Goal: Task Accomplishment & Management: Manage account settings

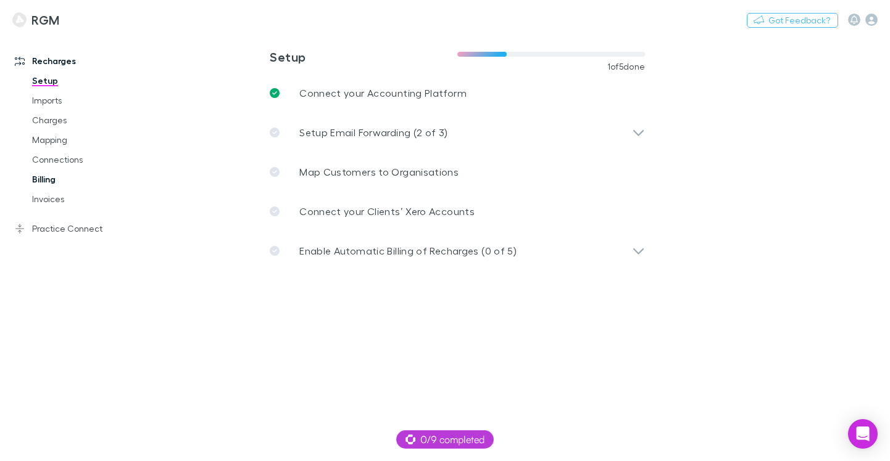
click at [49, 184] on link "Billing" at bounding box center [90, 180] width 140 height 20
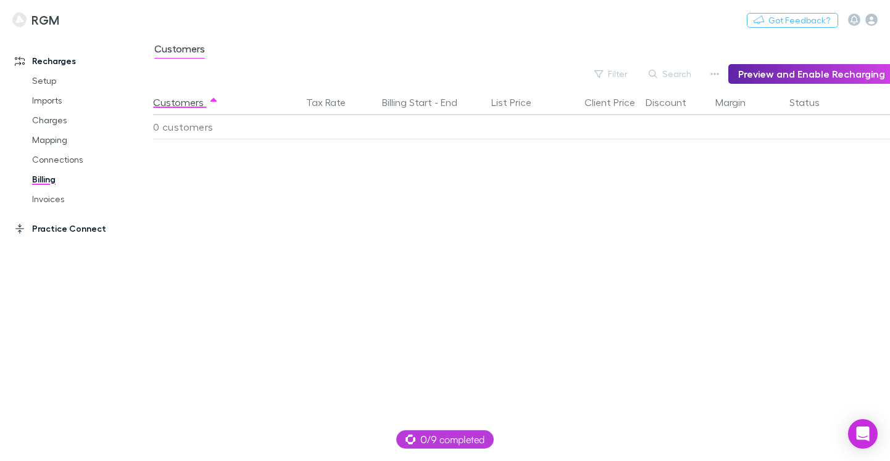
click at [46, 232] on link "Practice Connect" at bounding box center [80, 229] width 157 height 20
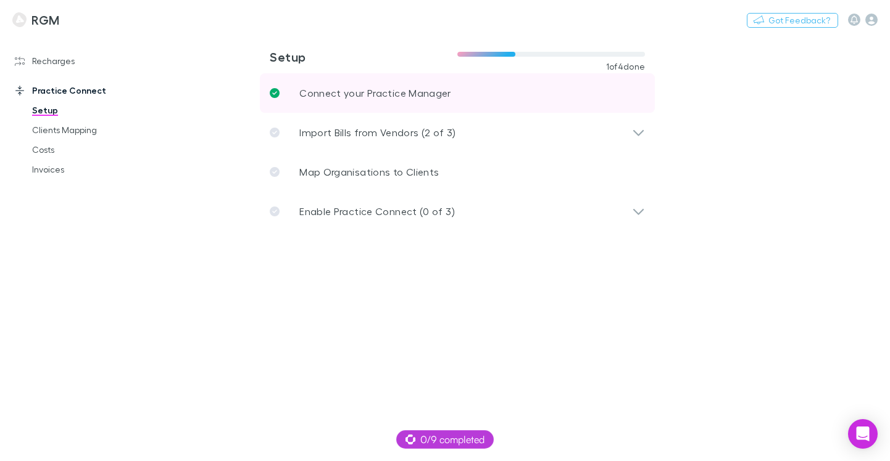
click at [434, 94] on p "Connect your Practice Manager" at bounding box center [375, 93] width 152 height 15
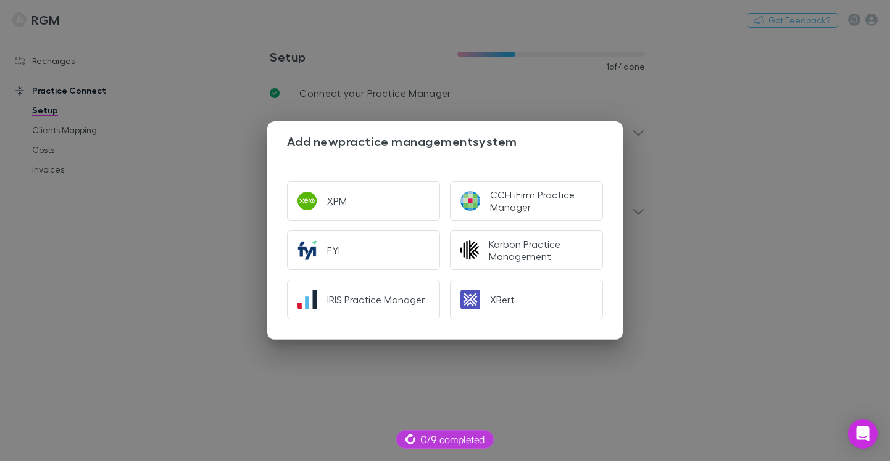
click at [727, 184] on div "Add new practice management system XPM CCH iFirm Practice Manager FYI Karbon Pr…" at bounding box center [445, 230] width 890 height 461
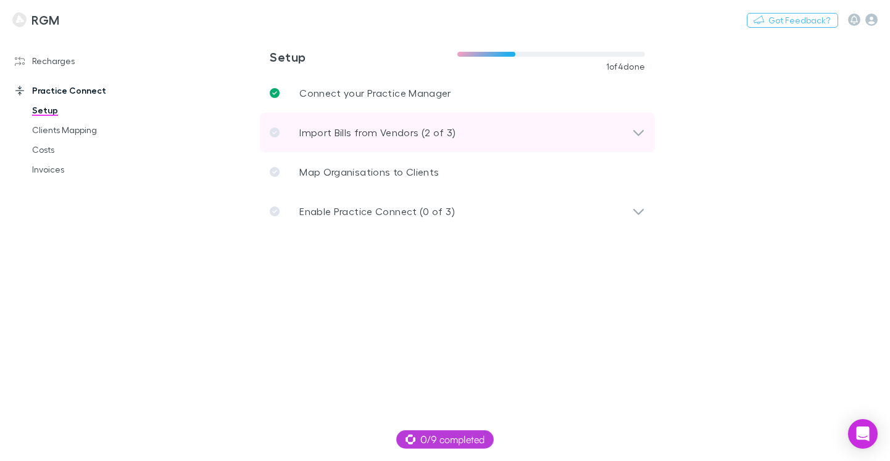
click at [632, 133] on icon at bounding box center [638, 132] width 13 height 15
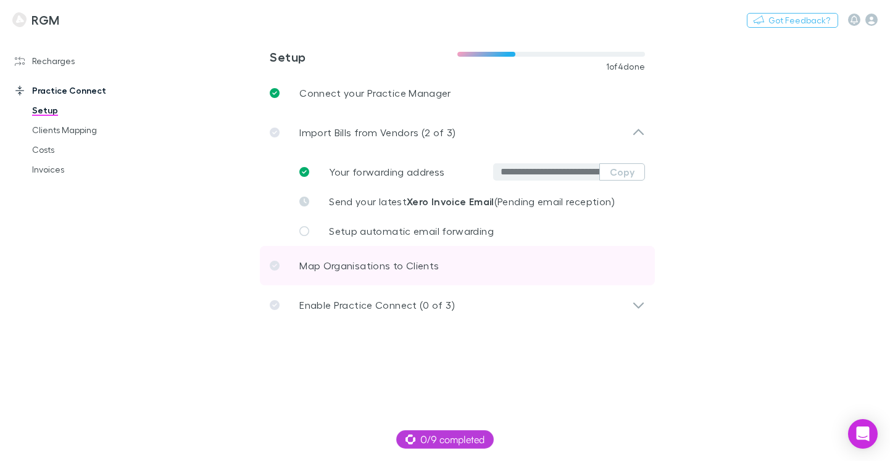
click at [537, 273] on link "Map Organisations to Clients" at bounding box center [457, 265] width 395 height 39
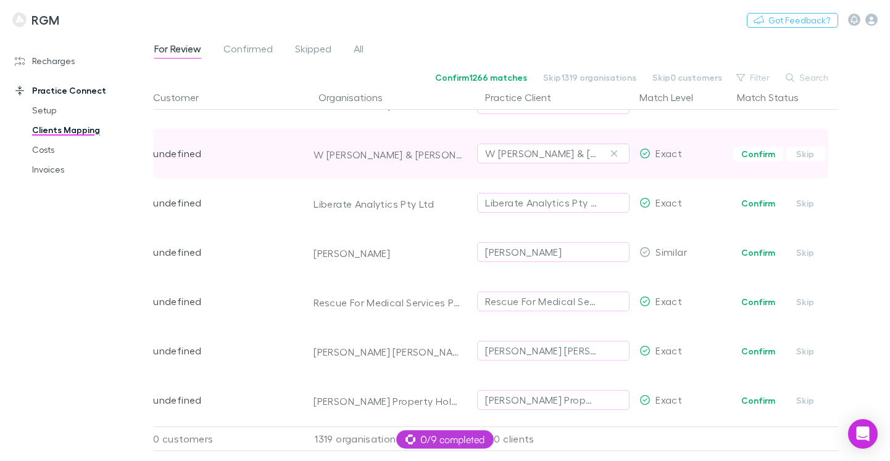
scroll to position [1512, 0]
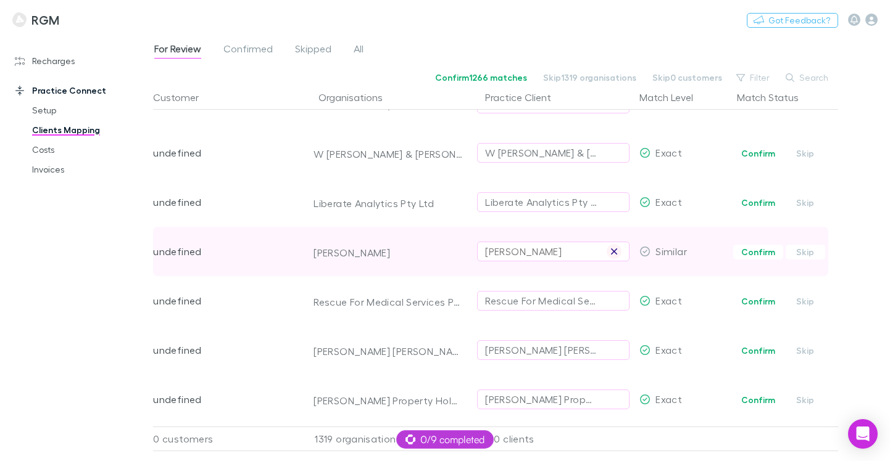
click at [615, 251] on icon "button" at bounding box center [614, 252] width 6 height 6
click at [558, 256] on div "Select practice client" at bounding box center [553, 251] width 136 height 15
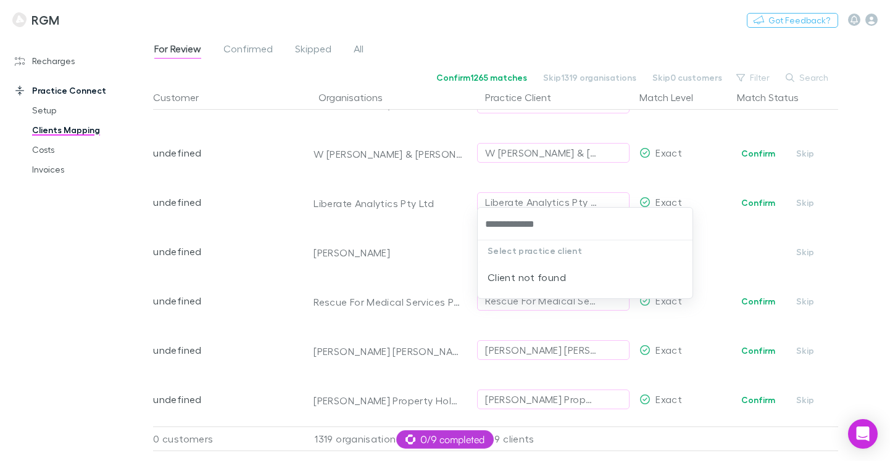
type input "**********"
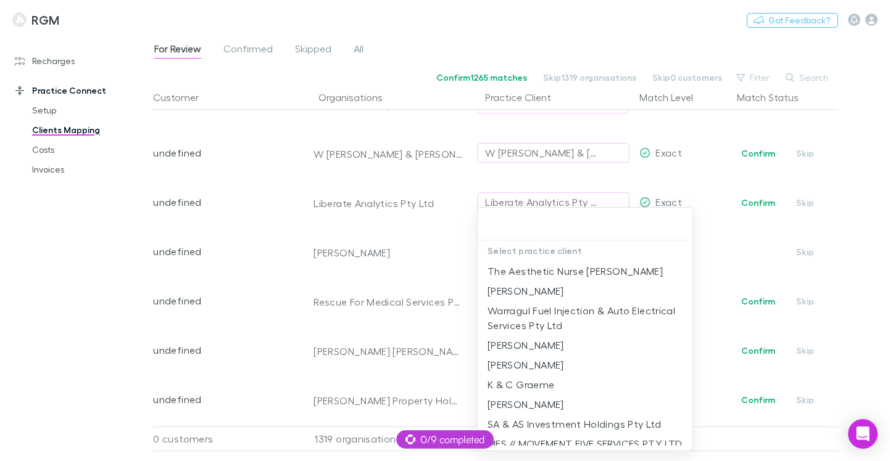
click at [542, 221] on input "text" at bounding box center [584, 224] width 205 height 23
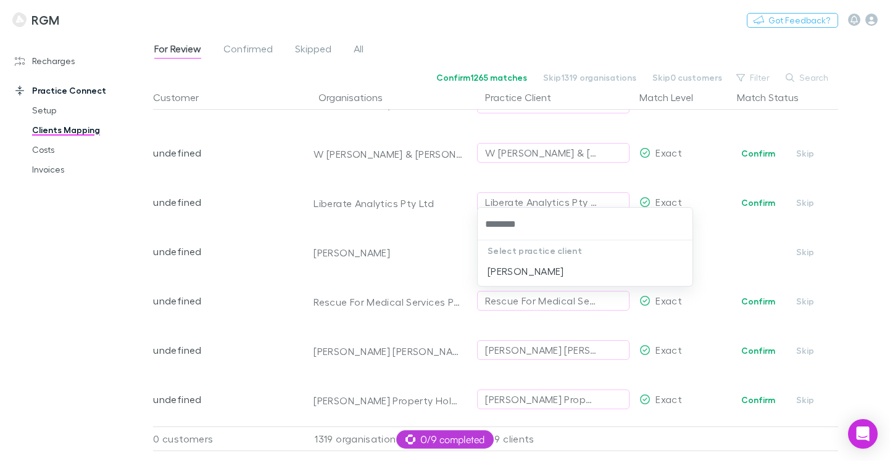
type input "********"
click at [419, 204] on div at bounding box center [445, 230] width 890 height 461
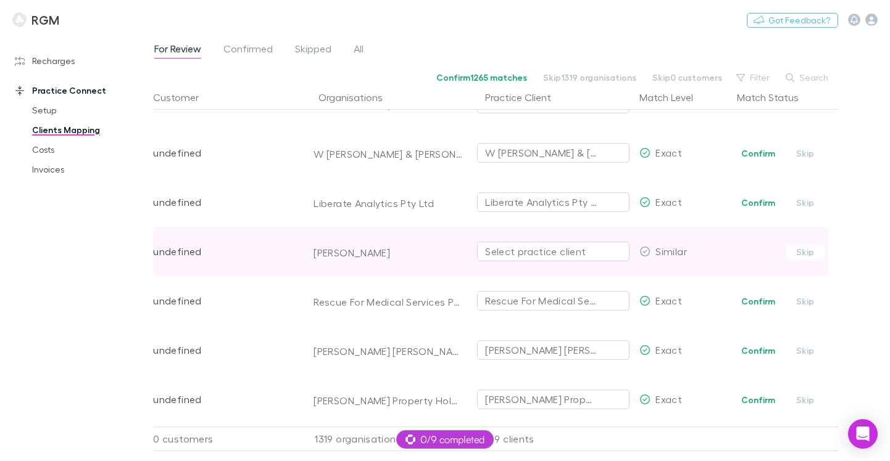
click at [507, 254] on div "Select practice client" at bounding box center [553, 251] width 136 height 15
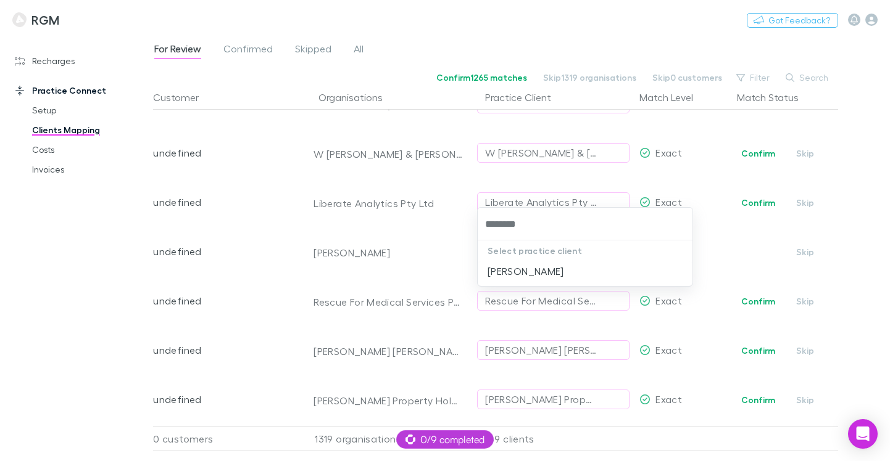
type input "*********"
click at [513, 273] on li "Emily Lucinda Rickell" at bounding box center [585, 272] width 215 height 20
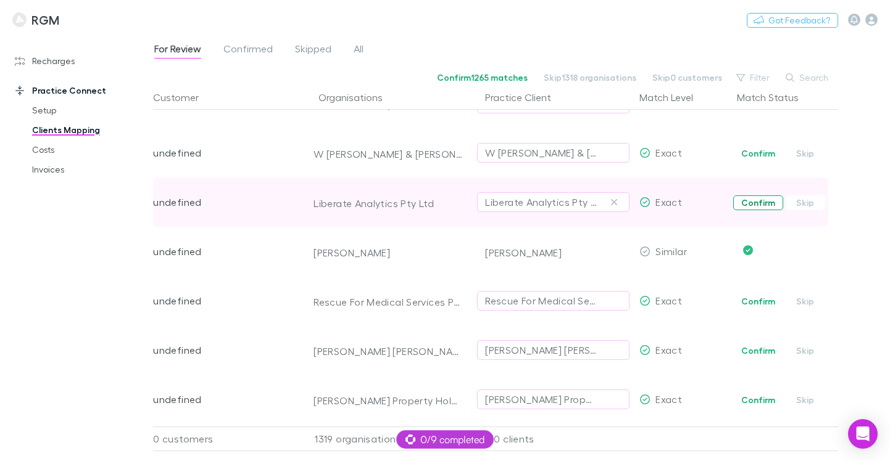
click at [747, 201] on button "Confirm" at bounding box center [758, 203] width 50 height 15
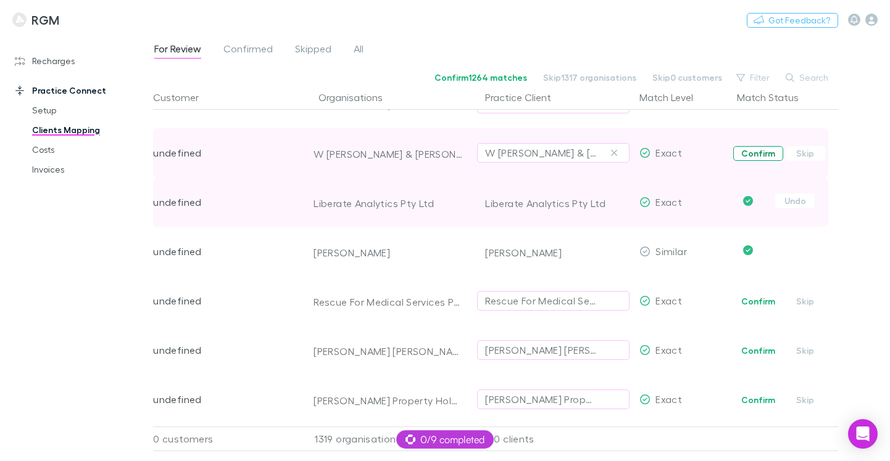
click at [751, 151] on button "Confirm" at bounding box center [758, 153] width 50 height 15
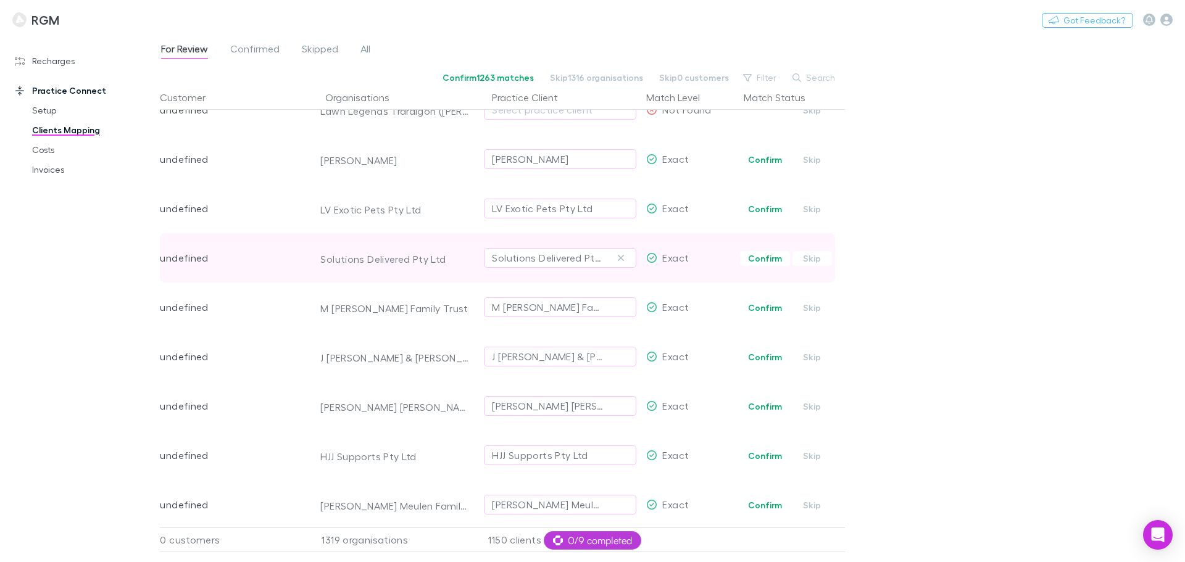
scroll to position [0, 0]
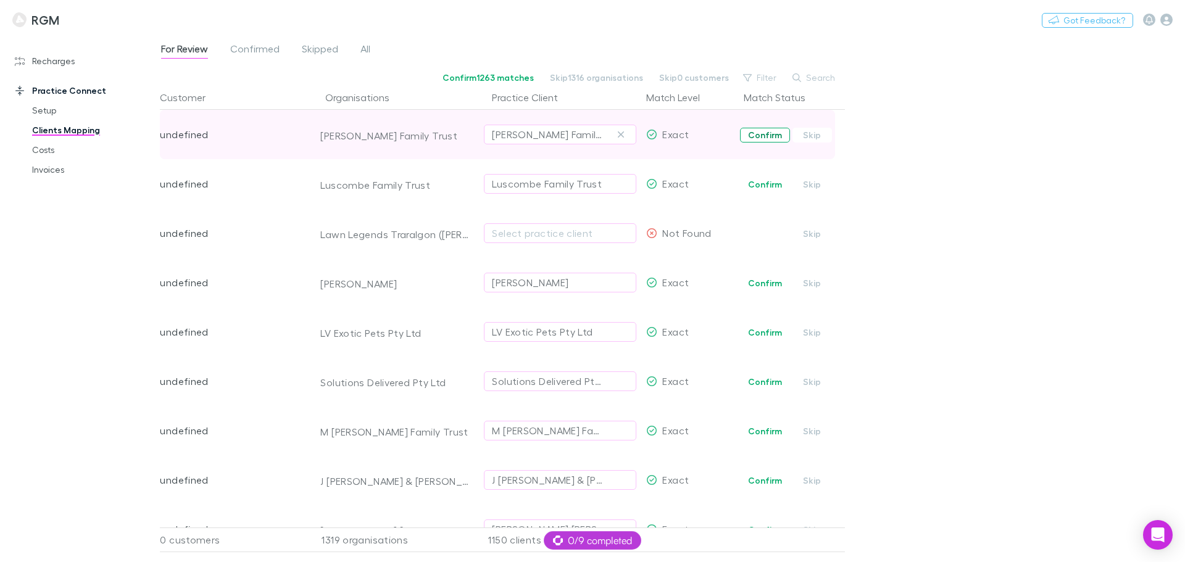
click at [758, 132] on button "Confirm" at bounding box center [765, 135] width 50 height 15
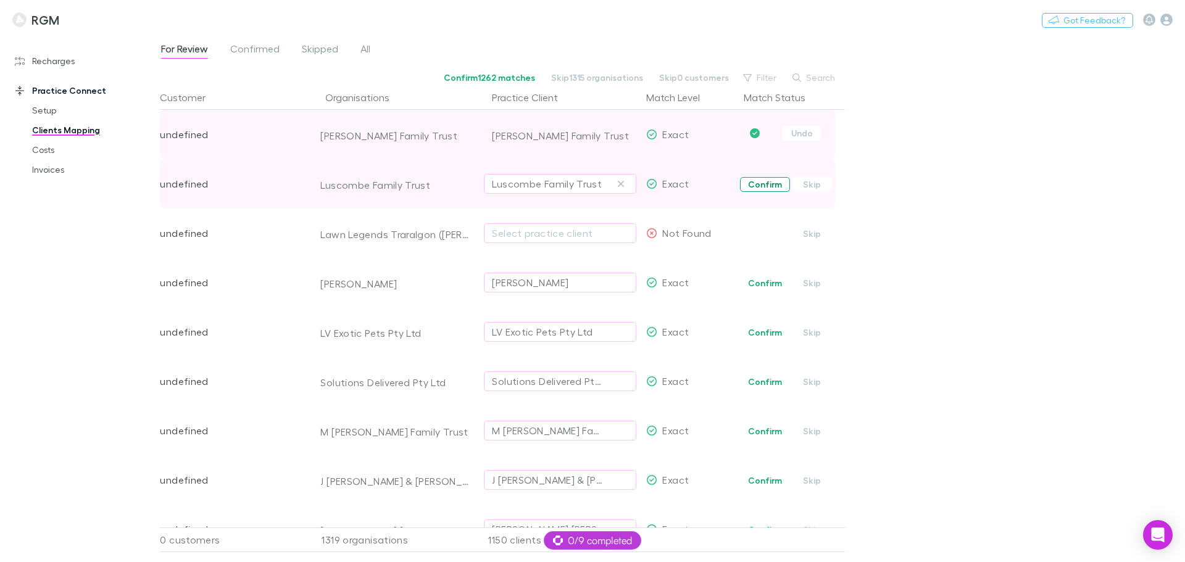
click at [757, 185] on button "Confirm" at bounding box center [765, 184] width 50 height 15
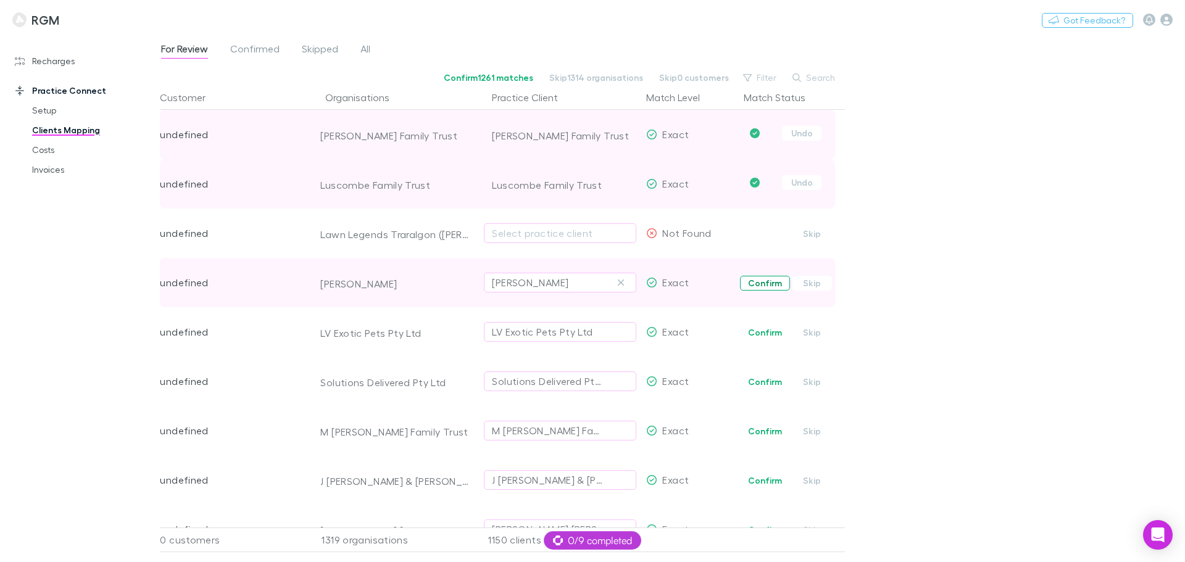
click at [754, 279] on button "Confirm" at bounding box center [765, 283] width 50 height 15
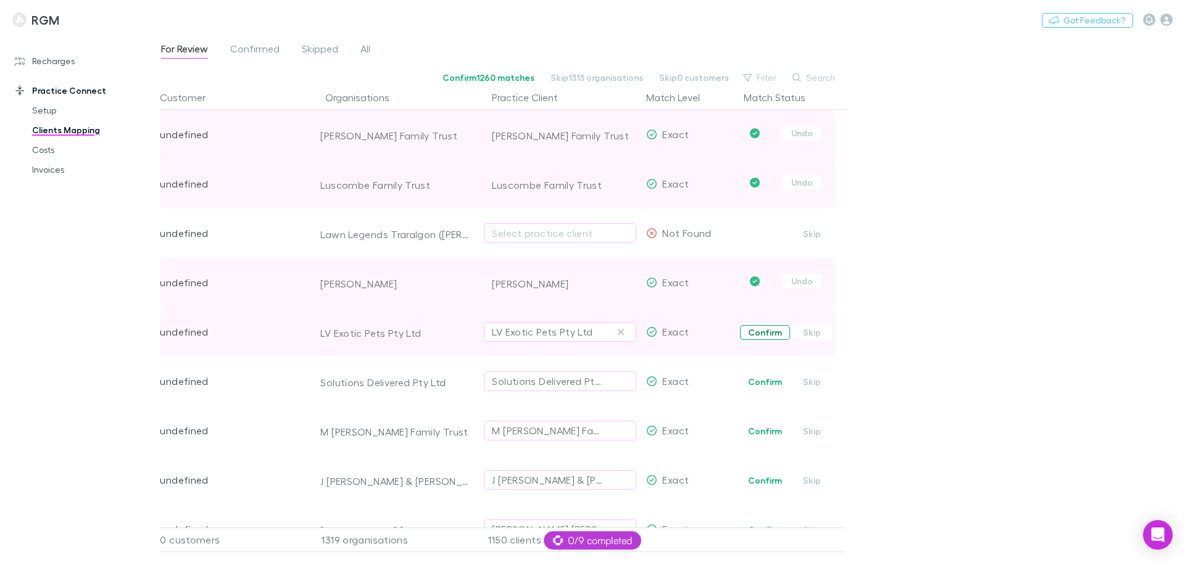
click at [755, 331] on button "Confirm" at bounding box center [765, 332] width 50 height 15
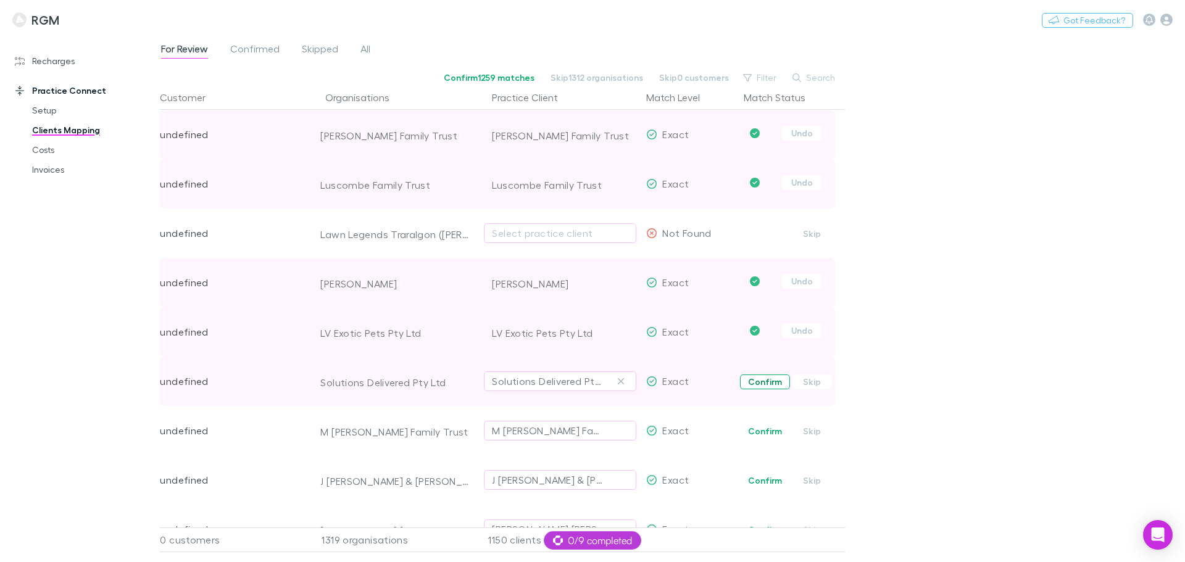
click at [761, 382] on button "Confirm" at bounding box center [765, 381] width 50 height 15
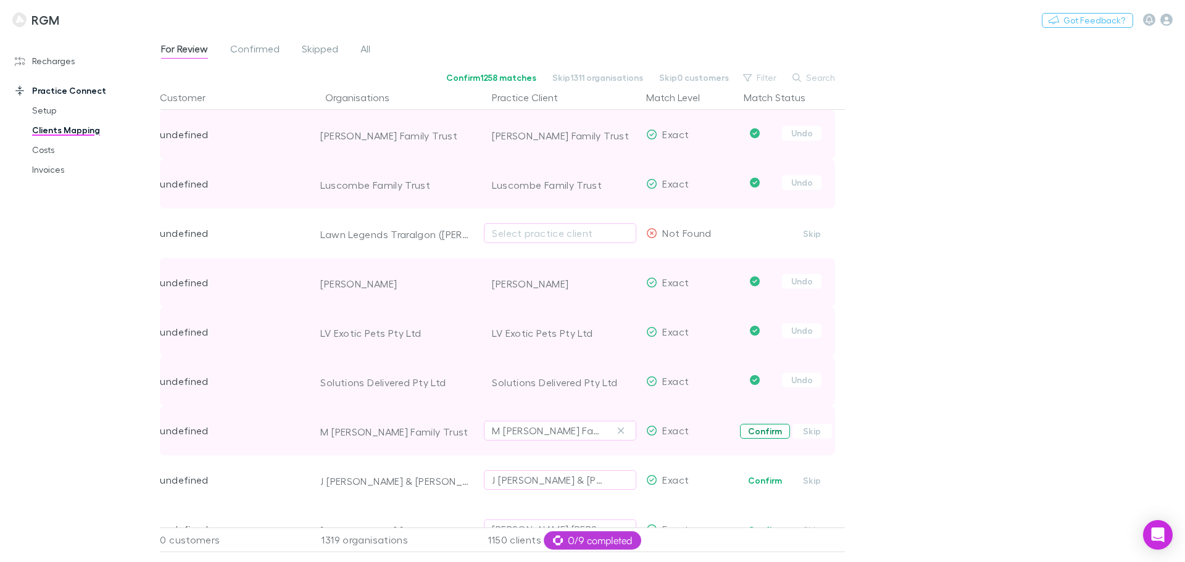
click at [755, 433] on button "Confirm" at bounding box center [765, 431] width 50 height 15
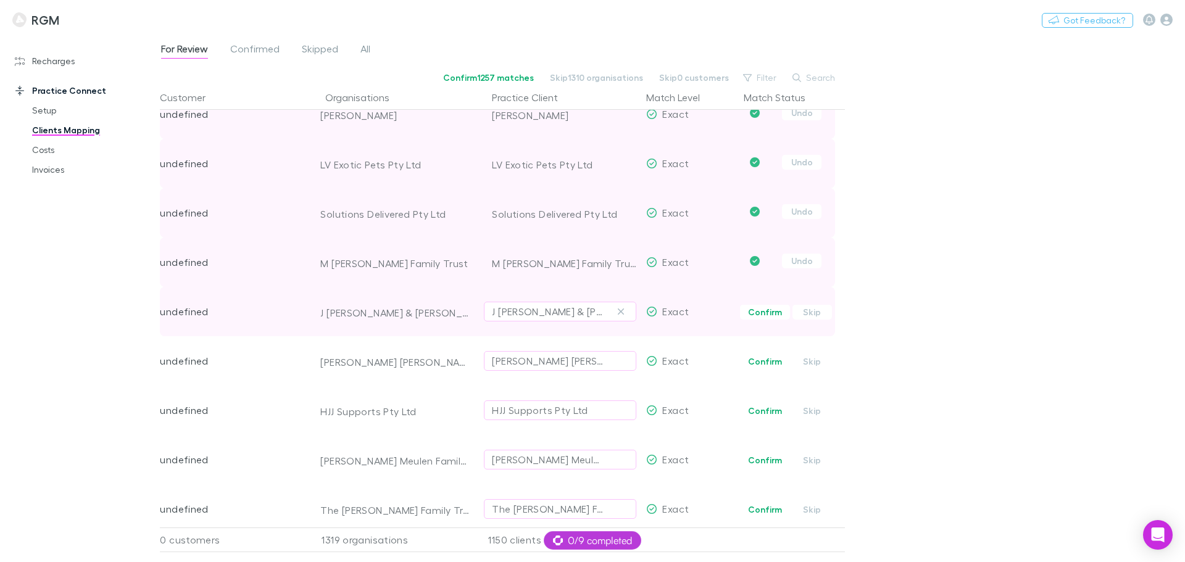
scroll to position [170, 0]
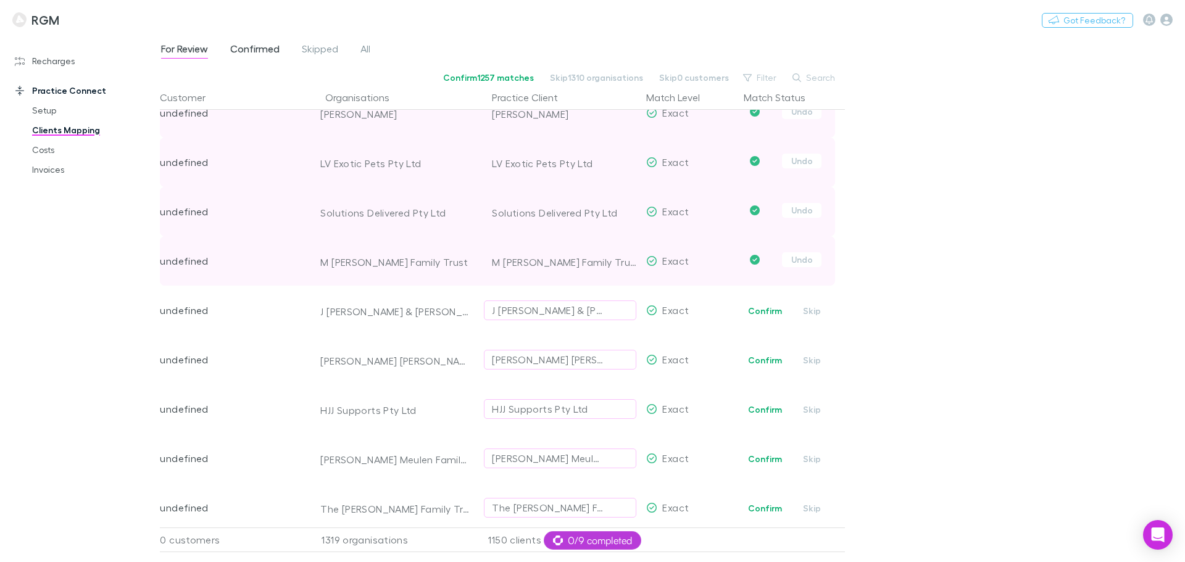
click at [262, 51] on span "Confirmed" at bounding box center [254, 51] width 49 height 16
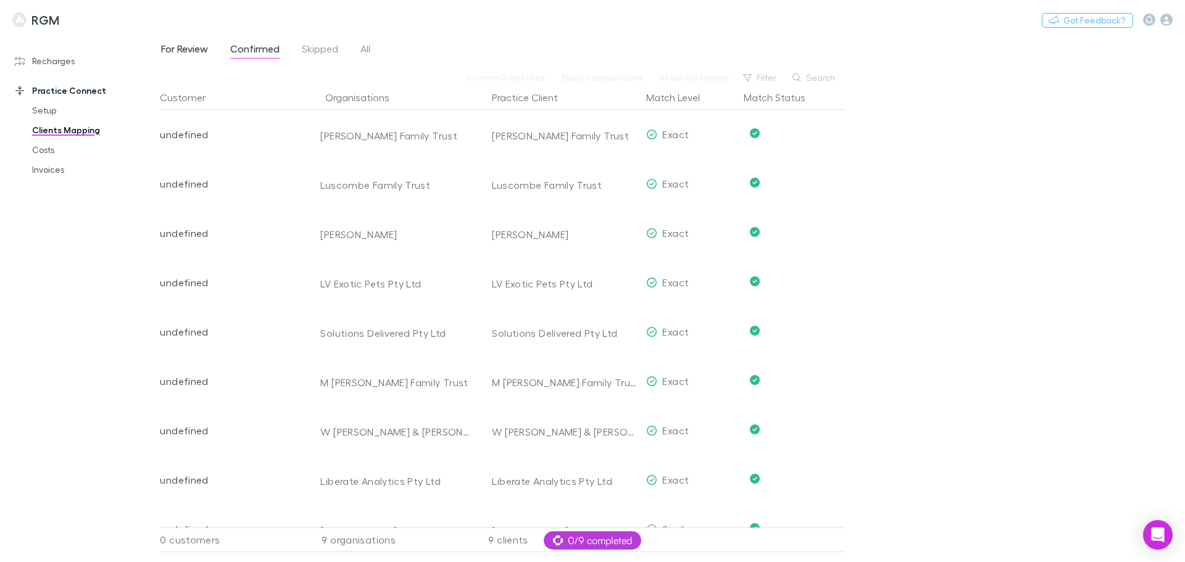
click at [200, 43] on span "For Review" at bounding box center [184, 51] width 47 height 16
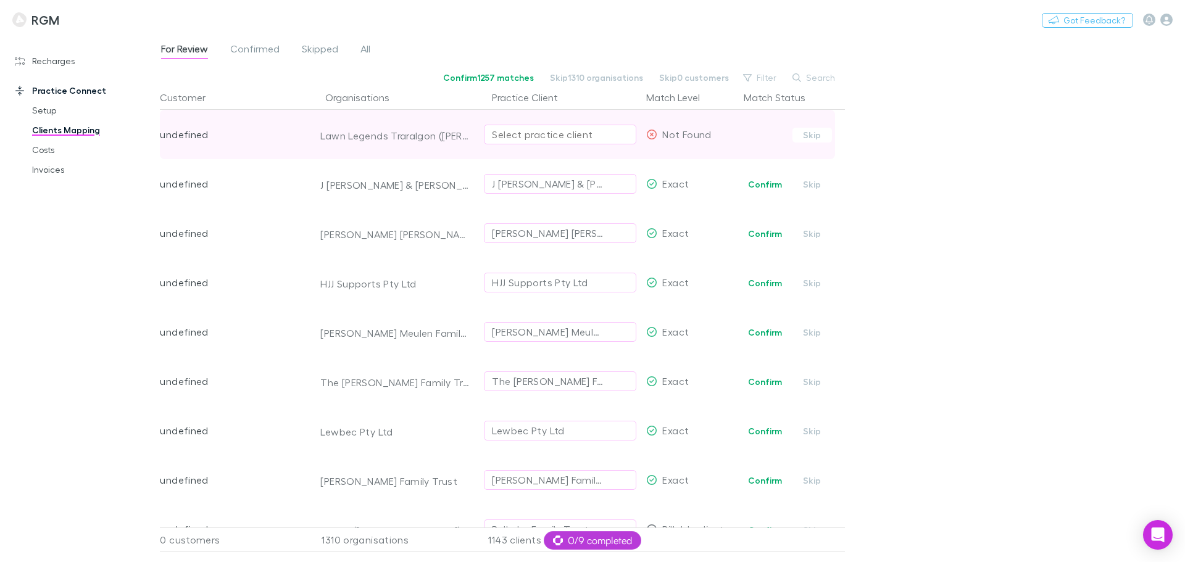
click at [546, 134] on div "Select practice client" at bounding box center [560, 134] width 136 height 15
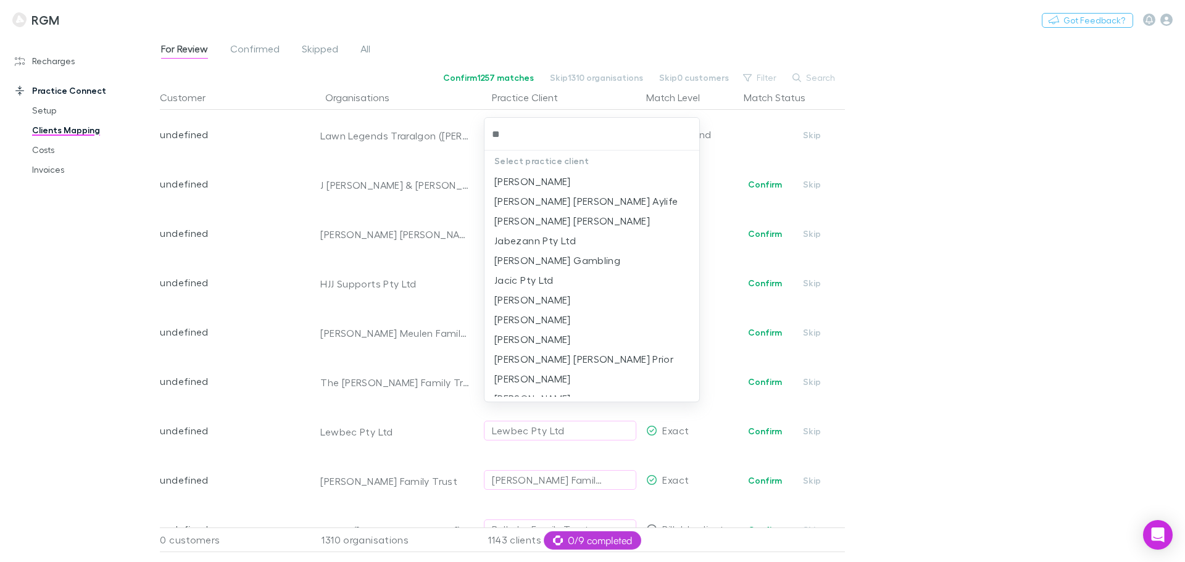
type input "*"
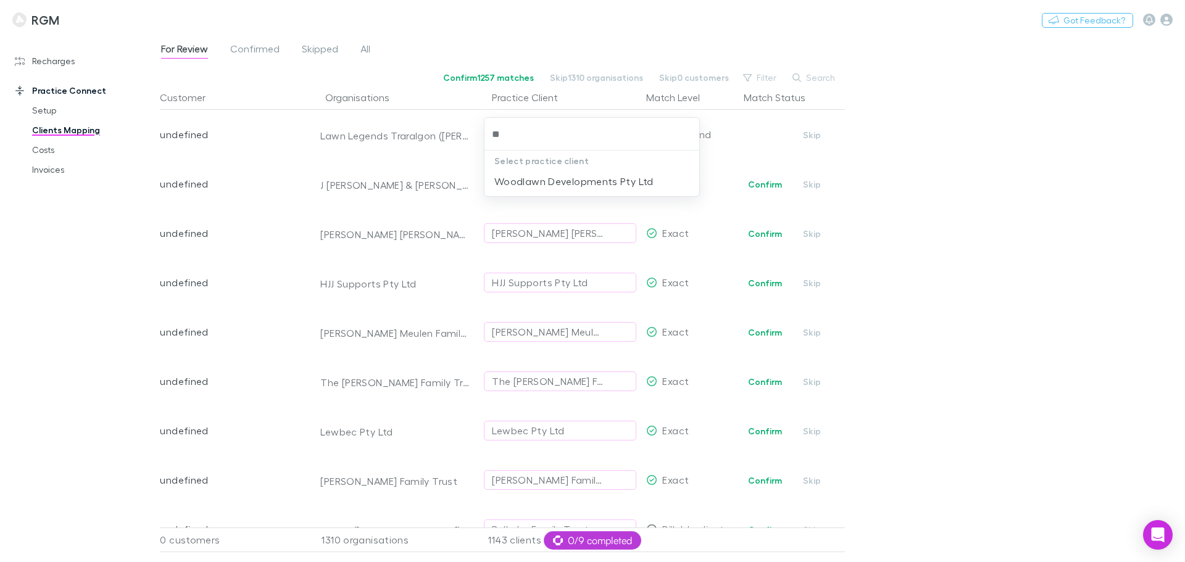
type input "*"
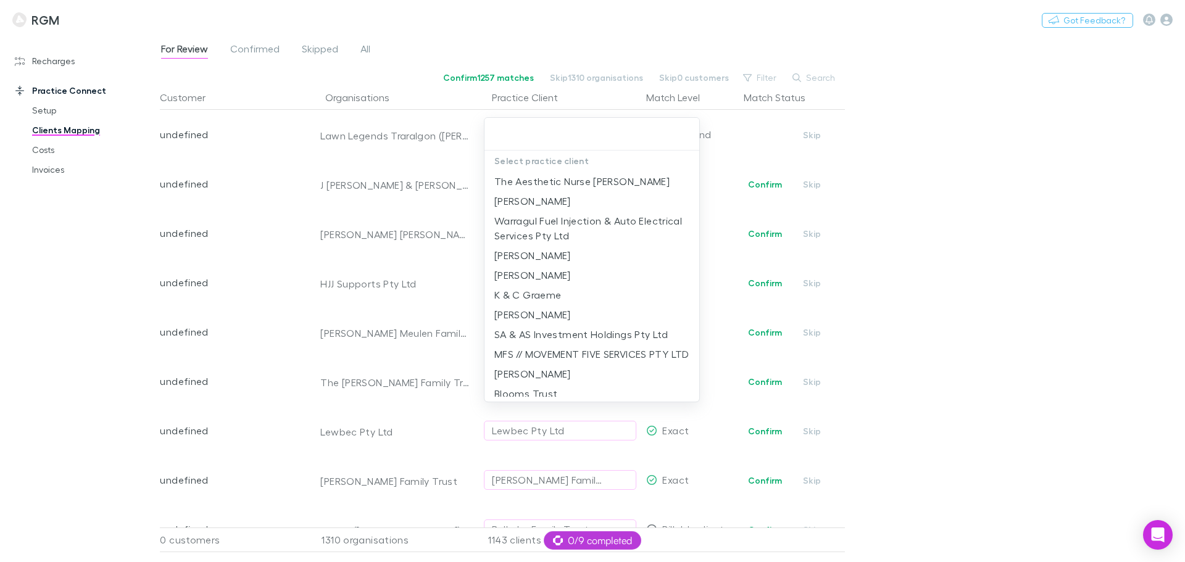
click at [889, 153] on div at bounding box center [592, 281] width 1185 height 562
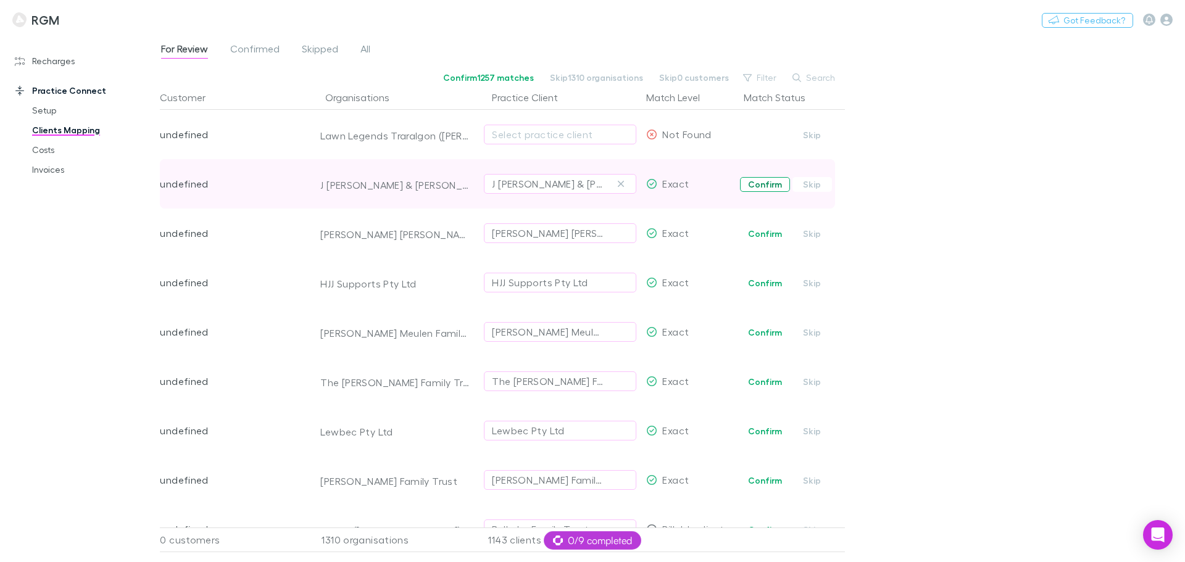
click at [751, 180] on button "Confirm" at bounding box center [765, 184] width 50 height 15
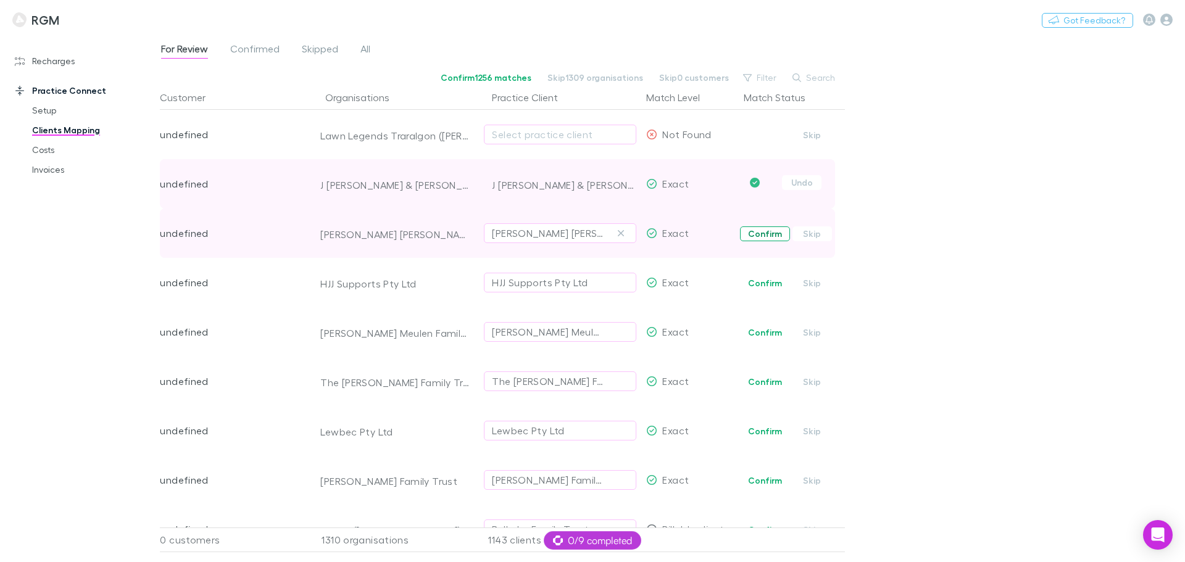
click at [757, 233] on button "Confirm" at bounding box center [765, 233] width 50 height 15
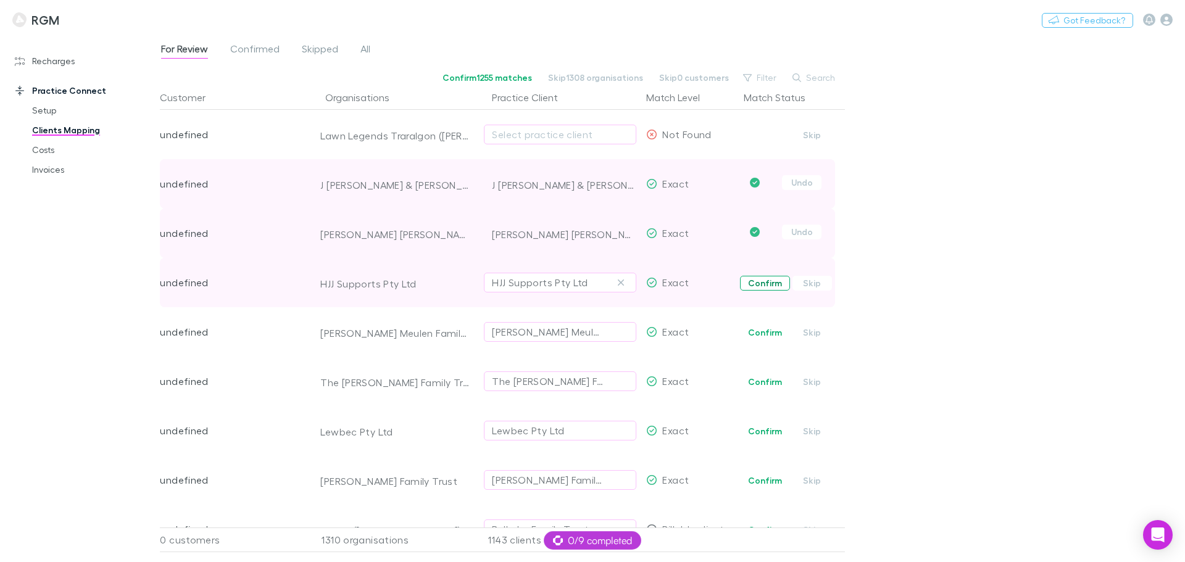
click at [753, 284] on button "Confirm" at bounding box center [765, 283] width 50 height 15
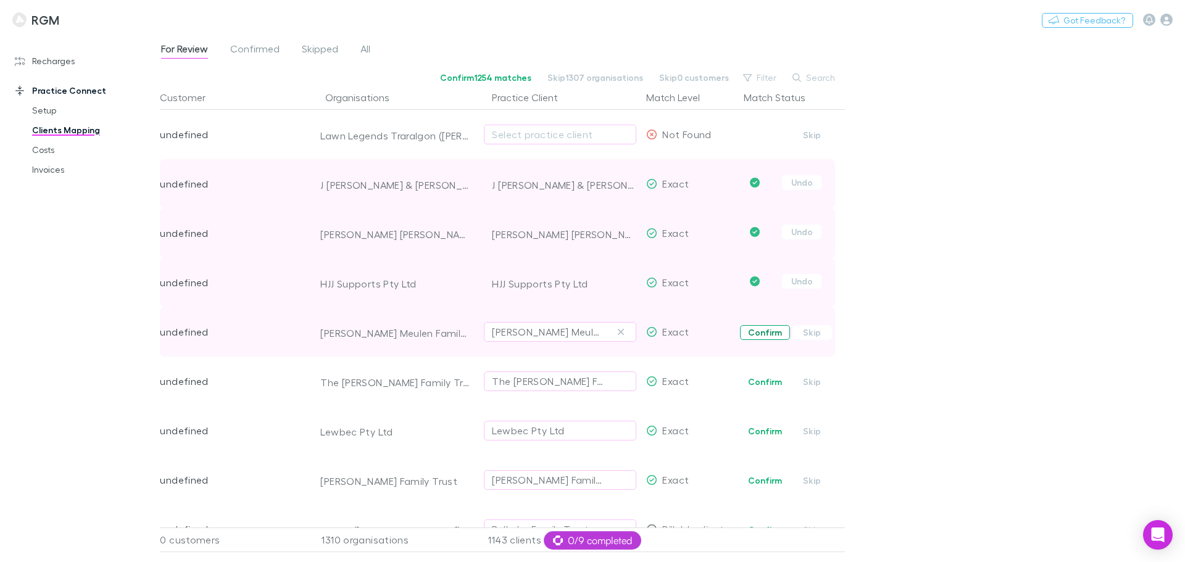
click at [756, 329] on button "Confirm" at bounding box center [765, 332] width 50 height 15
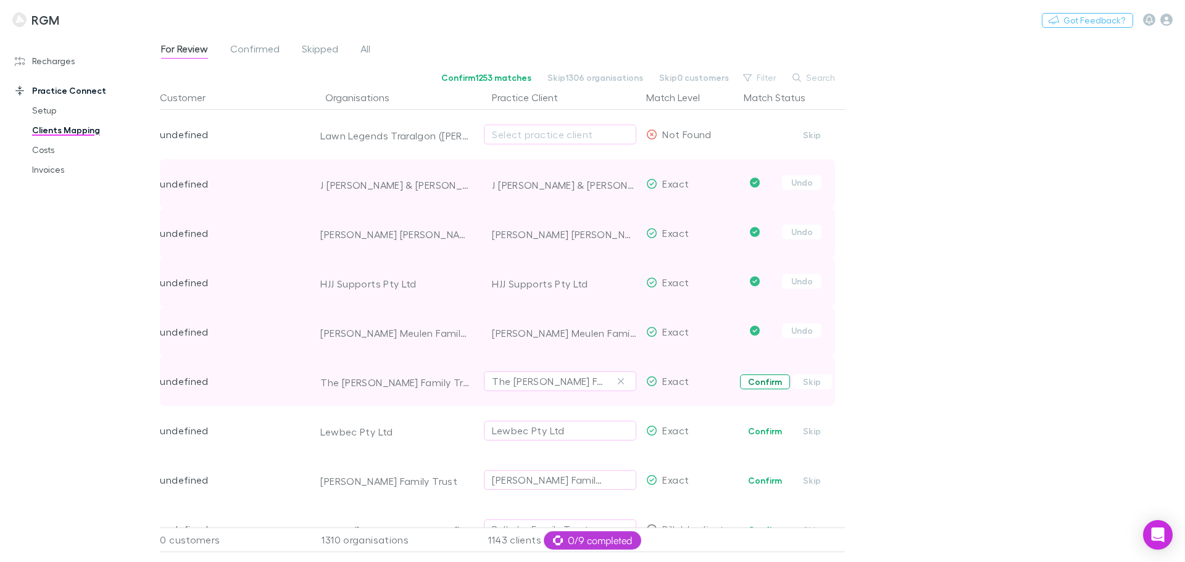
click at [762, 379] on button "Confirm" at bounding box center [765, 381] width 50 height 15
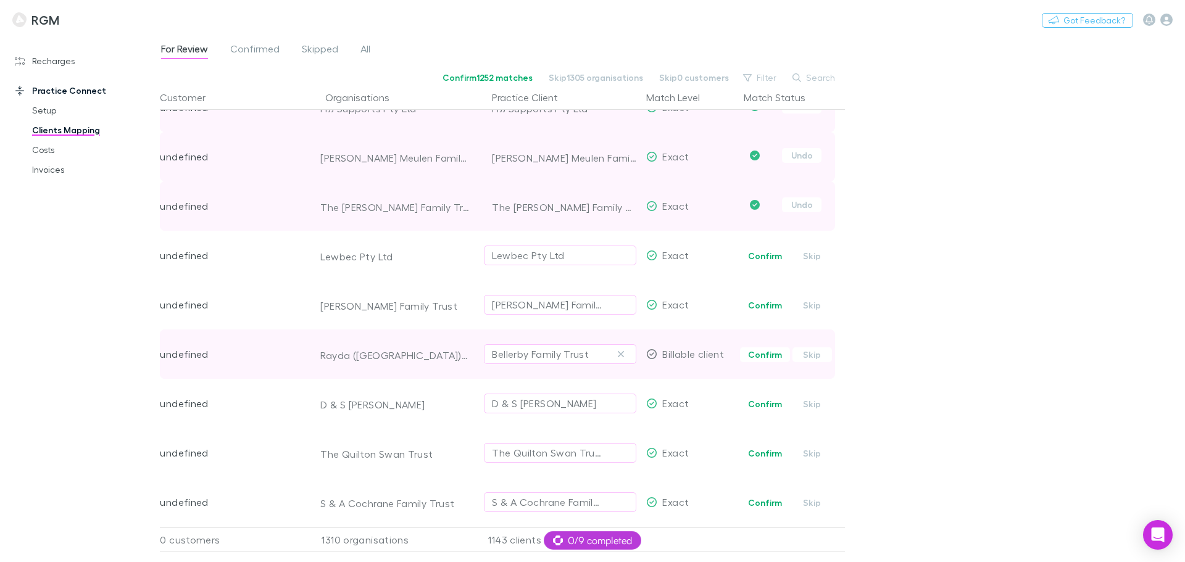
scroll to position [185, 0]
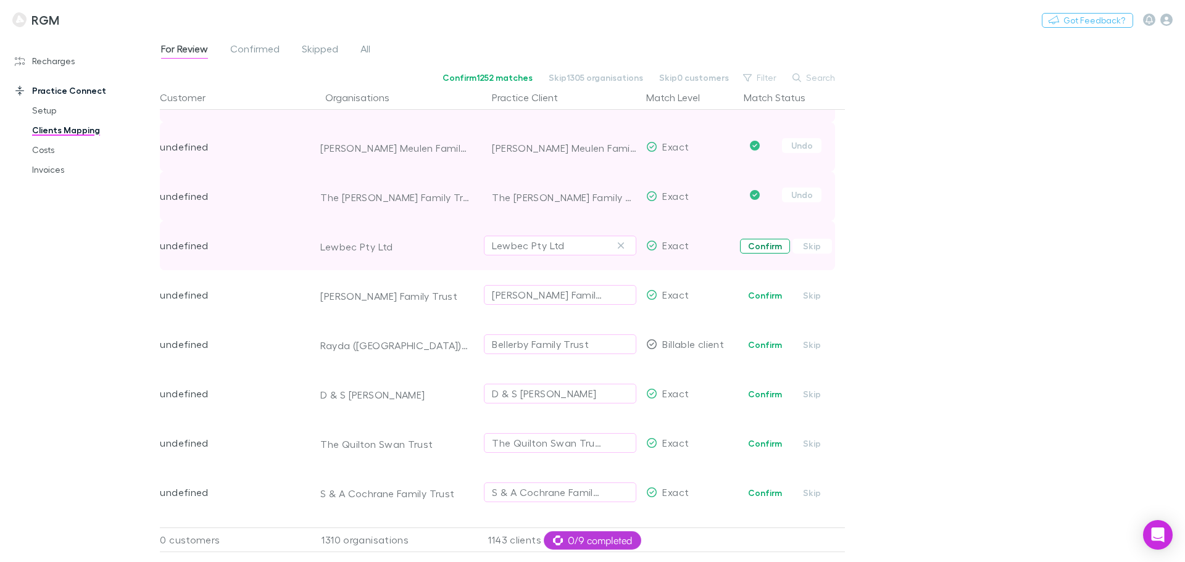
click at [756, 247] on button "Confirm" at bounding box center [765, 246] width 50 height 15
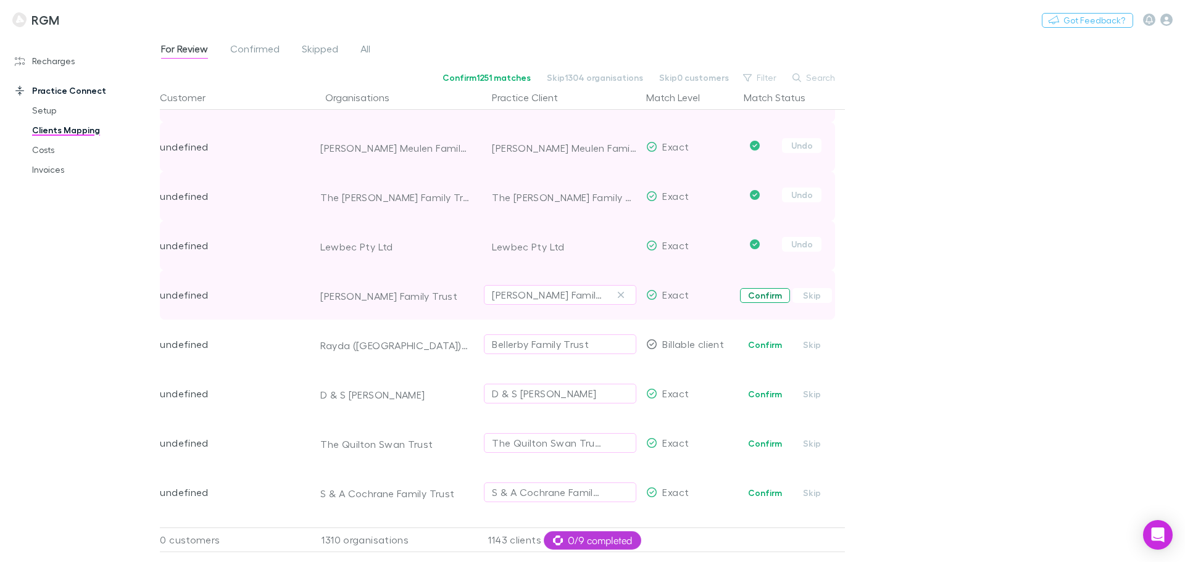
click at [757, 292] on button "Confirm" at bounding box center [765, 295] width 50 height 15
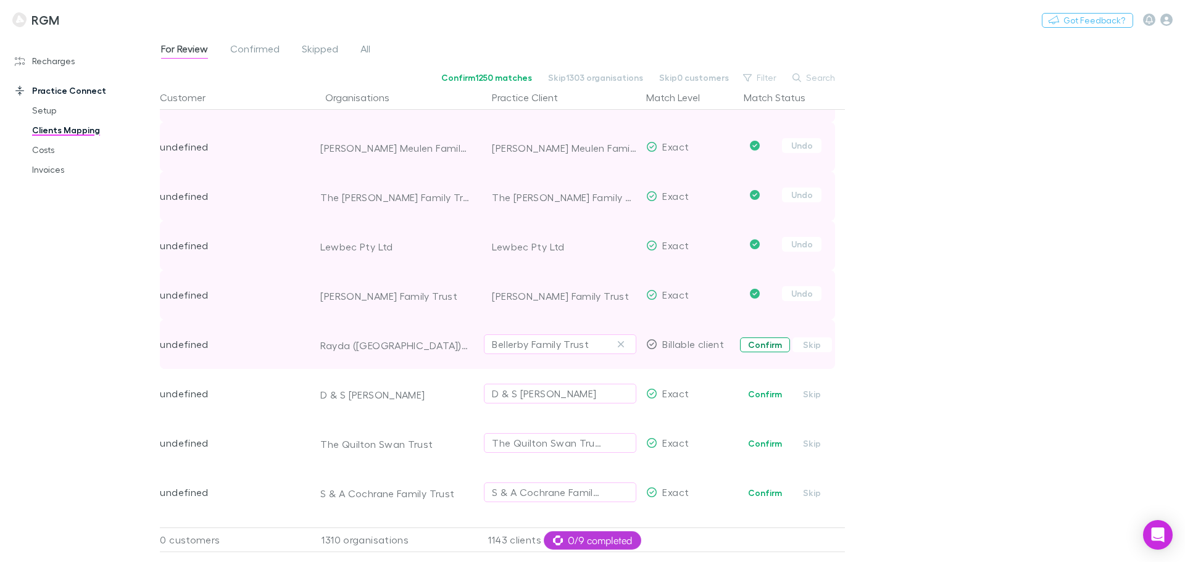
click at [755, 346] on button "Confirm" at bounding box center [765, 344] width 50 height 15
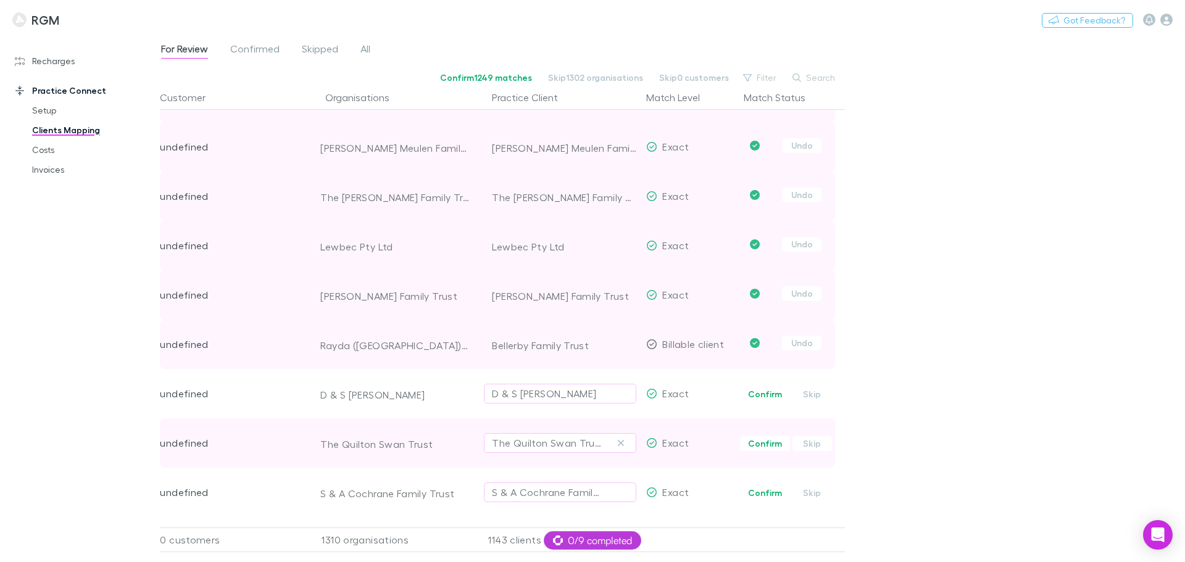
scroll to position [293, 0]
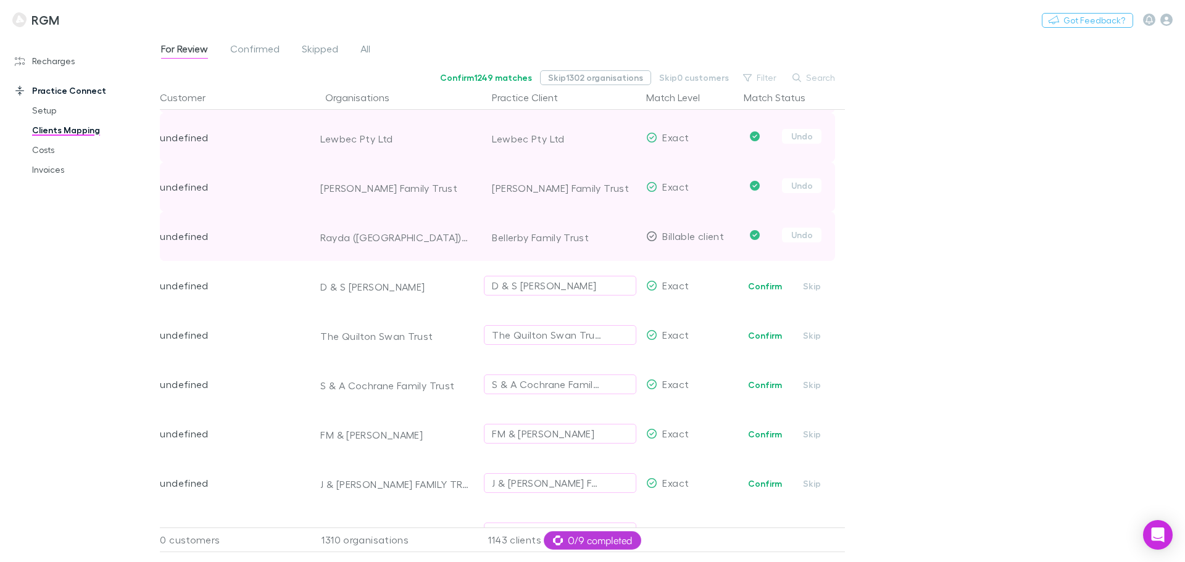
click at [602, 74] on button "Skip 1302 organisations" at bounding box center [595, 77] width 111 height 15
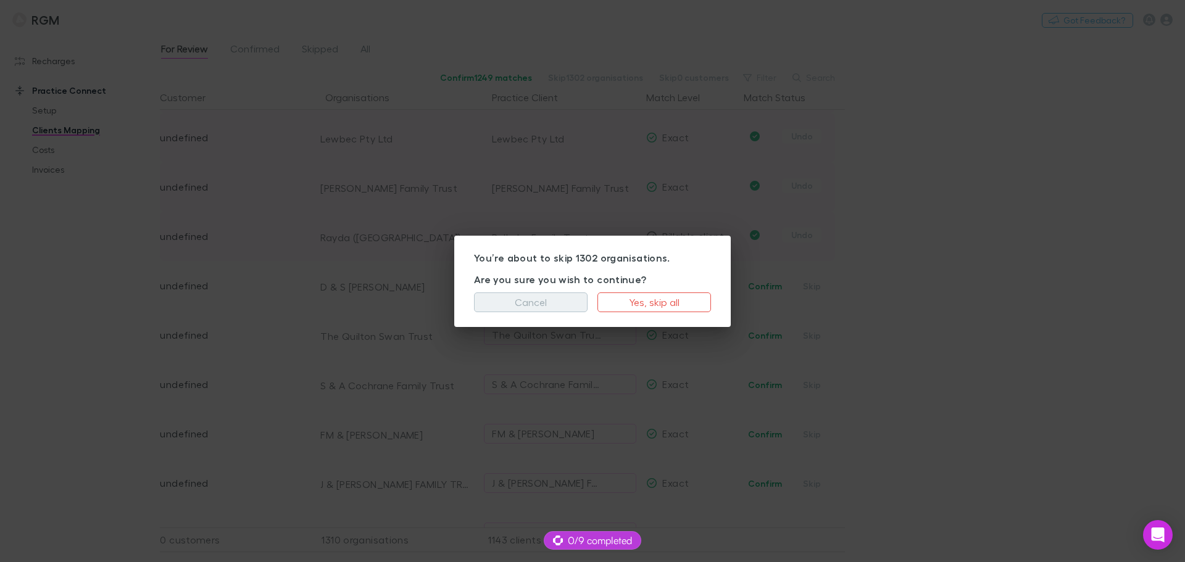
click at [543, 300] on button "Cancel" at bounding box center [531, 302] width 114 height 20
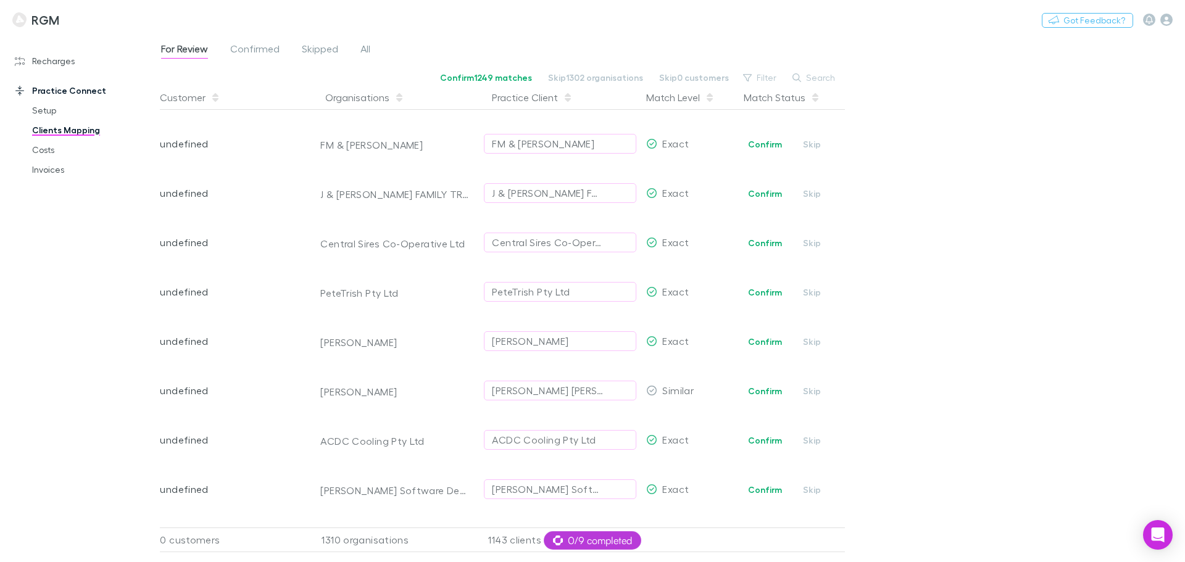
scroll to position [586, 0]
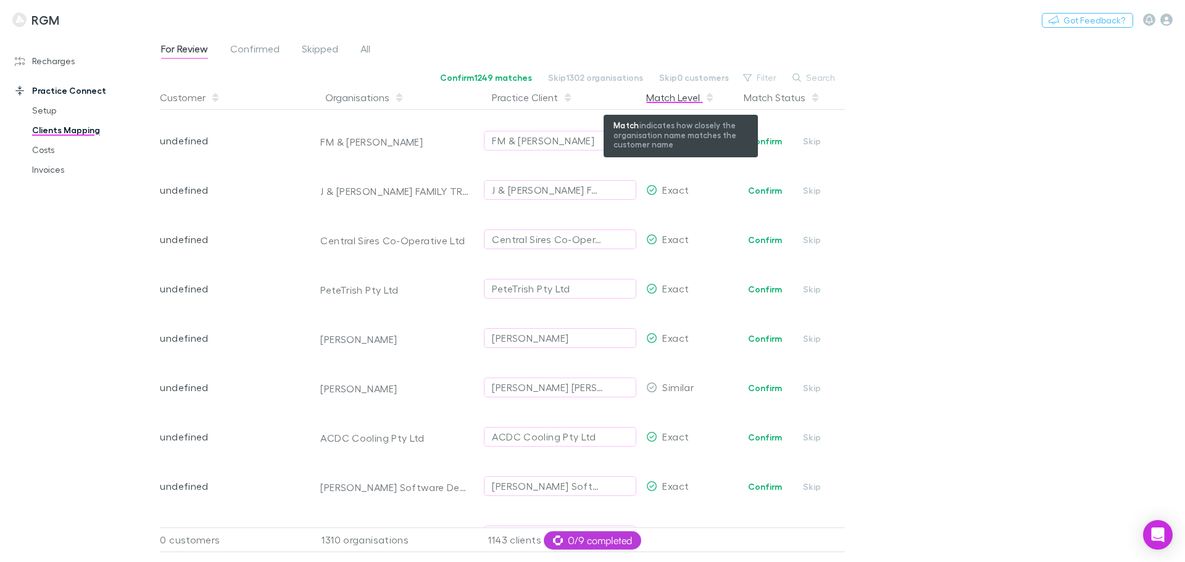
click at [677, 98] on div "Match Level" at bounding box center [680, 97] width 68 height 25
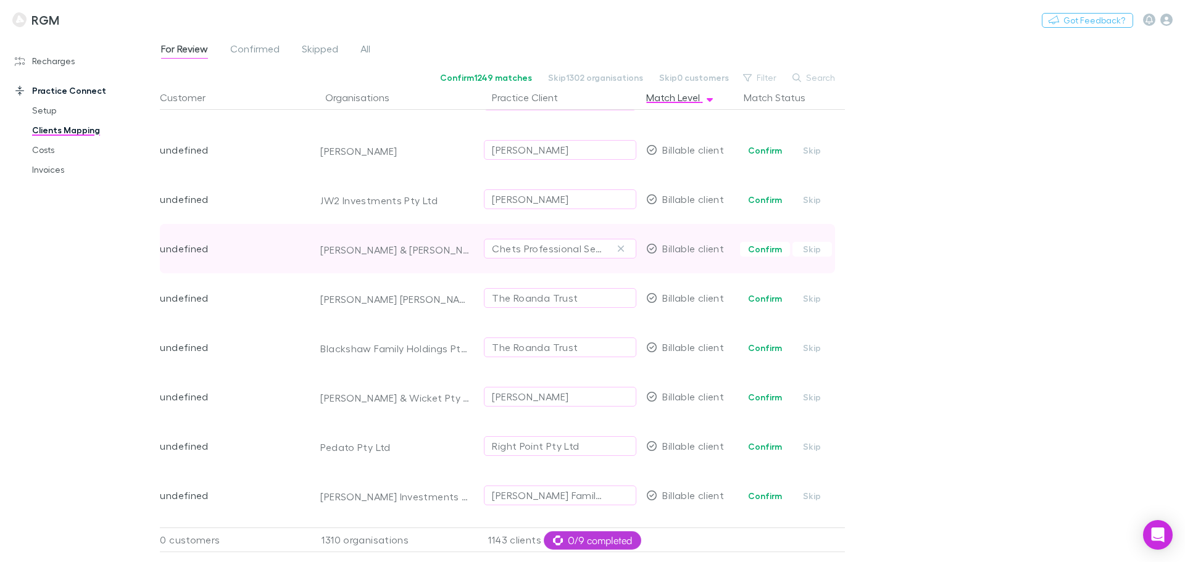
scroll to position [0, 0]
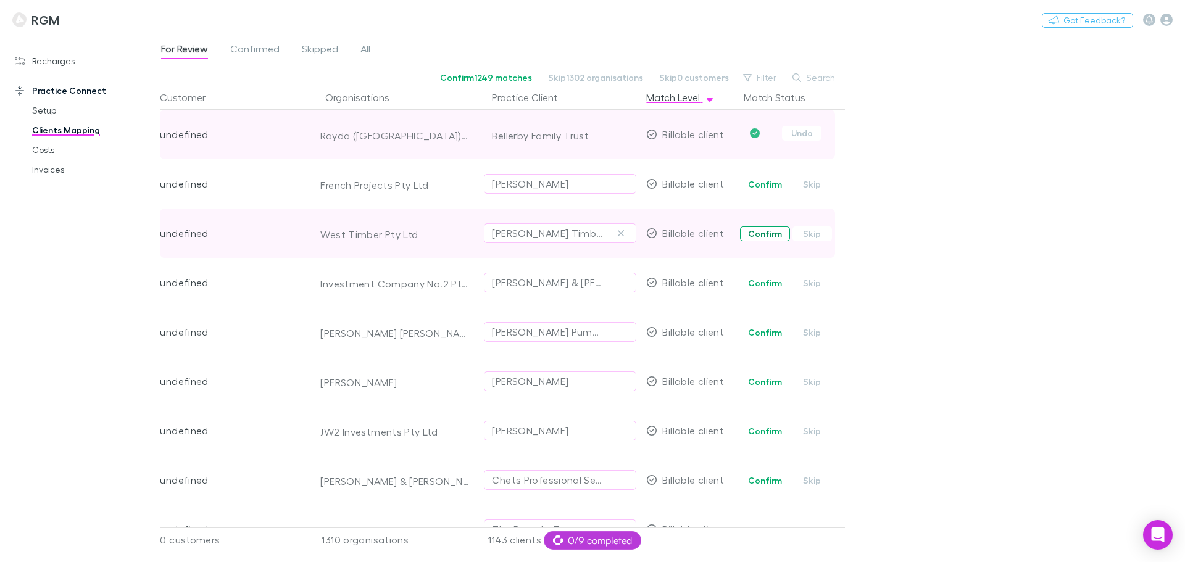
click at [753, 231] on button "Confirm" at bounding box center [765, 233] width 50 height 15
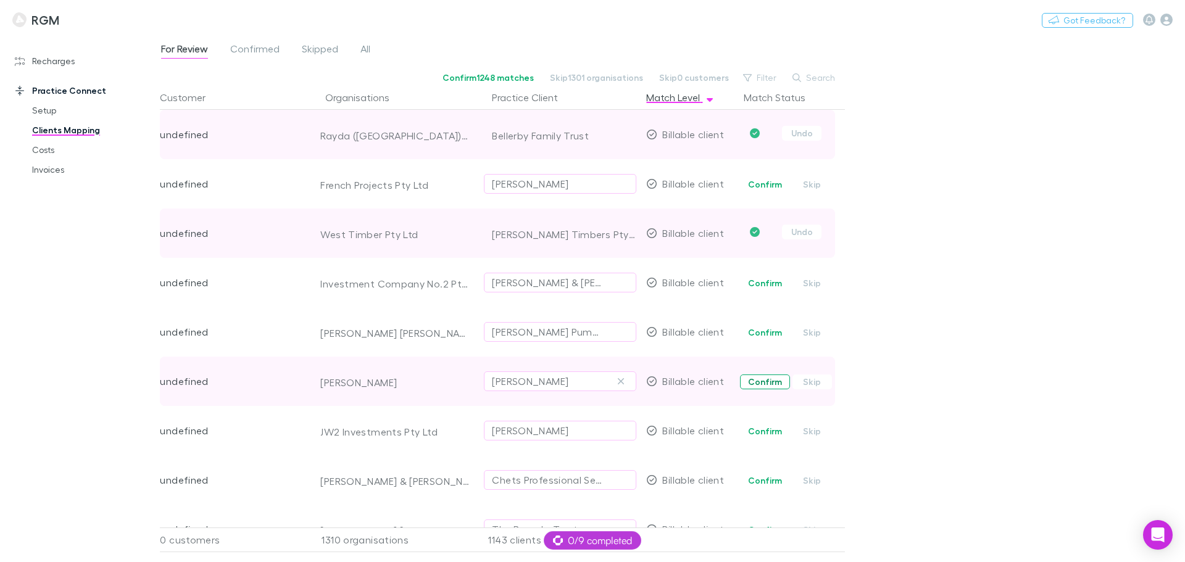
click at [763, 381] on button "Confirm" at bounding box center [765, 381] width 50 height 15
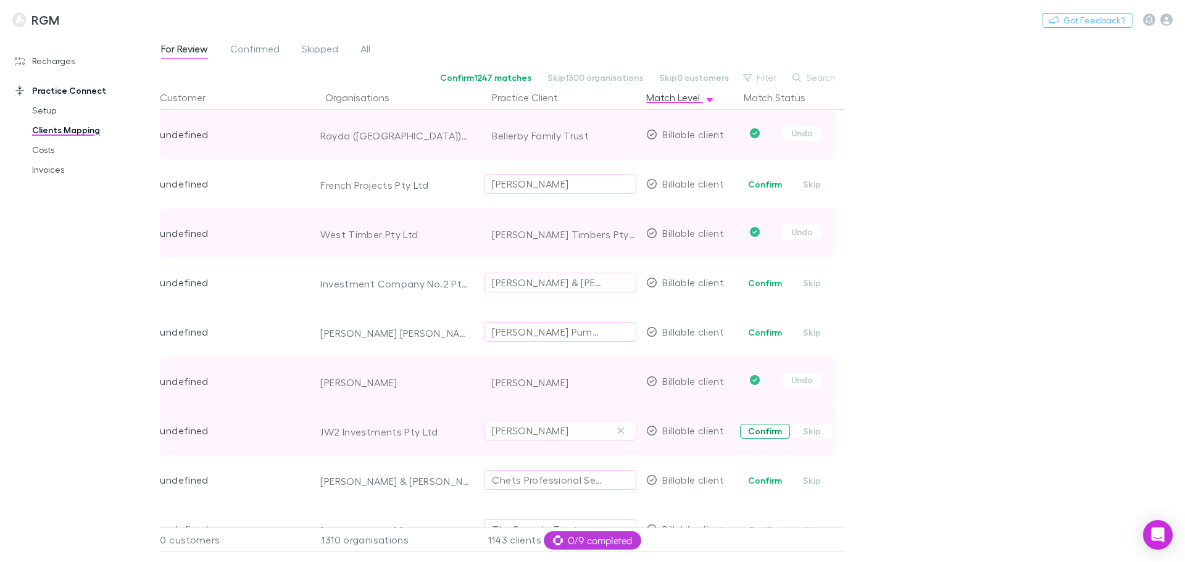
click at [760, 429] on button "Confirm" at bounding box center [765, 431] width 50 height 15
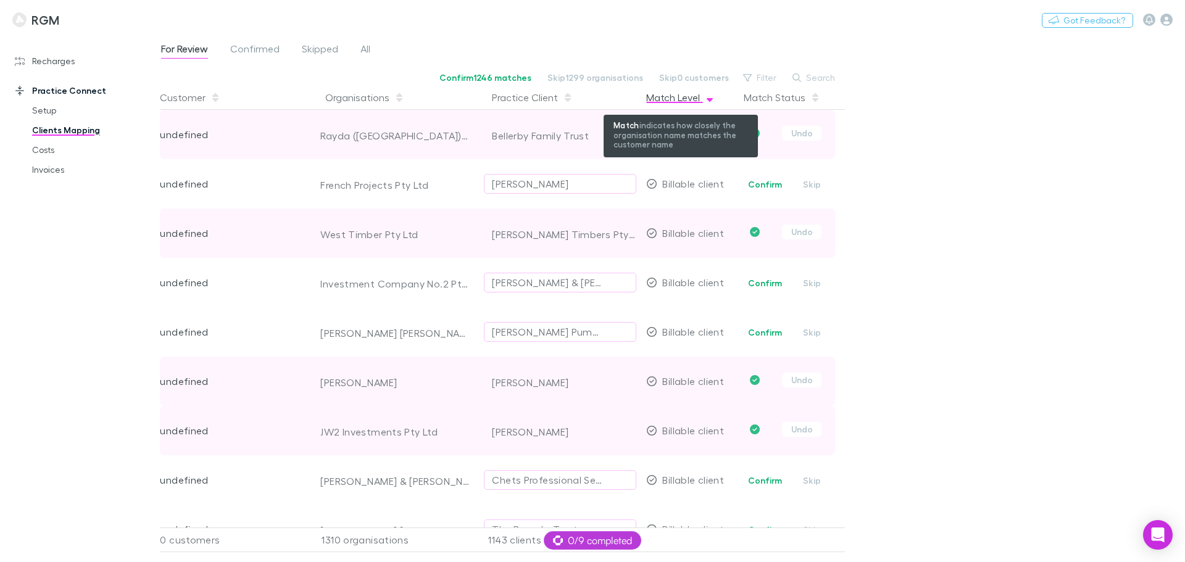
click at [684, 93] on div "Match Level" at bounding box center [680, 97] width 68 height 25
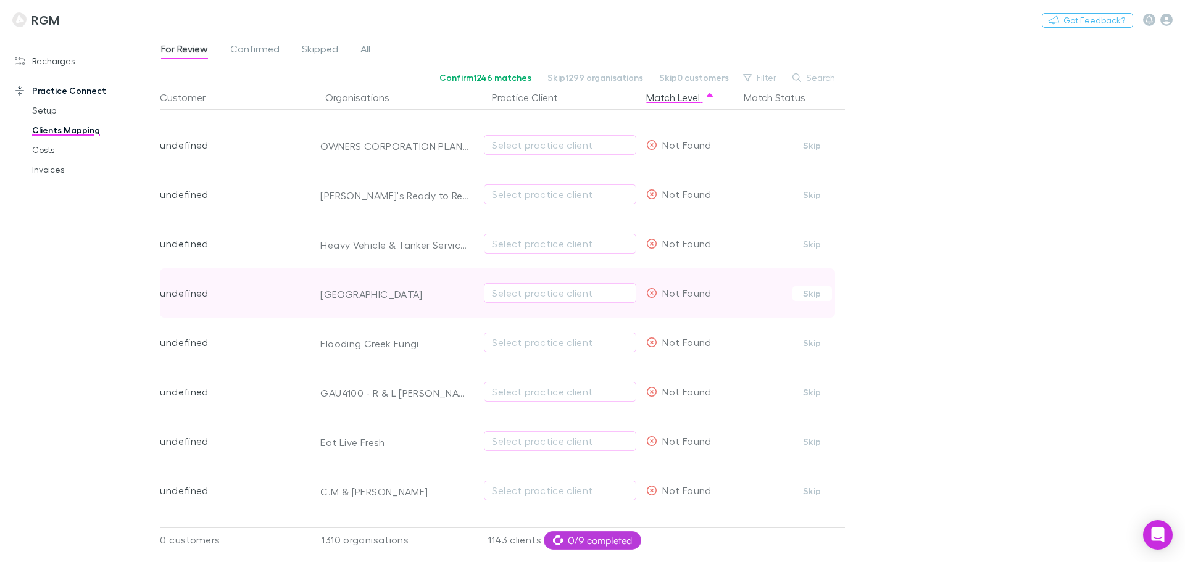
scroll to position [833, 0]
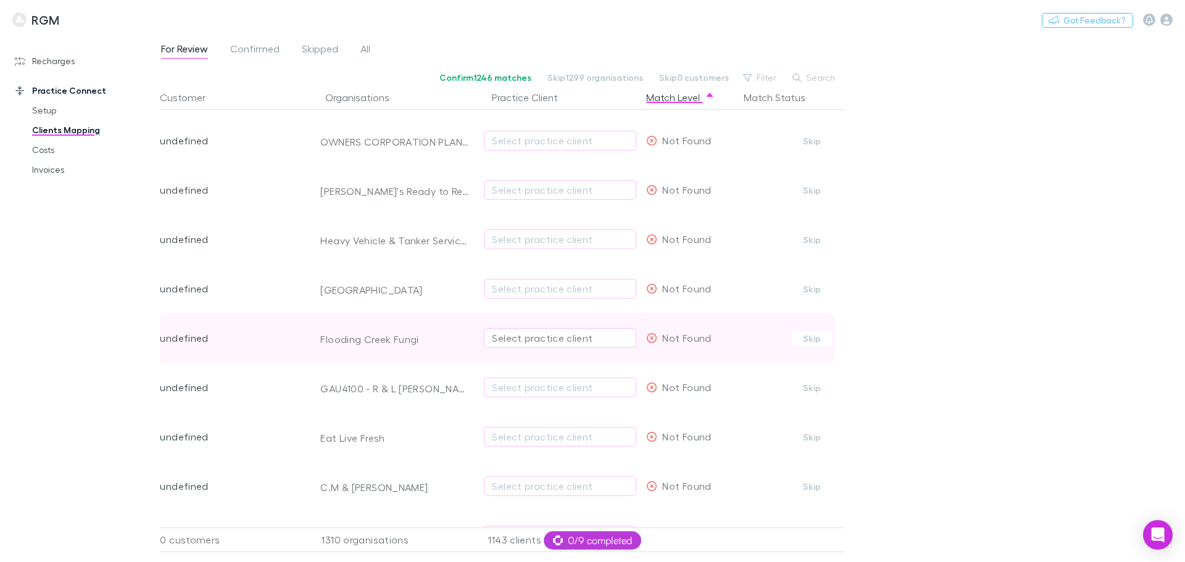
click at [559, 335] on div "Select practice client" at bounding box center [560, 338] width 136 height 15
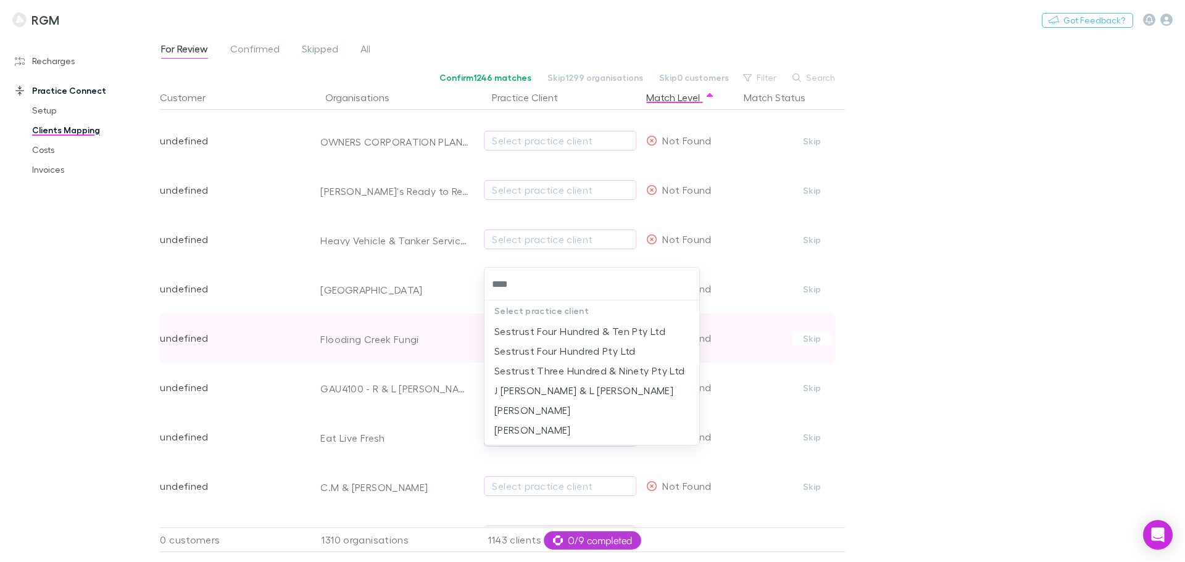
type input "*****"
click at [559, 335] on li "J Sestokas & L Sestokas" at bounding box center [591, 331] width 215 height 20
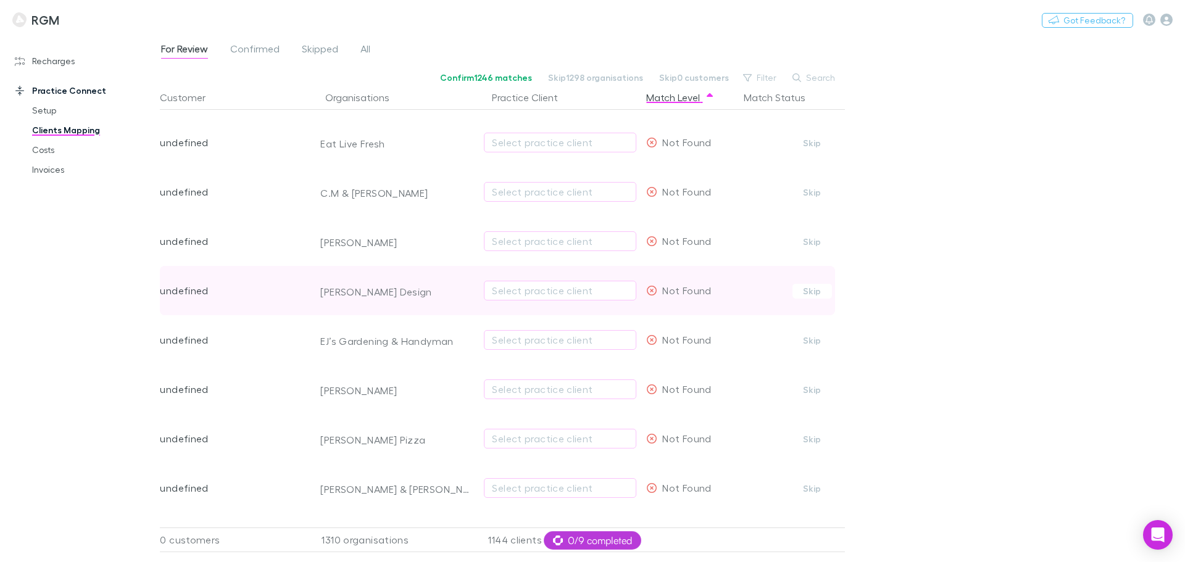
scroll to position [1126, 0]
click at [555, 292] on div "Select practice client" at bounding box center [560, 291] width 136 height 15
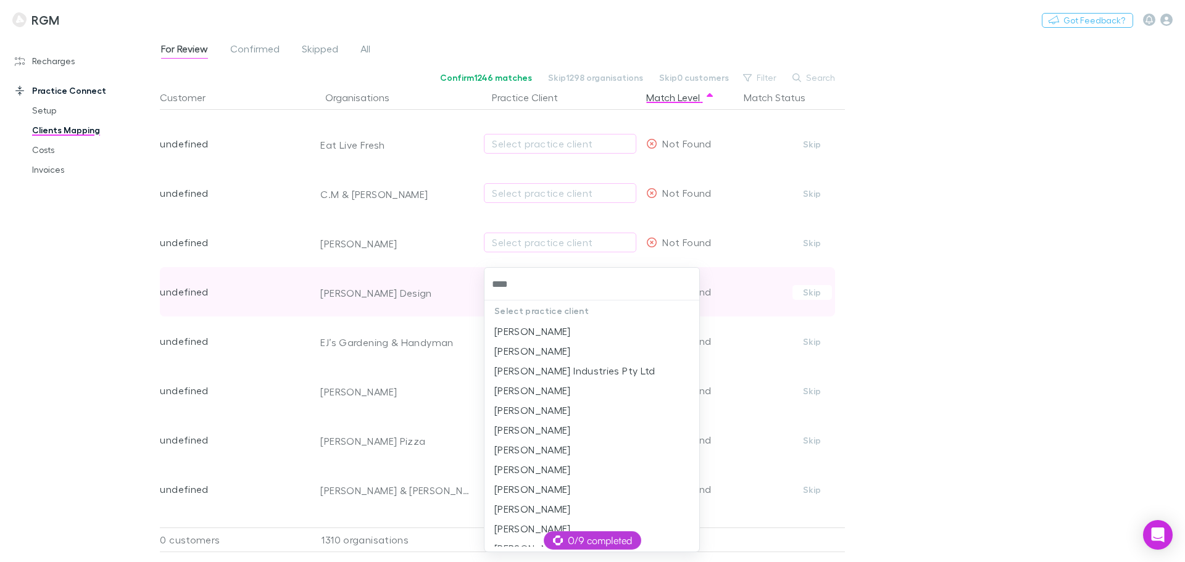
type input "****"
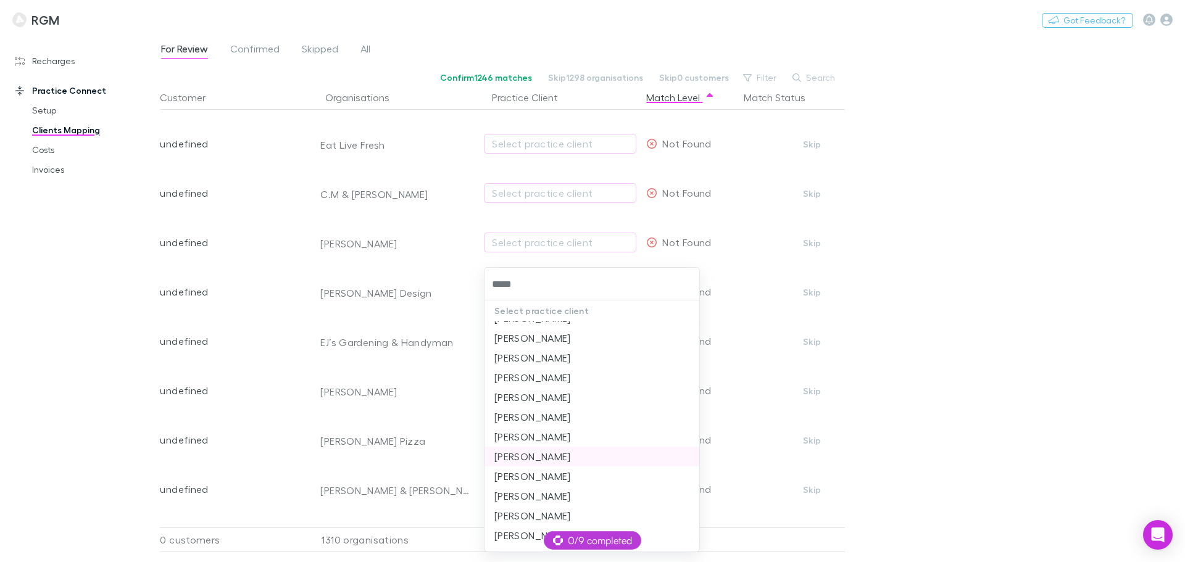
scroll to position [77, 0]
click at [561, 461] on li "Erin Marslen" at bounding box center [591, 471] width 215 height 20
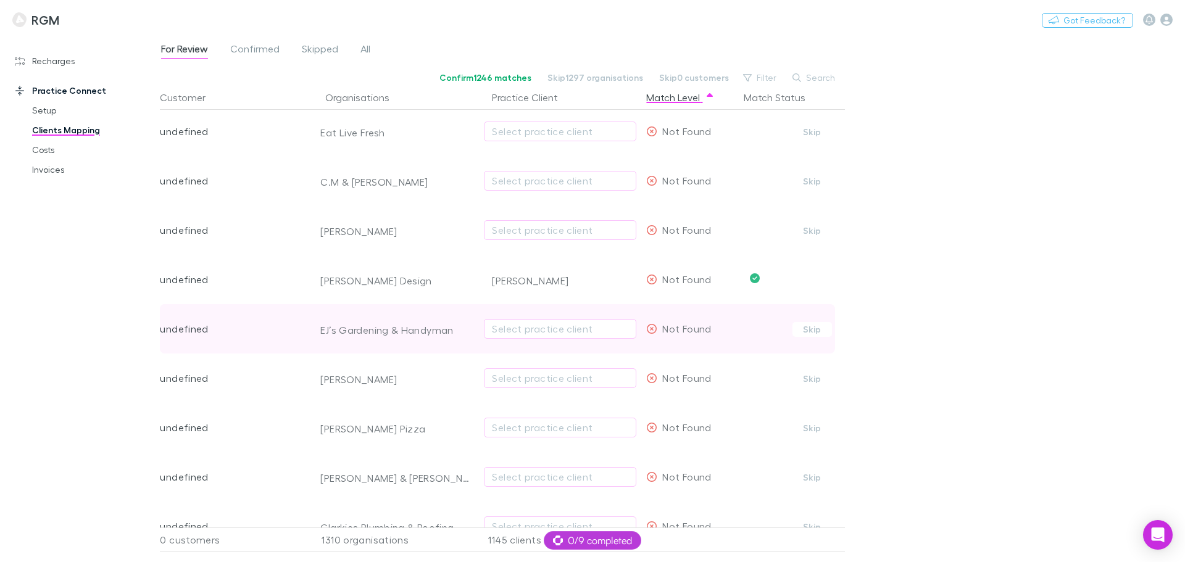
scroll to position [1141, 0]
click at [581, 318] on div "Select practice client" at bounding box center [560, 325] width 136 height 15
type input "*****"
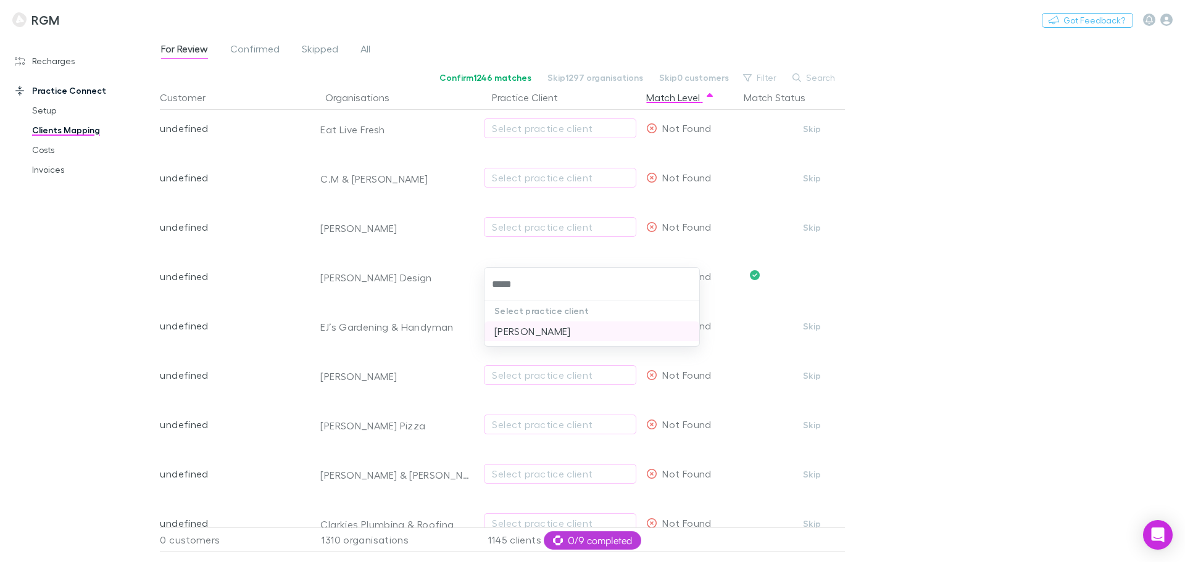
click at [510, 336] on li "[PERSON_NAME]" at bounding box center [591, 331] width 215 height 20
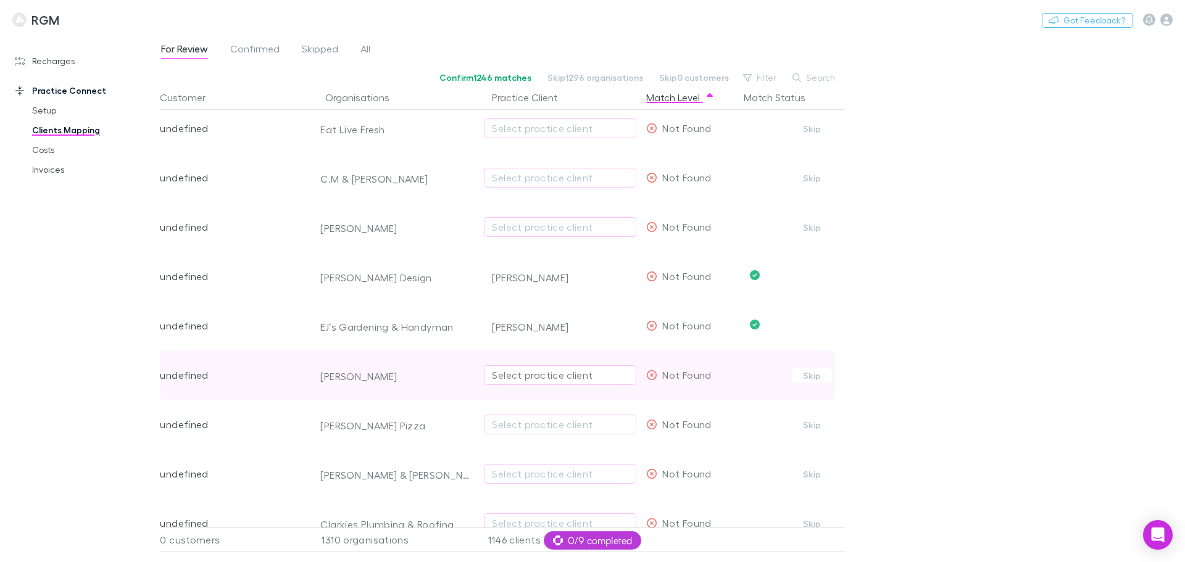
click at [508, 378] on div "Select practice client" at bounding box center [560, 375] width 136 height 15
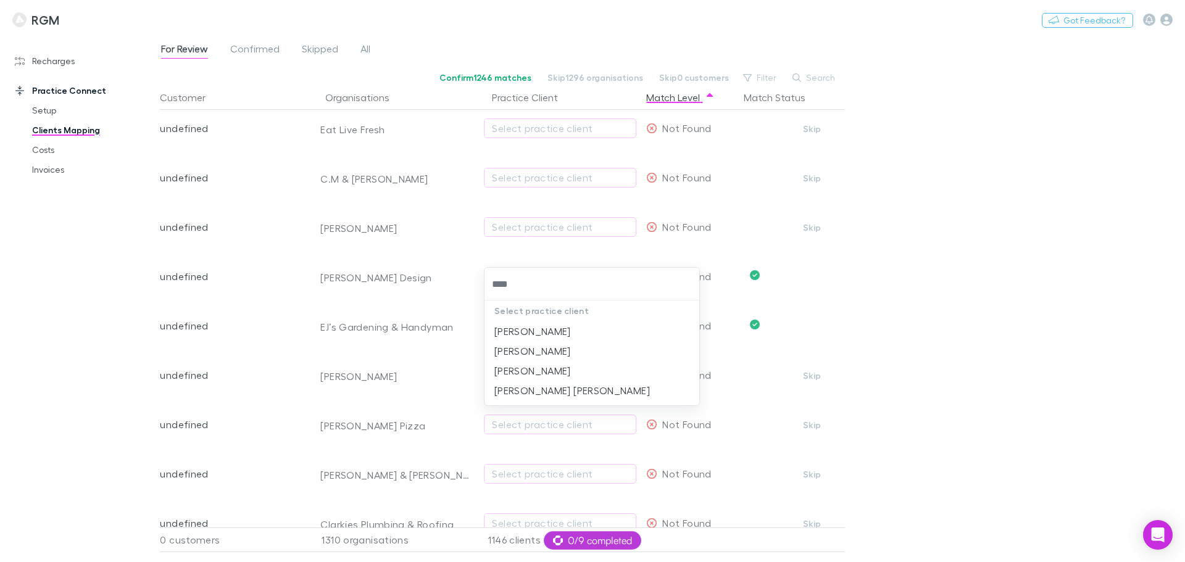
type input "***"
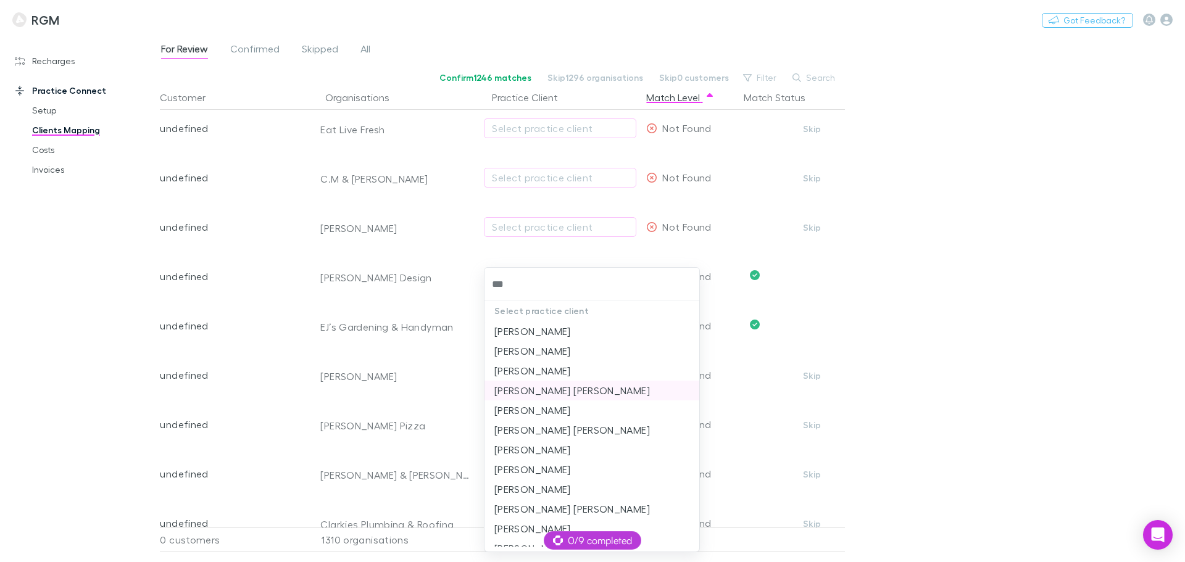
click at [539, 397] on li "Joe Francis Brooks" at bounding box center [591, 391] width 215 height 20
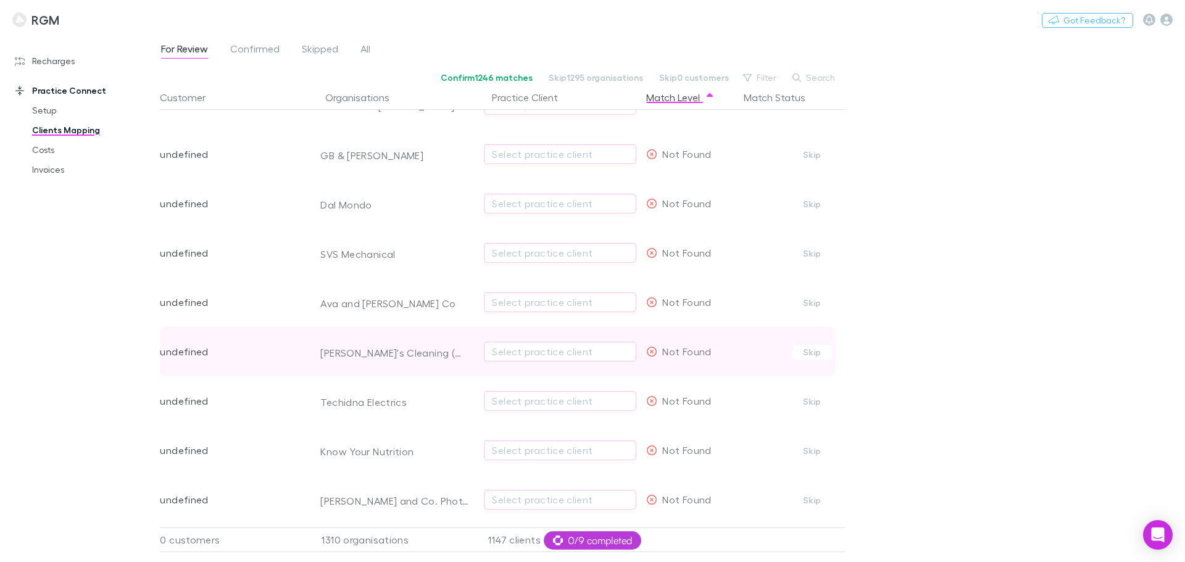
scroll to position [1758, 0]
click at [532, 350] on div "Select practice client" at bounding box center [560, 350] width 136 height 15
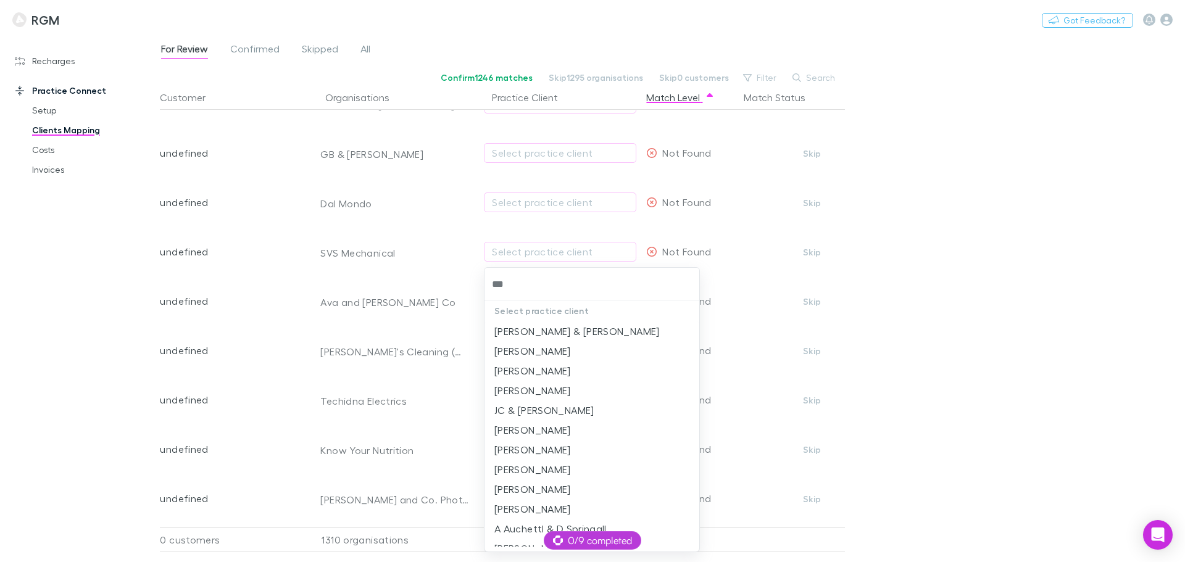
type input "****"
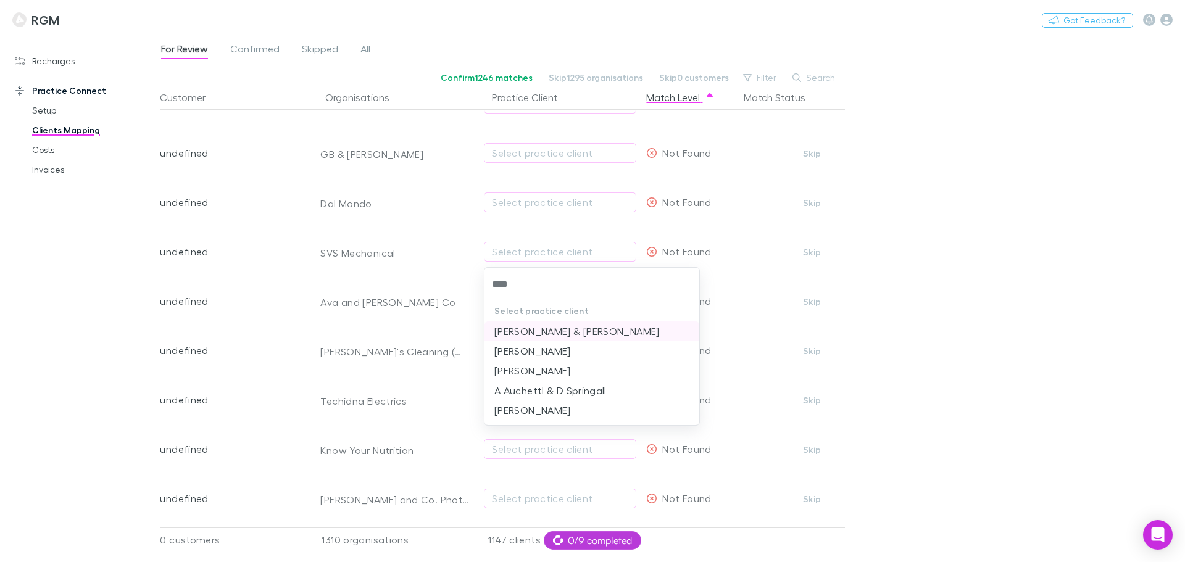
click at [537, 334] on li "L.D Sprie & S.J Sprie" at bounding box center [591, 331] width 215 height 20
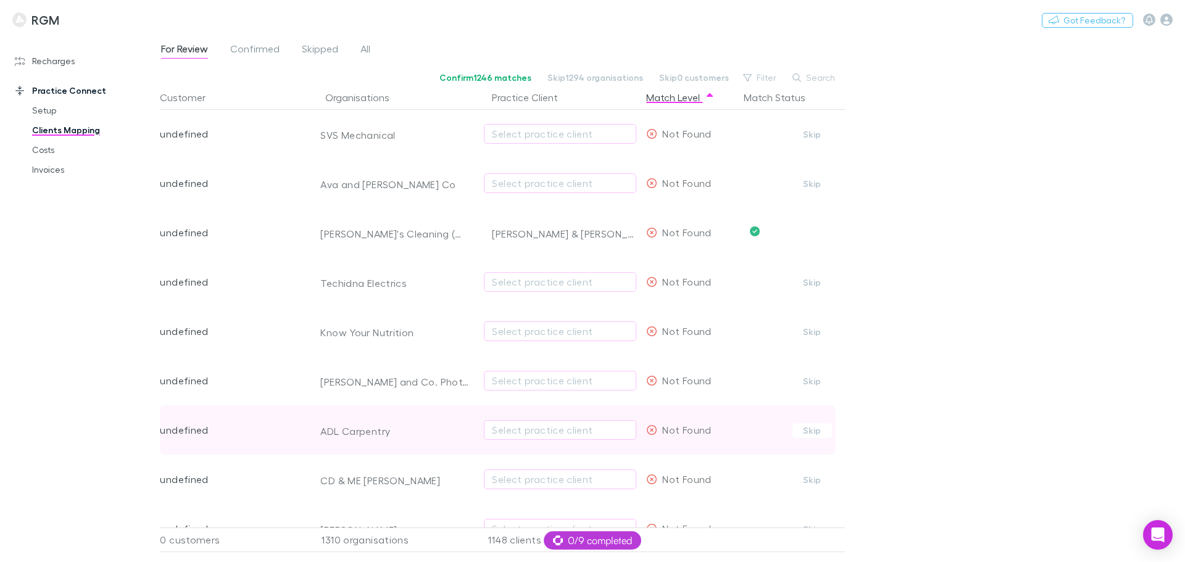
scroll to position [1897, 0]
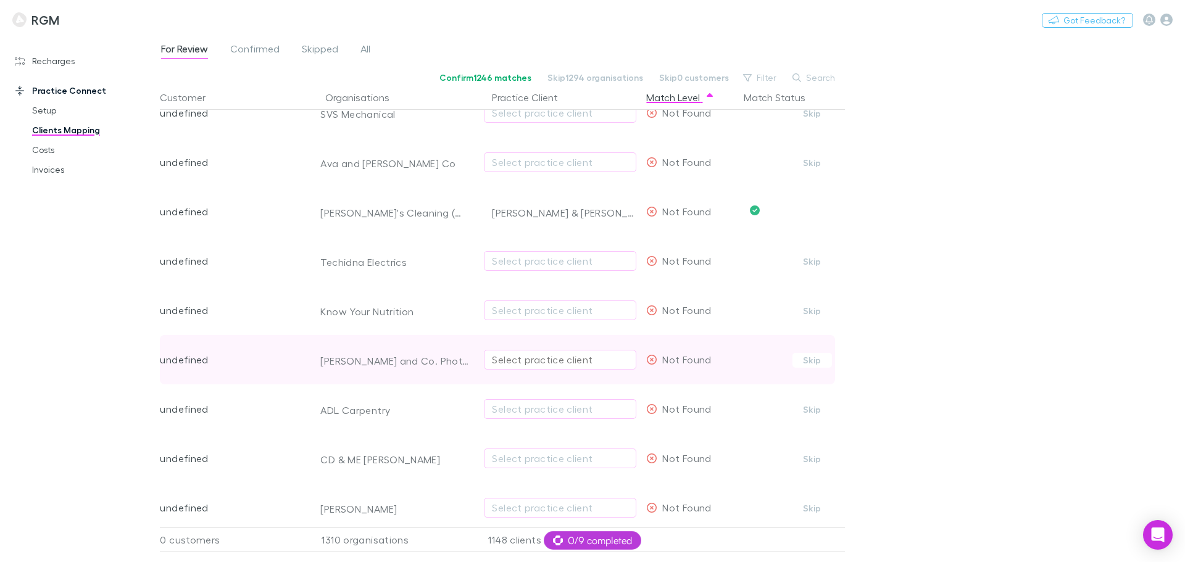
click at [532, 359] on div "Select practice client" at bounding box center [560, 359] width 136 height 15
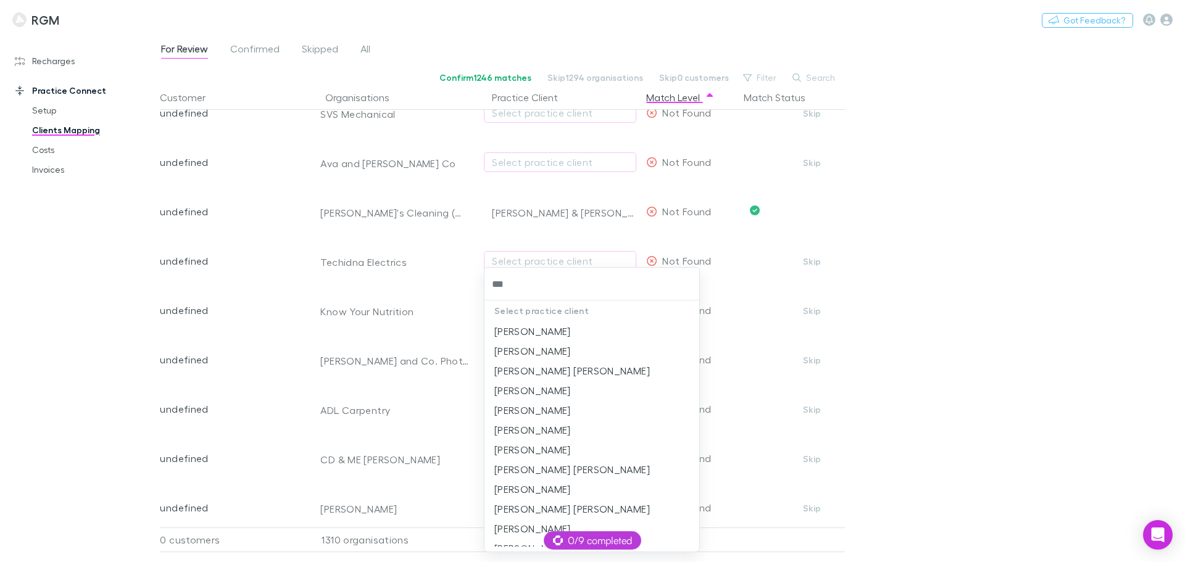
type input "****"
click at [509, 461] on li "Naomi Seccombe" at bounding box center [591, 529] width 215 height 20
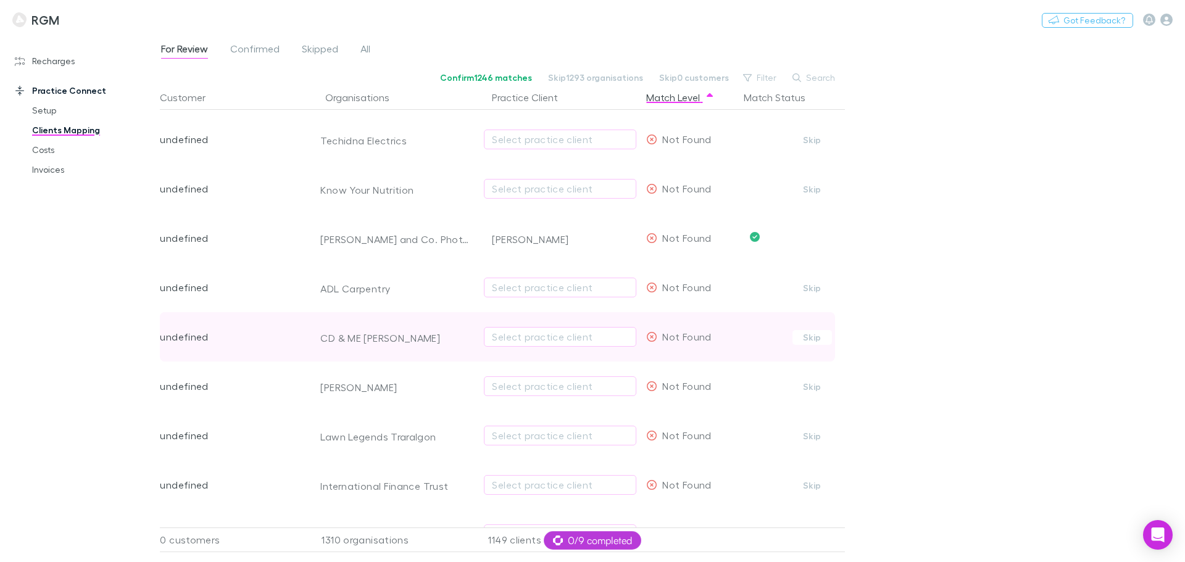
scroll to position [2021, 0]
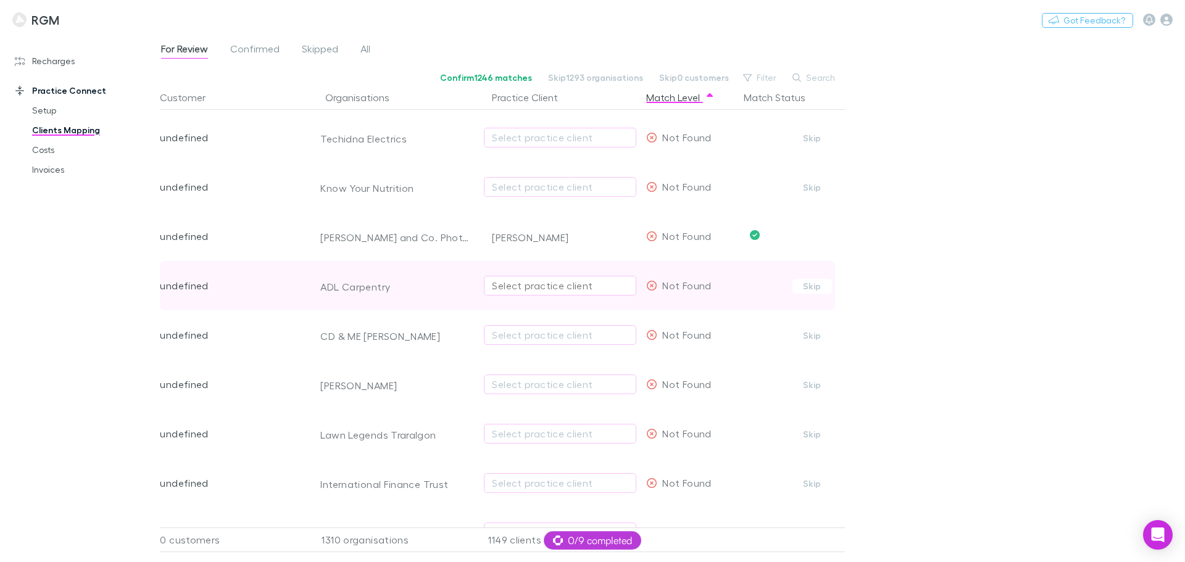
click at [527, 284] on div "Select practice client" at bounding box center [560, 285] width 136 height 15
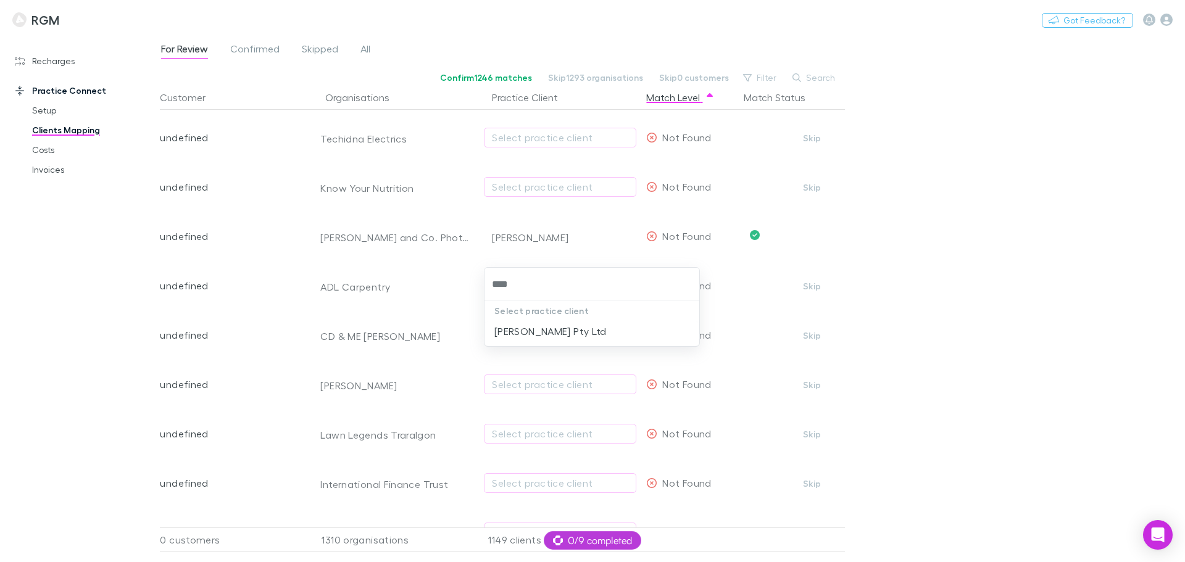
type input "*****"
click at [529, 334] on li "[PERSON_NAME] Pty Ltd" at bounding box center [591, 331] width 215 height 20
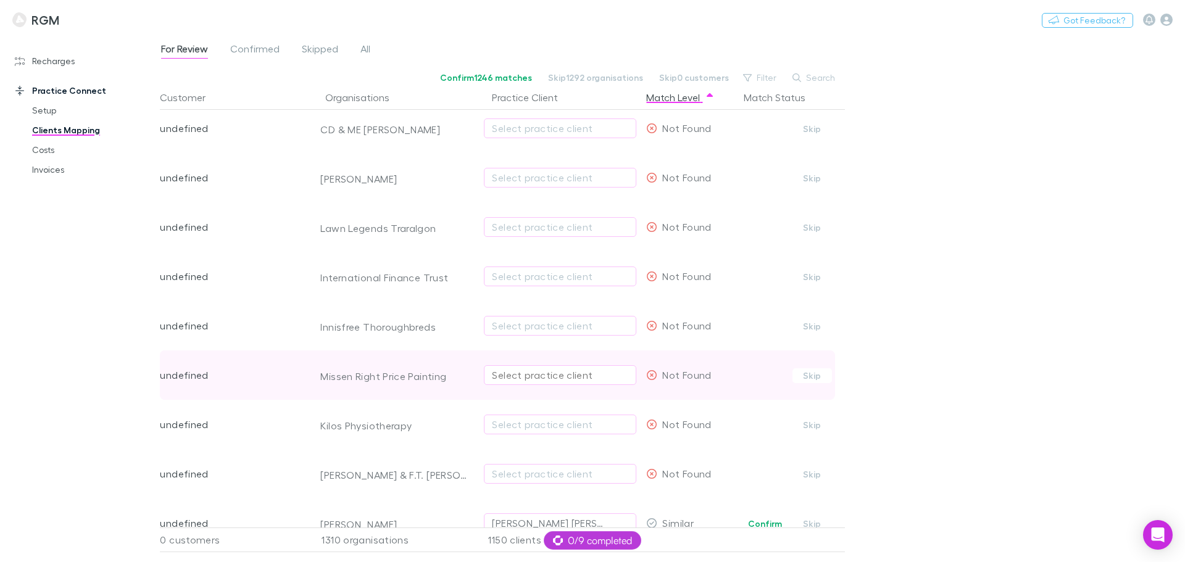
scroll to position [2230, 0]
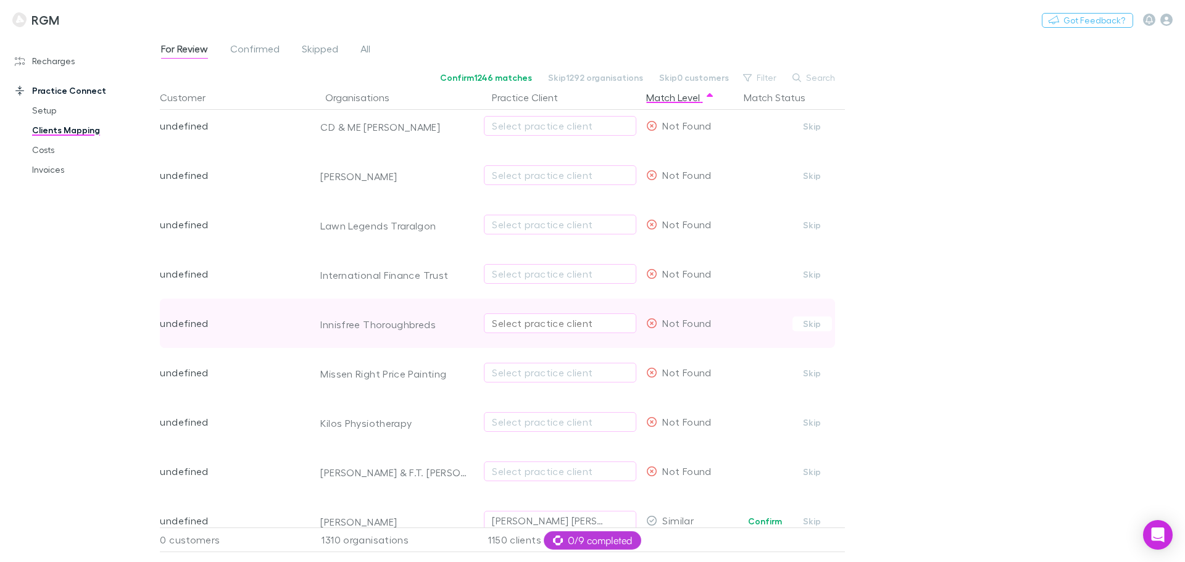
click at [510, 322] on div "Select practice client" at bounding box center [560, 323] width 136 height 15
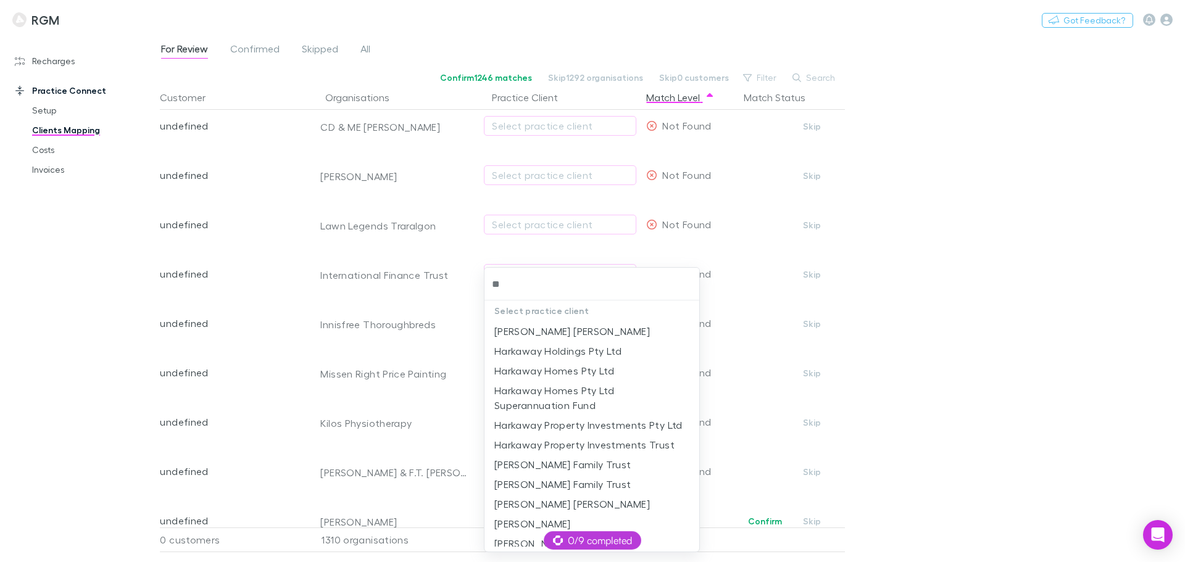
type input "*"
type input "****"
click at [579, 350] on li "Harkaway Holdings Pty Ltd" at bounding box center [591, 348] width 215 height 20
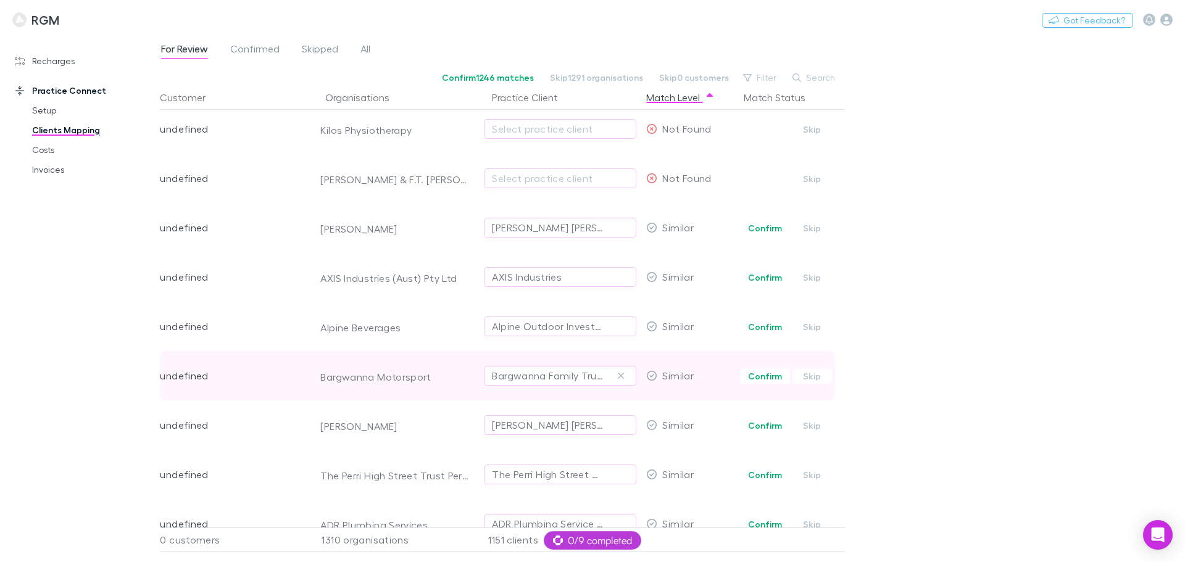
scroll to position [2507, 0]
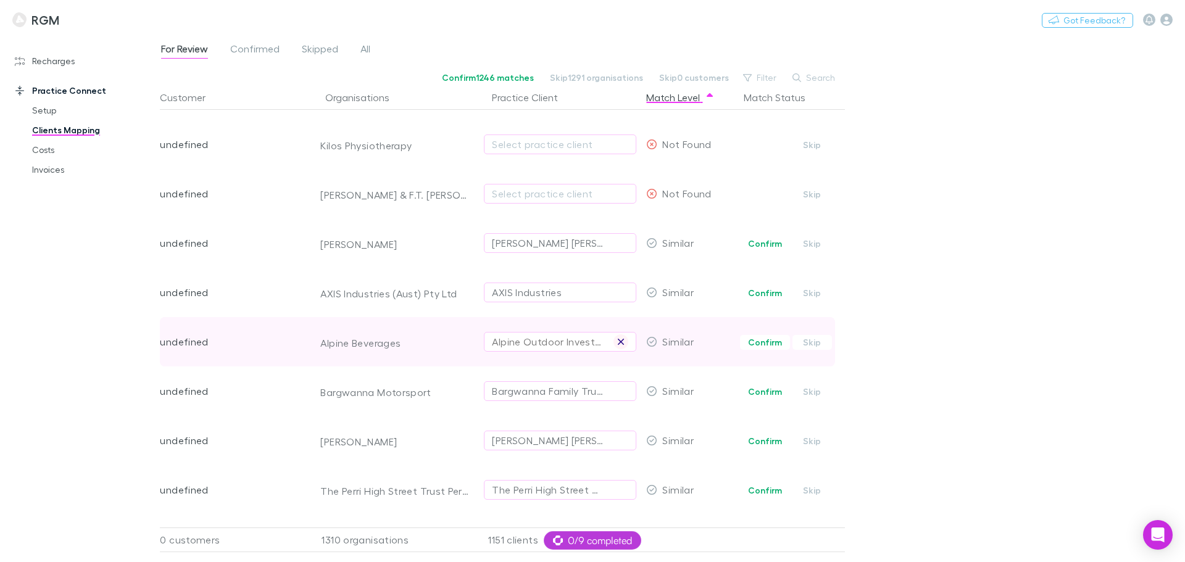
click at [621, 341] on icon "button" at bounding box center [620, 342] width 7 height 10
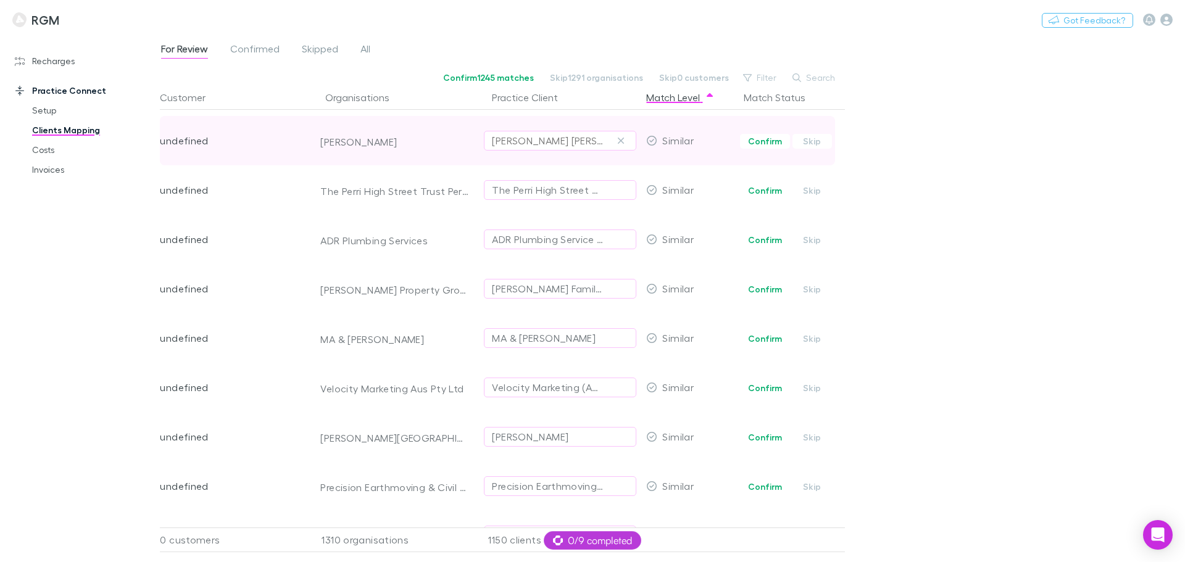
scroll to position [2816, 0]
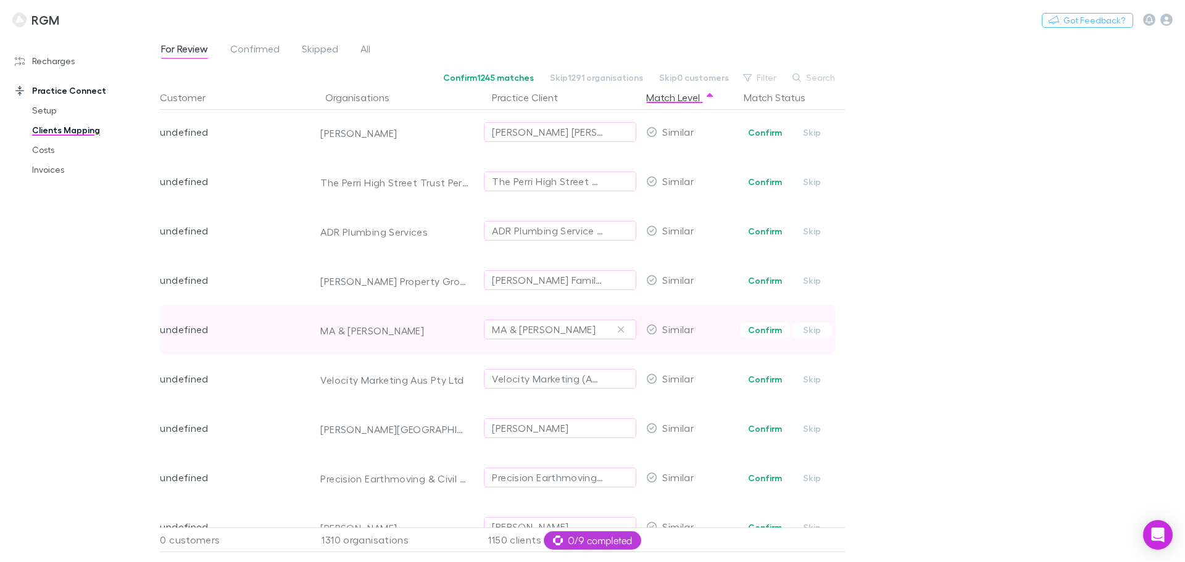
drag, startPoint x: 619, startPoint y: 329, endPoint x: 575, endPoint y: 331, distance: 43.8
click at [618, 331] on icon "button" at bounding box center [620, 330] width 7 height 10
click at [545, 332] on div "Select practice client" at bounding box center [560, 329] width 136 height 15
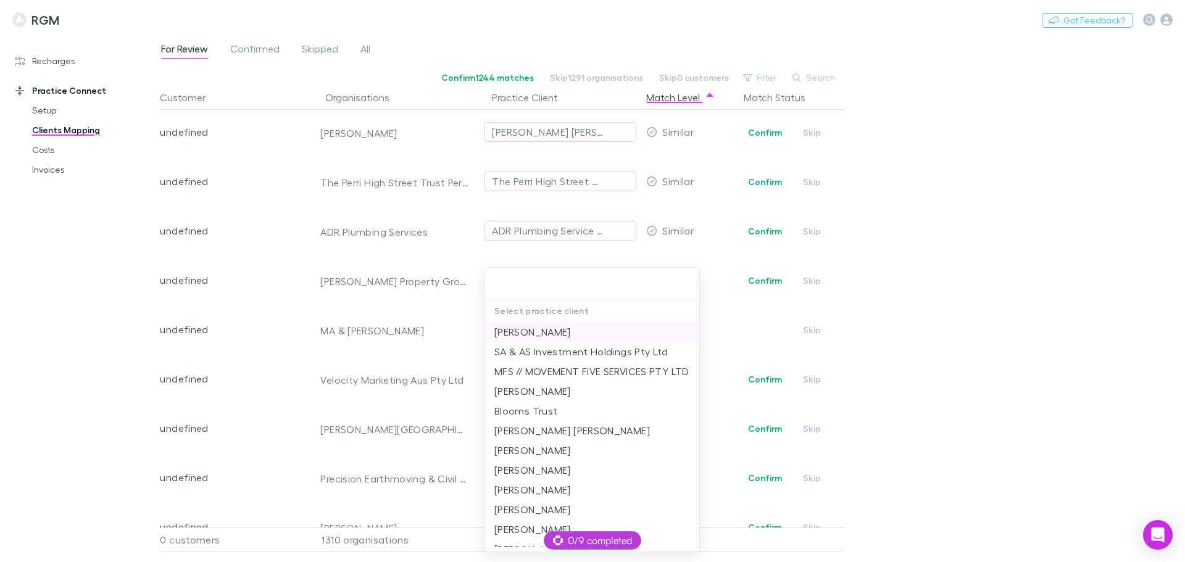
scroll to position [139, 0]
click at [889, 299] on div at bounding box center [592, 281] width 1185 height 562
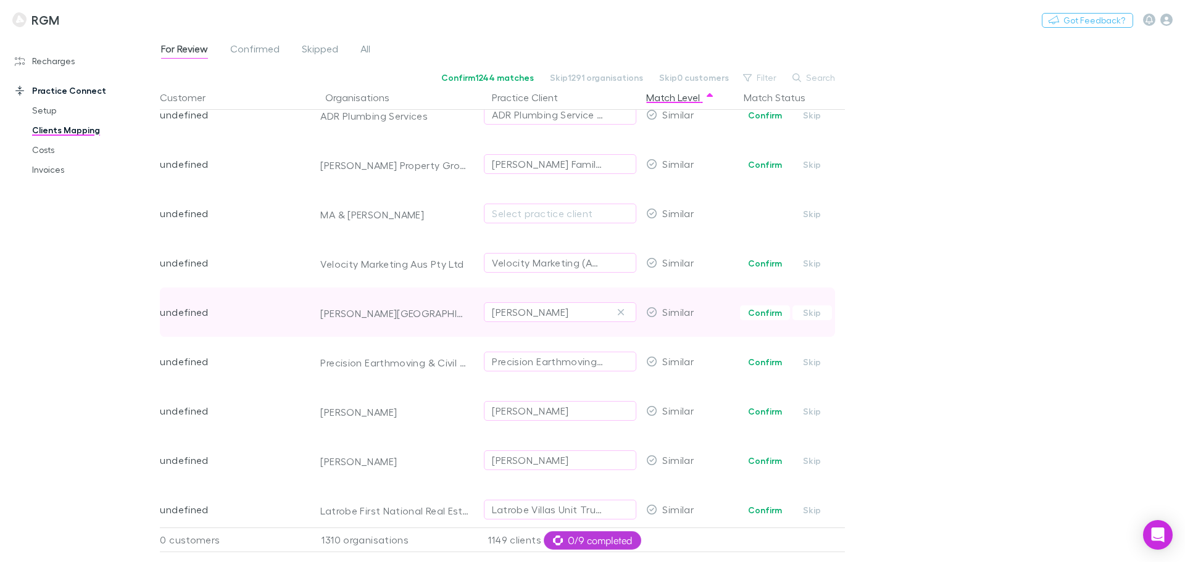
scroll to position [2939, 0]
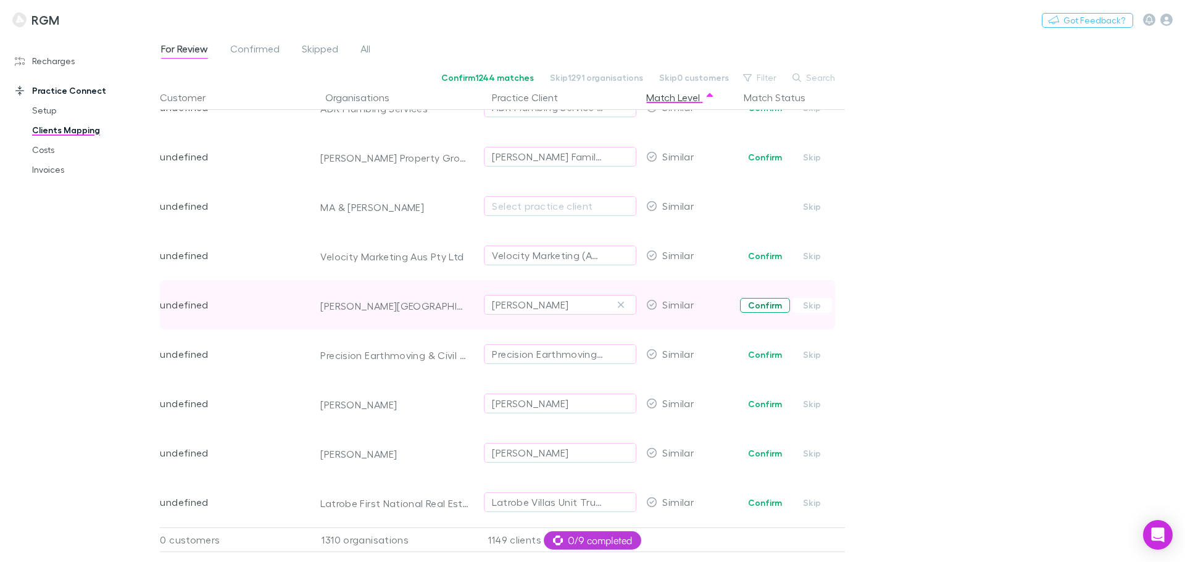
click at [762, 301] on button "Confirm" at bounding box center [765, 305] width 50 height 15
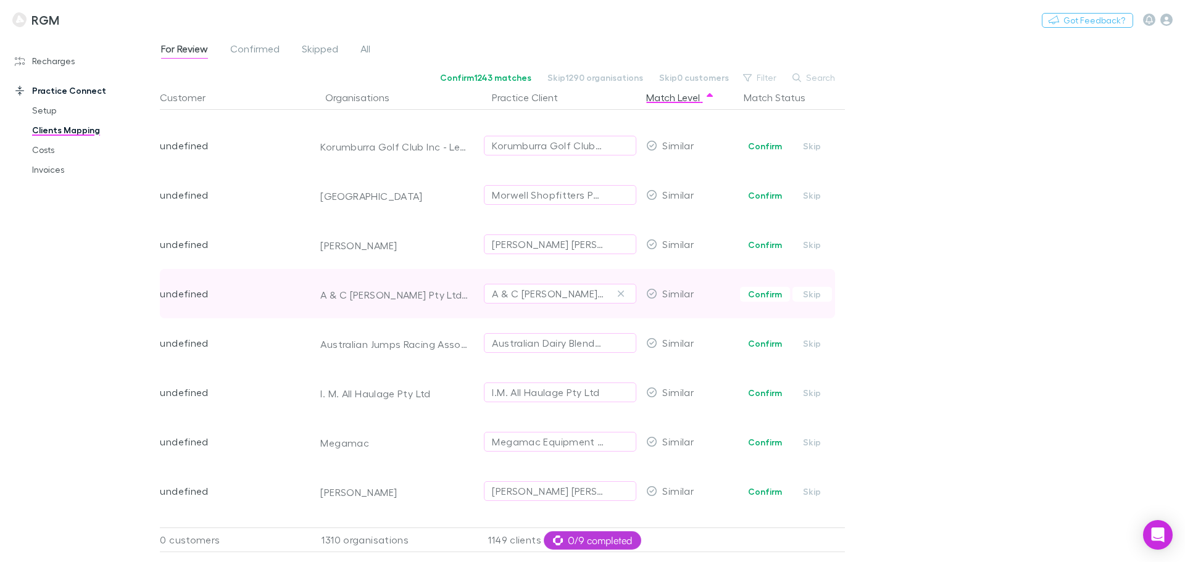
scroll to position [3741, 0]
click at [751, 290] on button "Confirm" at bounding box center [765, 293] width 50 height 15
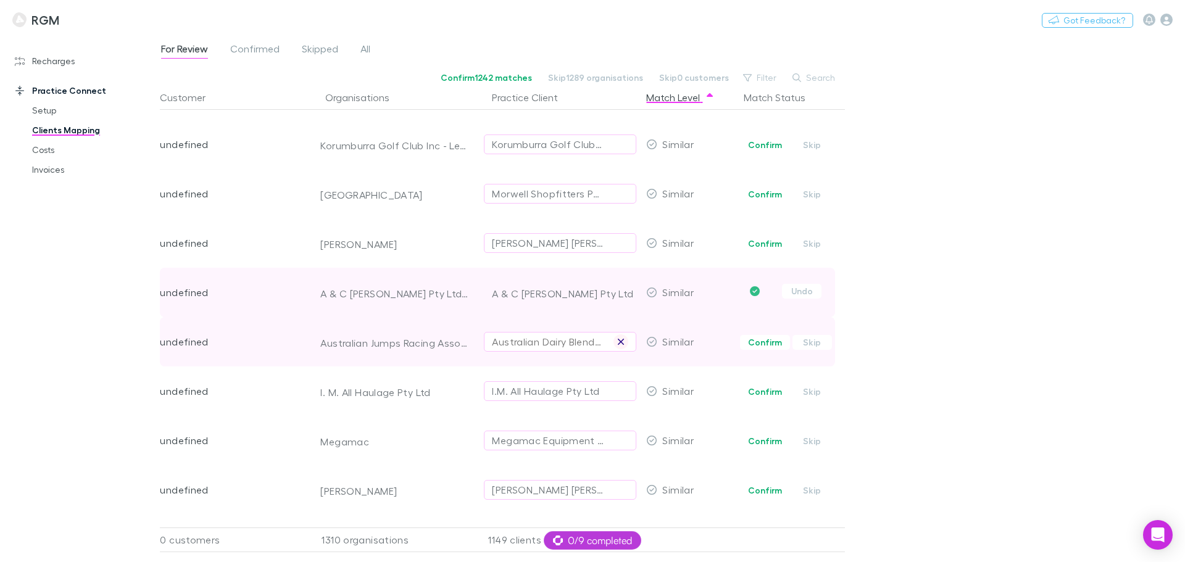
click at [619, 343] on icon "button" at bounding box center [621, 342] width 6 height 6
click at [557, 343] on div "Select practice client" at bounding box center [560, 341] width 136 height 15
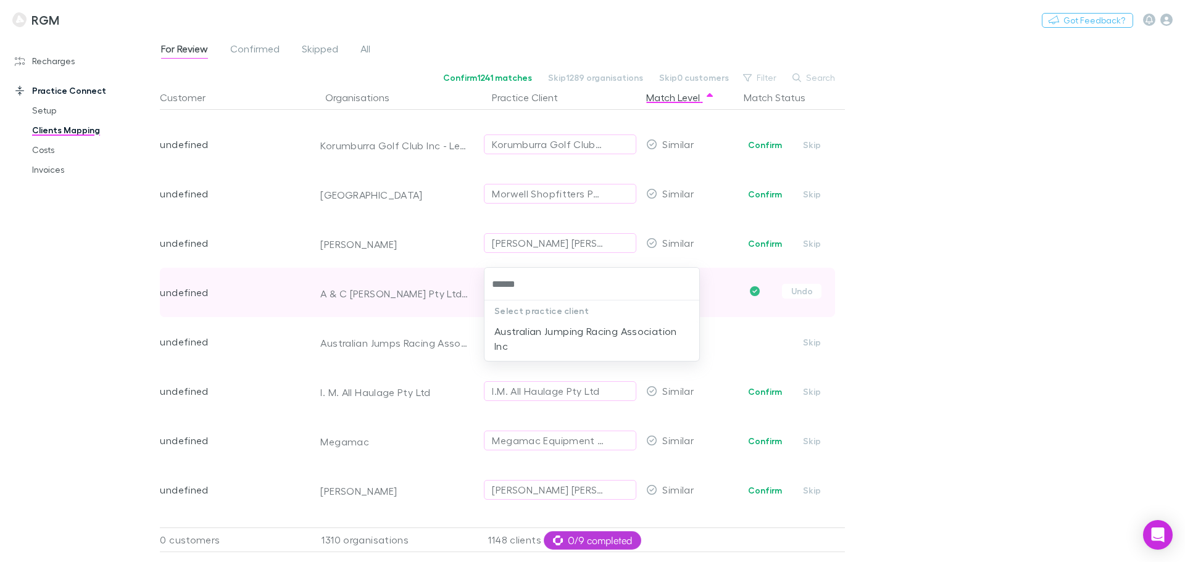
type input "*******"
click at [553, 354] on li "Australian Jumping Racing Association Inc" at bounding box center [591, 338] width 215 height 35
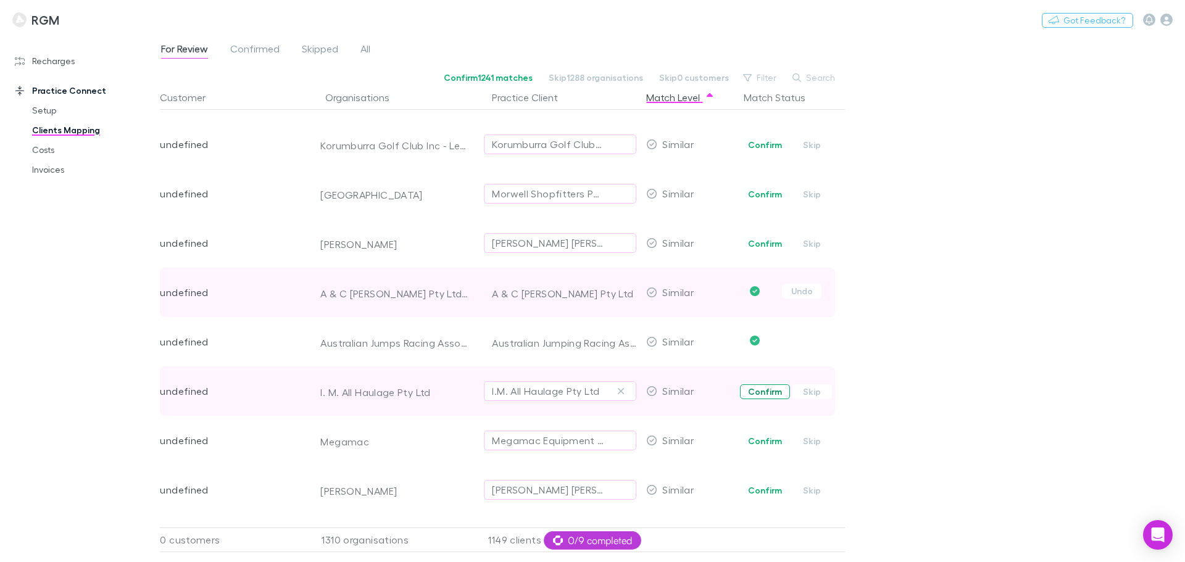
click at [755, 396] on button "Confirm" at bounding box center [765, 391] width 50 height 15
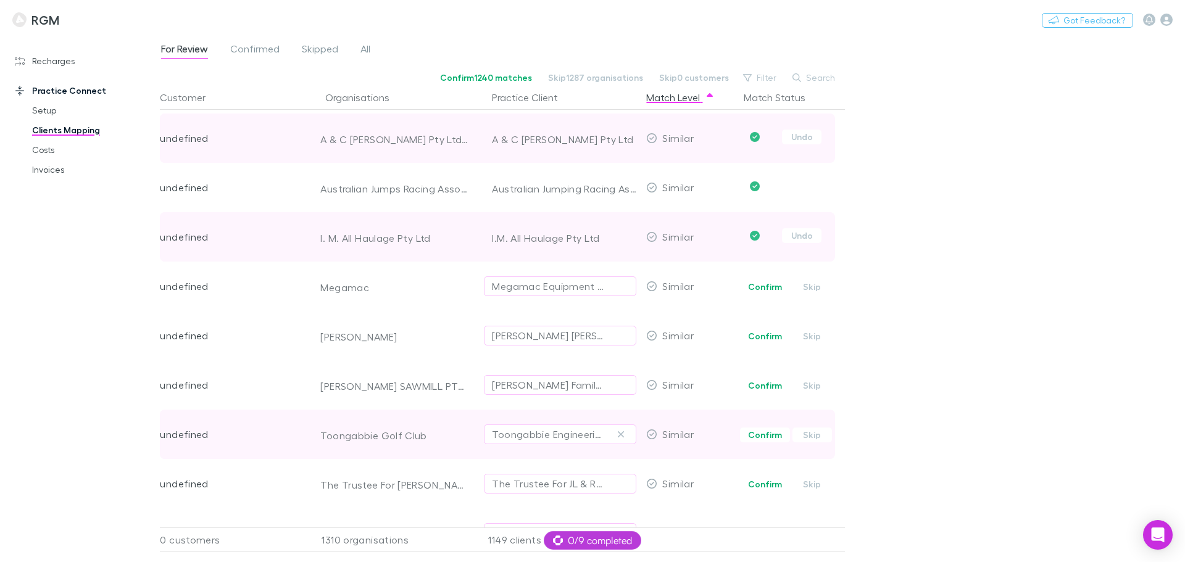
scroll to position [3926, 0]
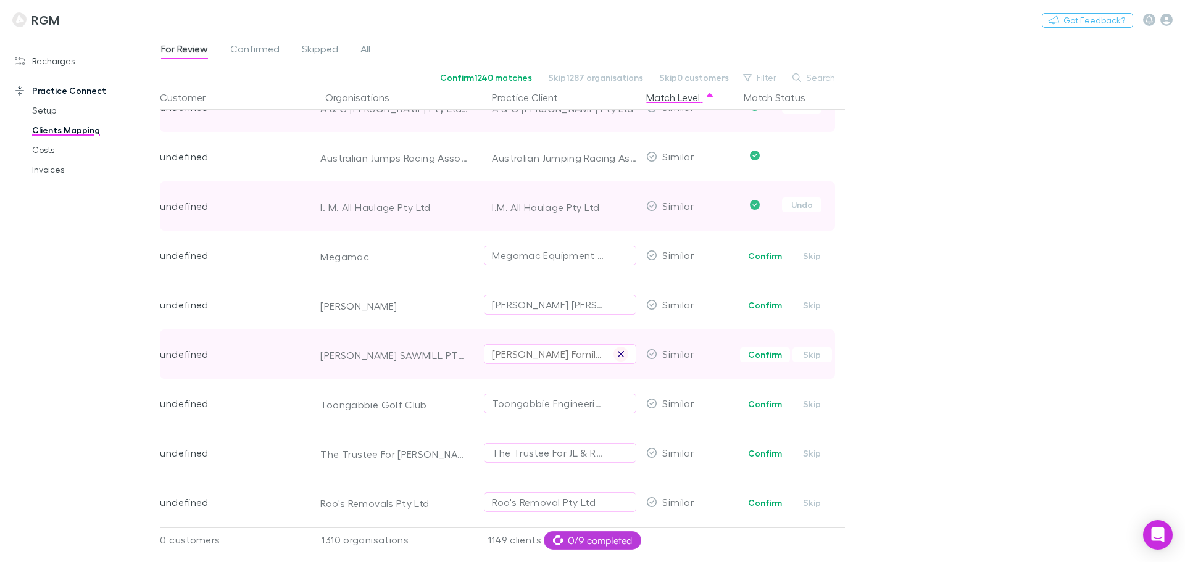
click at [624, 352] on icon "button" at bounding box center [621, 354] width 6 height 6
click at [547, 360] on div "Select practice client" at bounding box center [560, 354] width 136 height 15
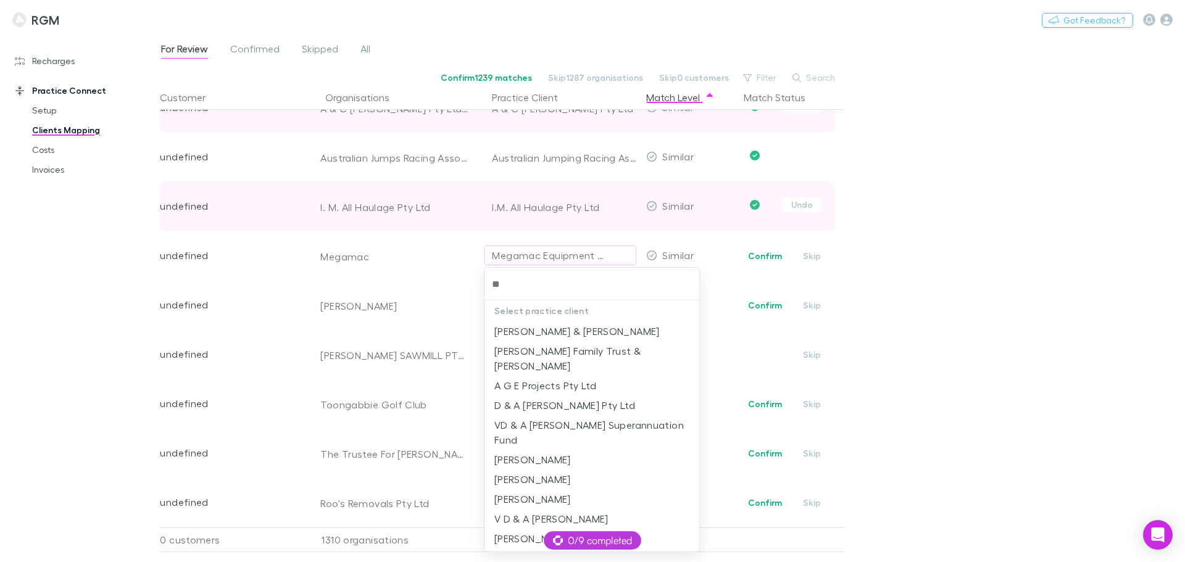
type input "*"
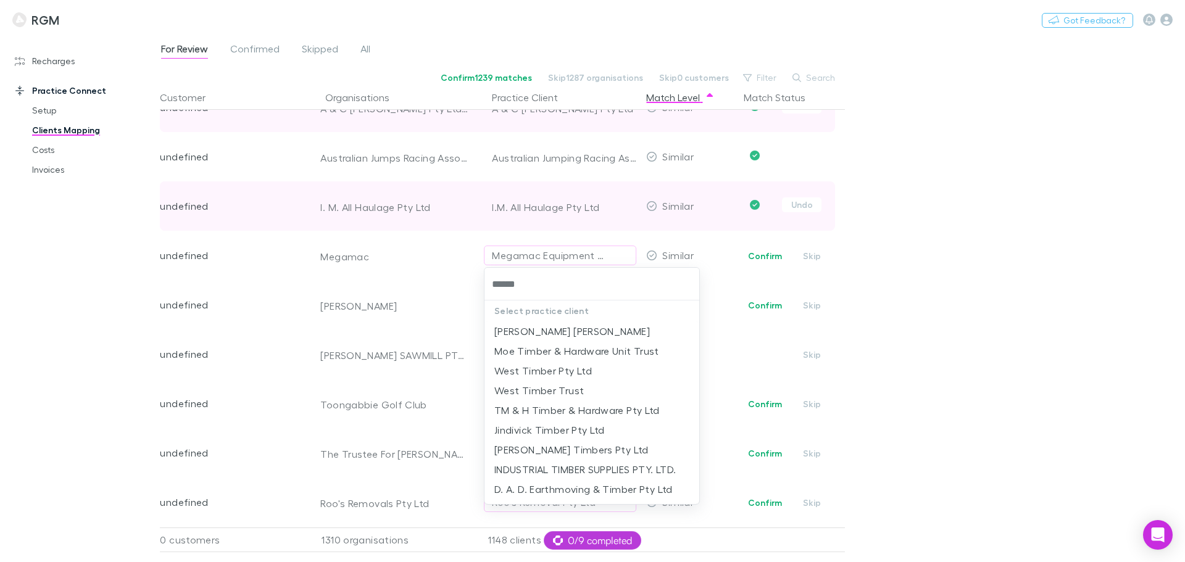
type input "*******"
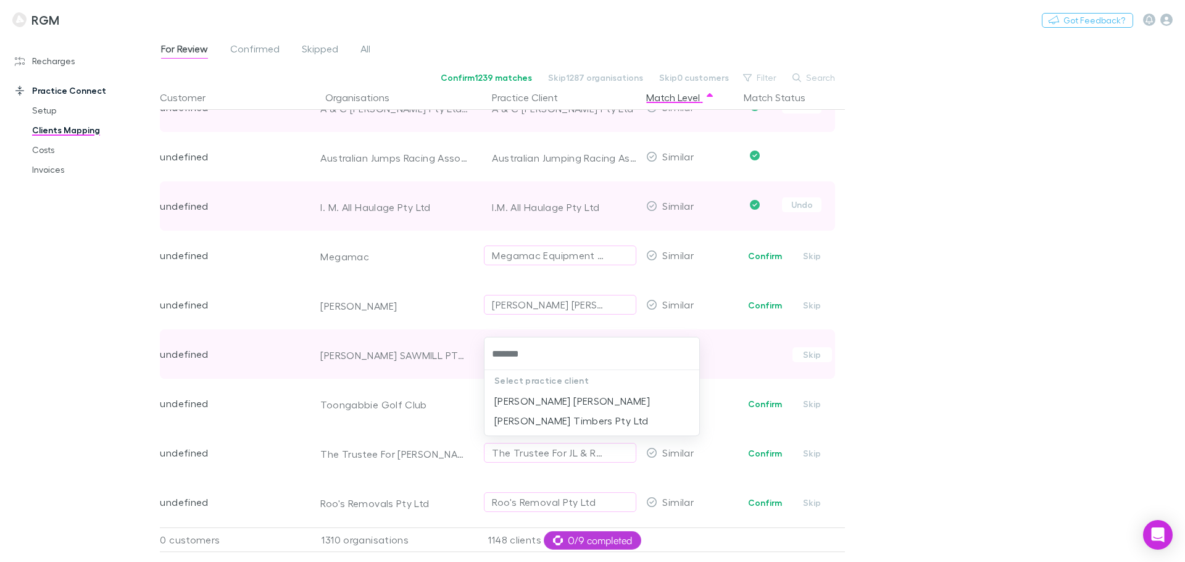
drag, startPoint x: 543, startPoint y: 419, endPoint x: 755, endPoint y: 363, distance: 218.8
click at [543, 420] on li "A.G. Brown Timbers Pty Ltd" at bounding box center [591, 421] width 215 height 20
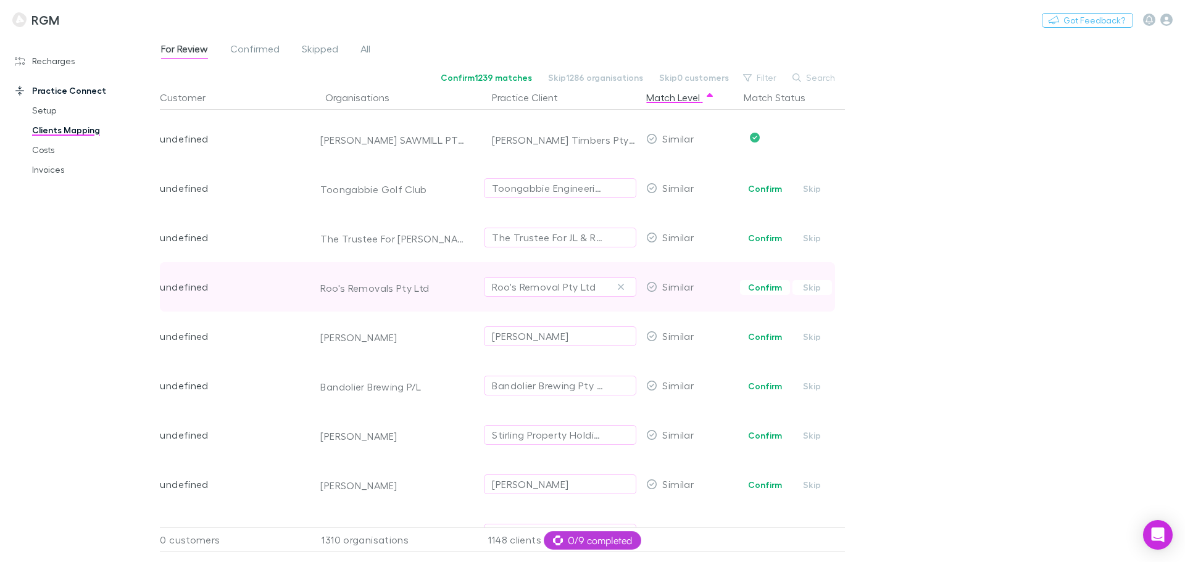
scroll to position [4142, 0]
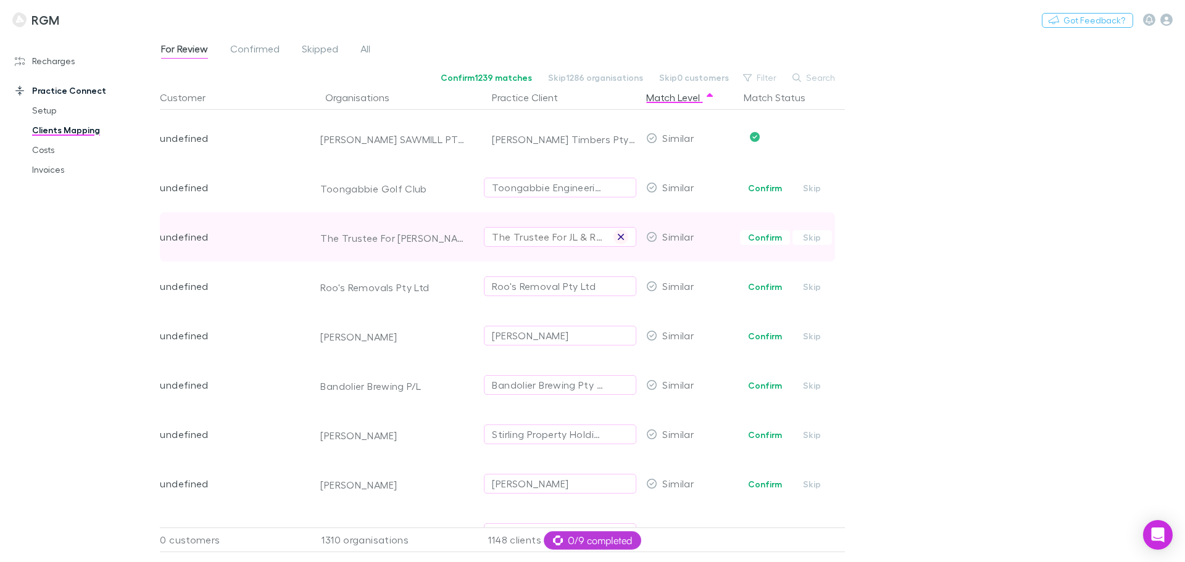
click at [617, 236] on icon "button" at bounding box center [620, 237] width 7 height 10
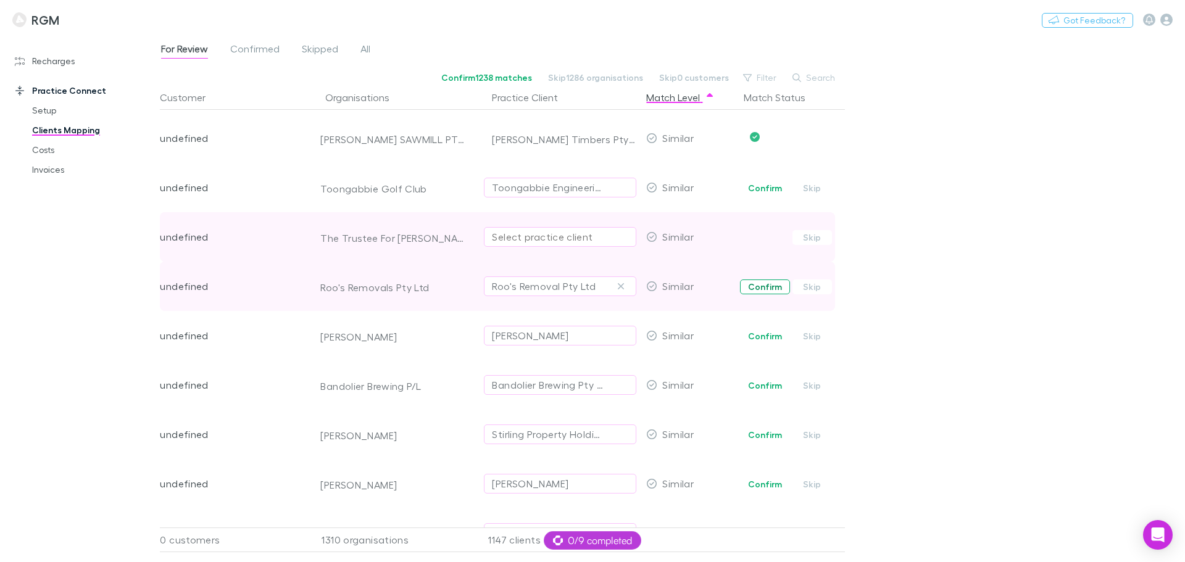
click at [751, 286] on button "Confirm" at bounding box center [765, 286] width 50 height 15
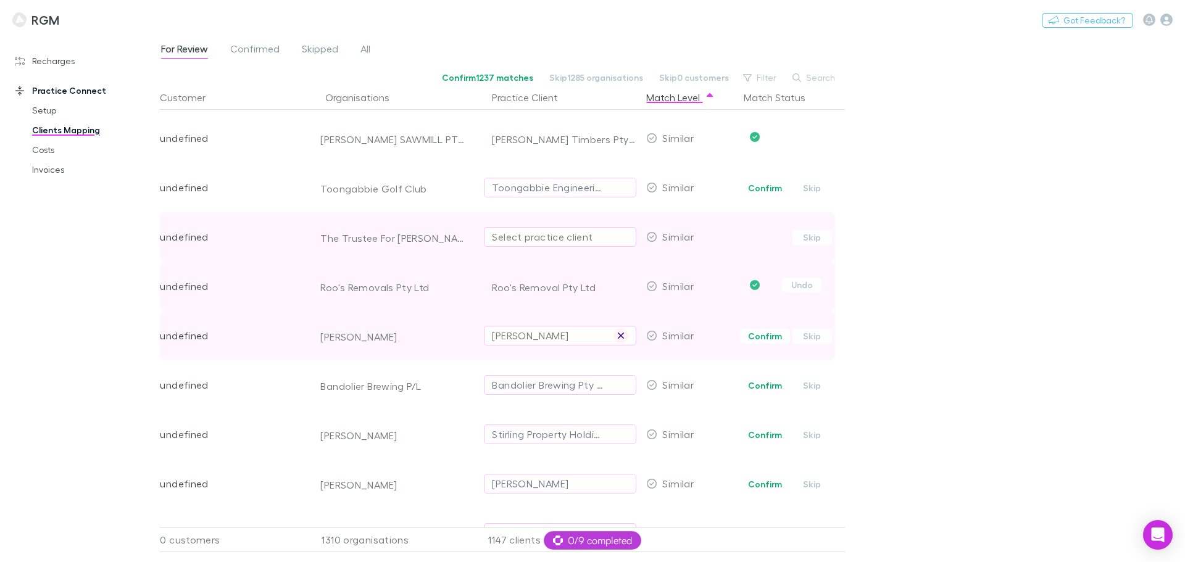
click at [621, 334] on icon "button" at bounding box center [620, 336] width 7 height 10
click at [541, 338] on div "Select practice client" at bounding box center [560, 335] width 136 height 15
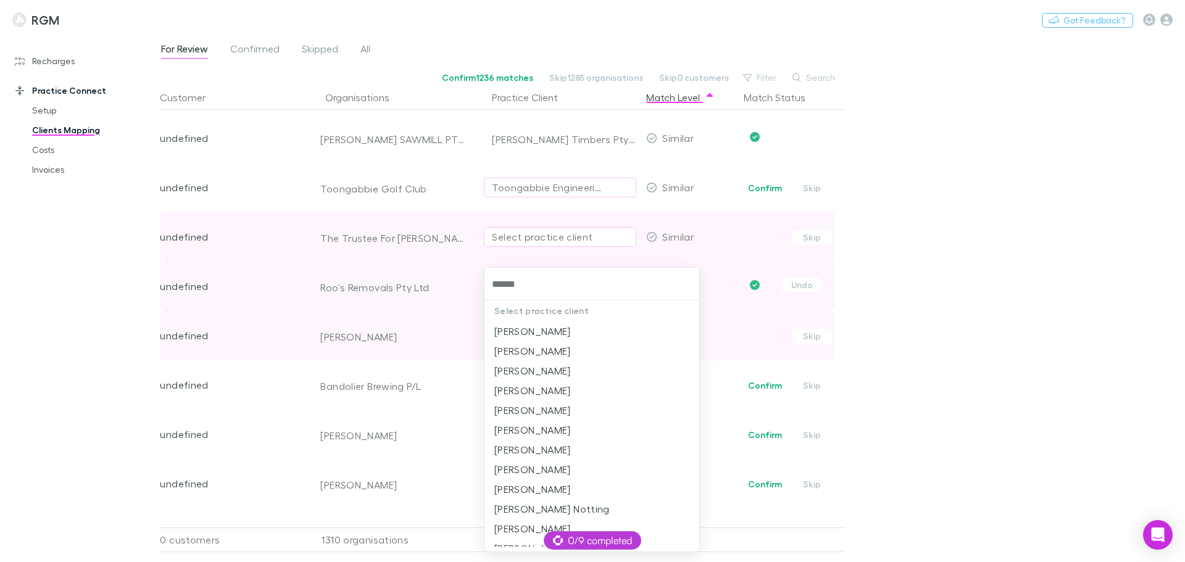
type input "*******"
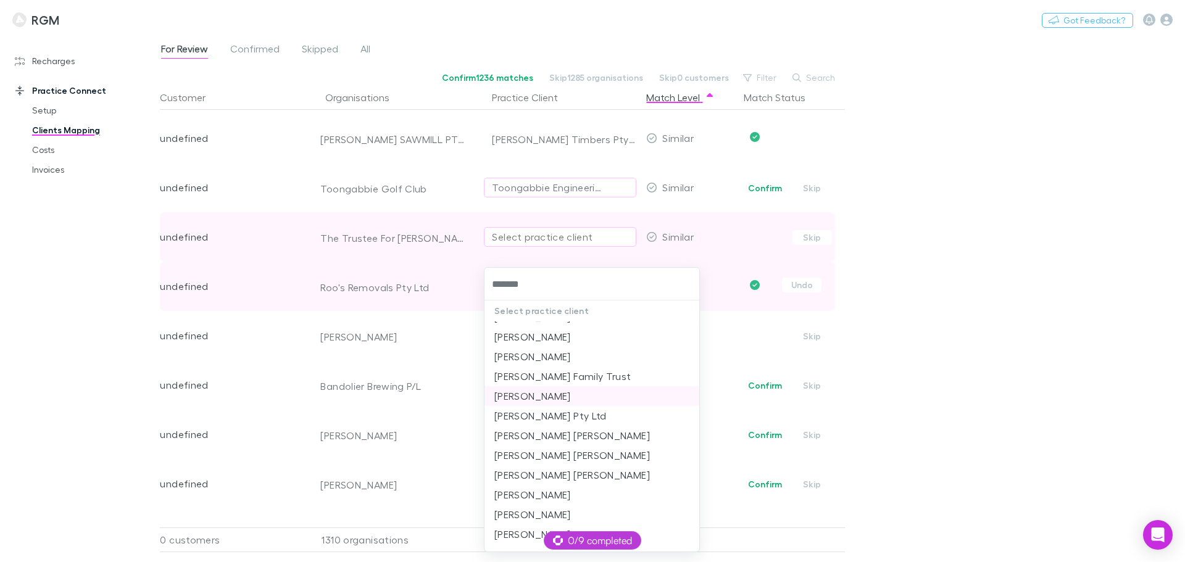
scroll to position [494, 0]
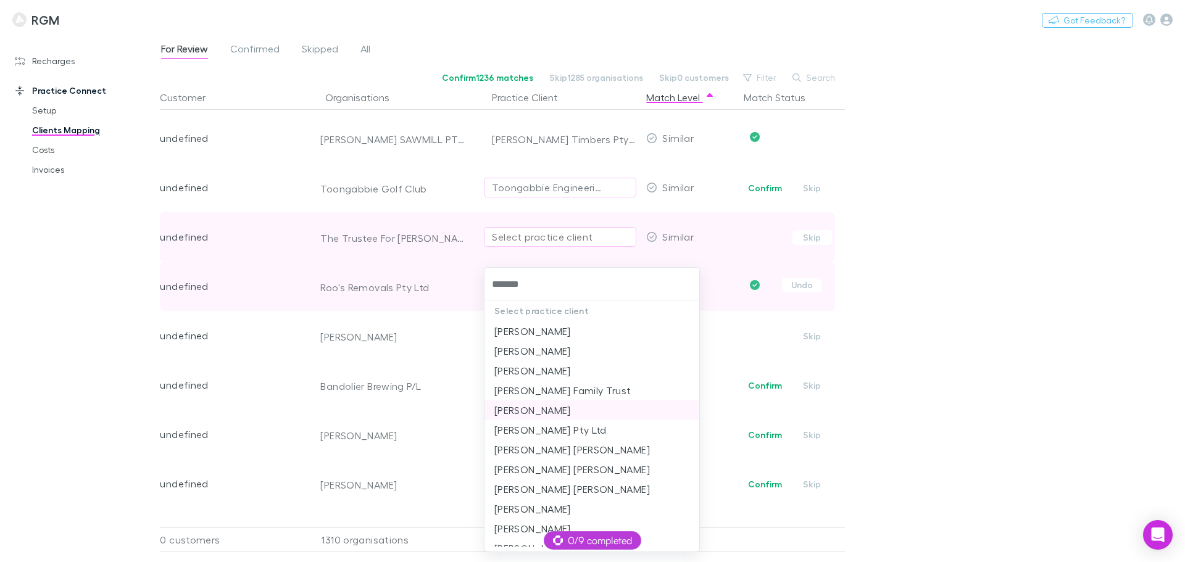
click at [582, 403] on li "Heather Lynn O'Connor" at bounding box center [591, 410] width 215 height 20
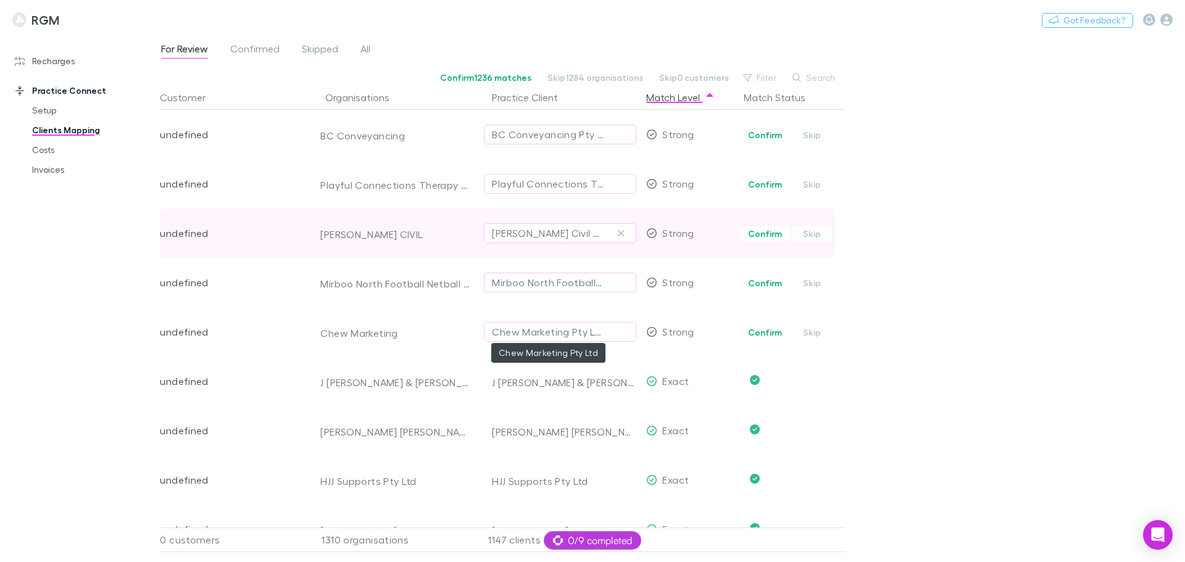
scroll to position [5777, 0]
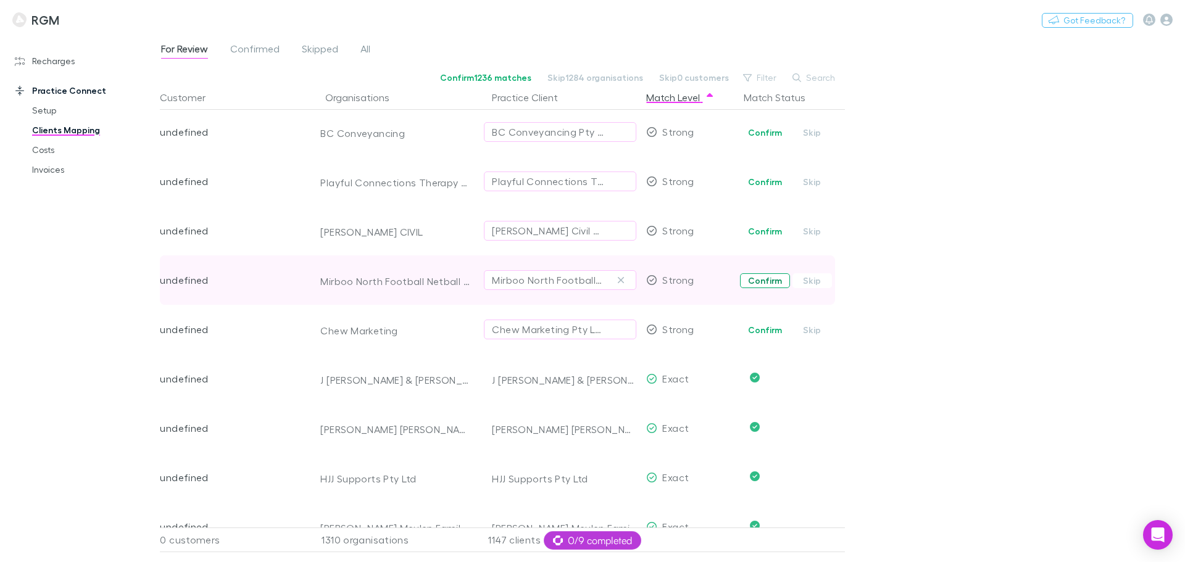
click at [753, 283] on button "Confirm" at bounding box center [765, 280] width 50 height 15
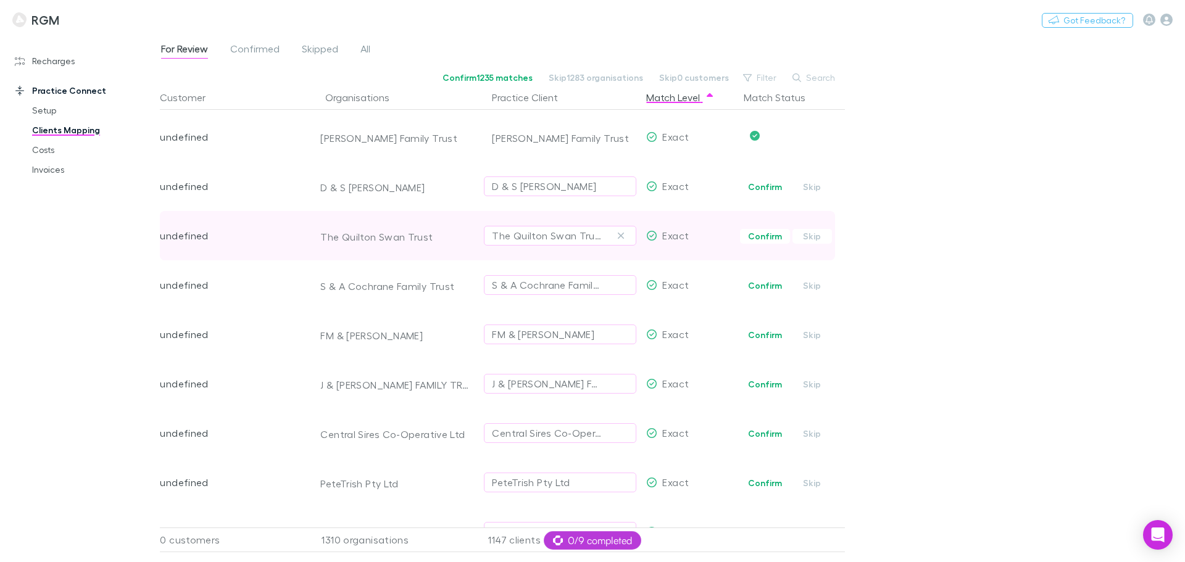
scroll to position [6317, 0]
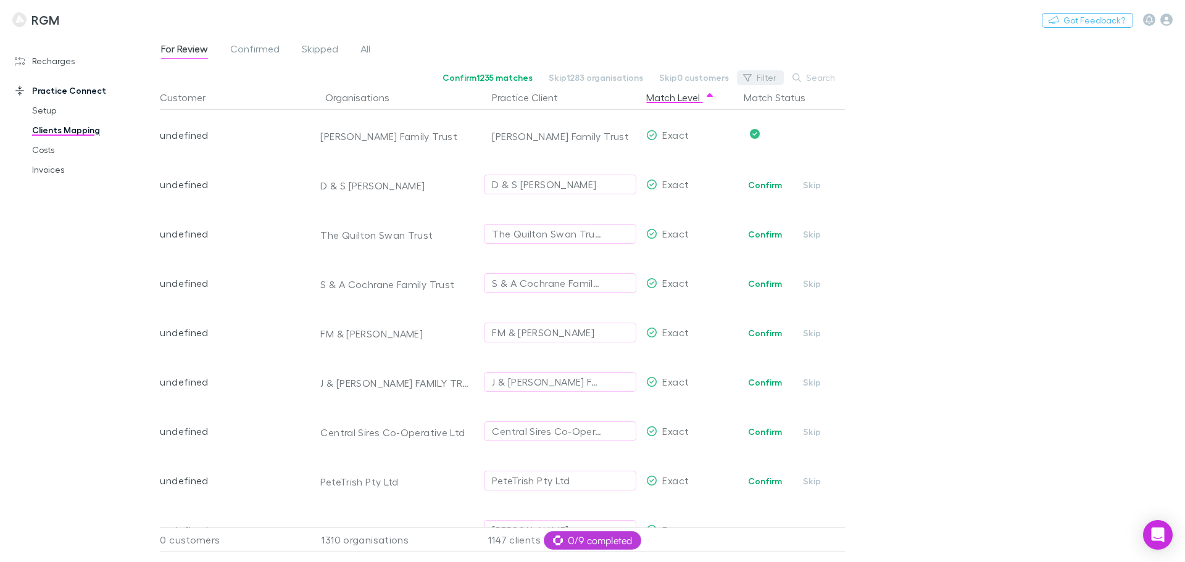
click at [766, 75] on button "Filter" at bounding box center [760, 77] width 47 height 15
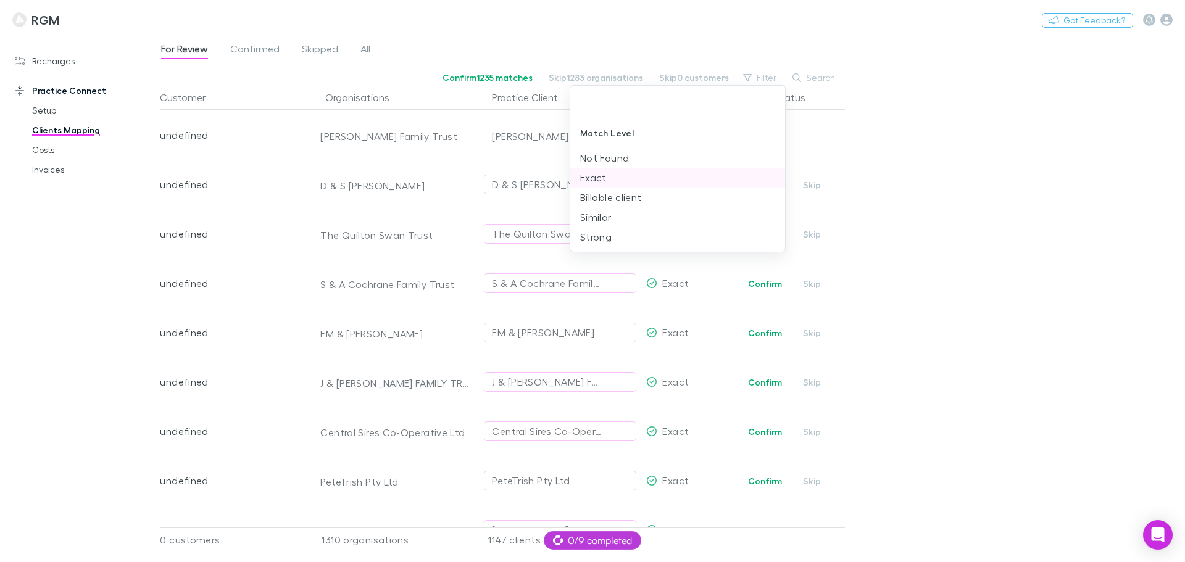
click at [608, 180] on li "Exact" at bounding box center [677, 178] width 215 height 20
click at [889, 154] on div at bounding box center [592, 281] width 1185 height 562
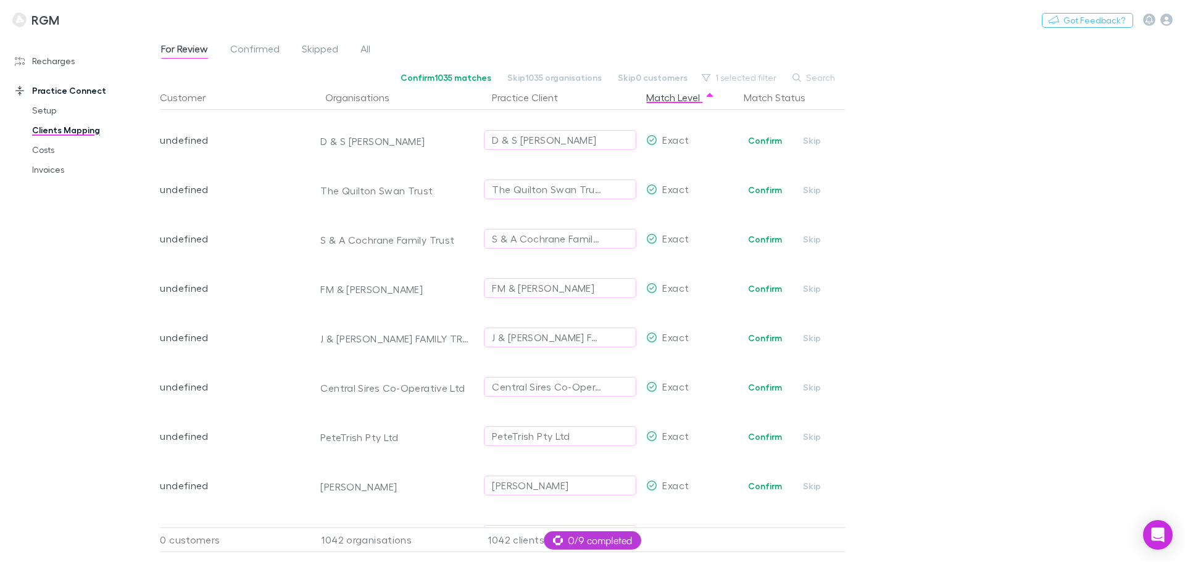
scroll to position [355, 0]
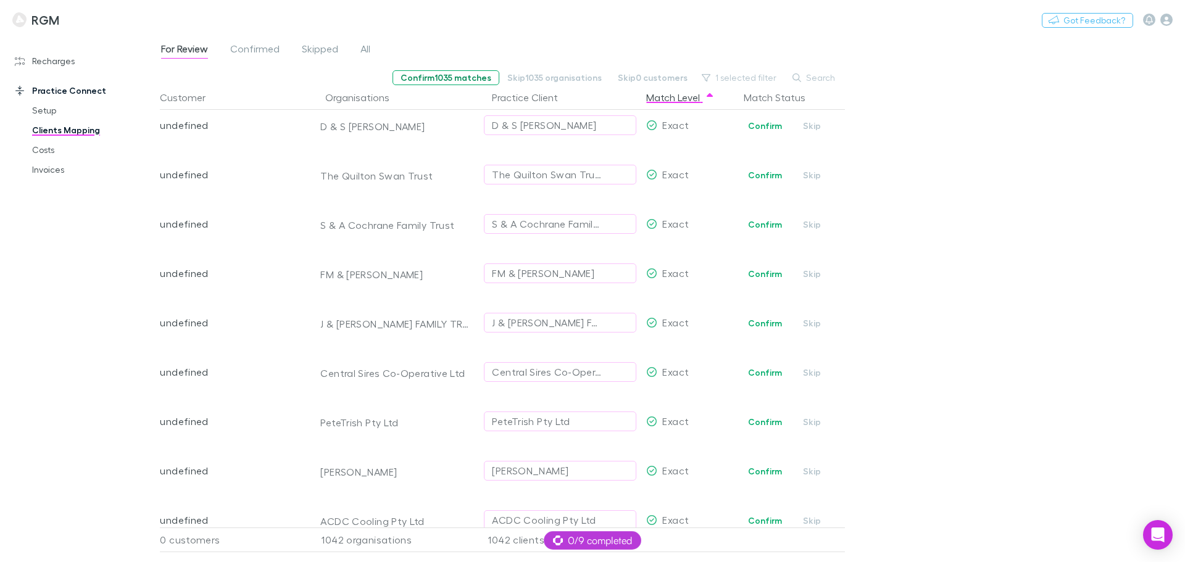
click at [444, 76] on button "Confirm 1035 matches" at bounding box center [445, 77] width 107 height 15
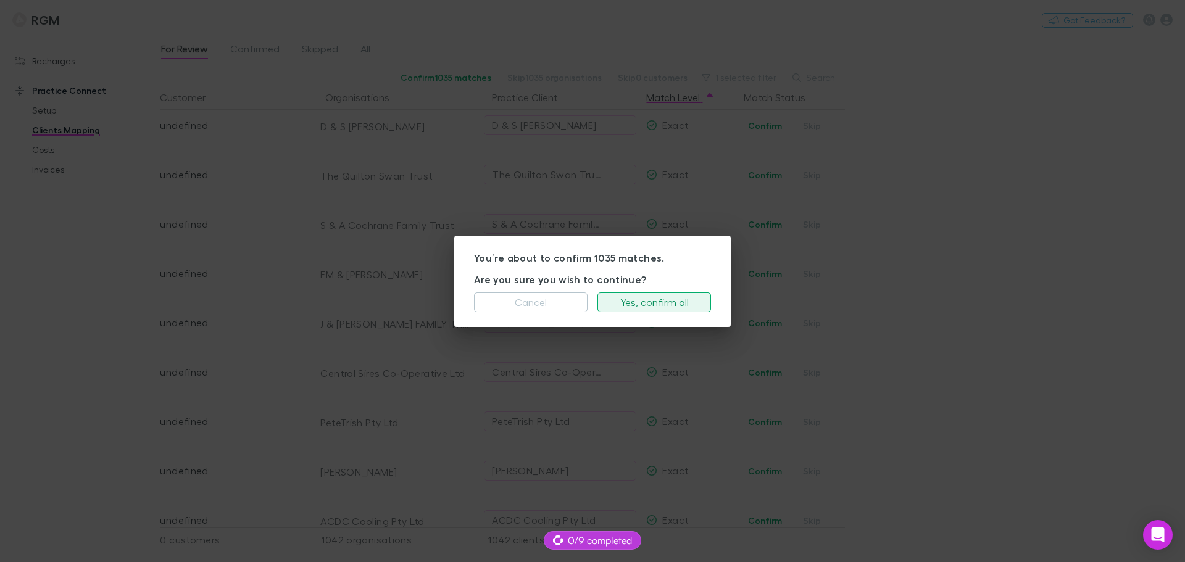
click at [640, 301] on button "Yes, confirm all" at bounding box center [654, 302] width 114 height 20
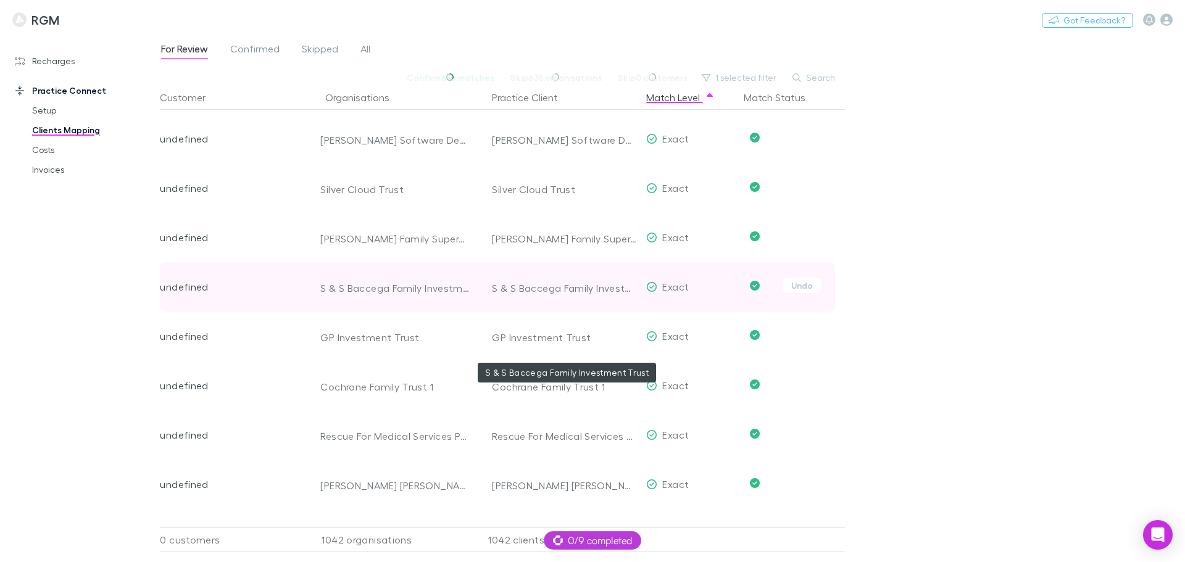
scroll to position [740, 0]
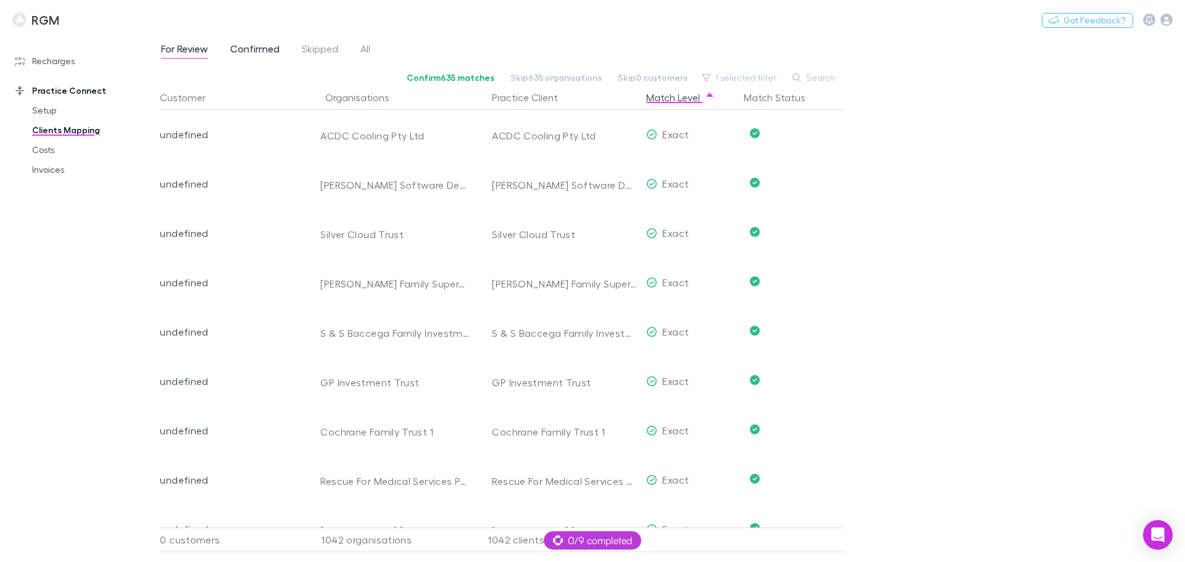
click at [263, 48] on span "Confirmed" at bounding box center [254, 51] width 49 height 16
click at [589, 461] on span "0/9 completed" at bounding box center [592, 540] width 79 height 15
click at [651, 461] on icon at bounding box center [653, 541] width 10 height 10
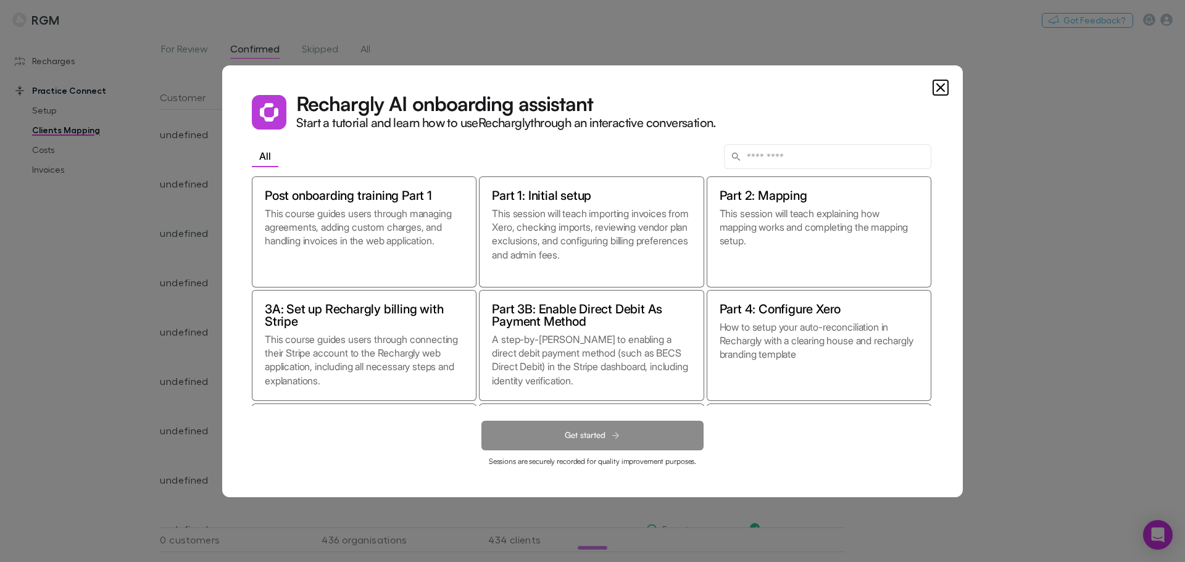
click at [889, 85] on icon "Close" at bounding box center [940, 87] width 15 height 15
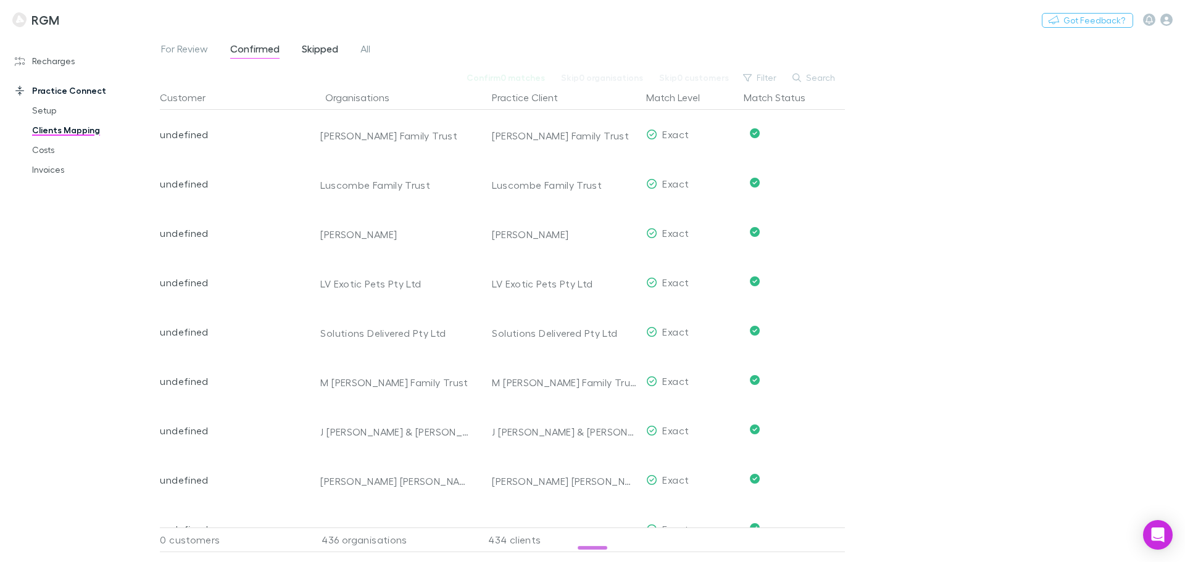
click at [316, 52] on span "Skipped" at bounding box center [320, 51] width 36 height 16
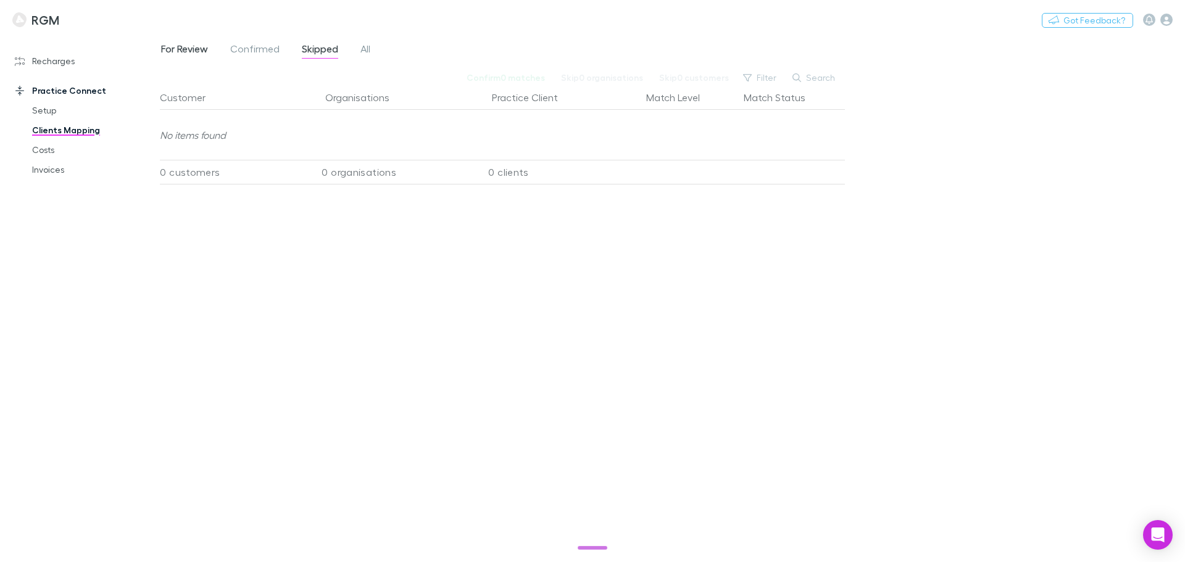
click at [192, 51] on span "For Review" at bounding box center [184, 51] width 47 height 16
click at [189, 50] on span "For Review" at bounding box center [184, 51] width 47 height 16
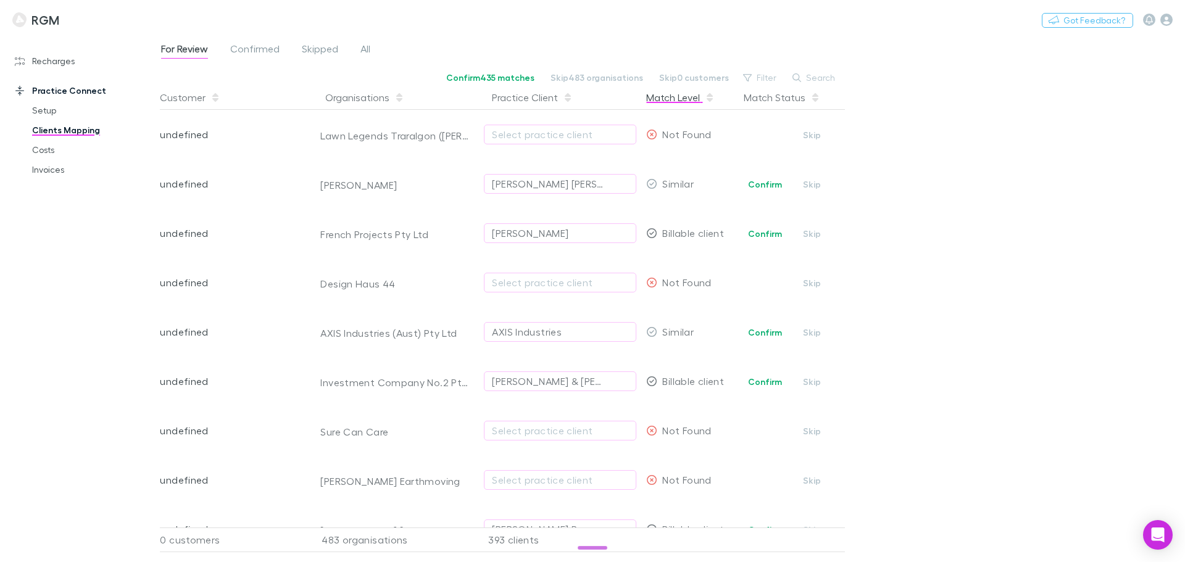
click at [674, 92] on div "Match Level" at bounding box center [680, 97] width 68 height 25
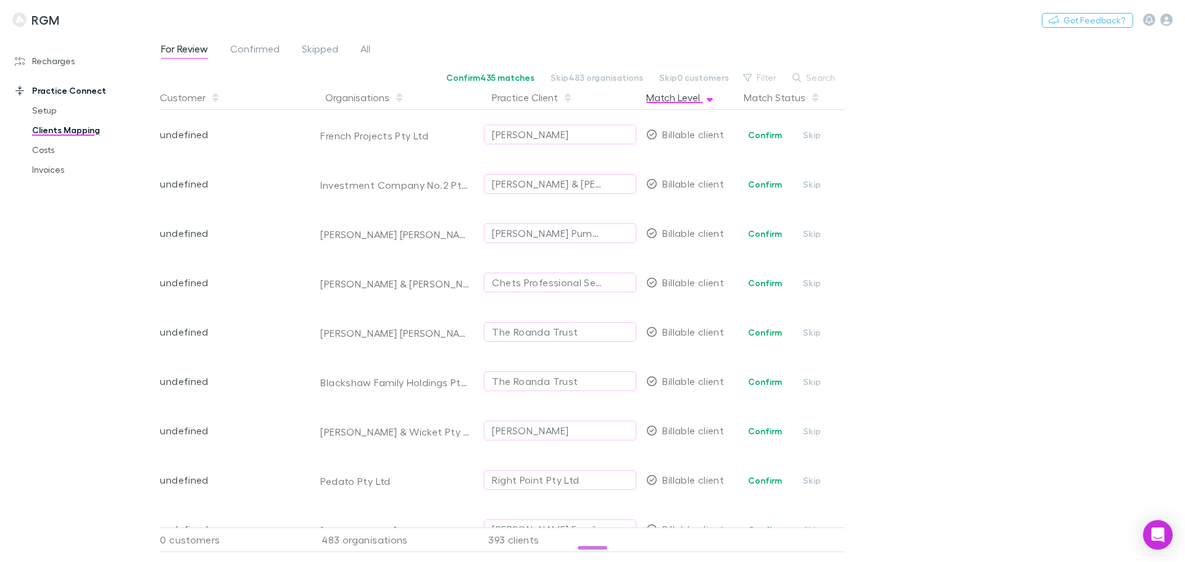
click at [675, 92] on div "Match Level" at bounding box center [680, 97] width 68 height 25
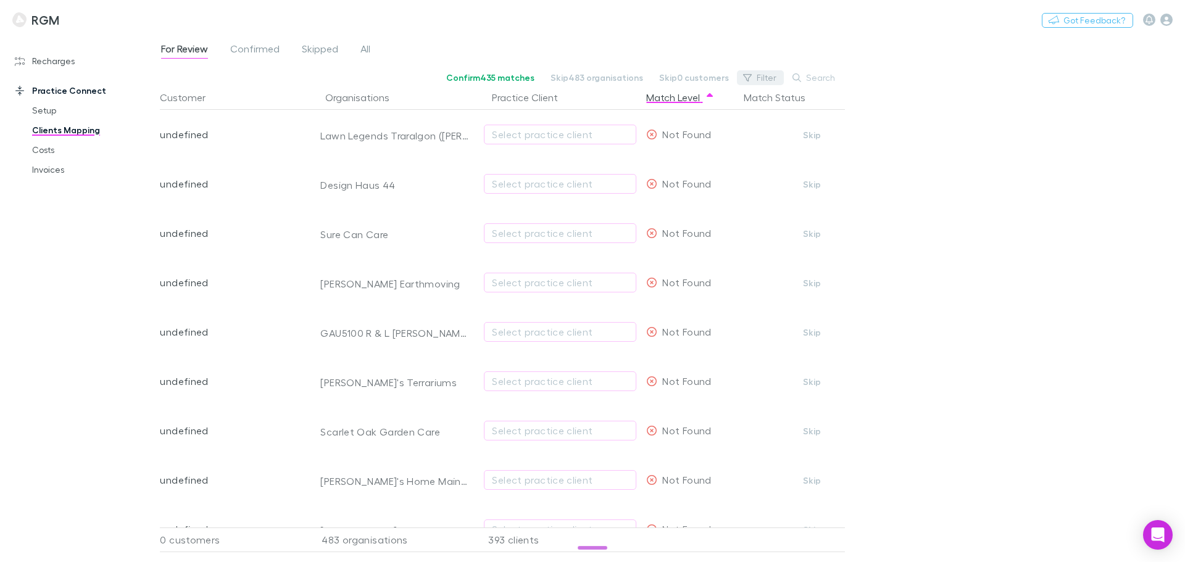
click at [761, 75] on button "Filter" at bounding box center [760, 77] width 47 height 15
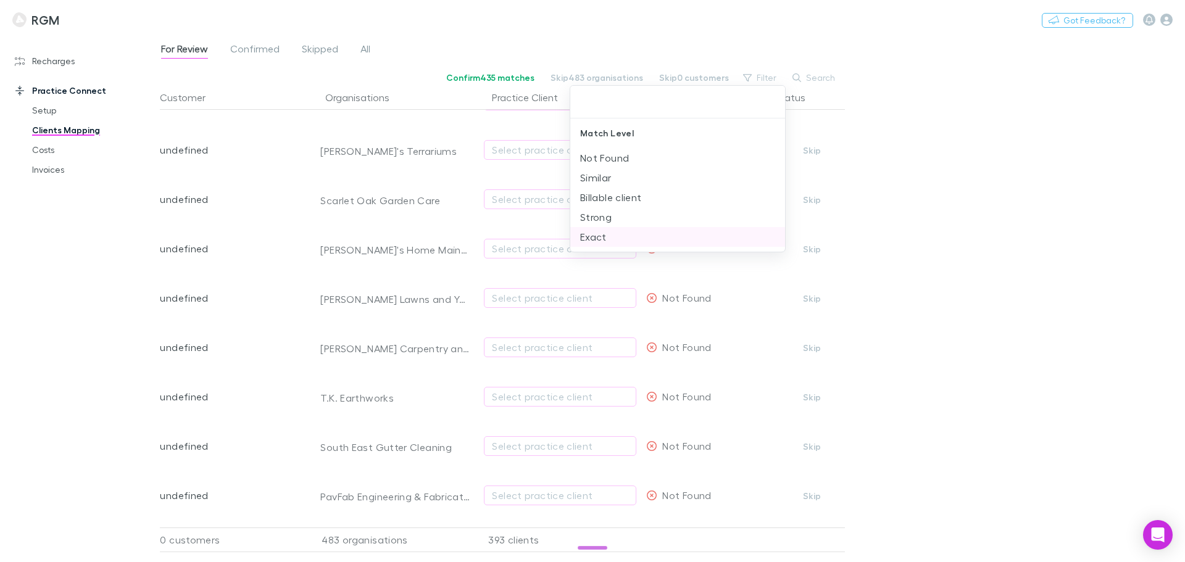
drag, startPoint x: 591, startPoint y: 237, endPoint x: 1048, endPoint y: 241, distance: 456.6
click at [591, 238] on li "Exact" at bounding box center [677, 237] width 215 height 20
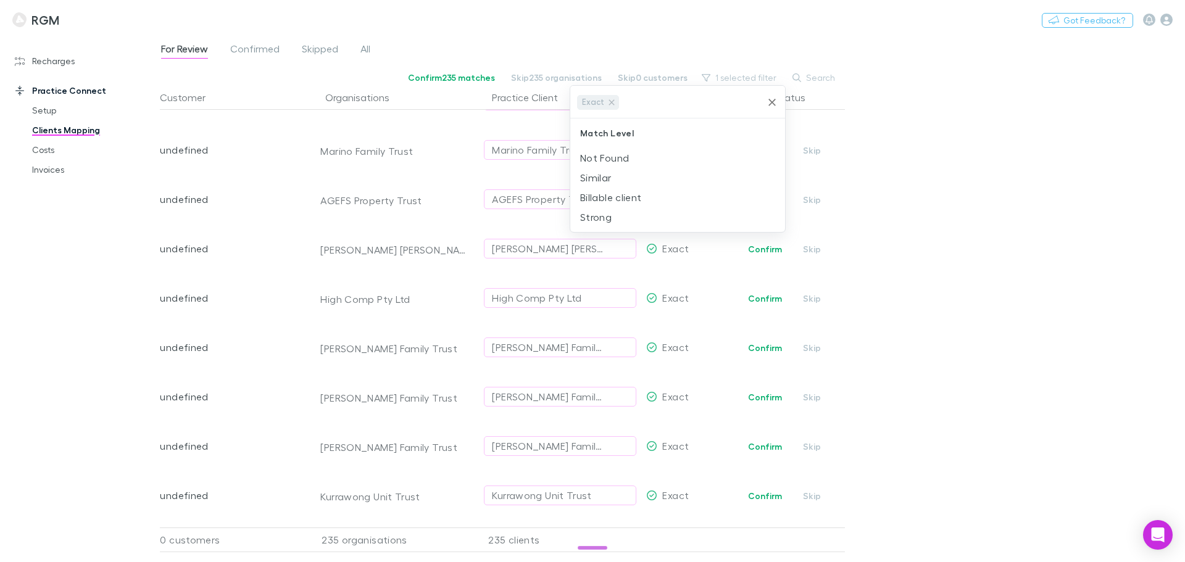
click at [889, 241] on div at bounding box center [592, 281] width 1185 height 562
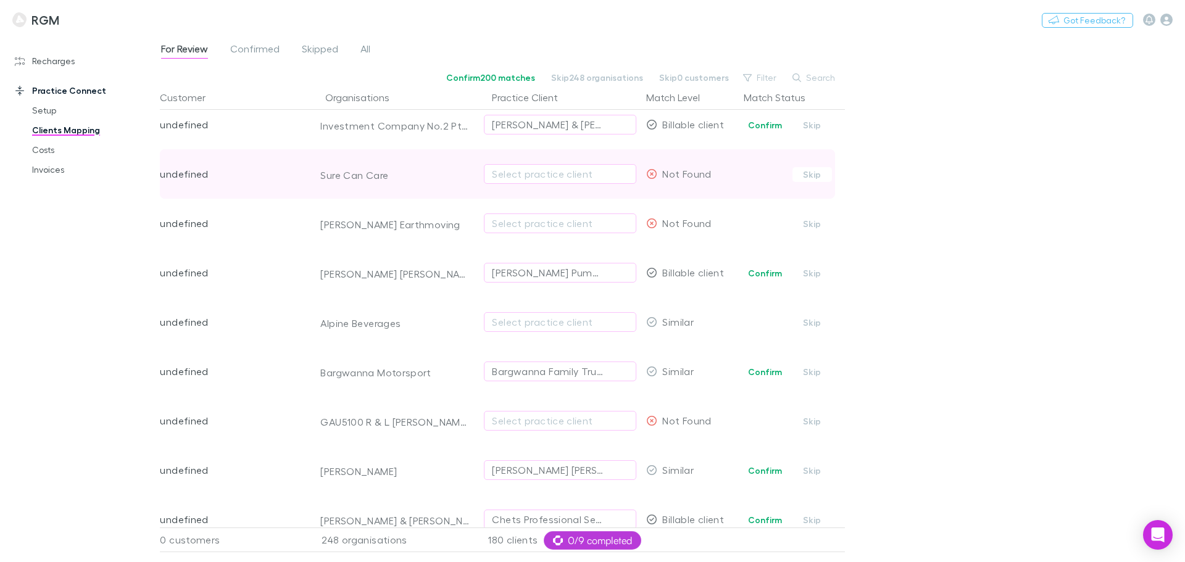
scroll to position [262, 0]
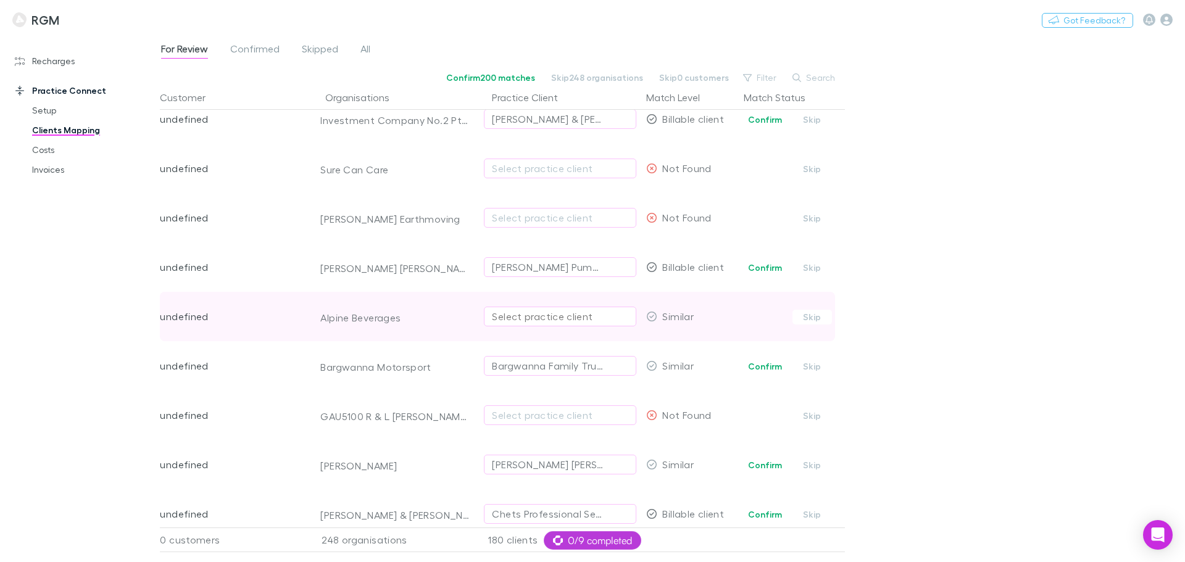
click at [527, 313] on div "Select practice client" at bounding box center [560, 316] width 136 height 15
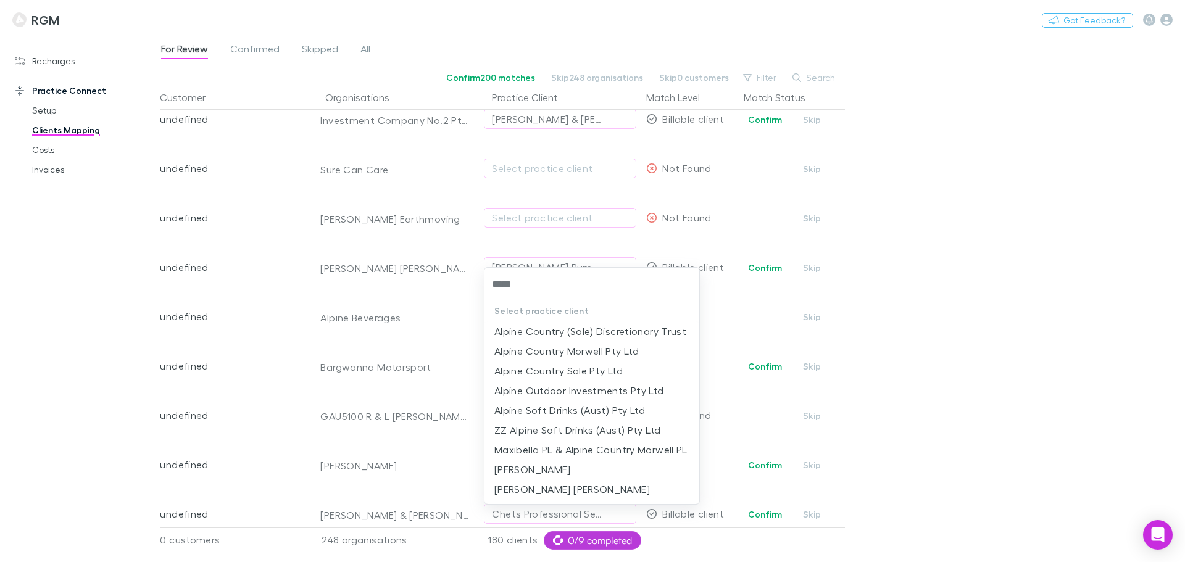
type input "******"
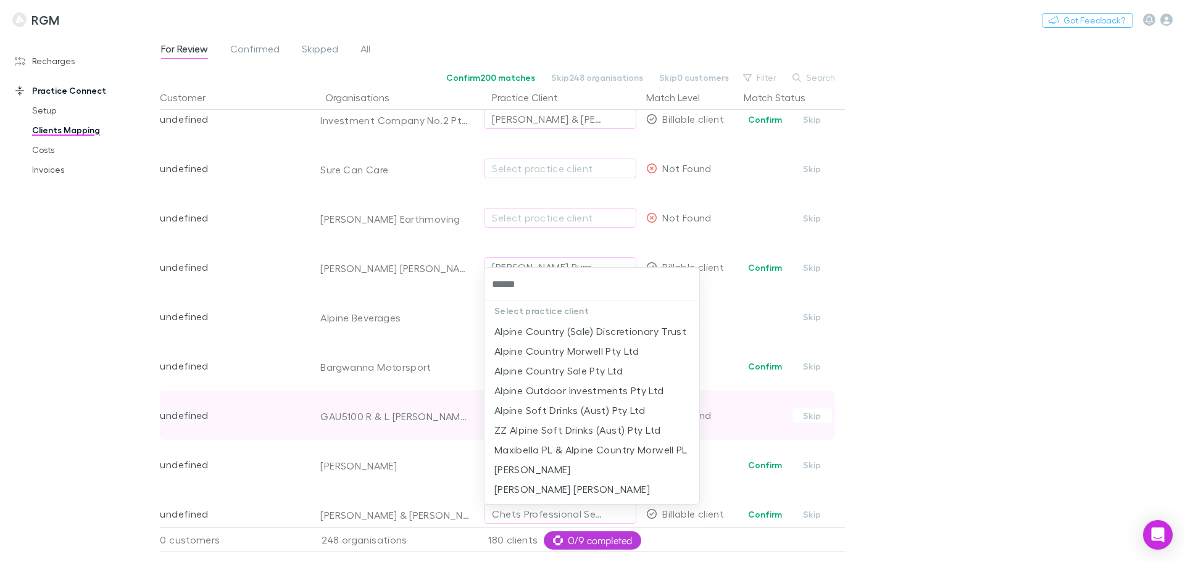
drag, startPoint x: 553, startPoint y: 405, endPoint x: 515, endPoint y: 397, distance: 39.6
click at [552, 406] on li "Alpine Soft Drinks (Aust) Pty Ltd" at bounding box center [591, 410] width 215 height 20
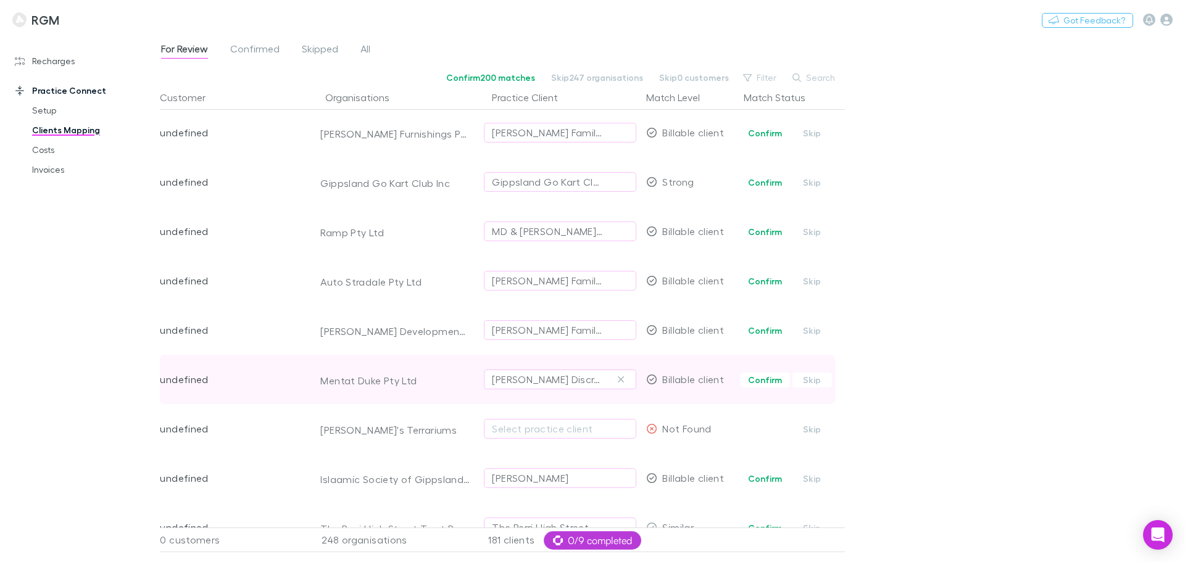
scroll to position [941, 0]
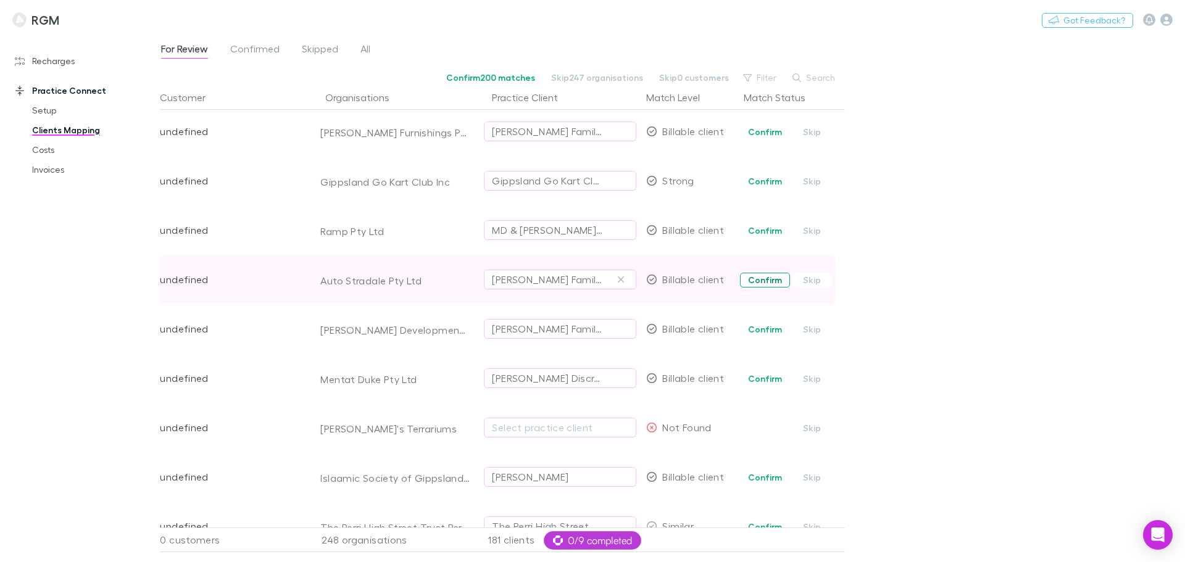
click at [759, 283] on button "Confirm" at bounding box center [765, 280] width 50 height 15
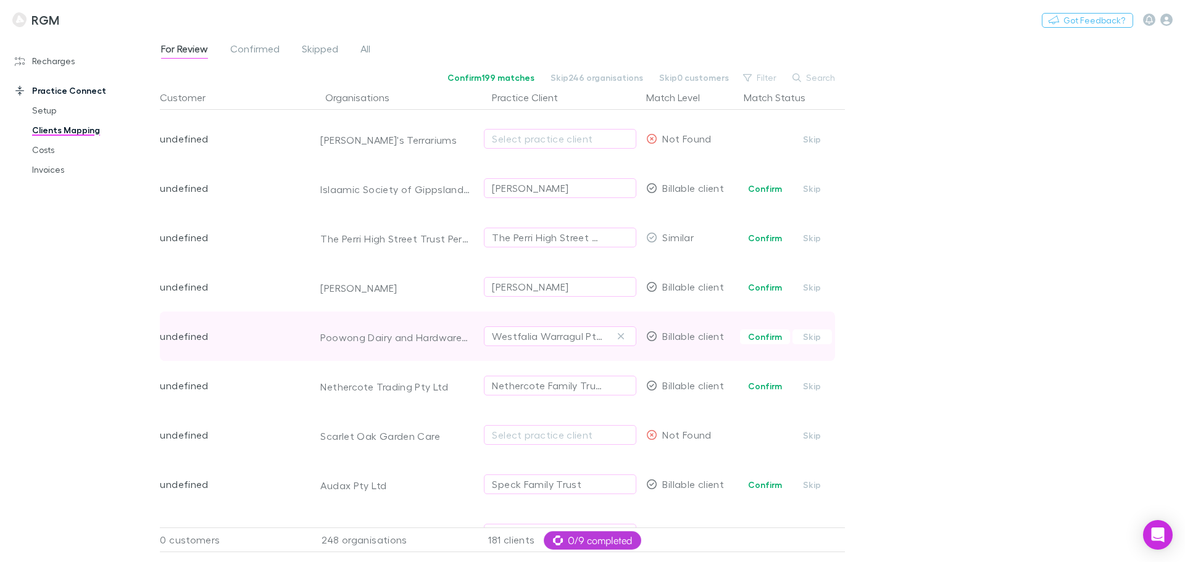
scroll to position [1234, 0]
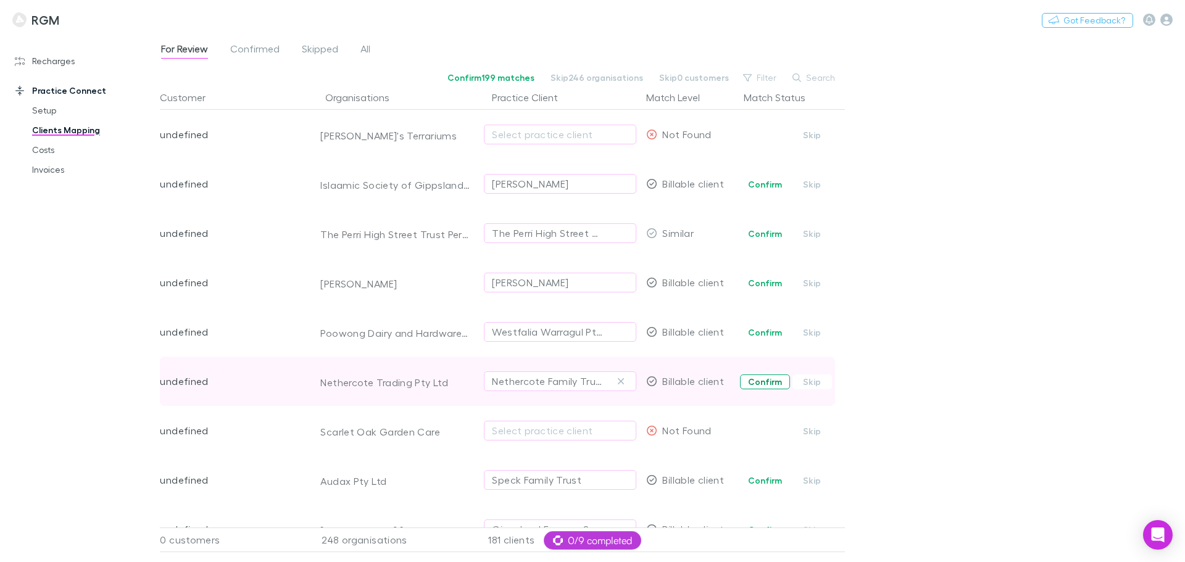
click at [760, 380] on button "Confirm" at bounding box center [765, 381] width 50 height 15
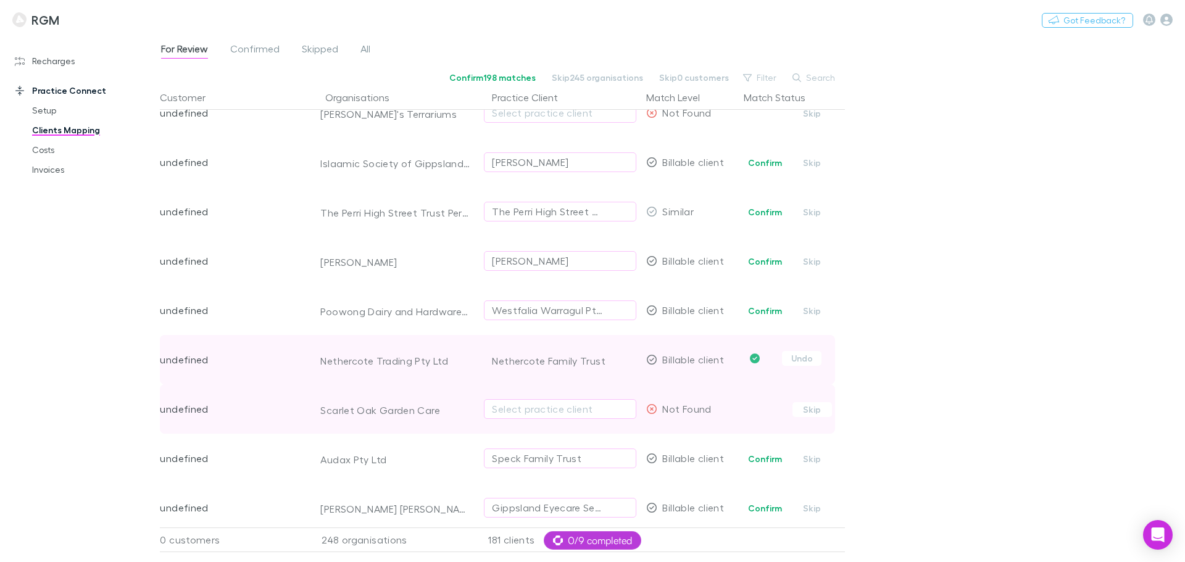
scroll to position [1342, 0]
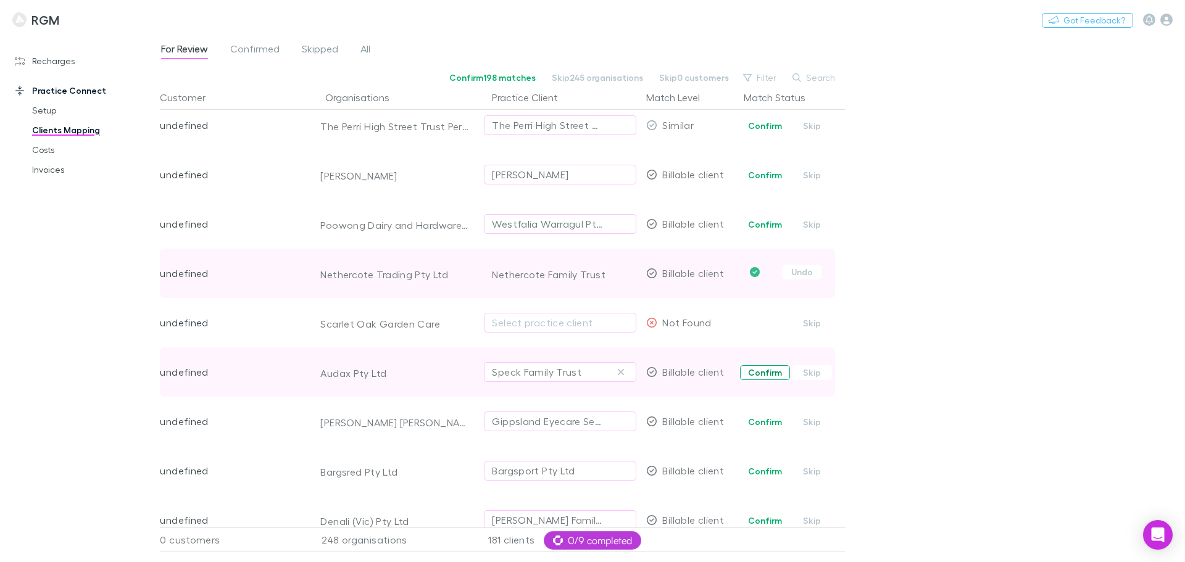
click at [747, 371] on button "Confirm" at bounding box center [765, 372] width 50 height 15
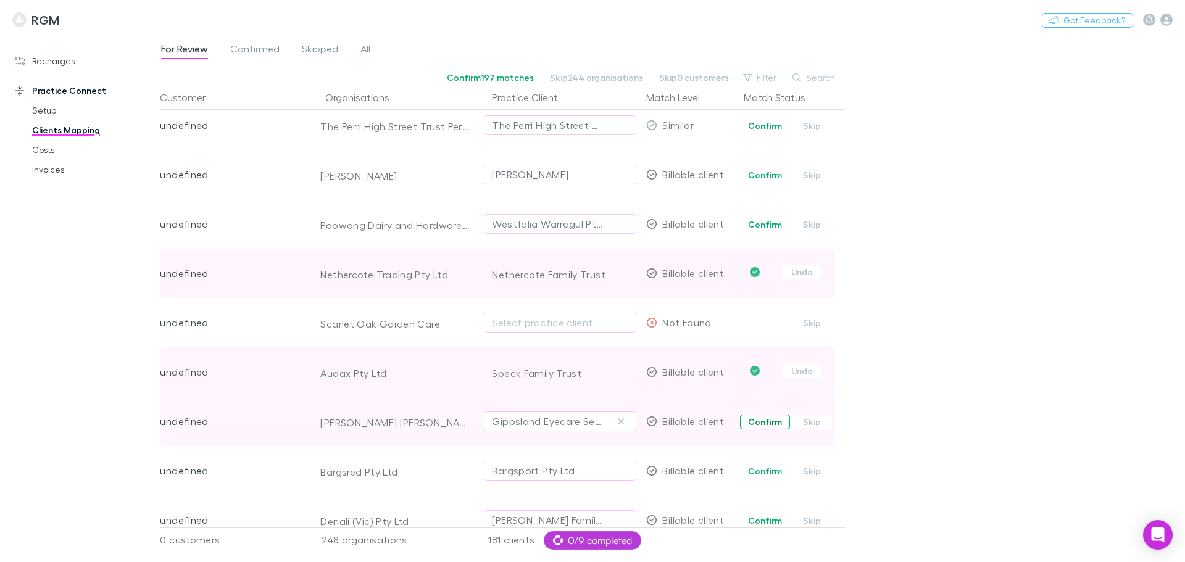
click at [744, 421] on button "Confirm" at bounding box center [765, 422] width 50 height 15
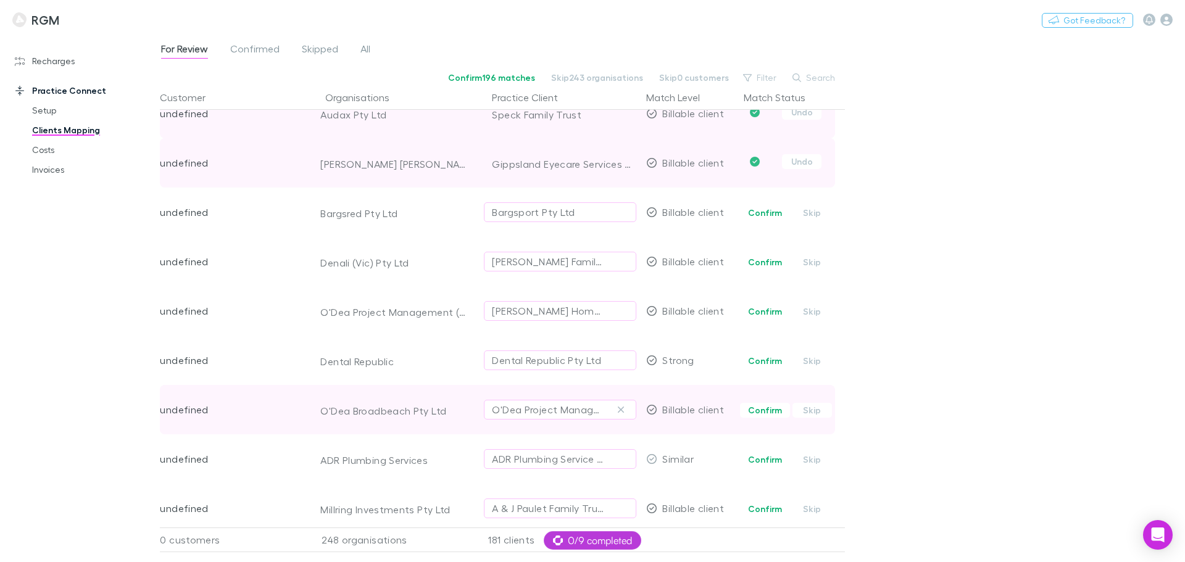
scroll to position [1589, 0]
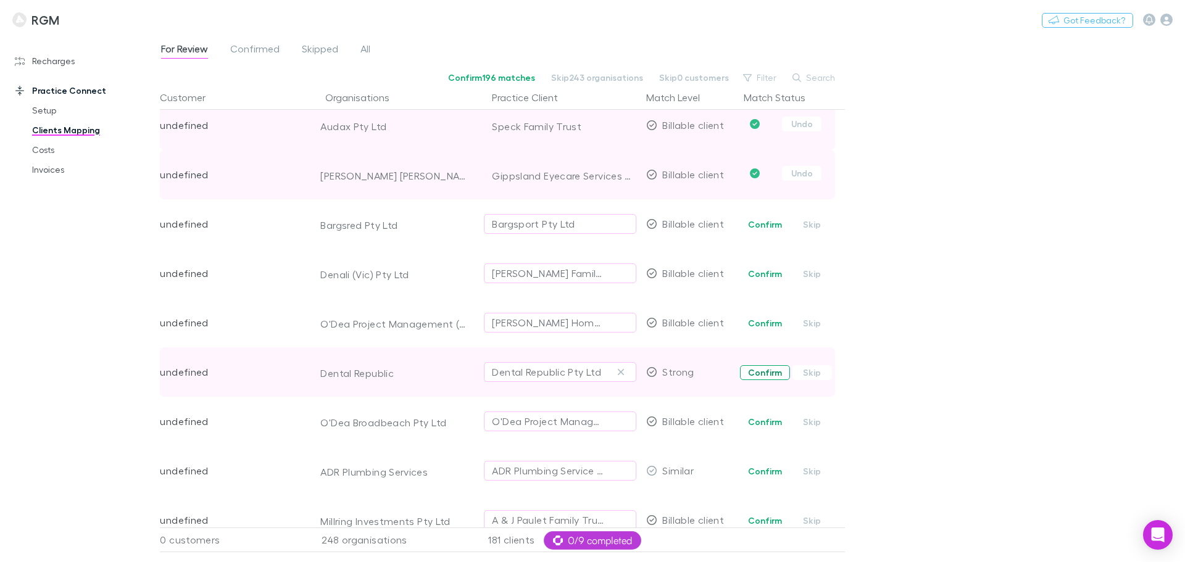
click at [766, 372] on button "Confirm" at bounding box center [765, 372] width 50 height 15
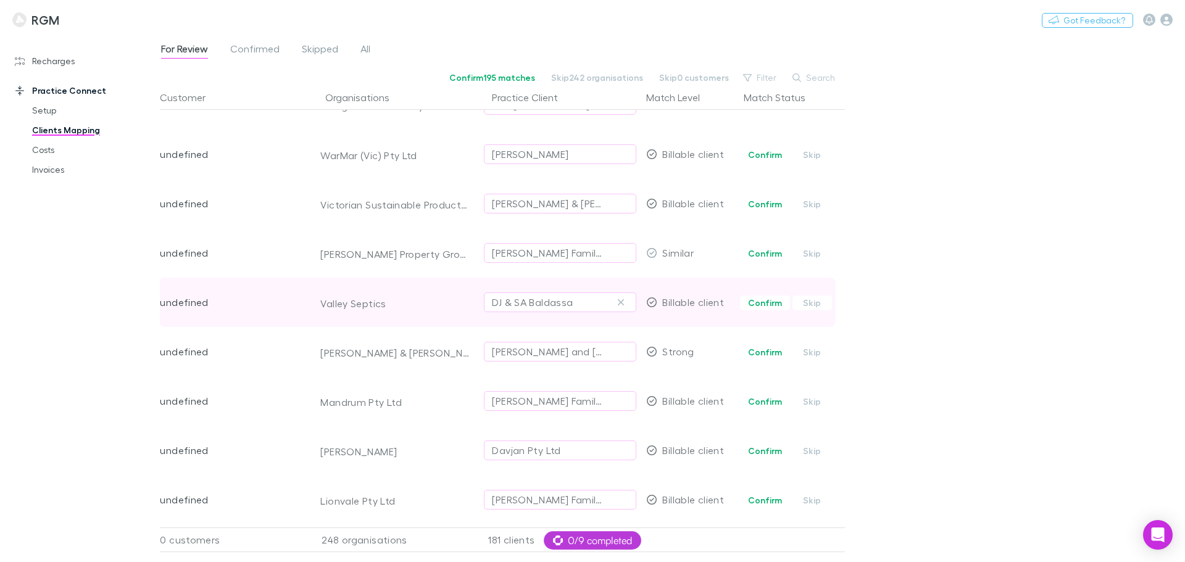
scroll to position [2252, 0]
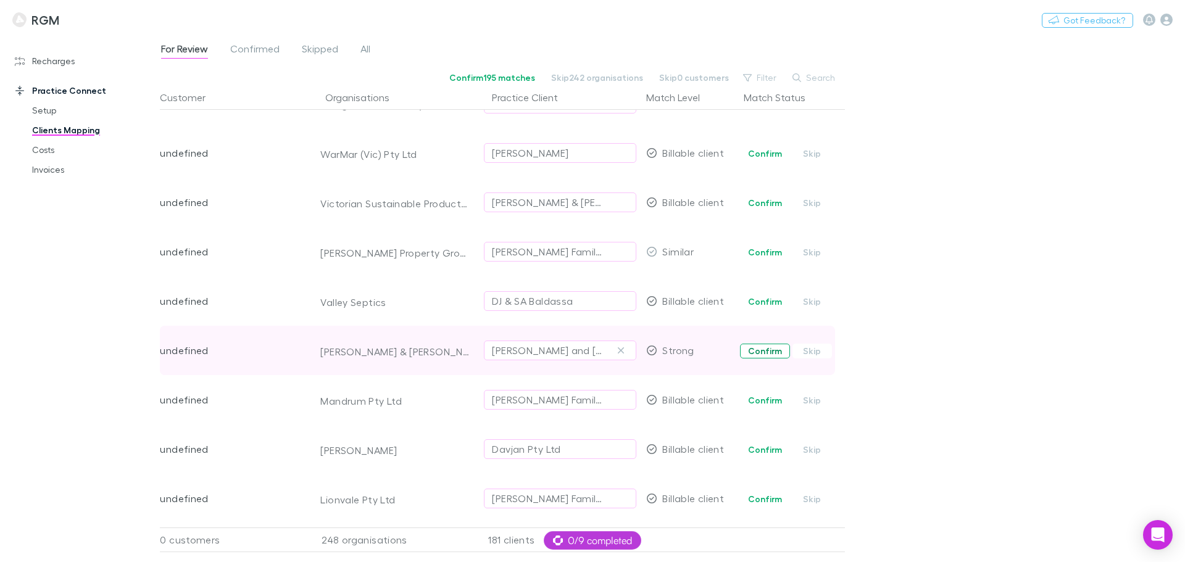
click at [763, 352] on button "Confirm" at bounding box center [765, 351] width 50 height 15
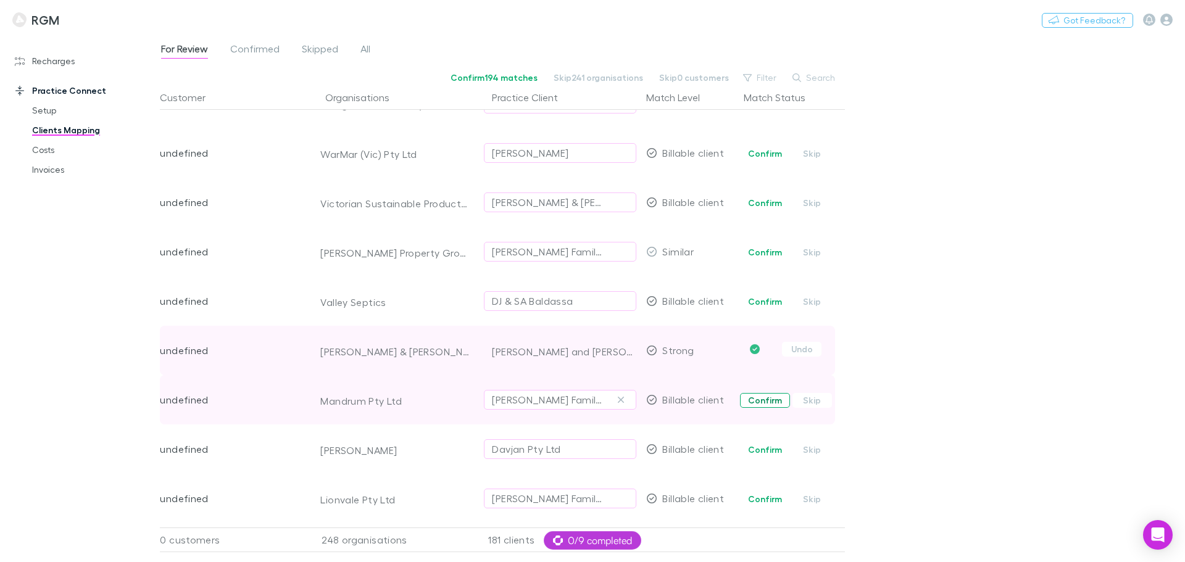
click at [756, 397] on button "Confirm" at bounding box center [765, 400] width 50 height 15
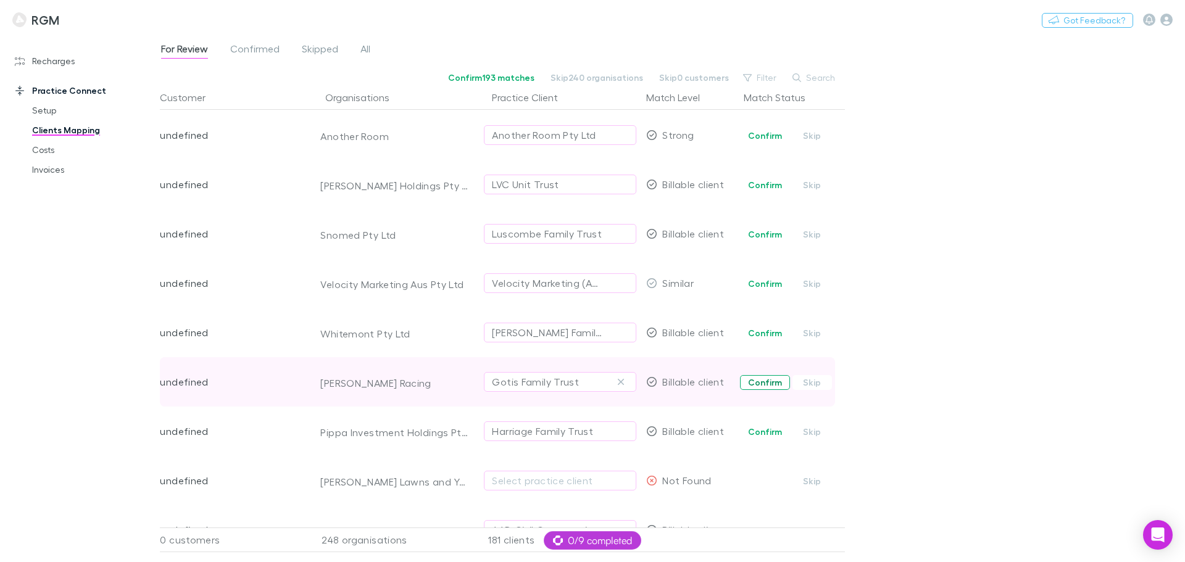
scroll to position [2961, 0]
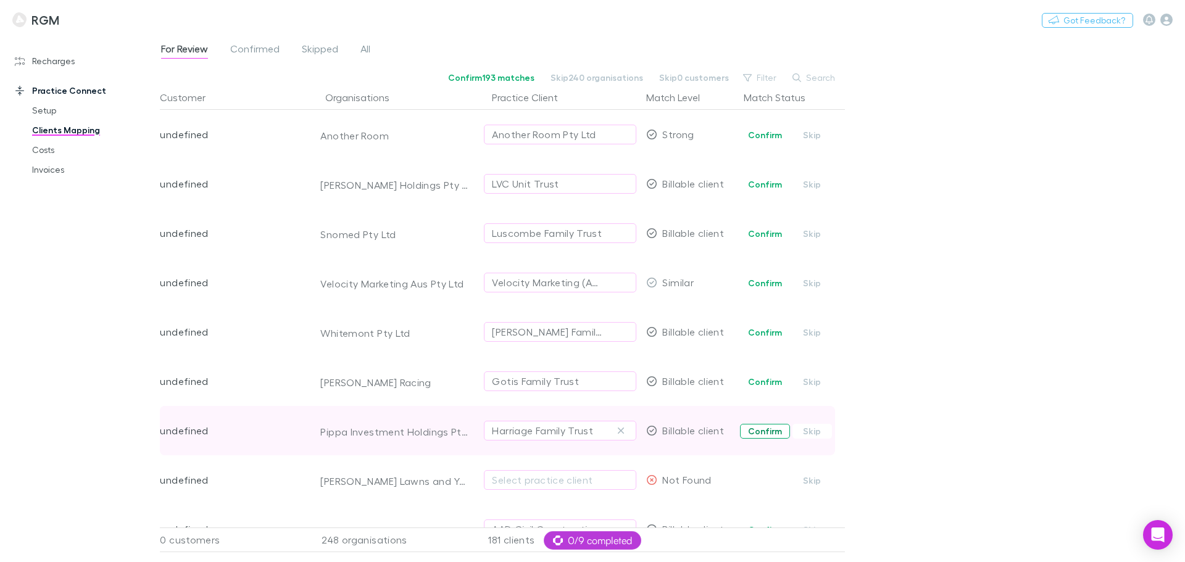
click at [766, 431] on button "Confirm" at bounding box center [765, 431] width 50 height 15
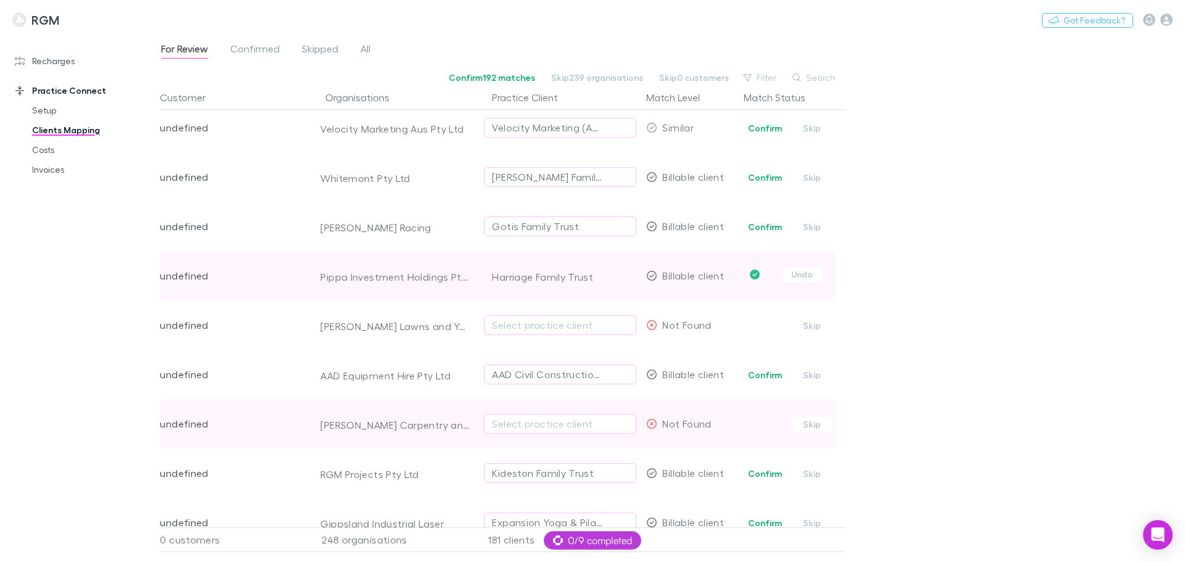
scroll to position [3162, 0]
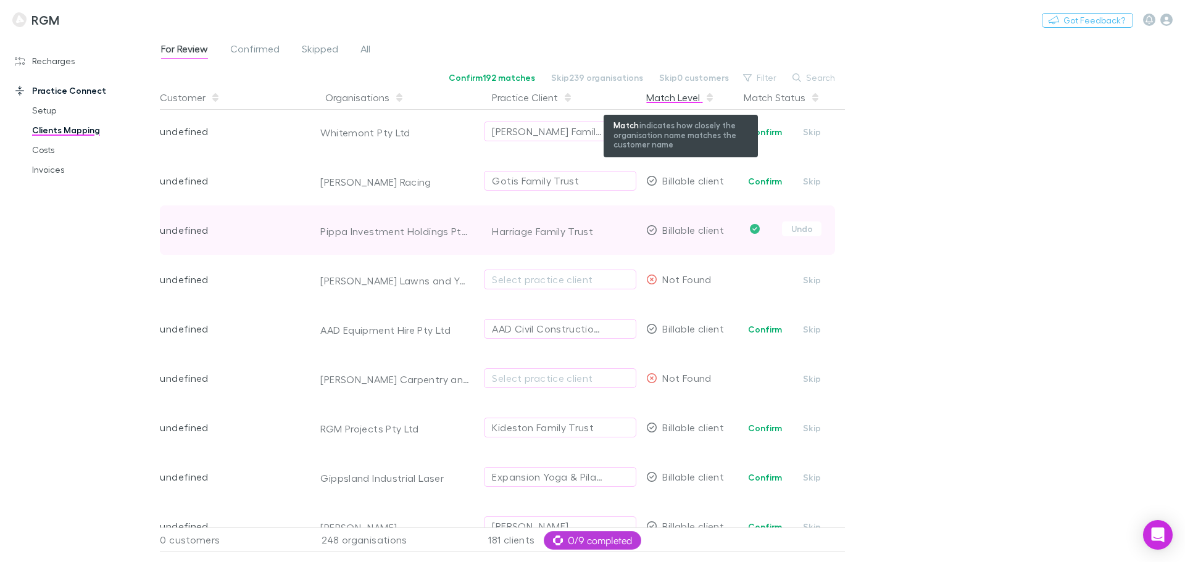
click at [672, 92] on div "Match Level" at bounding box center [680, 97] width 68 height 25
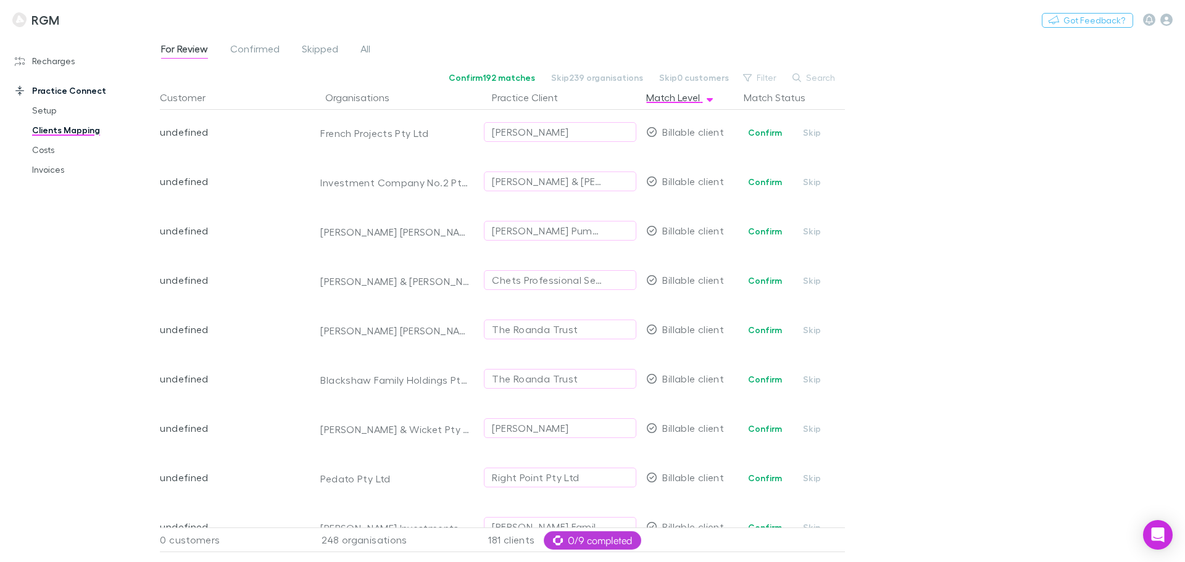
scroll to position [0, 0]
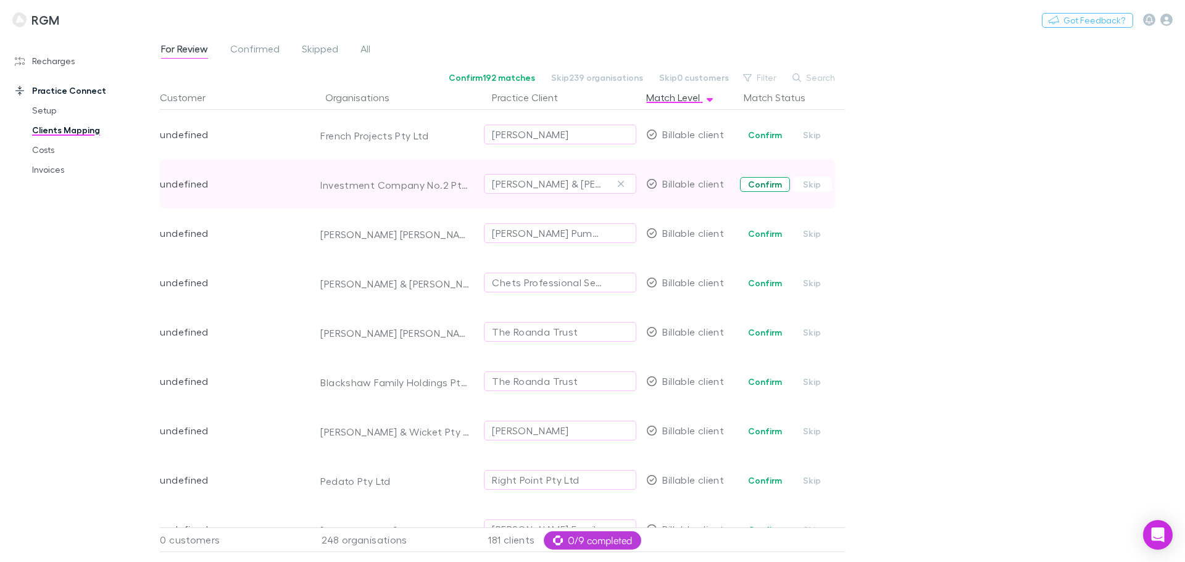
click at [758, 183] on button "Confirm" at bounding box center [765, 184] width 50 height 15
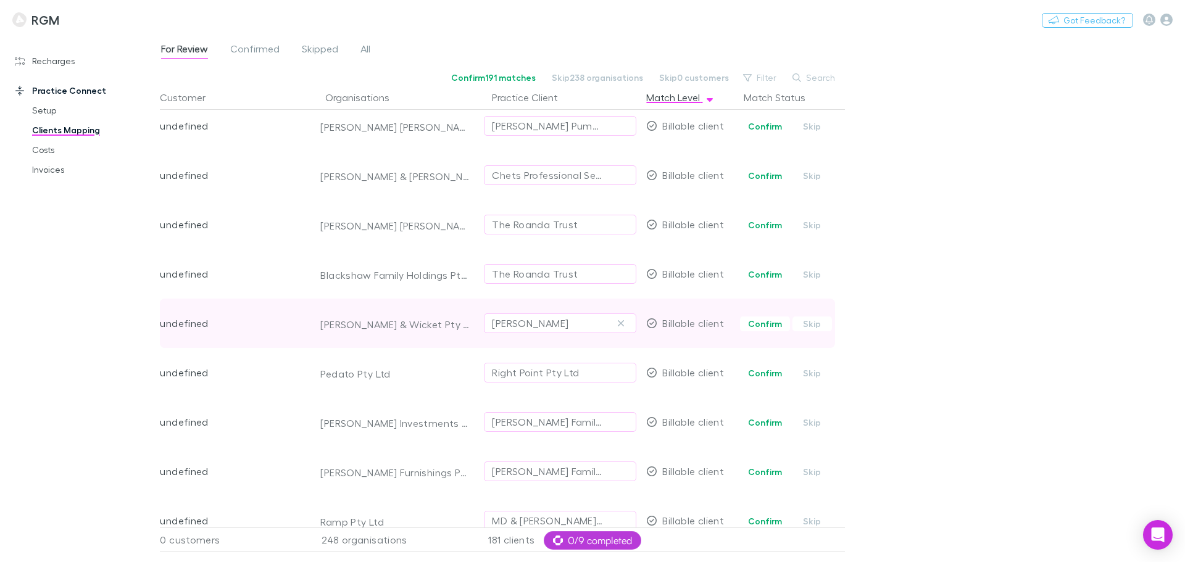
scroll to position [123, 0]
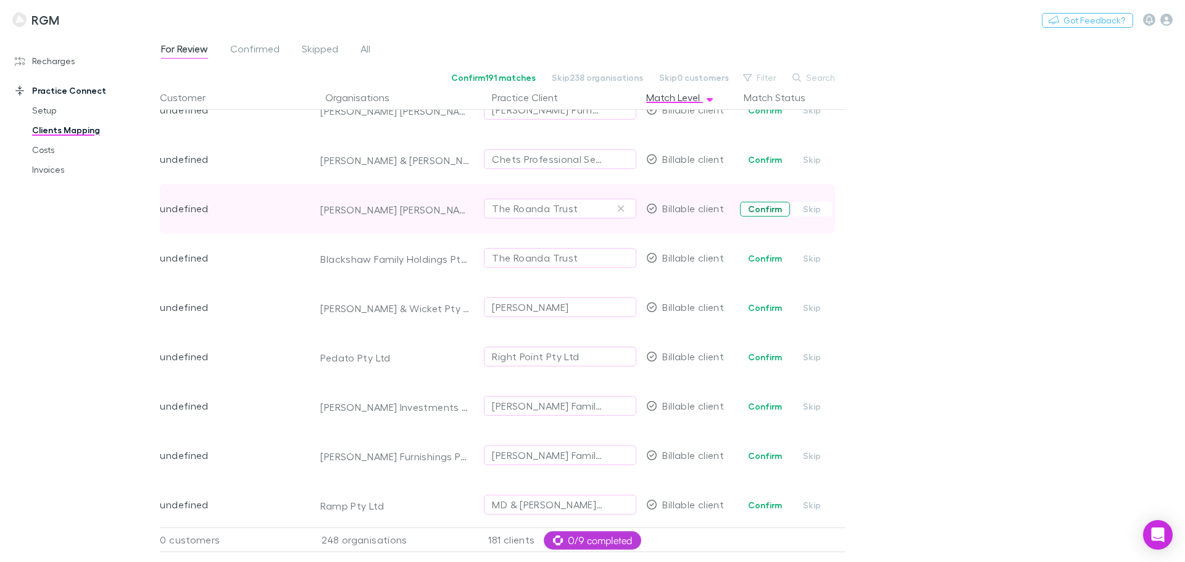
click at [761, 212] on button "Confirm" at bounding box center [765, 209] width 50 height 15
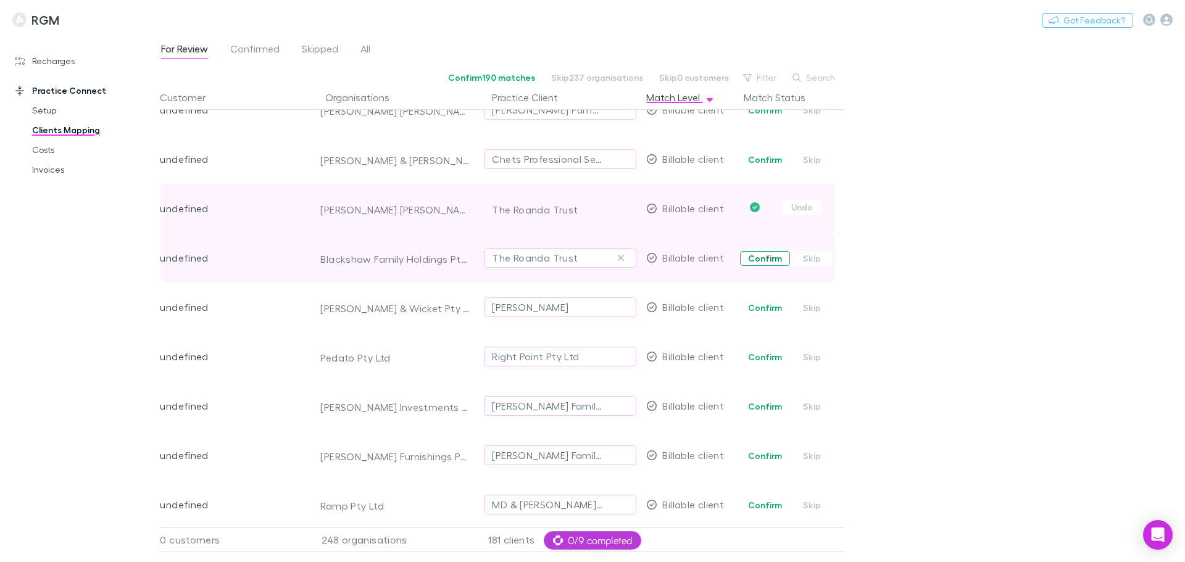
click at [759, 257] on button "Confirm" at bounding box center [765, 258] width 50 height 15
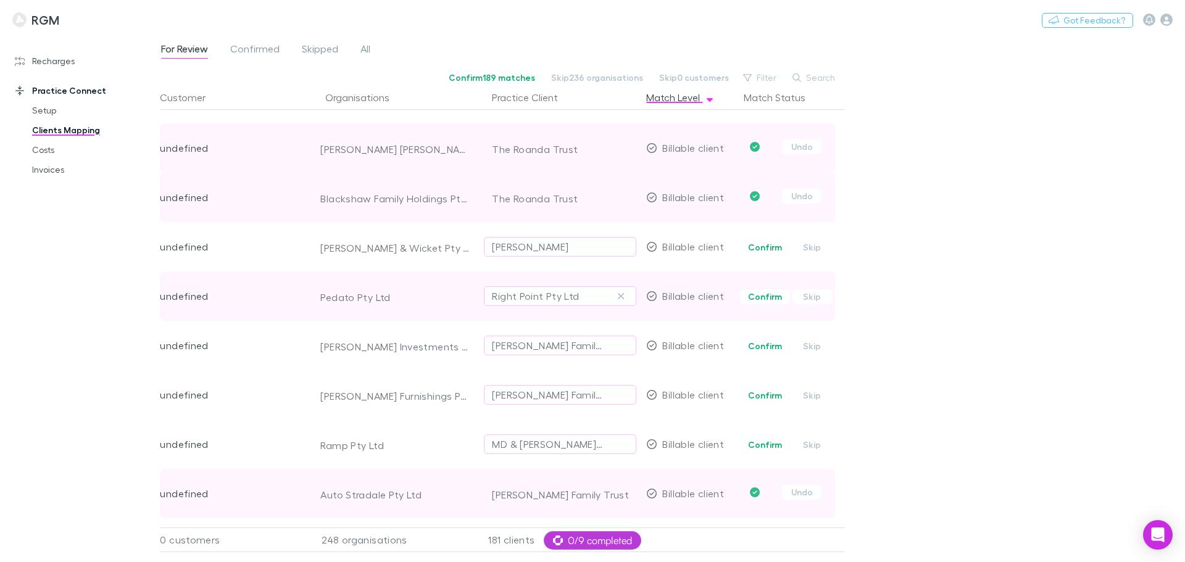
scroll to position [185, 0]
click at [750, 297] on button "Confirm" at bounding box center [765, 295] width 50 height 15
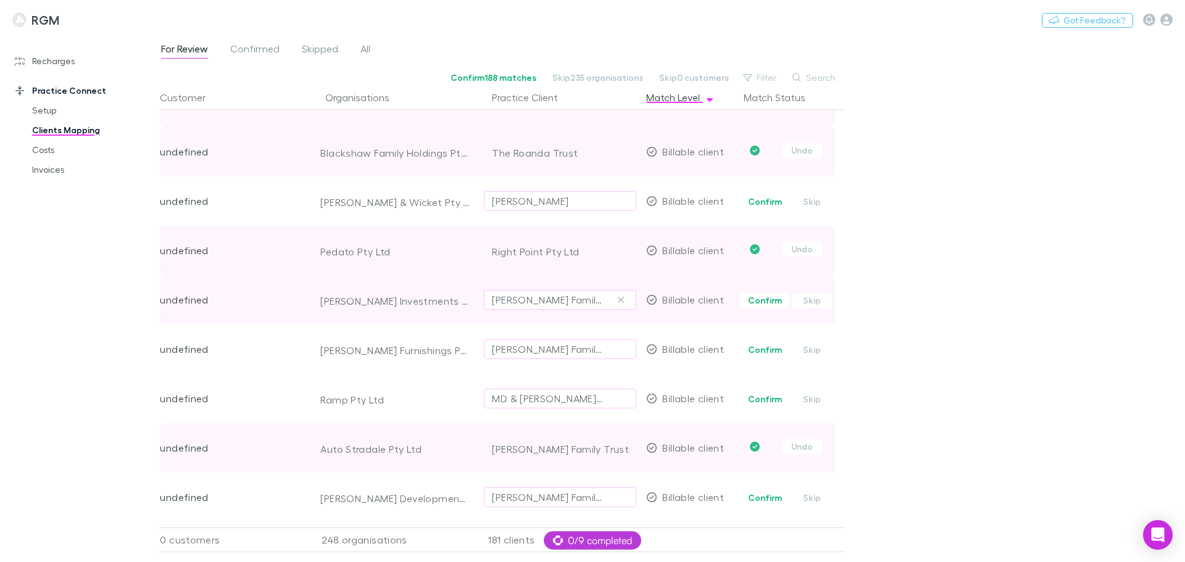
scroll to position [231, 0]
click at [756, 295] on button "Confirm" at bounding box center [765, 298] width 50 height 15
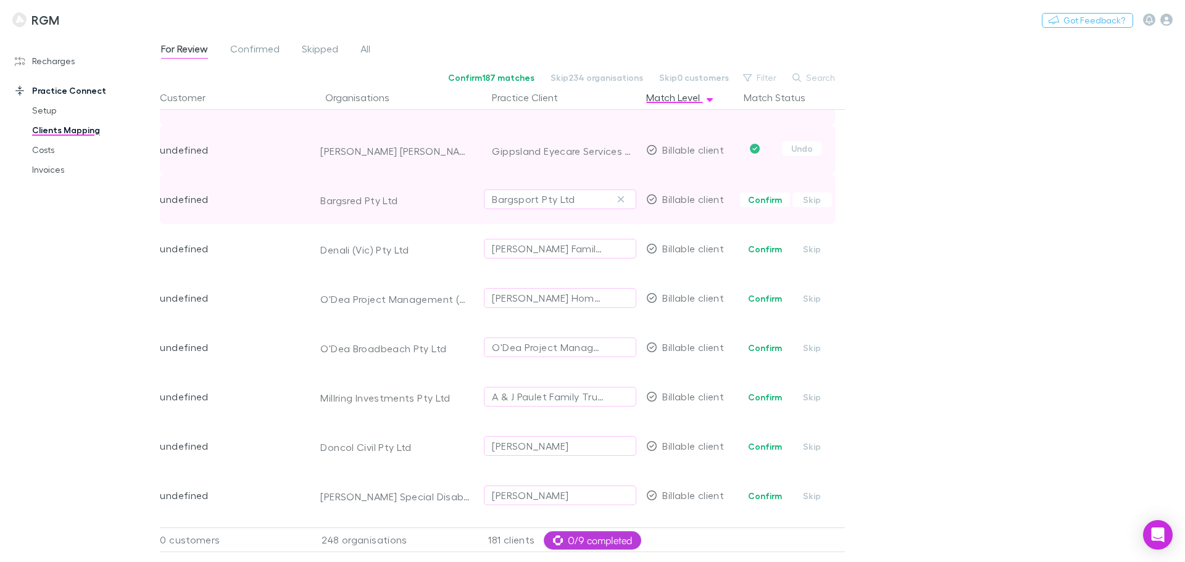
scroll to position [925, 0]
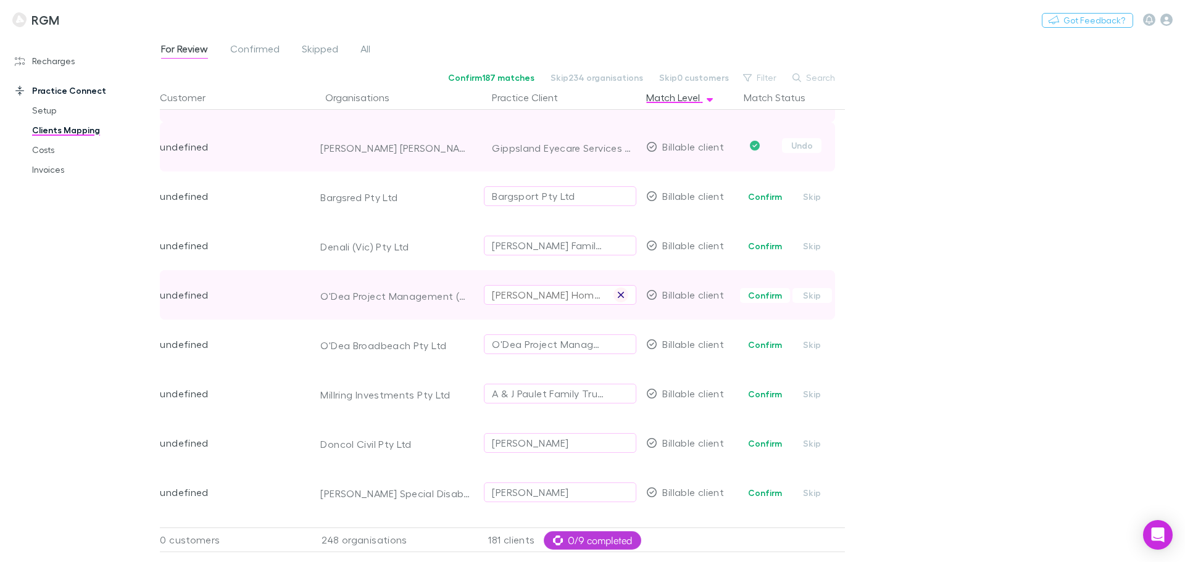
click at [621, 296] on icon "button" at bounding box center [621, 295] width 6 height 6
click at [537, 296] on div "Select practice client" at bounding box center [560, 294] width 136 height 15
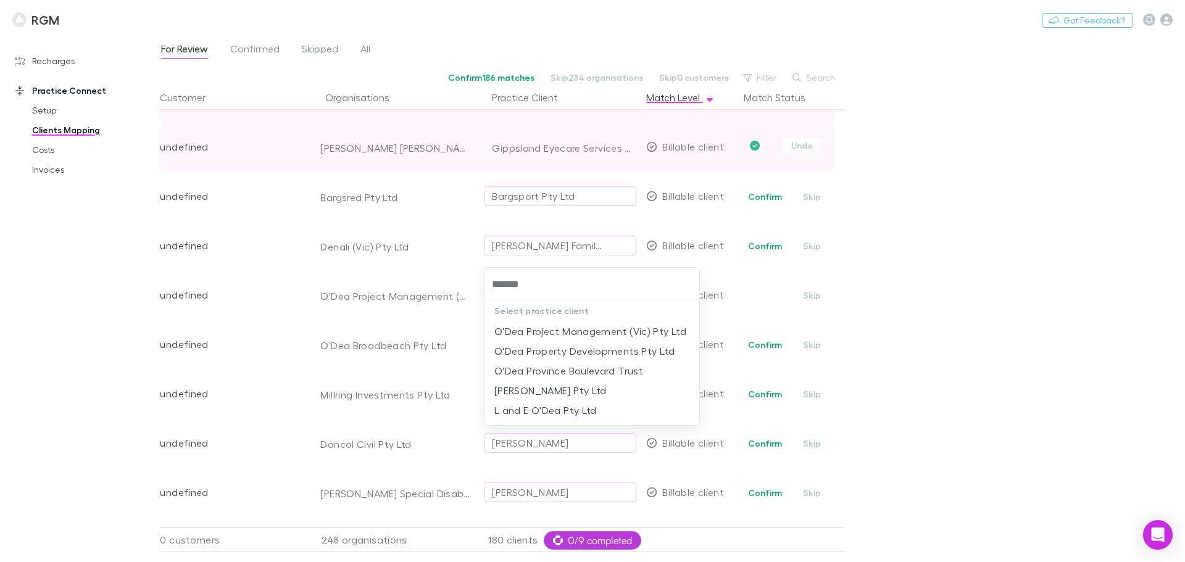
type input "********"
click at [566, 332] on li "O'Dea Project Management (Vic) Pty Ltd" at bounding box center [591, 331] width 215 height 20
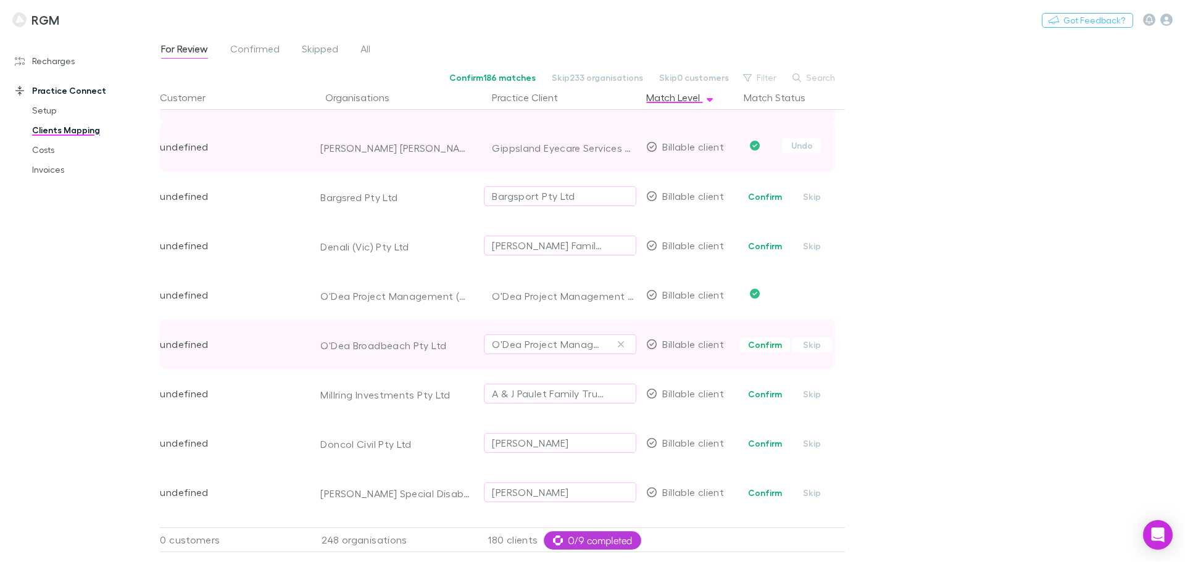
drag, startPoint x: 619, startPoint y: 341, endPoint x: 579, endPoint y: 342, distance: 39.5
click at [619, 341] on icon "button" at bounding box center [620, 344] width 7 height 10
click at [568, 345] on div "Select practice client" at bounding box center [560, 344] width 136 height 15
type input "********"
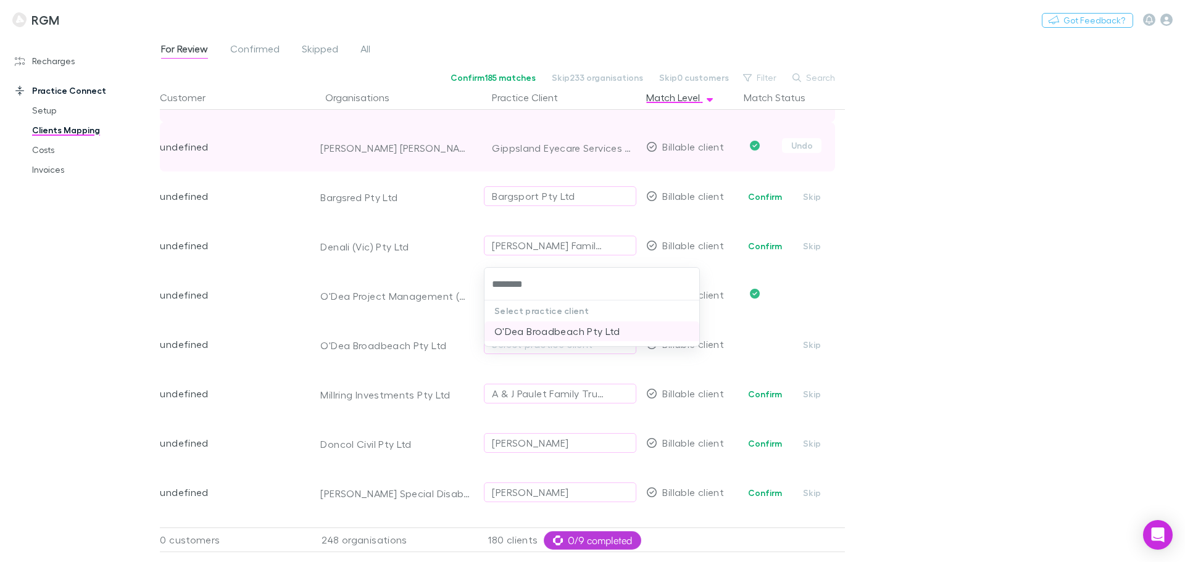
click at [567, 334] on li "O'Dea Broadbeach Pty Ltd" at bounding box center [591, 331] width 215 height 20
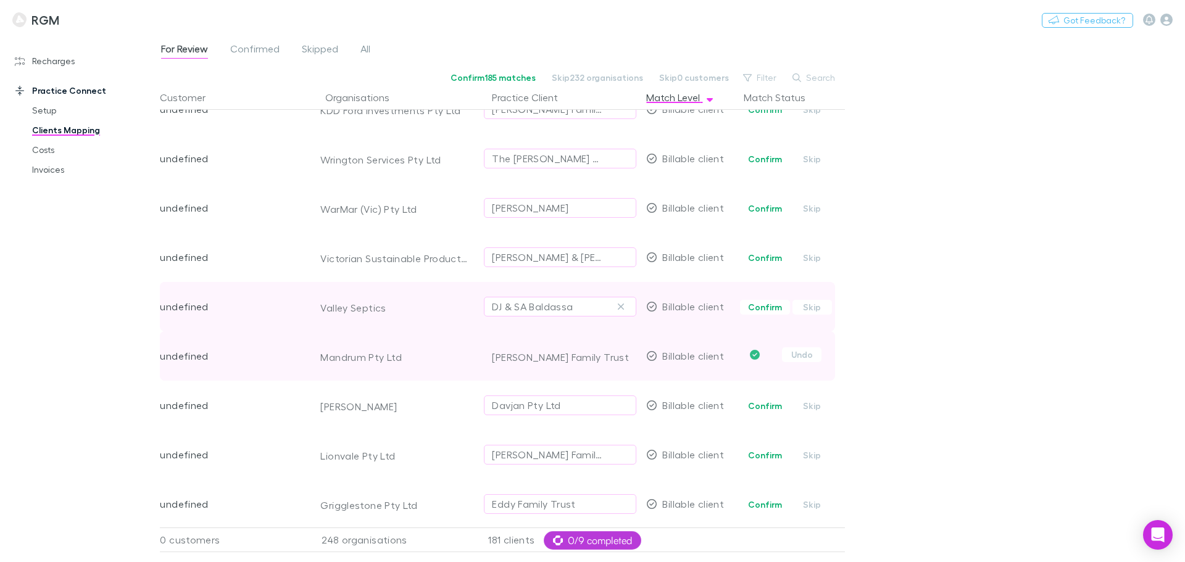
scroll to position [1357, 0]
click at [618, 305] on icon "button" at bounding box center [621, 307] width 6 height 6
click at [528, 306] on div "Select practice client" at bounding box center [560, 307] width 136 height 15
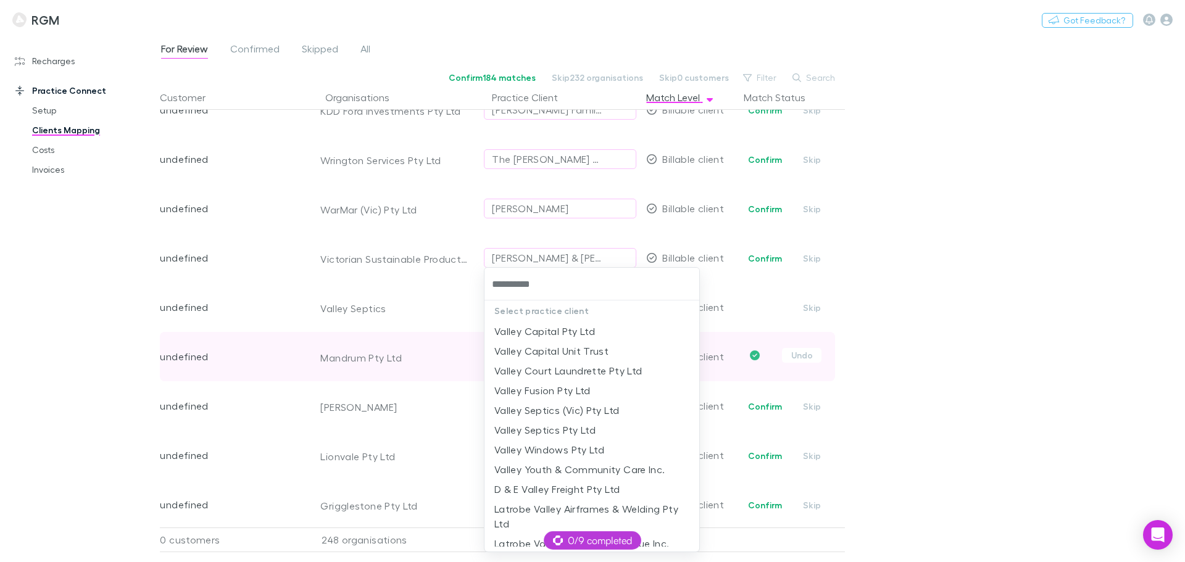
type input "**********"
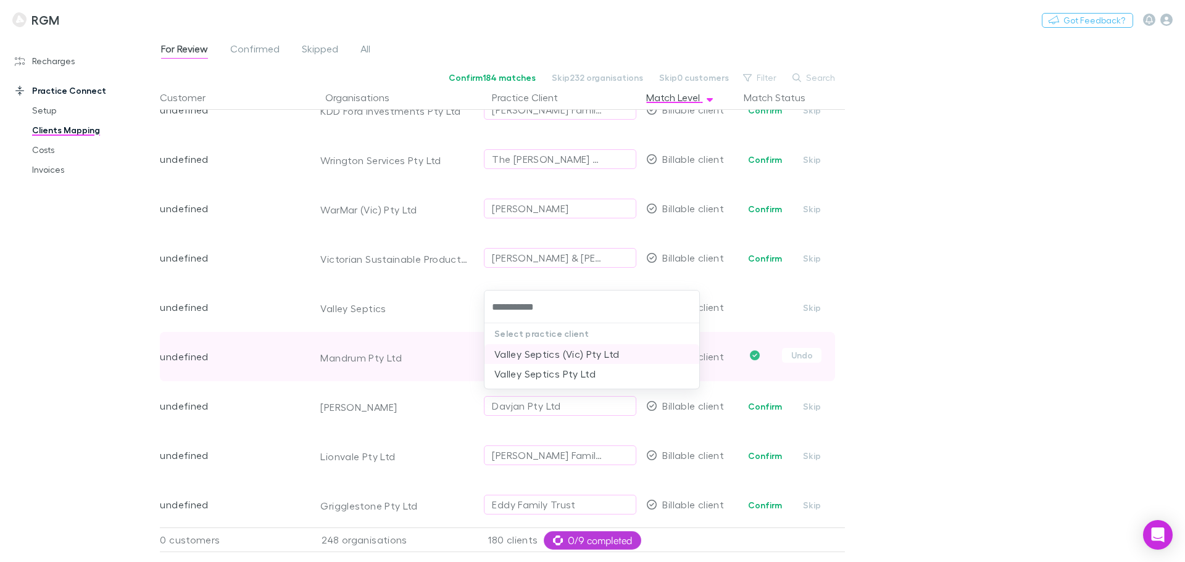
click at [529, 359] on li "Valley Septics (Vic) Pty Ltd" at bounding box center [591, 354] width 215 height 20
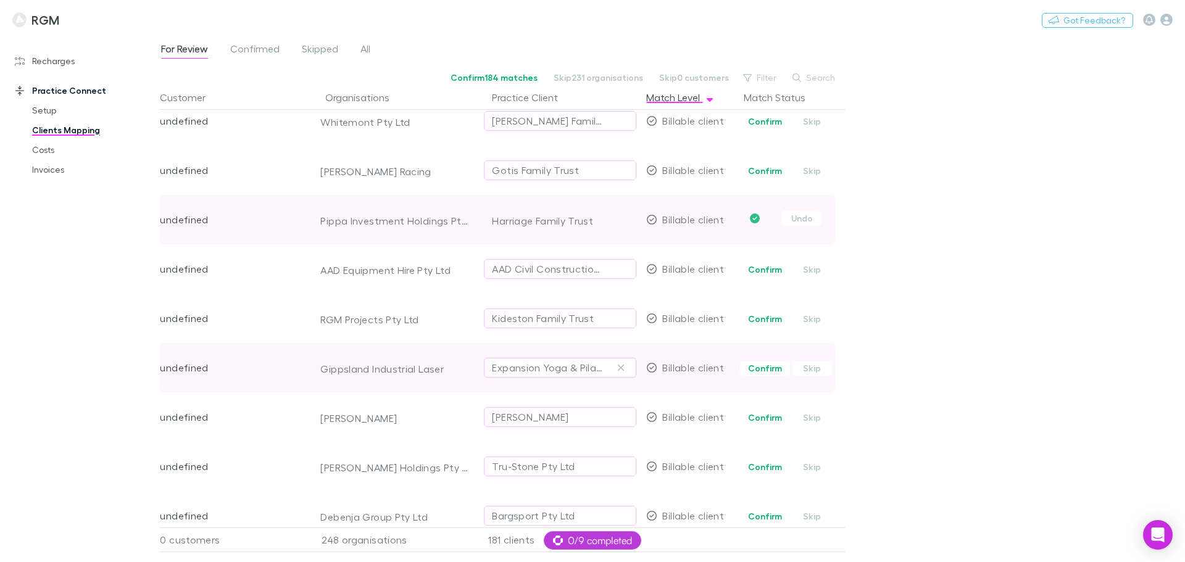
scroll to position [2144, 0]
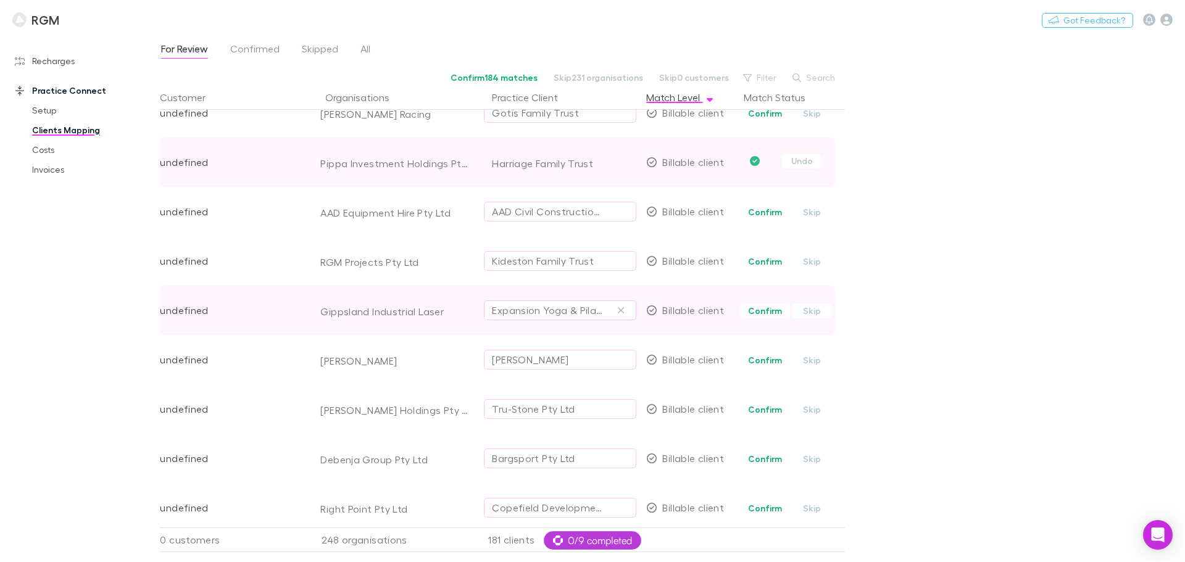
drag, startPoint x: 621, startPoint y: 305, endPoint x: 537, endPoint y: 315, distance: 85.0
click at [620, 306] on icon "button" at bounding box center [620, 310] width 7 height 10
click at [534, 315] on div "Select practice client" at bounding box center [560, 310] width 136 height 15
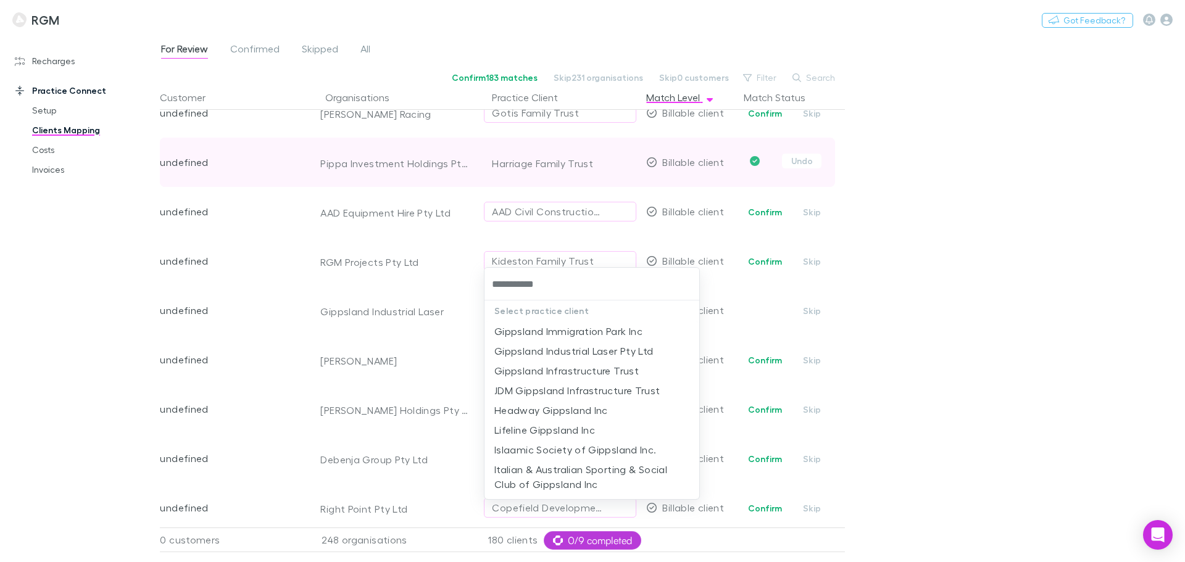
type input "**********"
click at [576, 327] on li "Gippsland Industrial Laser Pty Ltd" at bounding box center [591, 331] width 215 height 20
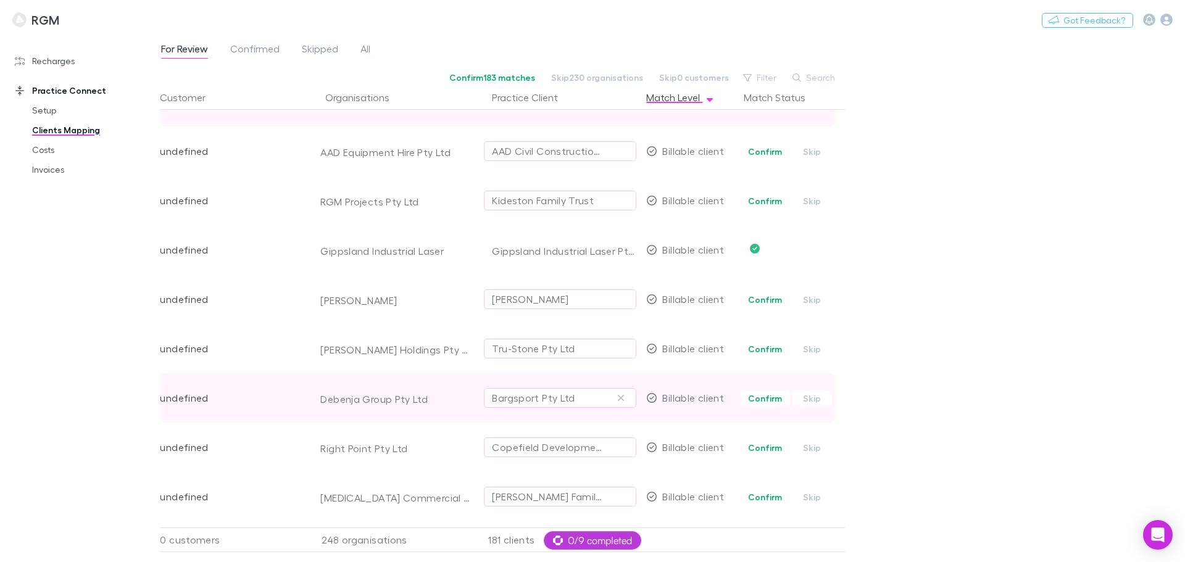
scroll to position [2236, 0]
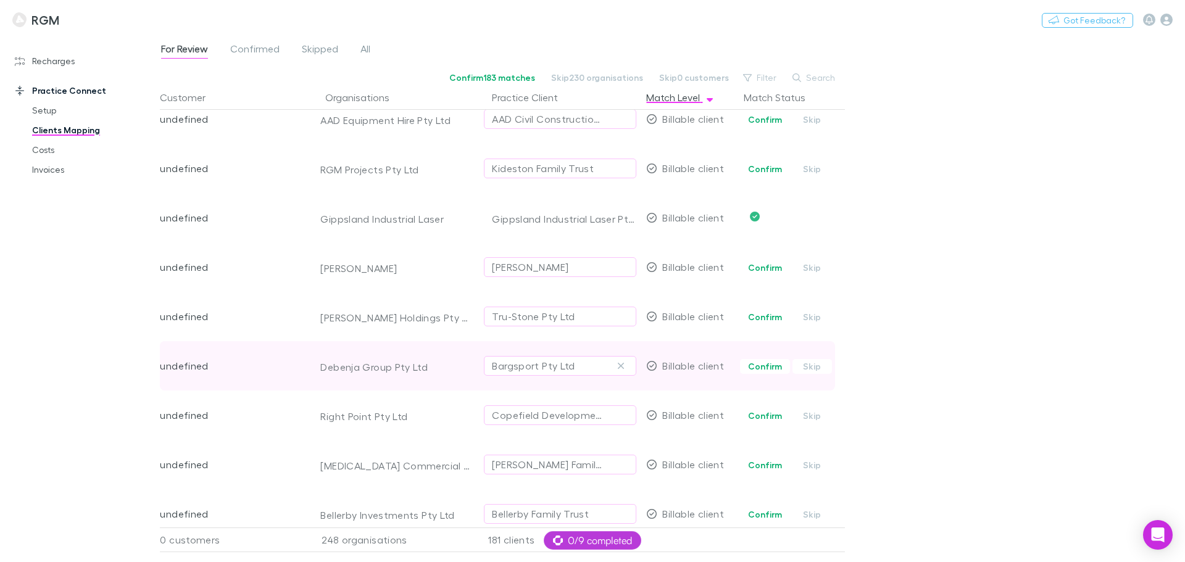
drag, startPoint x: 762, startPoint y: 317, endPoint x: 673, endPoint y: 352, distance: 95.5
click at [761, 317] on button "Confirm" at bounding box center [765, 317] width 50 height 15
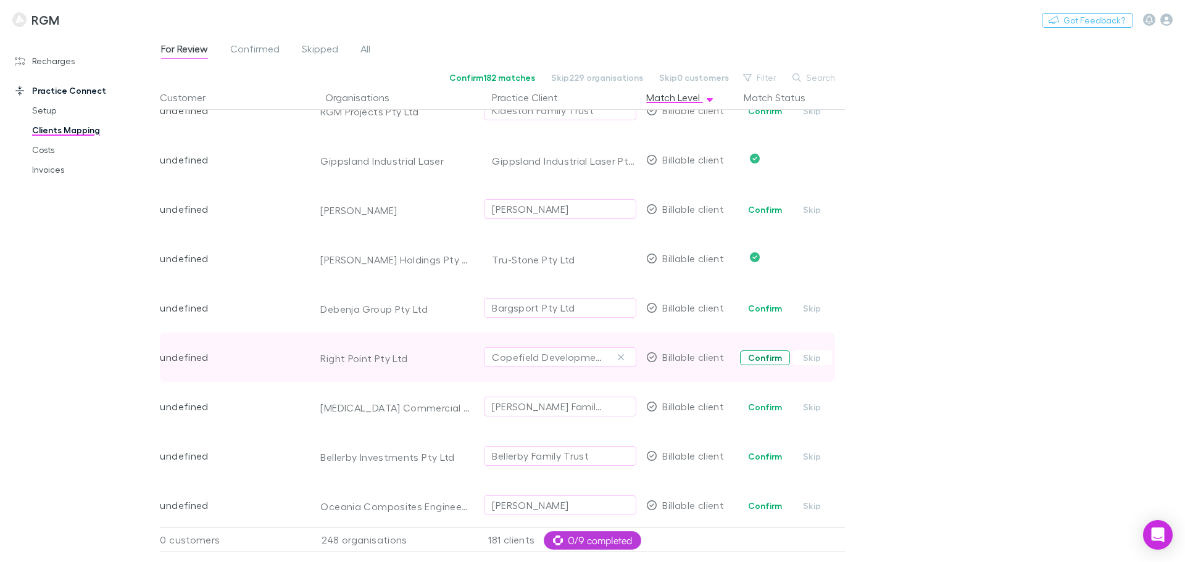
scroll to position [2298, 0]
click at [759, 369] on span "Confirm Skip" at bounding box center [791, 353] width 106 height 49
click at [756, 355] on button "Confirm" at bounding box center [765, 354] width 50 height 15
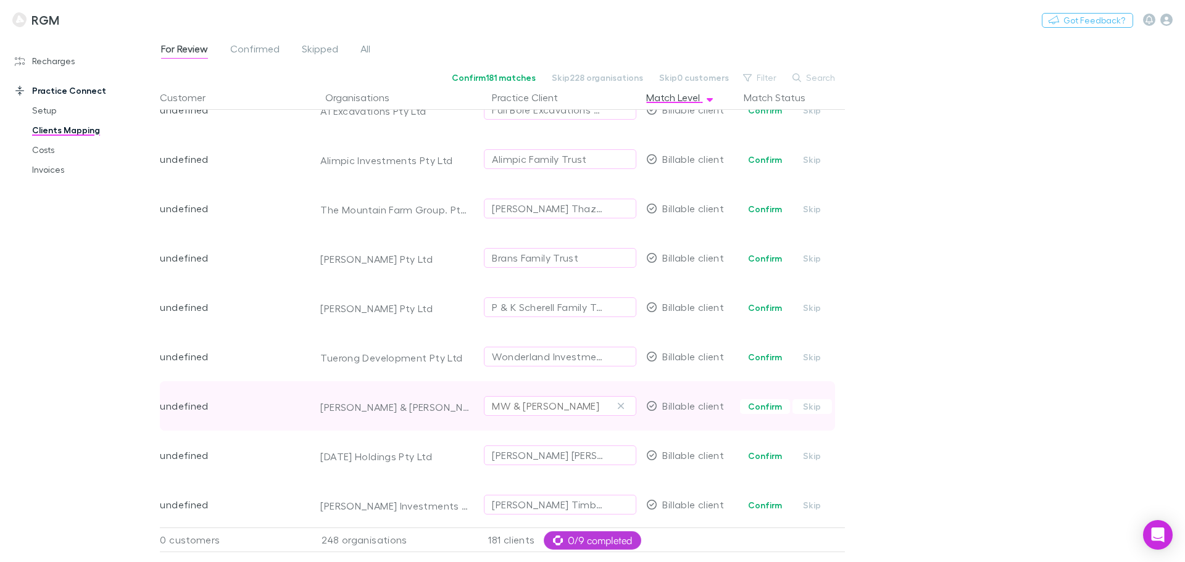
scroll to position [2761, 0]
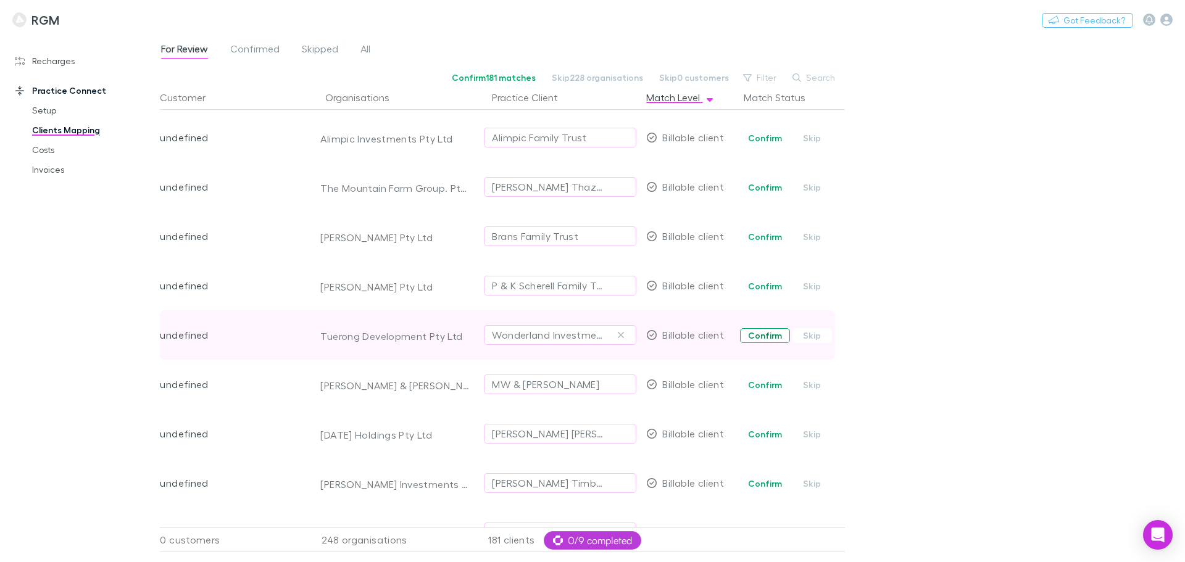
click at [748, 334] on button "Confirm" at bounding box center [765, 335] width 50 height 15
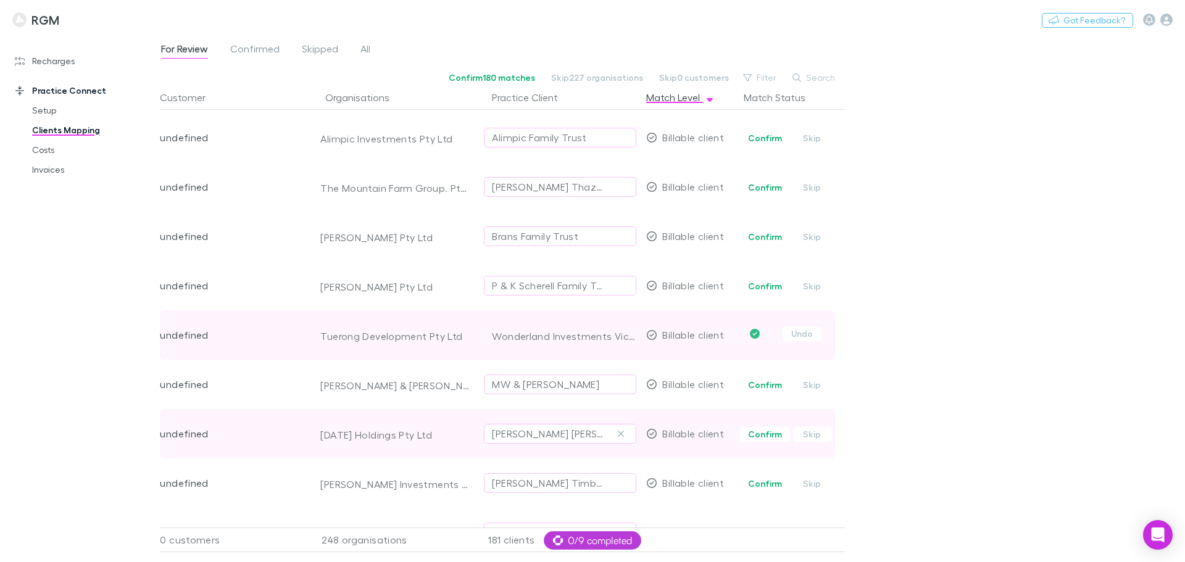
scroll to position [2792, 0]
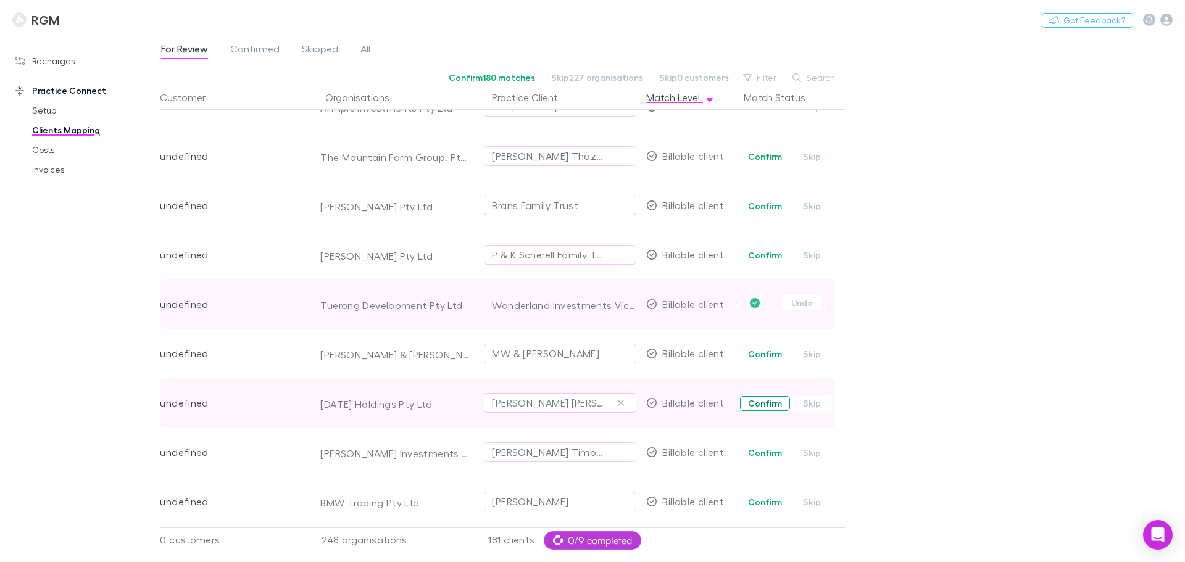
click at [772, 404] on button "Confirm" at bounding box center [765, 403] width 50 height 15
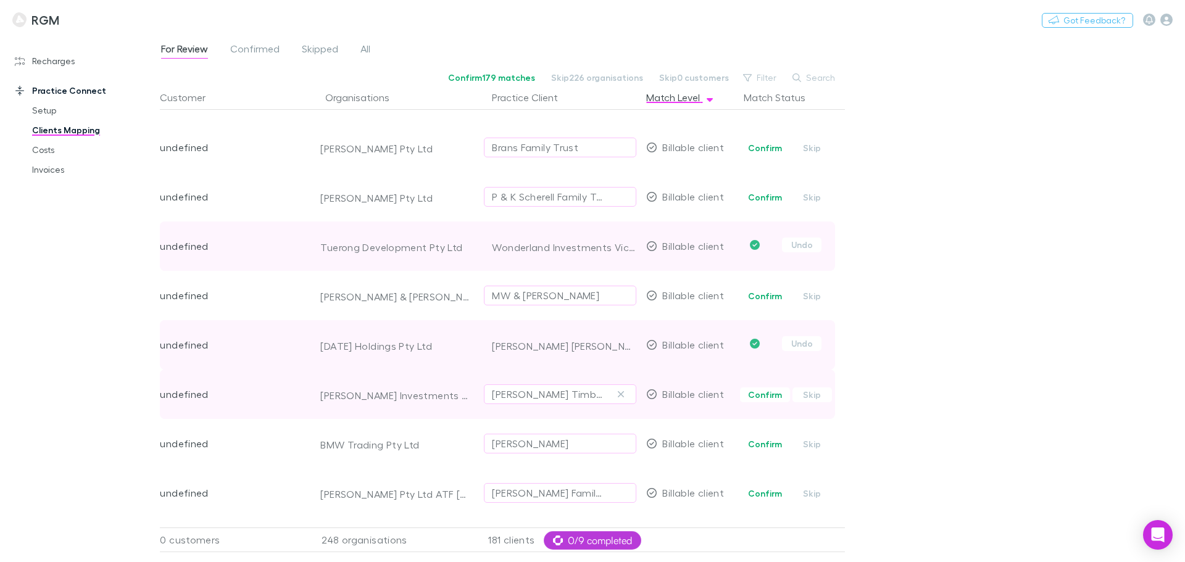
scroll to position [2853, 0]
click at [759, 389] on button "Confirm" at bounding box center [765, 391] width 50 height 15
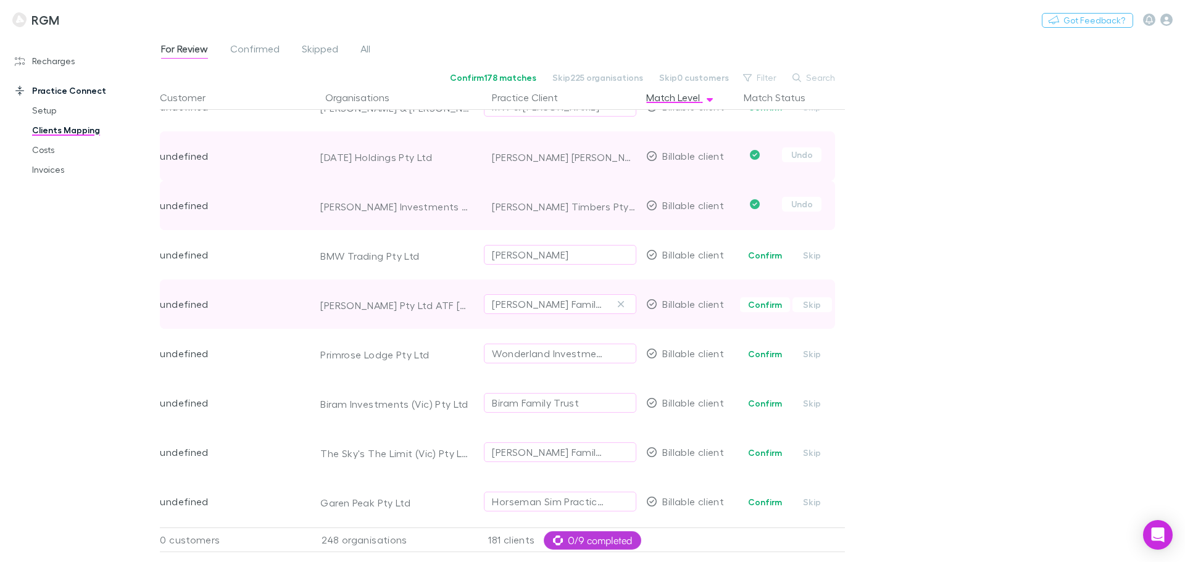
scroll to position [3023, 0]
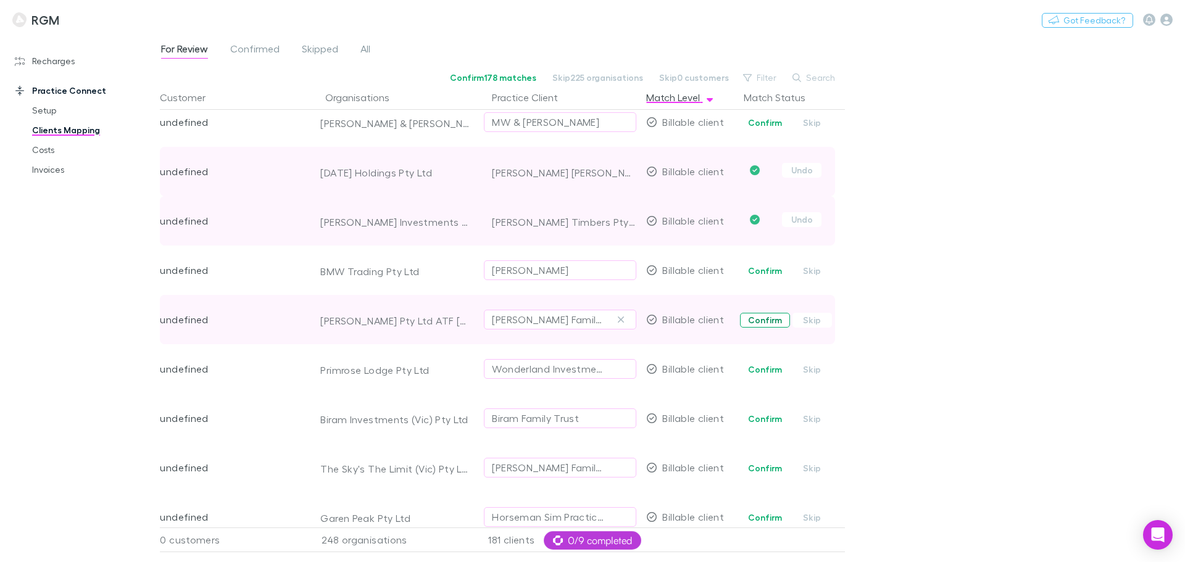
click at [755, 321] on button "Confirm" at bounding box center [765, 320] width 50 height 15
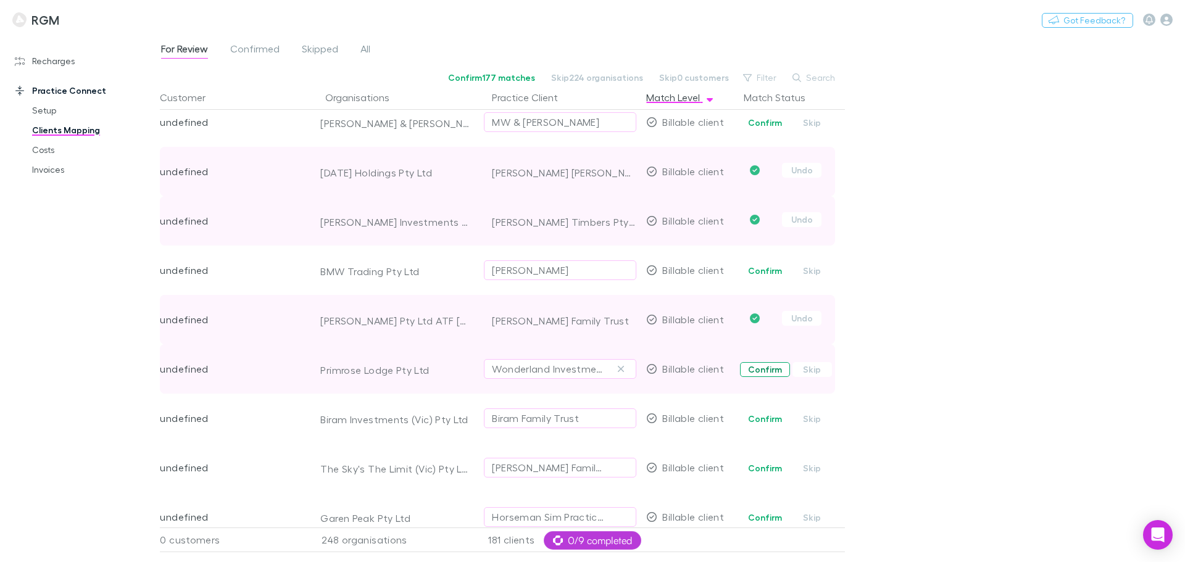
click at [758, 368] on button "Confirm" at bounding box center [765, 369] width 50 height 15
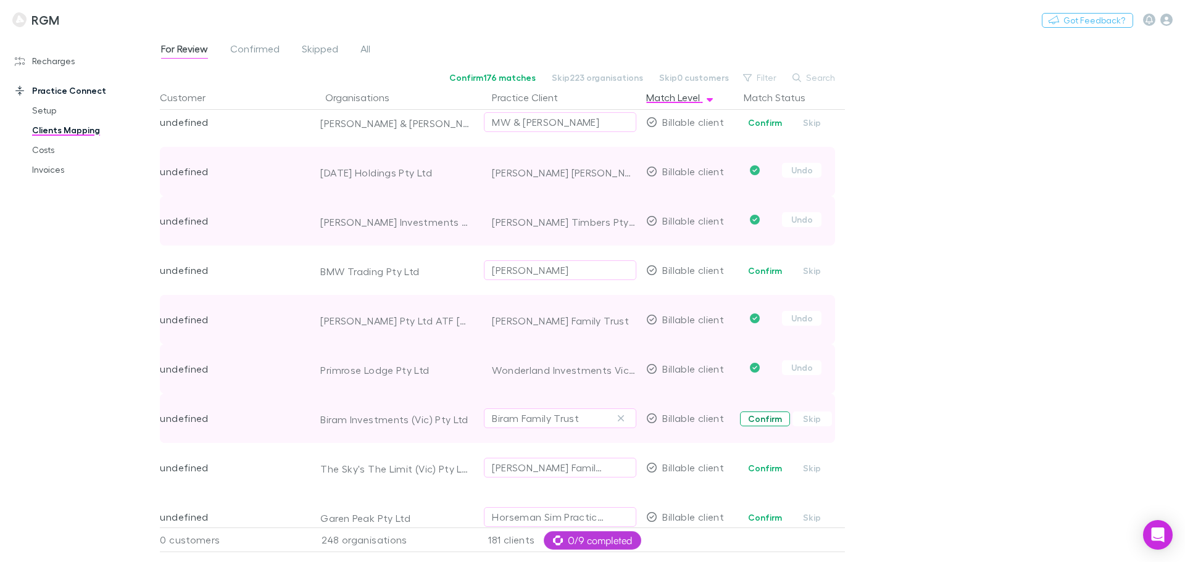
click at [756, 418] on button "Confirm" at bounding box center [765, 419] width 50 height 15
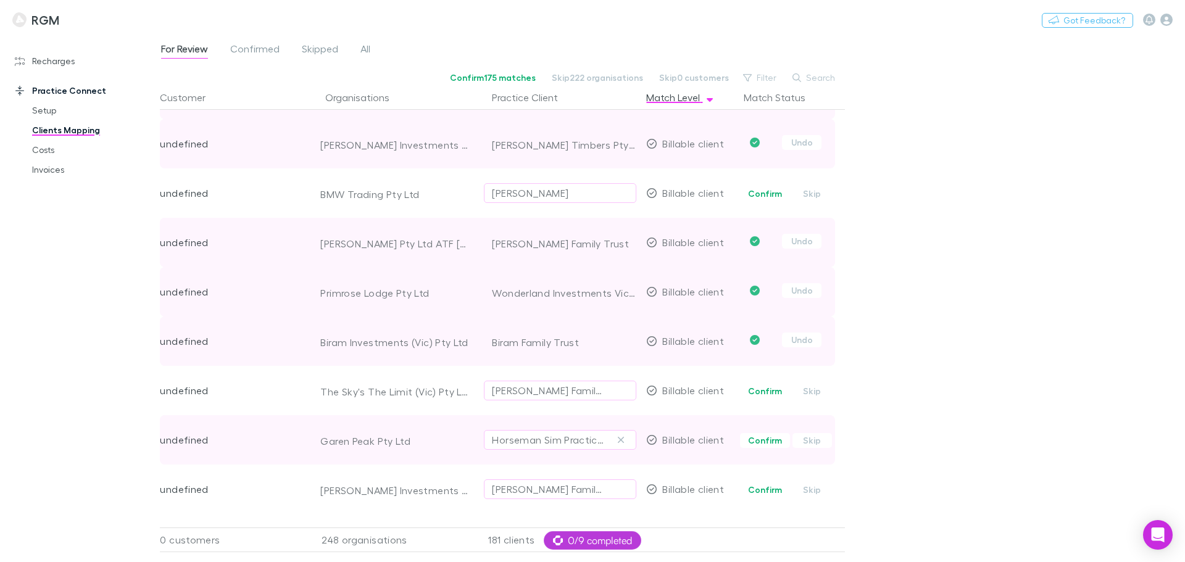
scroll to position [3116, 0]
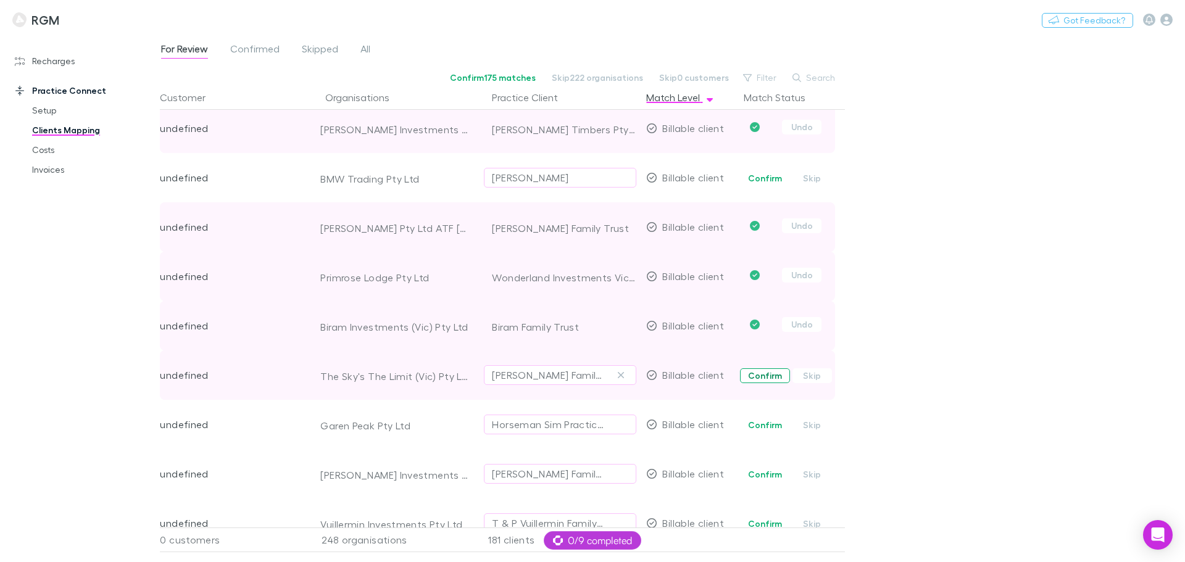
click at [756, 376] on button "Confirm" at bounding box center [765, 375] width 50 height 15
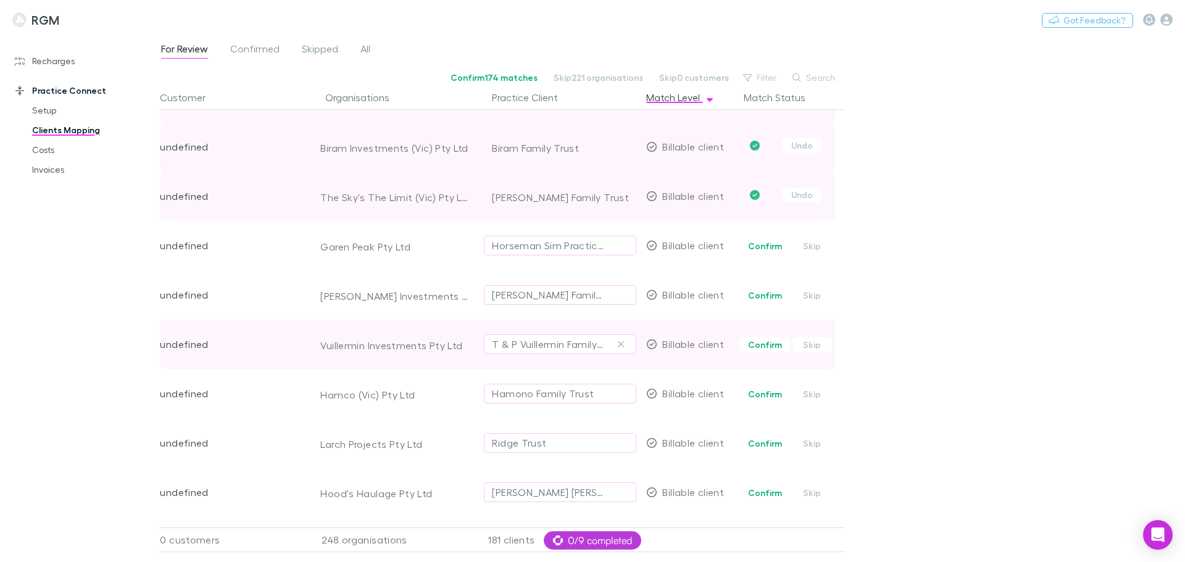
scroll to position [3301, 0]
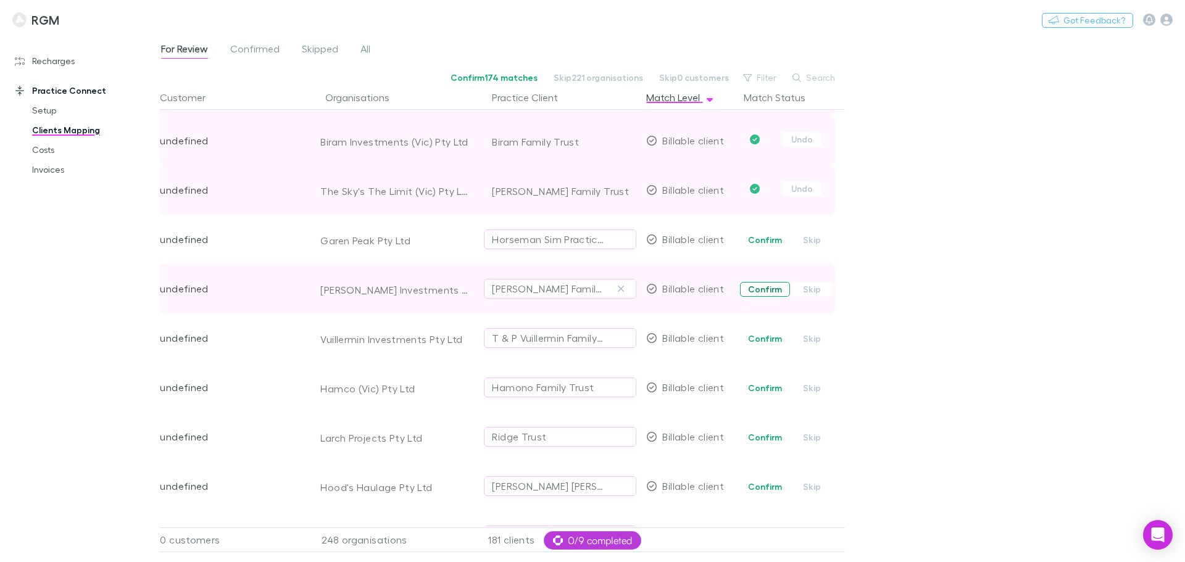
click at [764, 290] on button "Confirm" at bounding box center [765, 289] width 50 height 15
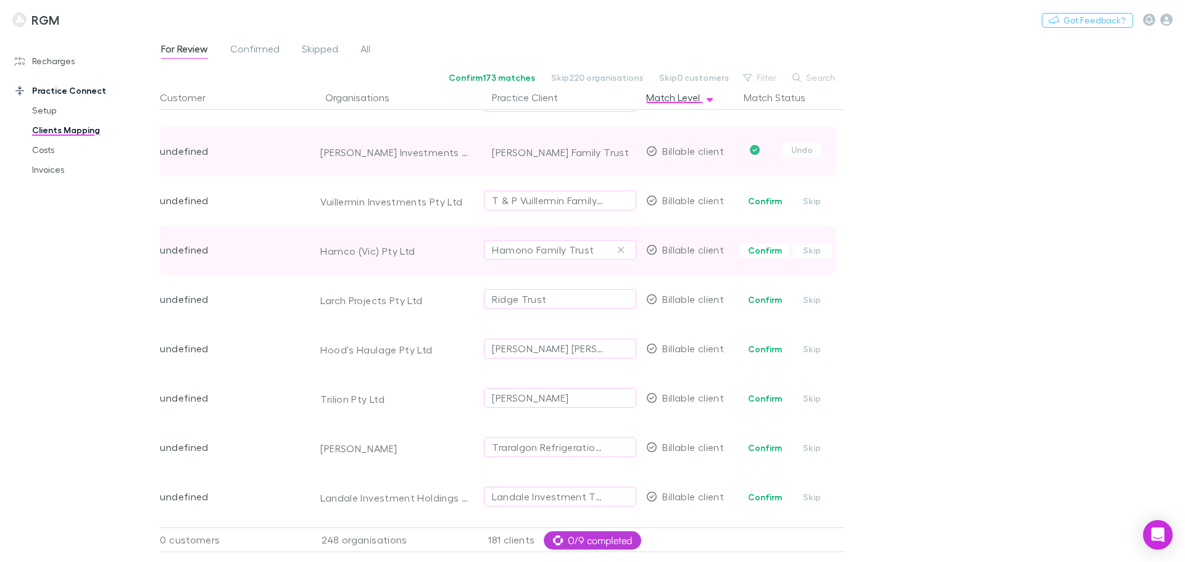
scroll to position [3455, 0]
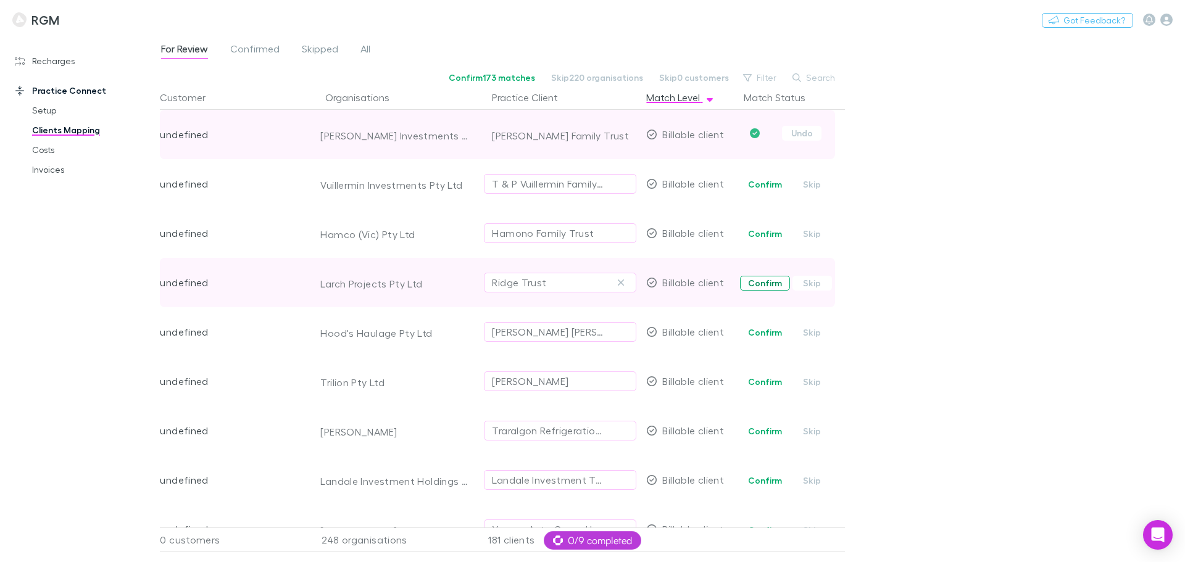
click at [756, 283] on button "Confirm" at bounding box center [765, 283] width 50 height 15
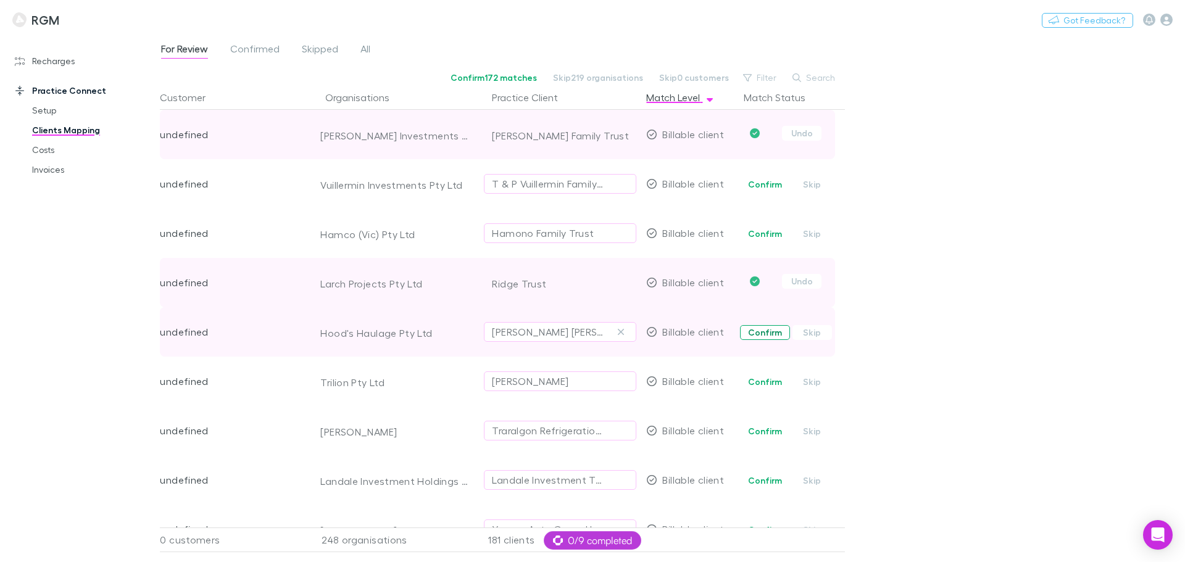
click at [768, 329] on button "Confirm" at bounding box center [765, 332] width 50 height 15
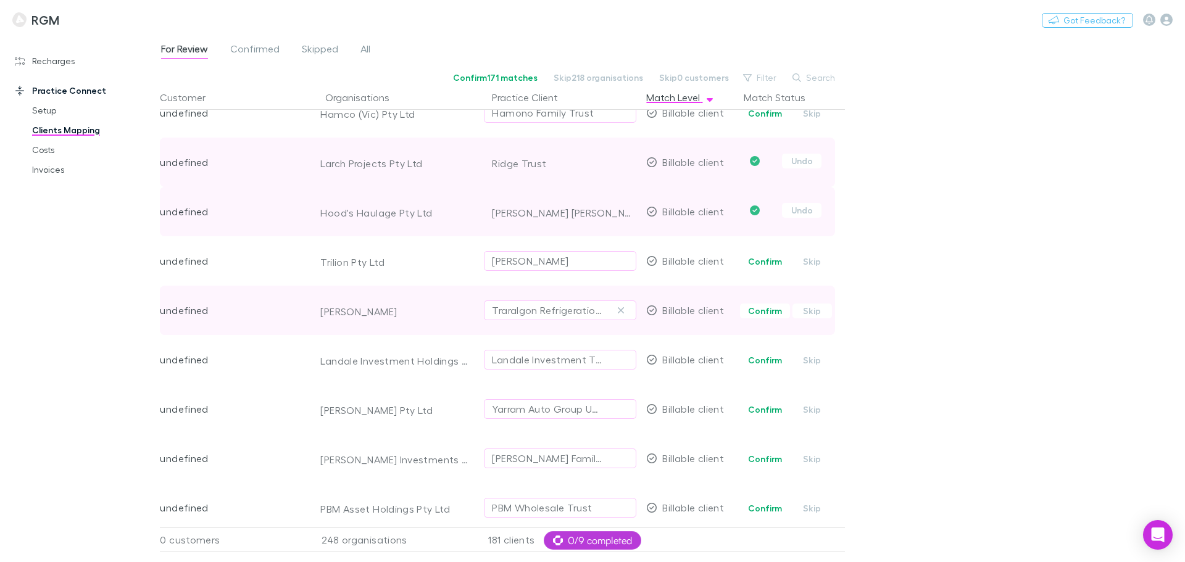
scroll to position [3578, 0]
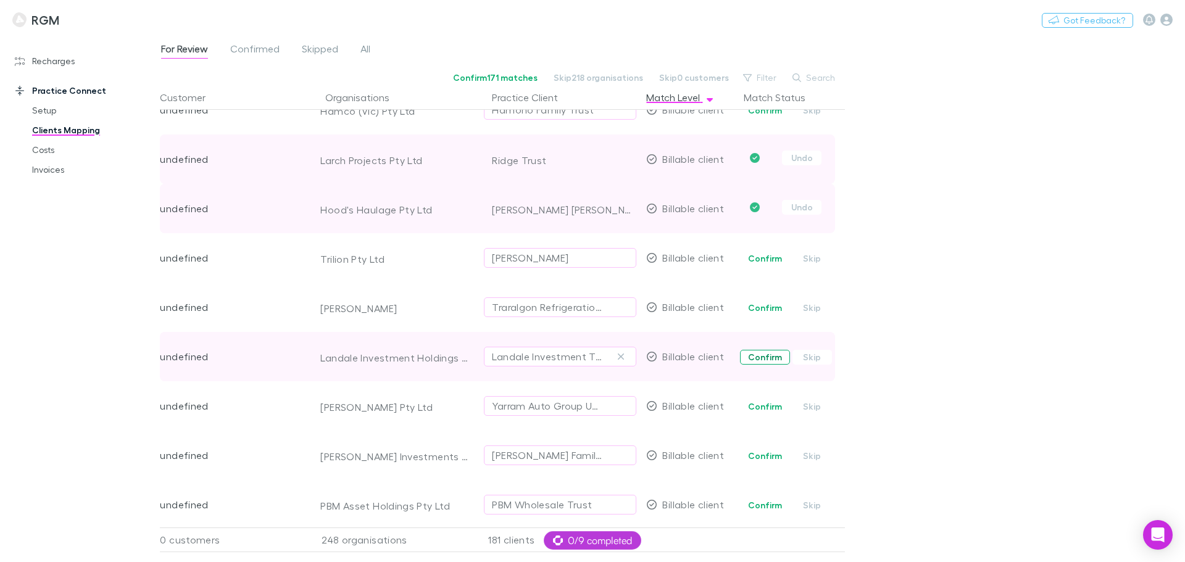
click at [759, 352] on button "Confirm" at bounding box center [765, 357] width 50 height 15
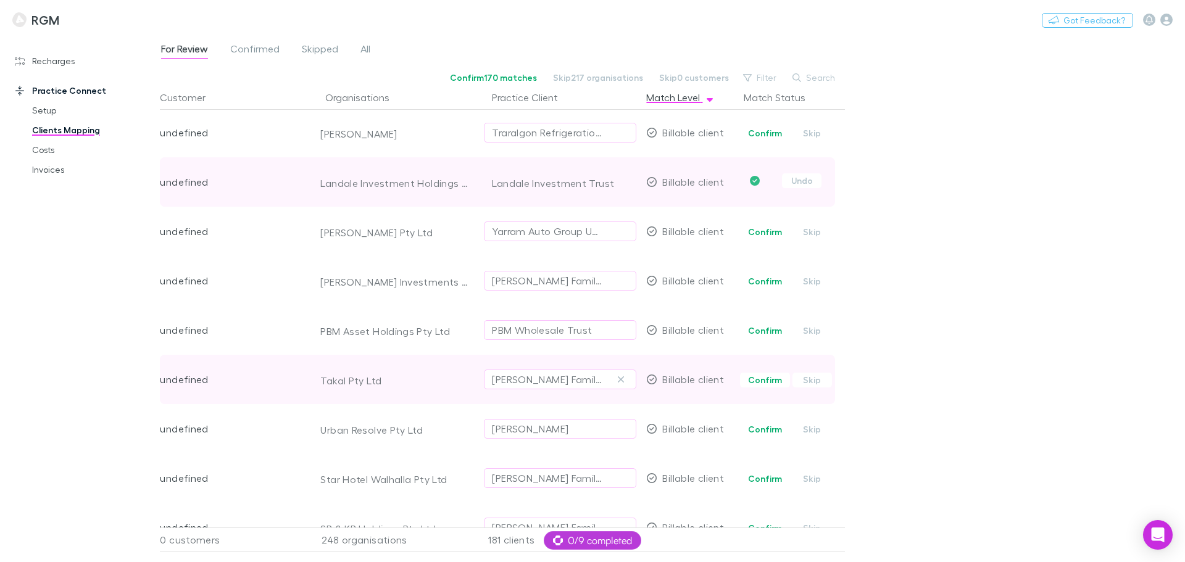
scroll to position [3763, 0]
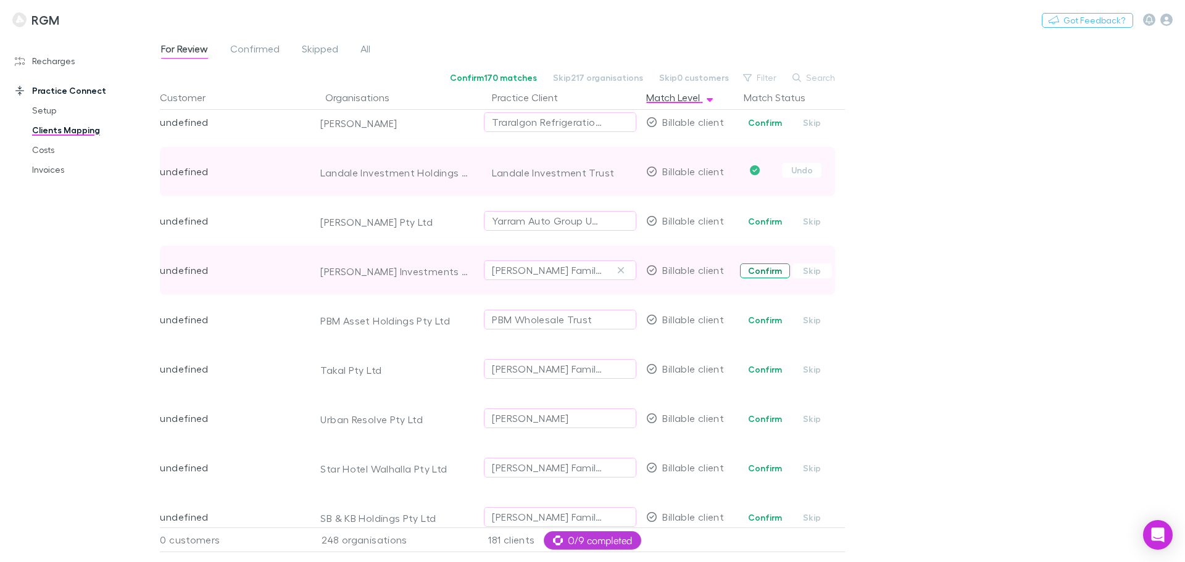
click at [771, 269] on button "Confirm" at bounding box center [765, 270] width 50 height 15
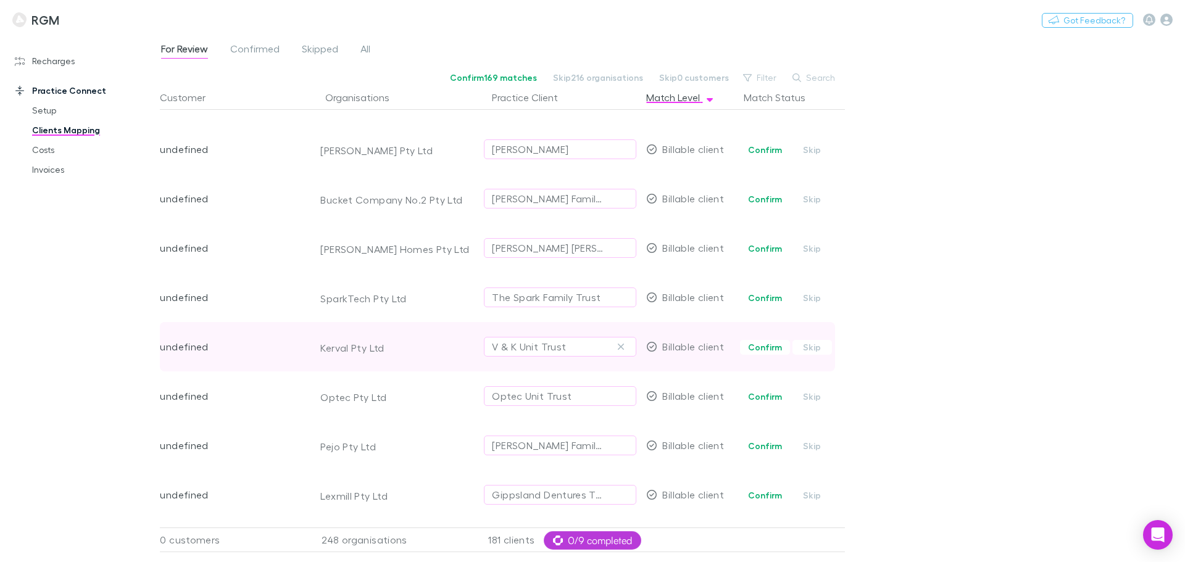
scroll to position [4195, 0]
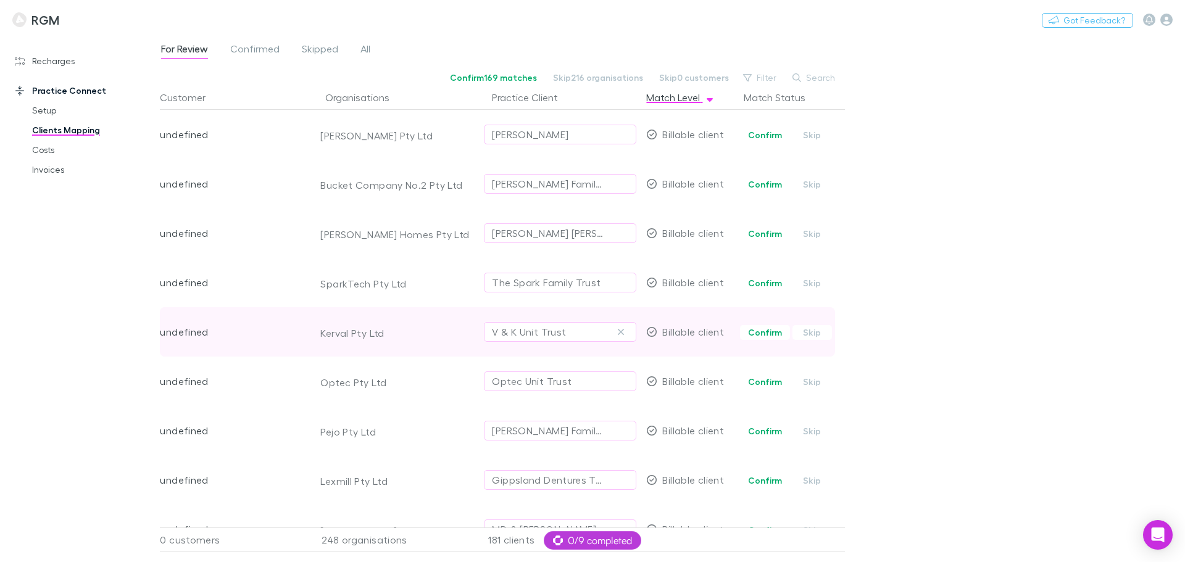
drag, startPoint x: 766, startPoint y: 331, endPoint x: 746, endPoint y: 344, distance: 24.1
click at [766, 332] on button "Confirm" at bounding box center [765, 332] width 50 height 15
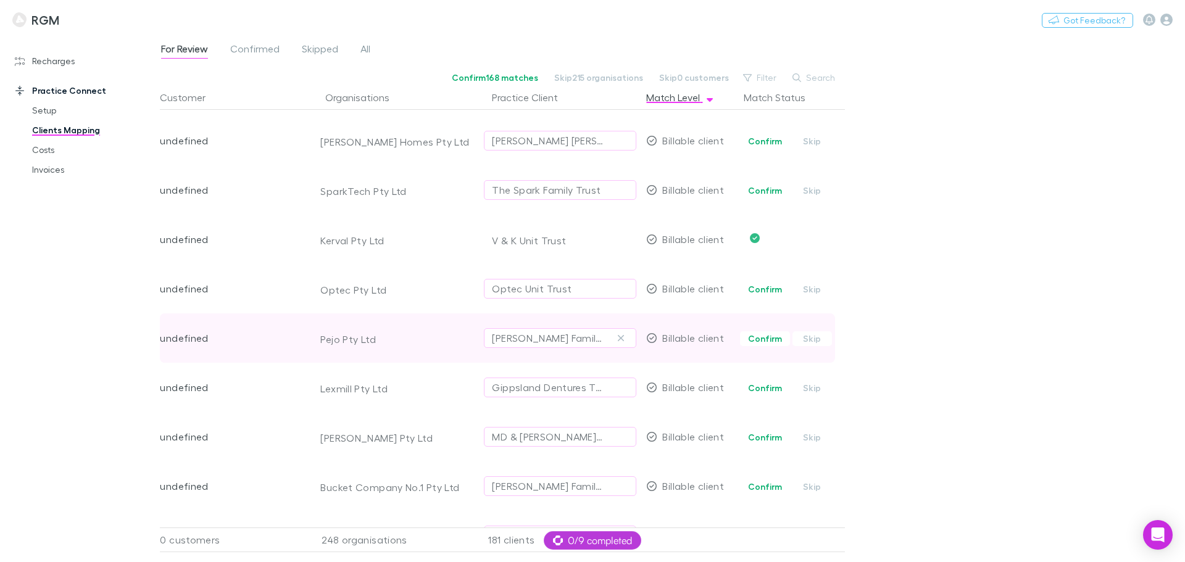
scroll to position [4349, 0]
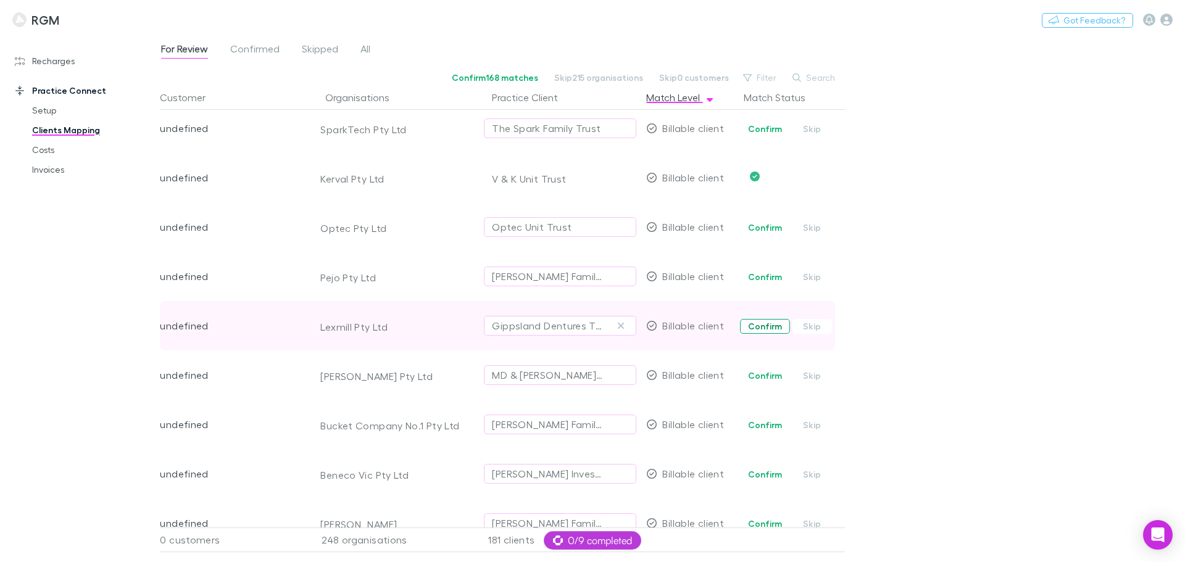
click at [763, 325] on button "Confirm" at bounding box center [765, 326] width 50 height 15
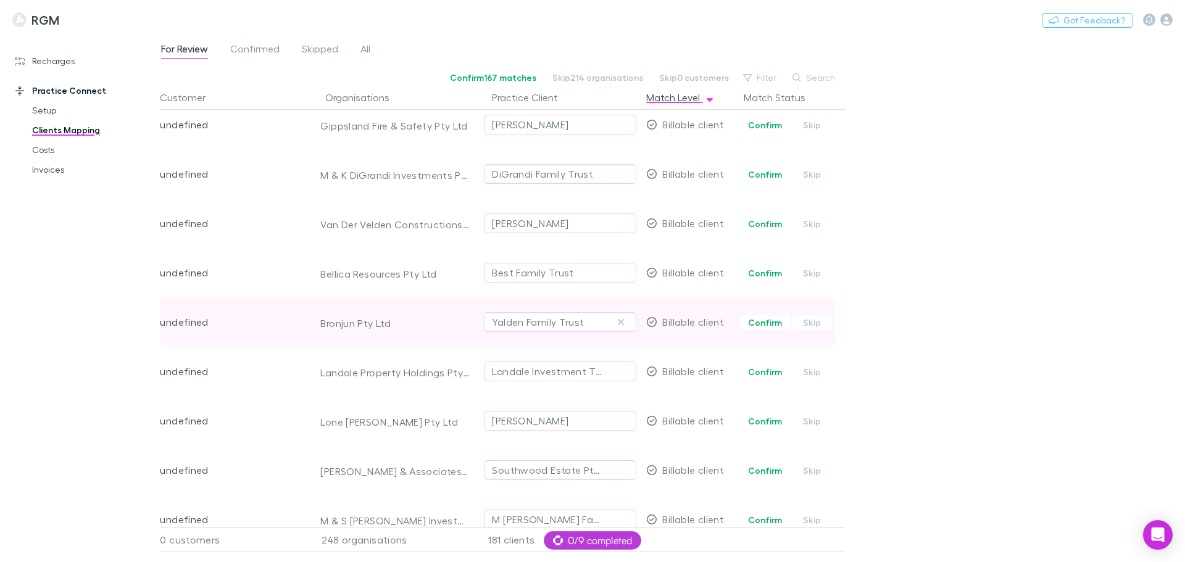
scroll to position [4852, 0]
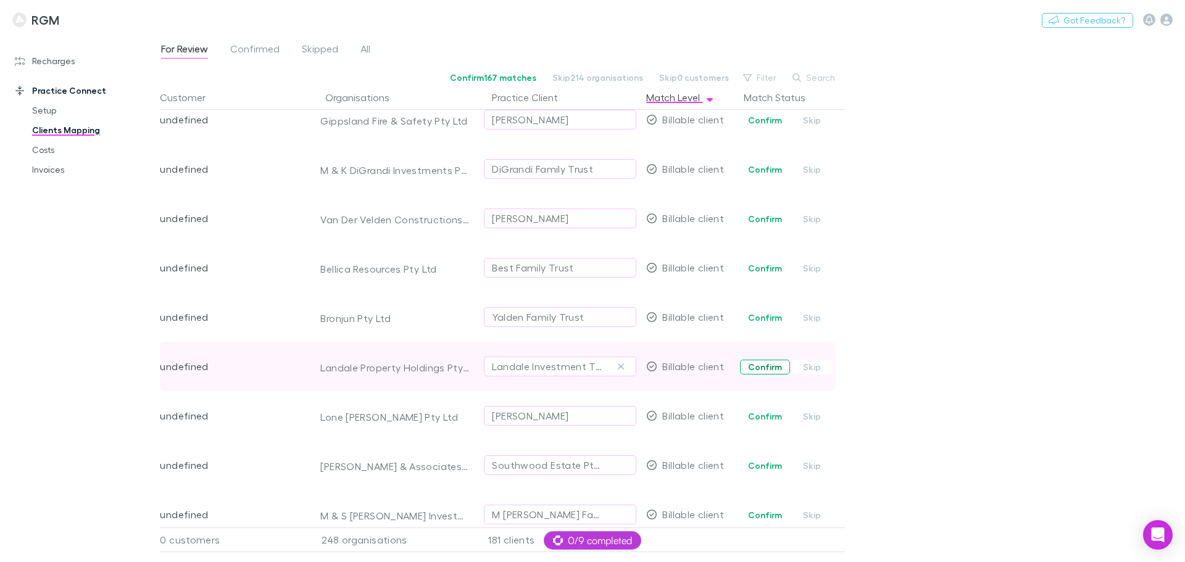
click at [766, 363] on button "Confirm" at bounding box center [765, 367] width 50 height 15
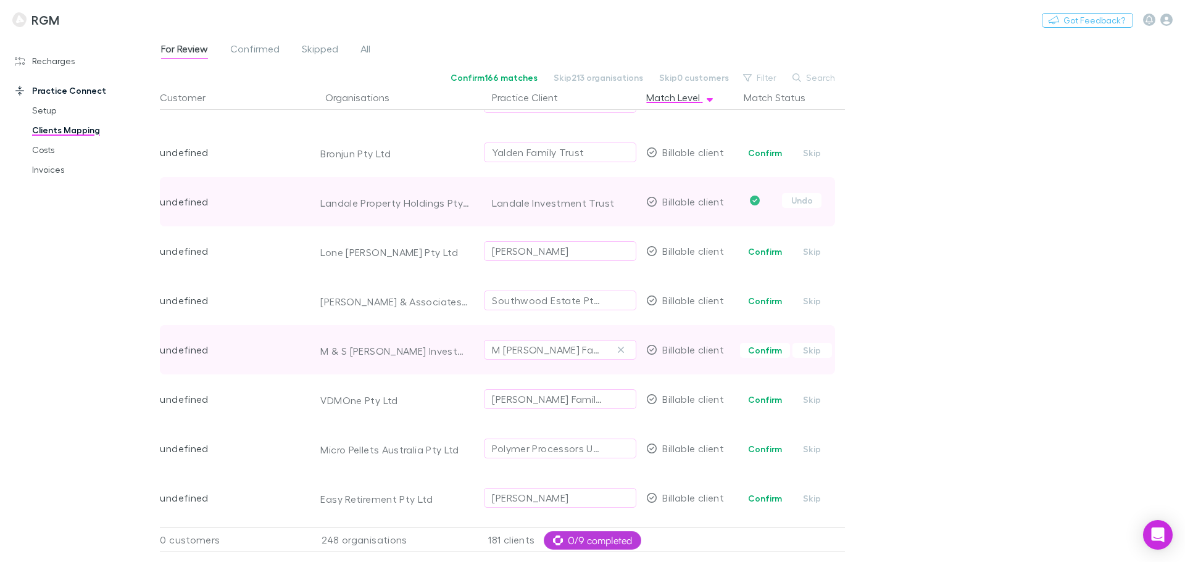
scroll to position [5021, 0]
click at [761, 344] on button "Confirm" at bounding box center [765, 345] width 50 height 15
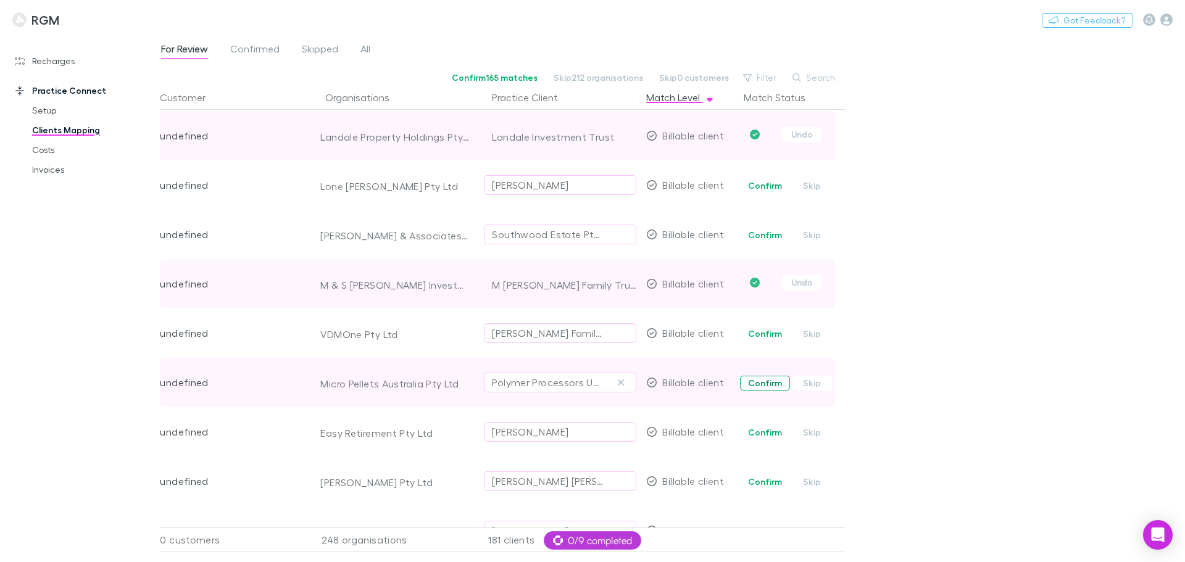
scroll to position [5083, 0]
click at [769, 380] on button "Confirm" at bounding box center [765, 382] width 50 height 15
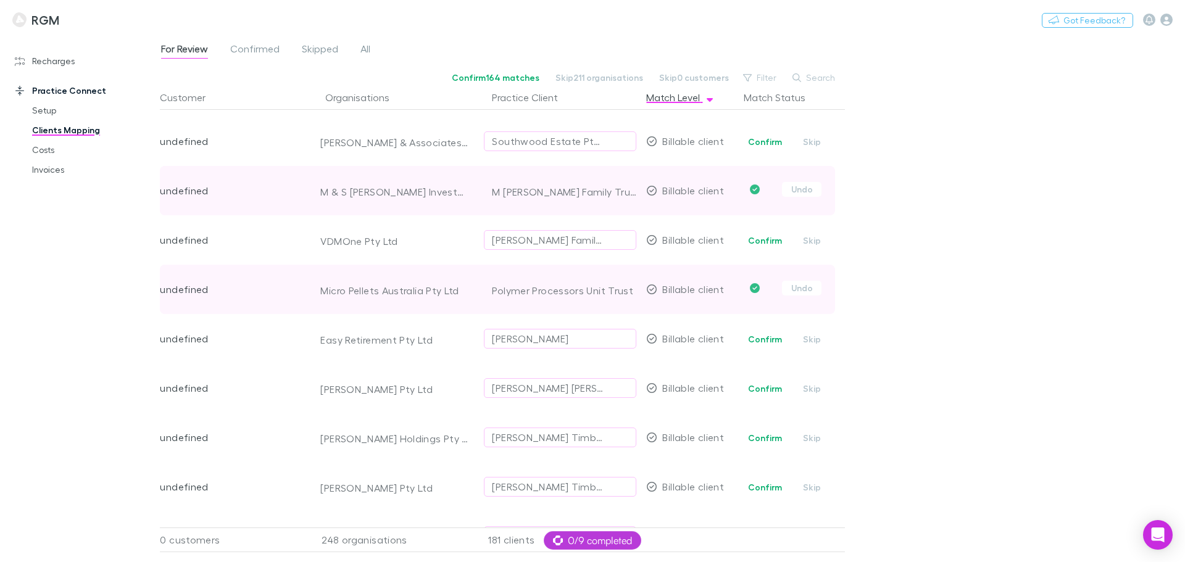
scroll to position [5237, 0]
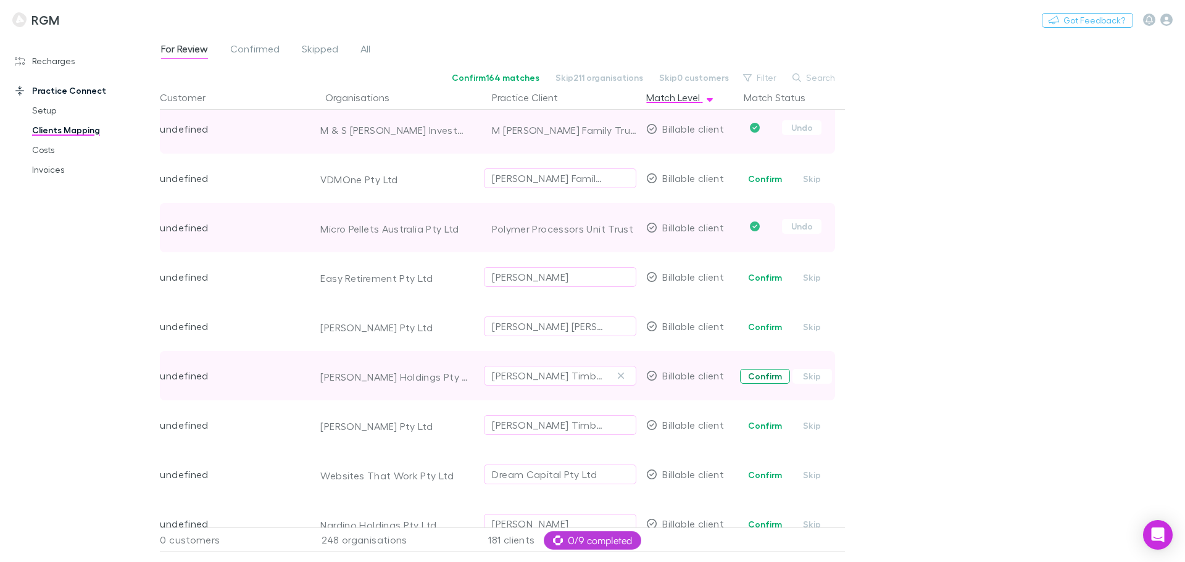
click at [758, 374] on button "Confirm" at bounding box center [765, 376] width 50 height 15
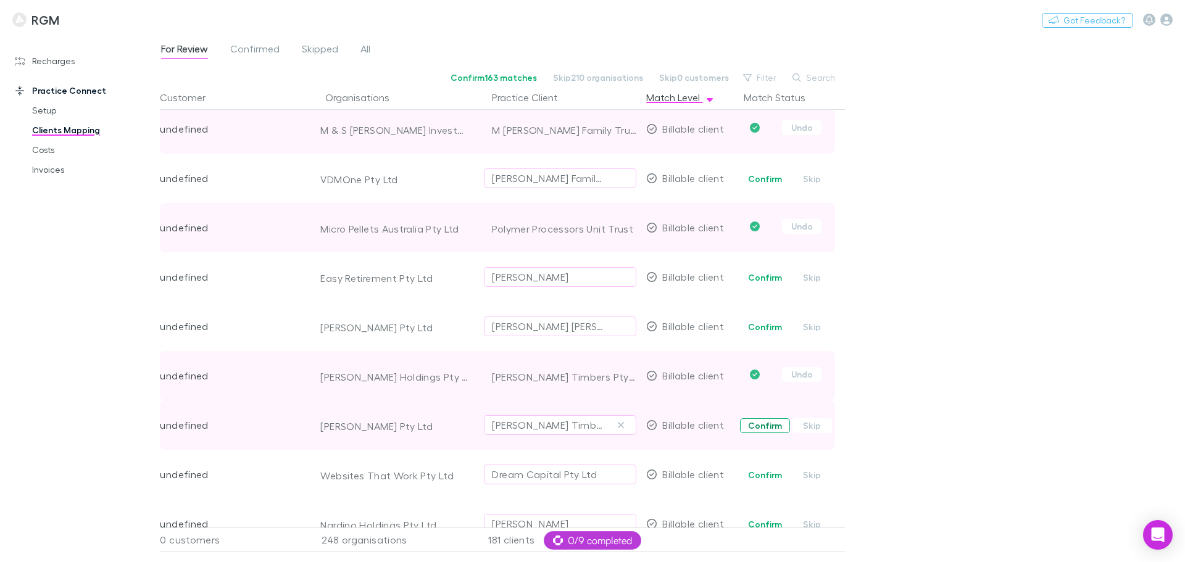
click at [759, 424] on button "Confirm" at bounding box center [765, 425] width 50 height 15
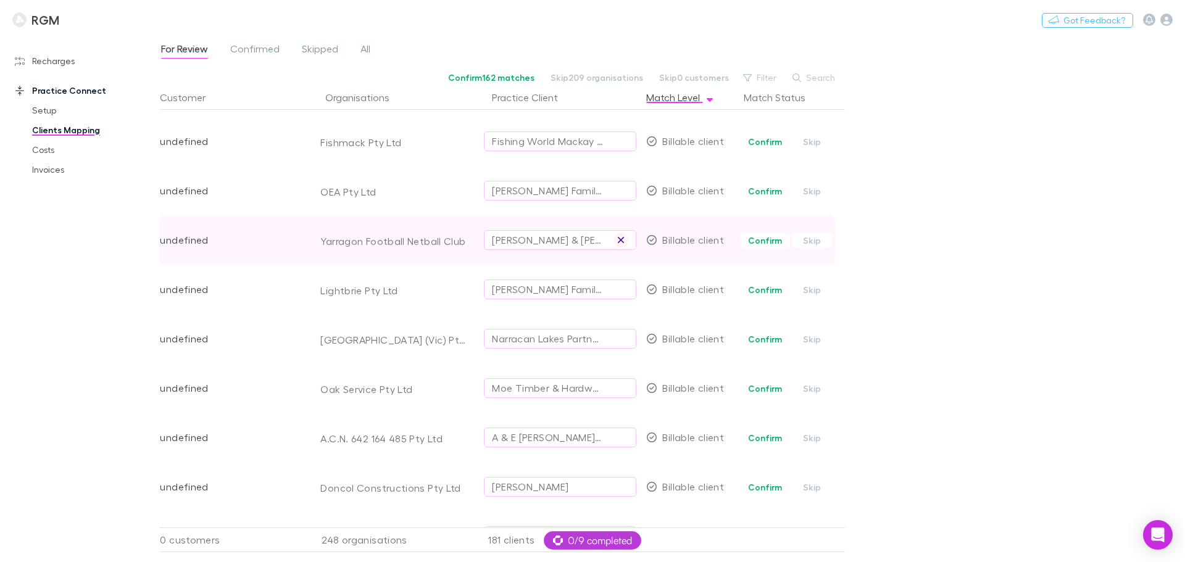
scroll to position [5823, 0]
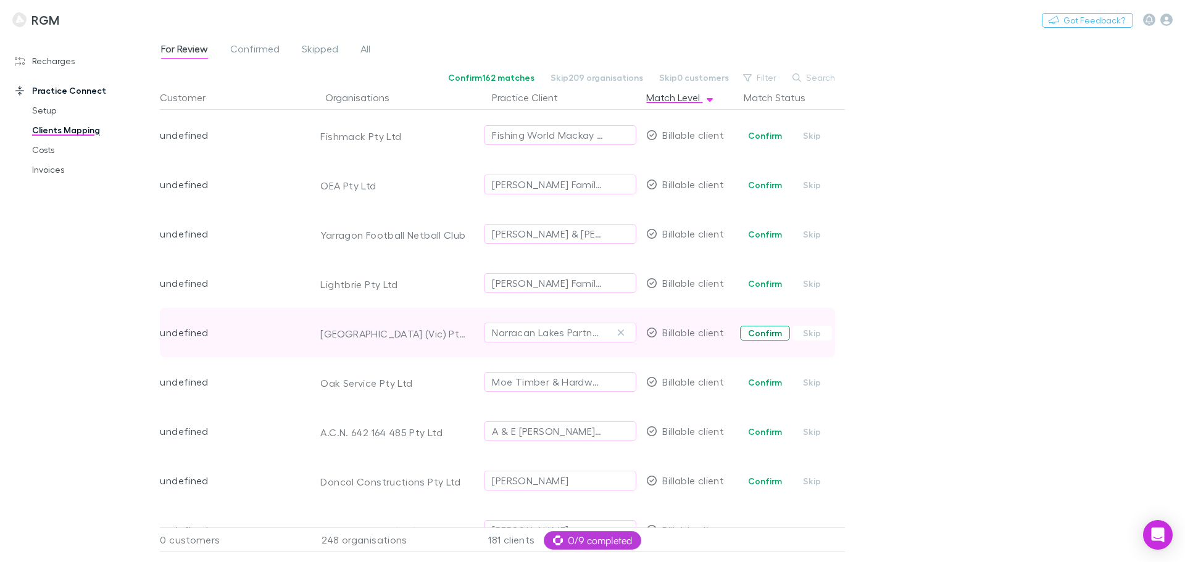
click at [750, 334] on button "Confirm" at bounding box center [765, 333] width 50 height 15
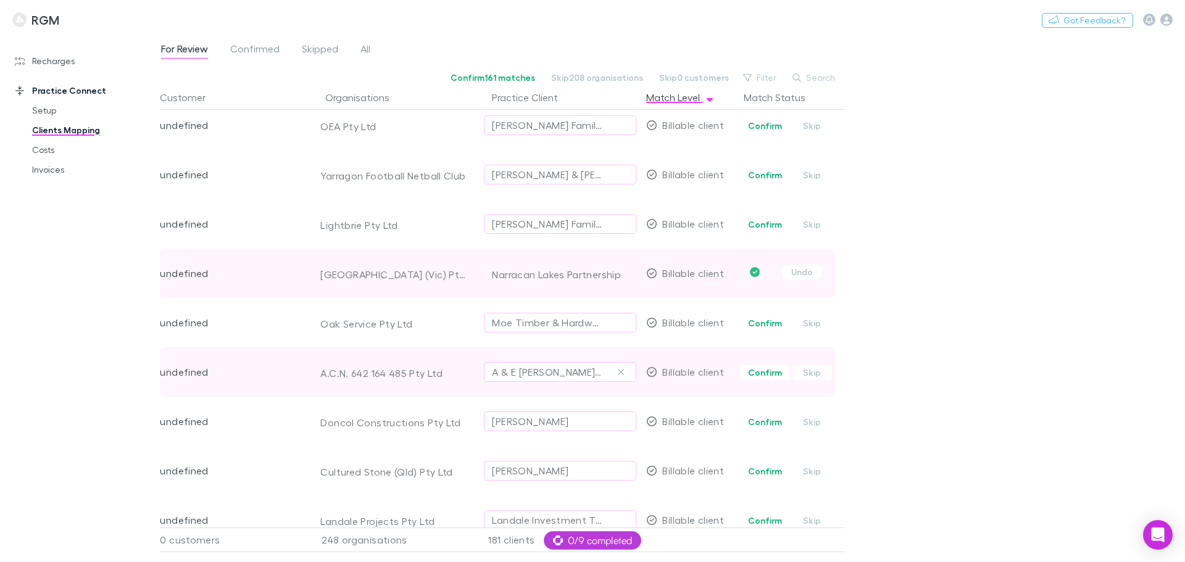
scroll to position [5885, 0]
click at [754, 370] on button "Confirm" at bounding box center [765, 370] width 50 height 15
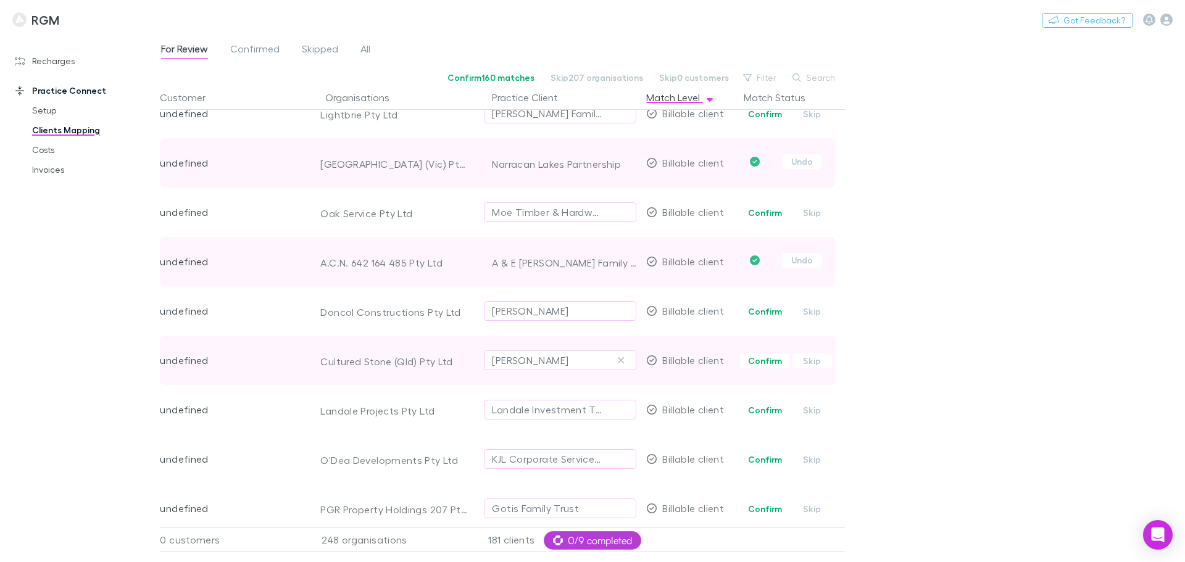
scroll to position [6039, 0]
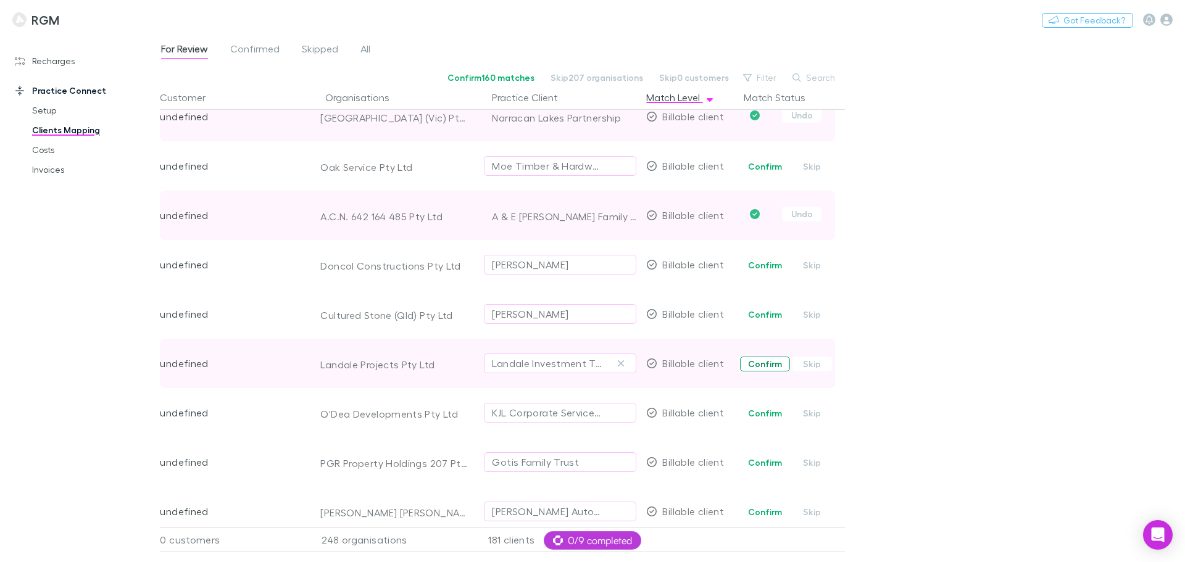
click at [755, 363] on button "Confirm" at bounding box center [765, 364] width 50 height 15
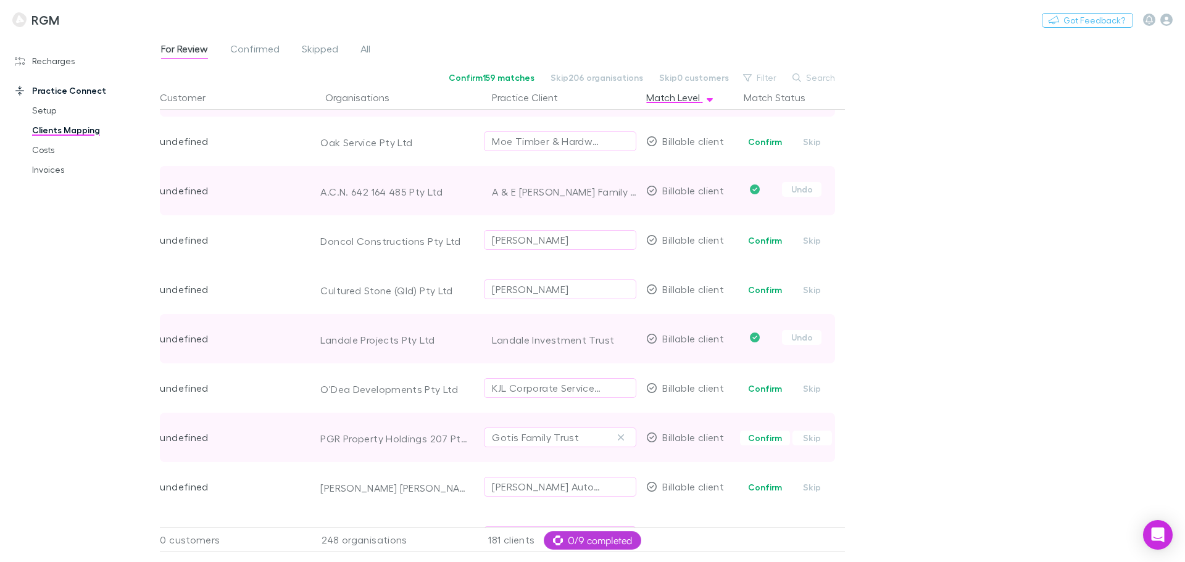
scroll to position [6116, 0]
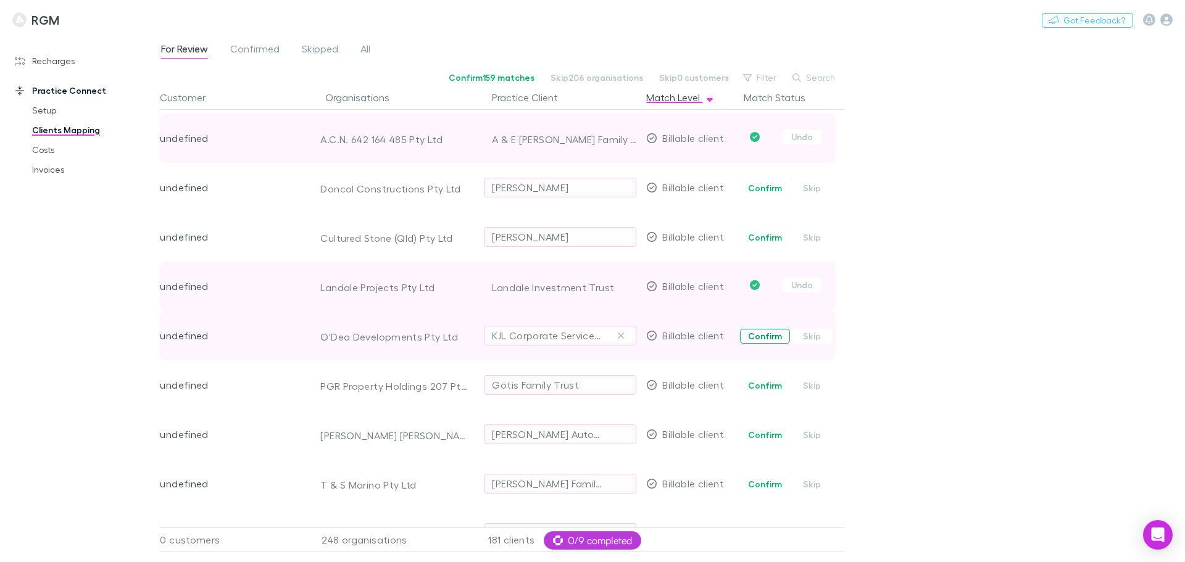
click at [748, 336] on button "Confirm" at bounding box center [765, 336] width 50 height 15
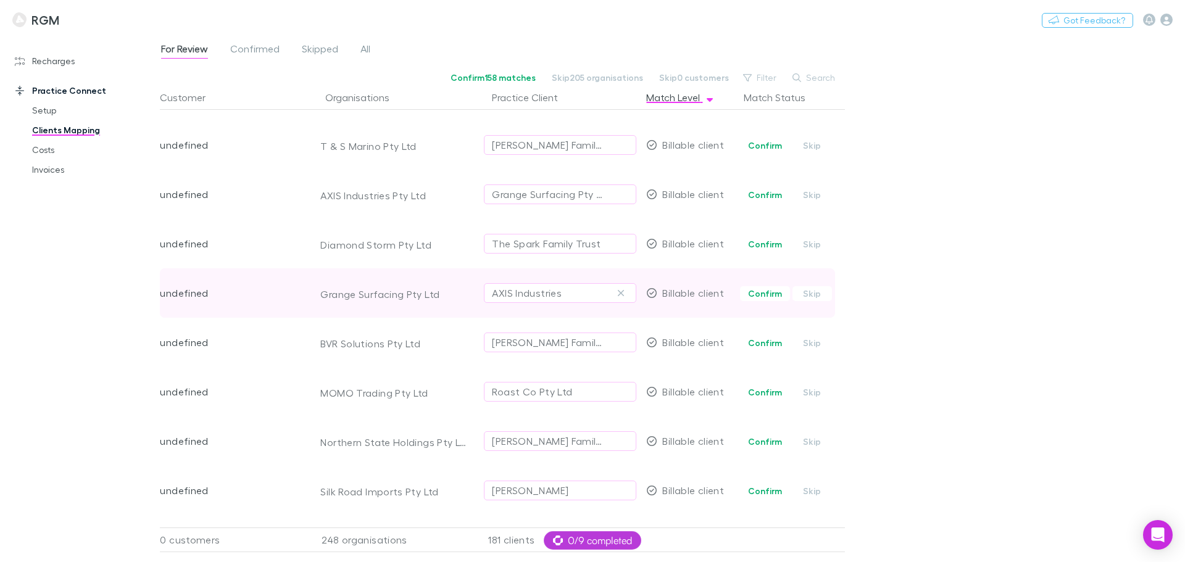
scroll to position [6456, 0]
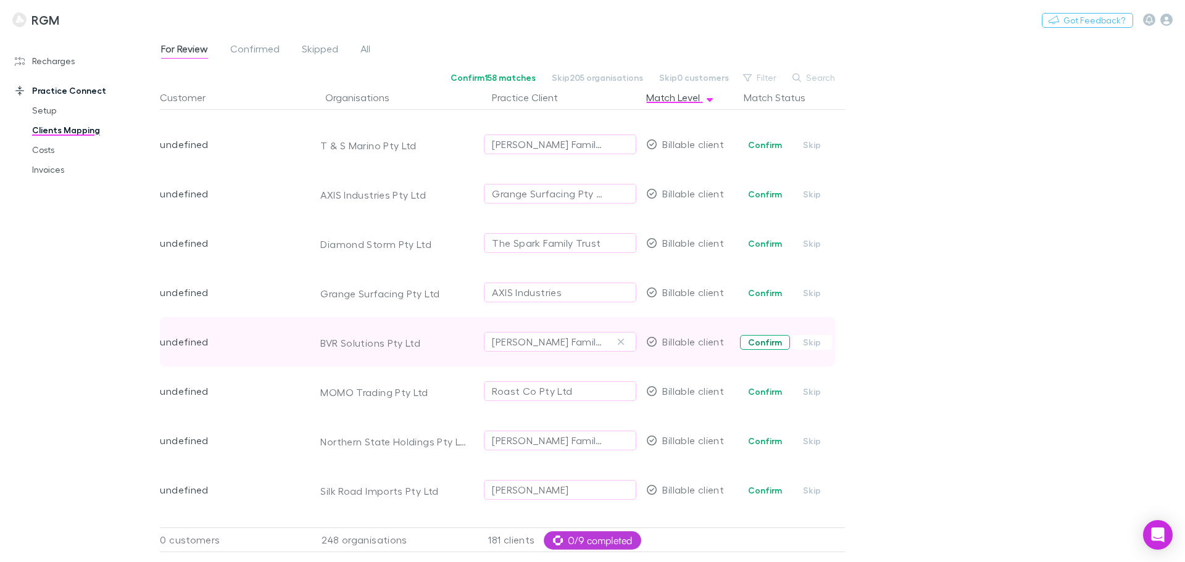
click at [763, 342] on button "Confirm" at bounding box center [765, 342] width 50 height 15
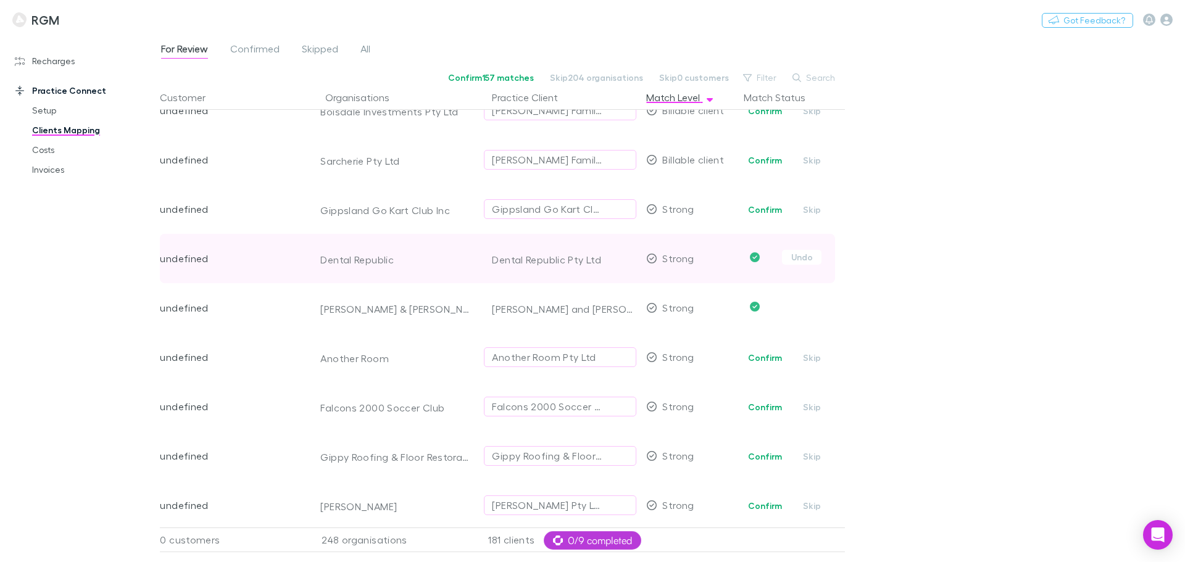
scroll to position [6965, 0]
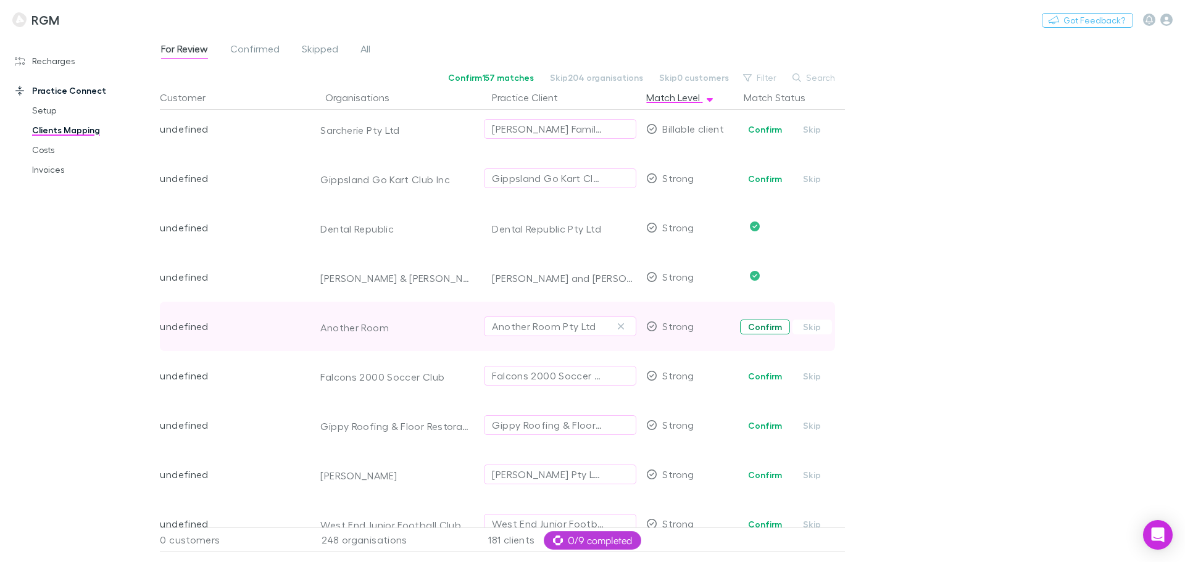
click at [761, 328] on button "Confirm" at bounding box center [765, 327] width 50 height 15
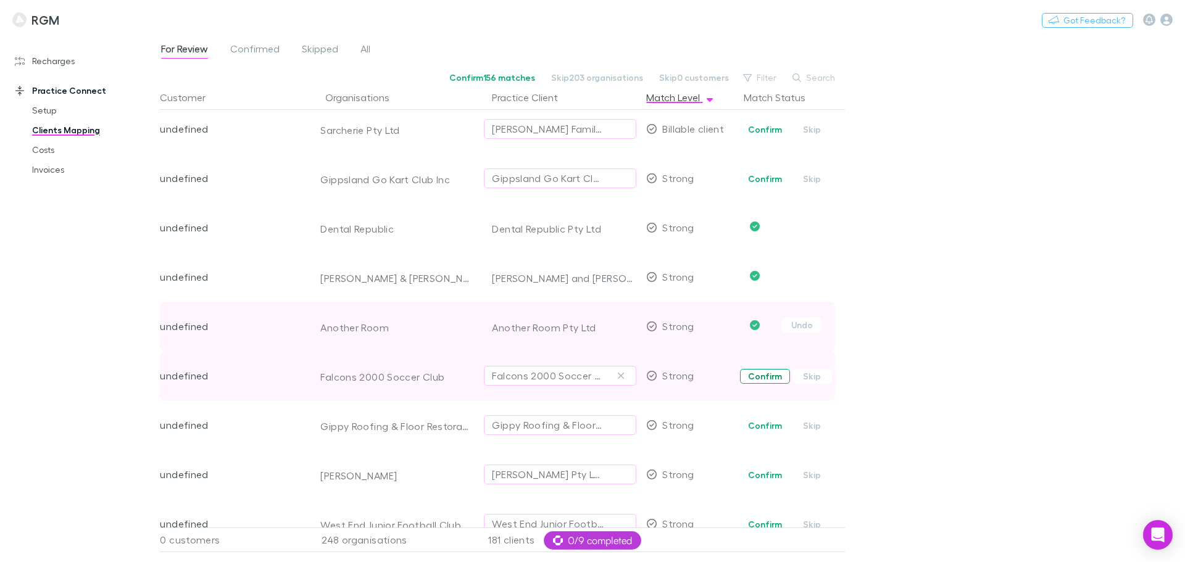
click at [760, 379] on button "Confirm" at bounding box center [765, 376] width 50 height 15
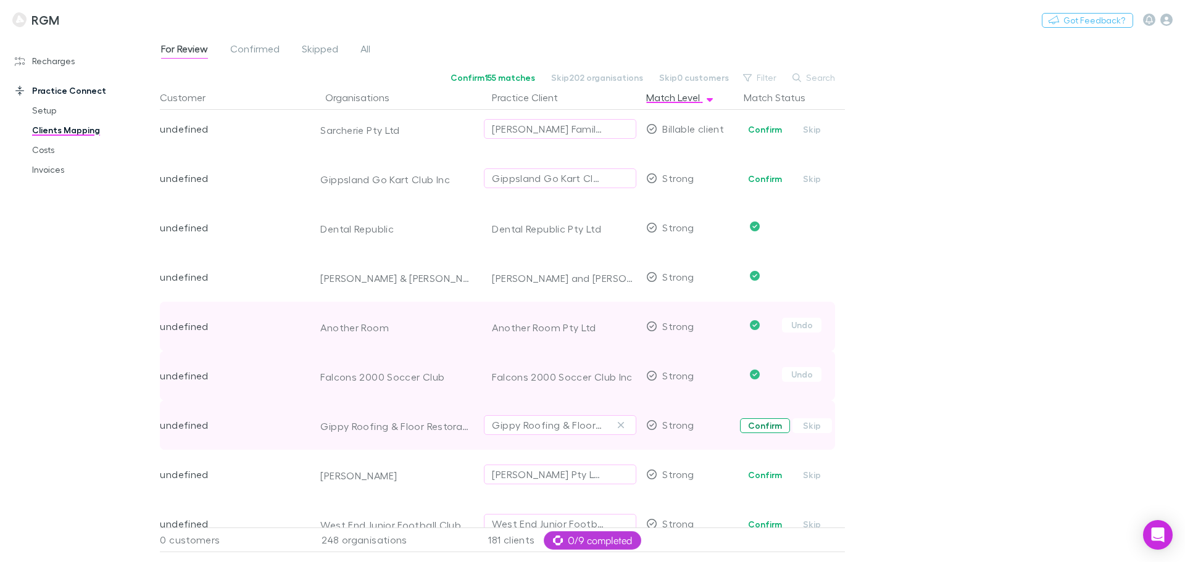
click at [764, 425] on button "Confirm" at bounding box center [765, 425] width 50 height 15
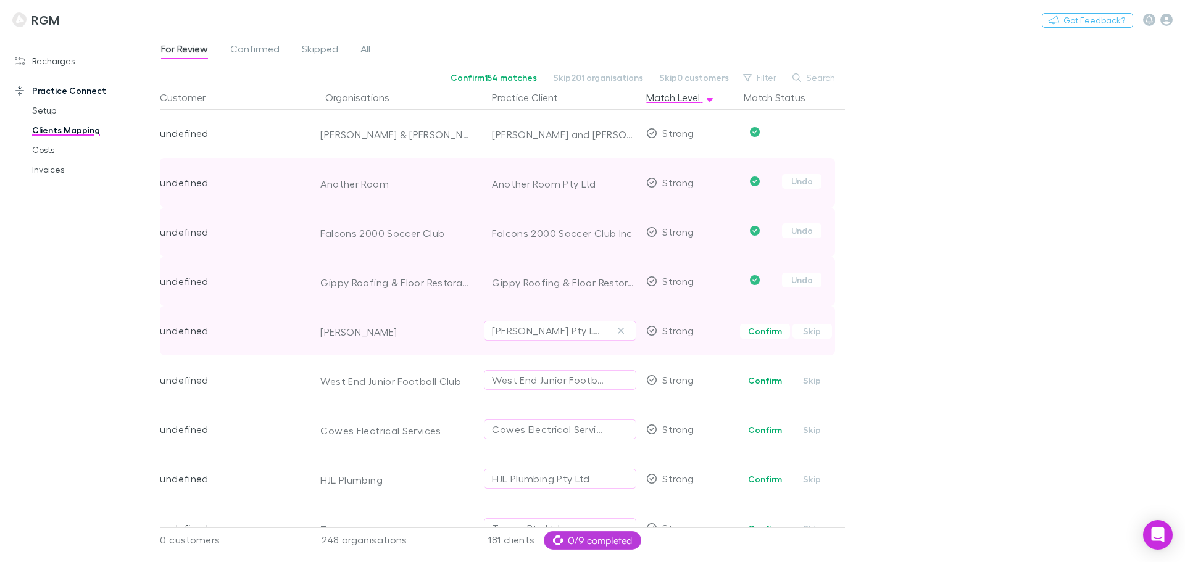
scroll to position [7134, 0]
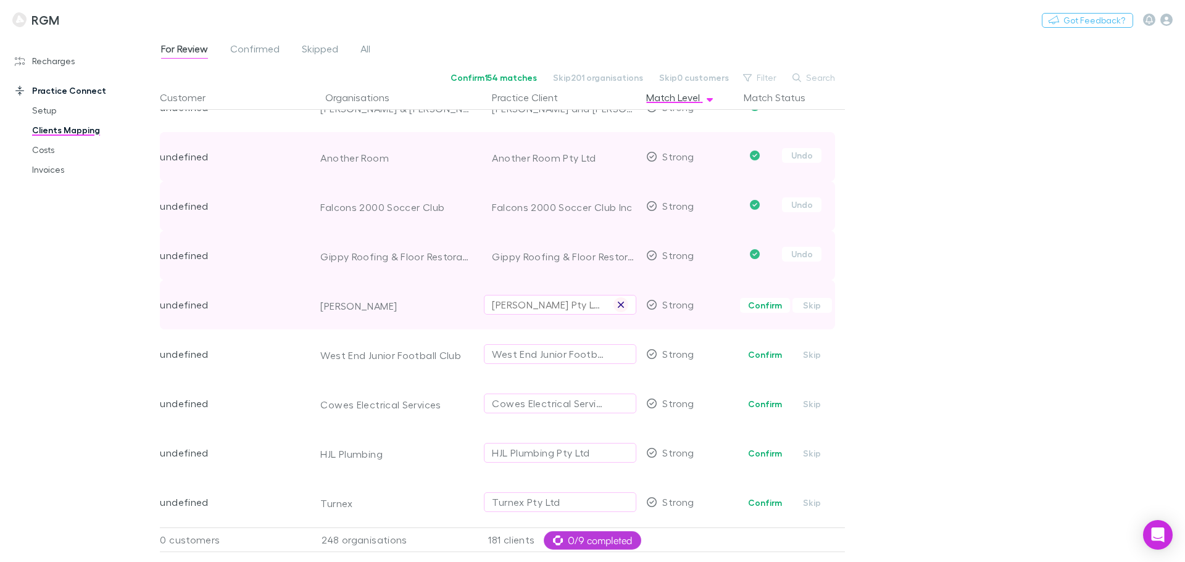
click at [618, 303] on icon "button" at bounding box center [620, 305] width 7 height 10
click at [542, 307] on div "Select practice client" at bounding box center [560, 304] width 136 height 15
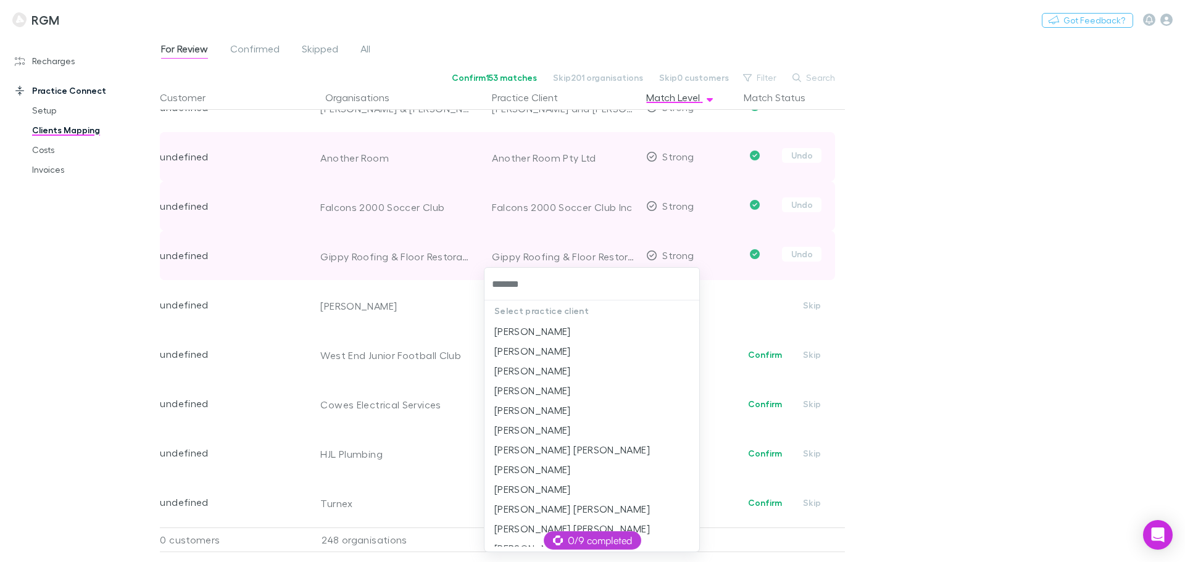
scroll to position [278, 0]
type input "******"
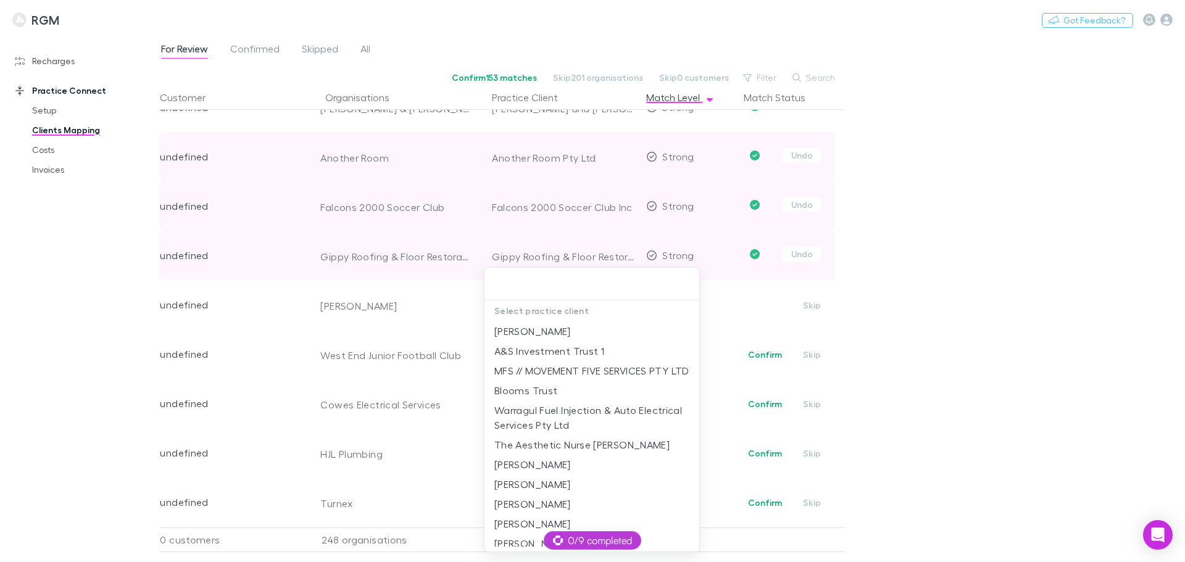
click at [450, 318] on div at bounding box center [592, 281] width 1185 height 562
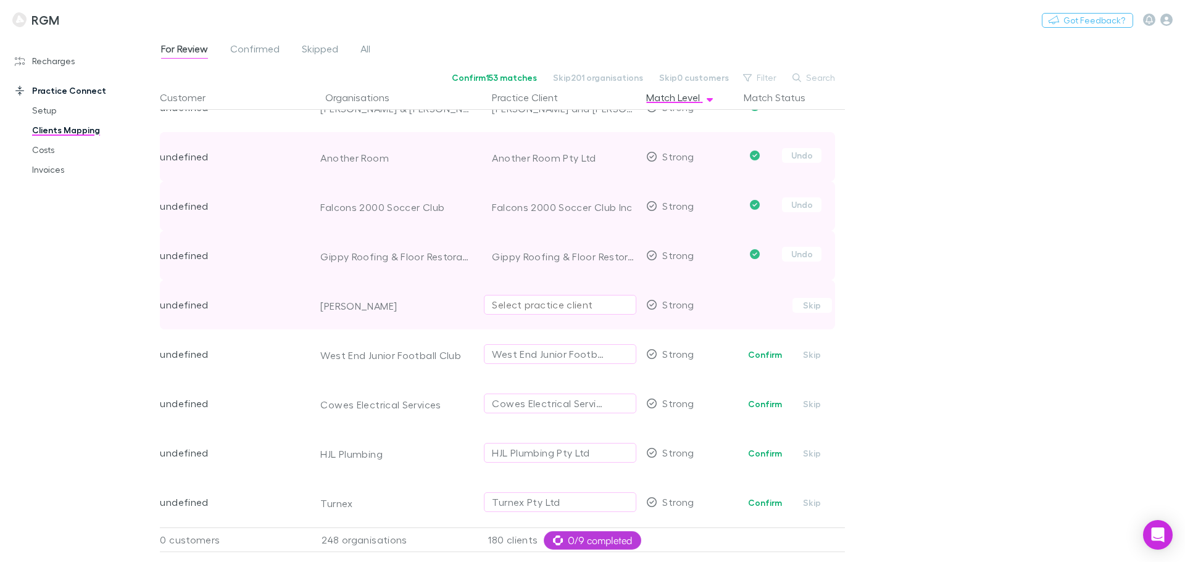
click at [533, 305] on div "Select practice client" at bounding box center [560, 304] width 136 height 15
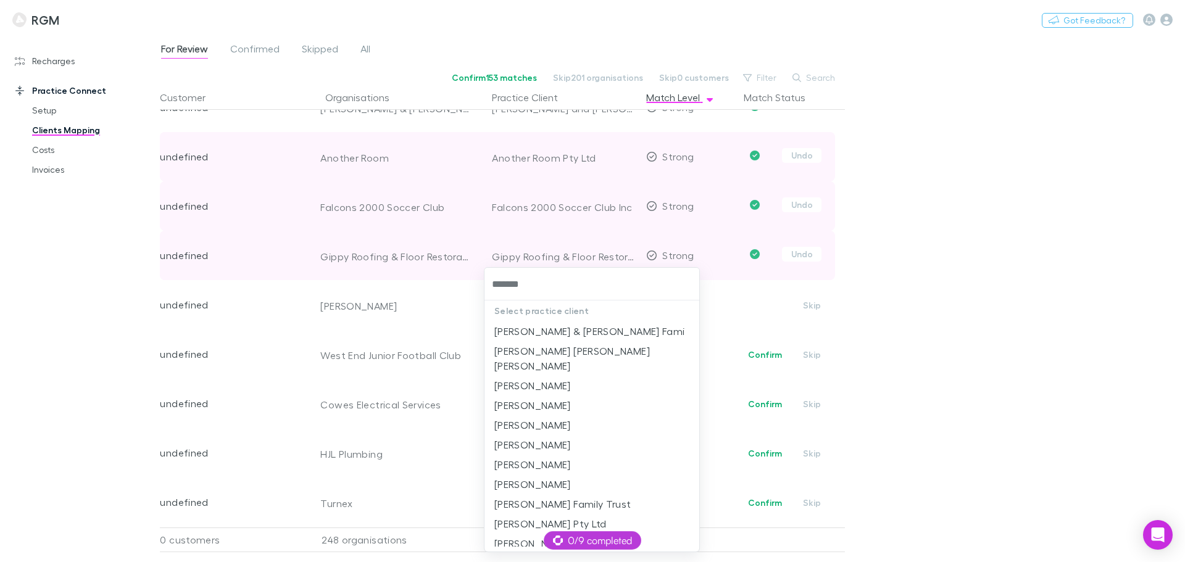
type input "********"
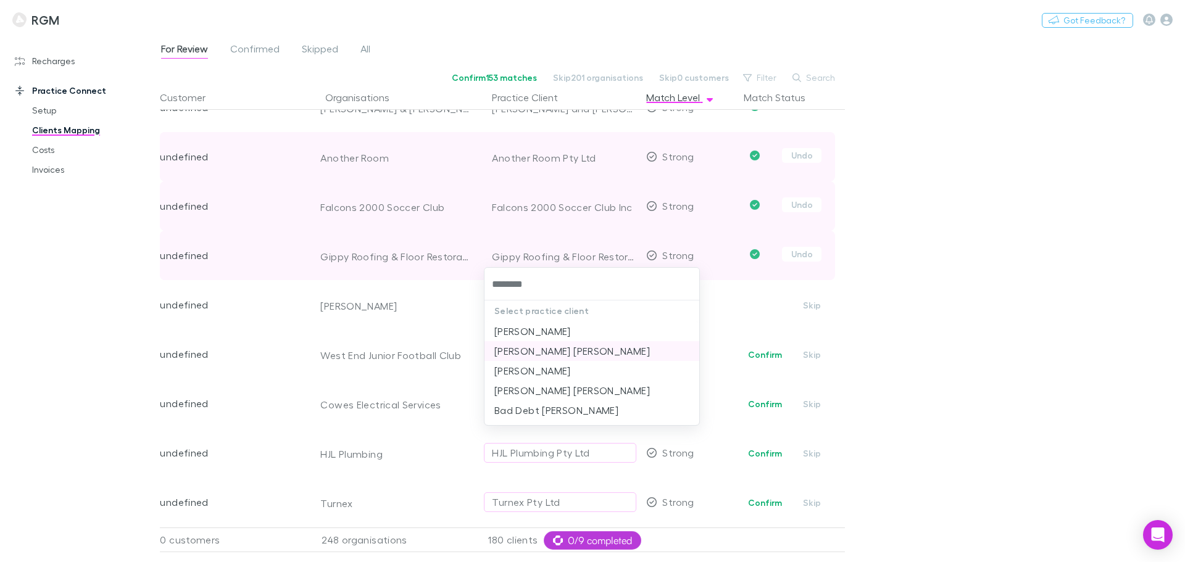
click at [574, 349] on li "[PERSON_NAME] [PERSON_NAME]" at bounding box center [591, 351] width 215 height 20
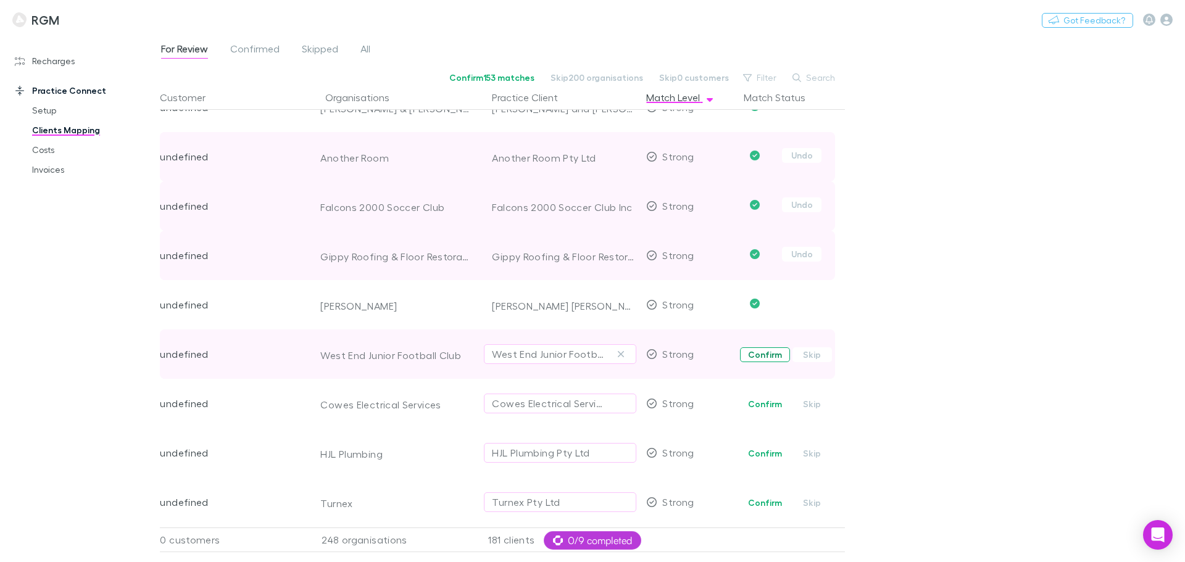
click at [771, 349] on button "Confirm" at bounding box center [765, 354] width 50 height 15
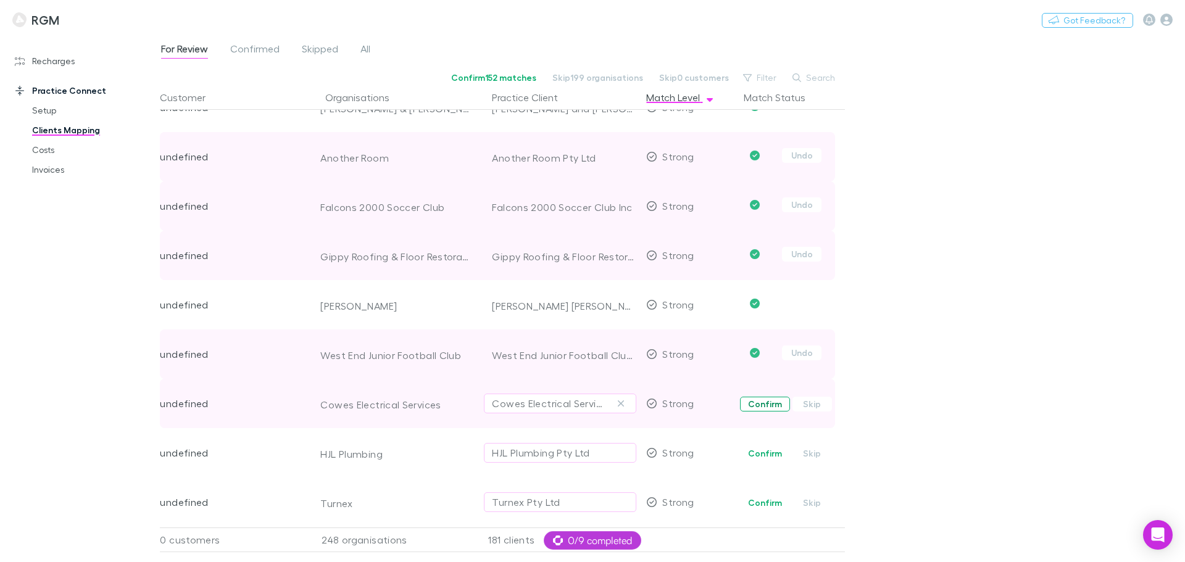
click at [758, 403] on button "Confirm" at bounding box center [765, 404] width 50 height 15
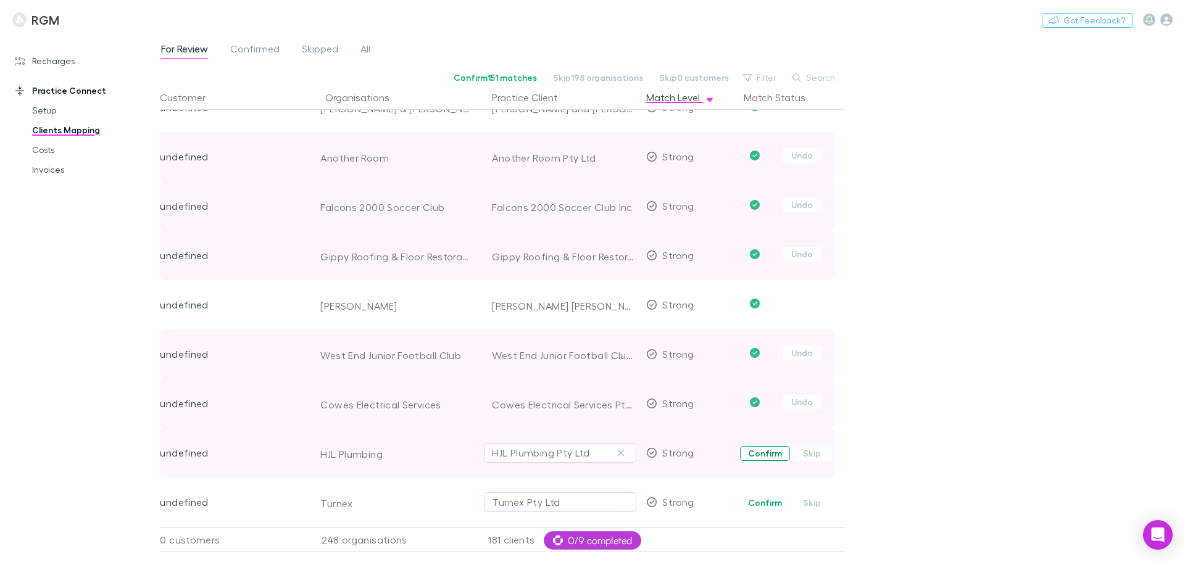
click at [763, 452] on button "Confirm" at bounding box center [765, 453] width 50 height 15
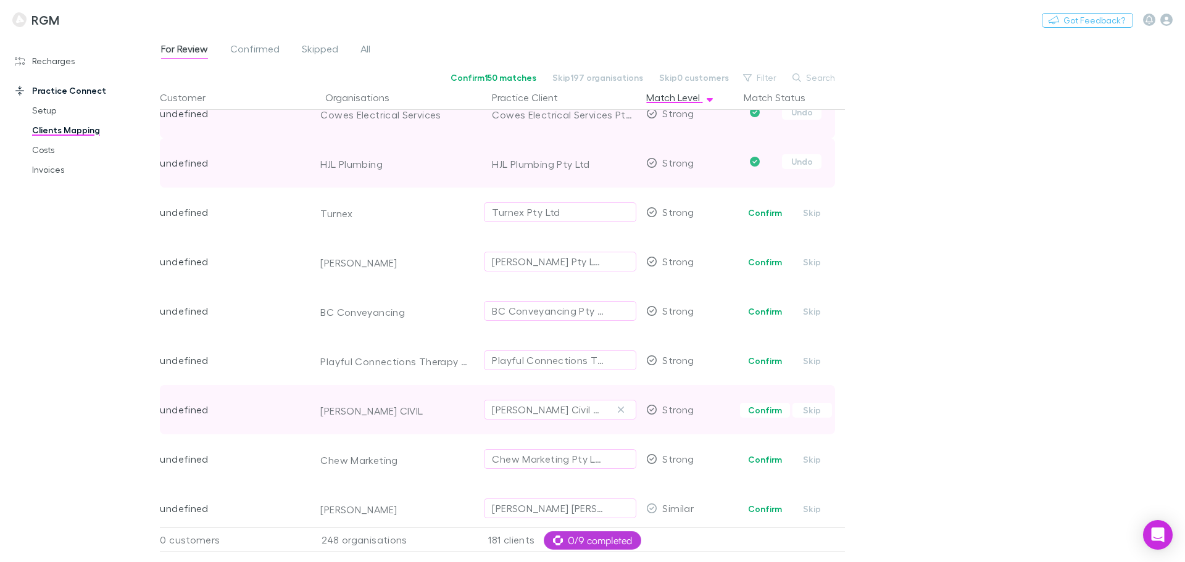
scroll to position [7427, 0]
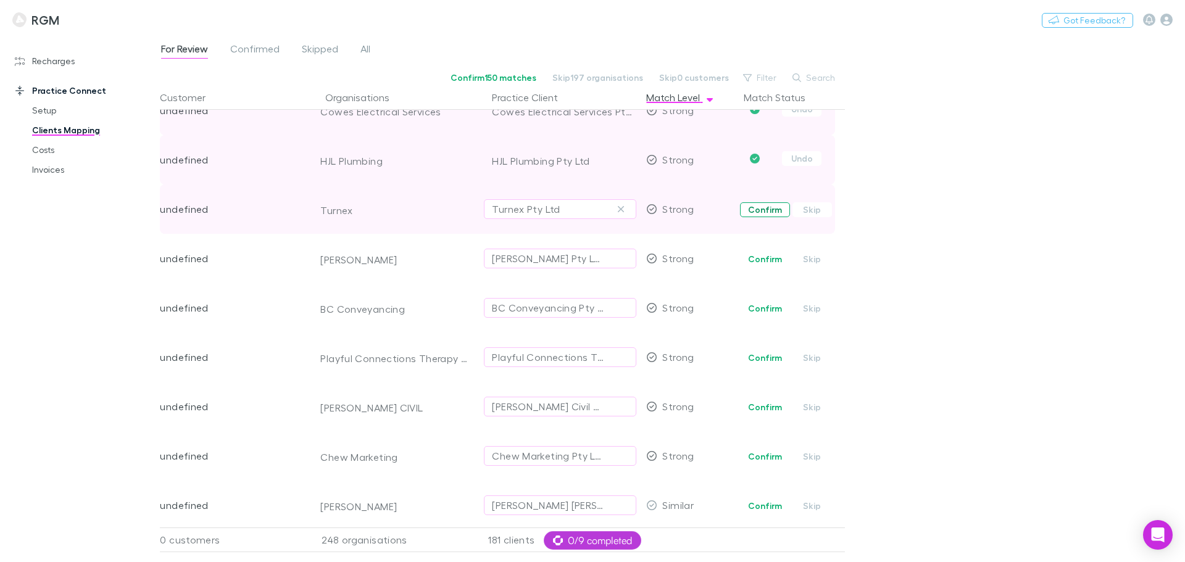
drag, startPoint x: 763, startPoint y: 257, endPoint x: 766, endPoint y: 210, distance: 47.0
click at [763, 258] on button "Confirm" at bounding box center [765, 259] width 50 height 15
click at [765, 210] on button "Confirm" at bounding box center [765, 209] width 50 height 15
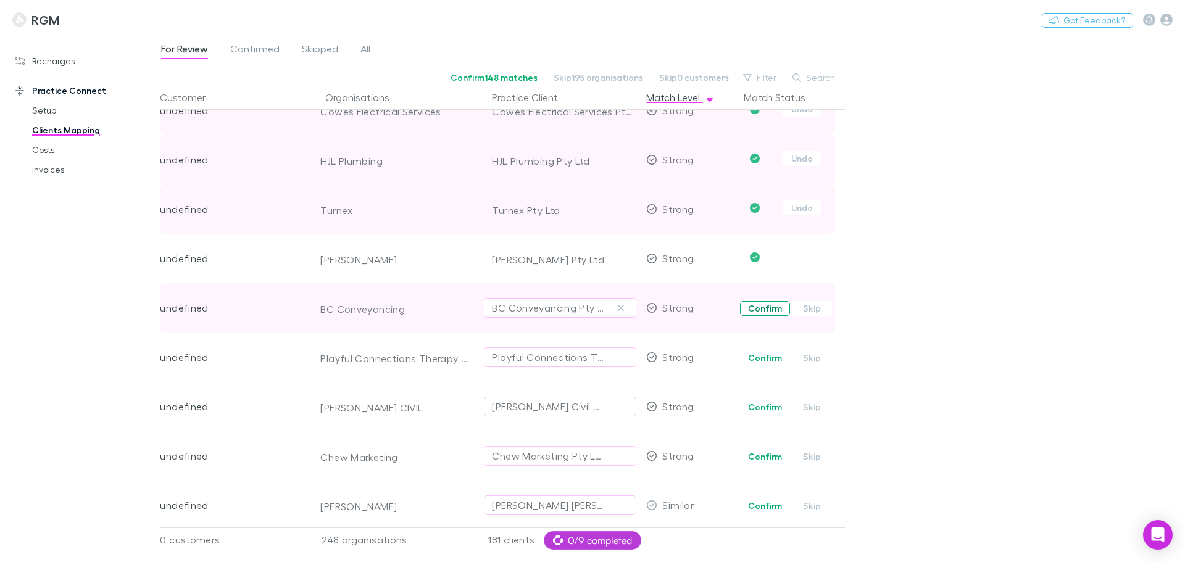
click at [757, 314] on button "Confirm" at bounding box center [765, 308] width 50 height 15
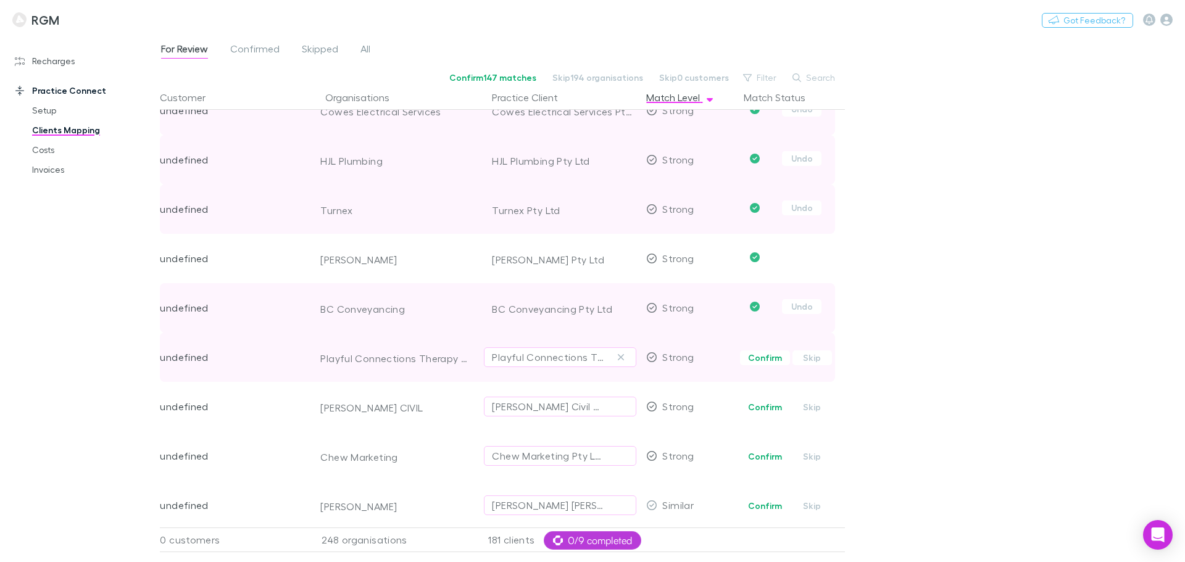
click at [766, 359] on button "Confirm" at bounding box center [765, 357] width 50 height 15
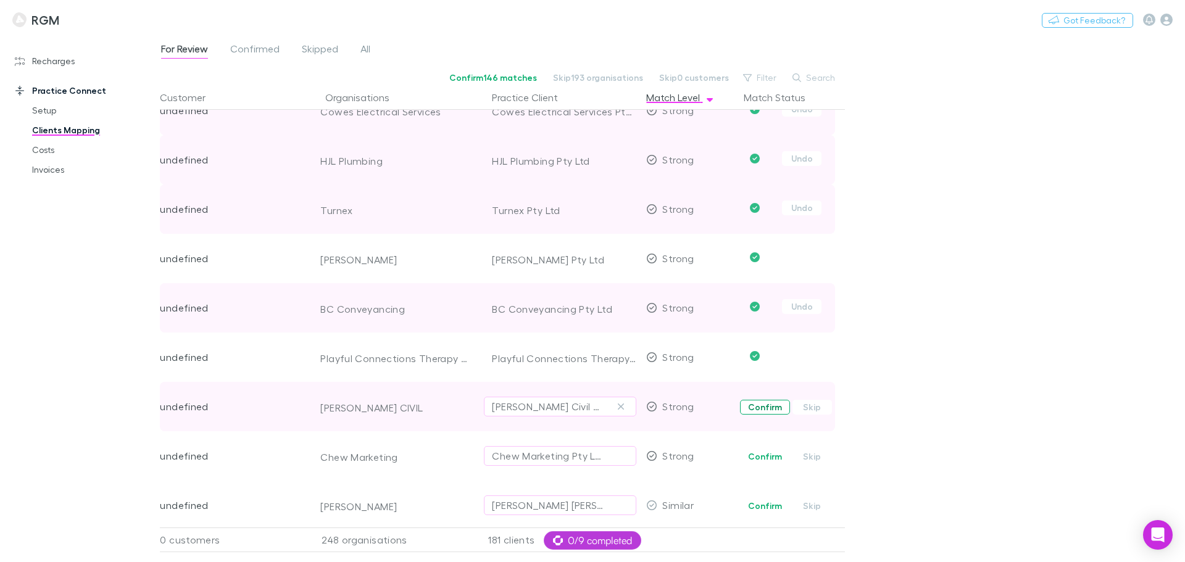
click at [763, 401] on button "Confirm" at bounding box center [765, 407] width 50 height 15
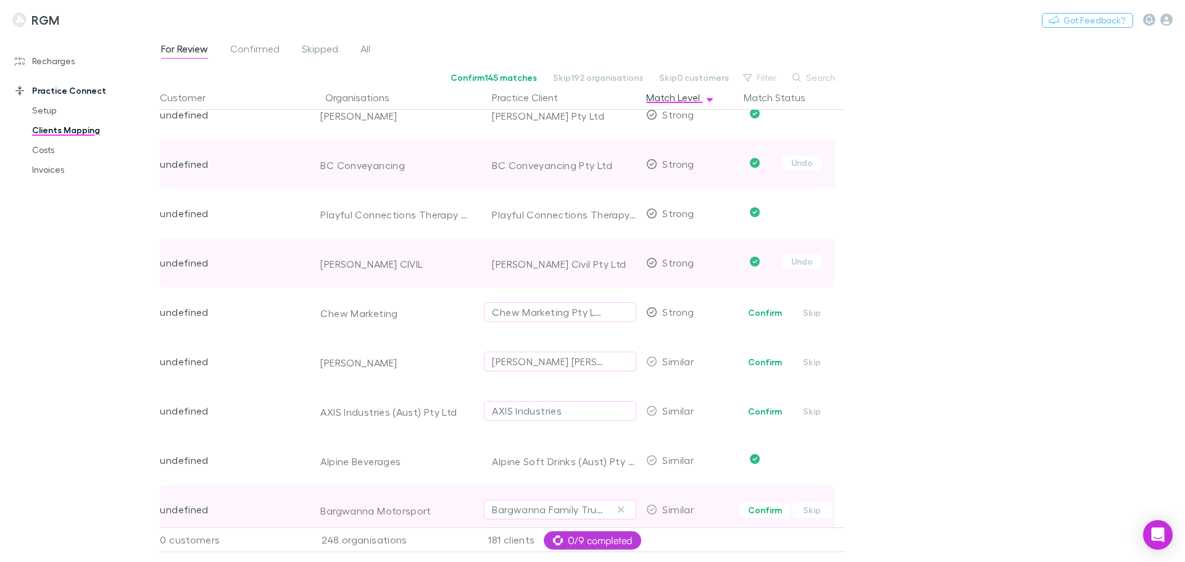
scroll to position [7705, 0]
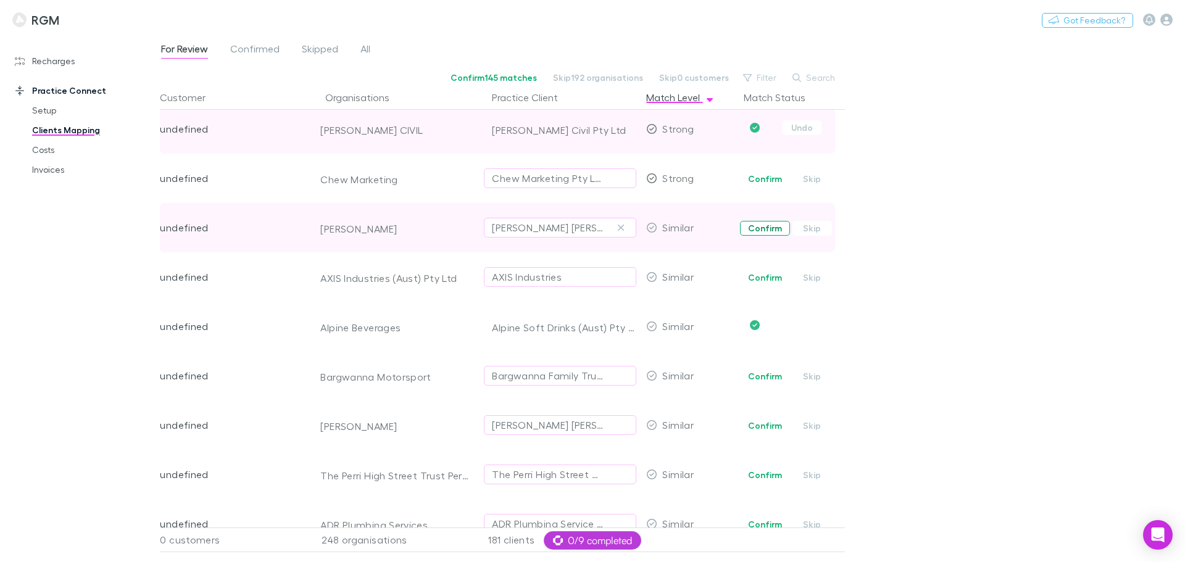
click at [763, 228] on button "Confirm" at bounding box center [765, 228] width 50 height 15
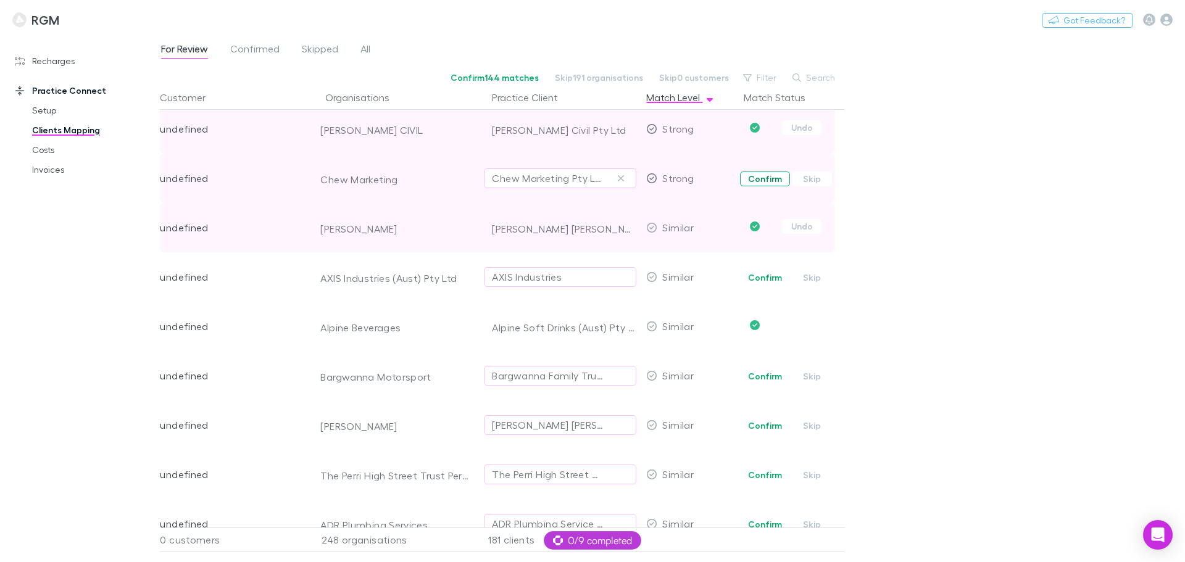
click at [759, 173] on button "Confirm" at bounding box center [765, 179] width 50 height 15
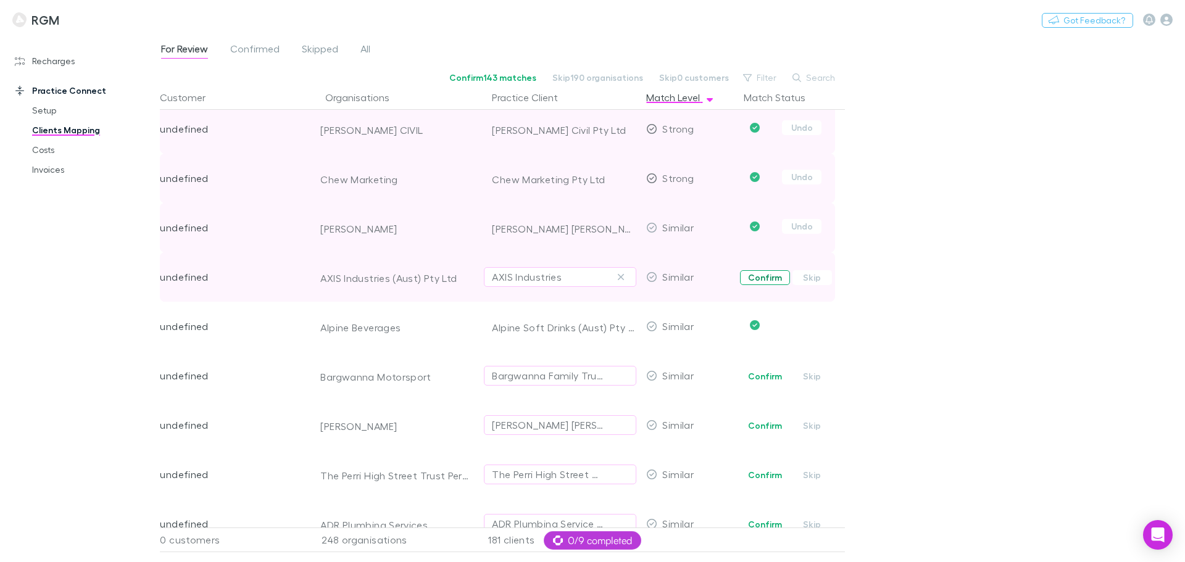
click at [761, 281] on button "Confirm" at bounding box center [765, 277] width 50 height 15
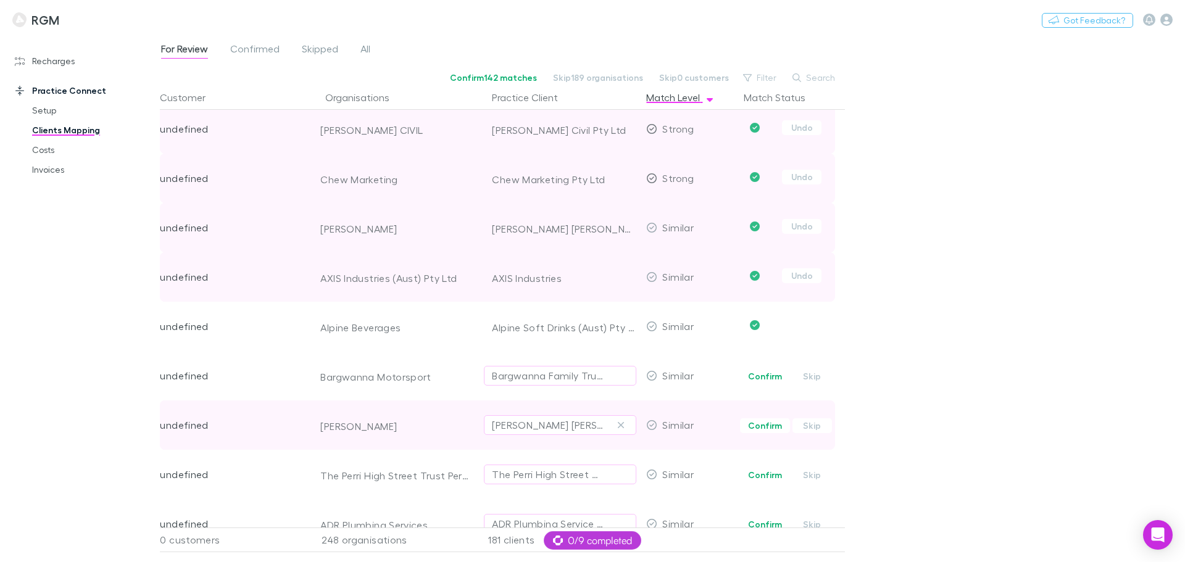
drag, startPoint x: 767, startPoint y: 378, endPoint x: 759, endPoint y: 405, distance: 28.3
click at [766, 378] on button "Confirm" at bounding box center [765, 376] width 50 height 15
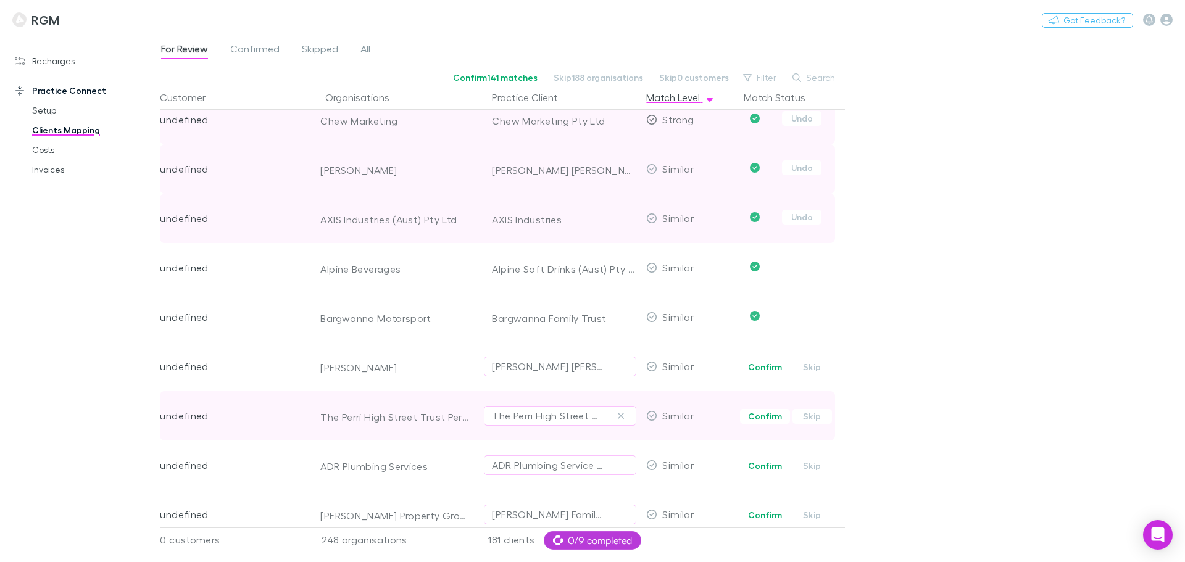
scroll to position [7798, 0]
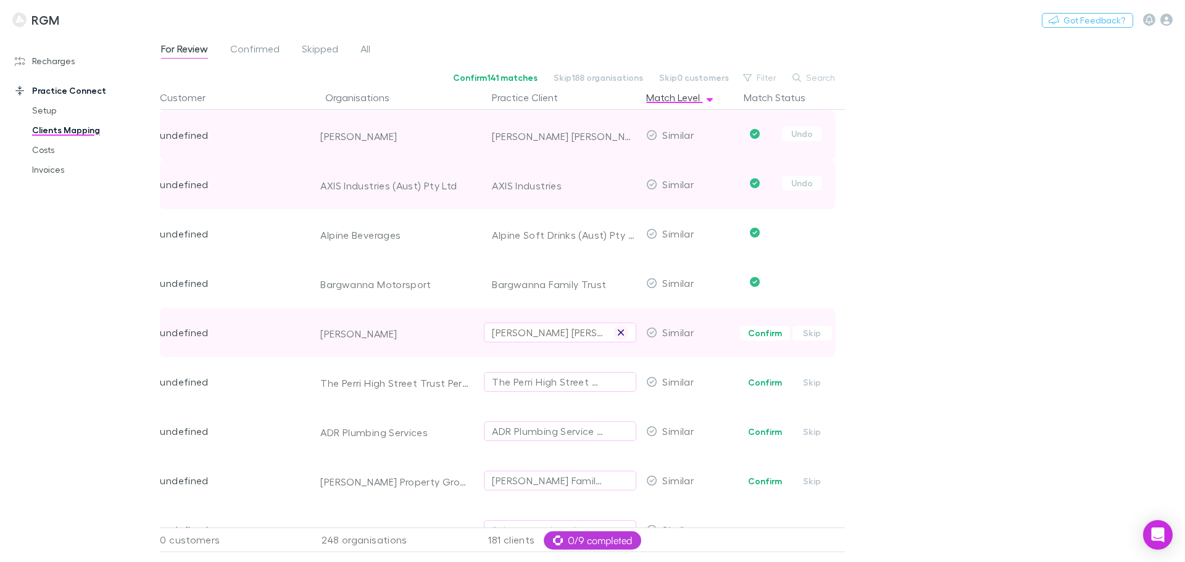
click at [627, 331] on button "button" at bounding box center [620, 332] width 15 height 15
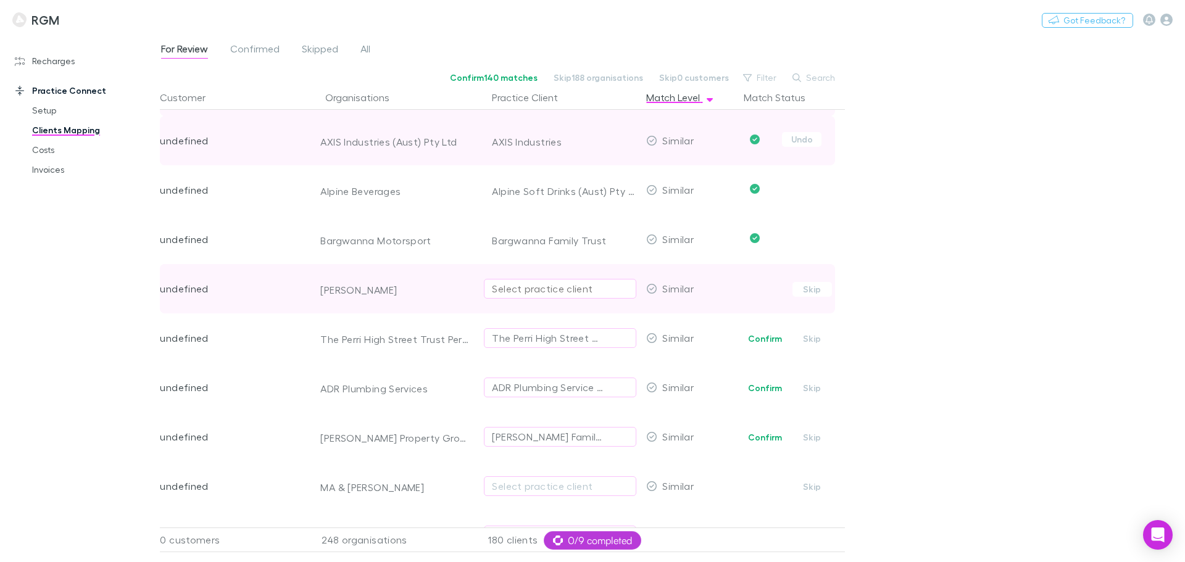
scroll to position [7859, 0]
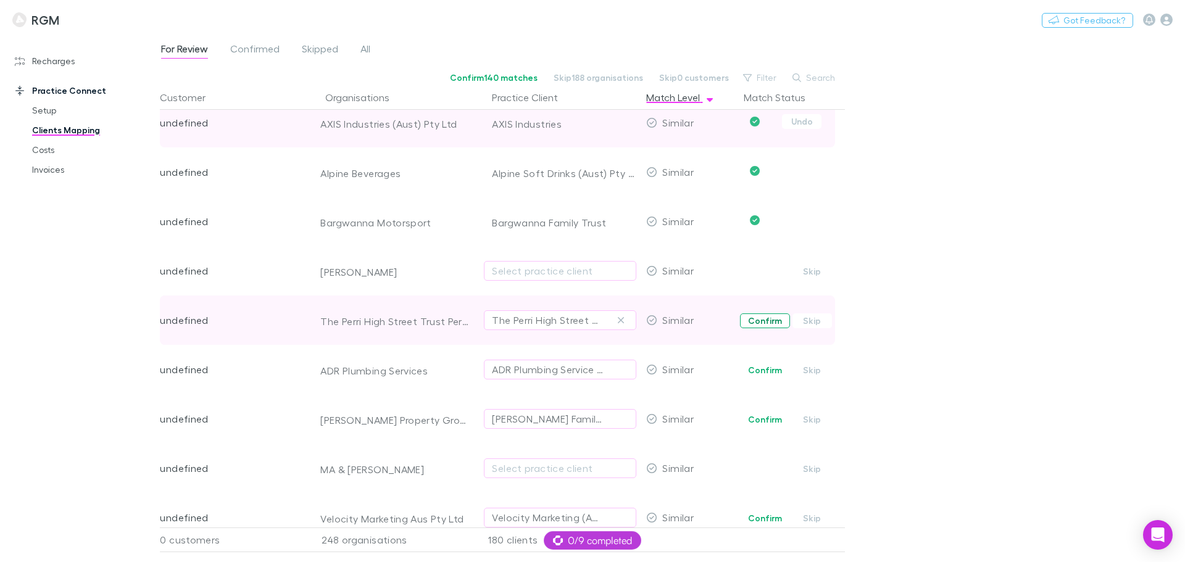
click at [763, 320] on button "Confirm" at bounding box center [765, 320] width 50 height 15
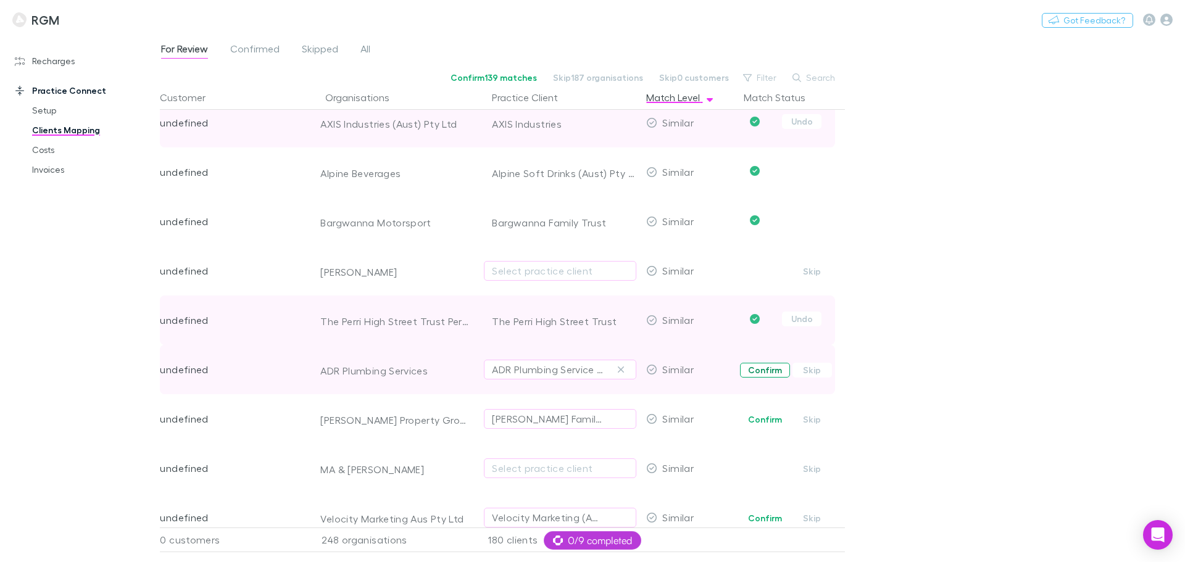
click at [764, 368] on button "Confirm" at bounding box center [765, 370] width 50 height 15
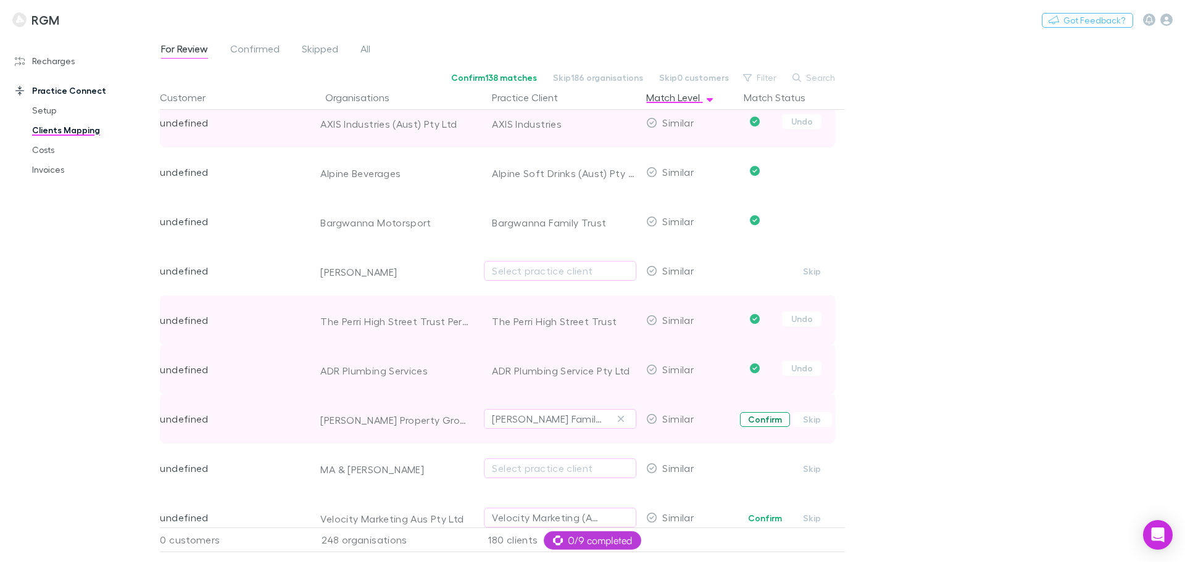
click at [767, 419] on button "Confirm" at bounding box center [765, 419] width 50 height 15
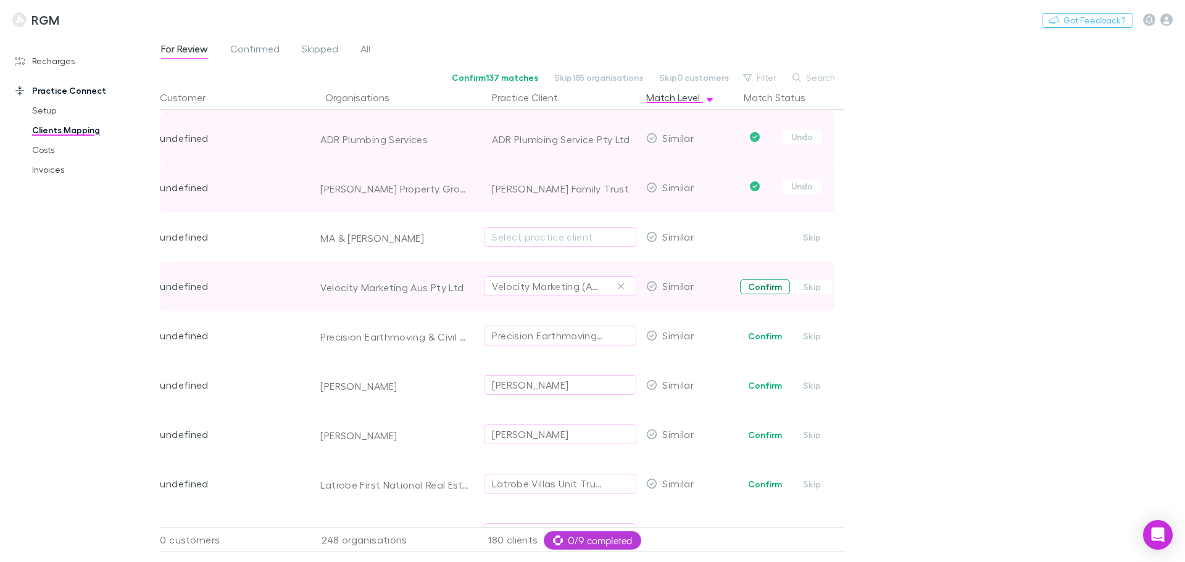
click at [769, 289] on button "Confirm" at bounding box center [765, 286] width 50 height 15
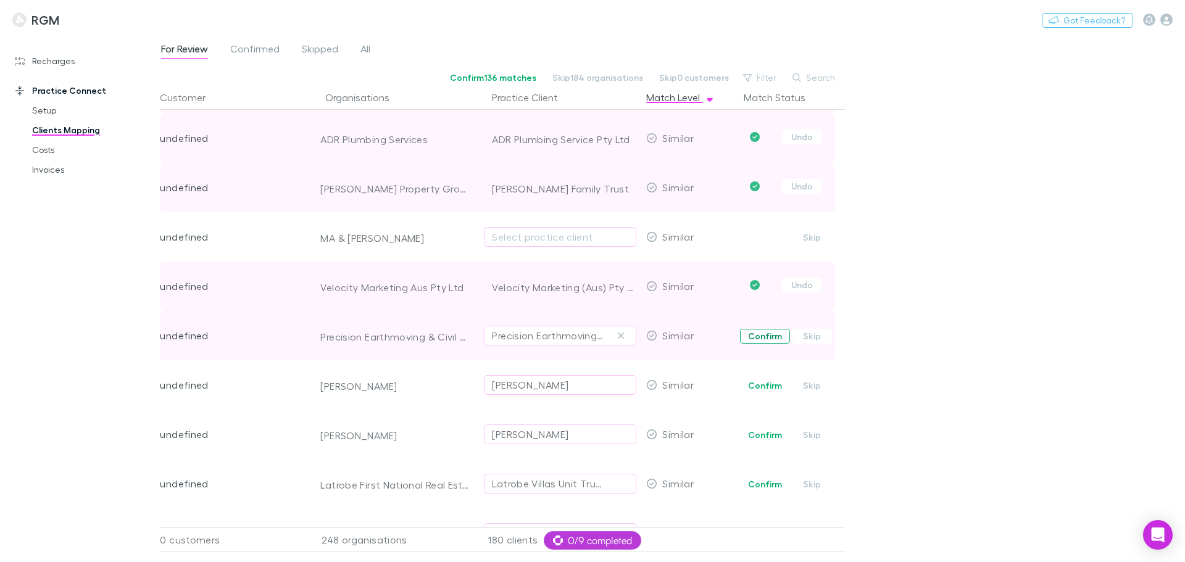
click at [762, 338] on button "Confirm" at bounding box center [765, 336] width 50 height 15
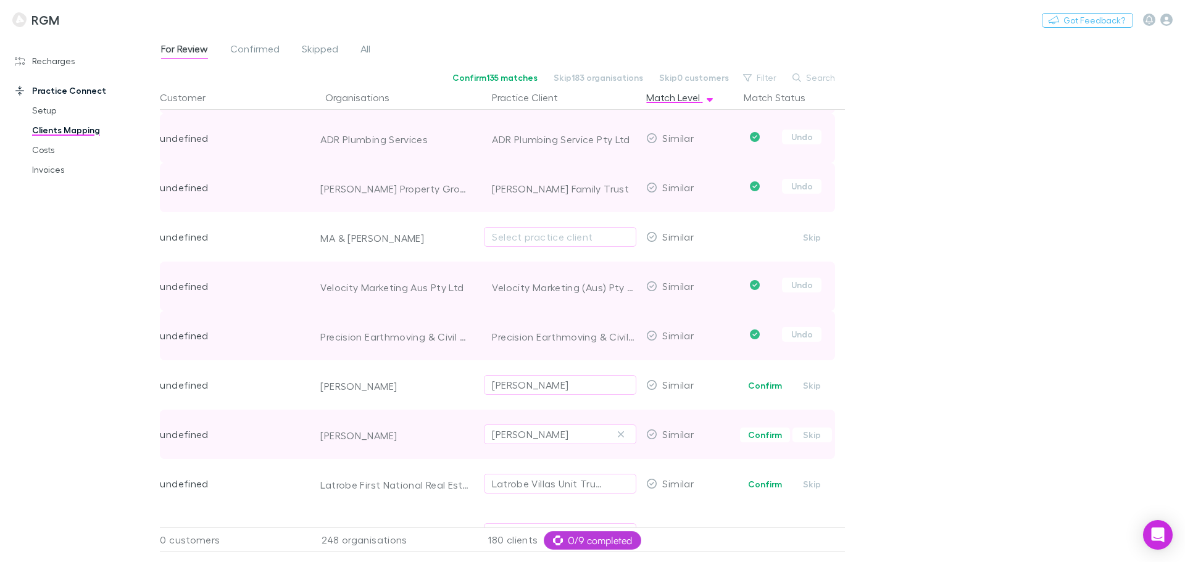
scroll to position [8168, 0]
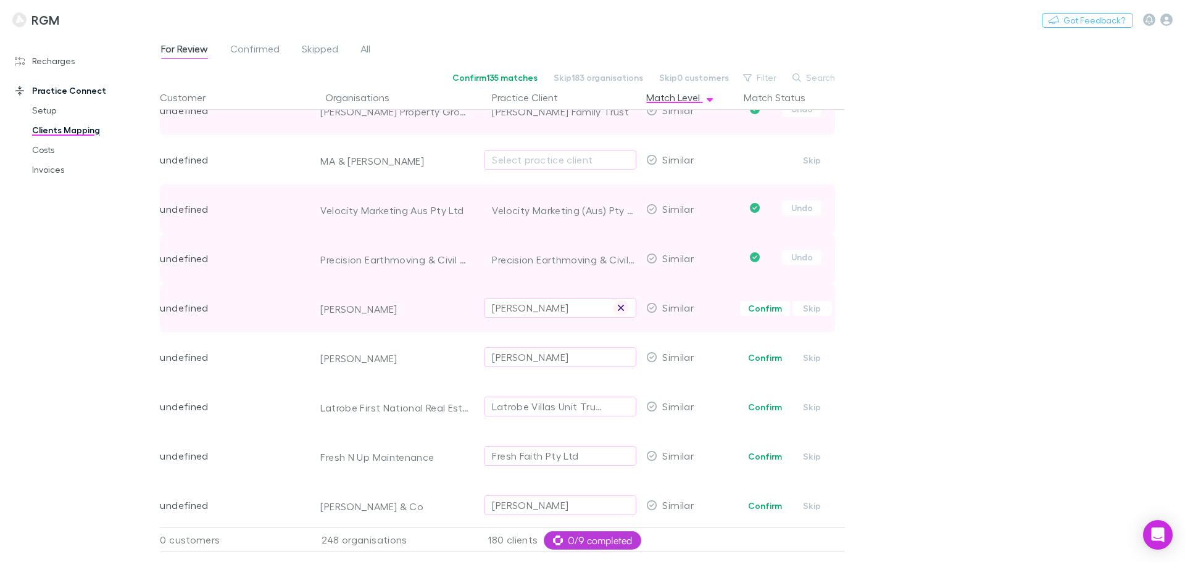
click at [618, 305] on icon "button" at bounding box center [620, 308] width 7 height 10
click at [534, 309] on div "Select practice client" at bounding box center [560, 307] width 136 height 15
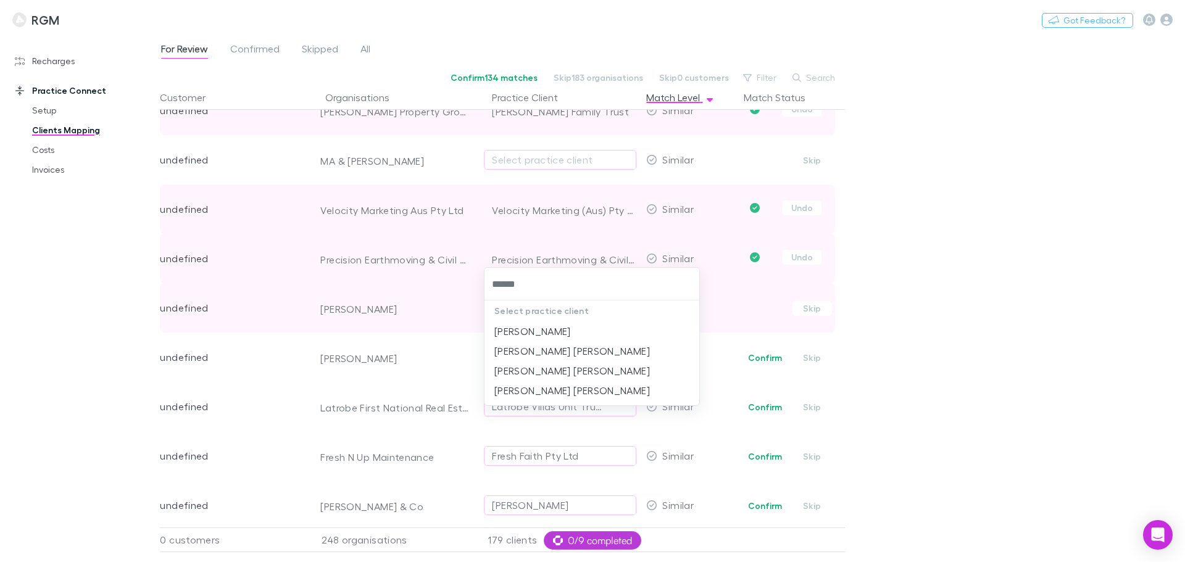
type input "*******"
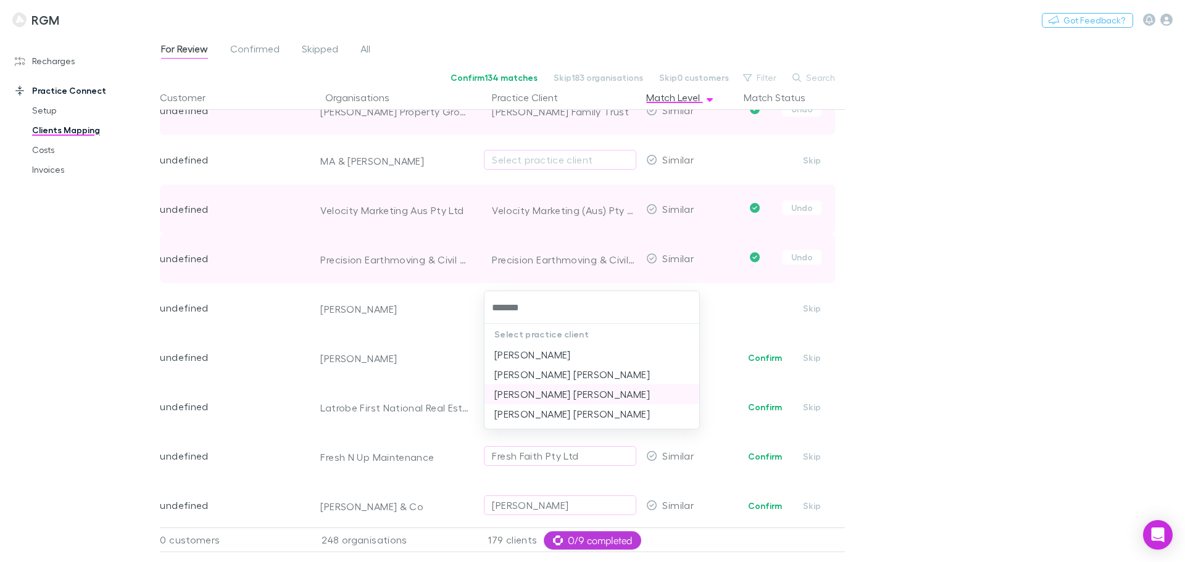
click at [541, 394] on li "Jordan Luke Tomlinson" at bounding box center [591, 394] width 215 height 20
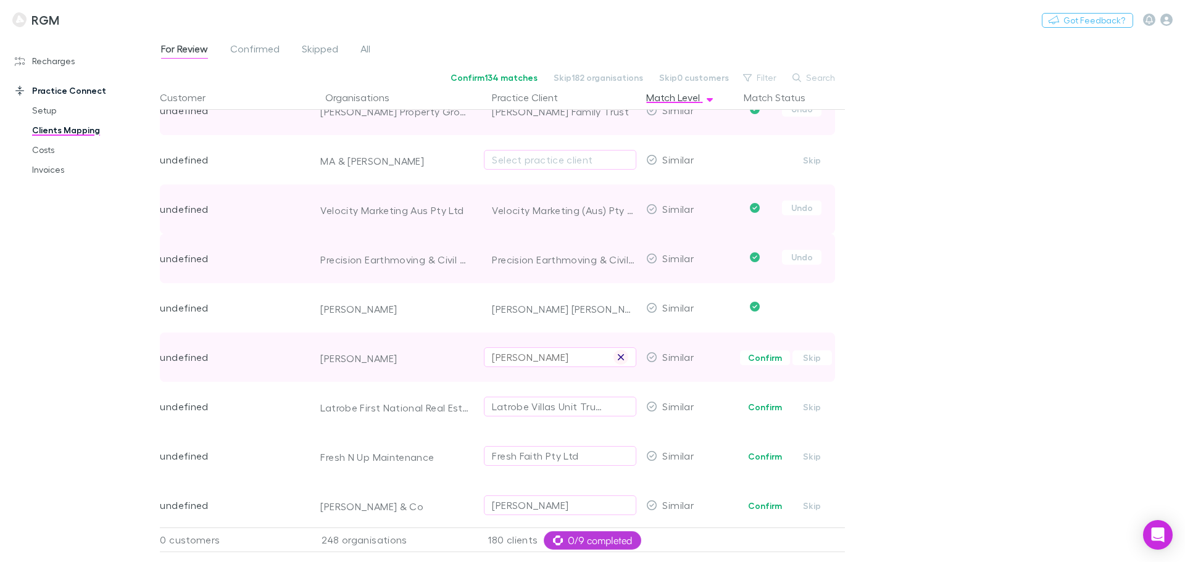
click at [624, 357] on icon "button" at bounding box center [620, 357] width 7 height 10
click at [569, 362] on div "Select practice client" at bounding box center [560, 357] width 136 height 15
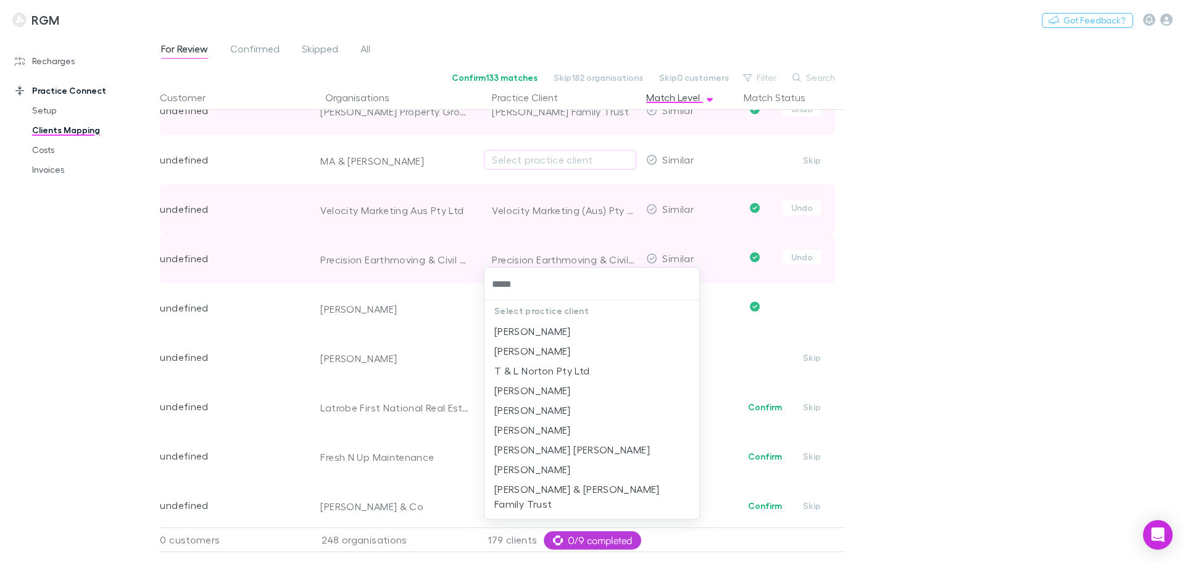
type input "******"
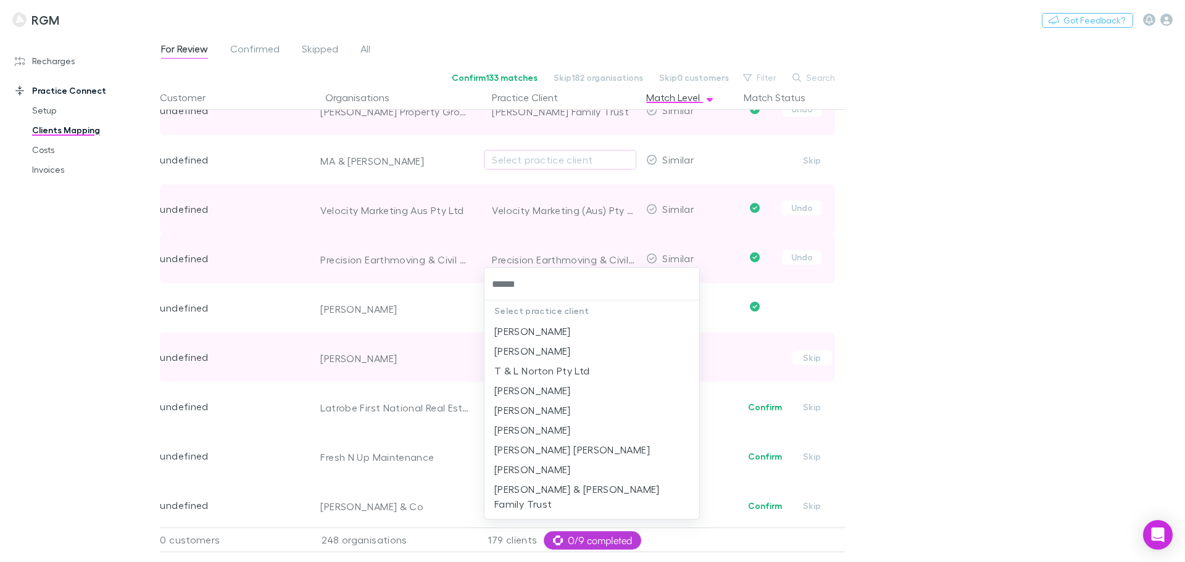
click at [560, 466] on li "[PERSON_NAME]" at bounding box center [591, 470] width 215 height 20
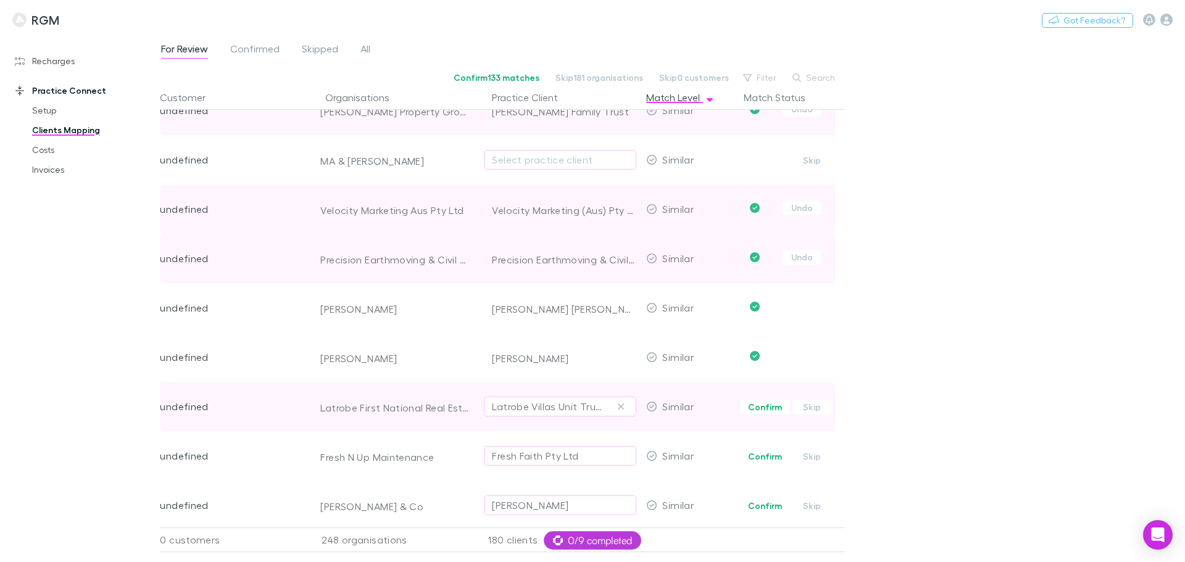
drag, startPoint x: 623, startPoint y: 403, endPoint x: 555, endPoint y: 406, distance: 68.5
click at [623, 403] on icon "button" at bounding box center [620, 407] width 7 height 10
click at [553, 408] on div "Select practice client" at bounding box center [560, 406] width 136 height 15
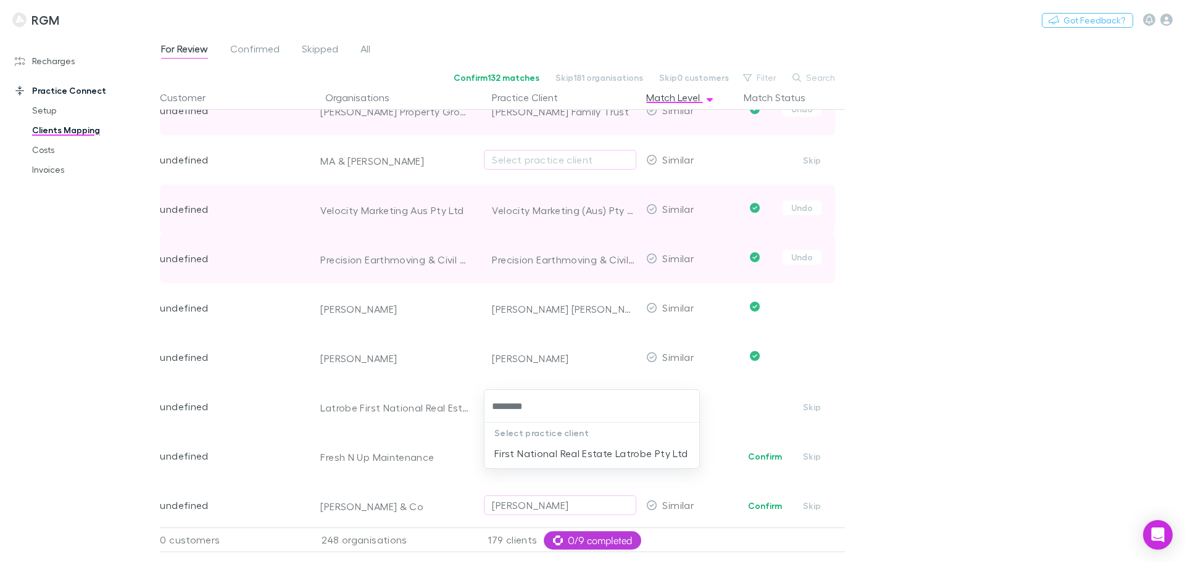
type input "*********"
click at [542, 458] on li "First National Real Estate Latrobe Pty Ltd" at bounding box center [591, 454] width 215 height 20
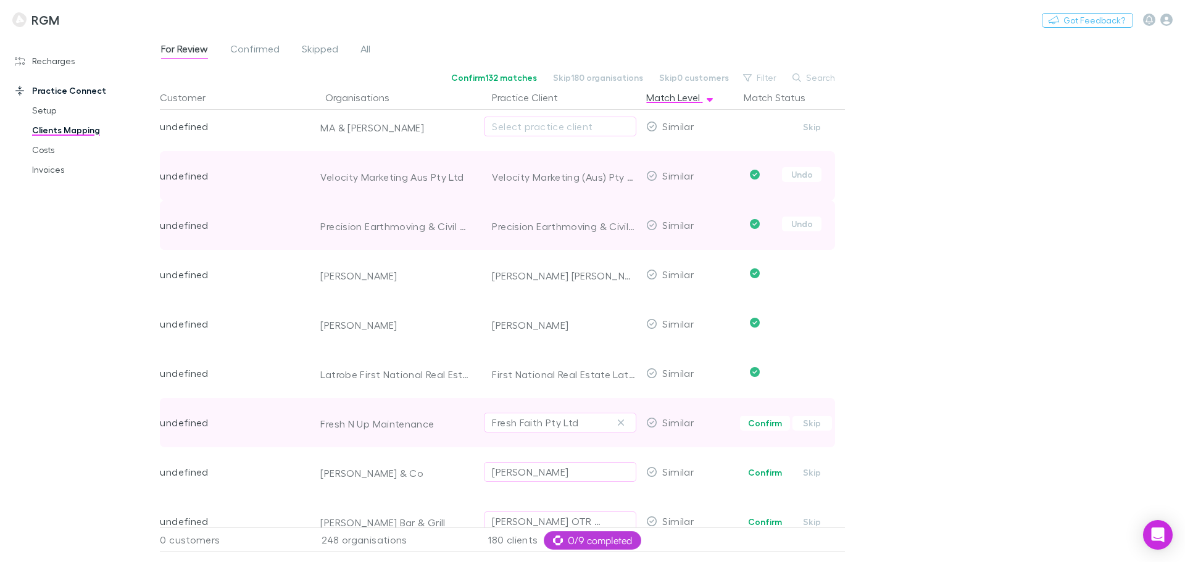
scroll to position [7952, 0]
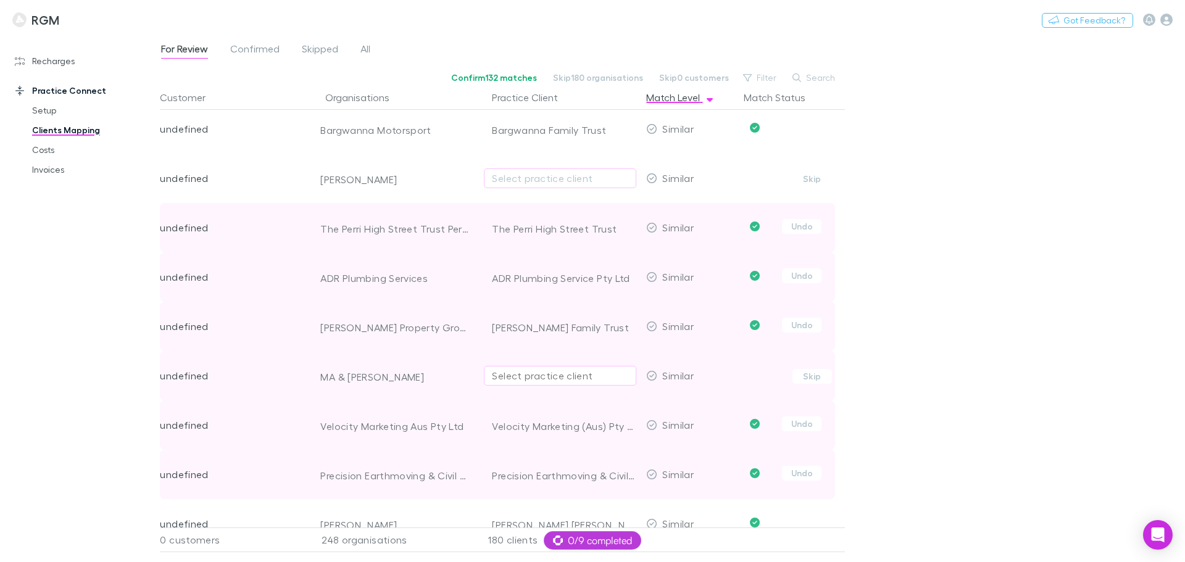
click at [522, 376] on div "Select practice client" at bounding box center [560, 375] width 136 height 15
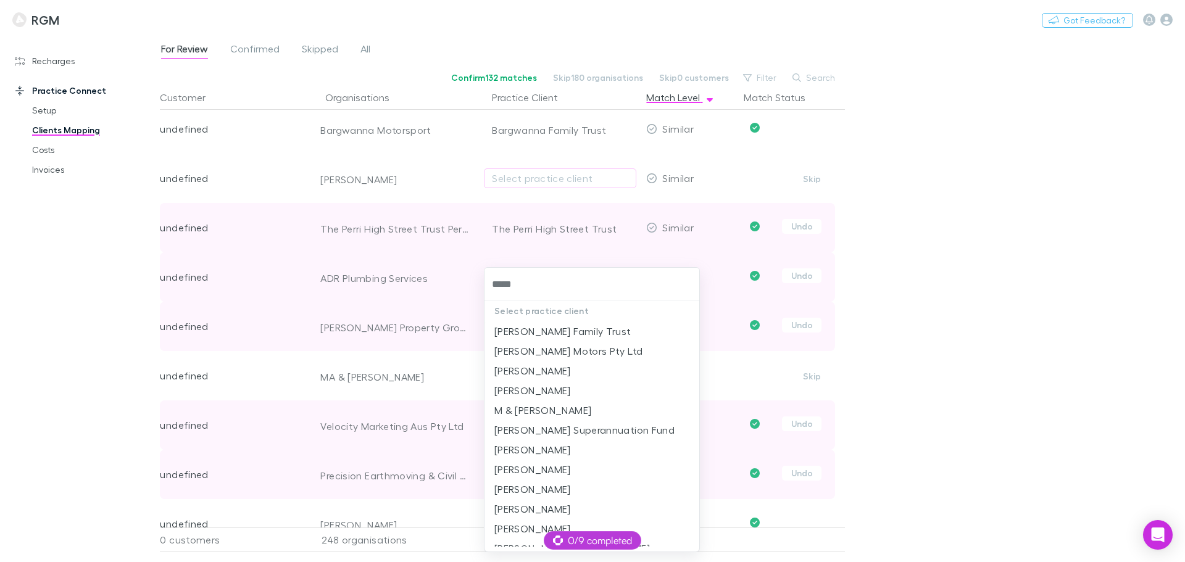
type input "******"
click at [526, 354] on li "Baxter Motors Pty Ltd" at bounding box center [591, 351] width 215 height 20
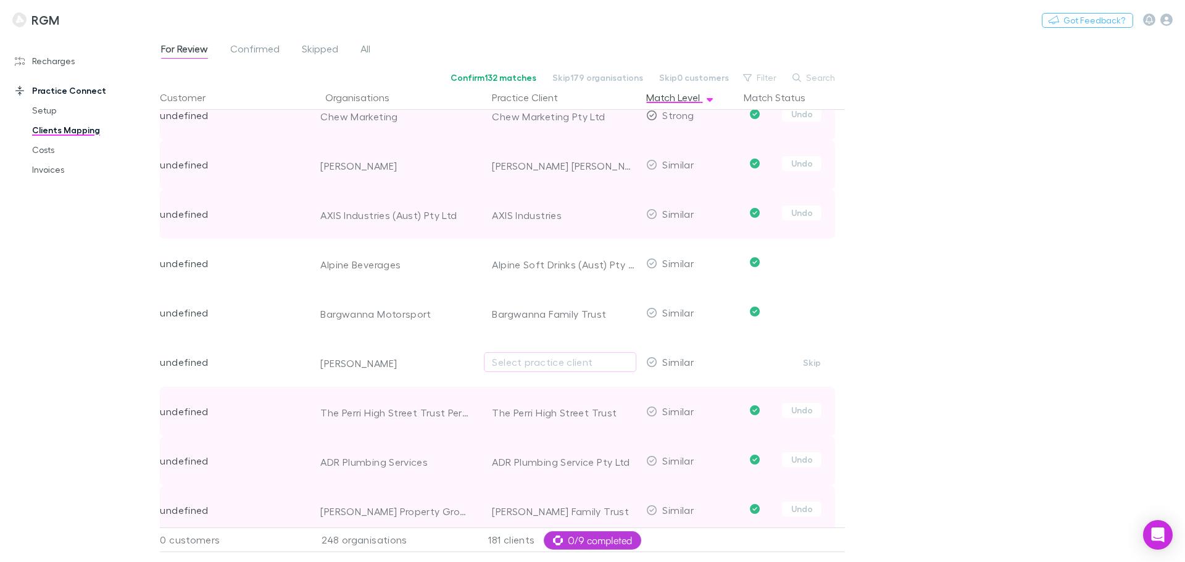
scroll to position [7736, 0]
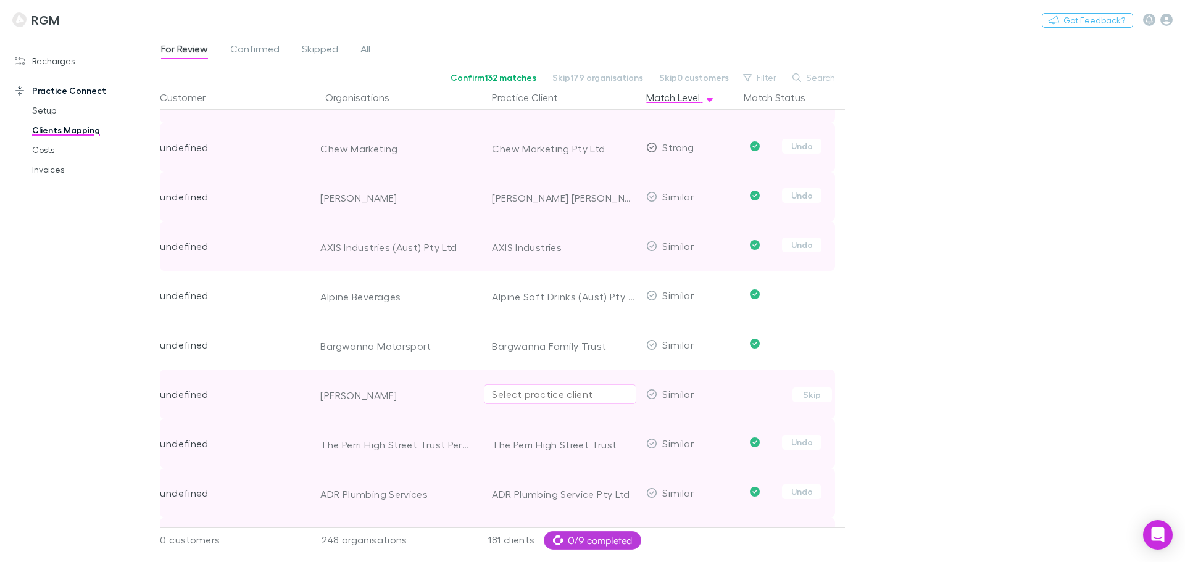
click at [526, 399] on div "Select practice client" at bounding box center [560, 394] width 136 height 15
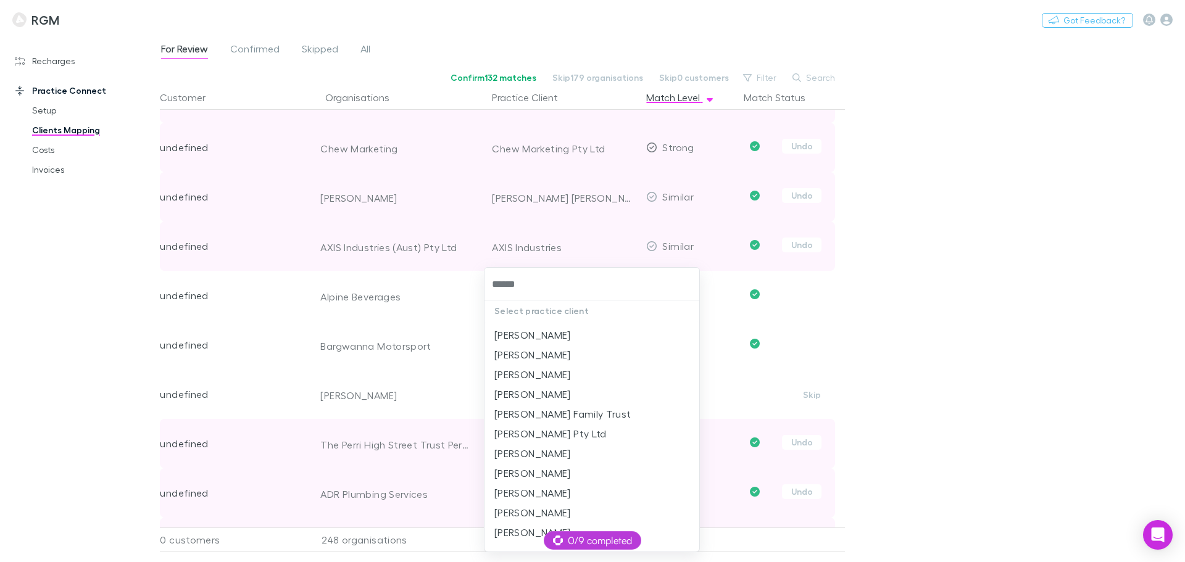
scroll to position [139, 0]
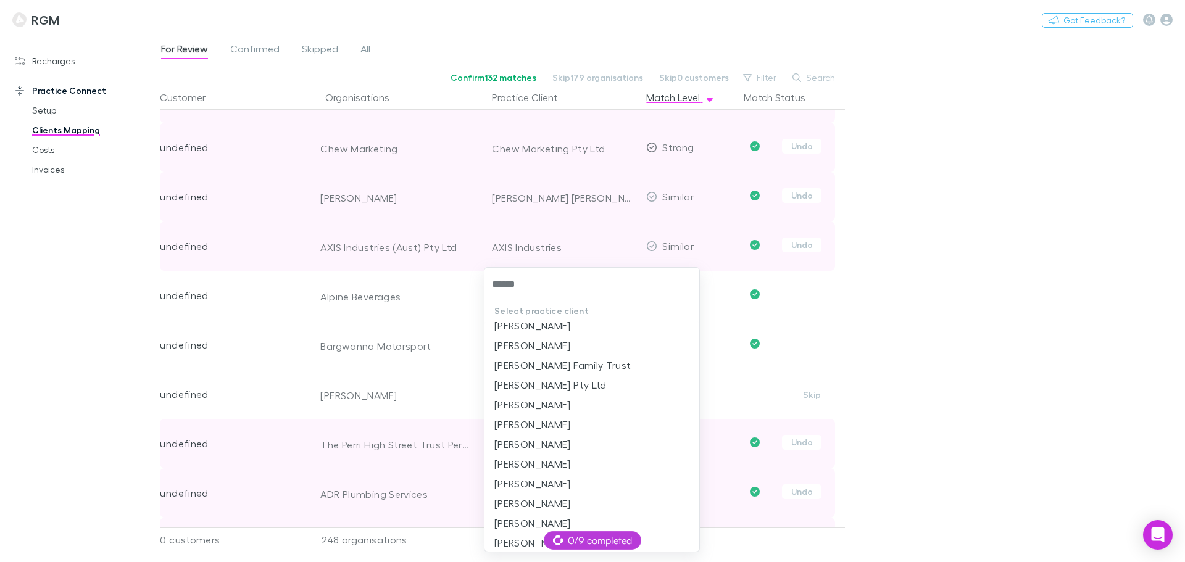
type input "******"
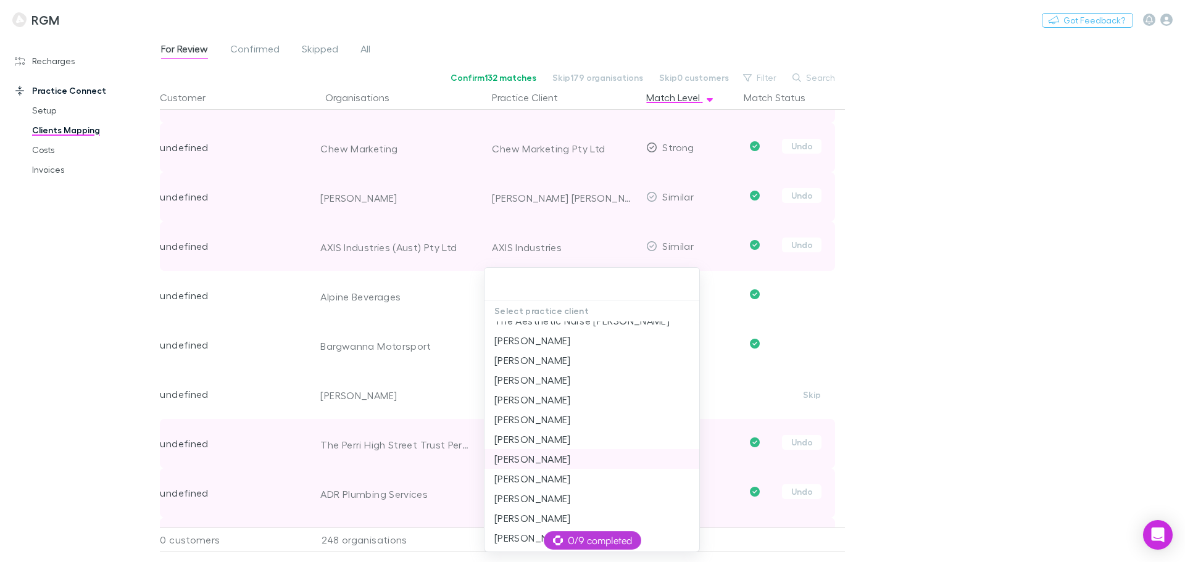
scroll to position [0, 0]
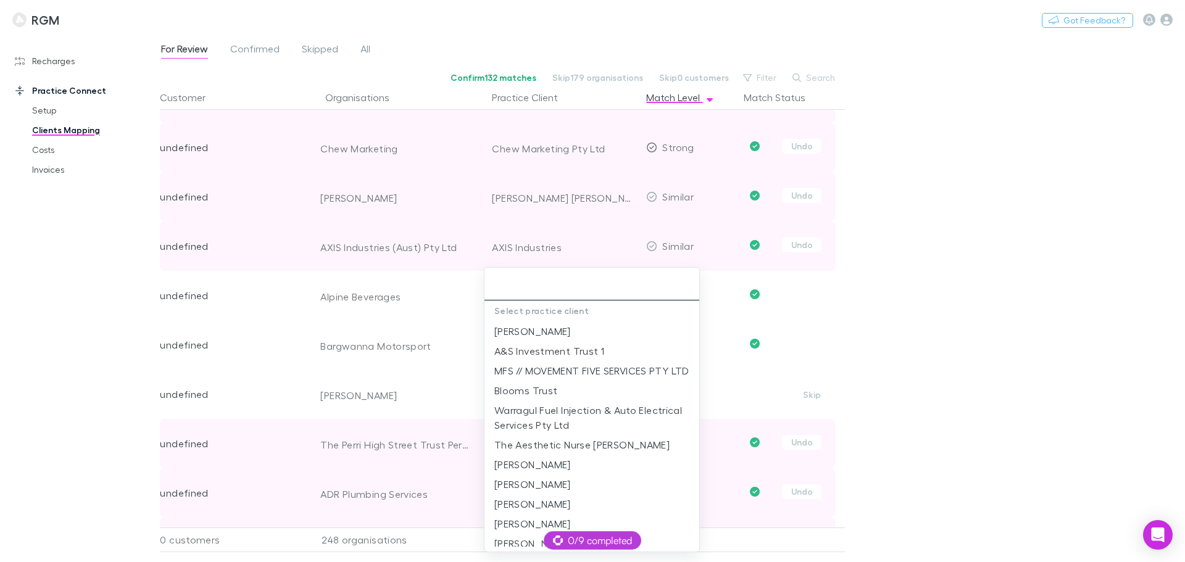
click at [537, 287] on input "text" at bounding box center [591, 284] width 205 height 23
drag, startPoint x: 1103, startPoint y: 266, endPoint x: 796, endPoint y: 311, distance: 310.5
click at [1103, 267] on div at bounding box center [592, 281] width 1185 height 562
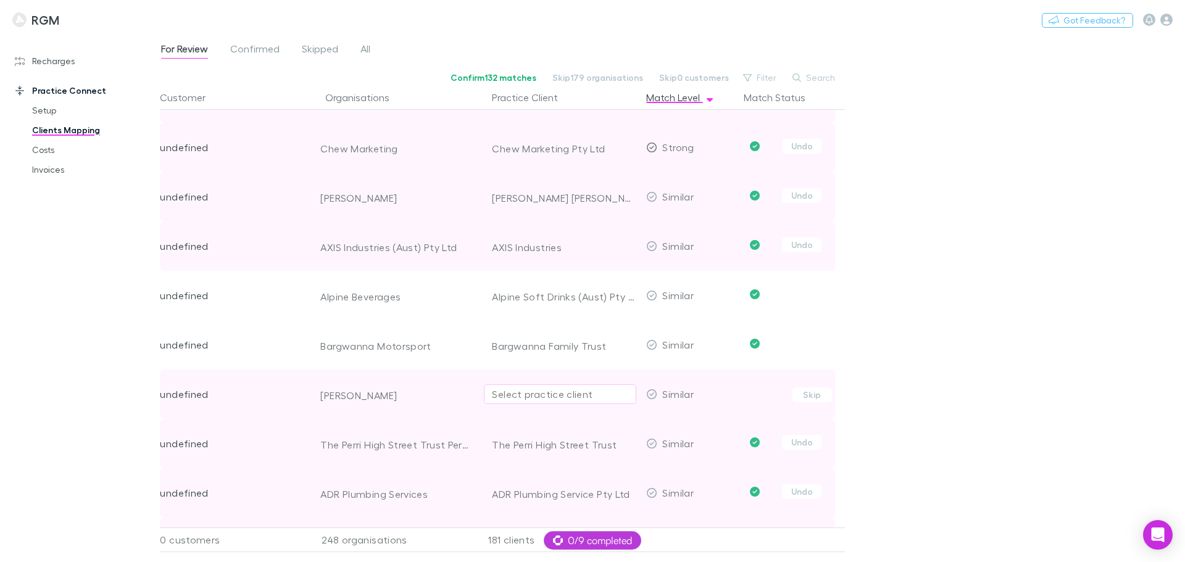
click at [561, 400] on div "Select practice client" at bounding box center [560, 394] width 136 height 15
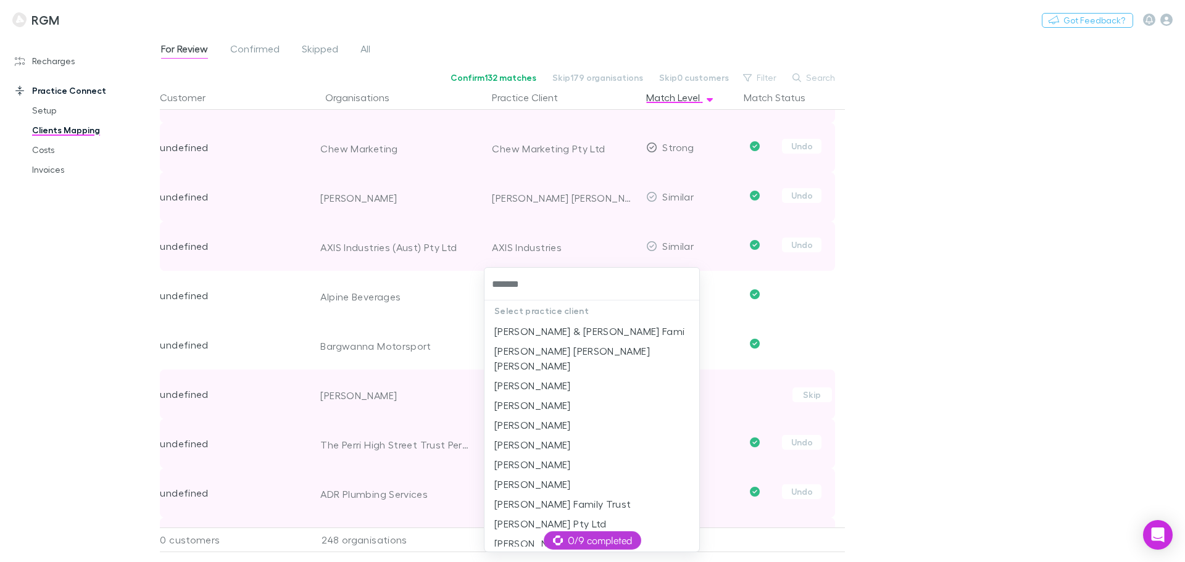
type input "********"
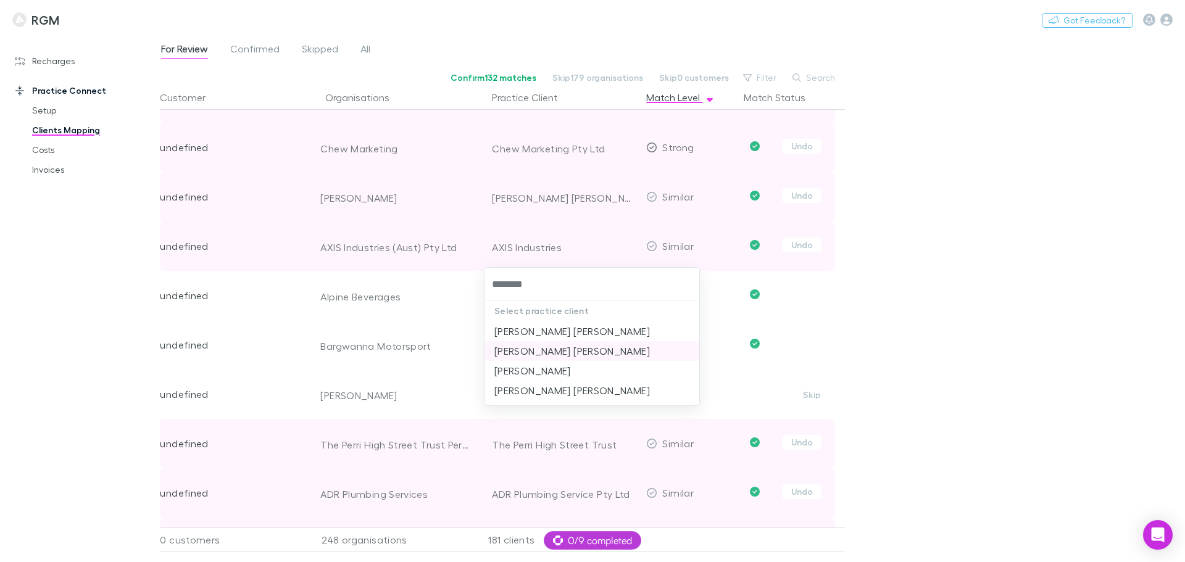
click at [571, 352] on li "Darren Paul Reid" at bounding box center [591, 351] width 215 height 20
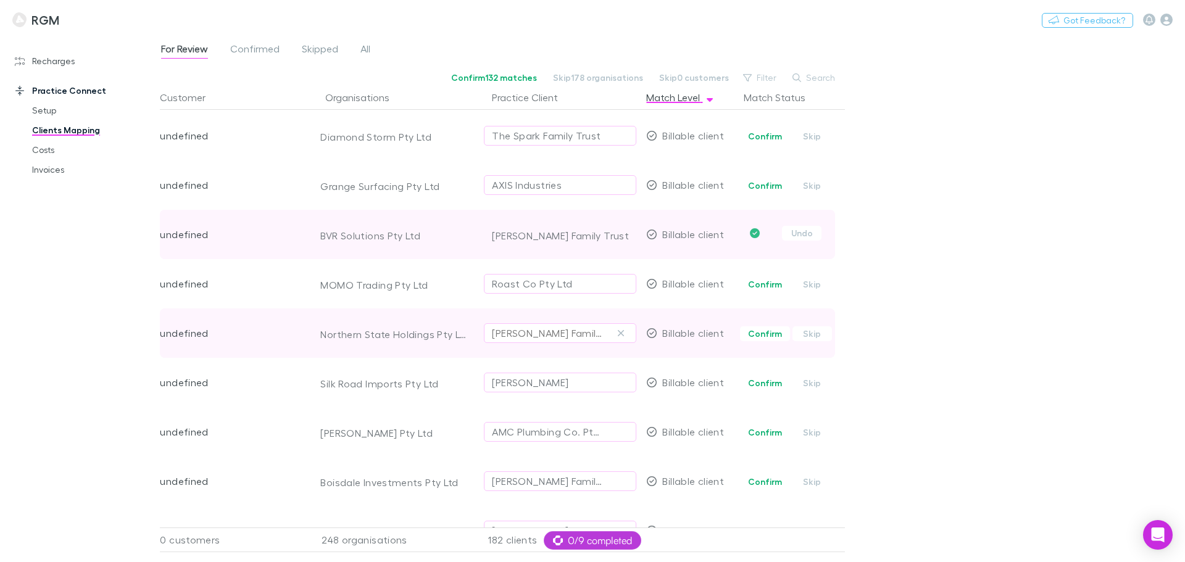
scroll to position [6672, 0]
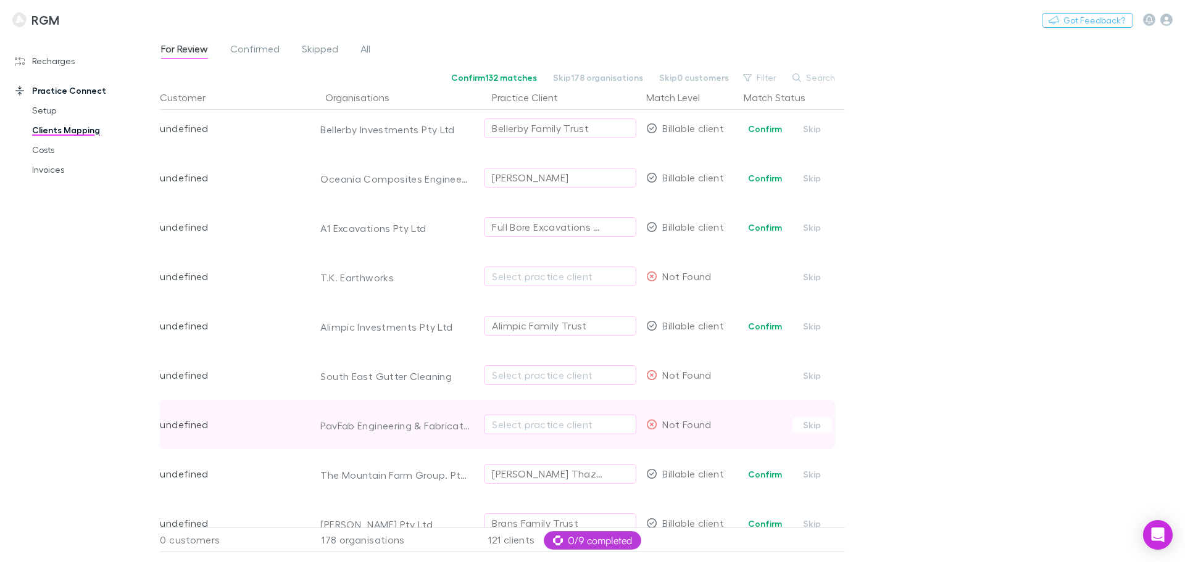
scroll to position [2338, 0]
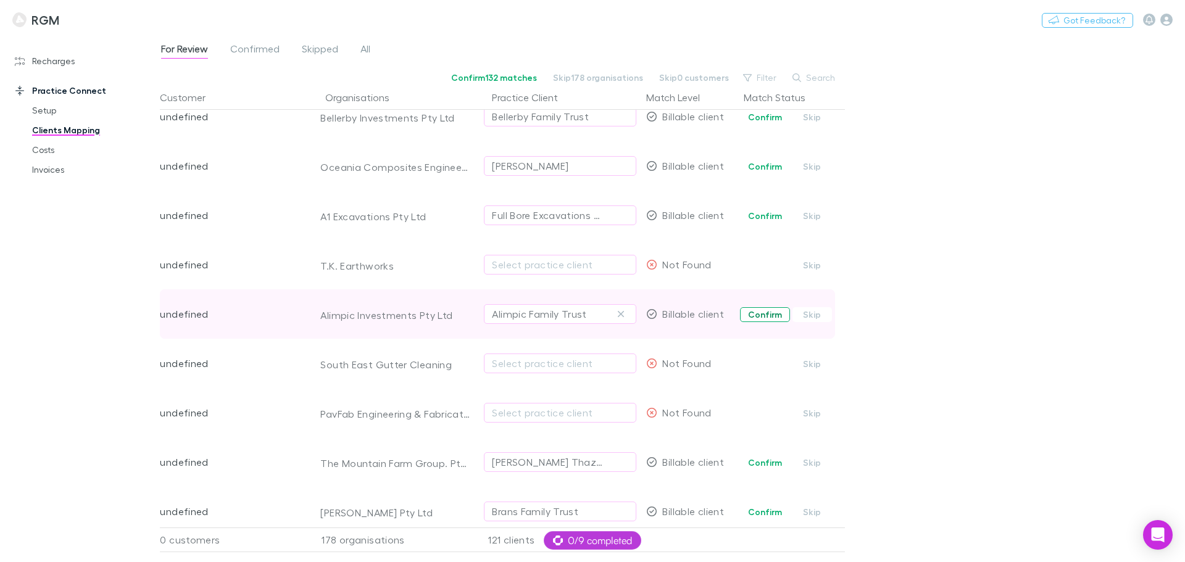
click at [759, 313] on button "Confirm" at bounding box center [765, 314] width 50 height 15
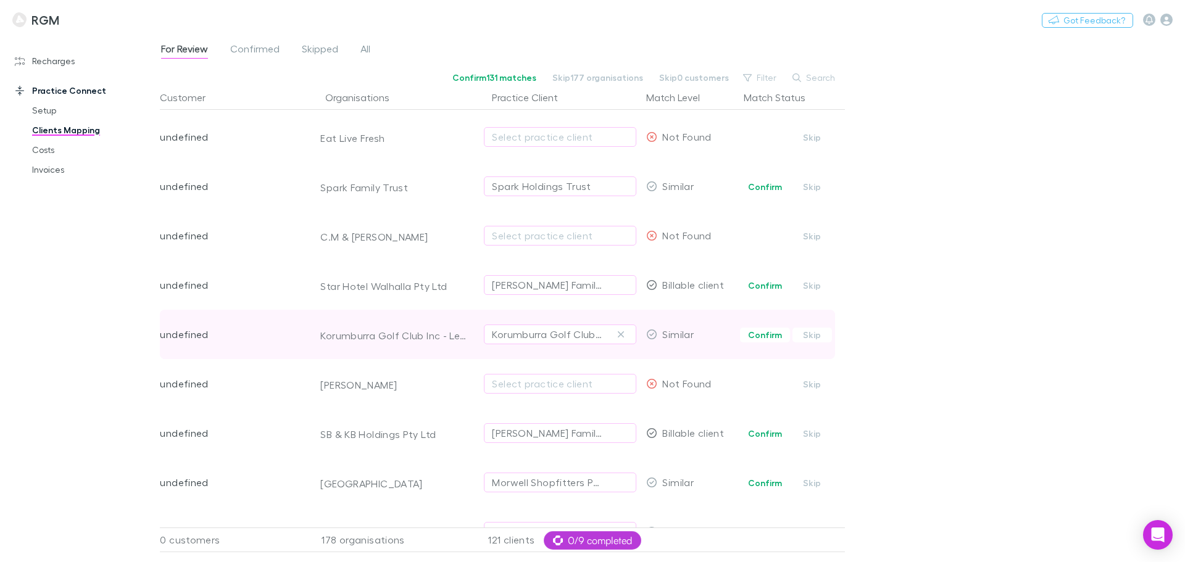
scroll to position [4188, 0]
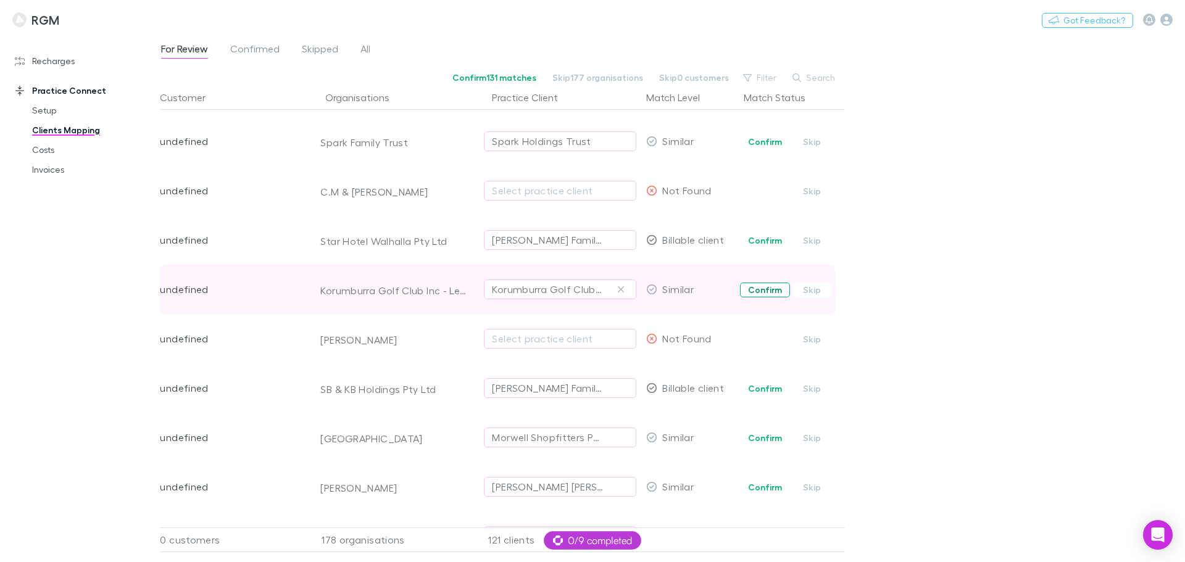
click at [756, 286] on button "Confirm" at bounding box center [765, 290] width 50 height 15
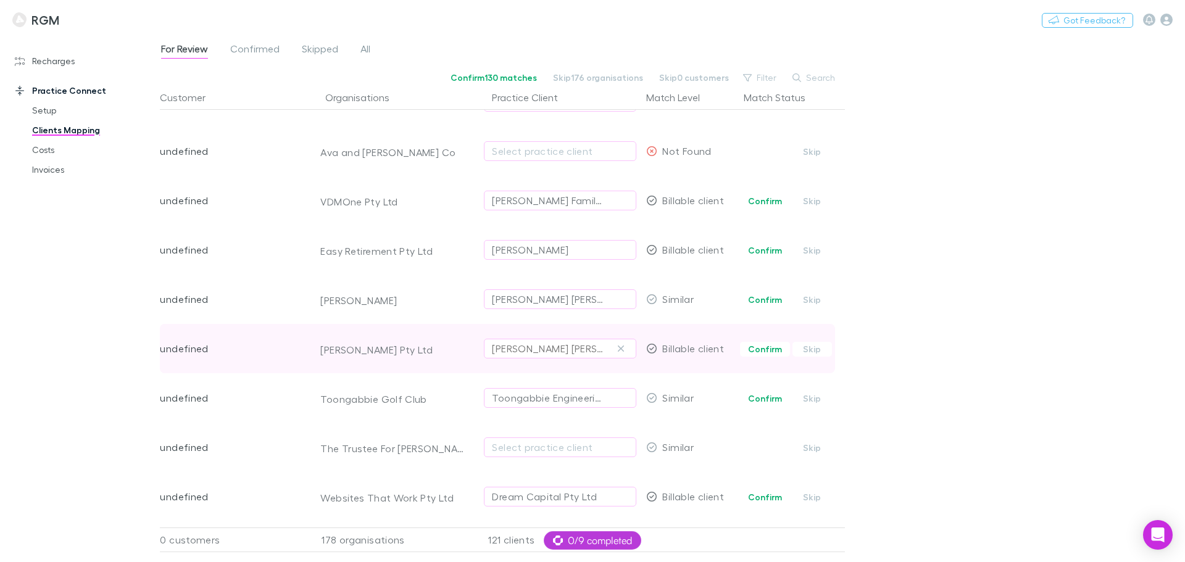
scroll to position [6008, 0]
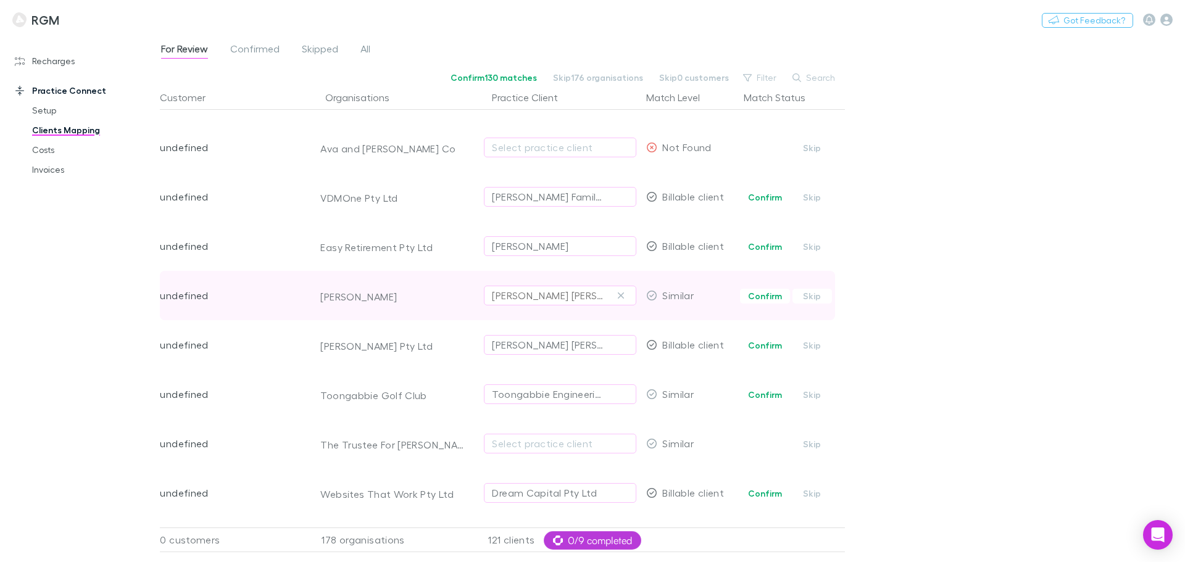
click at [623, 291] on icon "button" at bounding box center [620, 296] width 7 height 10
click at [534, 297] on div "Select practice client" at bounding box center [560, 295] width 136 height 15
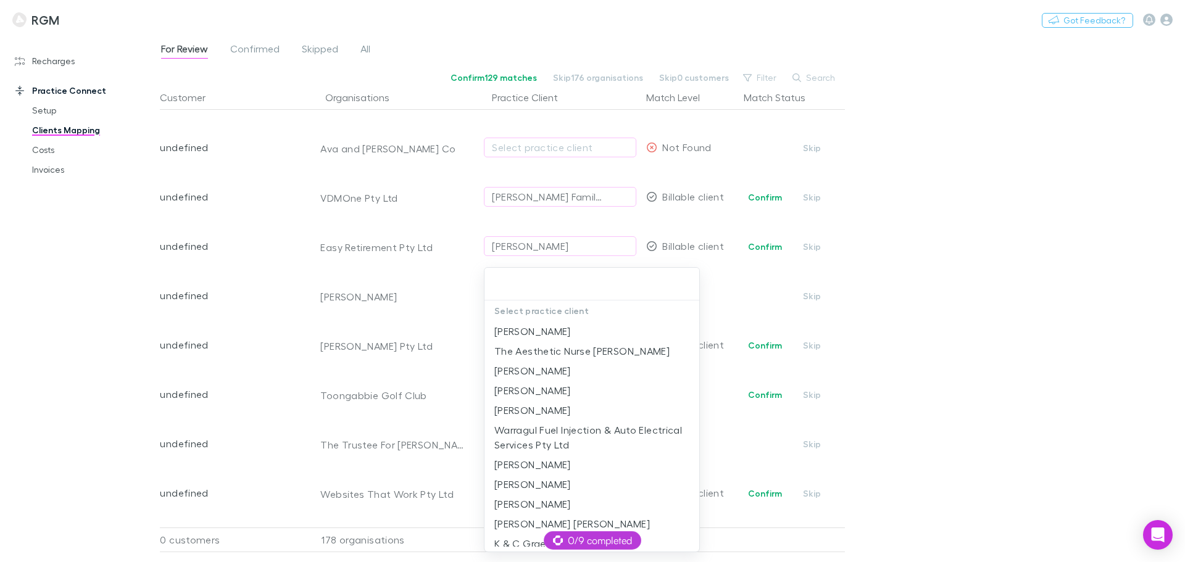
click at [30, 293] on div at bounding box center [592, 281] width 1185 height 562
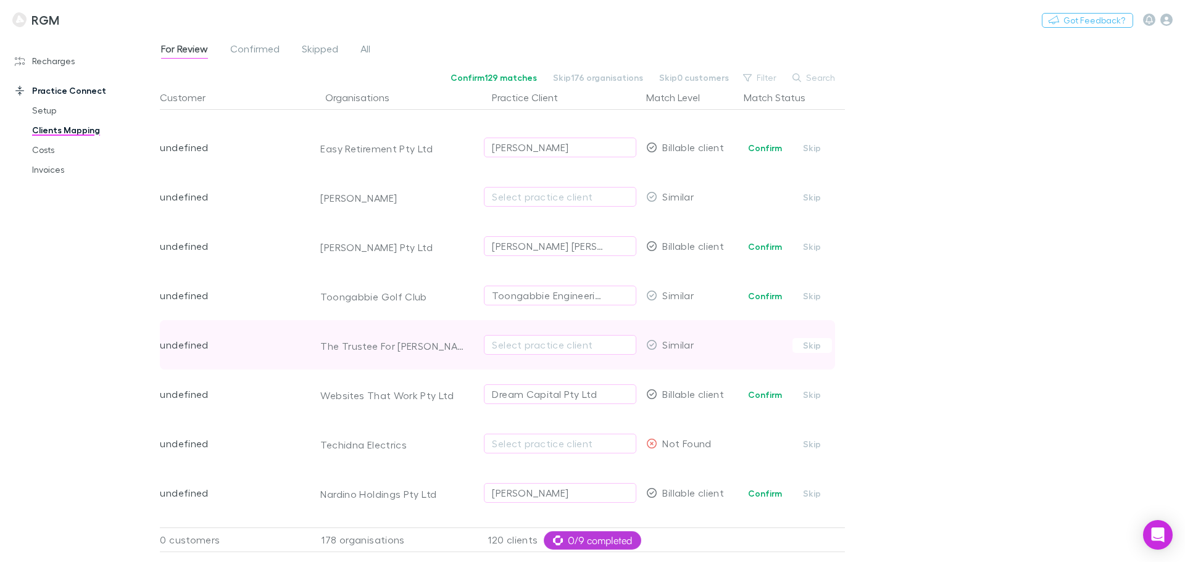
scroll to position [6147, 0]
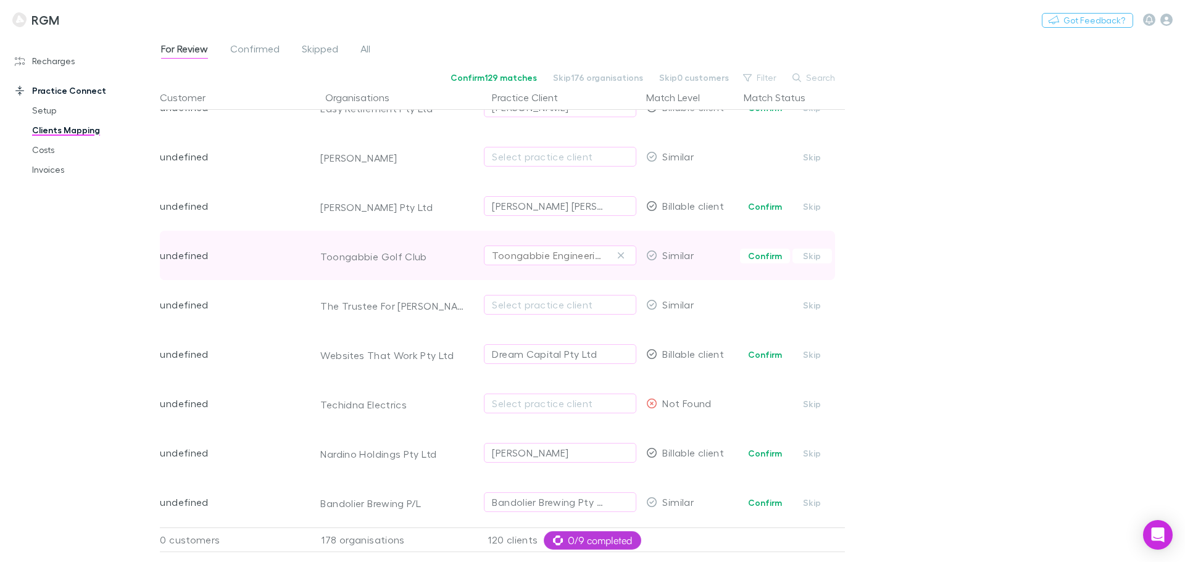
drag, startPoint x: 621, startPoint y: 254, endPoint x: 562, endPoint y: 255, distance: 59.3
click at [621, 254] on icon "button" at bounding box center [620, 255] width 7 height 10
click at [556, 255] on div "Select practice client" at bounding box center [560, 255] width 136 height 15
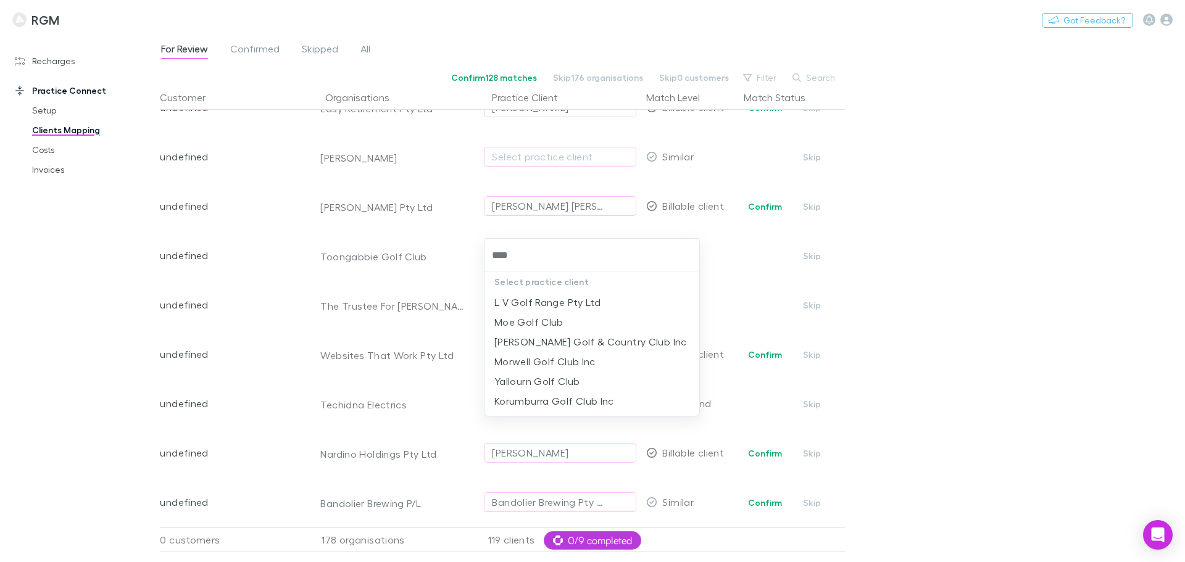
type input "****"
click at [57, 246] on div at bounding box center [592, 281] width 1185 height 562
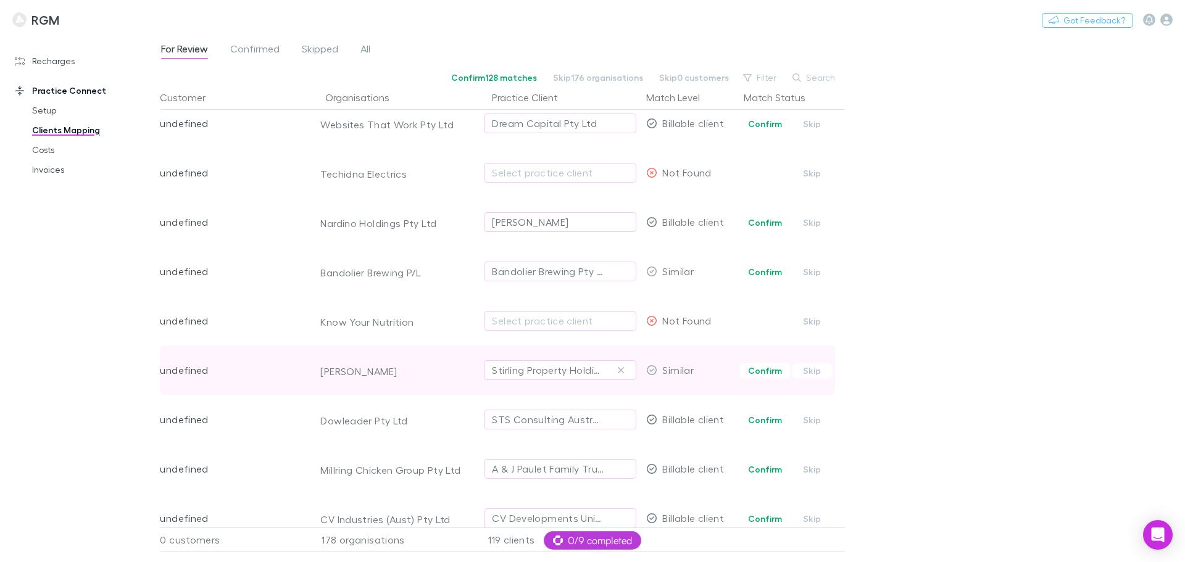
scroll to position [6379, 0]
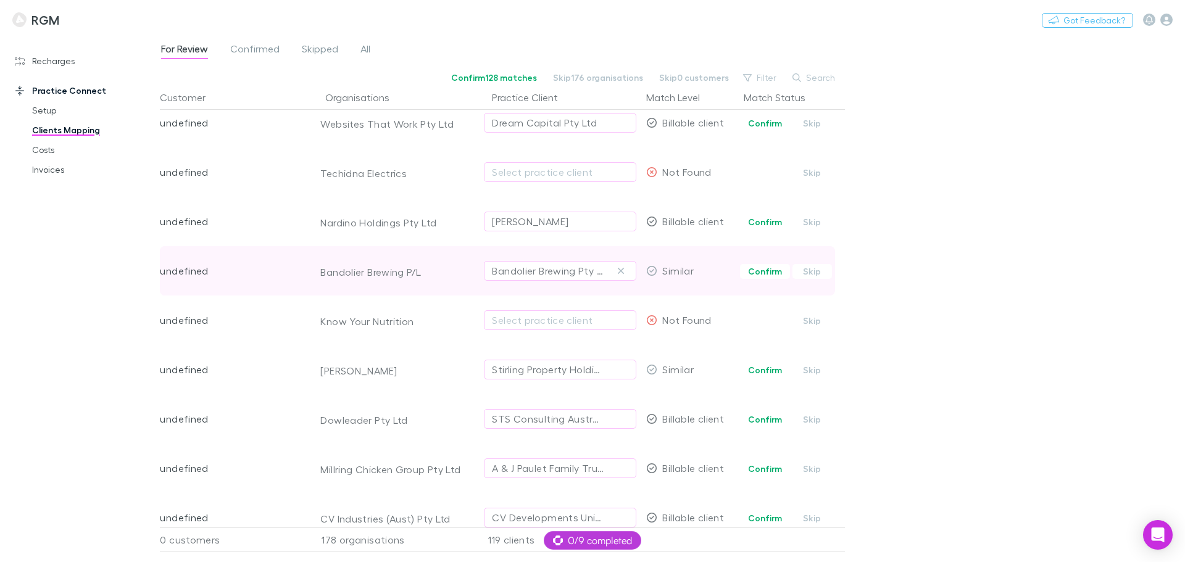
drag, startPoint x: 763, startPoint y: 271, endPoint x: 734, endPoint y: 270, distance: 29.0
click at [762, 271] on button "Confirm" at bounding box center [765, 271] width 50 height 15
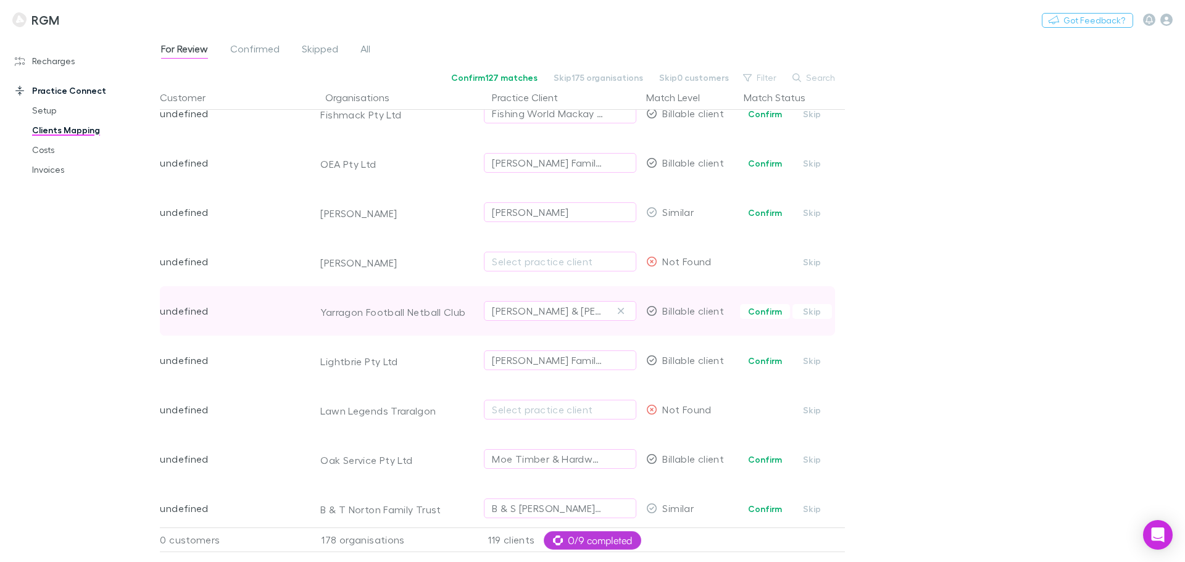
scroll to position [6888, 0]
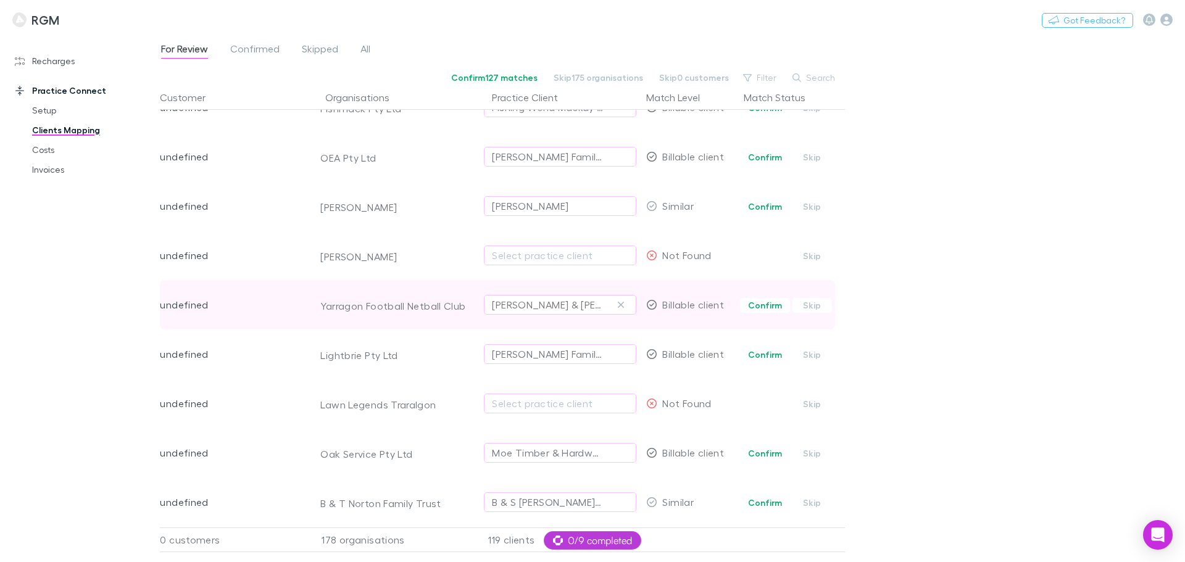
click at [618, 299] on button "button" at bounding box center [620, 304] width 15 height 15
click at [560, 308] on div "Select practice client" at bounding box center [560, 304] width 136 height 15
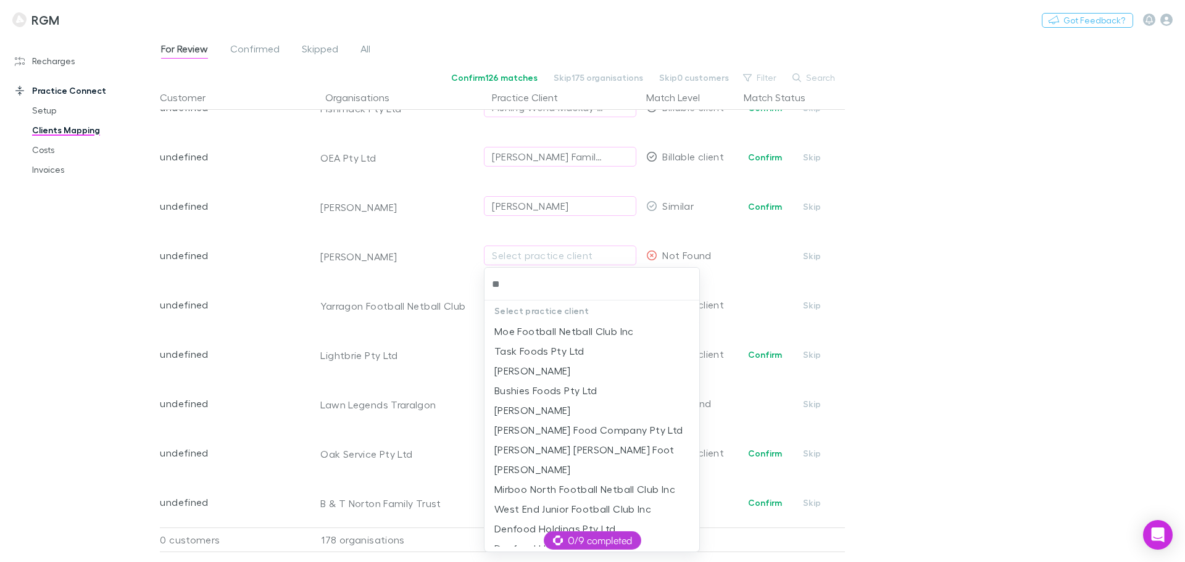
type input "*"
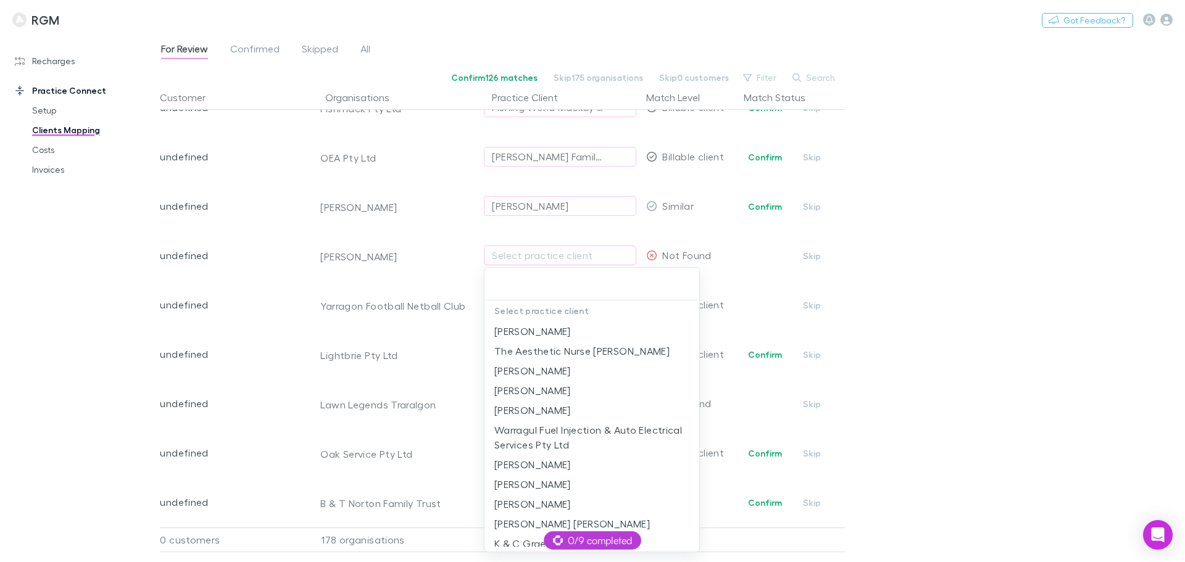
click at [997, 275] on div at bounding box center [592, 281] width 1185 height 562
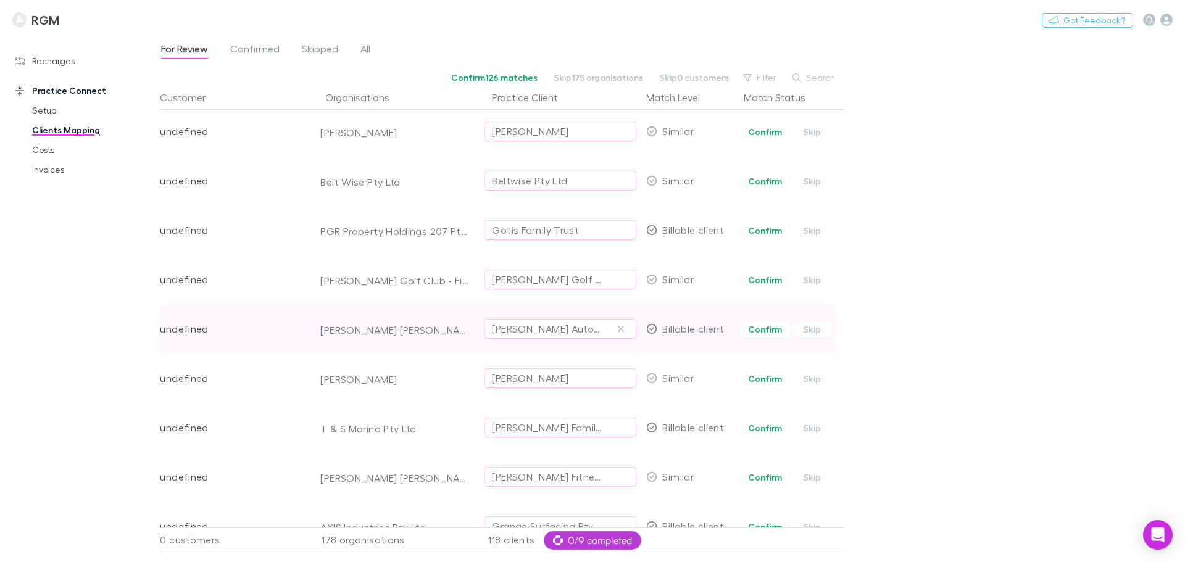
scroll to position [7412, 0]
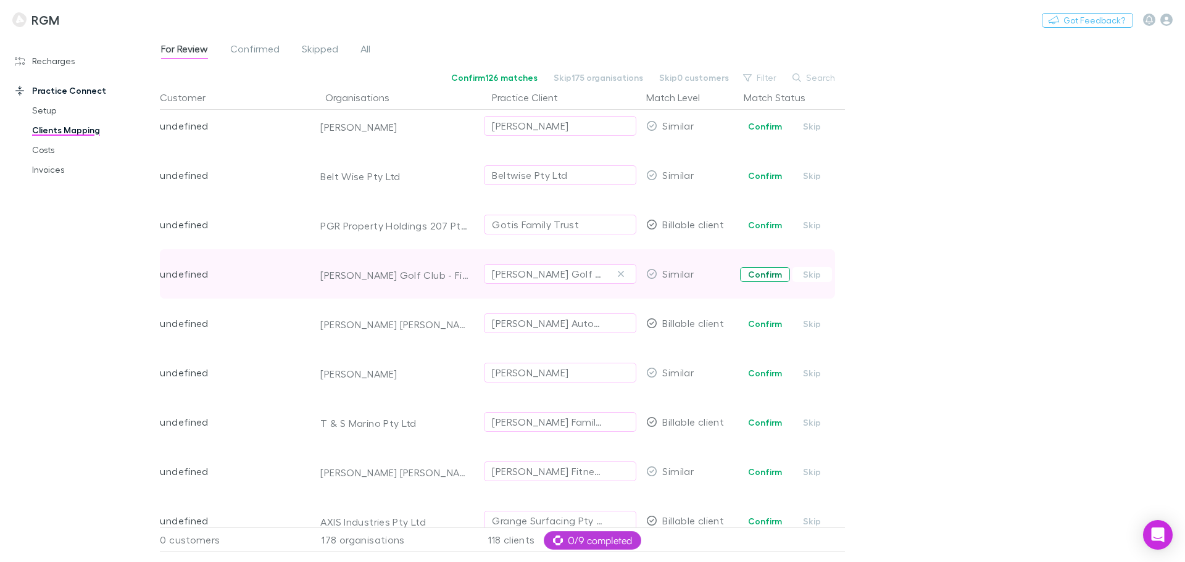
click at [765, 274] on button "Confirm" at bounding box center [765, 274] width 50 height 15
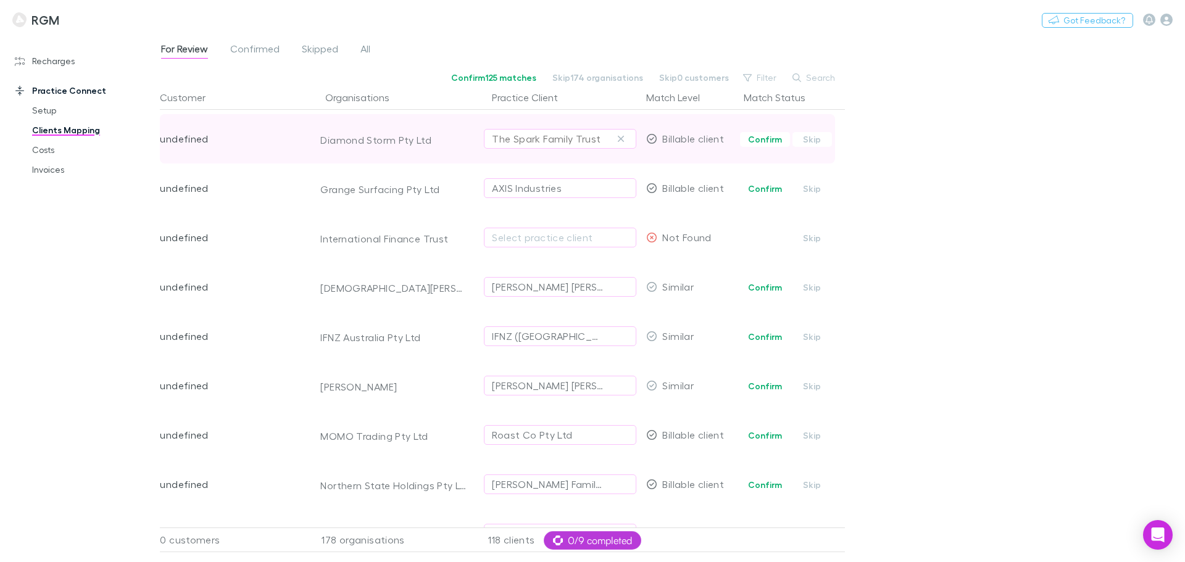
scroll to position [7844, 0]
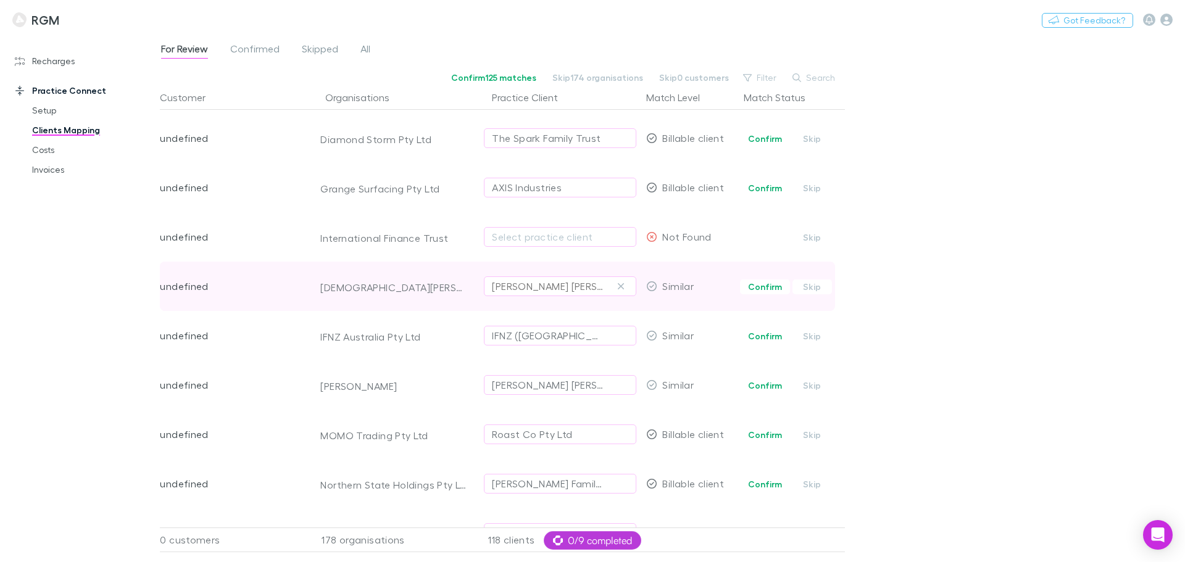
drag, startPoint x: 619, startPoint y: 283, endPoint x: 545, endPoint y: 290, distance: 75.0
click at [619, 283] on icon "button" at bounding box center [620, 286] width 7 height 10
click at [539, 290] on div "Select practice client" at bounding box center [560, 286] width 136 height 15
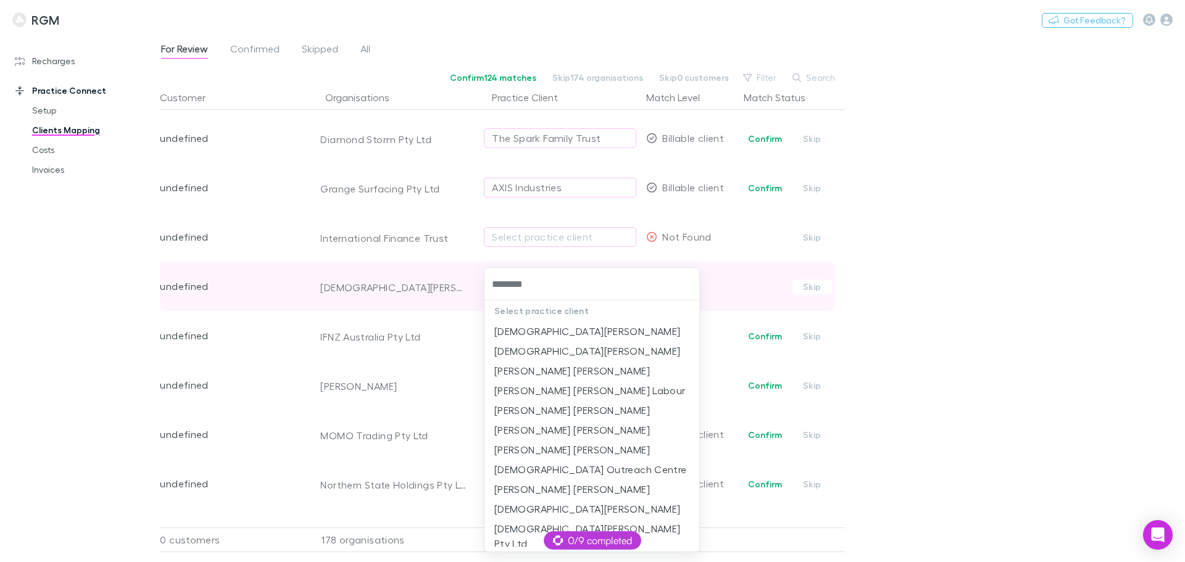
type input "*********"
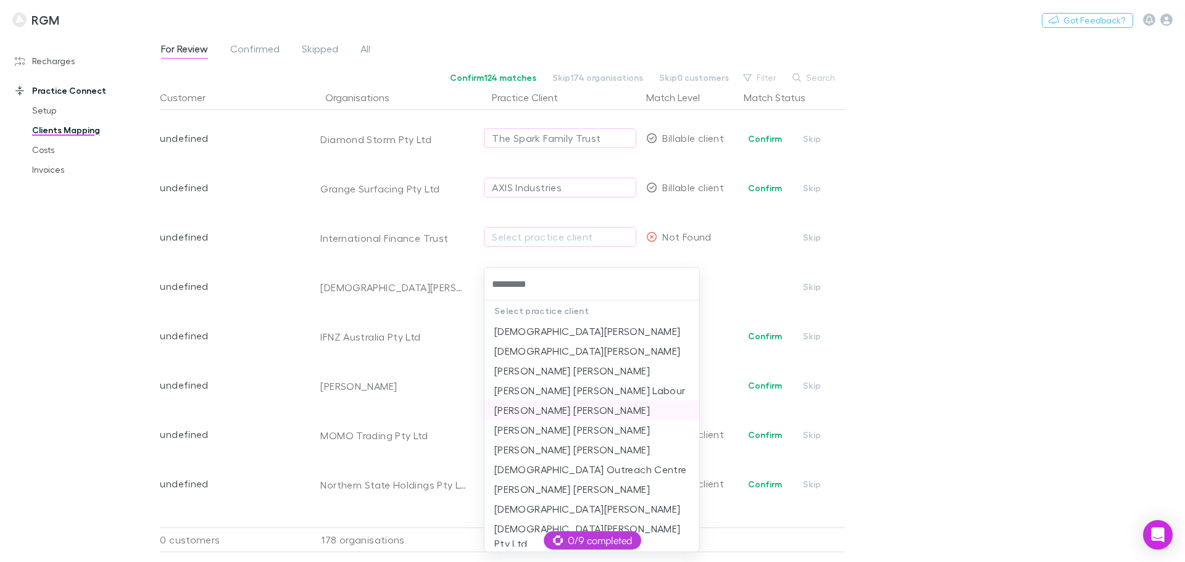
click at [529, 407] on li "Christian James Stafford" at bounding box center [591, 410] width 215 height 20
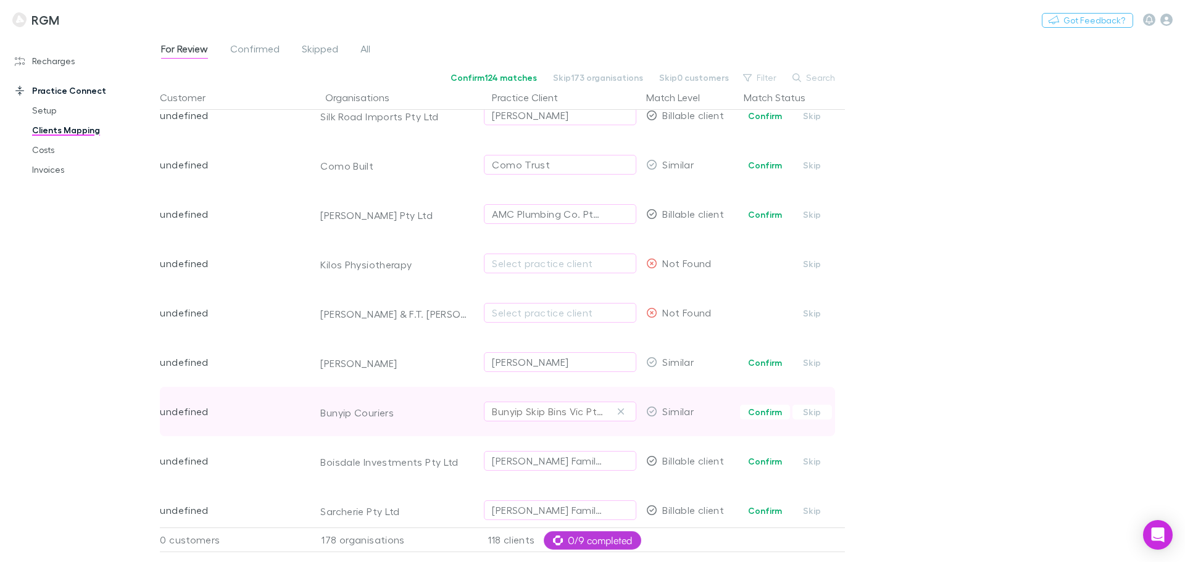
scroll to position [8378, 0]
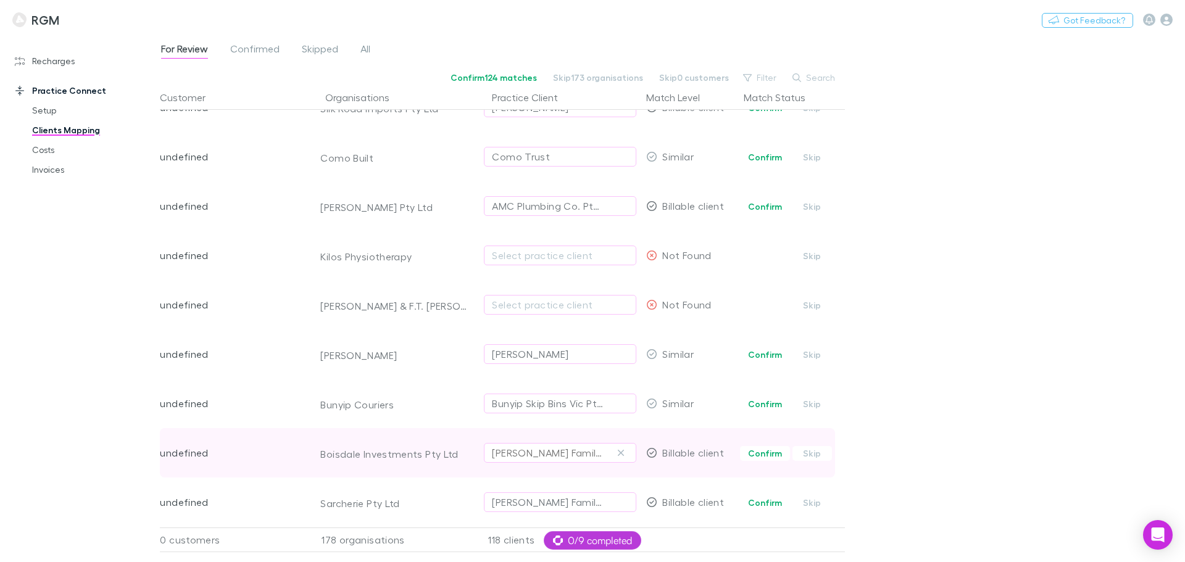
click at [612, 445] on div "Ian Daye Family Trust" at bounding box center [560, 452] width 136 height 15
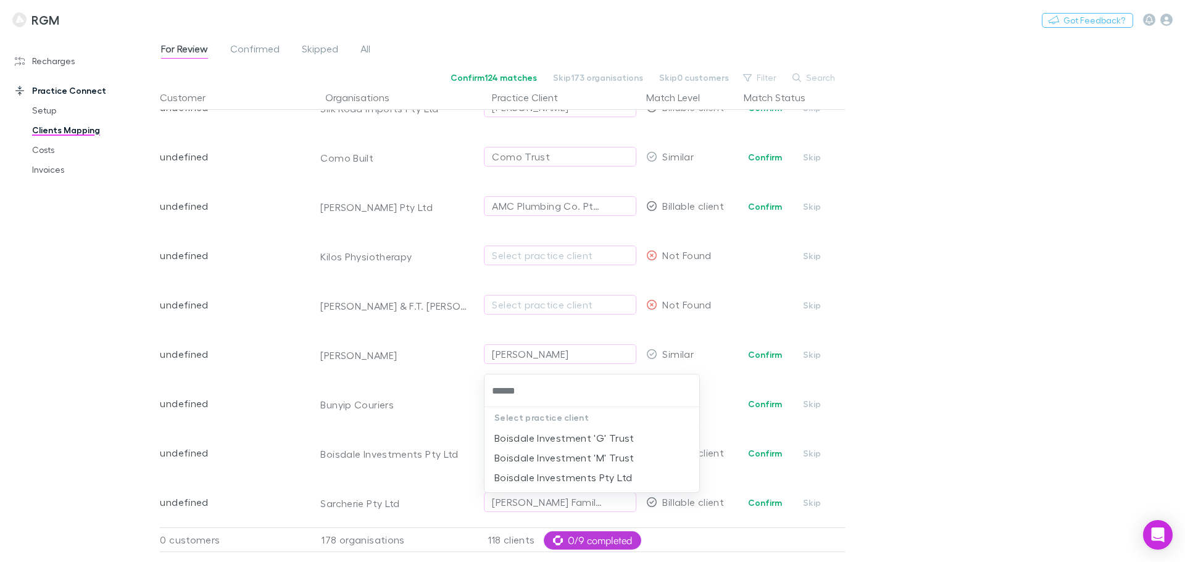
type input "*******"
click at [563, 475] on li "Boisdale Investments Pty Ltd" at bounding box center [591, 478] width 215 height 20
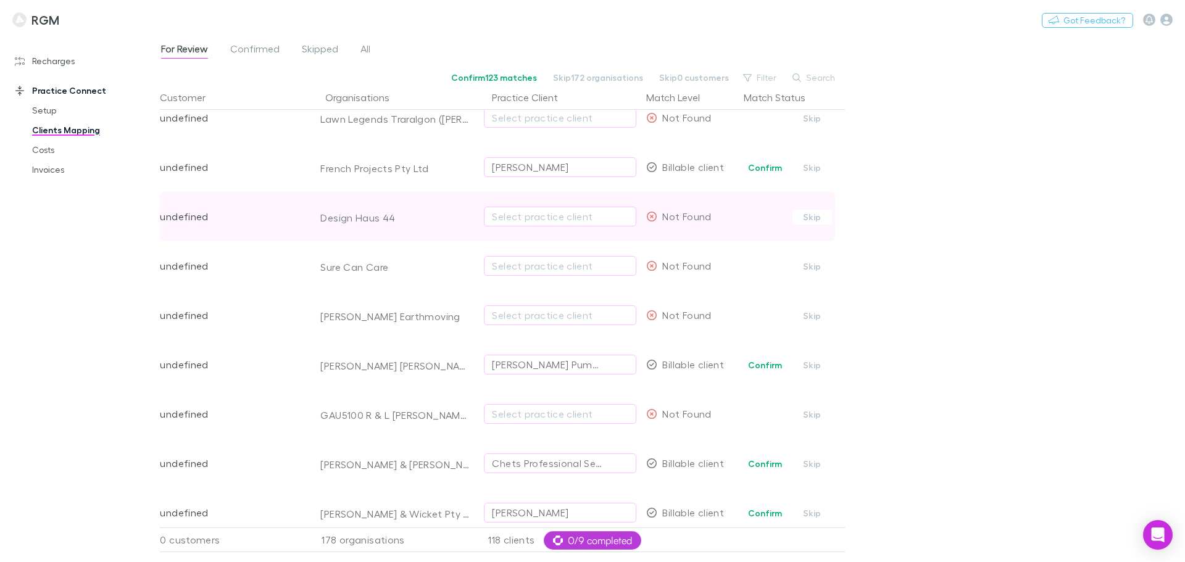
scroll to position [0, 0]
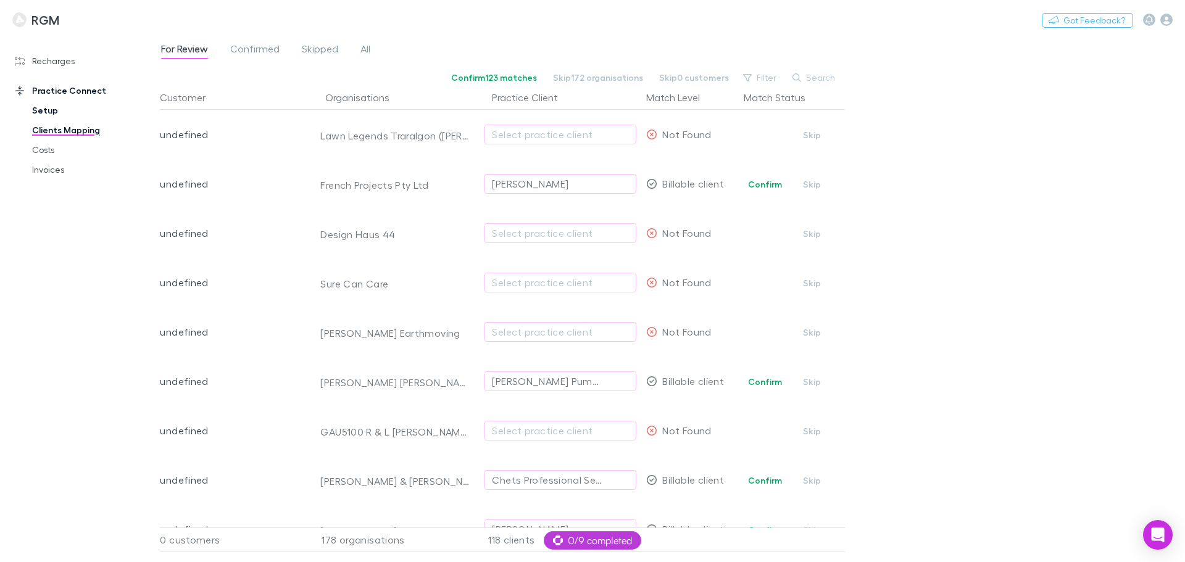
click at [35, 108] on link "Setup" at bounding box center [93, 111] width 147 height 20
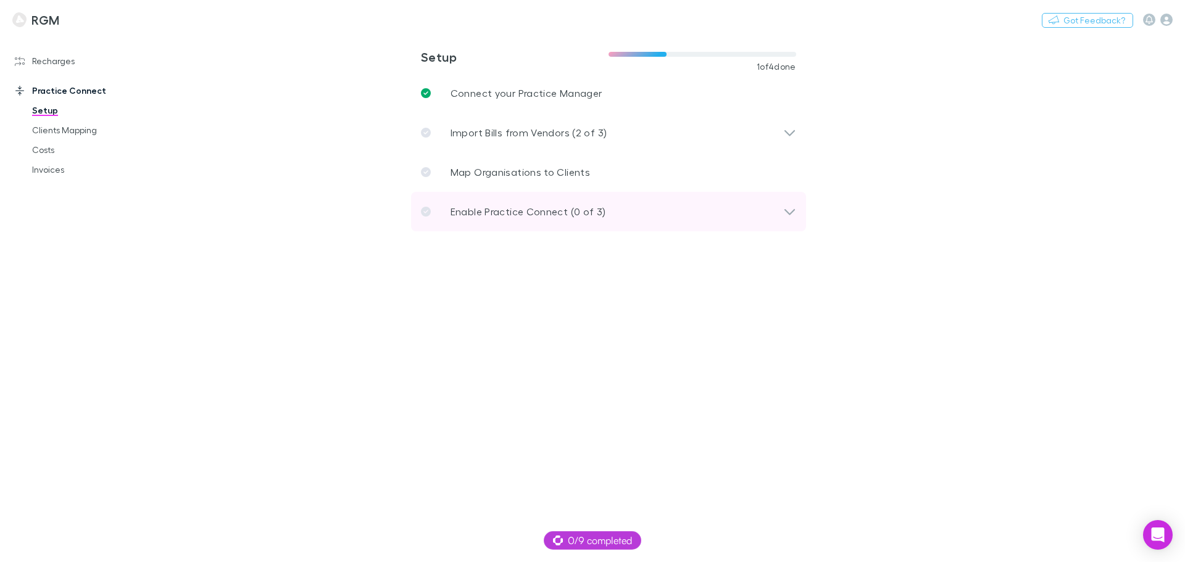
click at [793, 208] on icon at bounding box center [789, 211] width 13 height 15
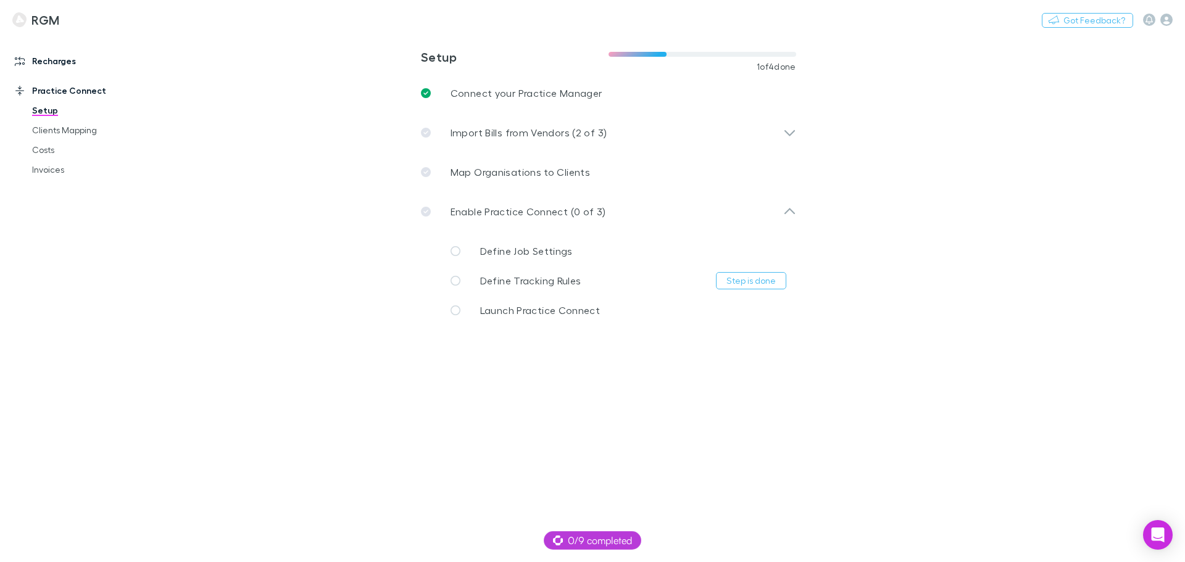
click at [40, 53] on link "Recharges" at bounding box center [84, 61] width 164 height 20
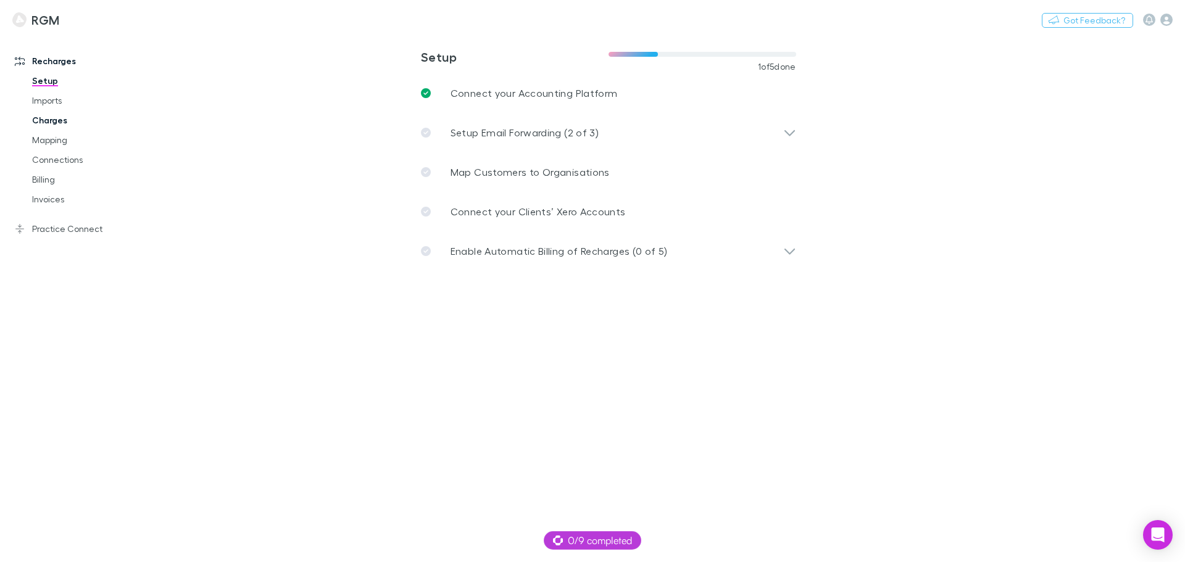
click at [46, 117] on link "Charges" at bounding box center [93, 120] width 147 height 20
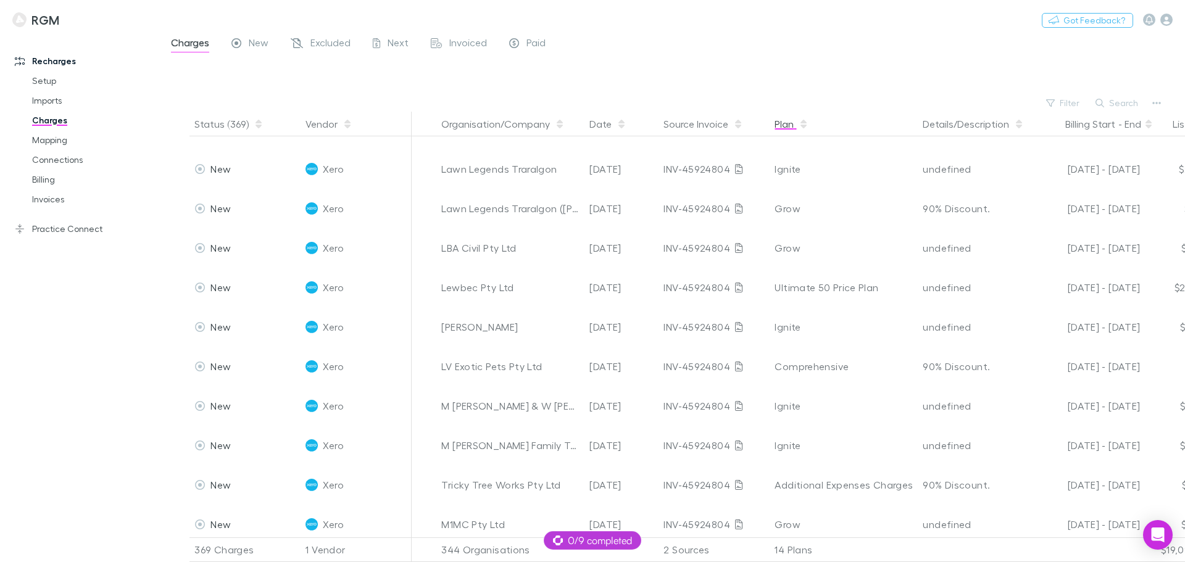
scroll to position [4874, 0]
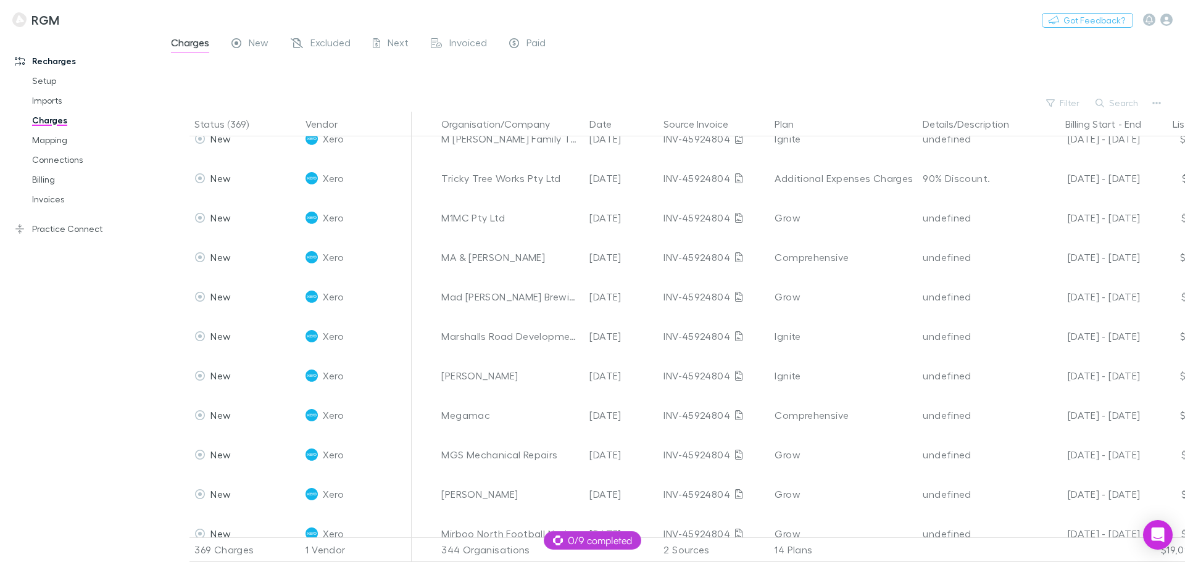
click at [27, 24] on link "RGM" at bounding box center [36, 20] width 62 height 30
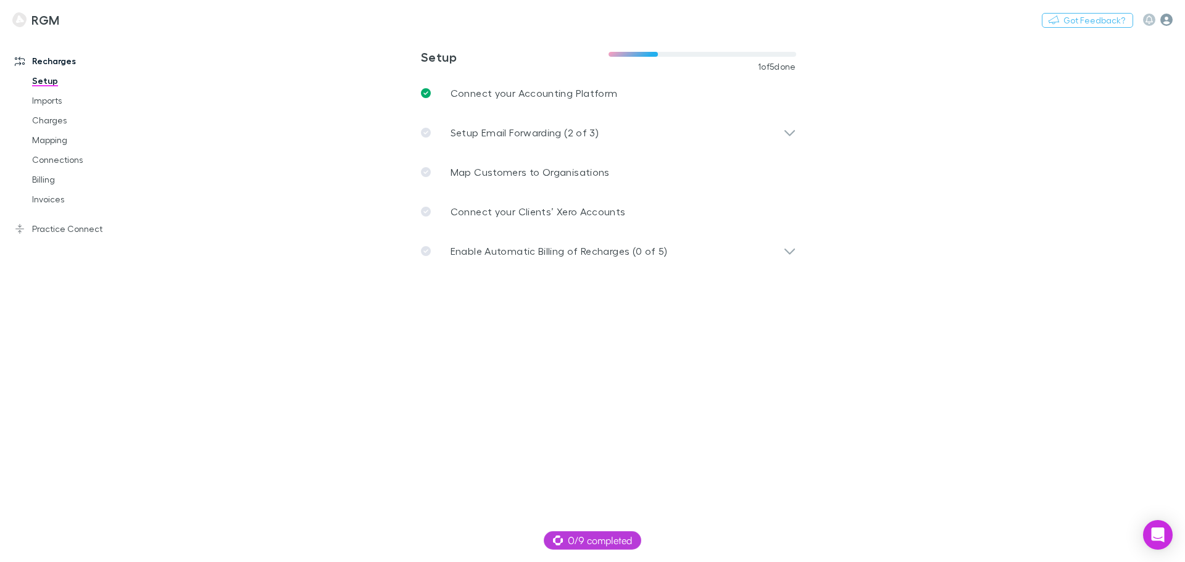
click at [1168, 16] on icon "button" at bounding box center [1166, 20] width 12 height 12
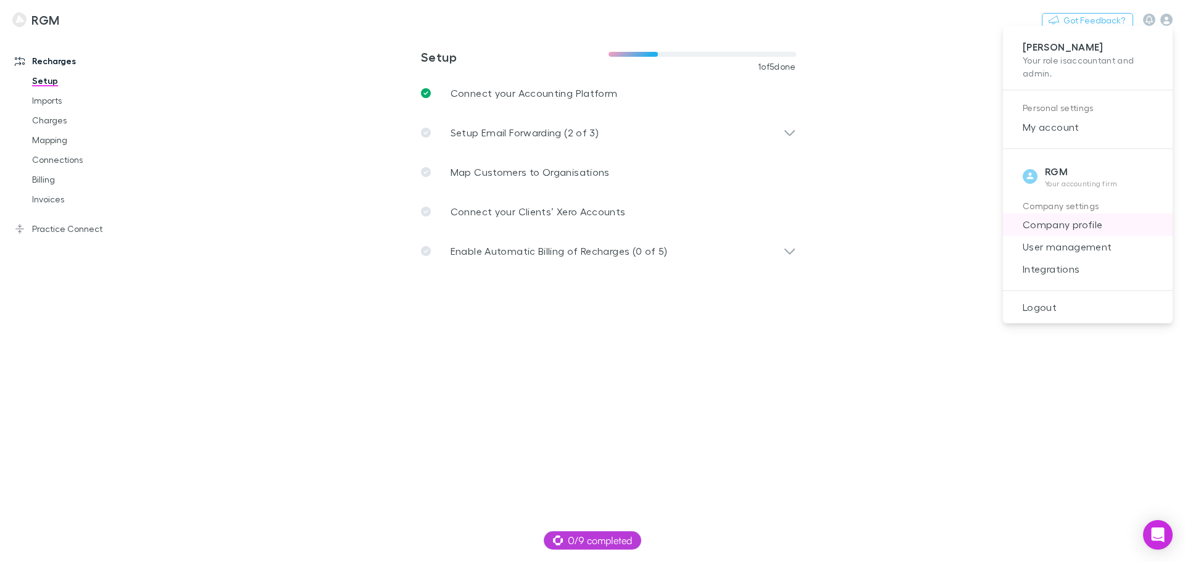
click at [1054, 215] on li "Company profile" at bounding box center [1088, 224] width 170 height 22
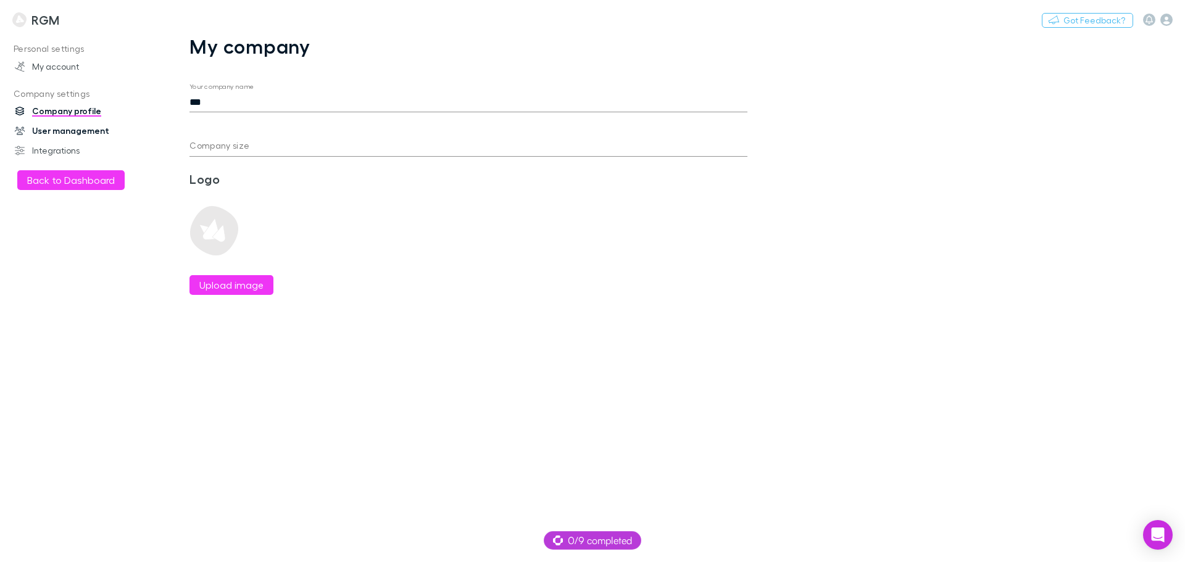
click at [64, 126] on link "User management" at bounding box center [84, 131] width 164 height 20
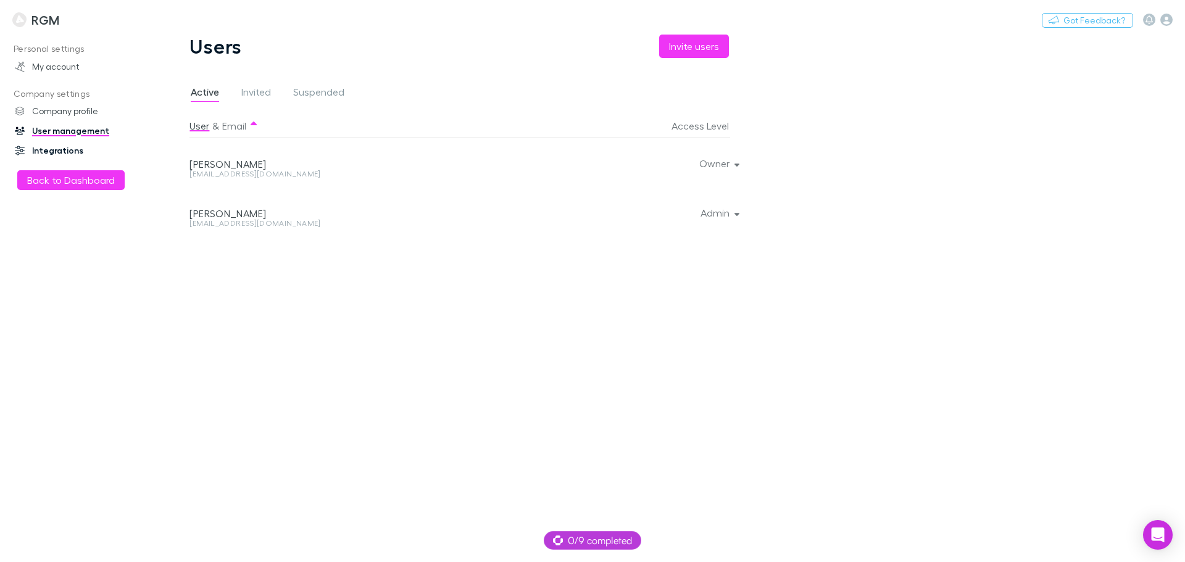
click at [56, 144] on link "Integrations" at bounding box center [84, 151] width 164 height 20
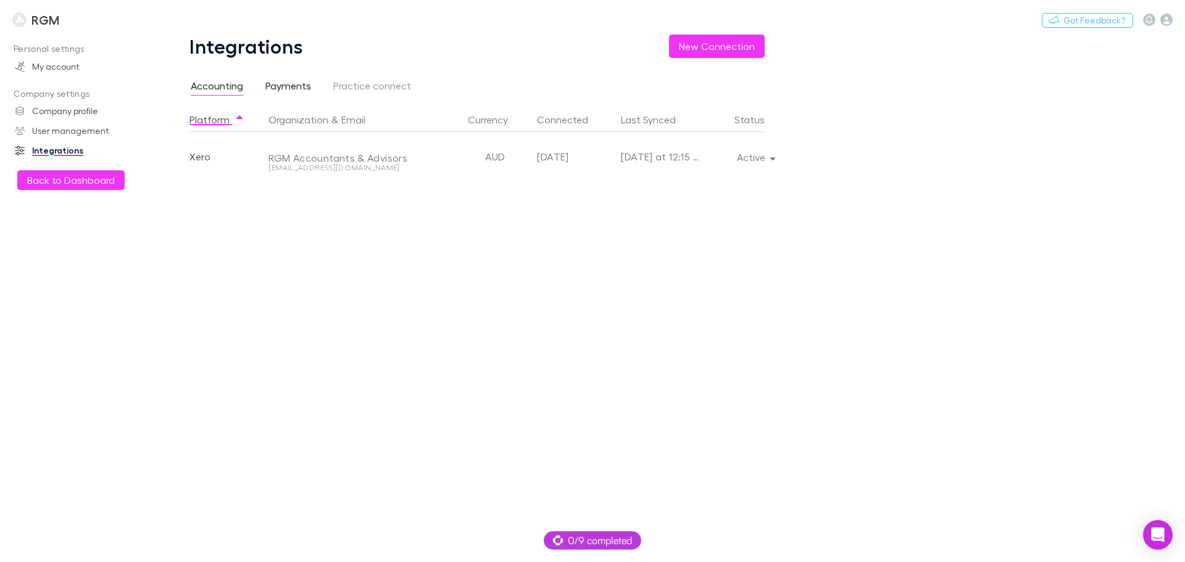
click at [292, 83] on span "Payments" at bounding box center [288, 88] width 46 height 16
click at [731, 157] on div "Pending" at bounding box center [732, 156] width 65 height 49
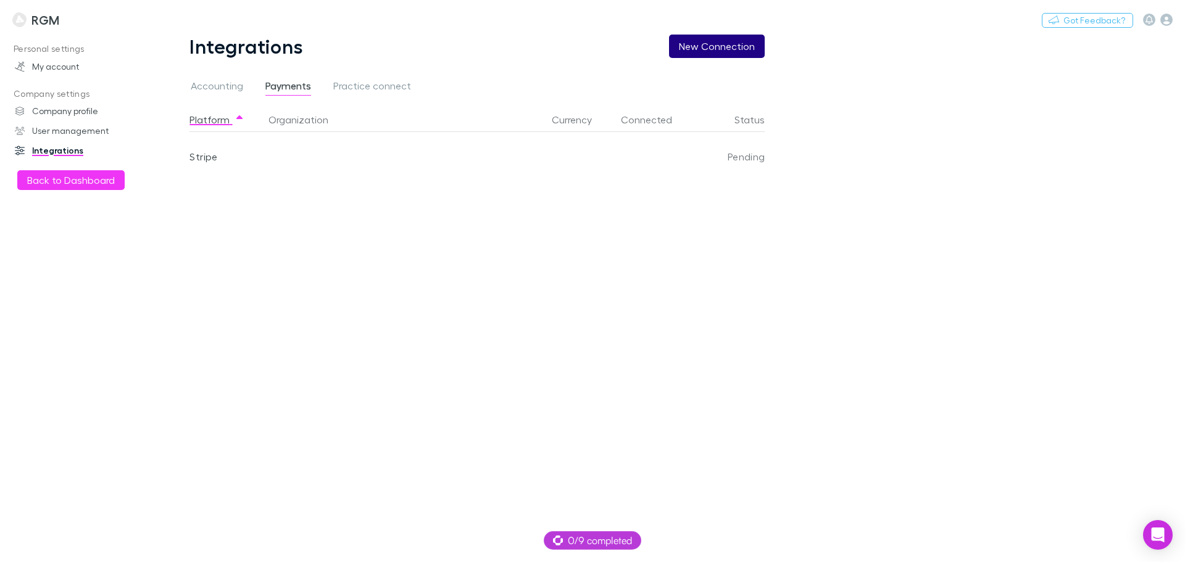
click at [719, 41] on button "New Connection" at bounding box center [717, 46] width 96 height 23
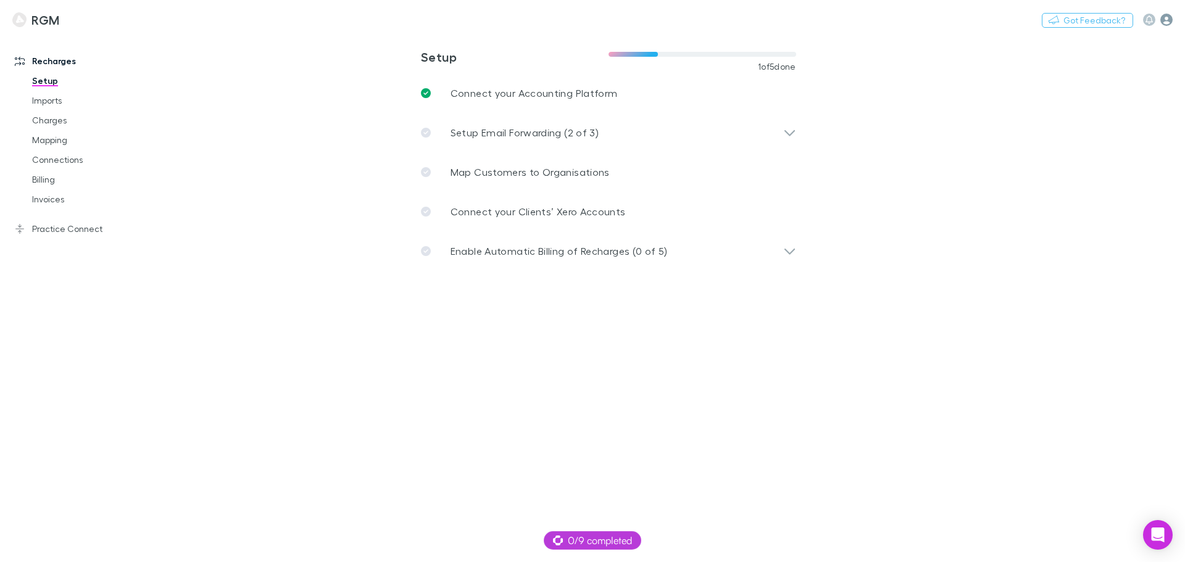
click at [1164, 21] on icon "button" at bounding box center [1166, 20] width 12 height 12
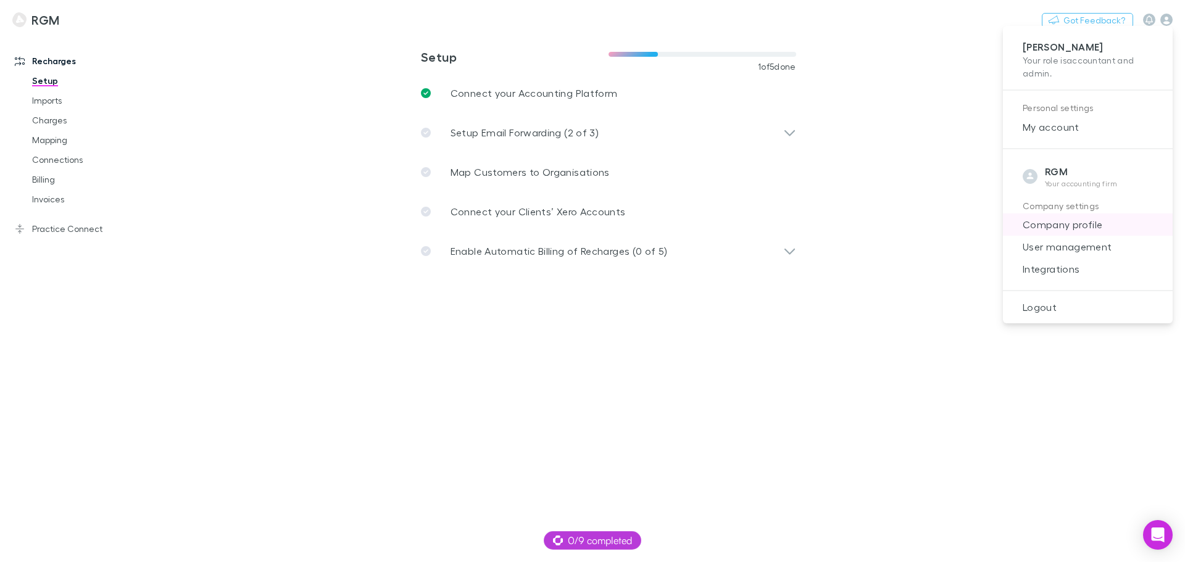
click at [1063, 222] on span "Company profile" at bounding box center [1087, 224] width 150 height 15
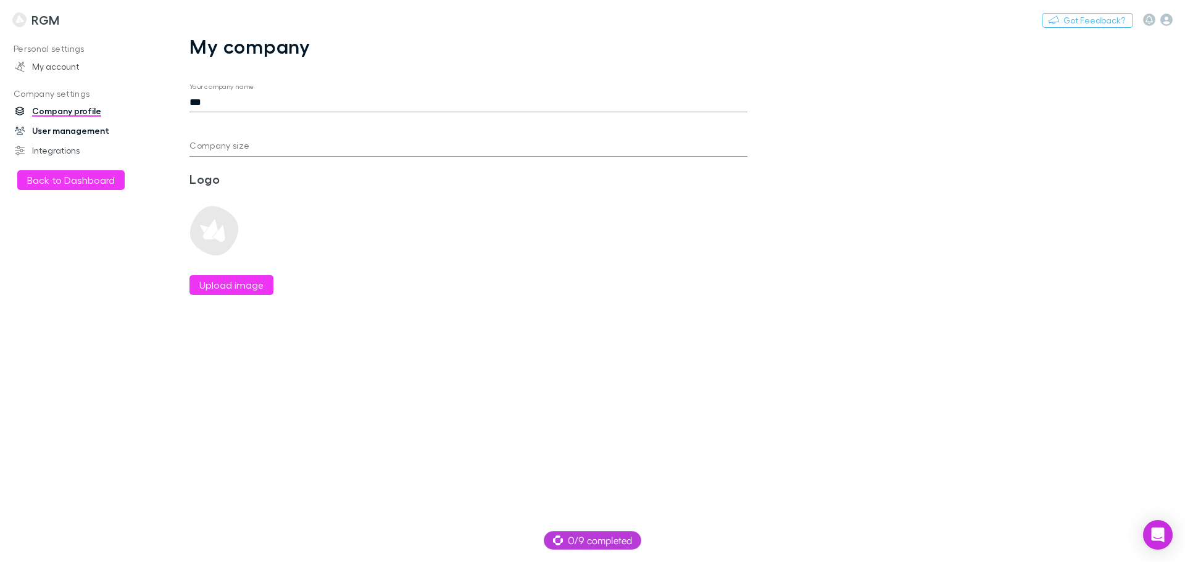
click at [56, 132] on link "User management" at bounding box center [84, 131] width 164 height 20
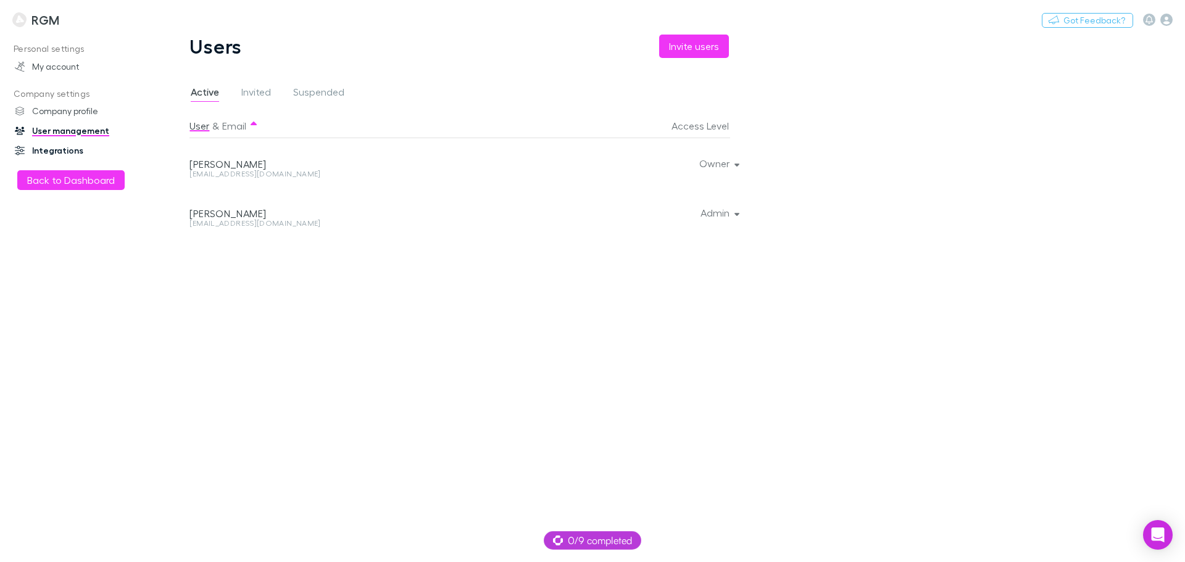
click at [52, 145] on link "Integrations" at bounding box center [84, 151] width 164 height 20
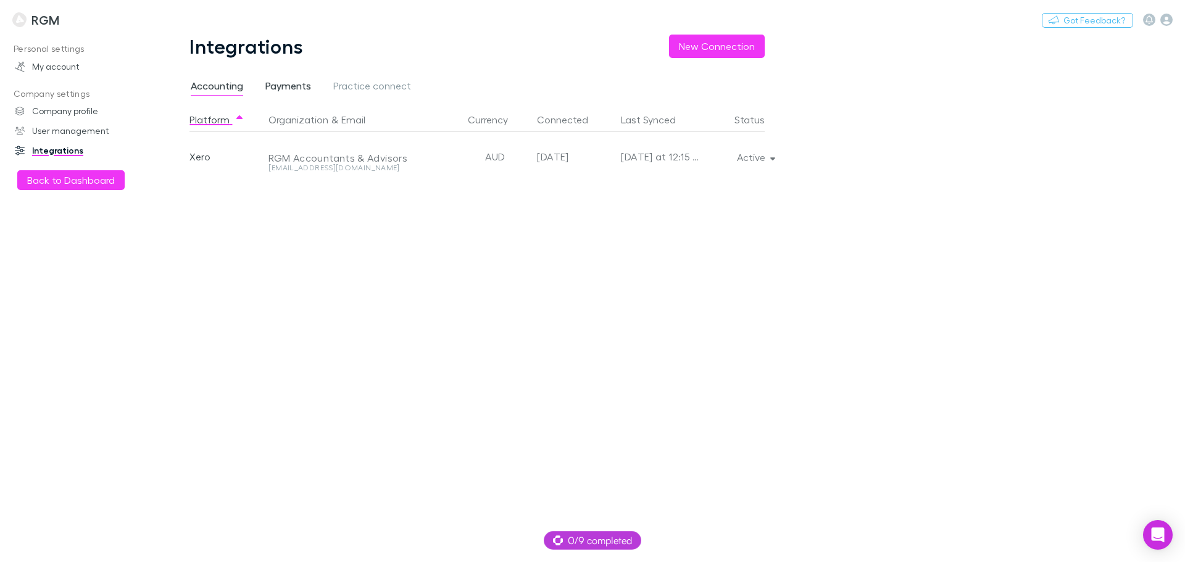
click at [273, 86] on span "Payments" at bounding box center [288, 88] width 46 height 16
drag, startPoint x: 367, startPoint y: 85, endPoint x: 360, endPoint y: 86, distance: 7.0
click at [366, 85] on span "Practice connect" at bounding box center [372, 88] width 78 height 16
click at [281, 86] on span "Payments" at bounding box center [288, 88] width 46 height 16
click at [230, 83] on span "Accounting" at bounding box center [217, 88] width 52 height 16
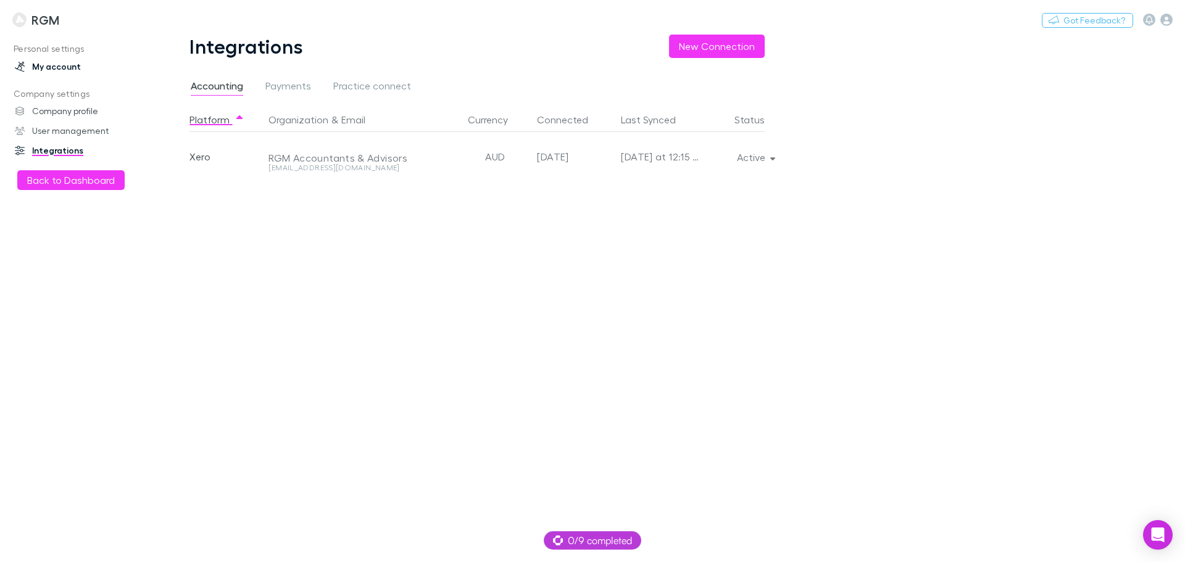
click at [53, 64] on link "My account" at bounding box center [84, 67] width 164 height 20
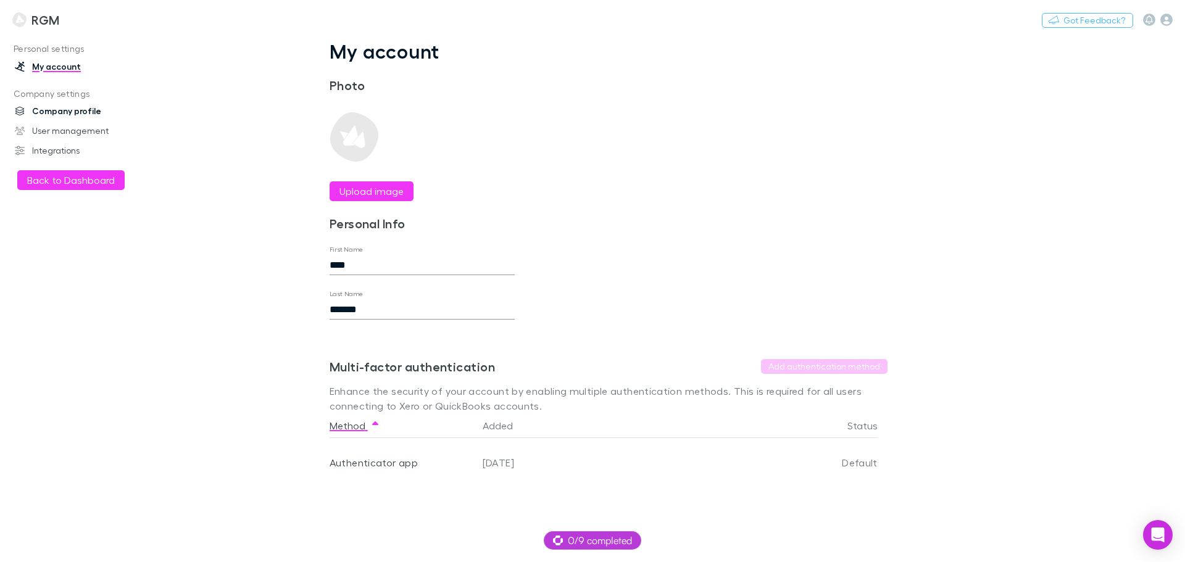
click at [47, 115] on link "Company profile" at bounding box center [84, 111] width 164 height 20
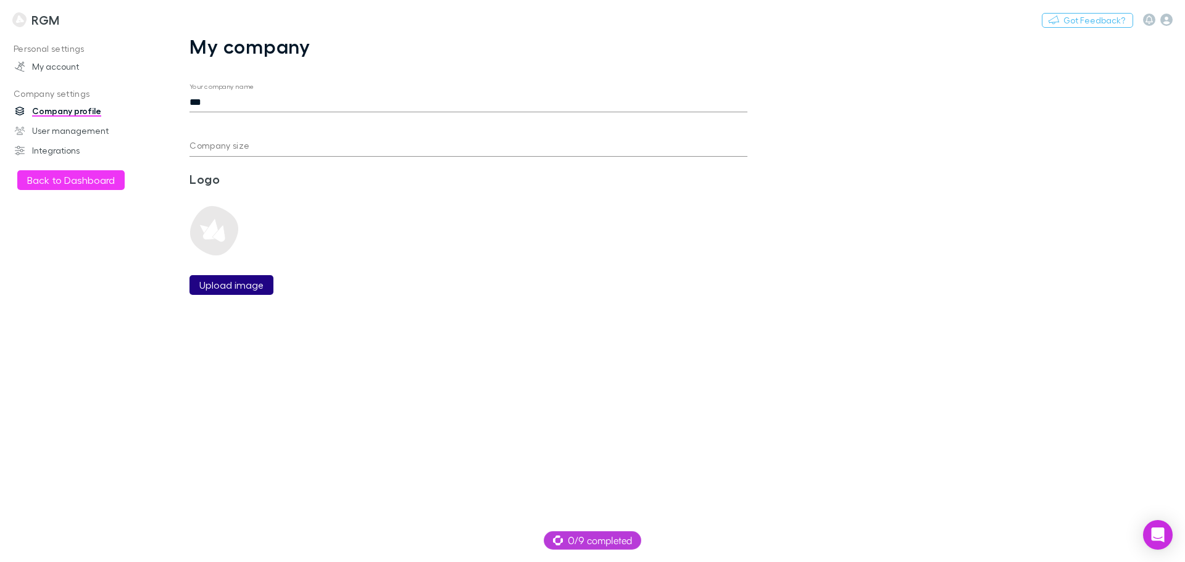
click at [257, 292] on label "Upload image" at bounding box center [231, 285] width 64 height 15
click at [0, 0] on input "Upload image" at bounding box center [0, 0] width 0 height 0
click at [231, 283] on label "Upload image" at bounding box center [231, 285] width 64 height 15
click at [0, 0] on input "Upload image" at bounding box center [0, 0] width 0 height 0
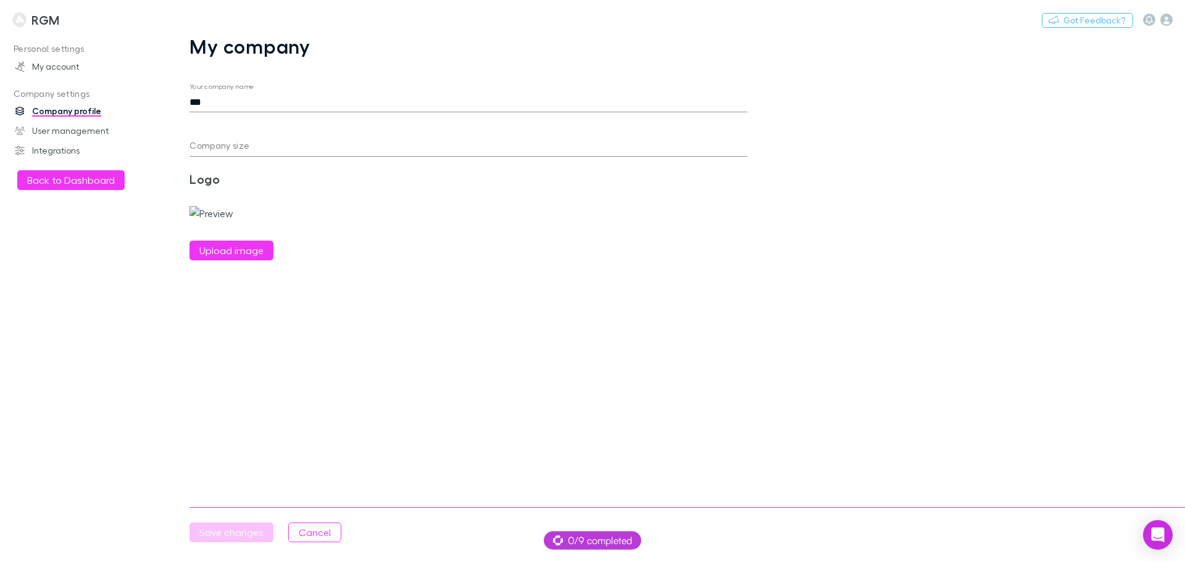
click at [407, 249] on form "Your company name *** Company size Logo Upload image Save changes Cancel" at bounding box center [468, 172] width 558 height 178
click at [233, 151] on input "Company size" at bounding box center [468, 147] width 558 height 20
click at [52, 59] on link "My account" at bounding box center [84, 67] width 164 height 20
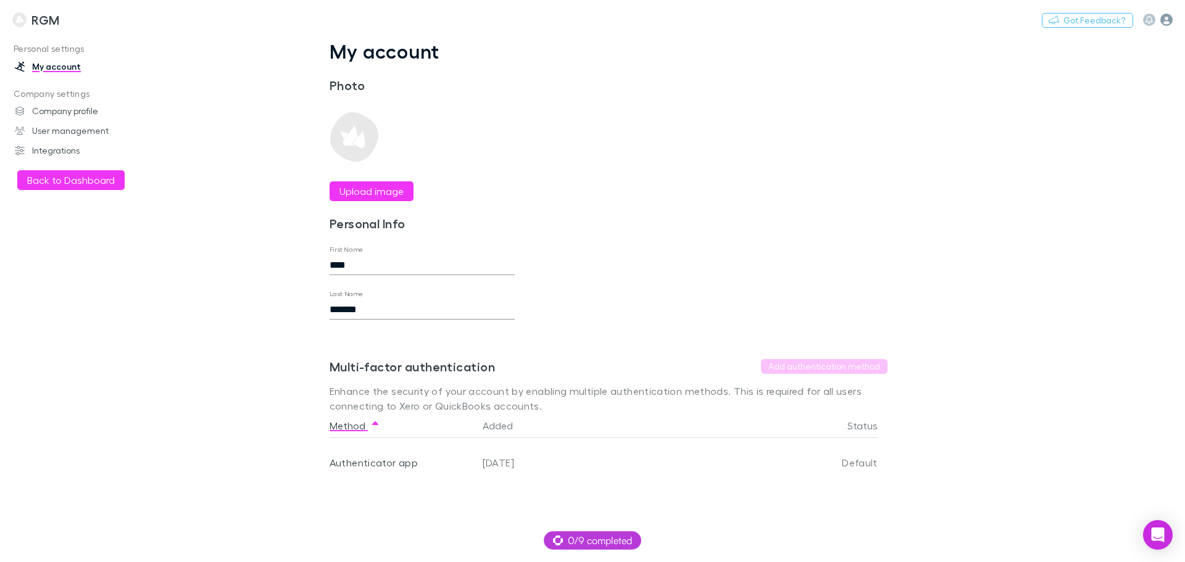
click at [1165, 15] on icon "button" at bounding box center [1166, 20] width 12 height 12
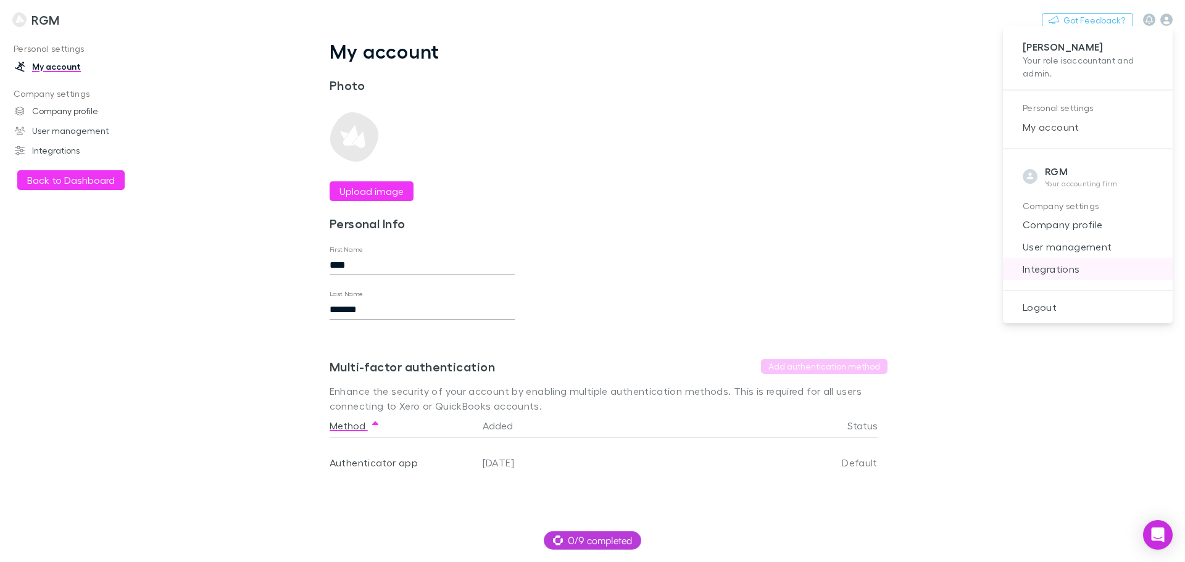
click at [1029, 265] on span "Integrations" at bounding box center [1087, 269] width 150 height 15
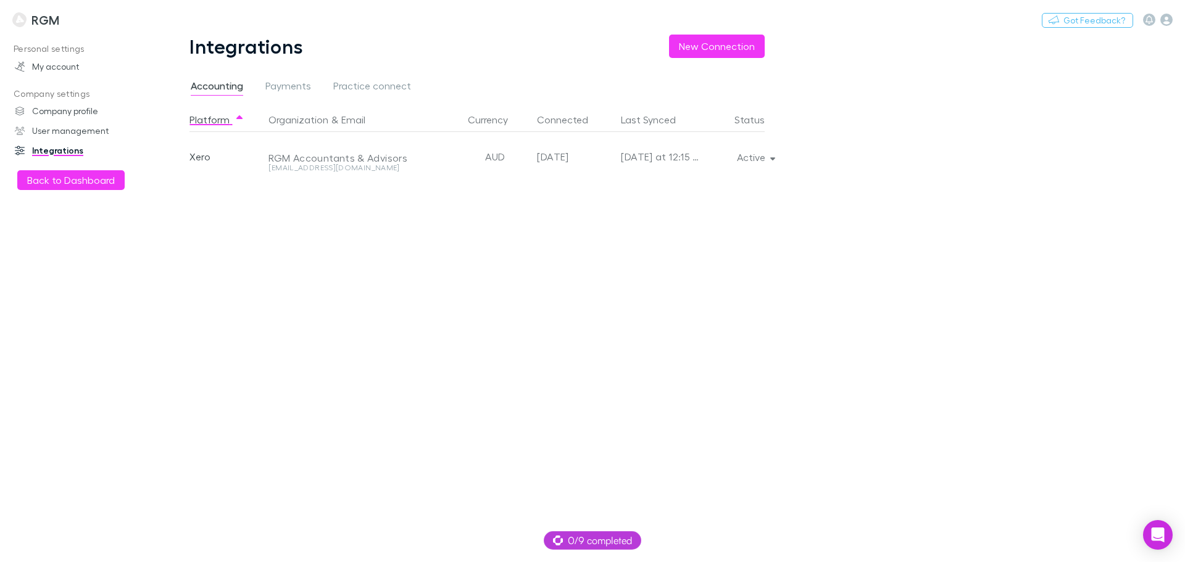
click at [292, 155] on div "RGM Accountants & Advisors" at bounding box center [356, 158] width 177 height 12
click at [59, 107] on link "Company profile" at bounding box center [84, 111] width 164 height 20
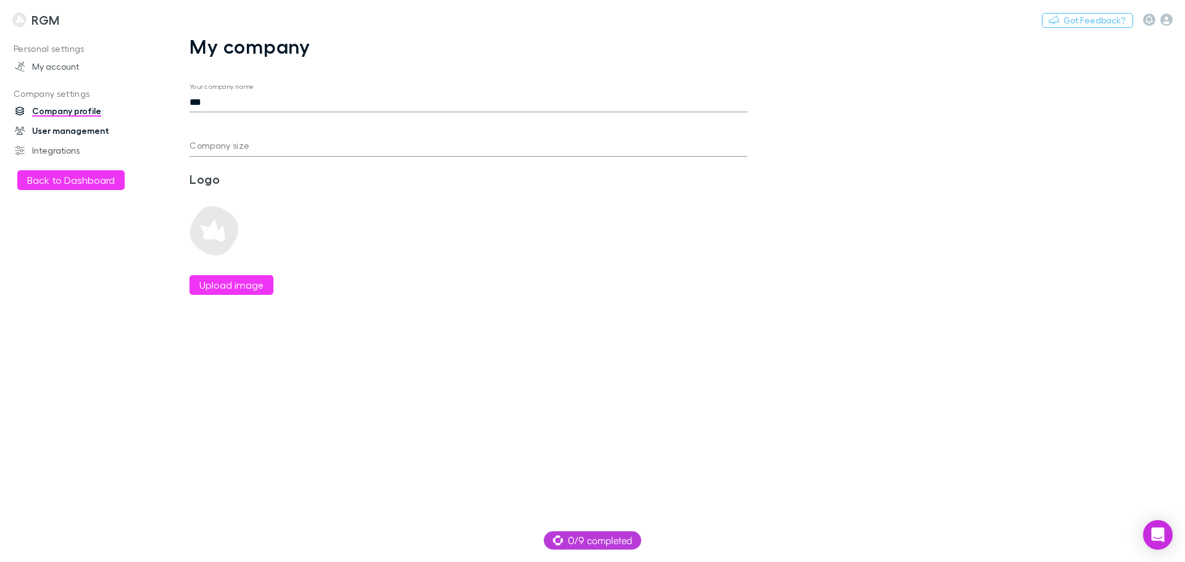
click at [70, 124] on link "User management" at bounding box center [84, 131] width 164 height 20
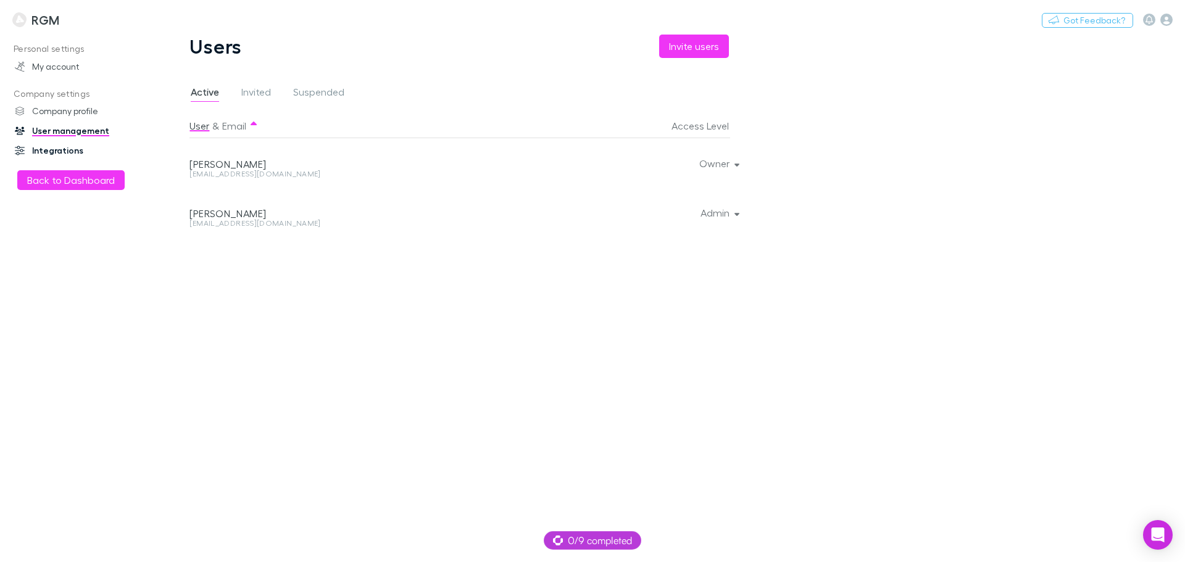
click at [55, 149] on link "Integrations" at bounding box center [84, 151] width 164 height 20
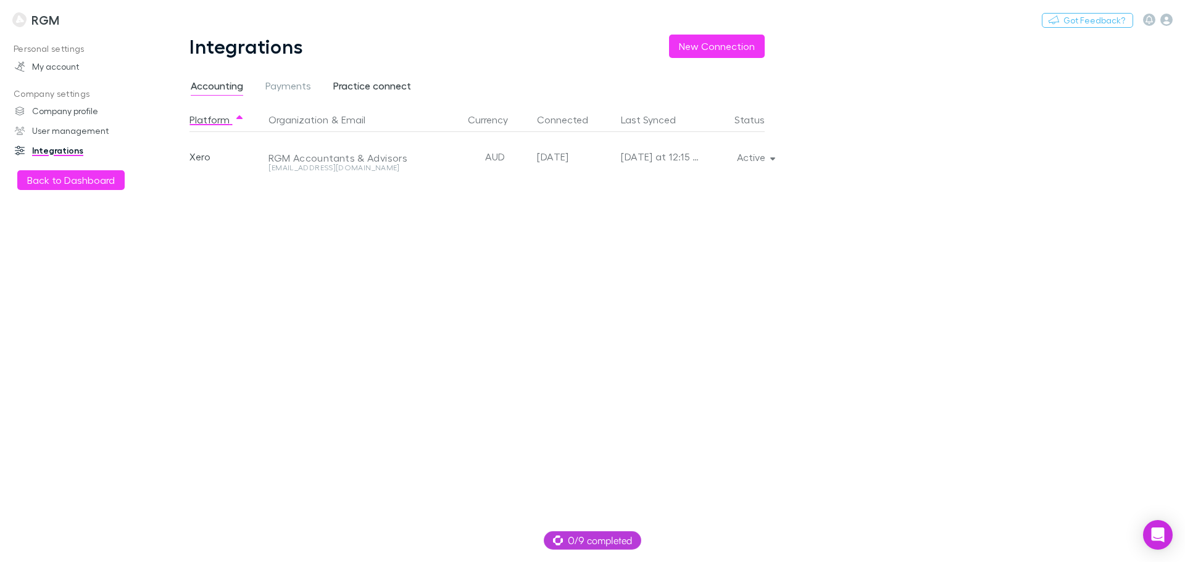
drag, startPoint x: 390, startPoint y: 82, endPoint x: 395, endPoint y: 93, distance: 11.6
click at [389, 83] on span "Practice connect" at bounding box center [372, 88] width 78 height 16
click at [374, 162] on div "RGM Accountants & Advisors Pty Ltd" at bounding box center [356, 158] width 177 height 12
click at [600, 534] on span "0/9 completed" at bounding box center [592, 540] width 79 height 15
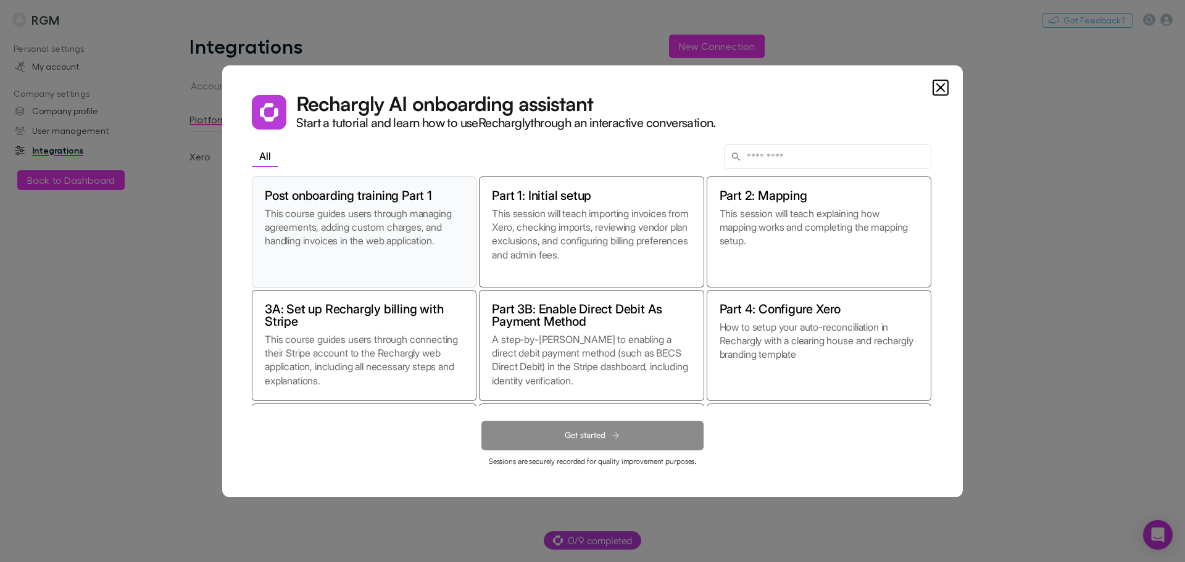
click at [400, 241] on p "This course guides users through managing agreements, adding custom charges, an…" at bounding box center [364, 241] width 199 height 68
click at [936, 83] on icon "Close" at bounding box center [940, 87] width 15 height 15
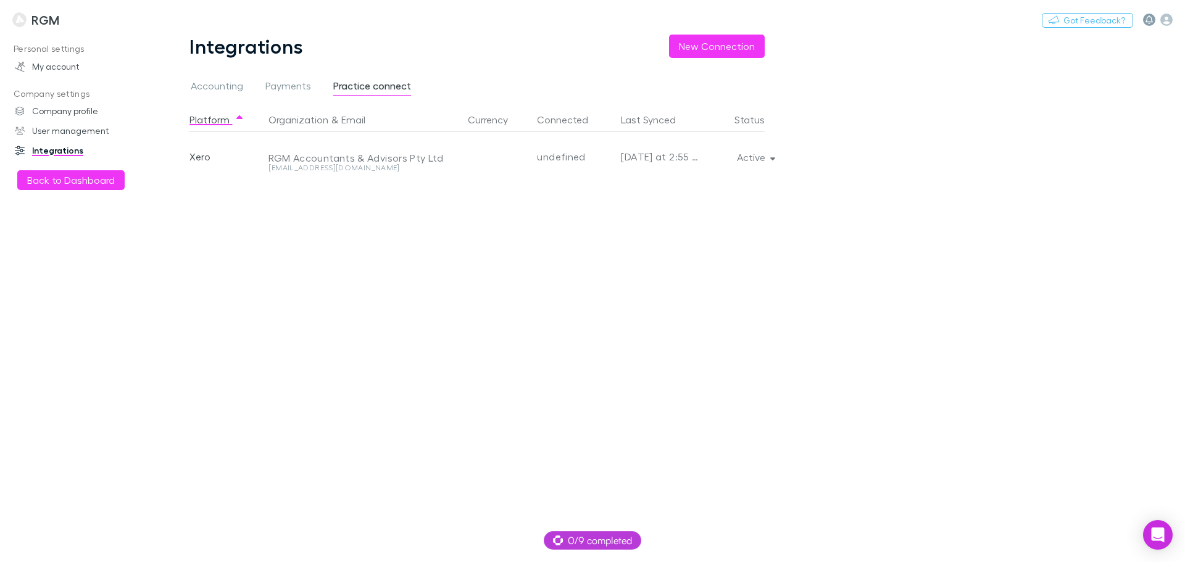
click at [1151, 15] on icon "button" at bounding box center [1148, 19] width 7 height 9
click at [1165, 15] on div at bounding box center [592, 281] width 1185 height 562
click at [1163, 23] on icon "button" at bounding box center [1166, 20] width 12 height 12
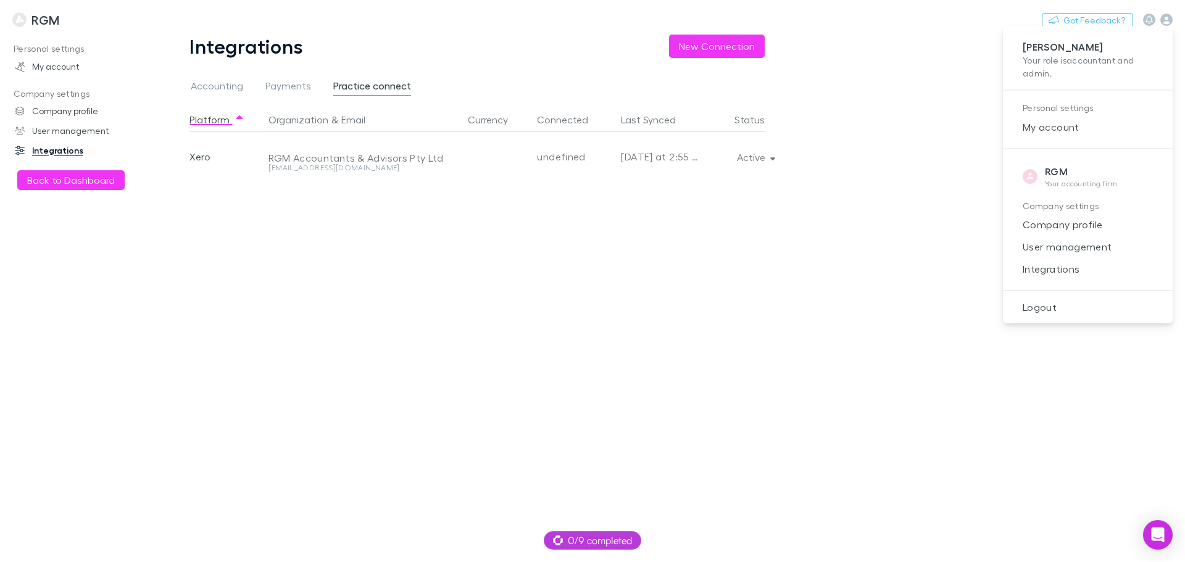
click at [1060, 178] on div "RGM" at bounding box center [1080, 171] width 73 height 15
click at [253, 306] on div at bounding box center [592, 281] width 1185 height 562
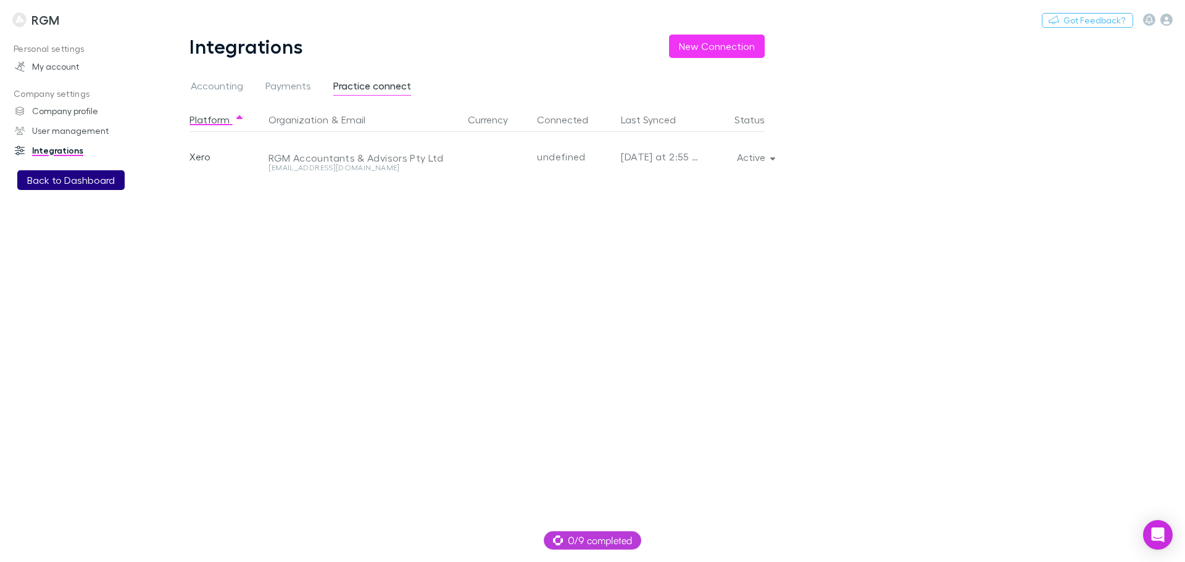
click at [78, 182] on button "Back to Dashboard" at bounding box center [70, 180] width 107 height 20
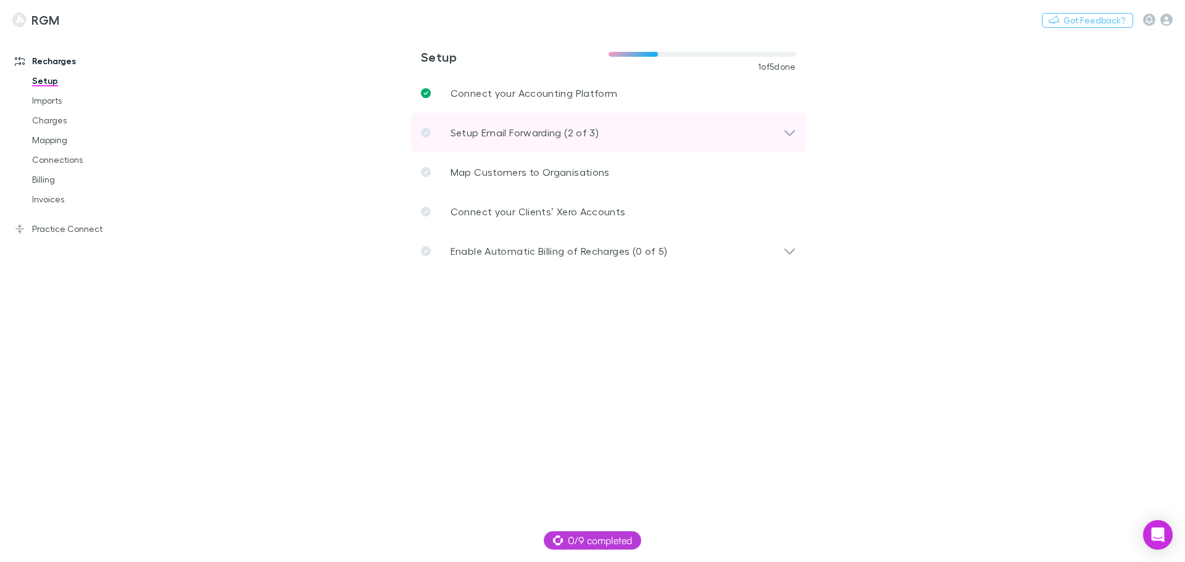
click at [793, 129] on icon at bounding box center [789, 132] width 13 height 15
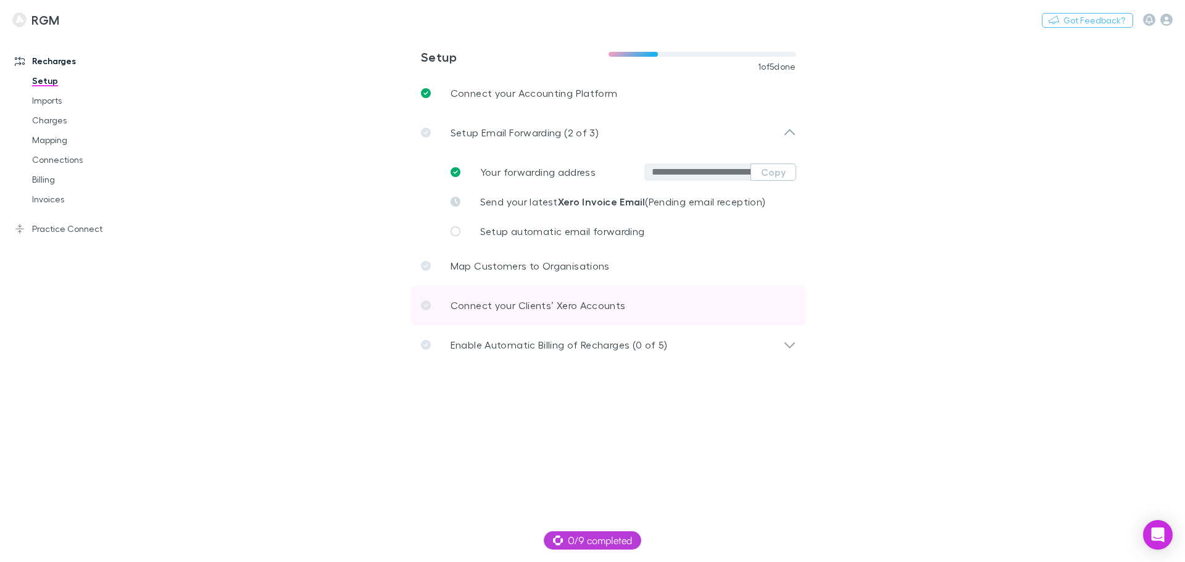
click at [640, 314] on link "Connect your Clients’ Xero Accounts" at bounding box center [608, 305] width 395 height 39
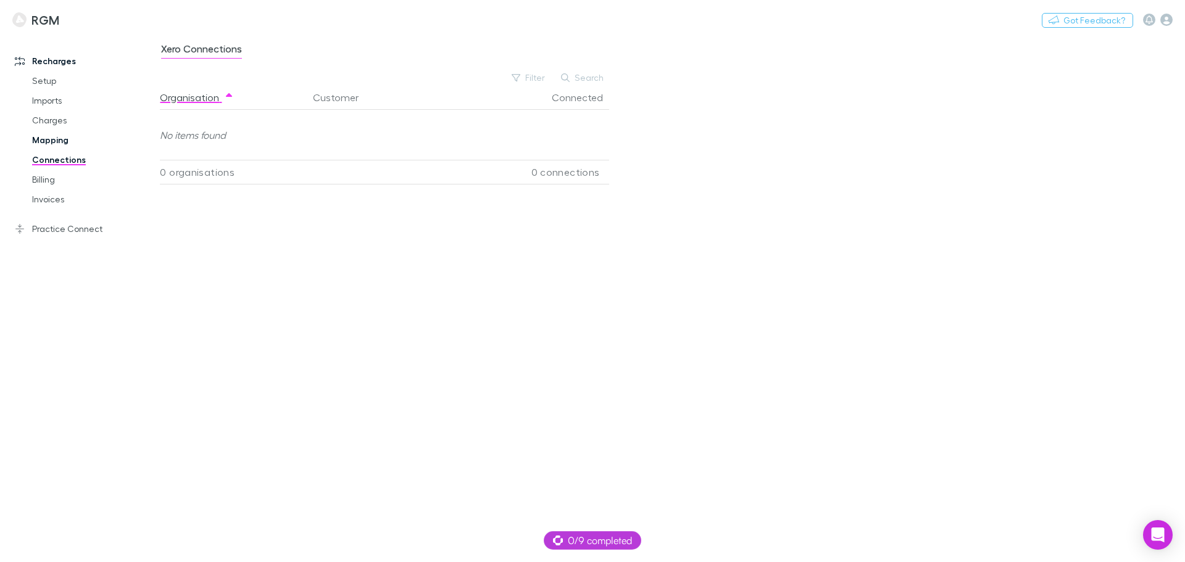
click at [44, 139] on link "Mapping" at bounding box center [93, 140] width 147 height 20
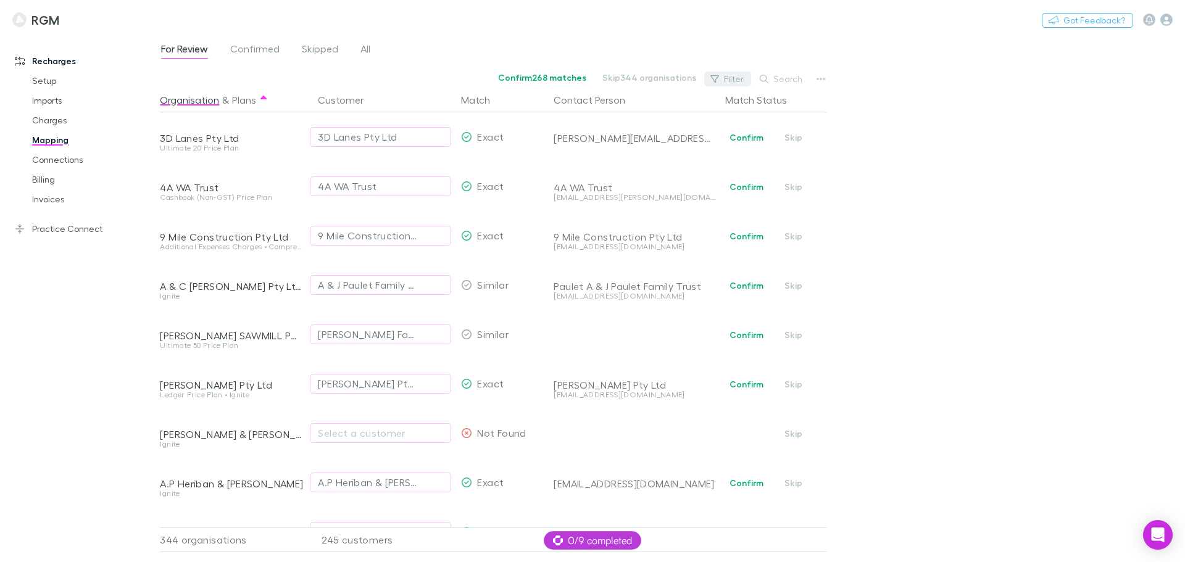
click at [732, 78] on button "Filter" at bounding box center [727, 79] width 47 height 15
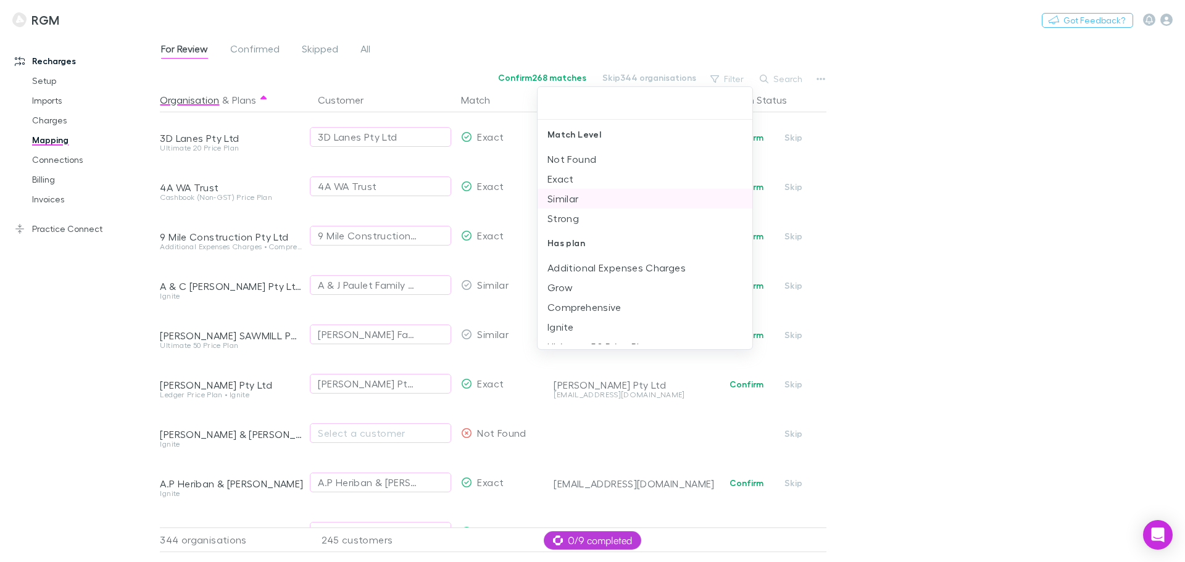
click at [560, 176] on li "Exact" at bounding box center [644, 179] width 215 height 20
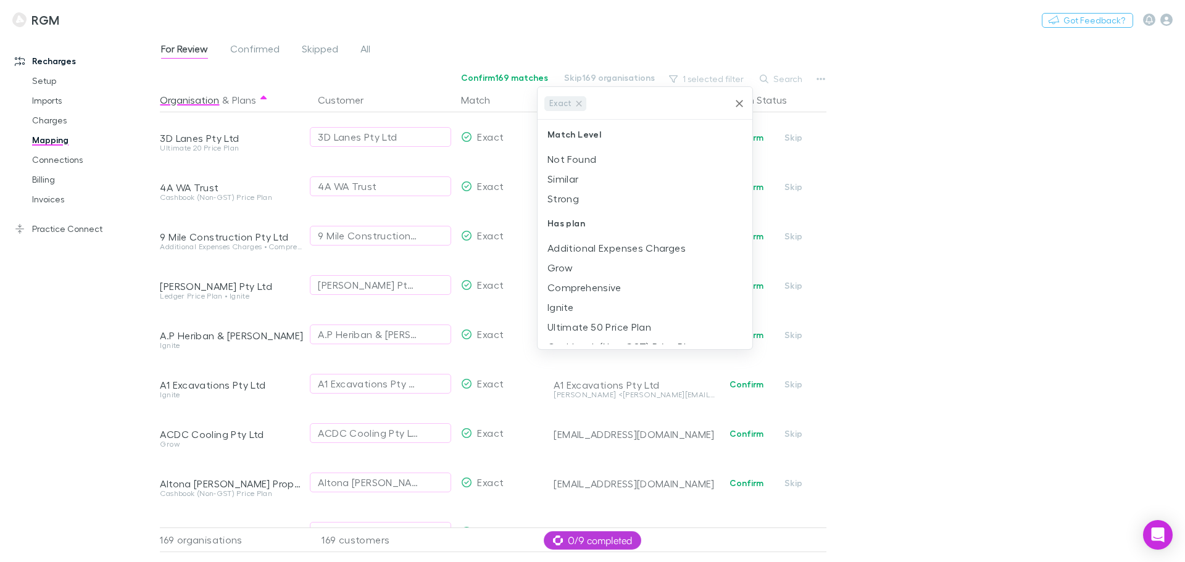
click at [948, 210] on div at bounding box center [592, 281] width 1185 height 562
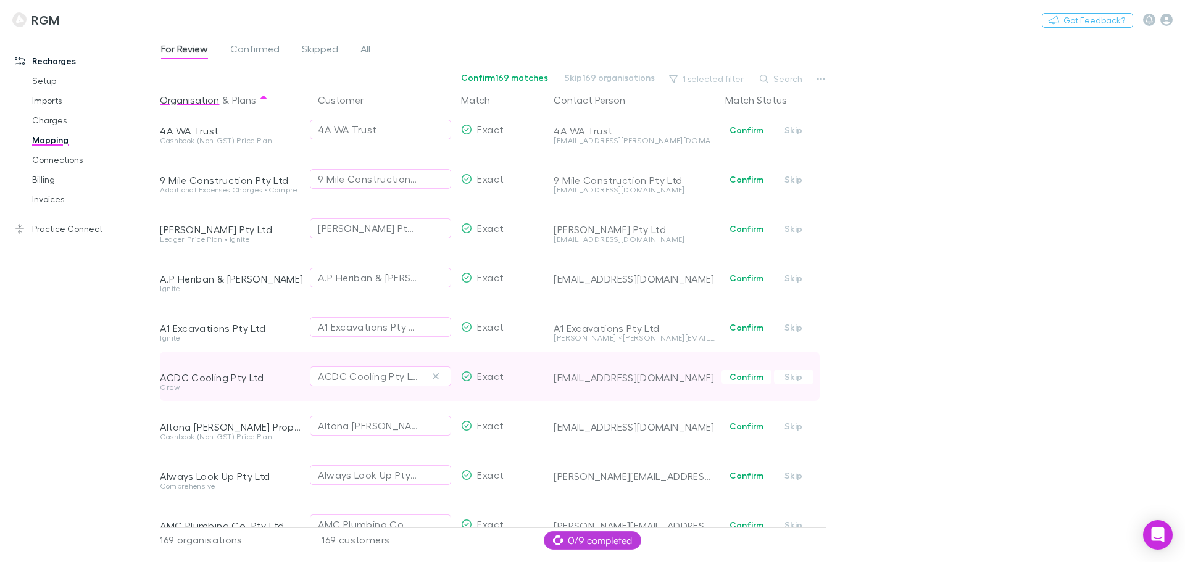
scroll to position [31, 0]
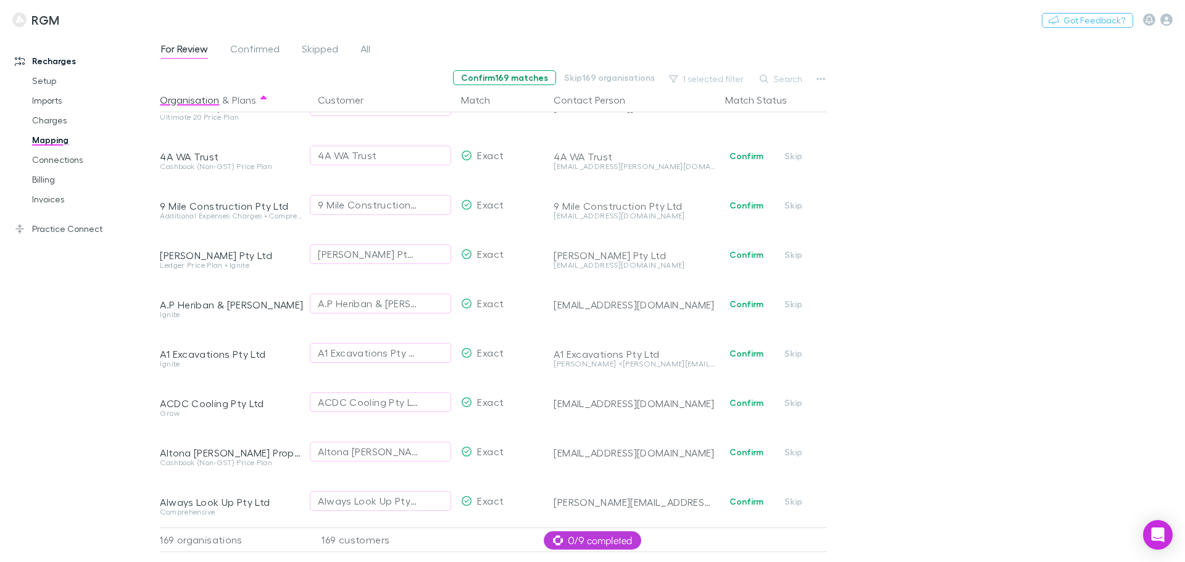
click at [513, 80] on button "Confirm 169 matches" at bounding box center [504, 77] width 103 height 15
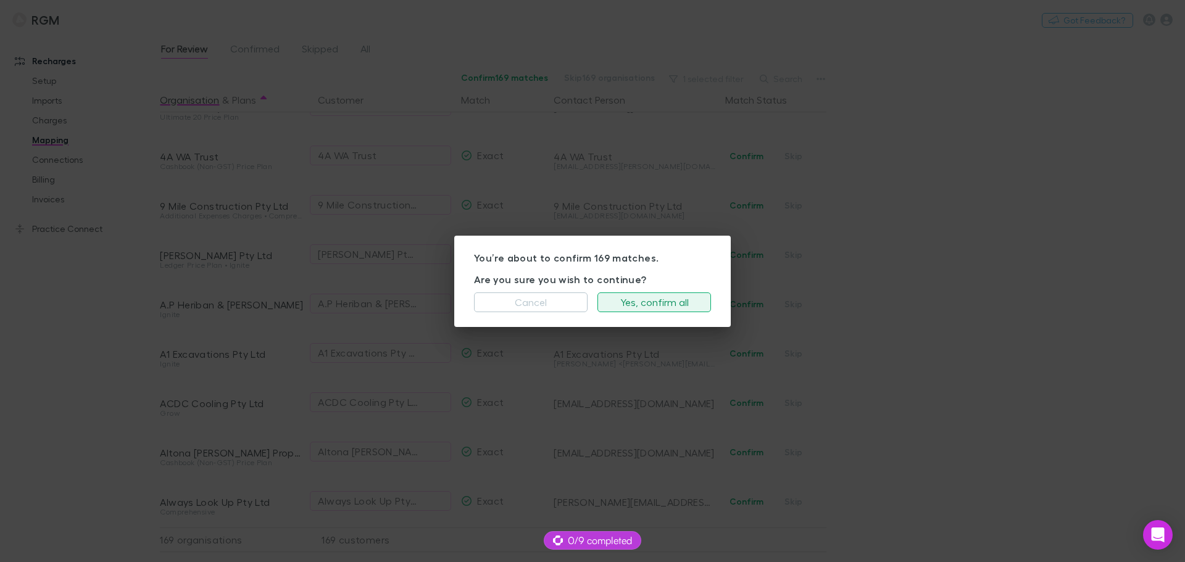
click at [650, 302] on button "Yes, confirm all" at bounding box center [654, 302] width 114 height 20
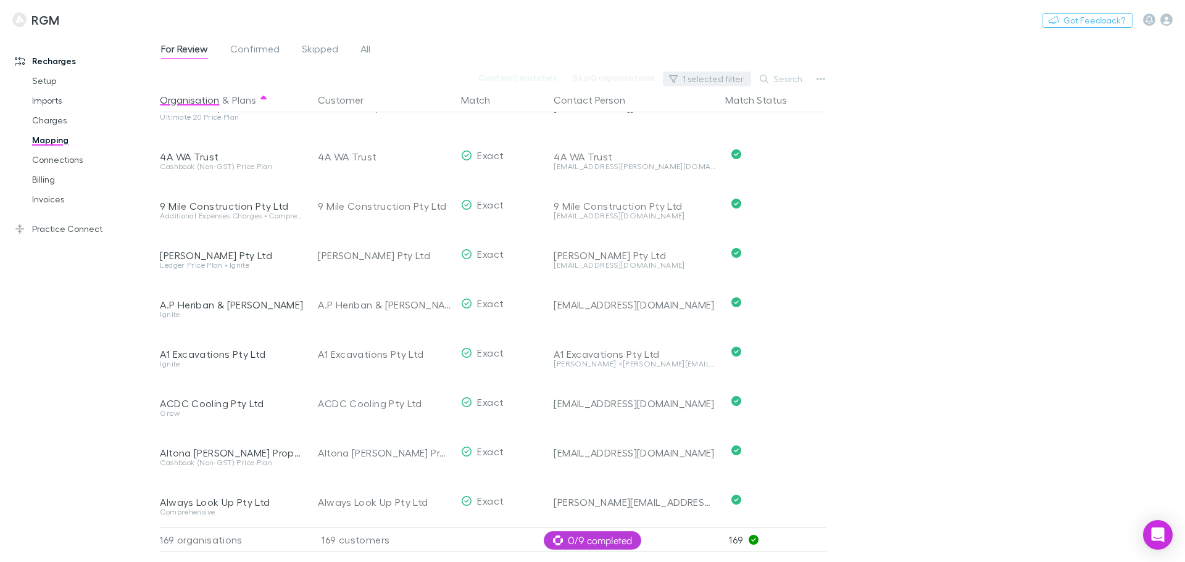
click at [725, 74] on button "1 selected filter" at bounding box center [707, 79] width 88 height 15
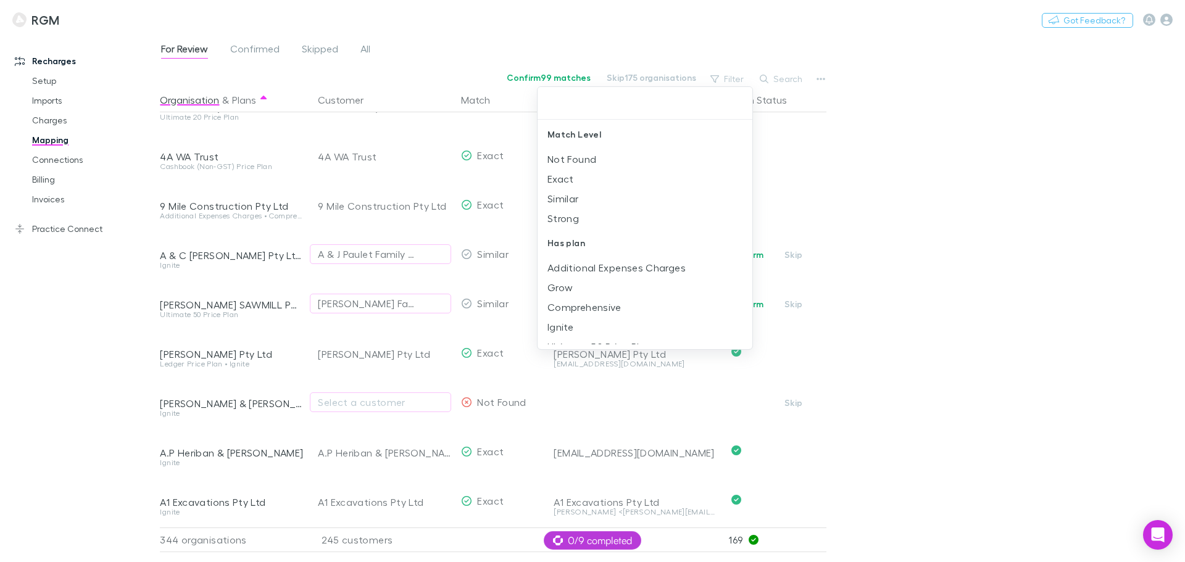
click at [1036, 149] on div at bounding box center [592, 281] width 1185 height 562
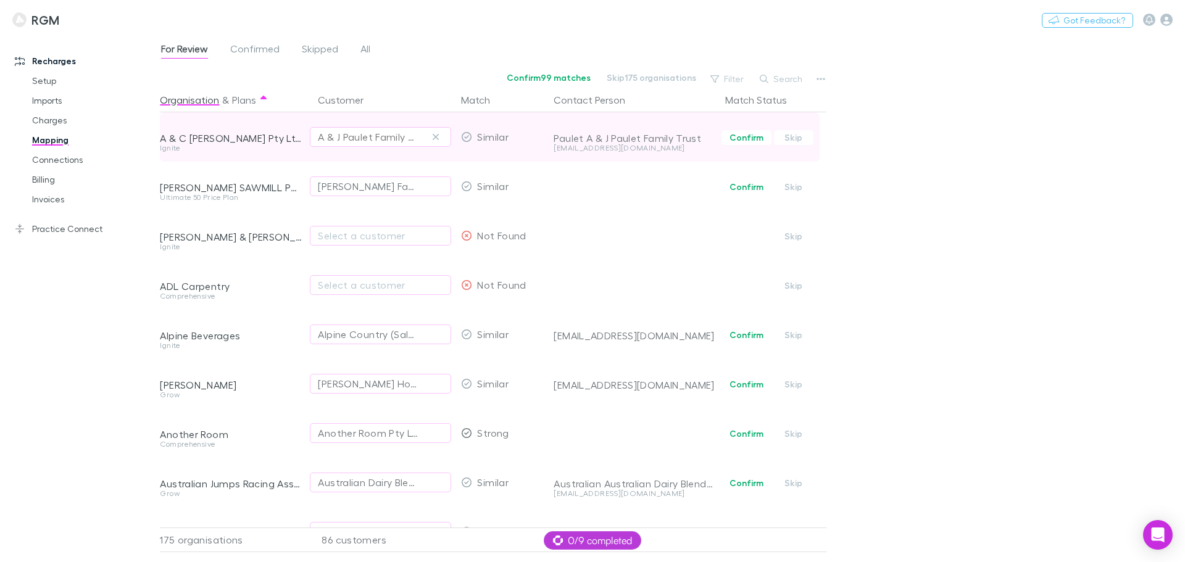
drag, startPoint x: 437, startPoint y: 136, endPoint x: 428, endPoint y: 136, distance: 8.6
click at [437, 136] on icon "button" at bounding box center [435, 137] width 6 height 6
click at [367, 139] on div "Select a customer" at bounding box center [380, 137] width 125 height 15
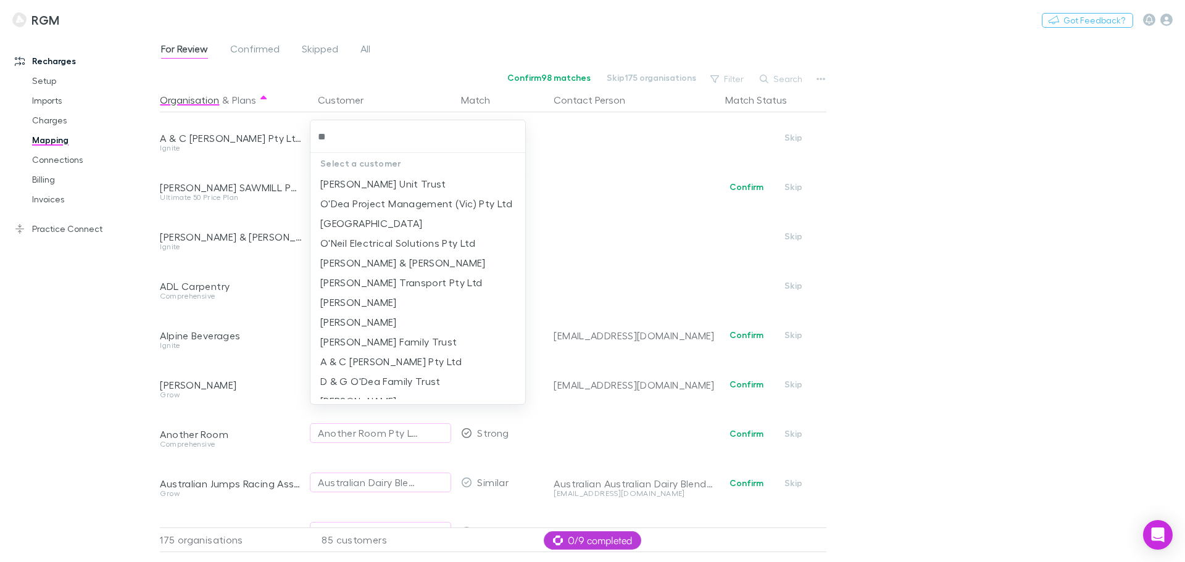
type input "*"
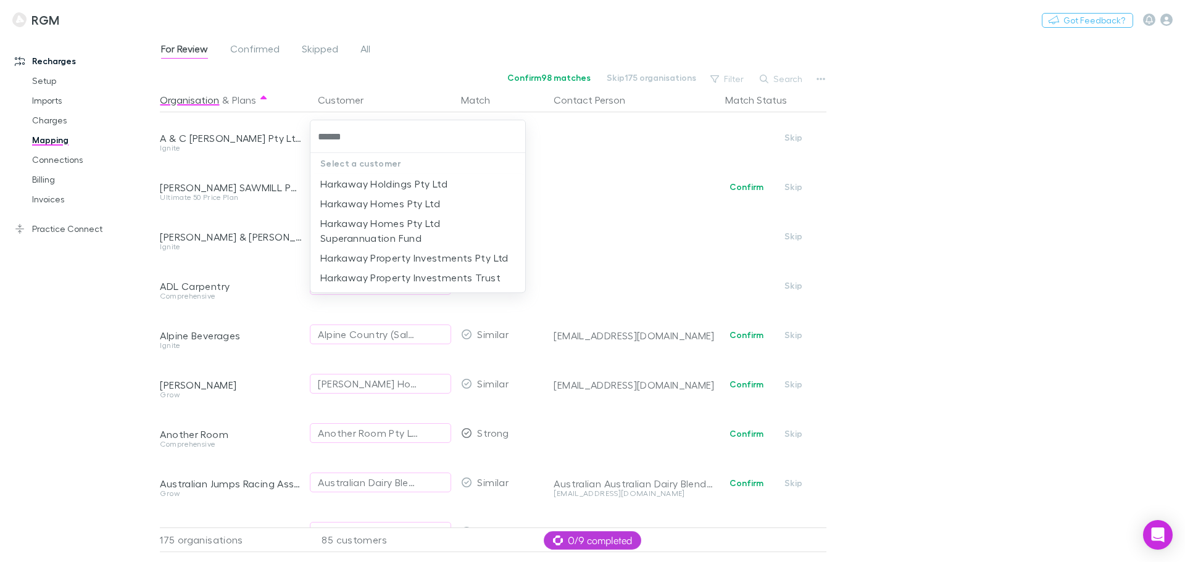
type input "*******"
click at [374, 178] on li "Harkaway Holdings Pty Ltd" at bounding box center [417, 184] width 215 height 20
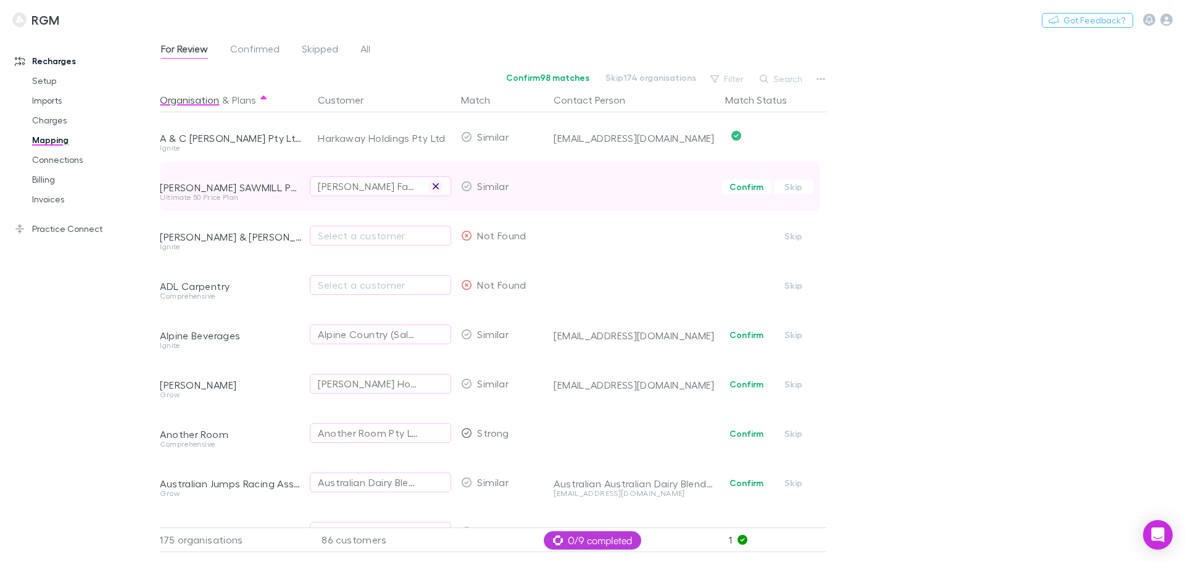
click at [437, 181] on icon "button" at bounding box center [435, 186] width 7 height 10
click at [386, 190] on div "Select a customer" at bounding box center [380, 186] width 125 height 15
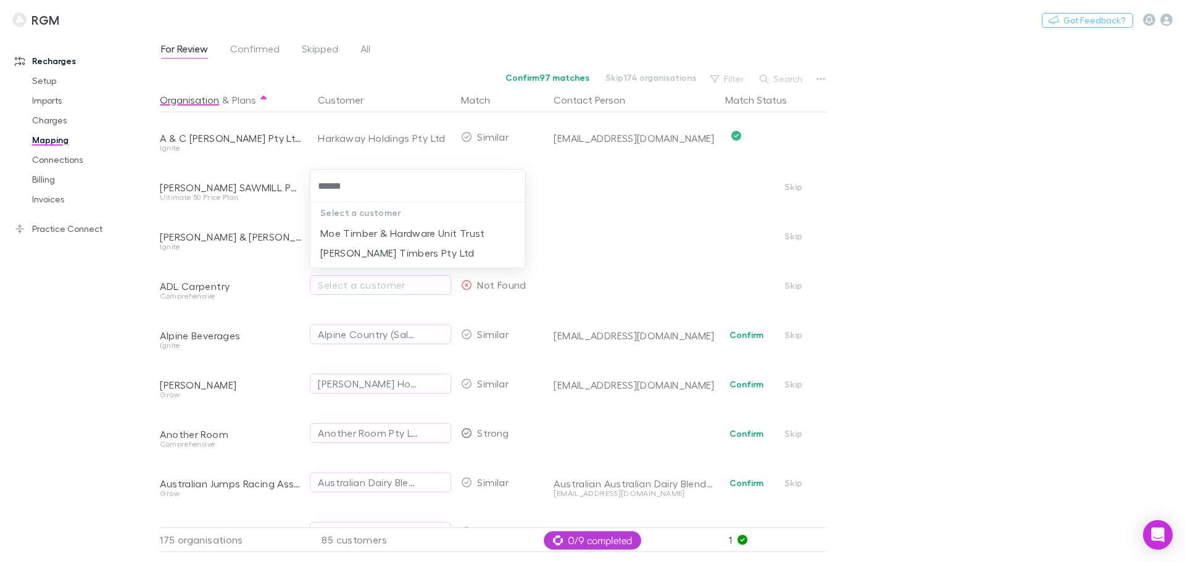
type input "*******"
click at [374, 234] on li "[PERSON_NAME] Timbers Pty Ltd" at bounding box center [417, 233] width 215 height 20
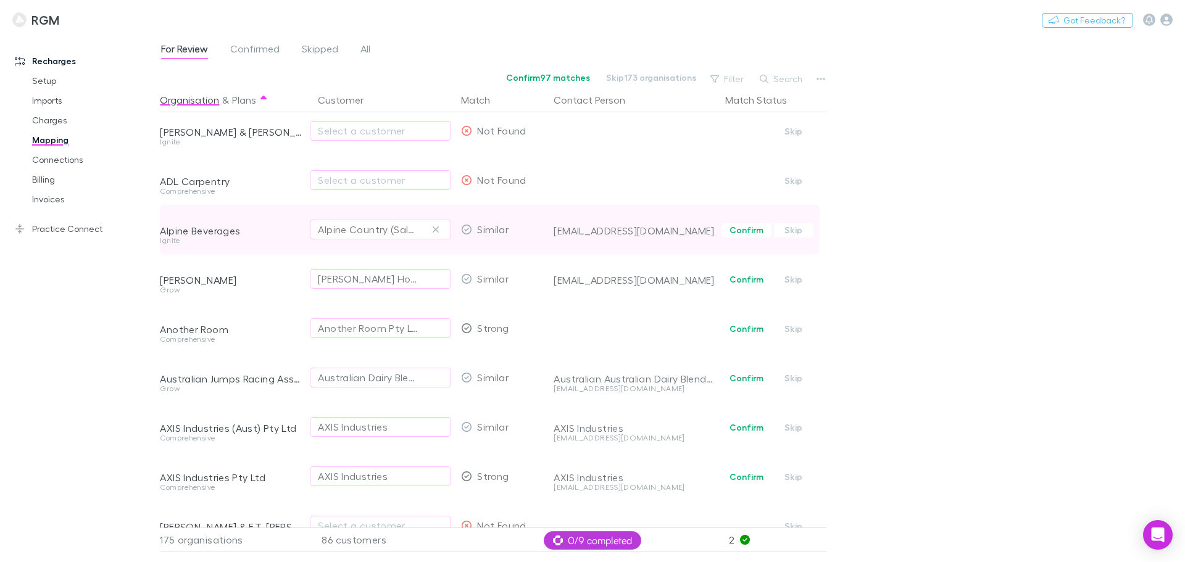
scroll to position [108, 0]
click at [436, 223] on icon "button" at bounding box center [435, 226] width 7 height 10
click at [372, 229] on div "Select a customer" at bounding box center [380, 226] width 125 height 15
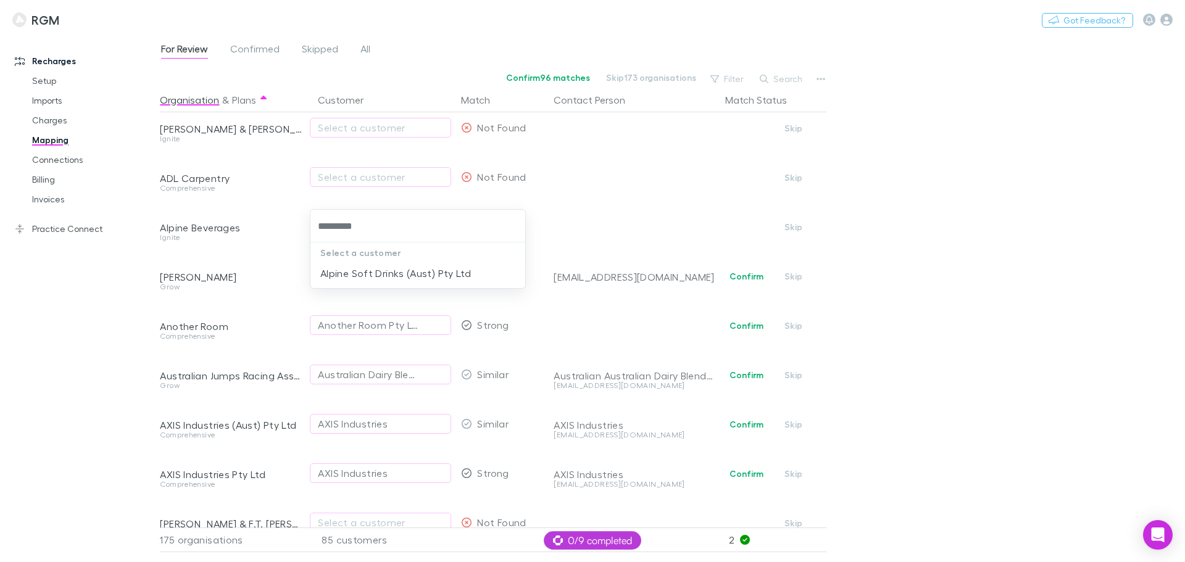
type input "**********"
click at [366, 264] on li "Alpine Soft Drinks (Aust) Pty Ltd" at bounding box center [417, 273] width 215 height 20
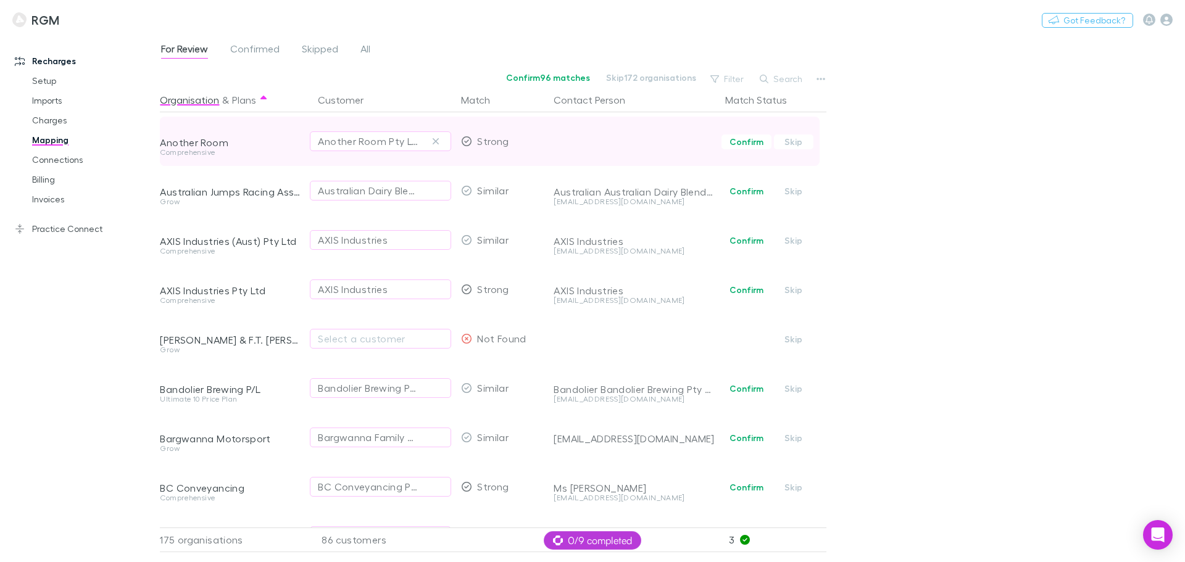
scroll to position [293, 0]
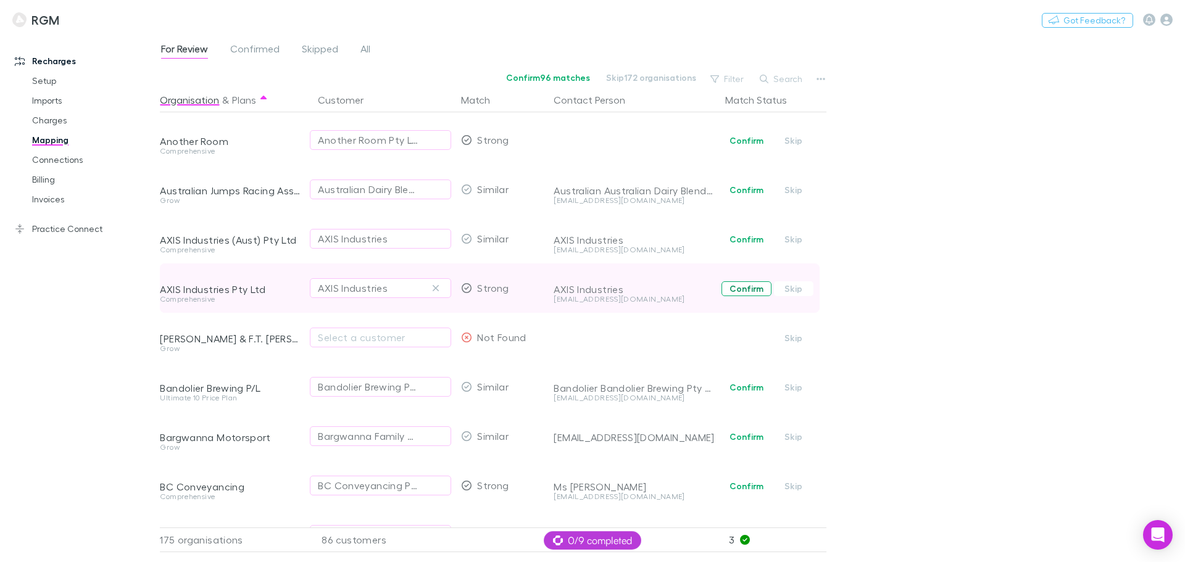
click at [748, 285] on button "Confirm" at bounding box center [746, 288] width 50 height 15
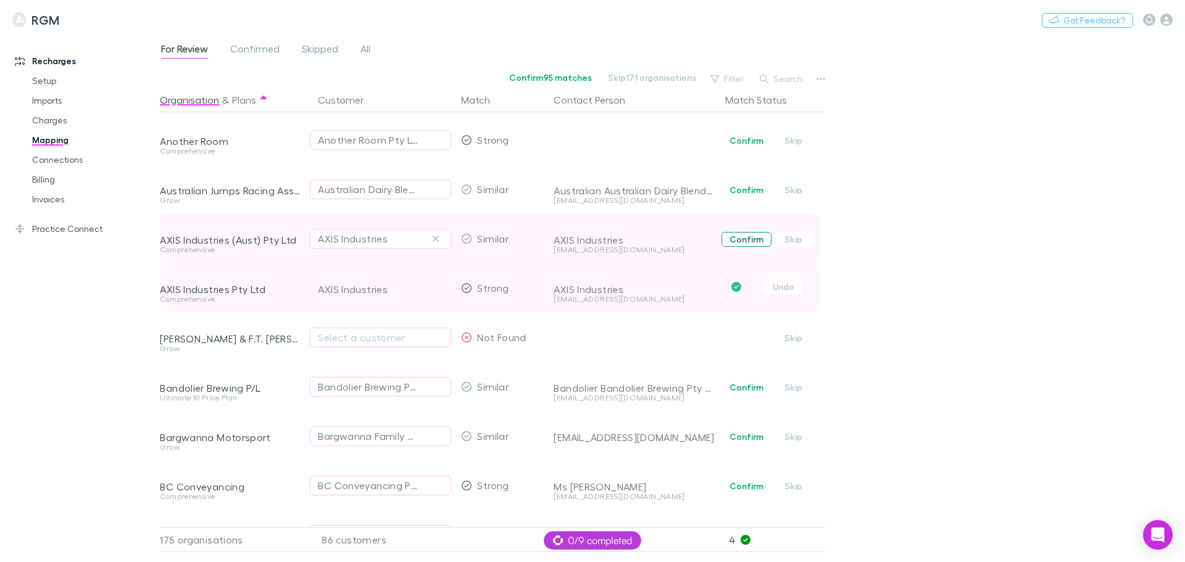
click at [738, 239] on button "Confirm" at bounding box center [746, 239] width 50 height 15
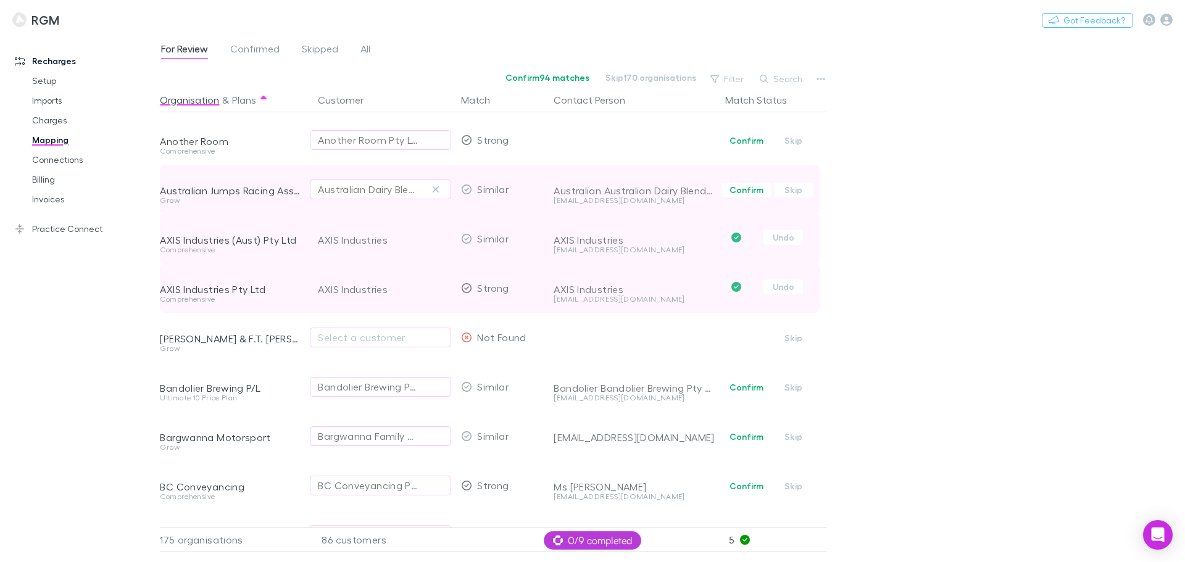
click at [434, 185] on icon "button" at bounding box center [435, 189] width 7 height 10
click at [362, 191] on div "Select a customer" at bounding box center [380, 189] width 125 height 15
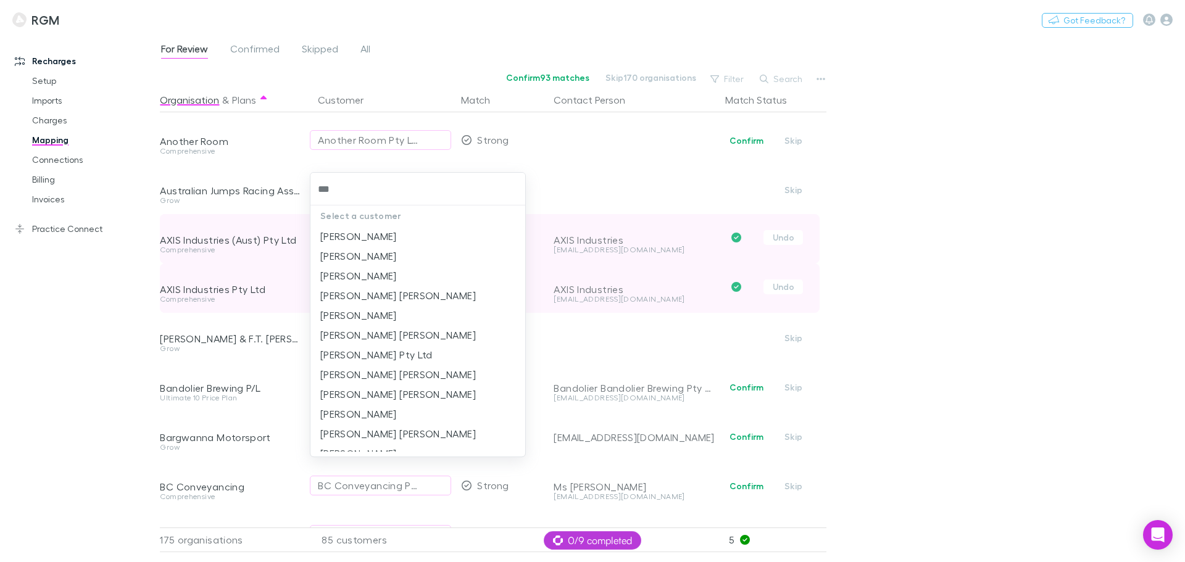
type input "****"
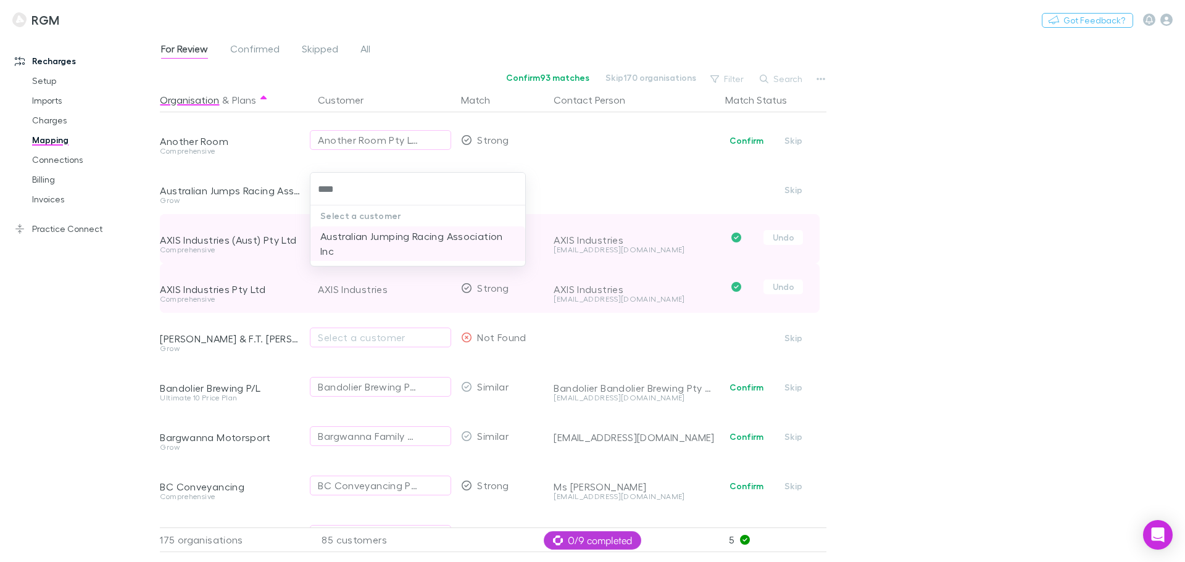
click at [354, 236] on li "Australian Jumping Racing Association Inc" at bounding box center [417, 243] width 215 height 35
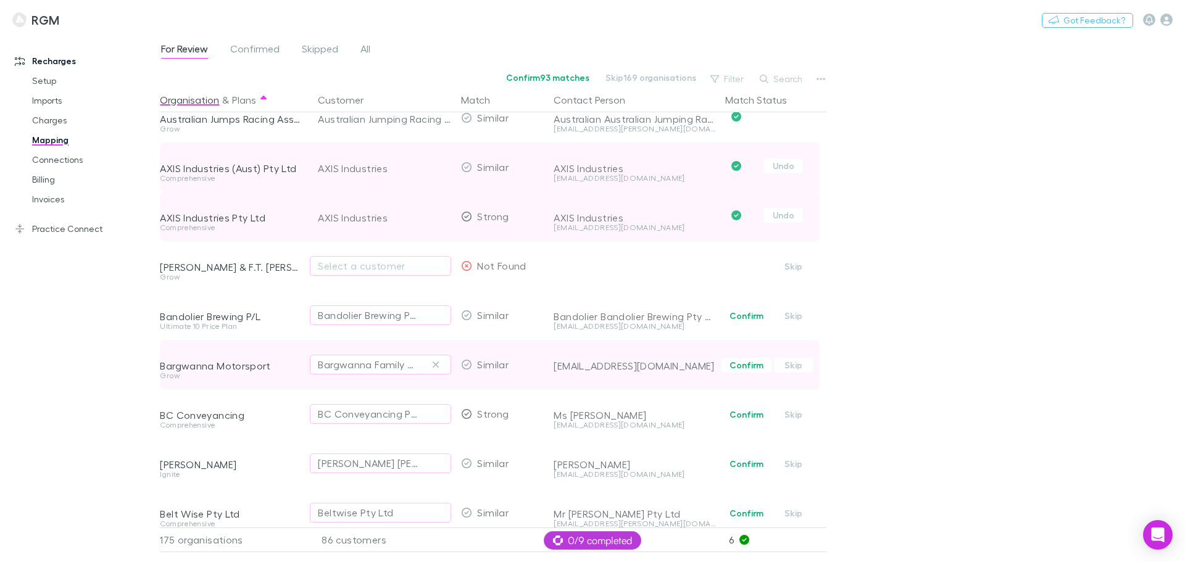
scroll to position [370, 0]
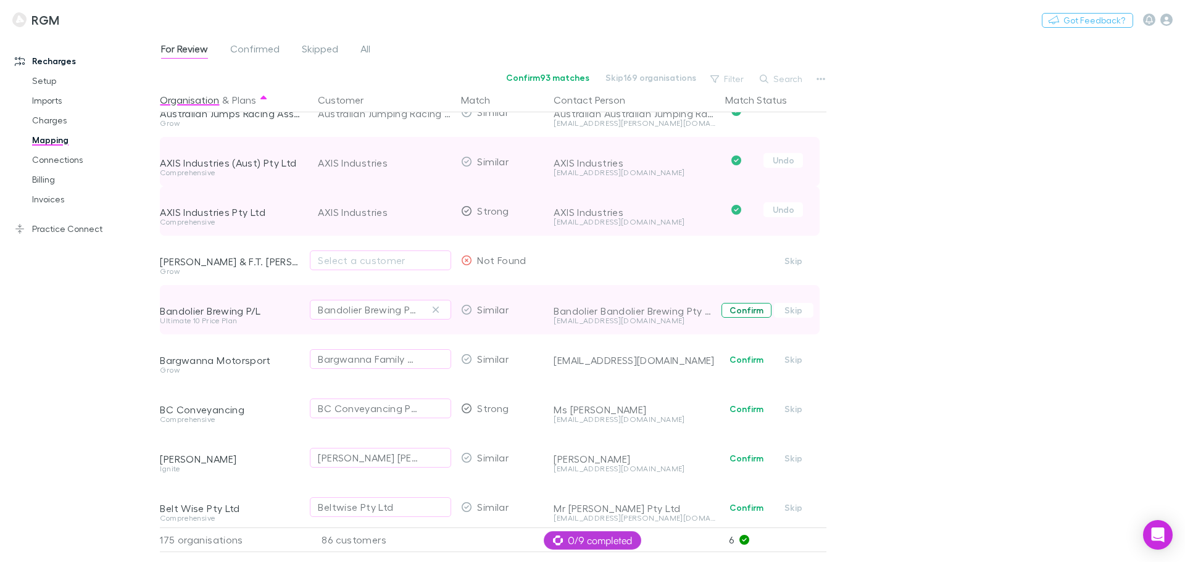
click at [743, 306] on button "Confirm" at bounding box center [746, 310] width 50 height 15
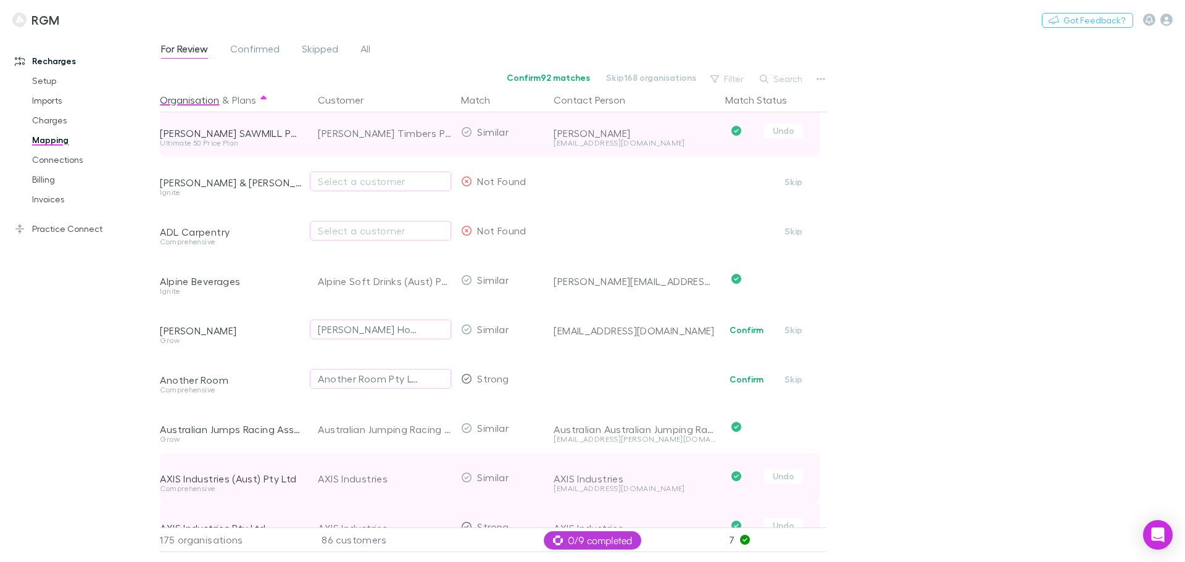
scroll to position [0, 0]
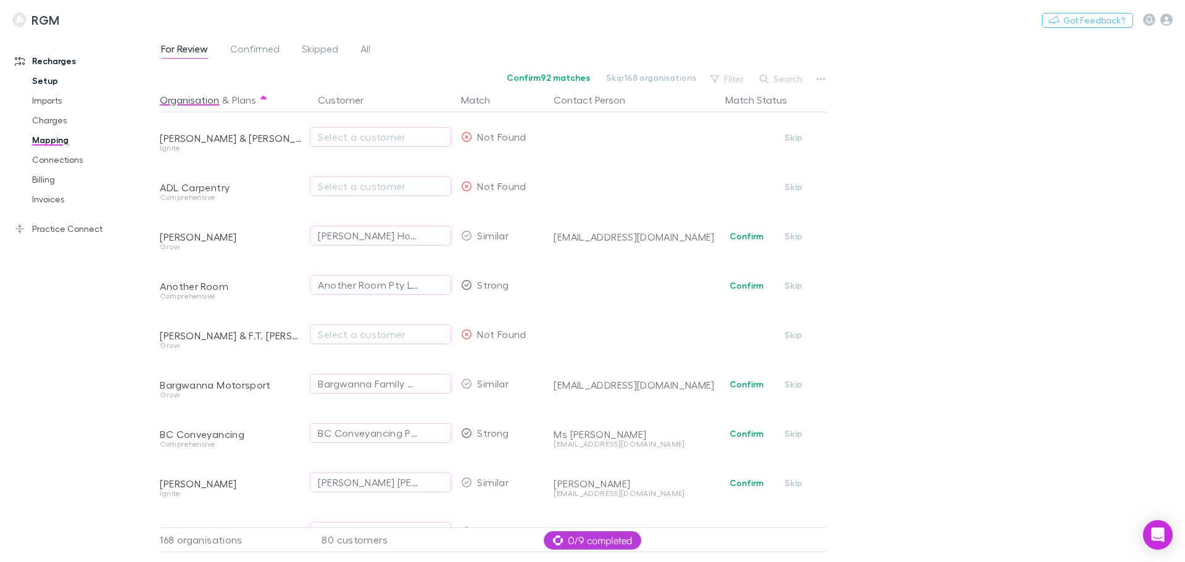
click at [45, 81] on link "Setup" at bounding box center [93, 81] width 147 height 20
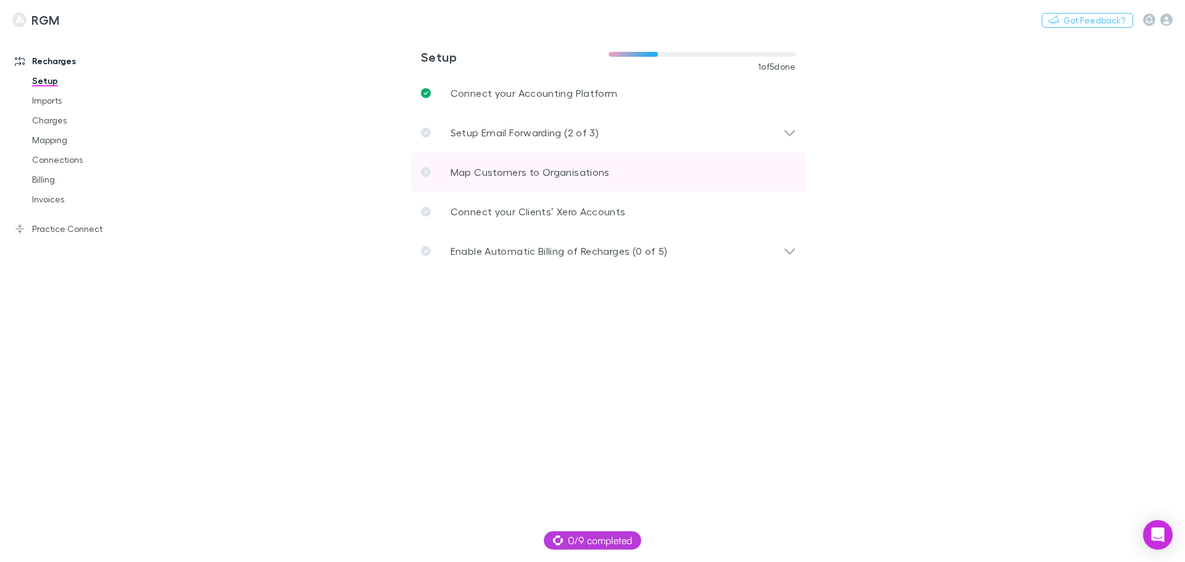
click at [524, 175] on p "Map Customers to Organisations" at bounding box center [529, 172] width 159 height 15
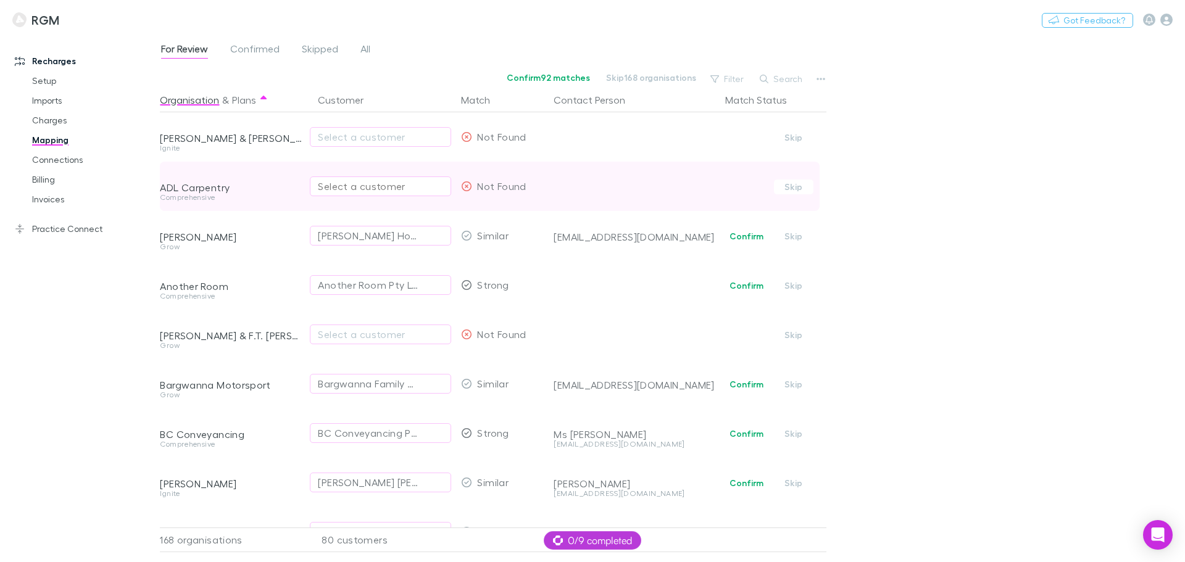
click at [362, 185] on div "Select a customer" at bounding box center [380, 186] width 125 height 15
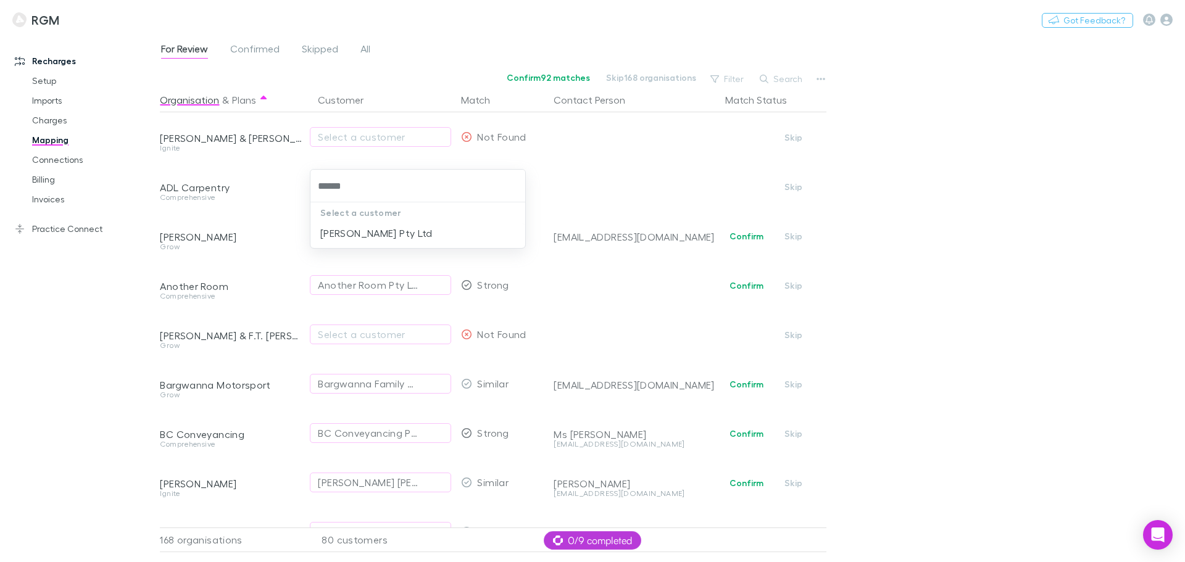
type input "*******"
click at [348, 226] on li "[PERSON_NAME] Pty Ltd" at bounding box center [417, 233] width 215 height 20
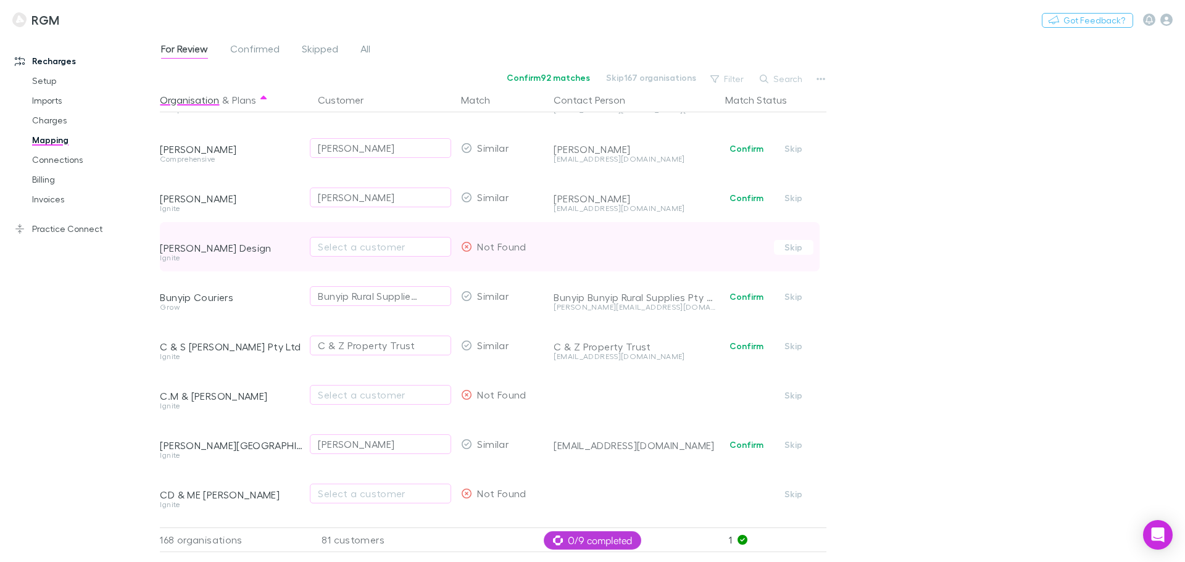
scroll to position [463, 0]
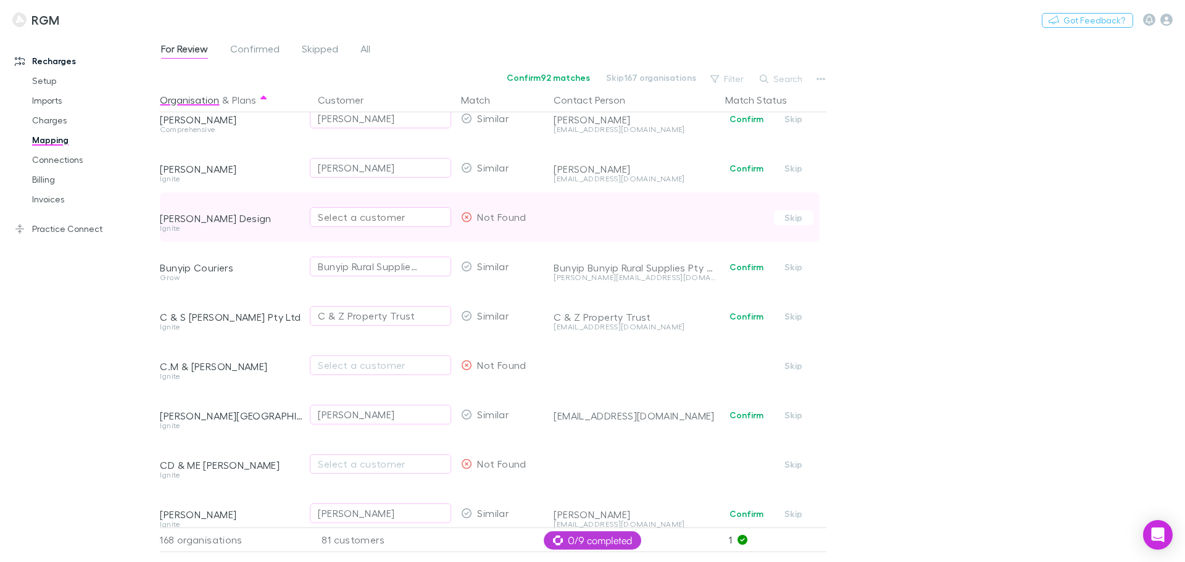
click at [367, 215] on div "Select a customer" at bounding box center [380, 217] width 125 height 15
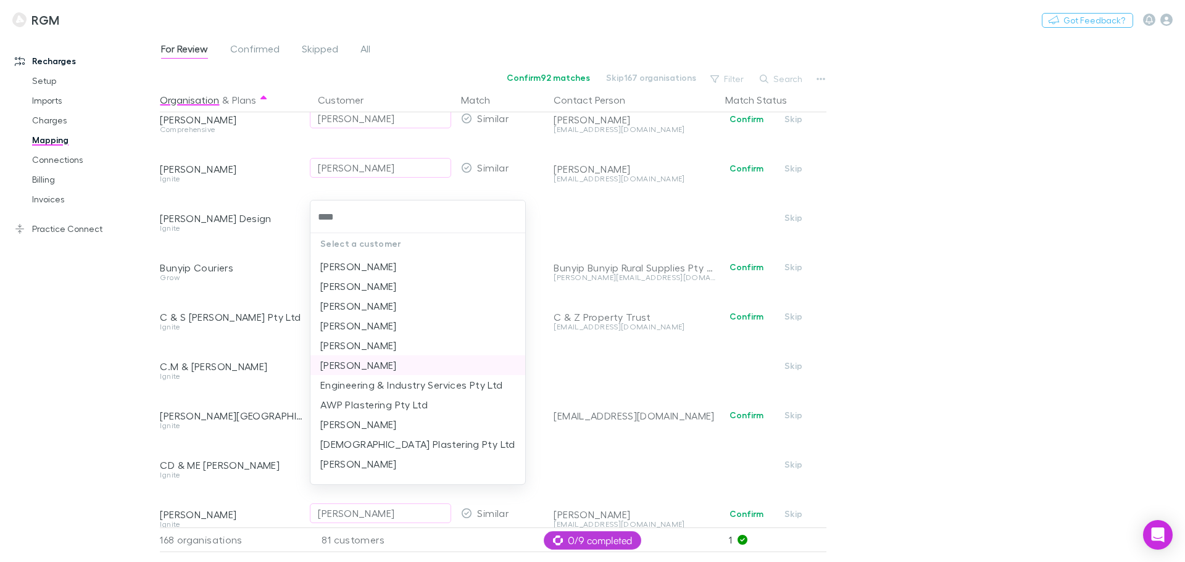
scroll to position [0, 0]
drag, startPoint x: 363, startPoint y: 218, endPoint x: 294, endPoint y: 205, distance: 69.6
click at [294, 205] on div "**** Select a customer [PERSON_NAME] [PERSON_NAME] [PERSON_NAME] [PERSON_NAME] …" at bounding box center [592, 281] width 1185 height 562
type input "*"
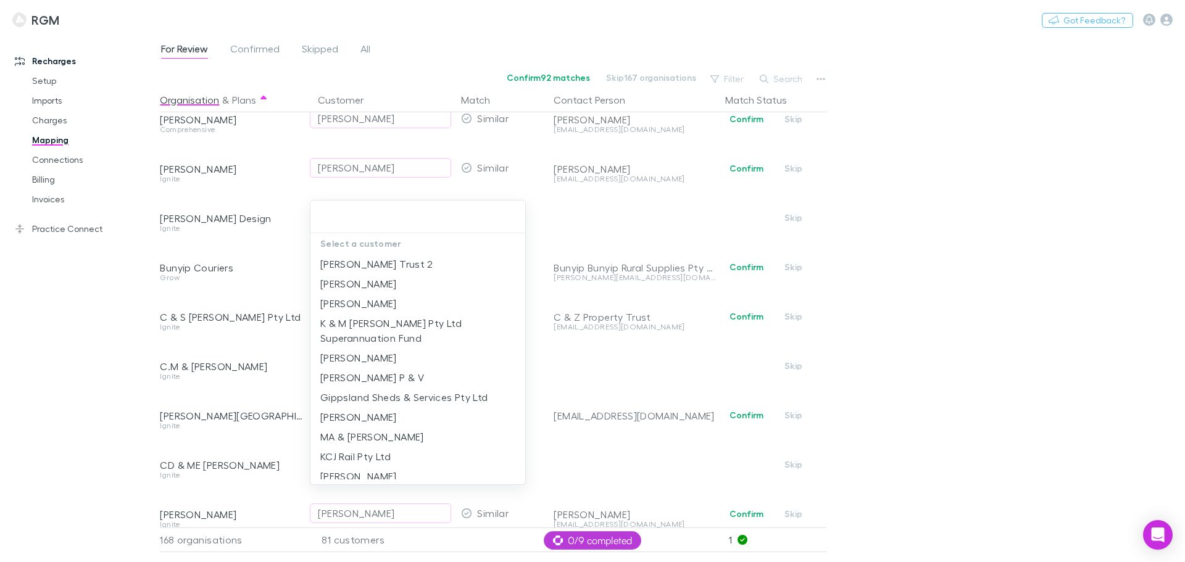
click at [983, 154] on div at bounding box center [592, 281] width 1185 height 562
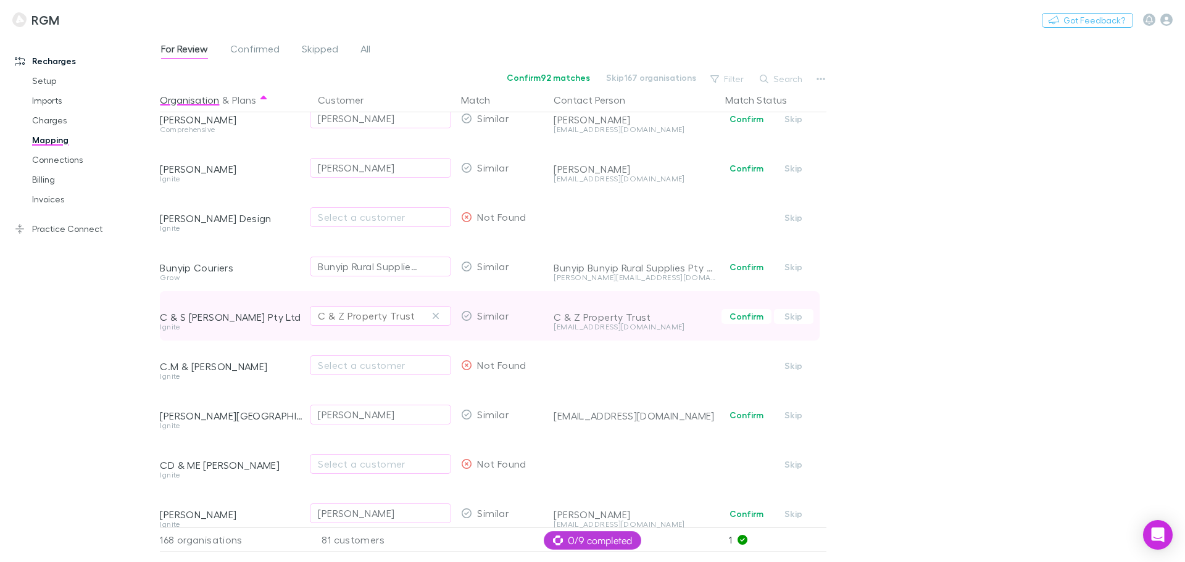
click at [437, 315] on icon "button" at bounding box center [435, 316] width 7 height 10
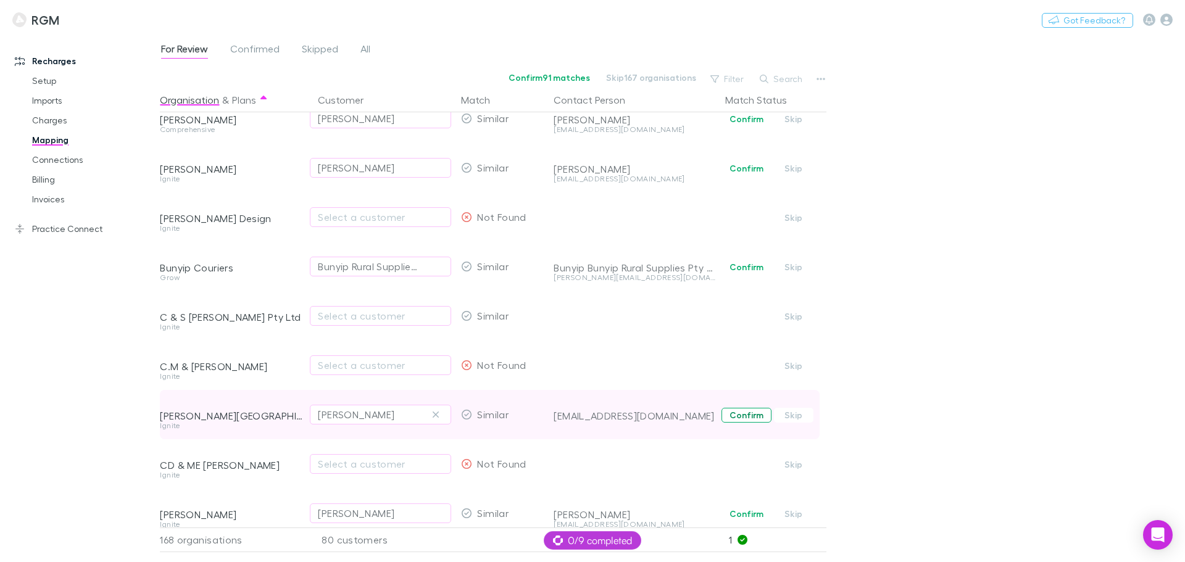
click at [735, 416] on button "Confirm" at bounding box center [746, 415] width 50 height 15
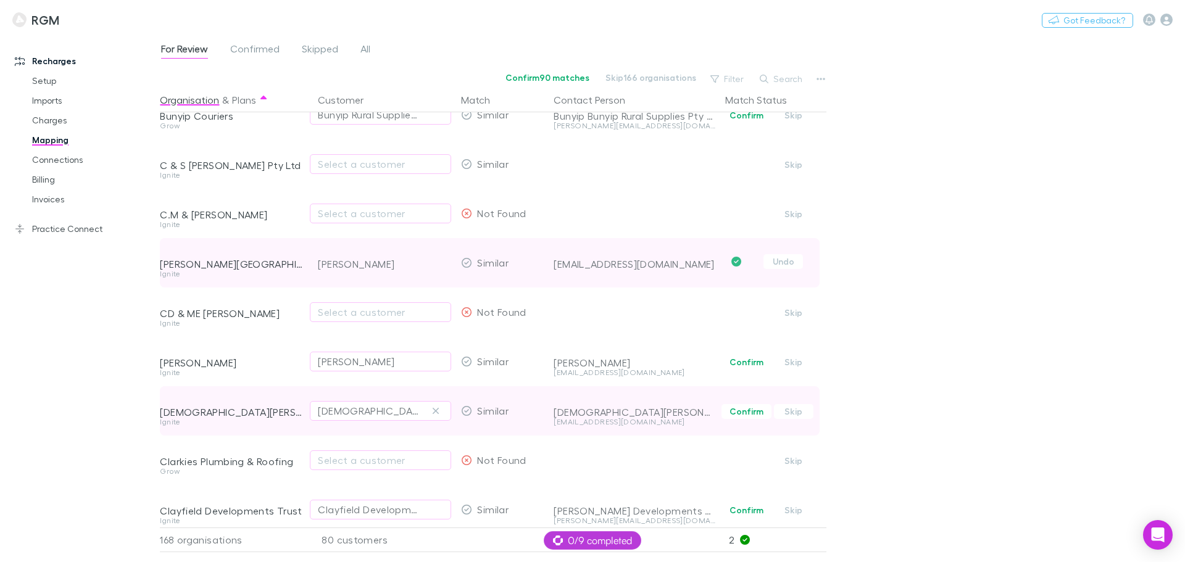
scroll to position [617, 0]
click at [432, 407] on icon "button" at bounding box center [435, 408] width 7 height 10
click at [358, 405] on div "Select a customer" at bounding box center [380, 408] width 125 height 15
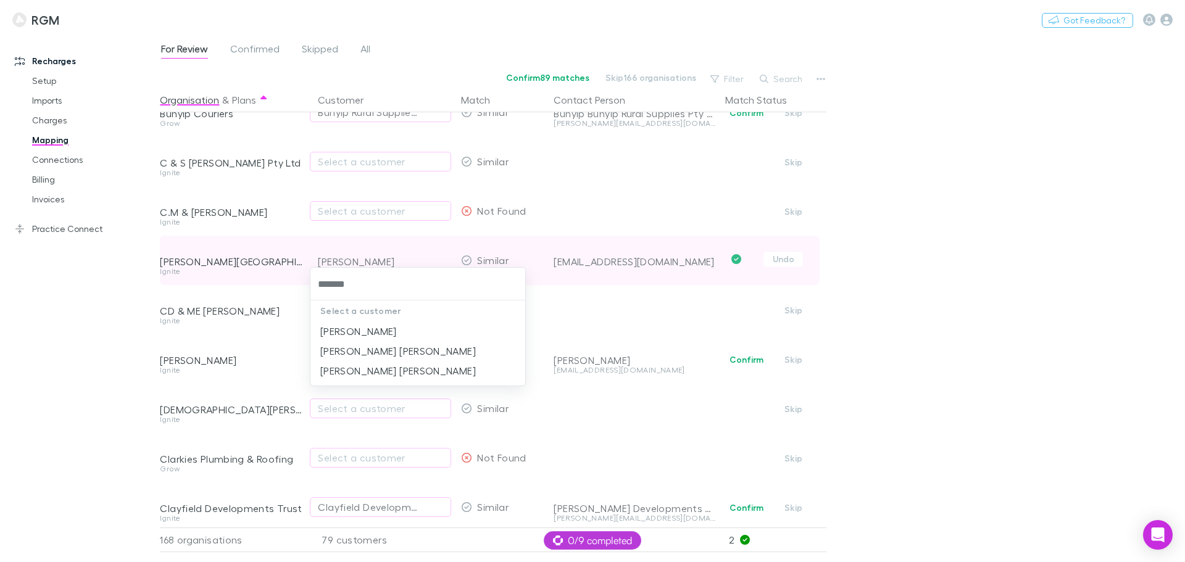
type input "********"
click at [384, 368] on li "[PERSON_NAME] [PERSON_NAME]" at bounding box center [417, 371] width 215 height 20
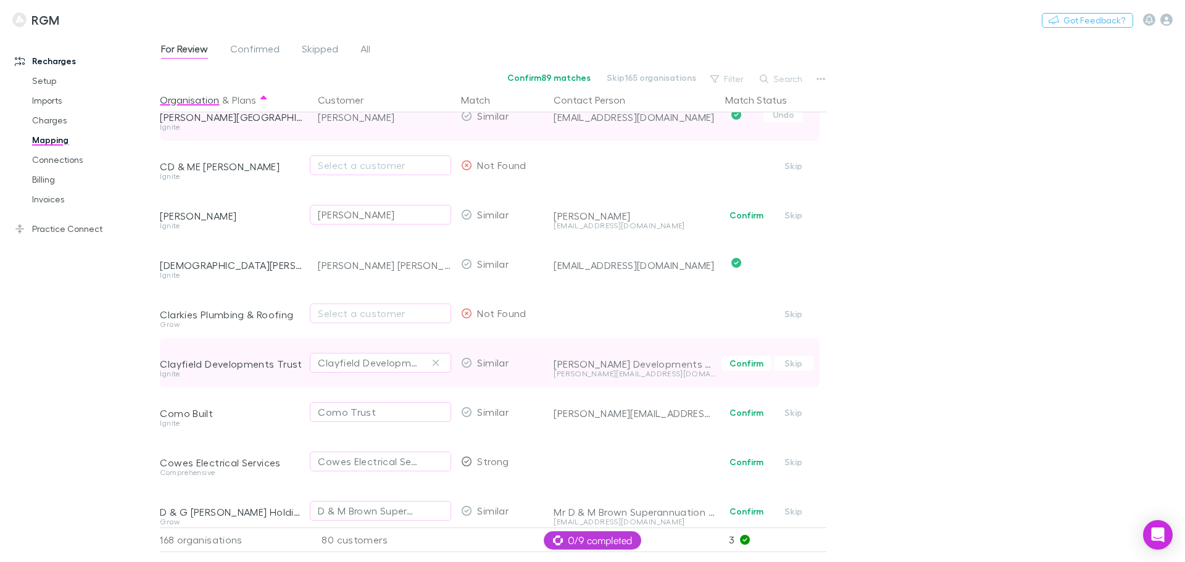
scroll to position [771, 0]
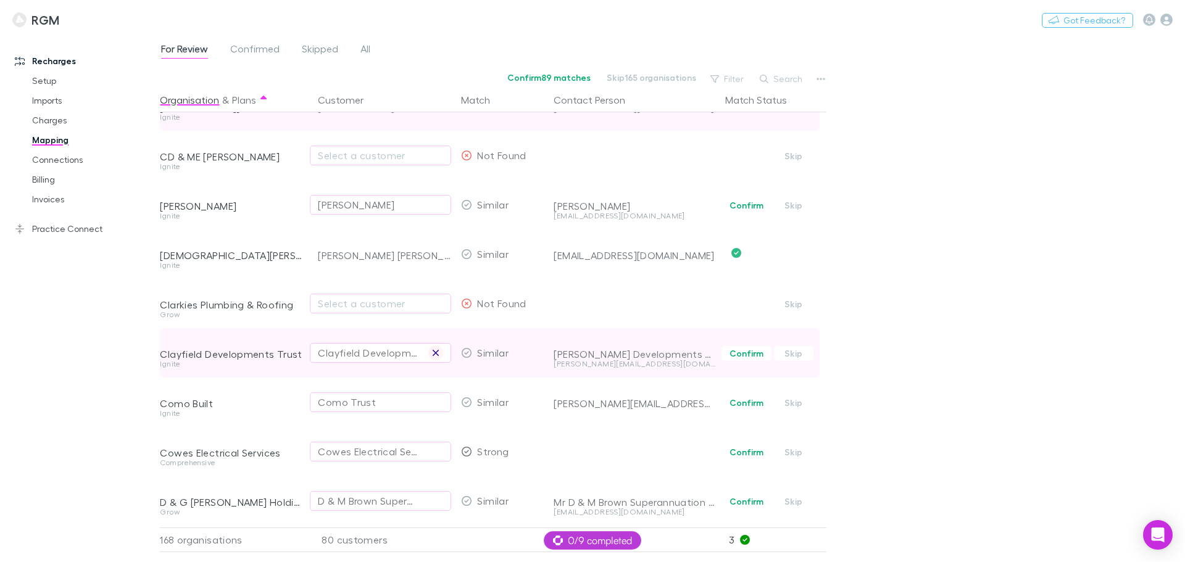
click at [437, 349] on icon "button" at bounding box center [435, 353] width 7 height 10
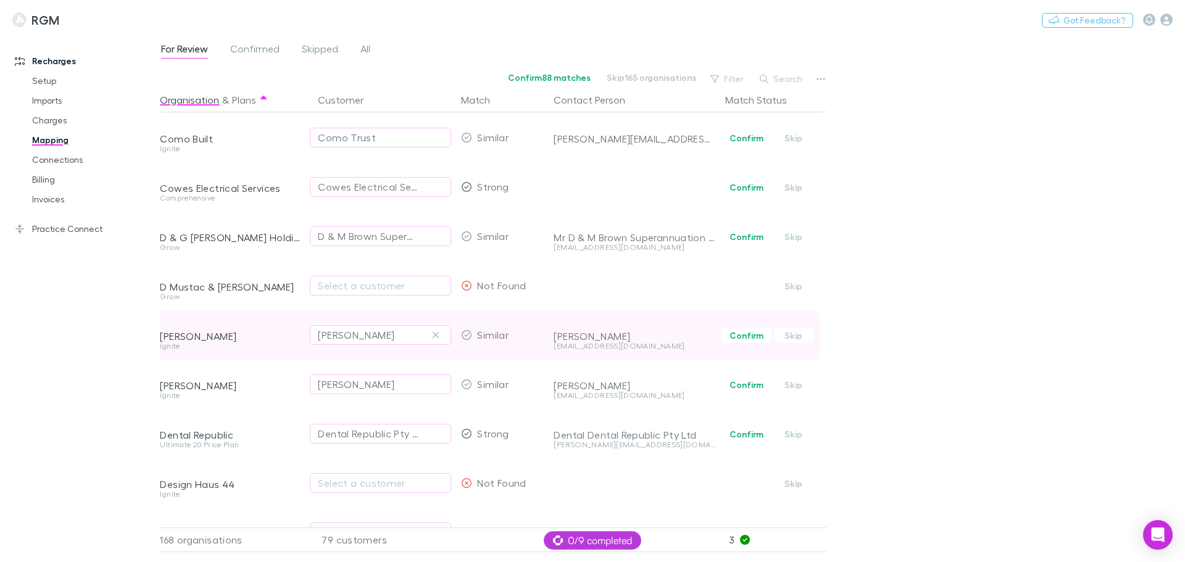
scroll to position [1049, 0]
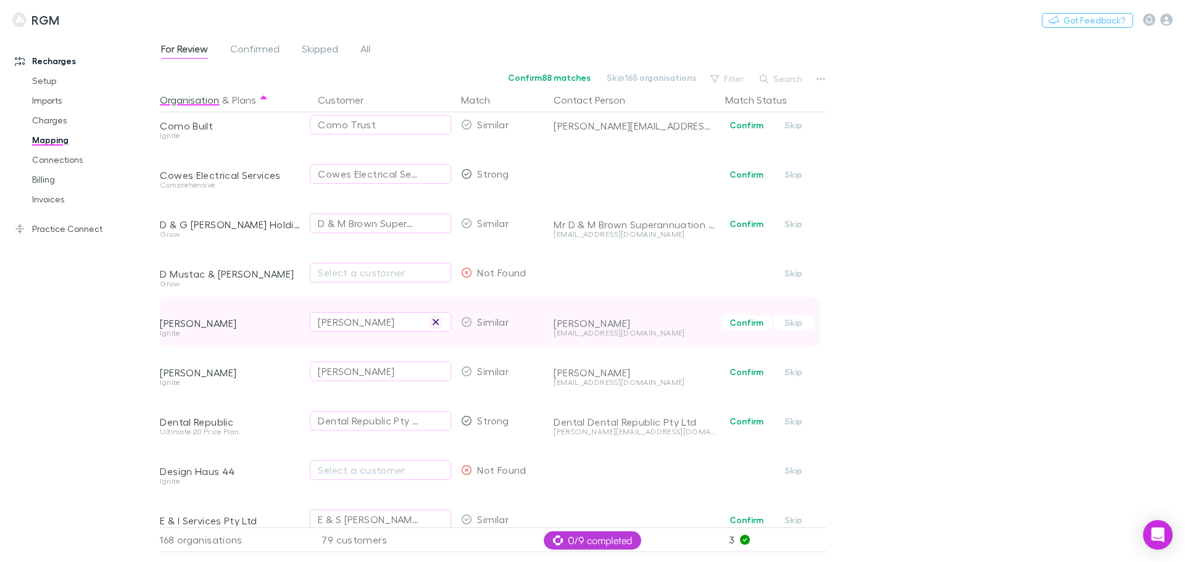
click at [436, 319] on icon "button" at bounding box center [435, 322] width 7 height 10
click at [378, 323] on div "Select a customer" at bounding box center [380, 322] width 125 height 15
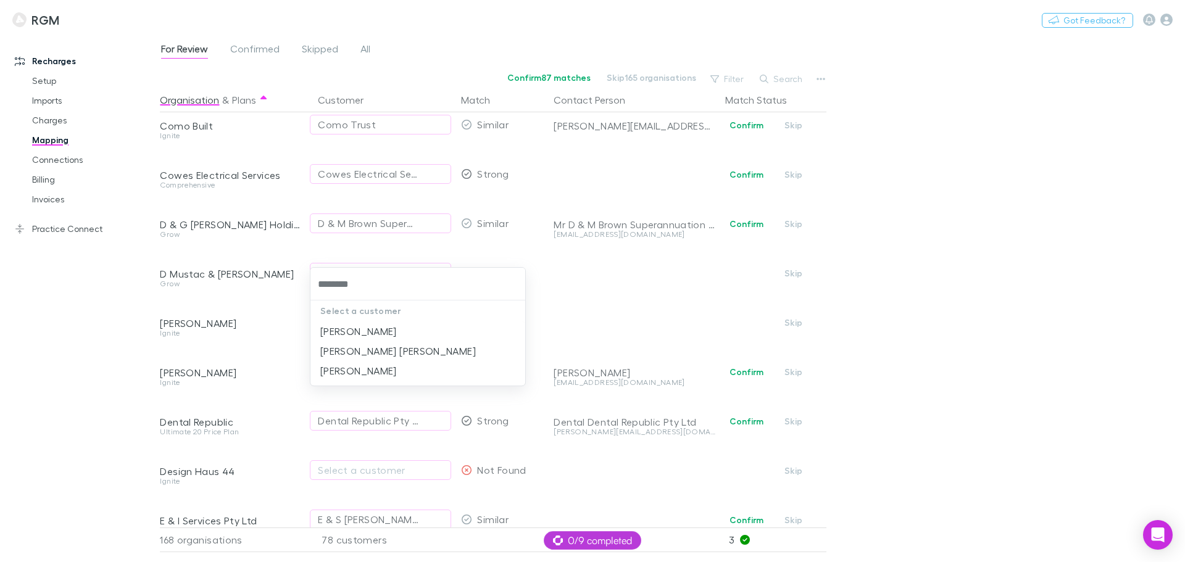
type input "*********"
click at [378, 325] on li "[PERSON_NAME] [PERSON_NAME]" at bounding box center [417, 331] width 215 height 20
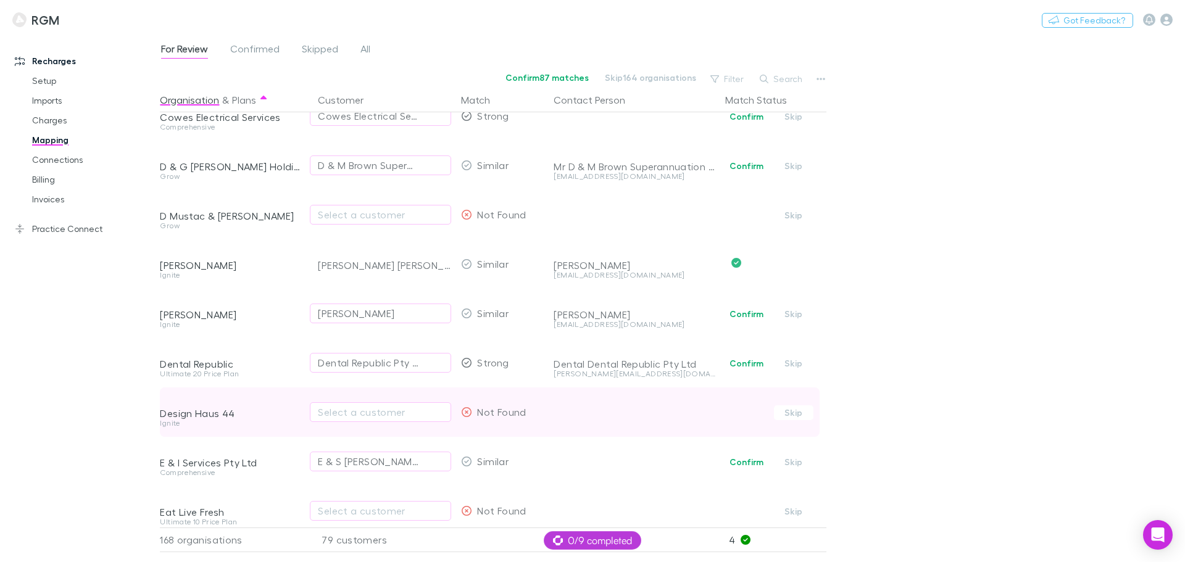
scroll to position [1111, 0]
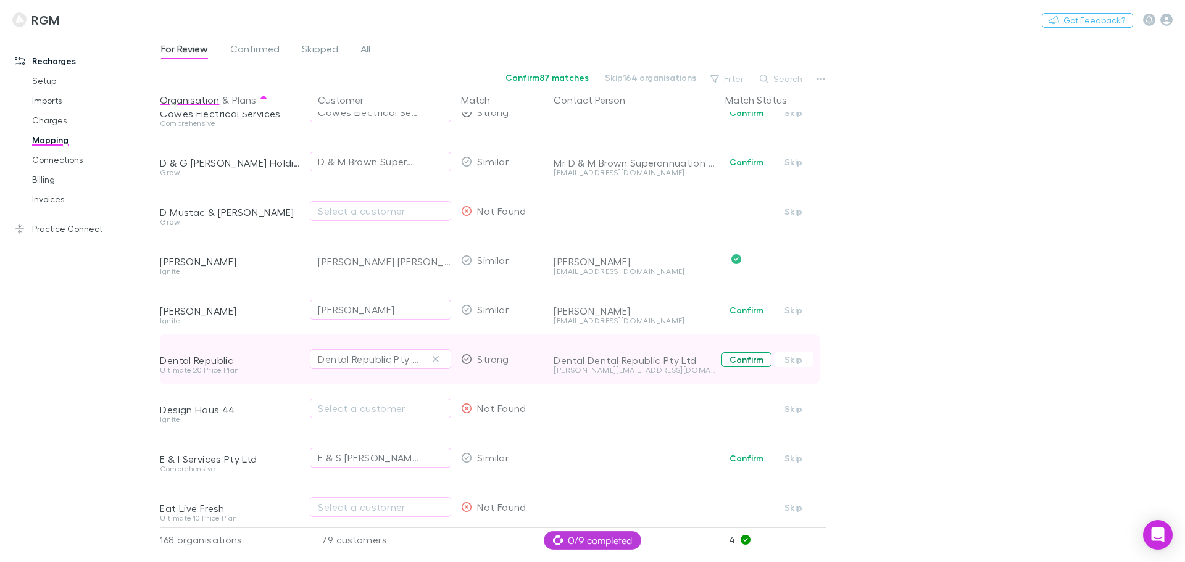
click at [744, 356] on button "Confirm" at bounding box center [746, 359] width 50 height 15
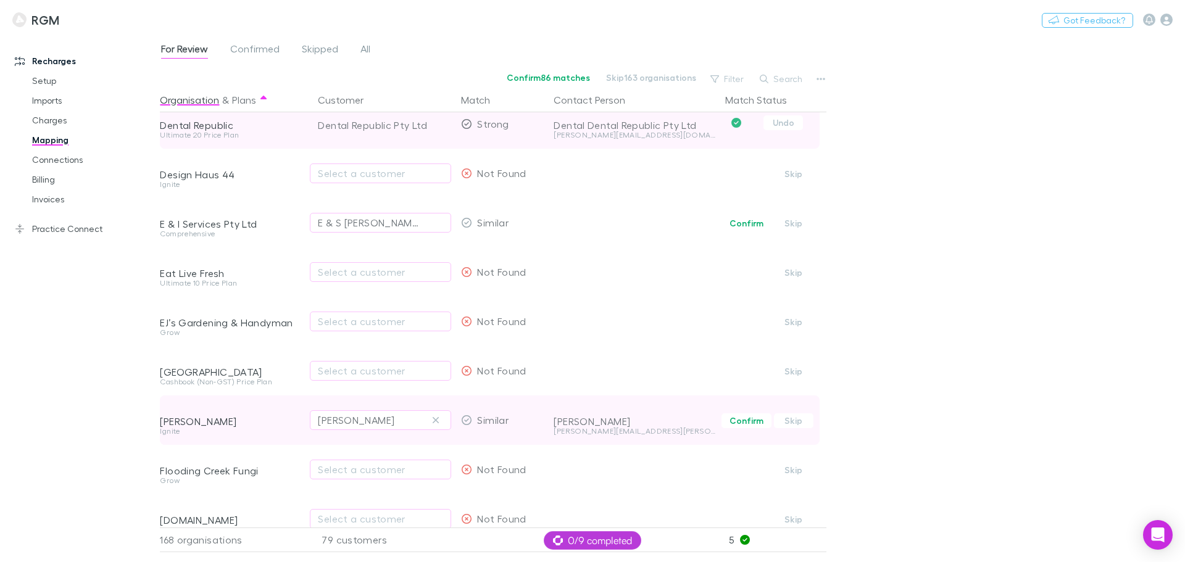
scroll to position [1357, 0]
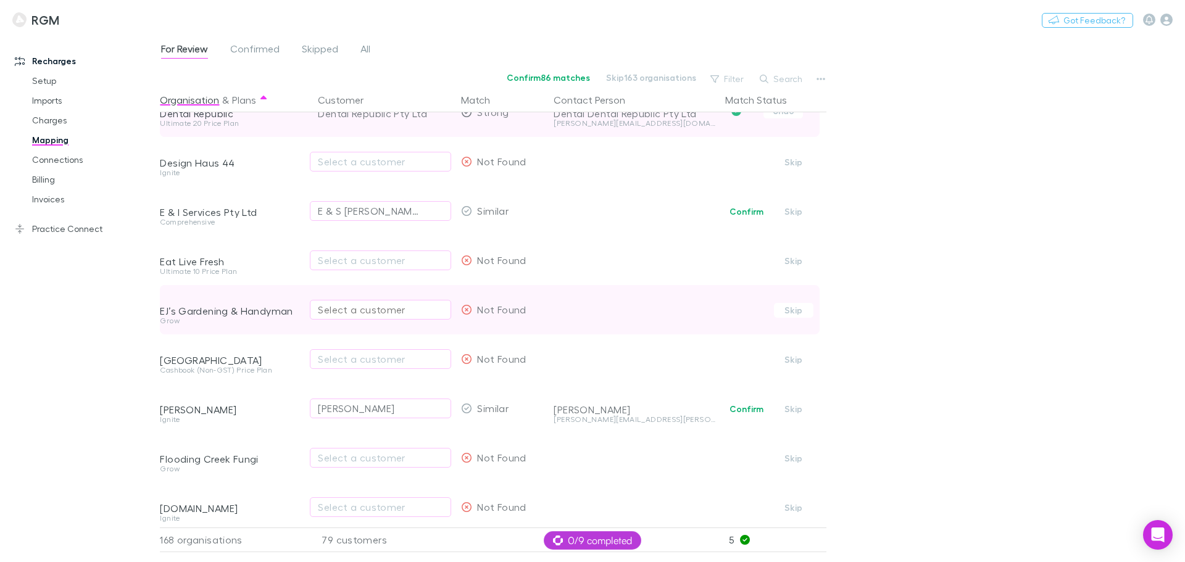
click at [402, 311] on div "Select a customer" at bounding box center [380, 309] width 125 height 15
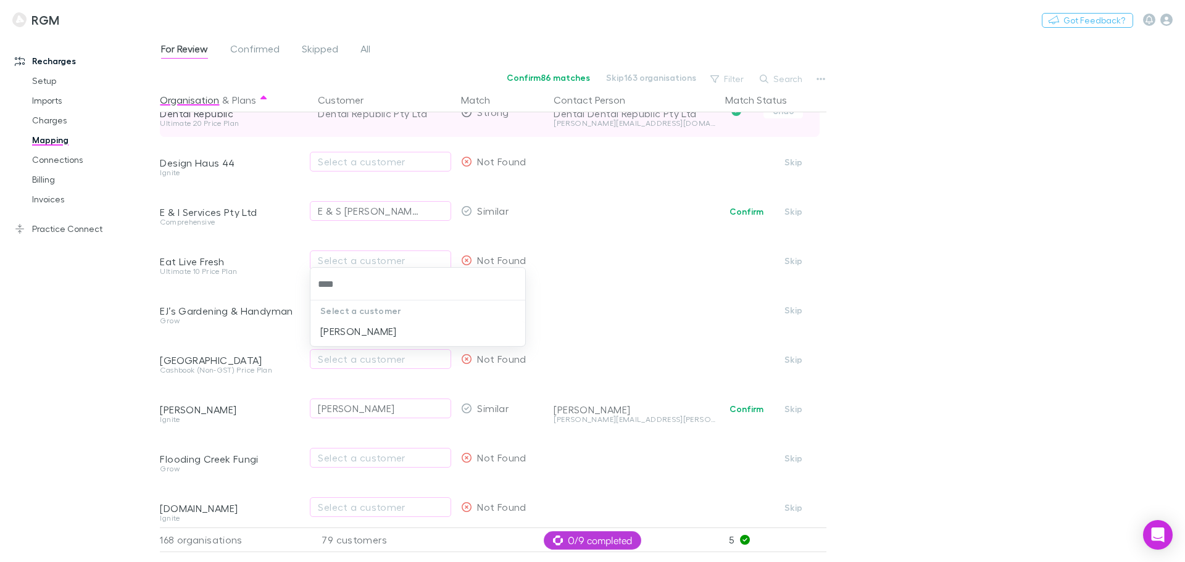
type input "*****"
click at [337, 327] on li "[PERSON_NAME]" at bounding box center [417, 331] width 215 height 20
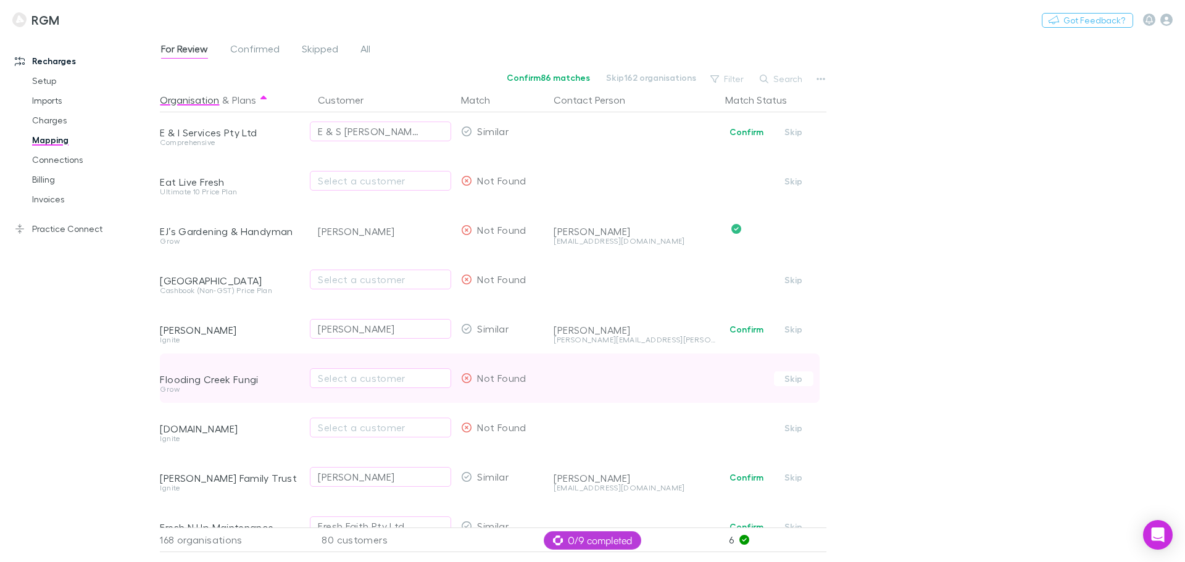
scroll to position [1450, 0]
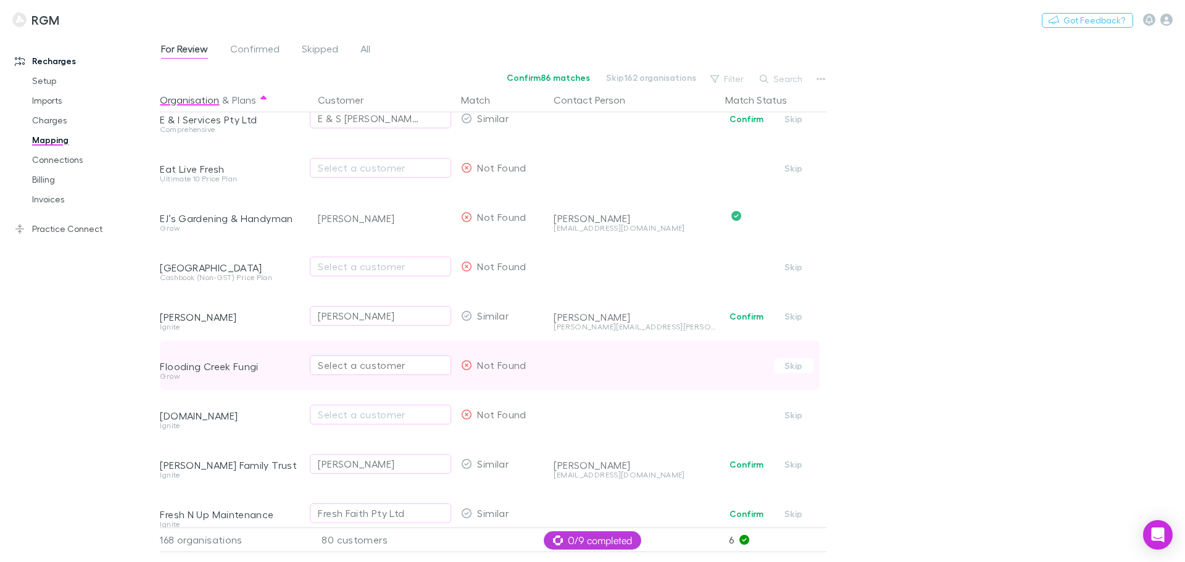
click at [379, 361] on div "Select a customer" at bounding box center [380, 365] width 125 height 15
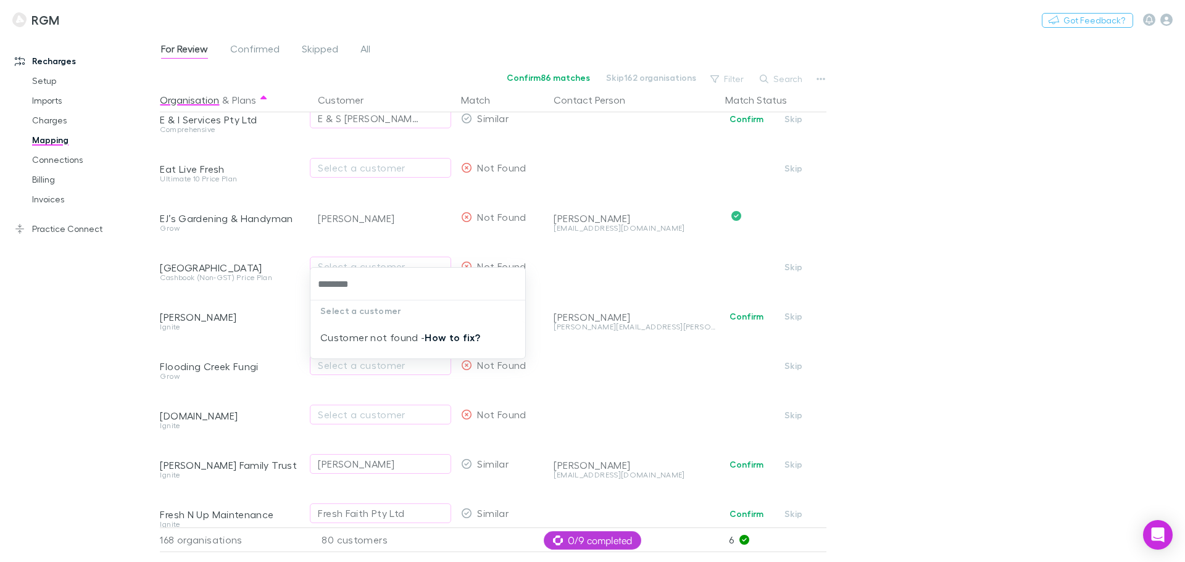
click at [460, 337] on link "How to fix?" at bounding box center [452, 337] width 56 height 12
type input "********"
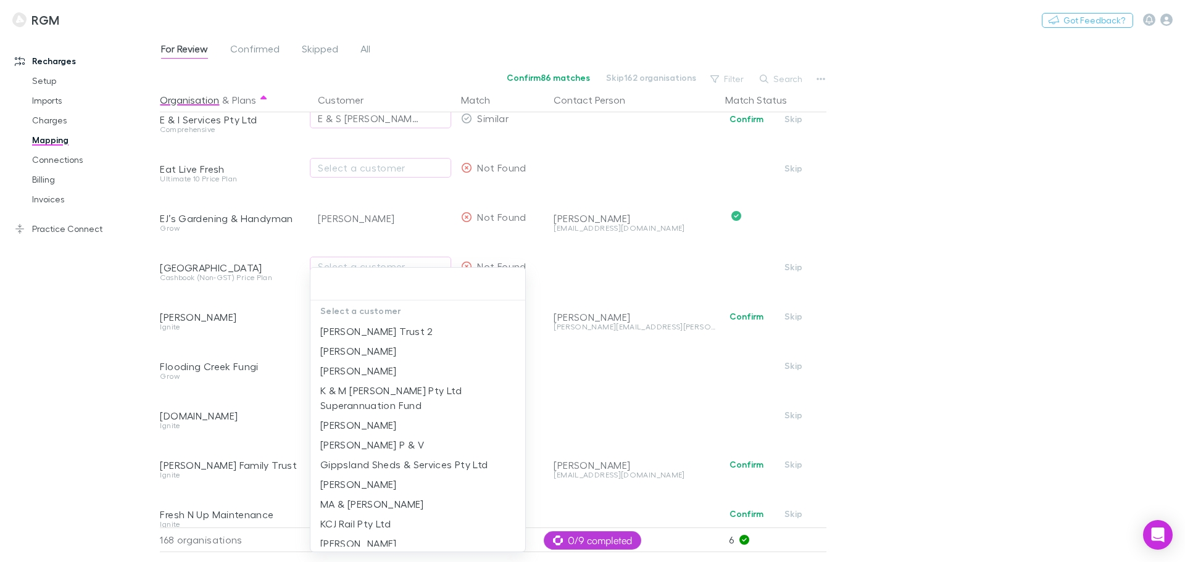
click at [988, 300] on div at bounding box center [592, 281] width 1185 height 562
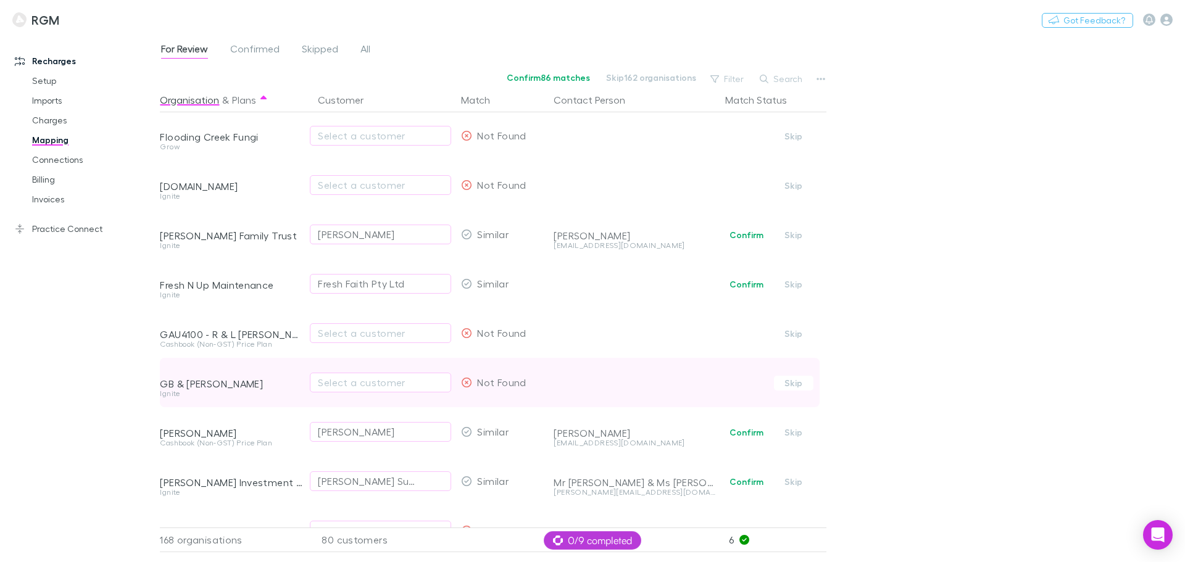
scroll to position [1697, 0]
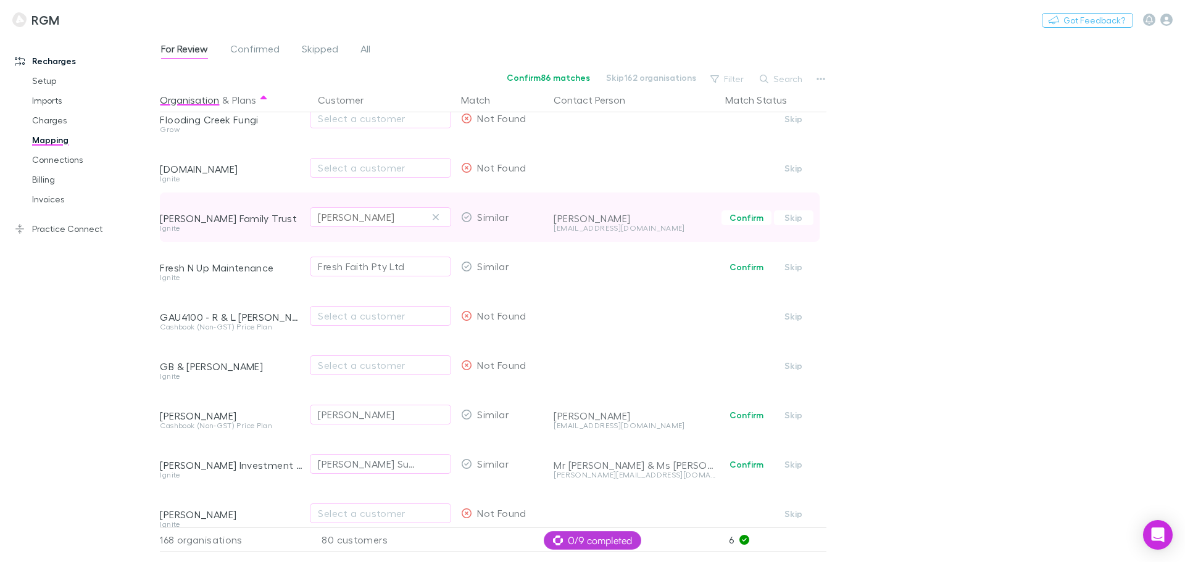
click at [438, 218] on icon "button" at bounding box center [435, 217] width 7 height 10
click at [359, 218] on div "Select a customer" at bounding box center [380, 217] width 125 height 15
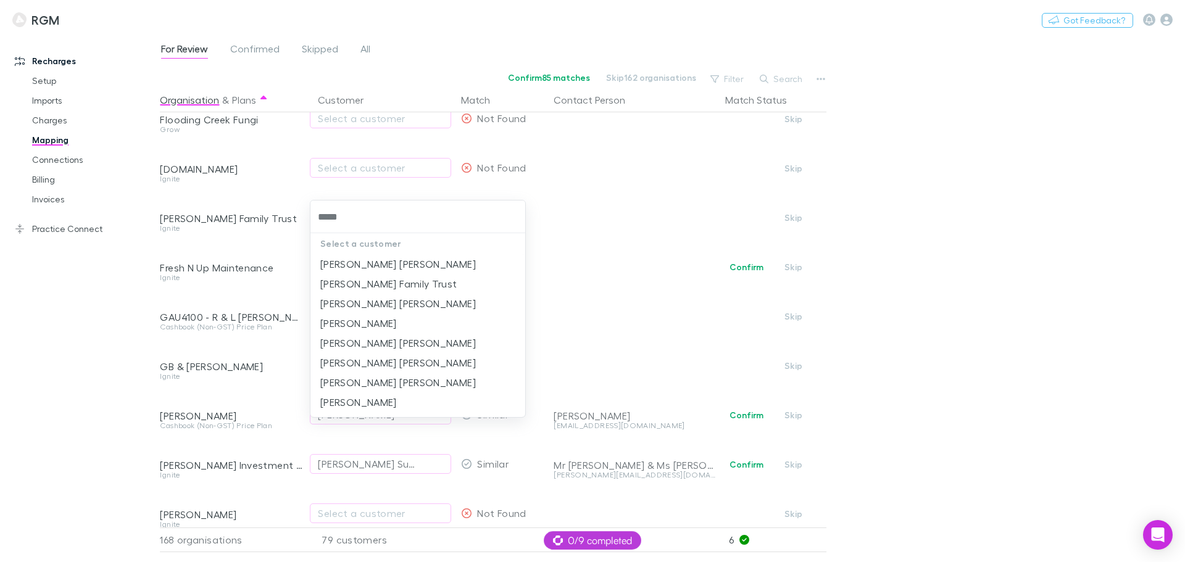
type input "******"
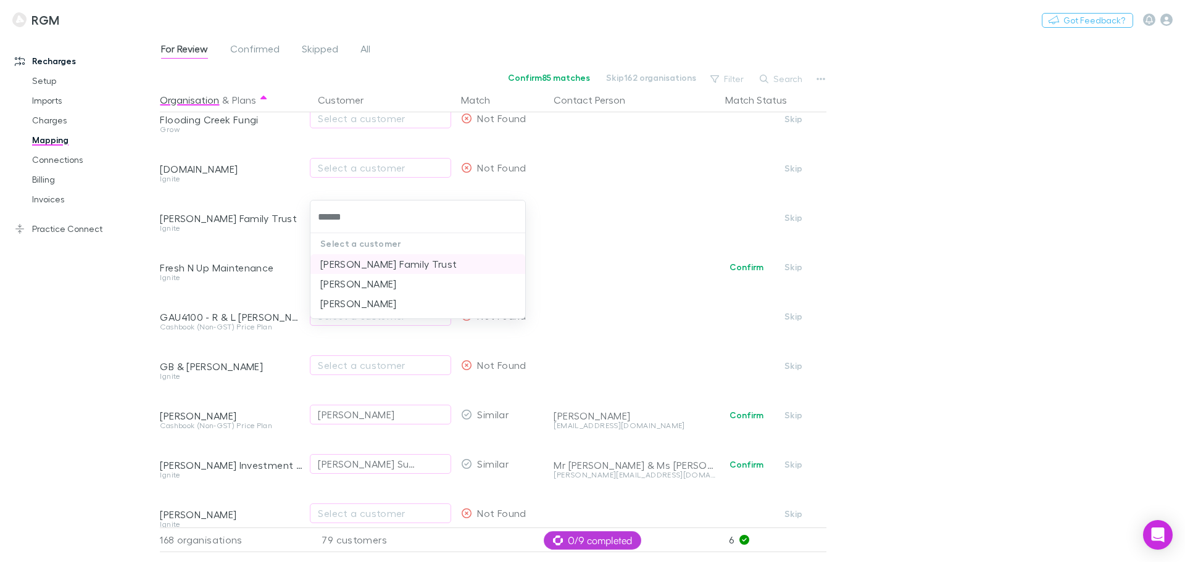
click at [359, 260] on li "[PERSON_NAME] Family Trust" at bounding box center [417, 264] width 215 height 20
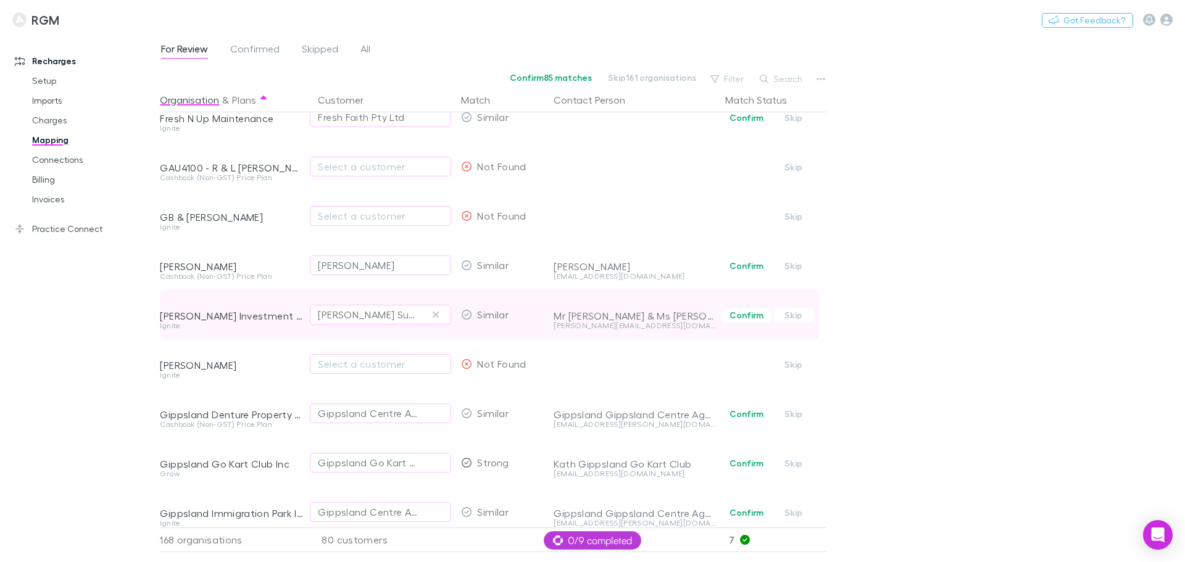
scroll to position [1851, 0]
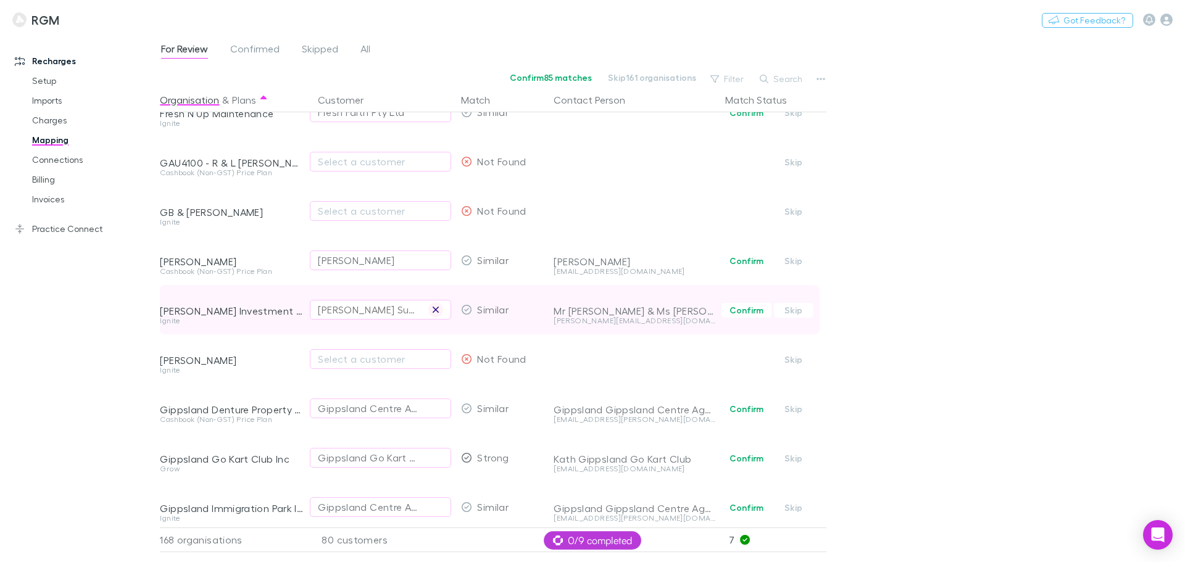
click at [437, 308] on icon "button" at bounding box center [435, 310] width 7 height 10
click at [351, 305] on div "Select a customer" at bounding box center [380, 309] width 125 height 15
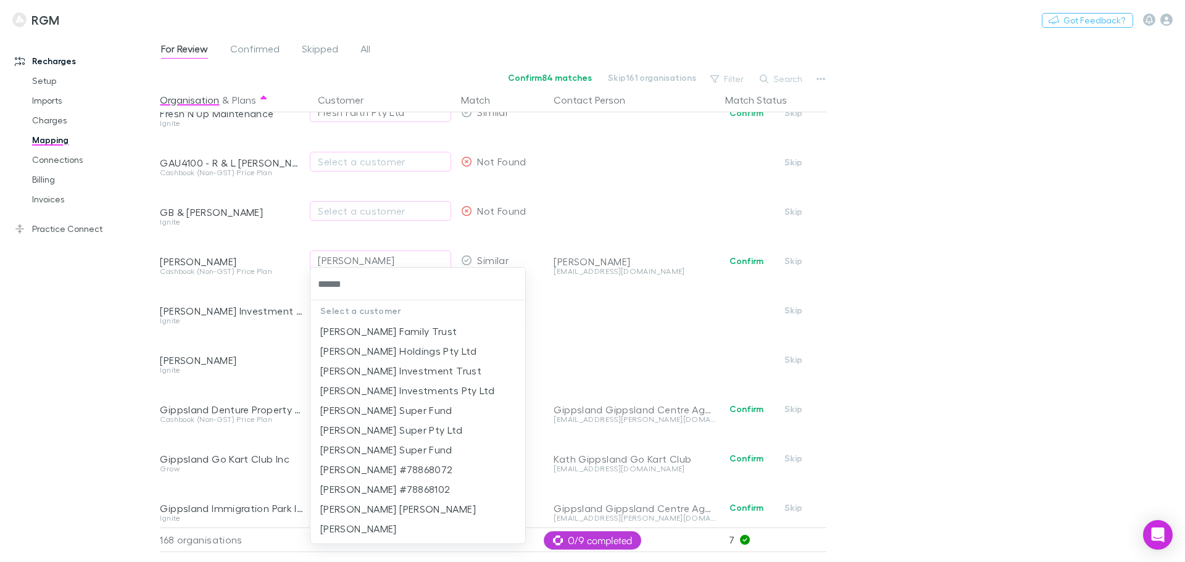
type input "*******"
click at [384, 365] on li "[PERSON_NAME] Investment Trust" at bounding box center [417, 371] width 215 height 20
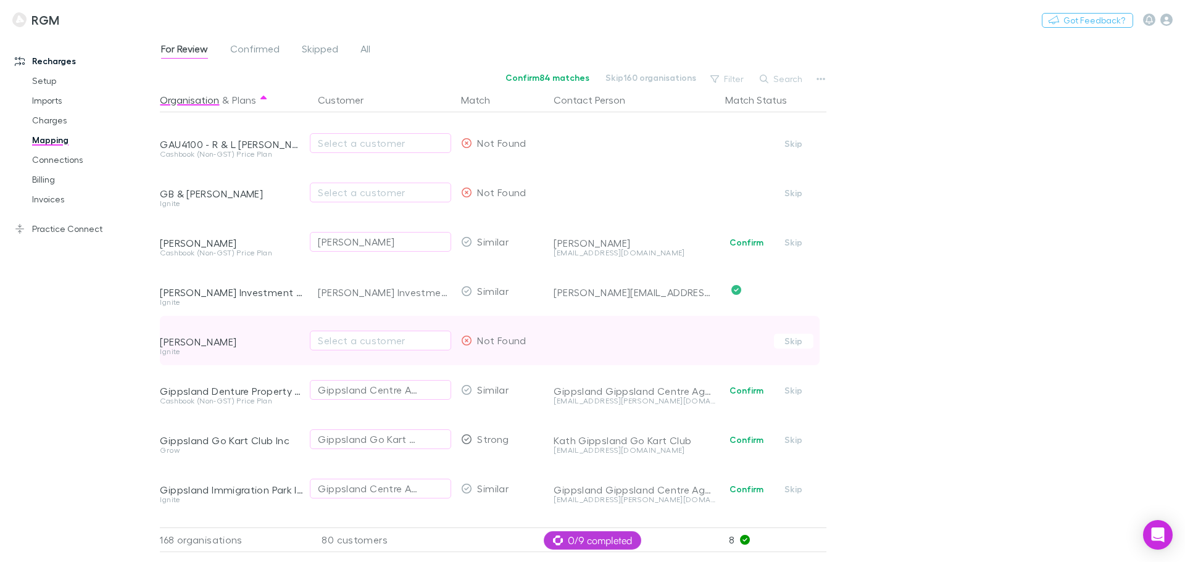
scroll to position [1913, 0]
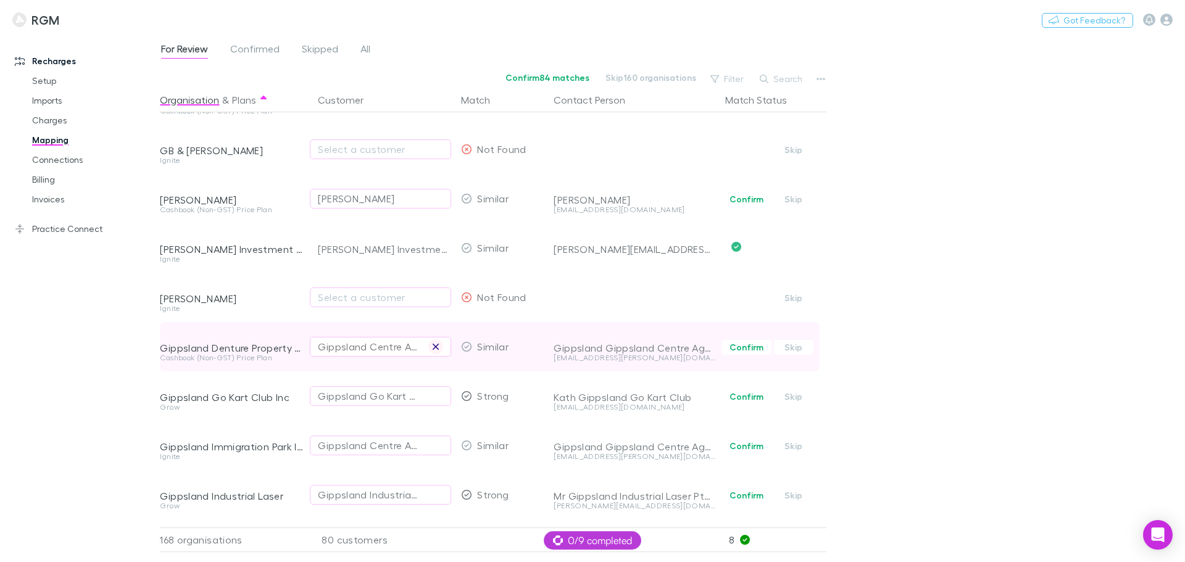
click at [438, 342] on icon "button" at bounding box center [435, 347] width 7 height 10
click at [355, 345] on div "Select a customer" at bounding box center [380, 346] width 125 height 15
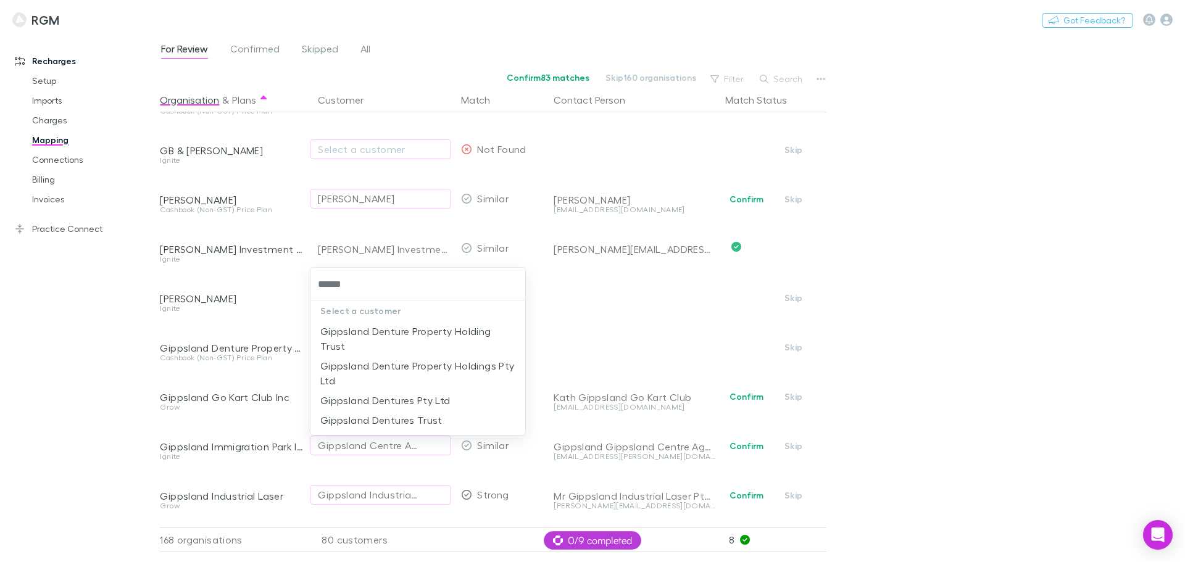
type input "*******"
click at [368, 346] on li "Gippsland Denture Property Holding Trust" at bounding box center [417, 338] width 215 height 35
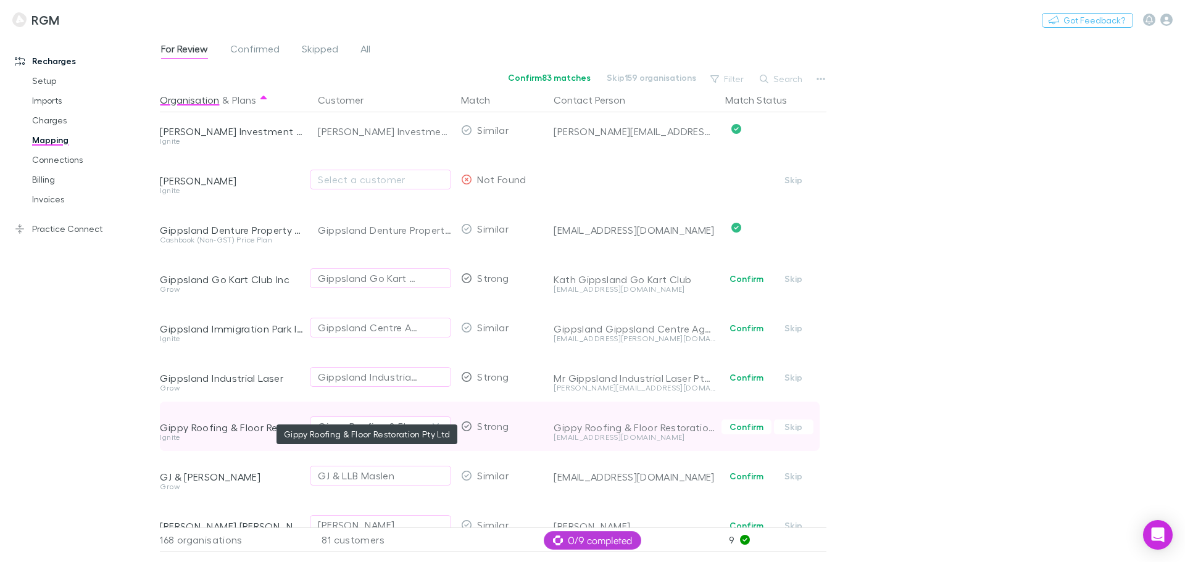
scroll to position [2062, 0]
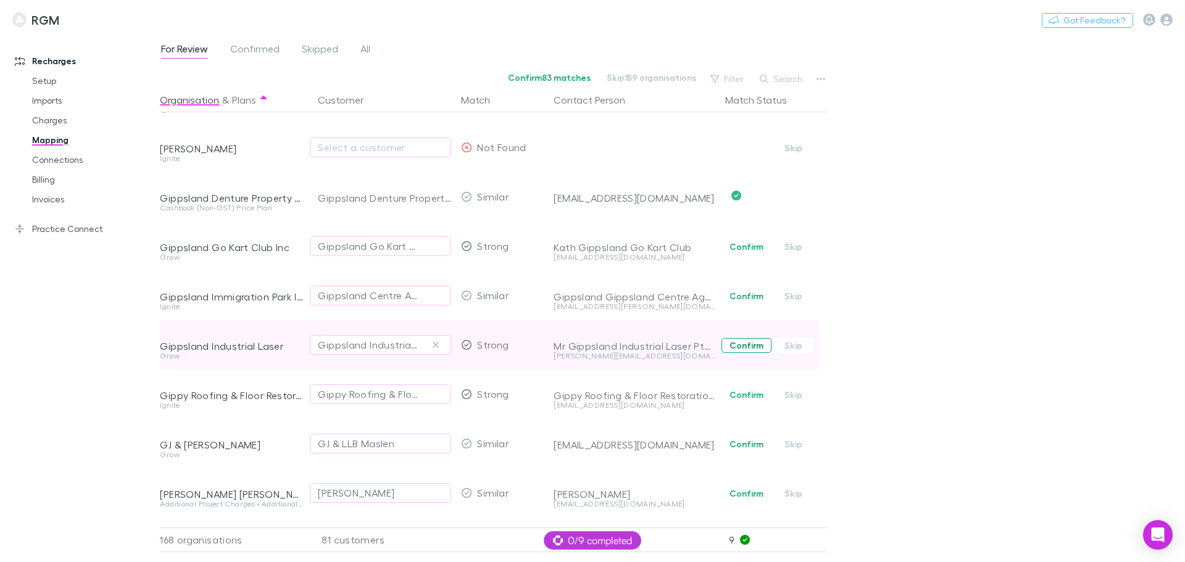
click at [747, 342] on button "Confirm" at bounding box center [746, 345] width 50 height 15
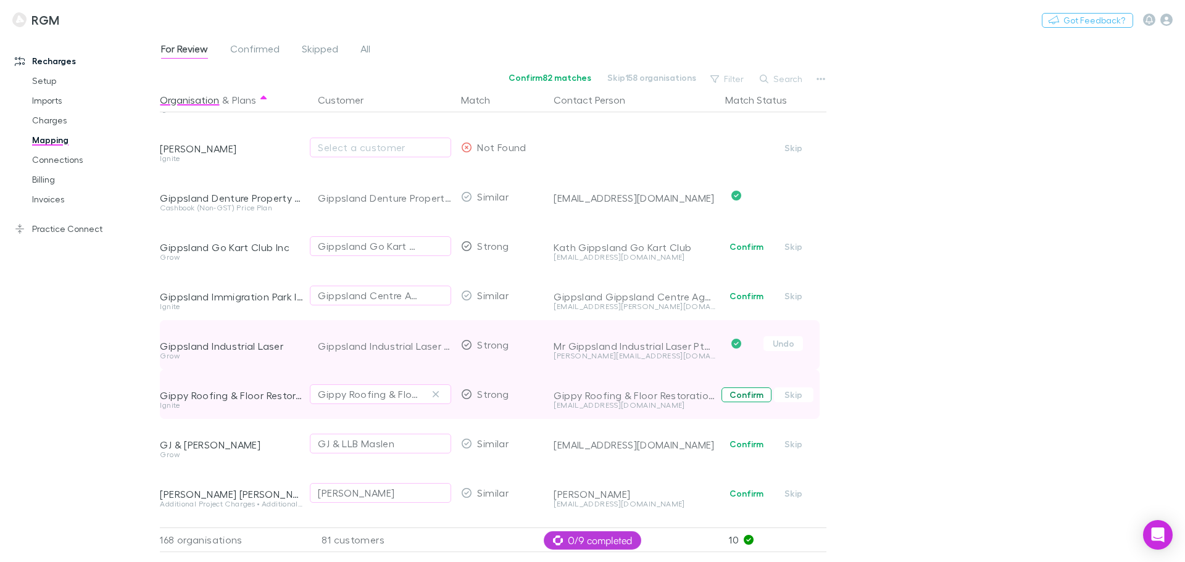
click at [749, 395] on button "Confirm" at bounding box center [746, 394] width 50 height 15
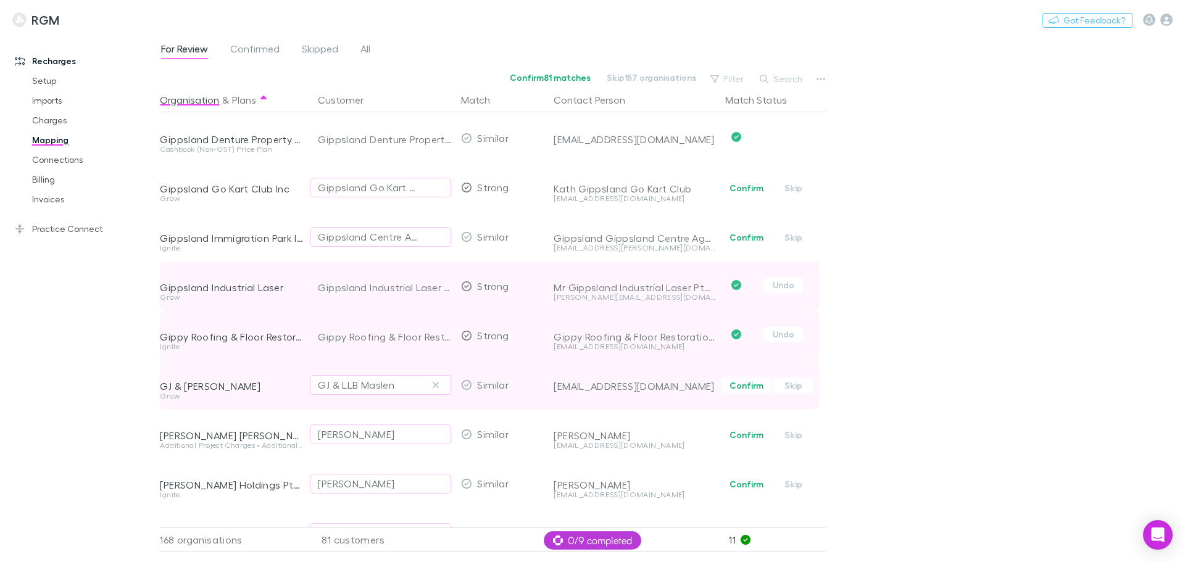
scroll to position [2124, 0]
drag, startPoint x: 434, startPoint y: 384, endPoint x: 385, endPoint y: 378, distance: 49.1
click at [433, 384] on icon "button" at bounding box center [435, 382] width 7 height 10
click at [376, 383] on div "Select a customer" at bounding box center [380, 381] width 125 height 15
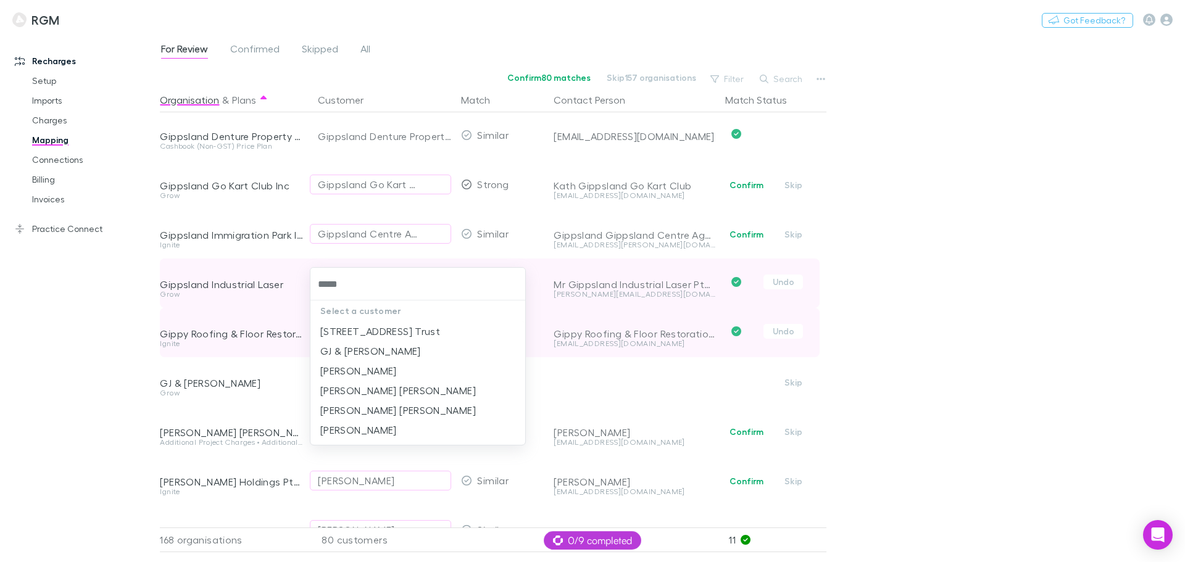
type input "******"
click at [358, 333] on li "GJ & [PERSON_NAME]" at bounding box center [417, 331] width 215 height 20
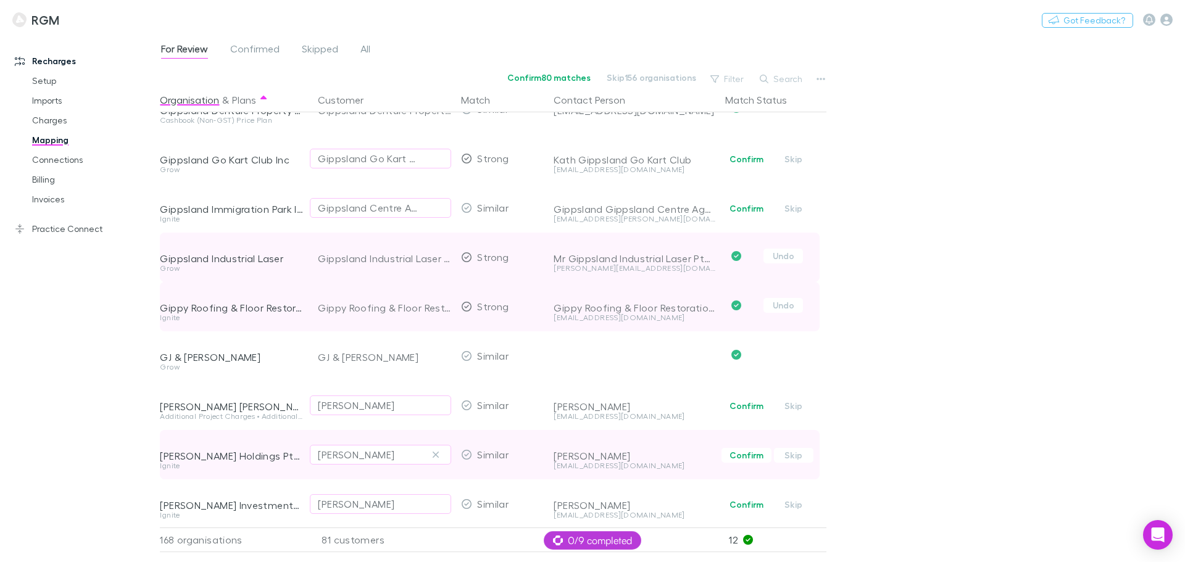
scroll to position [2217, 0]
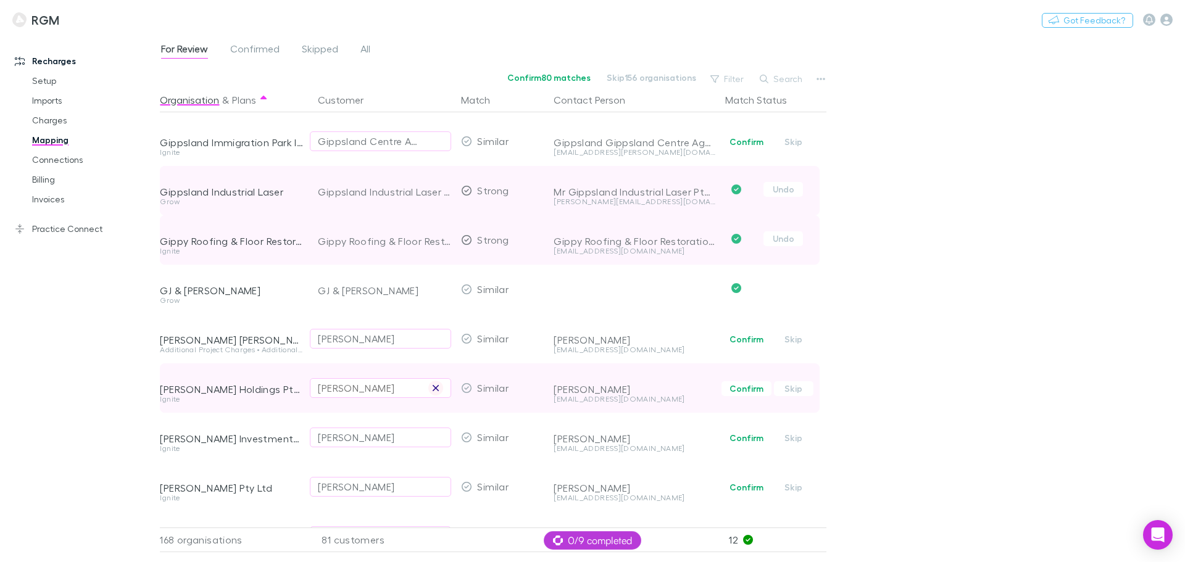
click at [433, 386] on icon "button" at bounding box center [435, 388] width 6 height 6
click at [377, 393] on div "Select a customer" at bounding box center [380, 388] width 125 height 15
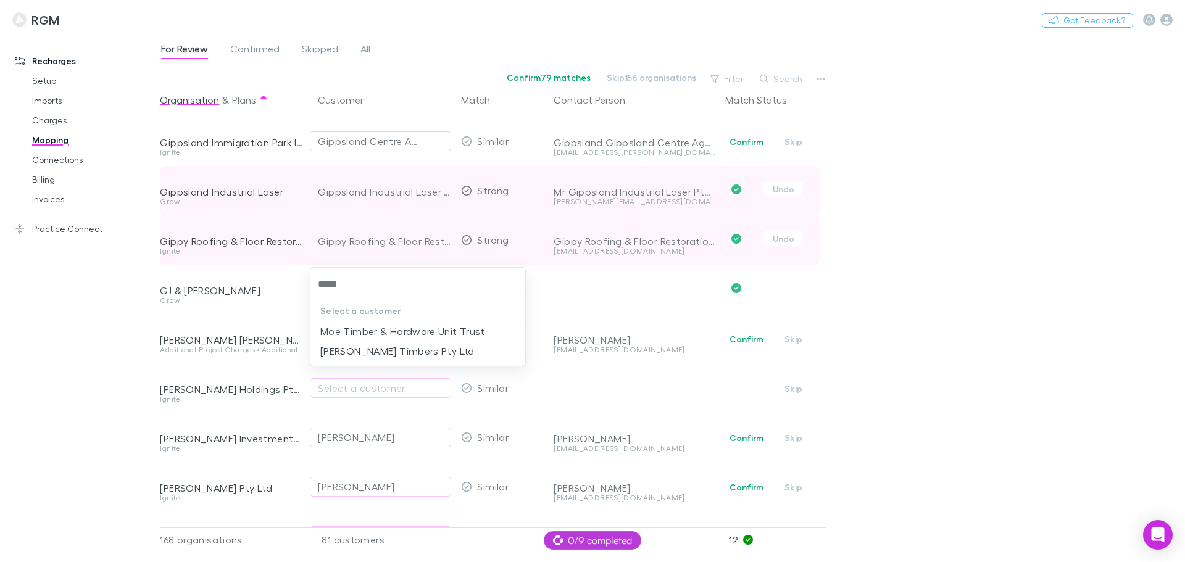
type input "******"
click at [402, 358] on li "[PERSON_NAME] Timbers Pty Ltd" at bounding box center [417, 351] width 215 height 20
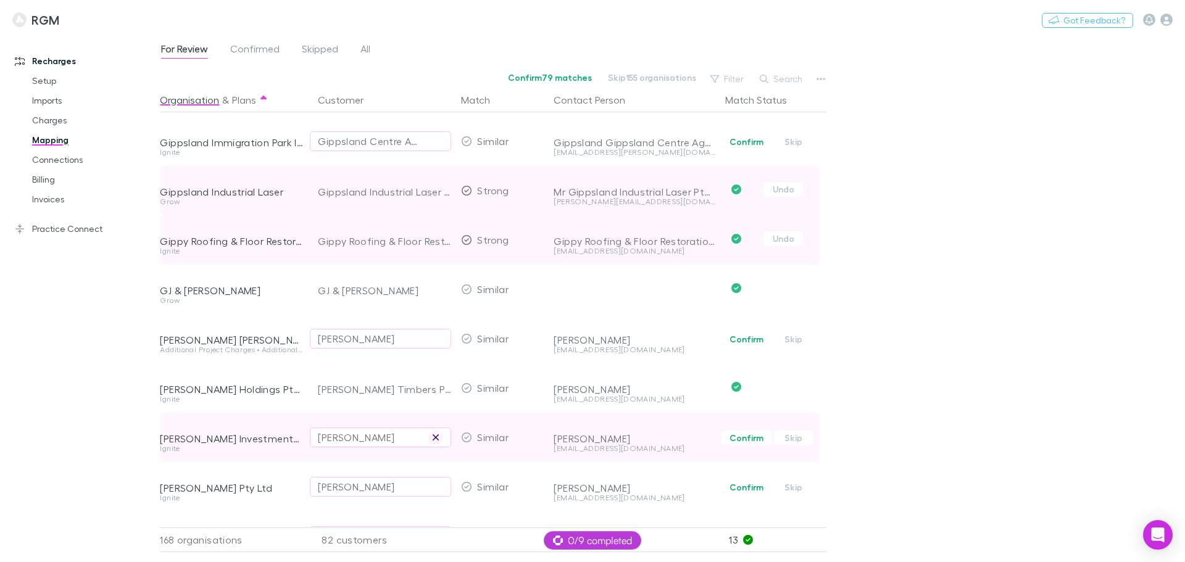
click at [435, 436] on icon "button" at bounding box center [435, 437] width 7 height 10
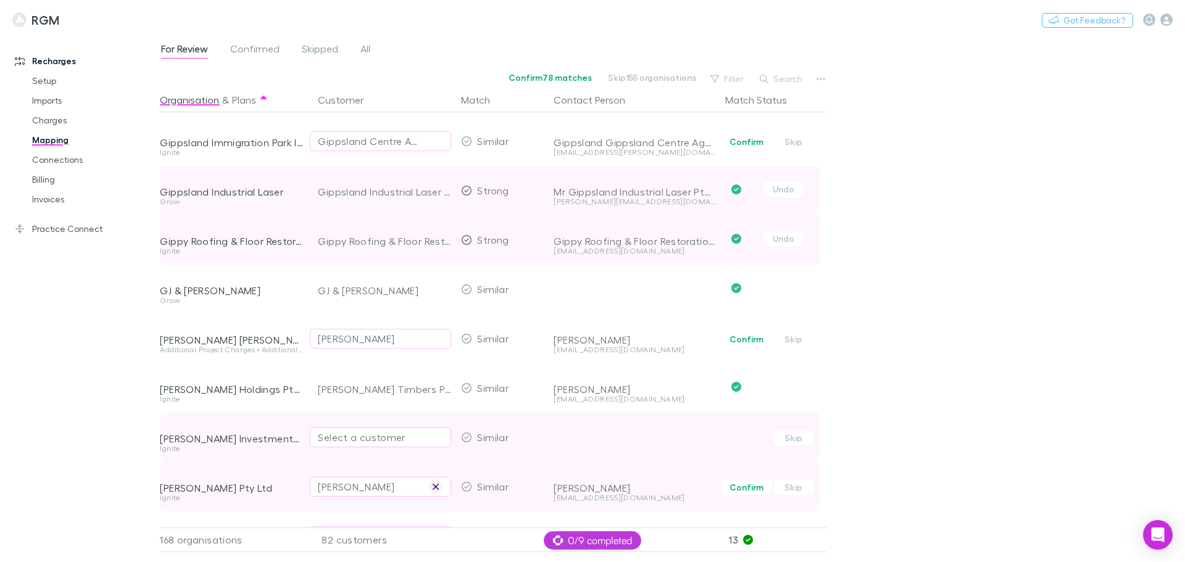
click at [438, 486] on icon "button" at bounding box center [435, 487] width 7 height 10
click at [379, 436] on div "Select a customer" at bounding box center [380, 437] width 125 height 15
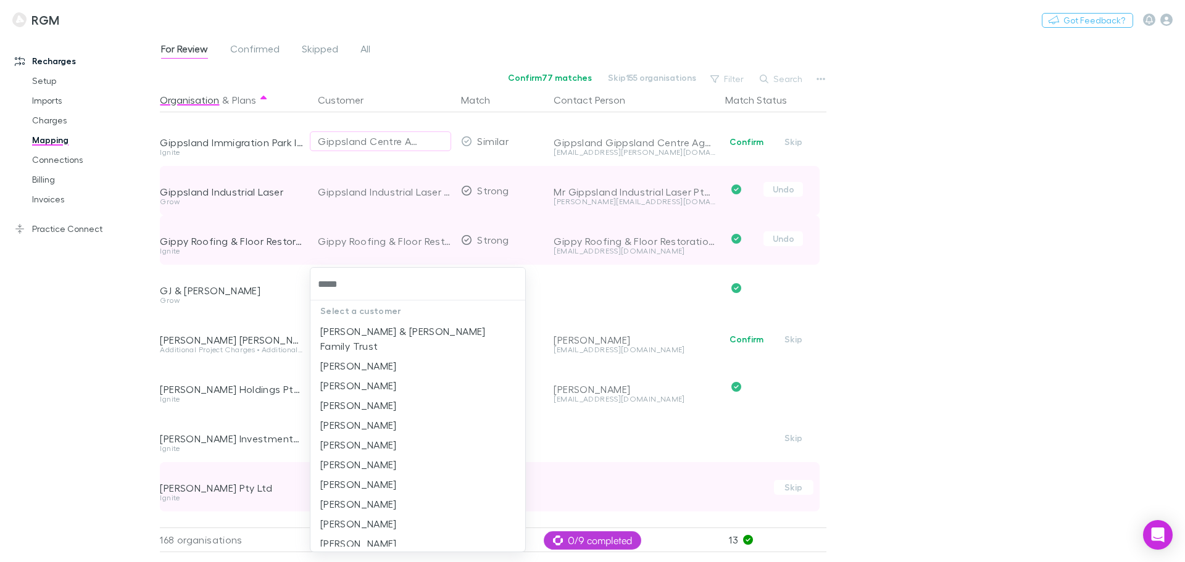
type input "******"
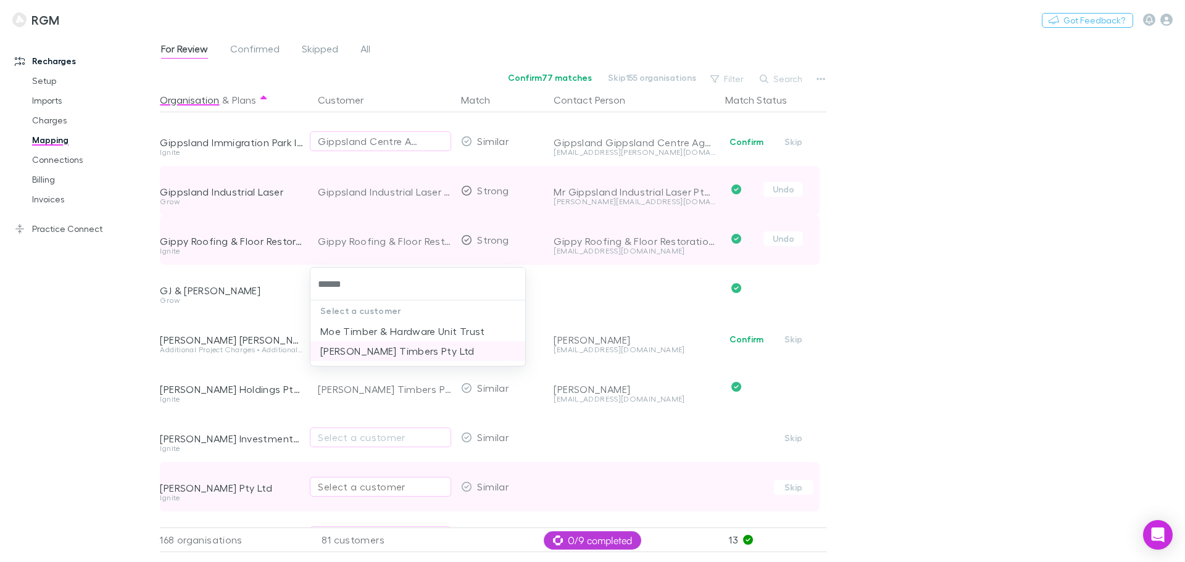
click at [403, 351] on li "[PERSON_NAME] Timbers Pty Ltd" at bounding box center [417, 351] width 215 height 20
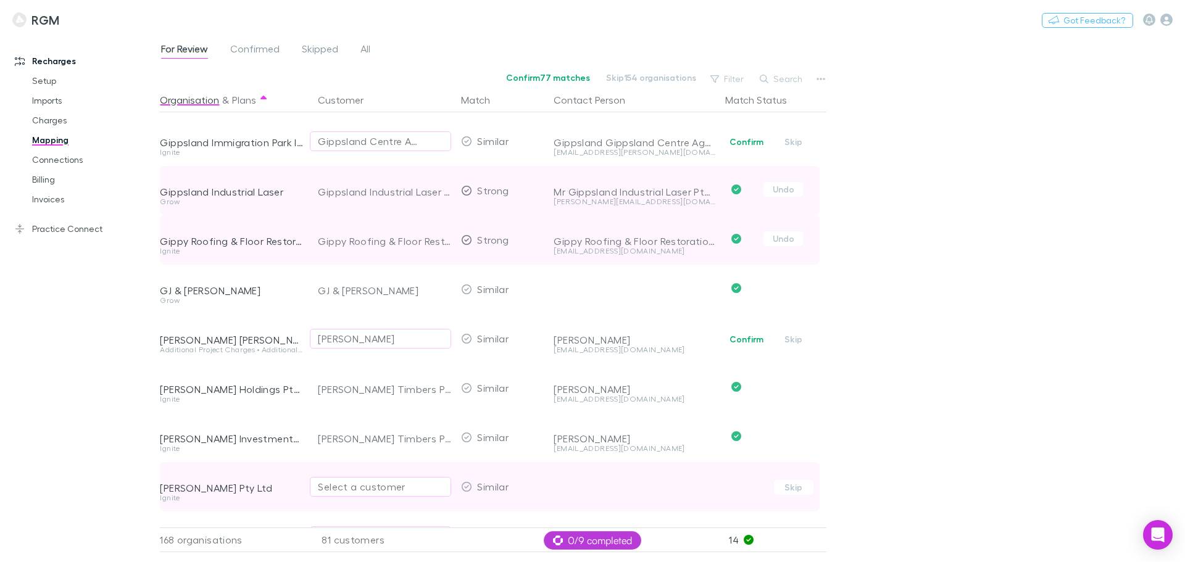
click at [350, 482] on div "Select a customer" at bounding box center [380, 486] width 125 height 15
type input "*******"
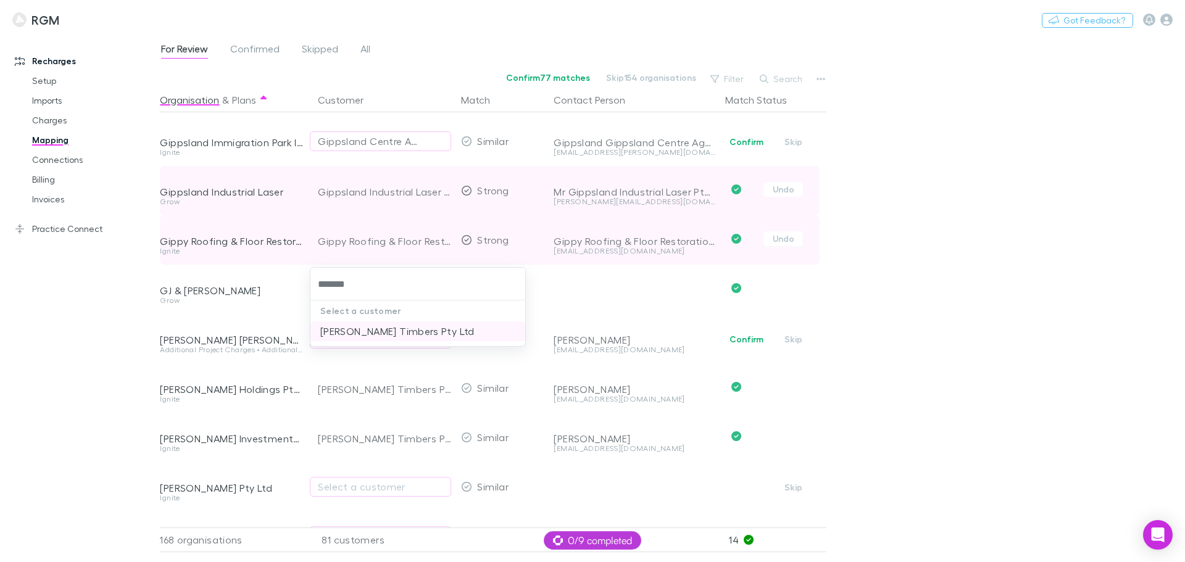
click at [395, 326] on li "[PERSON_NAME] Timbers Pty Ltd" at bounding box center [417, 331] width 215 height 20
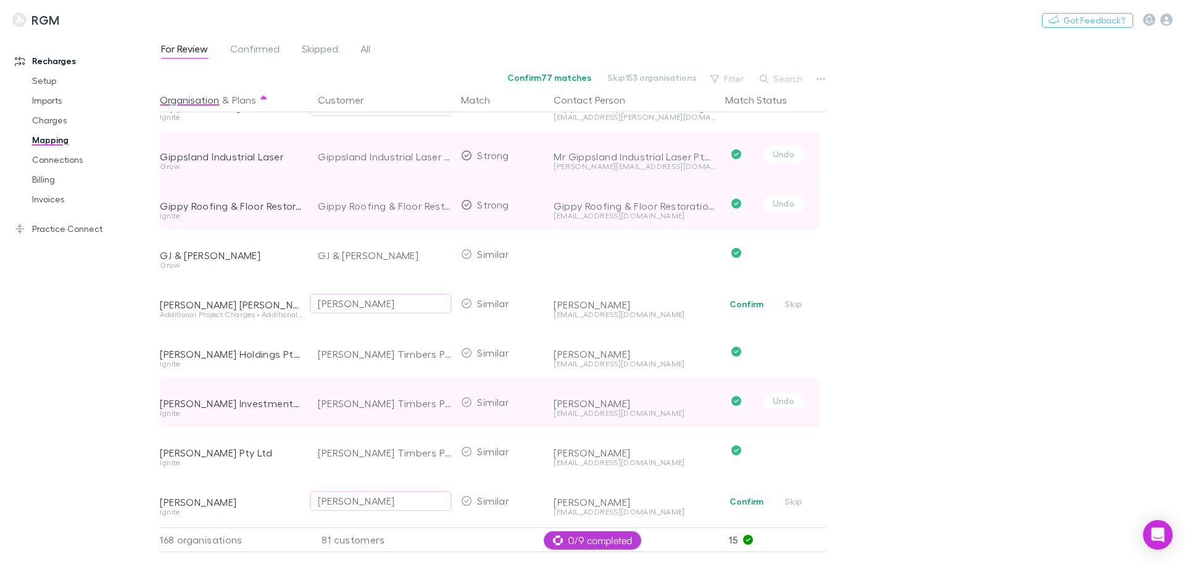
scroll to position [2371, 0]
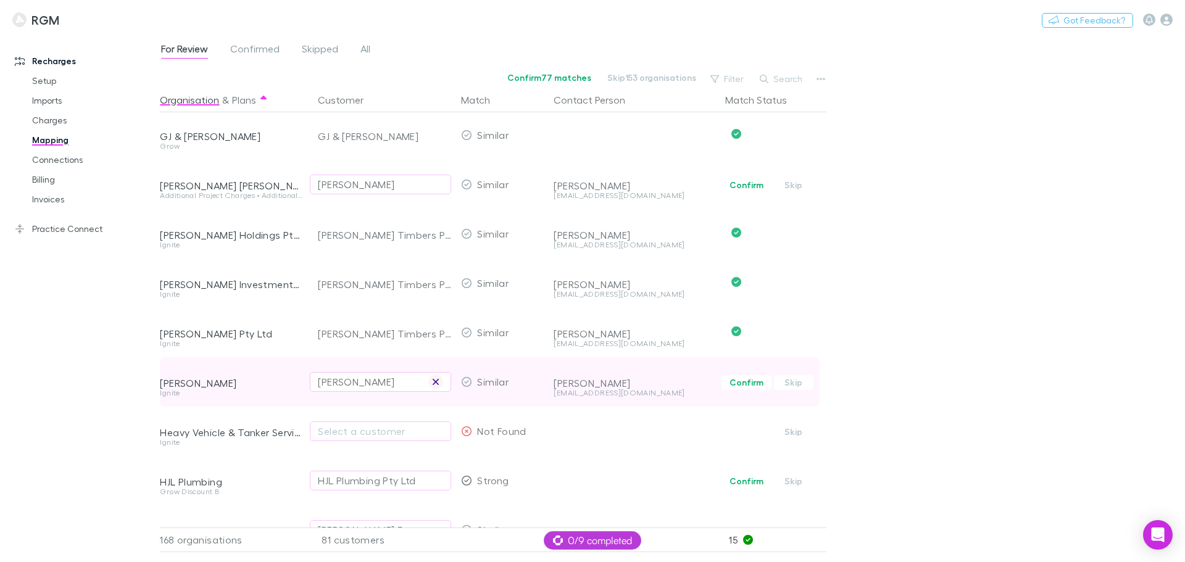
click at [432, 382] on icon "button" at bounding box center [435, 382] width 7 height 10
click at [376, 384] on div "Select a customer" at bounding box center [380, 381] width 125 height 15
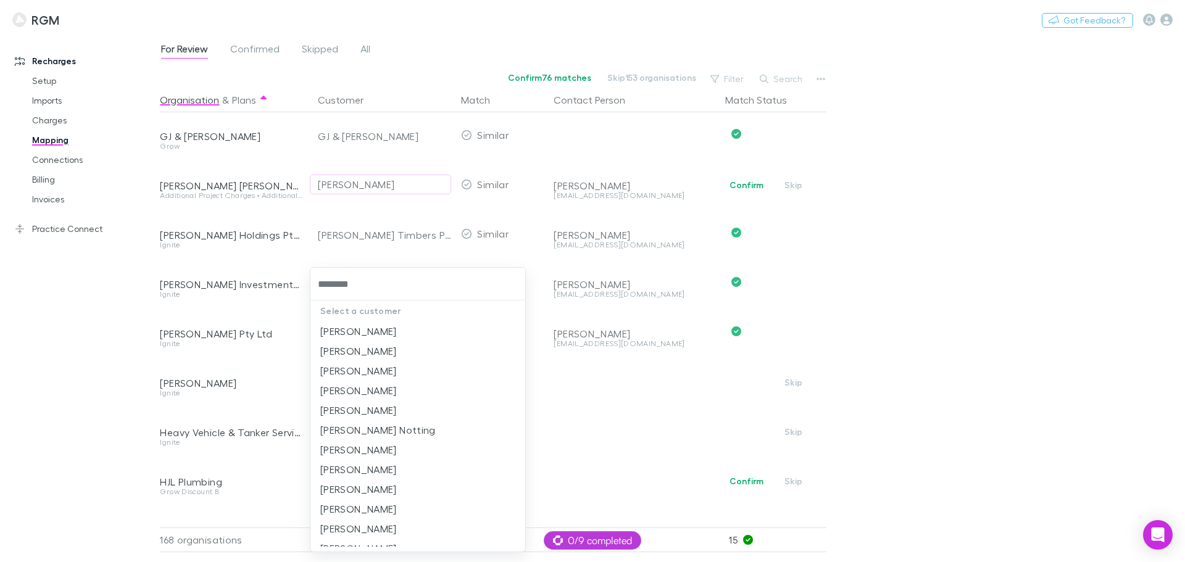
type input "*********"
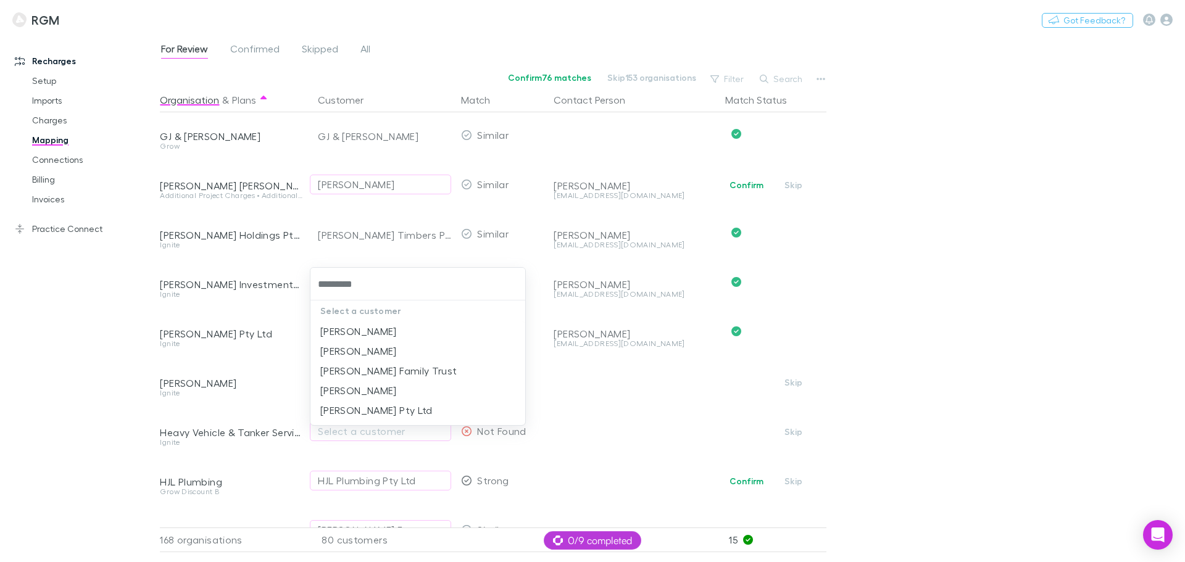
click at [402, 389] on li "[PERSON_NAME]" at bounding box center [417, 391] width 215 height 20
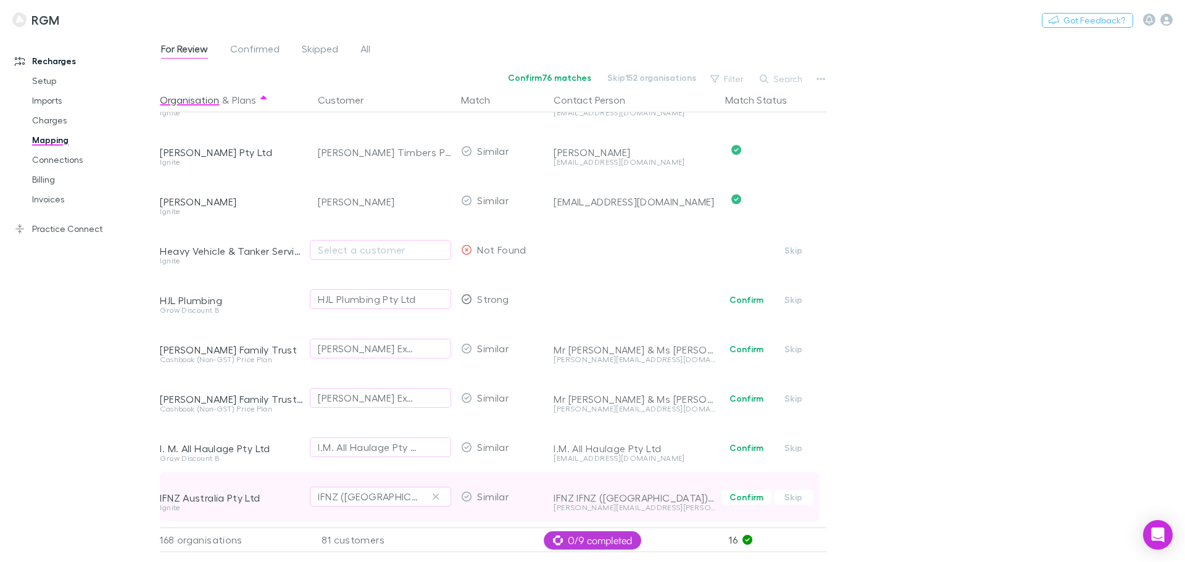
scroll to position [2571, 0]
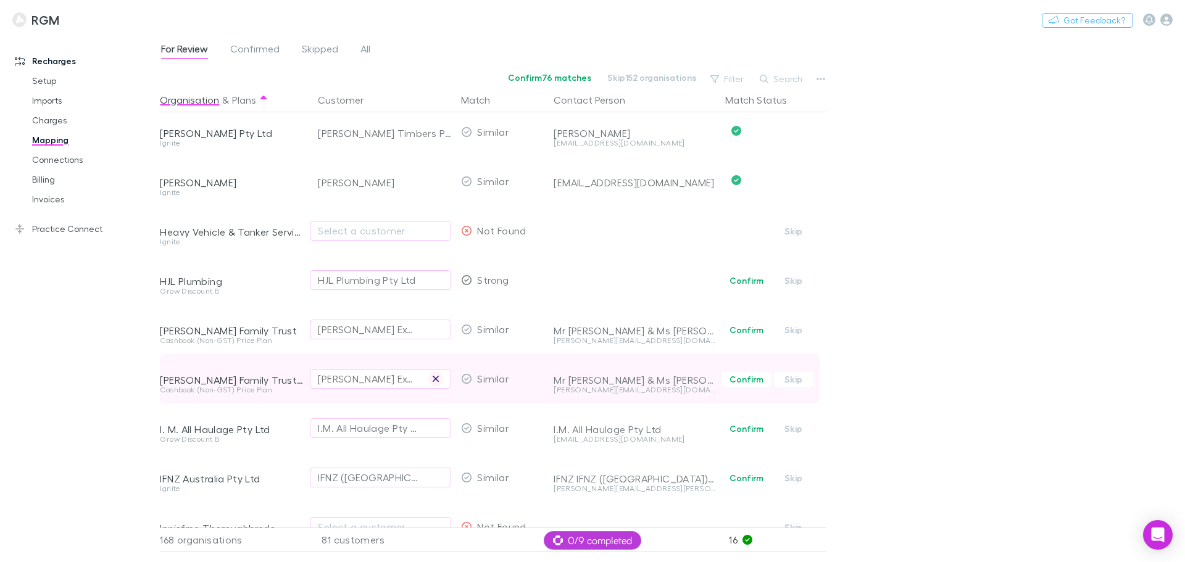
click at [434, 376] on icon "button" at bounding box center [435, 379] width 6 height 6
click at [361, 379] on div "Select a customer" at bounding box center [380, 378] width 125 height 15
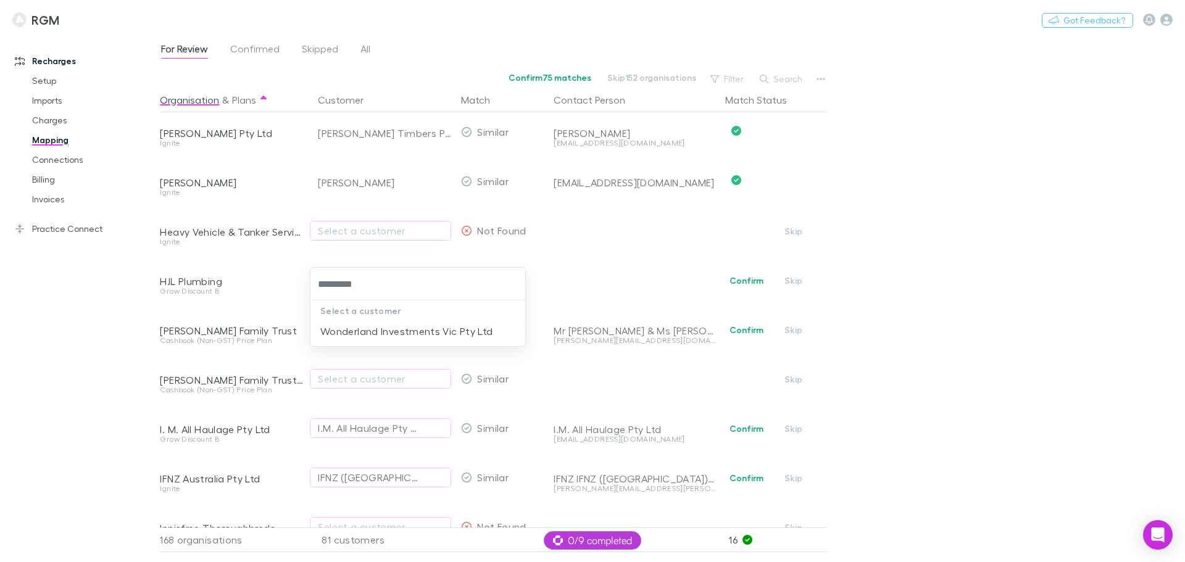
type input "**********"
click at [363, 330] on li "Wonderland Investments Vic Pty Ltd" at bounding box center [417, 331] width 215 height 20
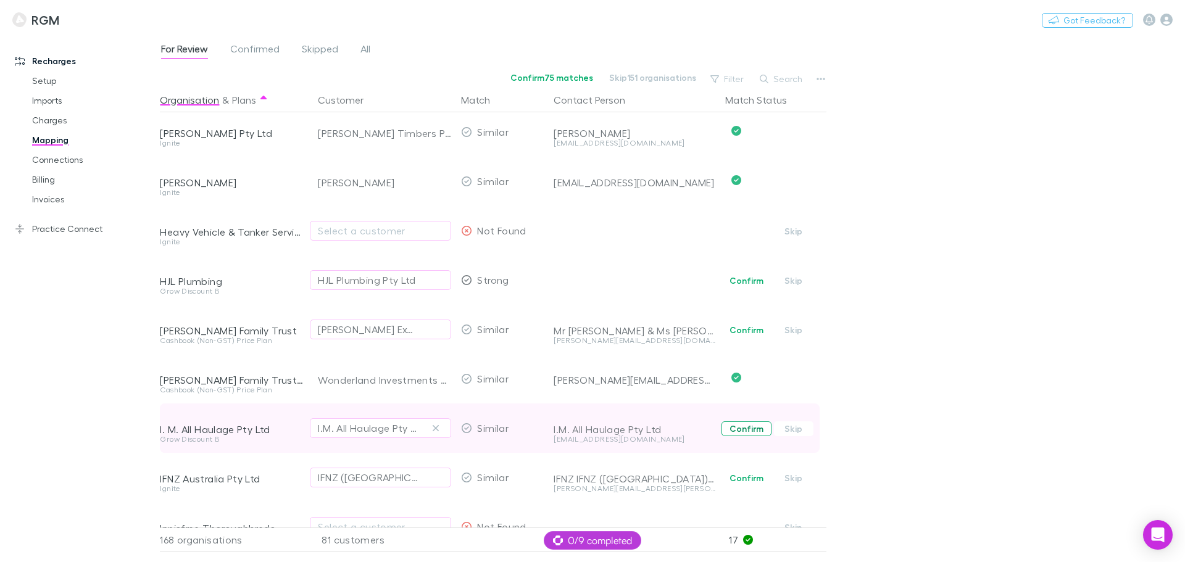
click at [737, 426] on button "Confirm" at bounding box center [746, 428] width 50 height 15
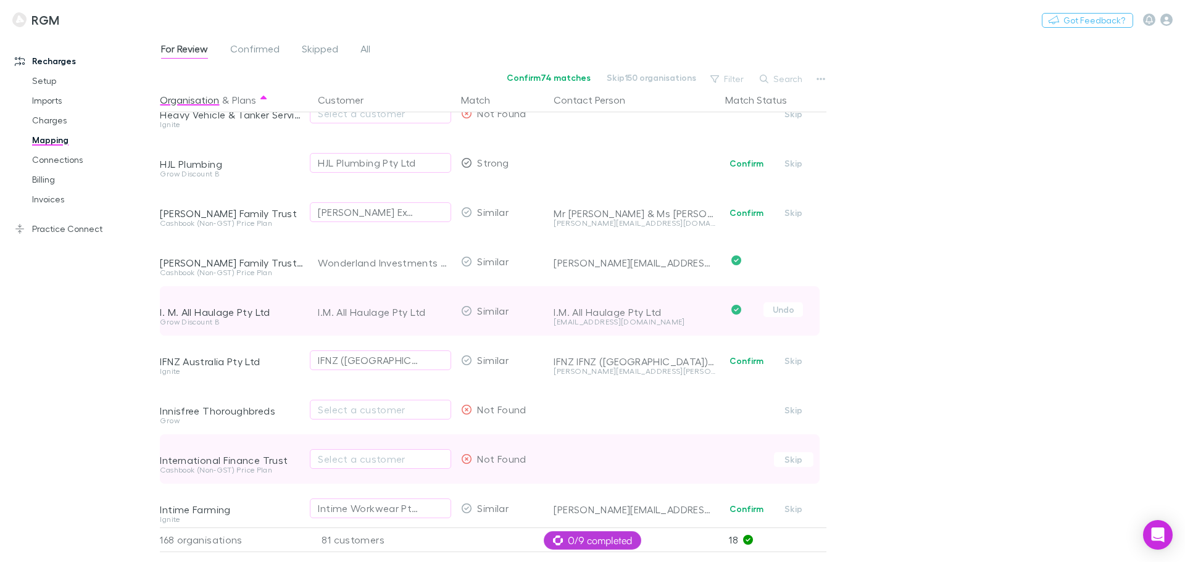
scroll to position [2710, 0]
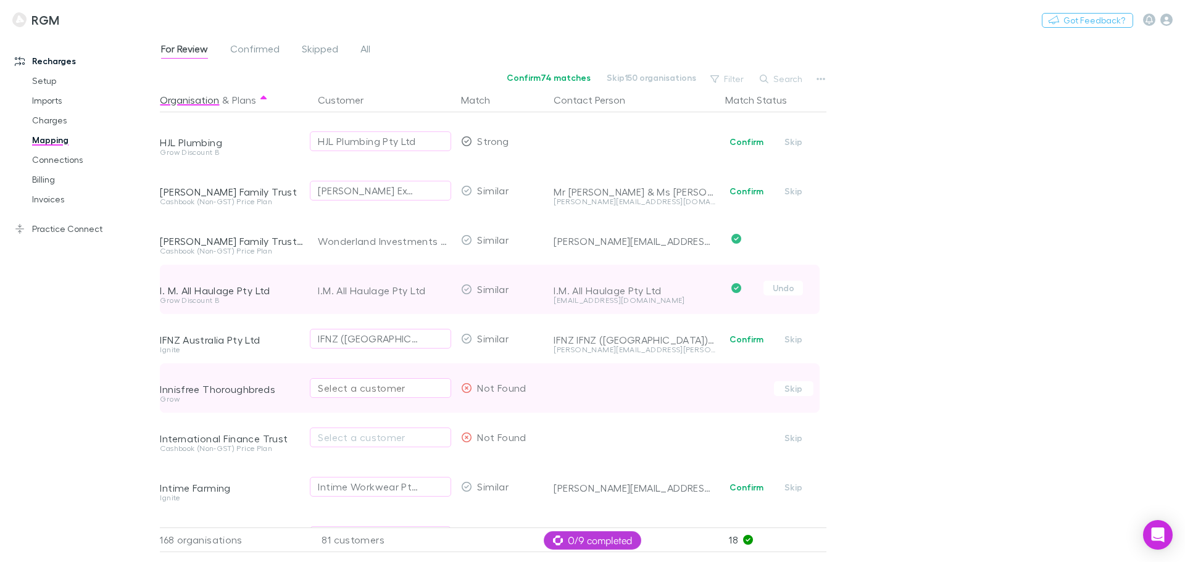
click at [363, 385] on div "Select a customer" at bounding box center [380, 388] width 125 height 15
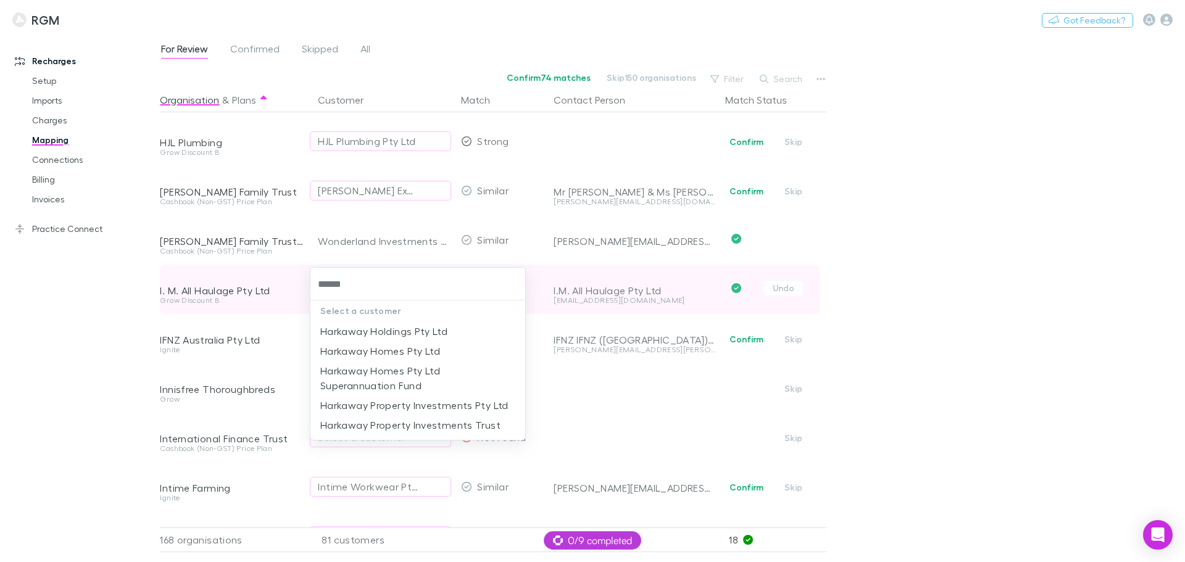
type input "*******"
click at [403, 333] on li "Harkaway Holdings Pty Ltd" at bounding box center [417, 331] width 215 height 20
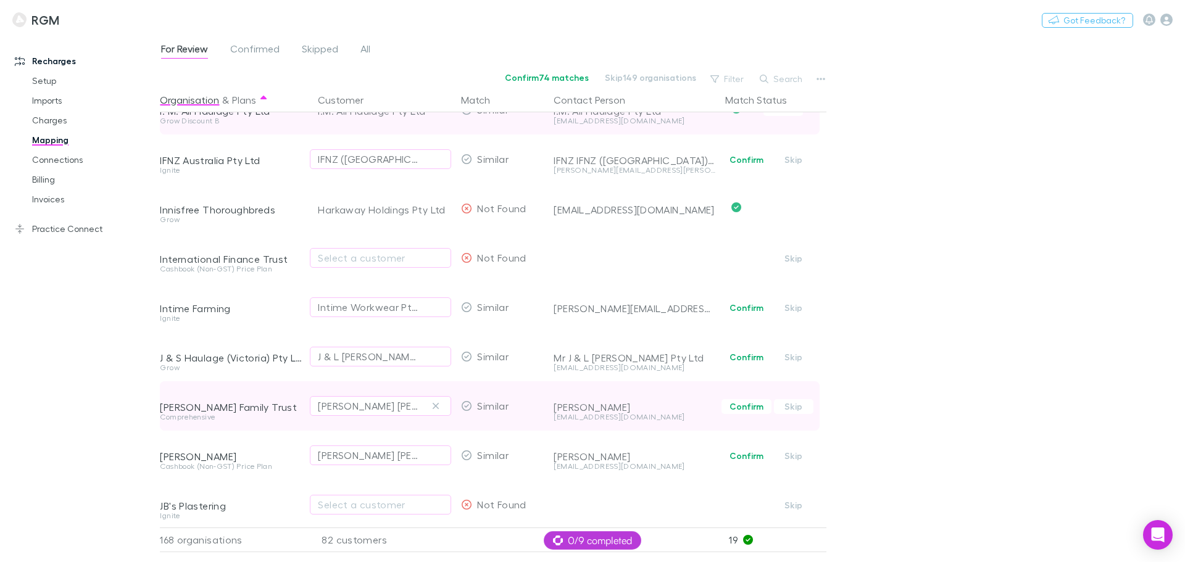
scroll to position [2911, 0]
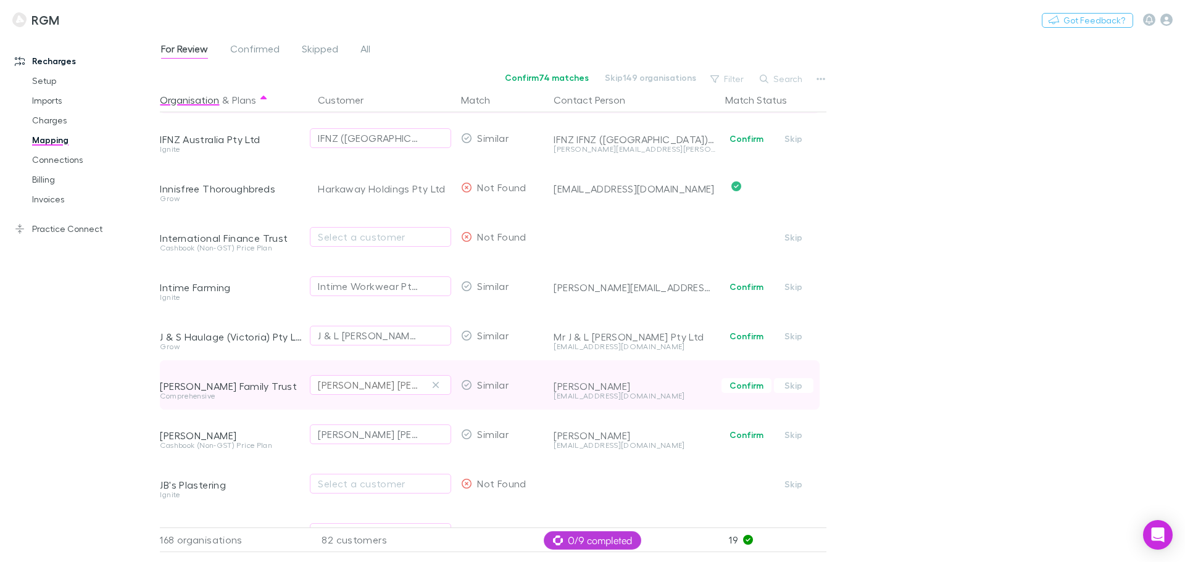
drag, startPoint x: 437, startPoint y: 384, endPoint x: 362, endPoint y: 381, distance: 75.9
click at [437, 384] on icon "button" at bounding box center [435, 385] width 6 height 6
click at [348, 383] on div "Select a customer" at bounding box center [380, 385] width 125 height 15
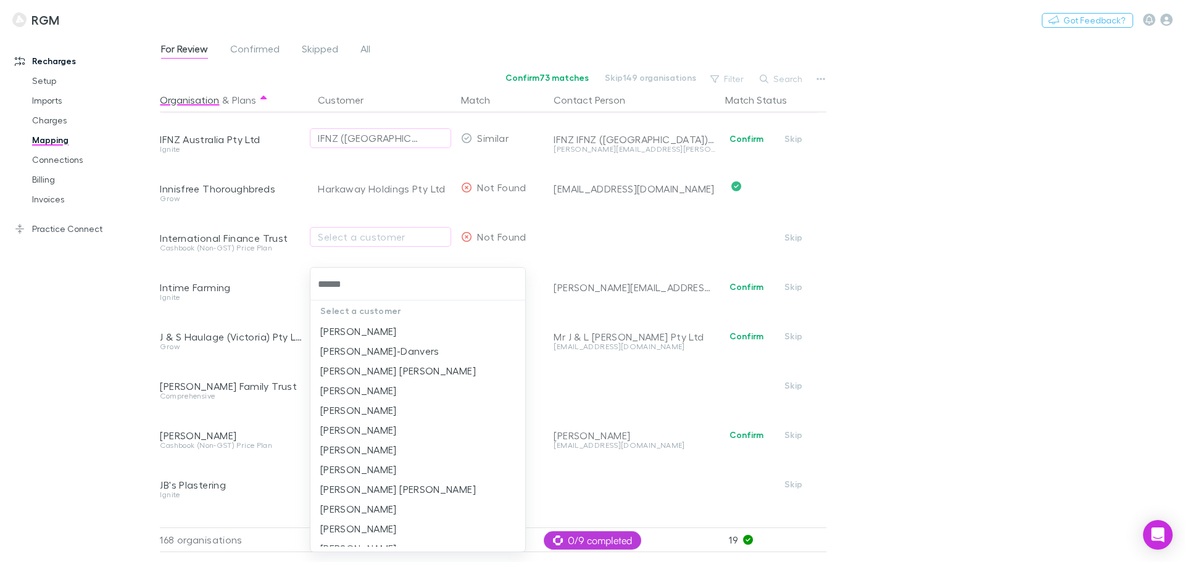
type input "*******"
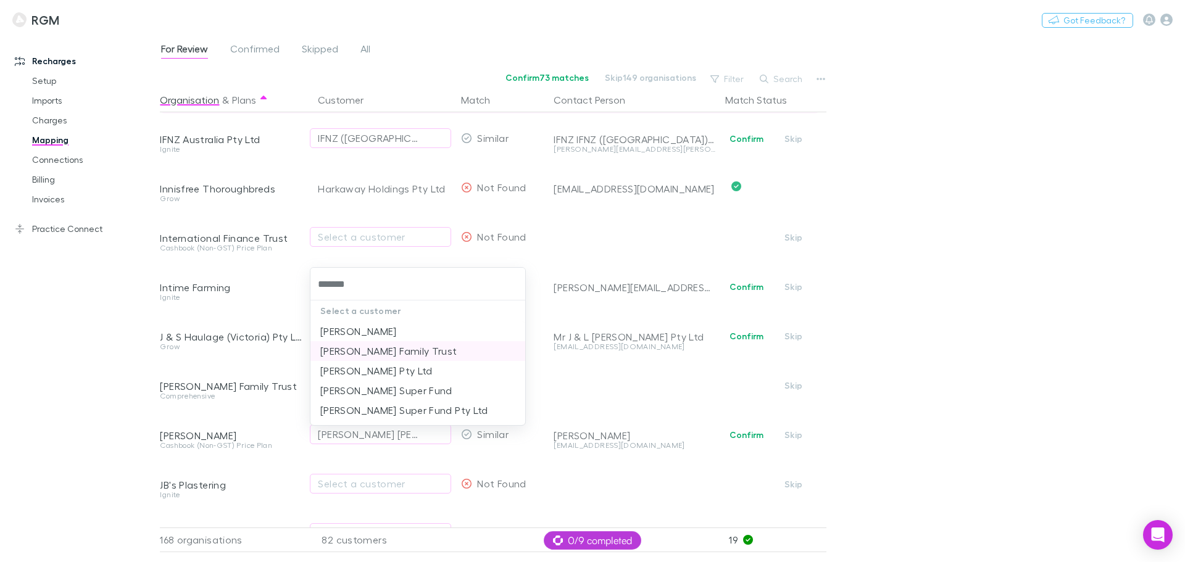
click at [371, 354] on li "Jack Dickison Family Trust" at bounding box center [417, 351] width 215 height 20
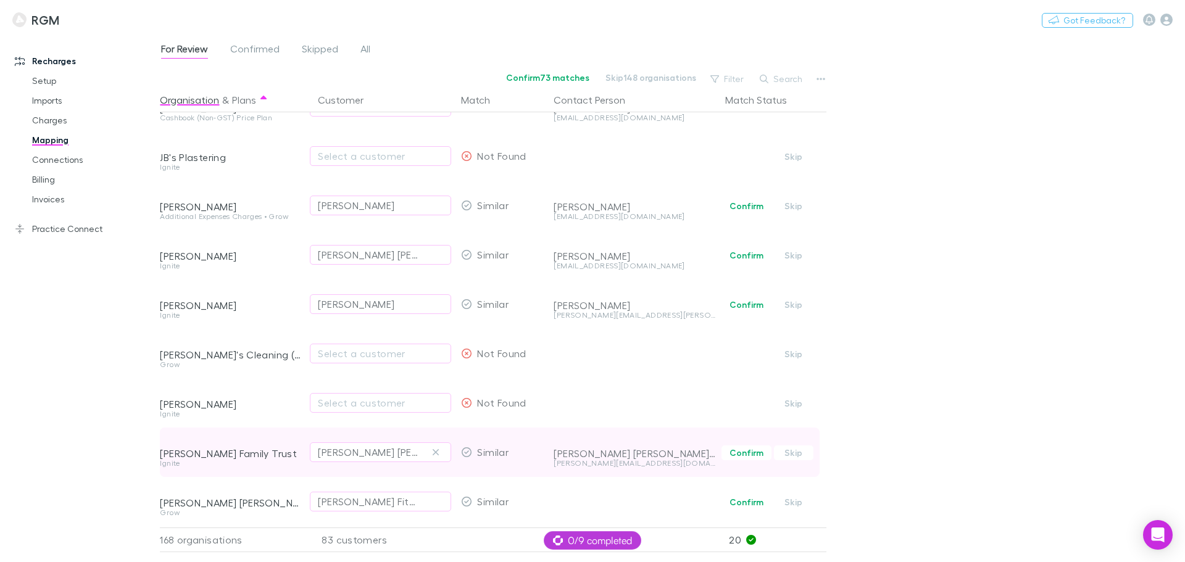
scroll to position [3250, 0]
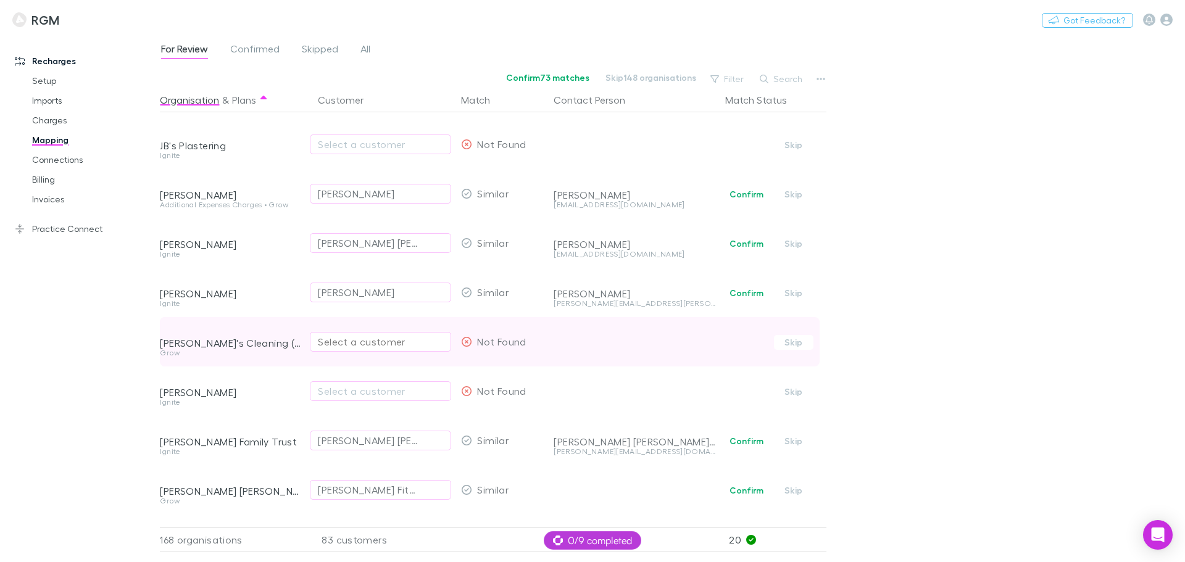
click at [364, 337] on div "Select a customer" at bounding box center [380, 341] width 125 height 15
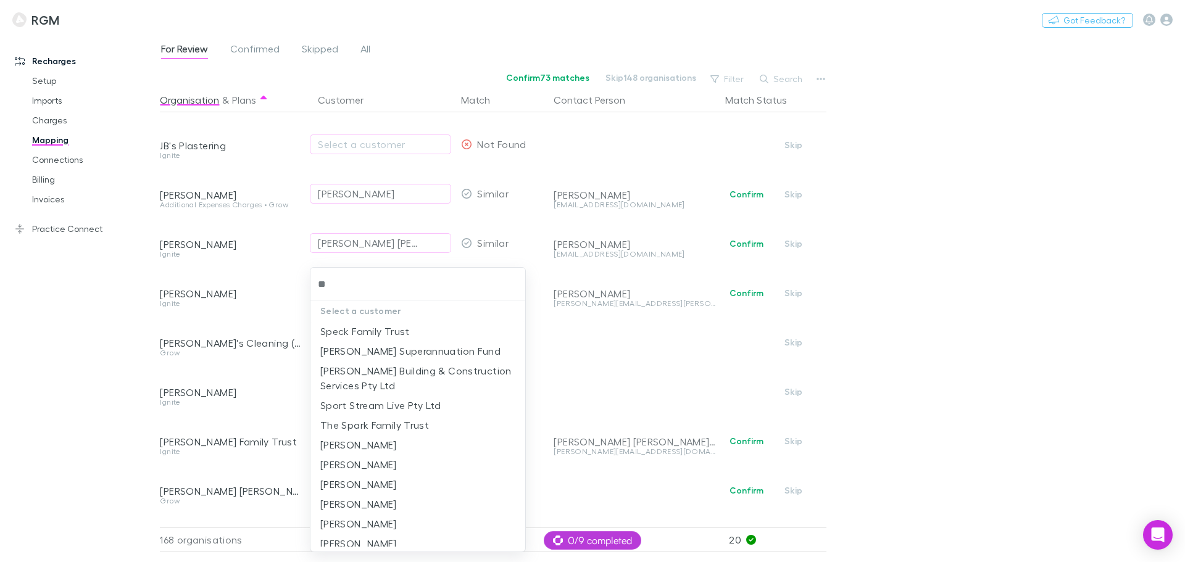
type input "*"
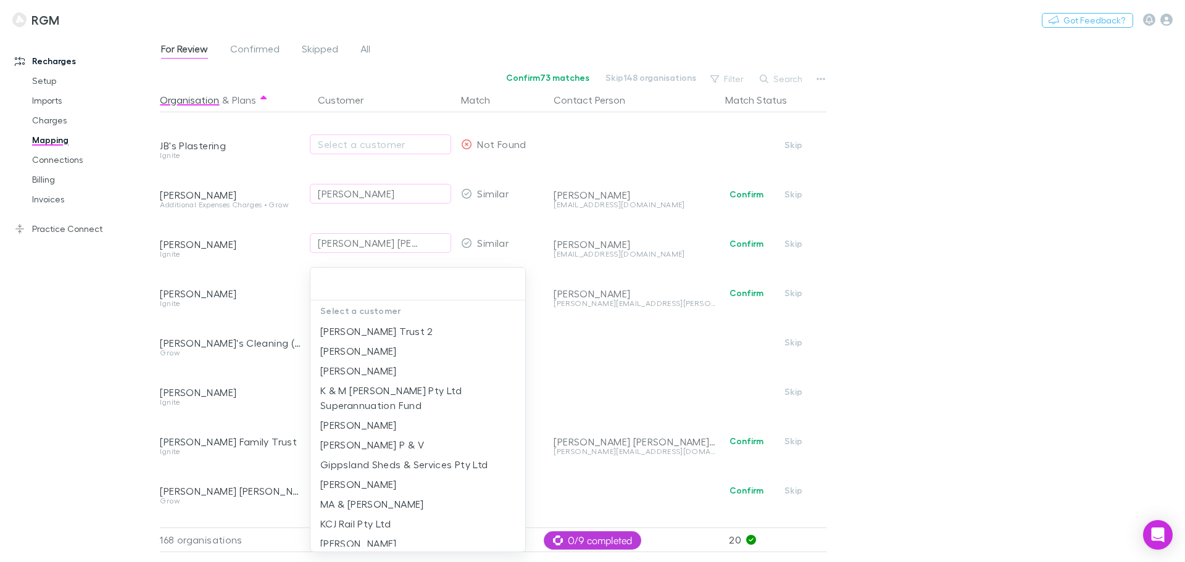
click at [92, 405] on div at bounding box center [592, 281] width 1185 height 562
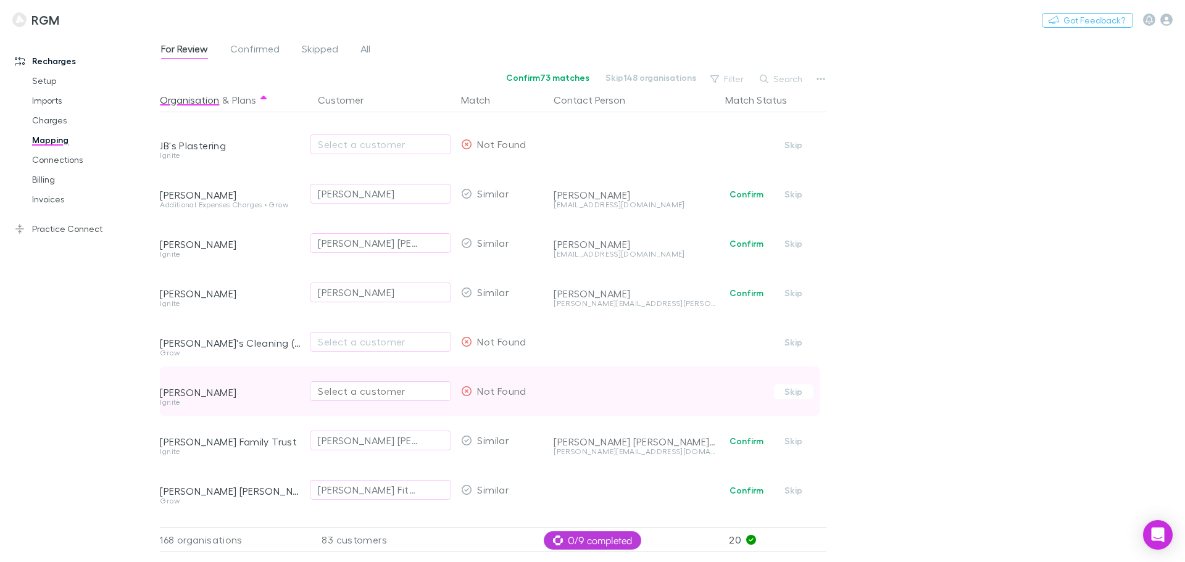
click at [373, 391] on div "Select a customer" at bounding box center [380, 391] width 125 height 15
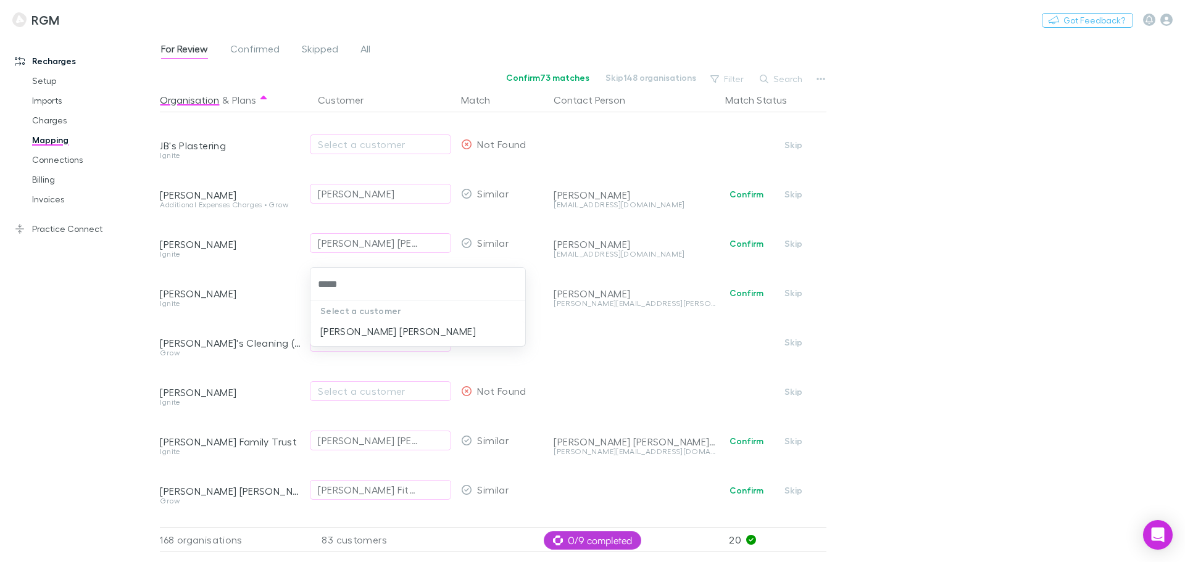
type input "******"
click at [341, 328] on li "Joe Francis Brooks" at bounding box center [417, 331] width 215 height 20
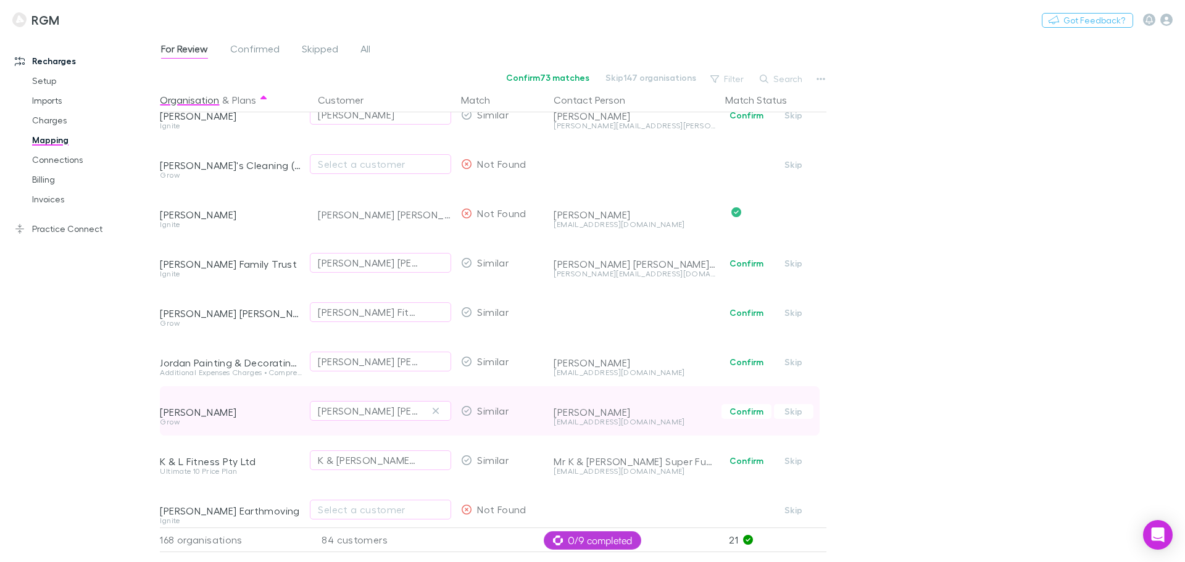
scroll to position [3435, 0]
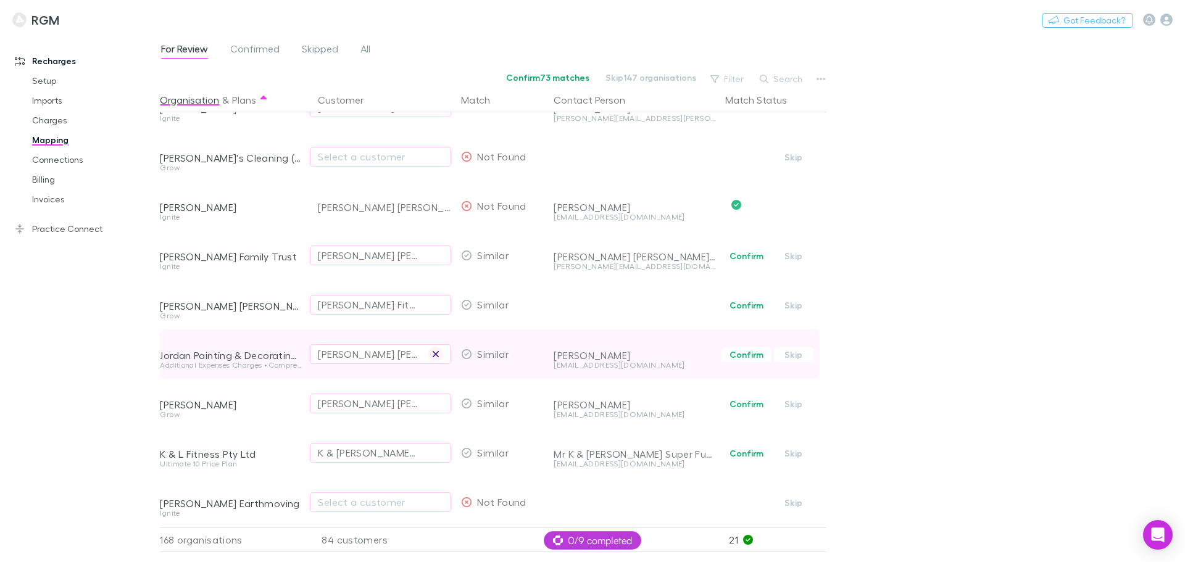
click at [432, 355] on icon "button" at bounding box center [435, 354] width 7 height 10
click at [369, 357] on div "Select a customer" at bounding box center [380, 354] width 125 height 15
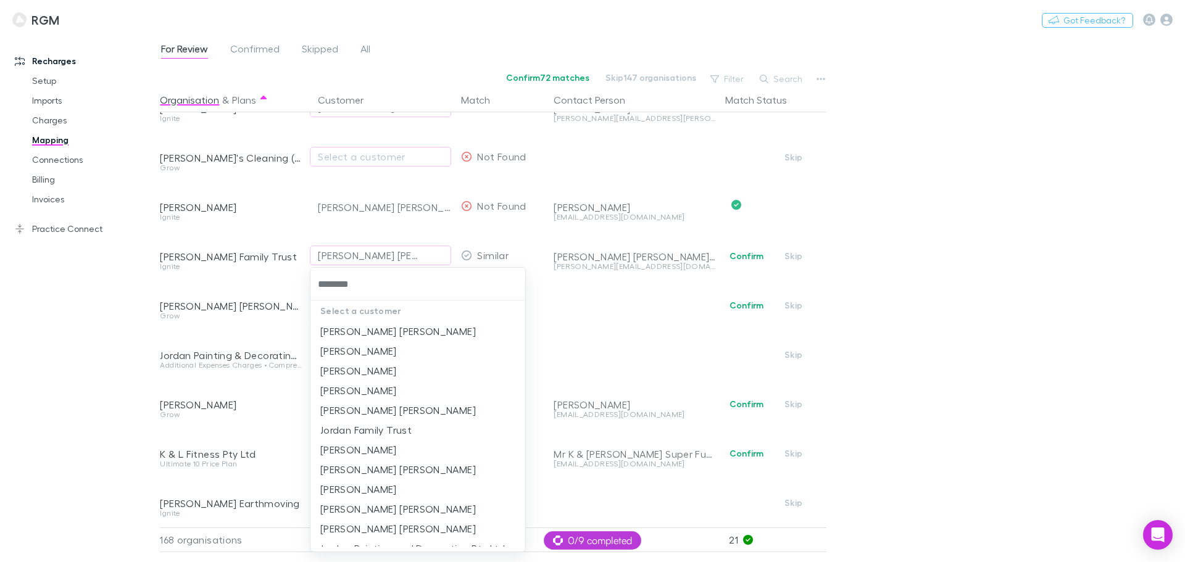
type input "*********"
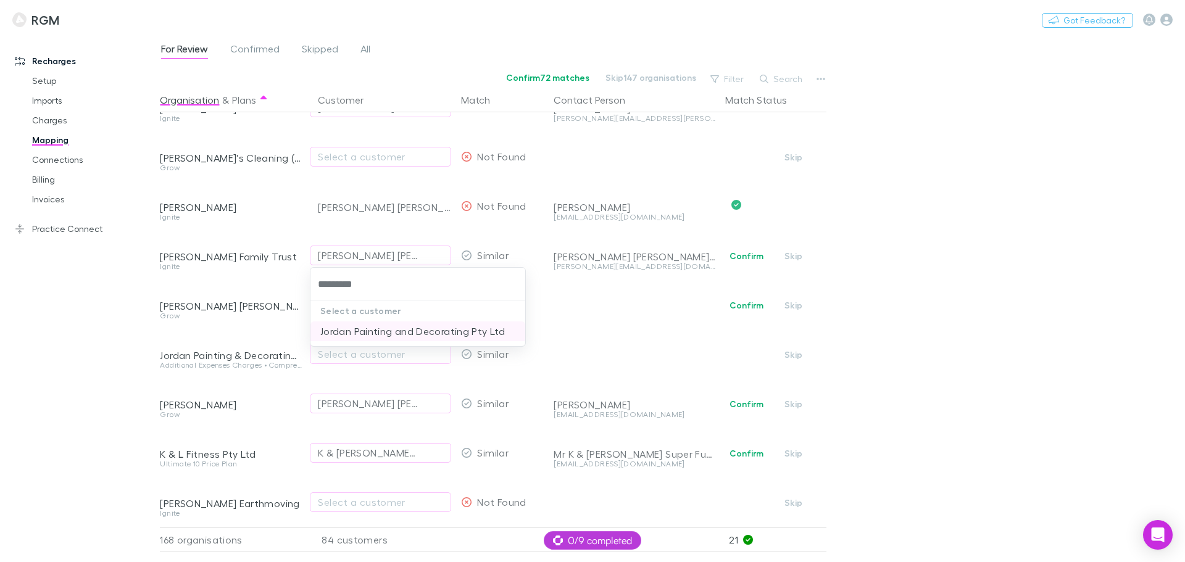
click at [376, 331] on li "Jordan Painting and Decorating Pty Ltd" at bounding box center [417, 331] width 215 height 20
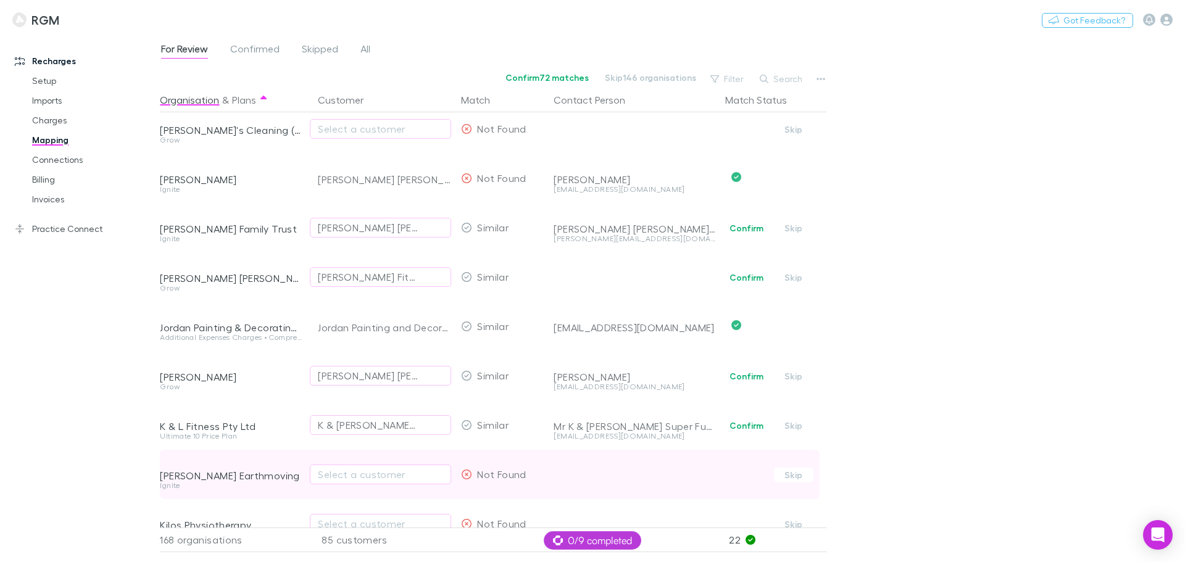
scroll to position [3528, 0]
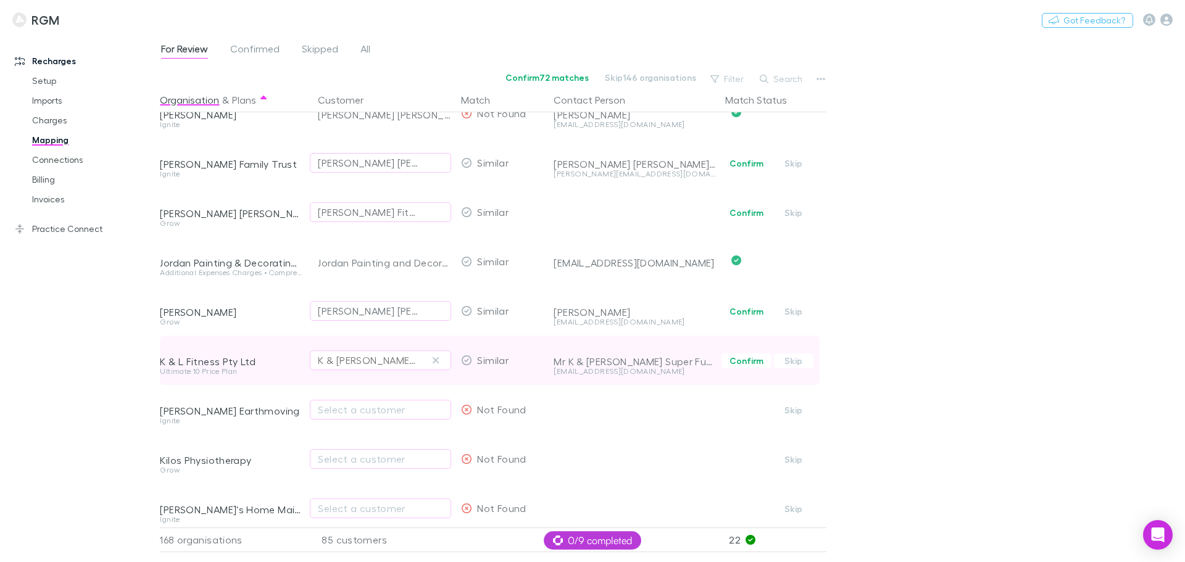
drag, startPoint x: 432, startPoint y: 358, endPoint x: 368, endPoint y: 360, distance: 64.2
click at [432, 359] on icon "button" at bounding box center [435, 360] width 7 height 10
click at [350, 362] on div "Select a customer" at bounding box center [380, 360] width 125 height 15
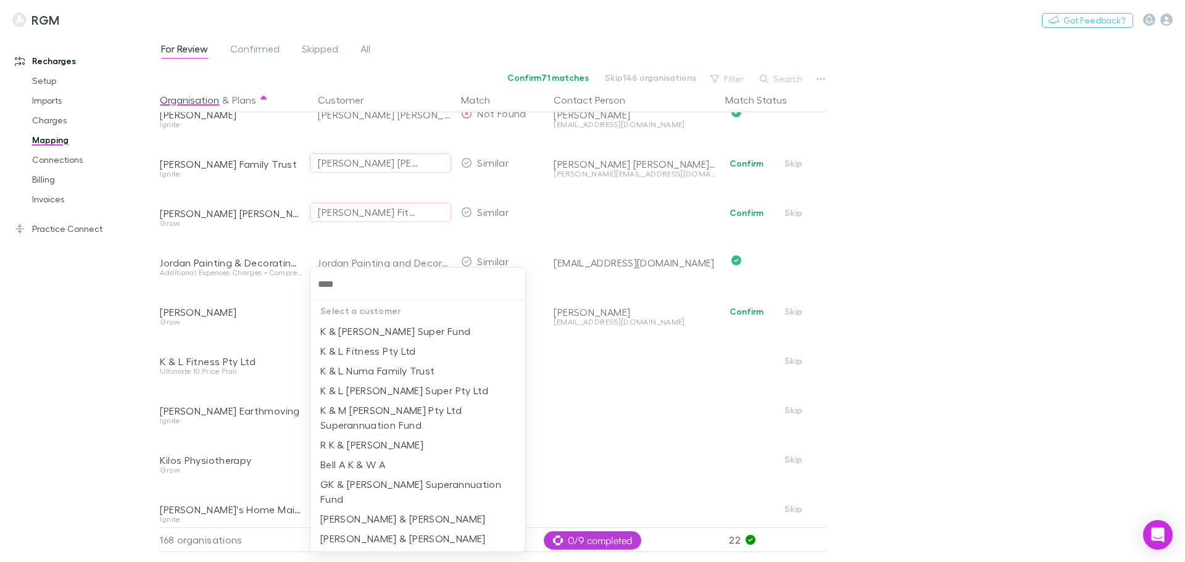
type input "*****"
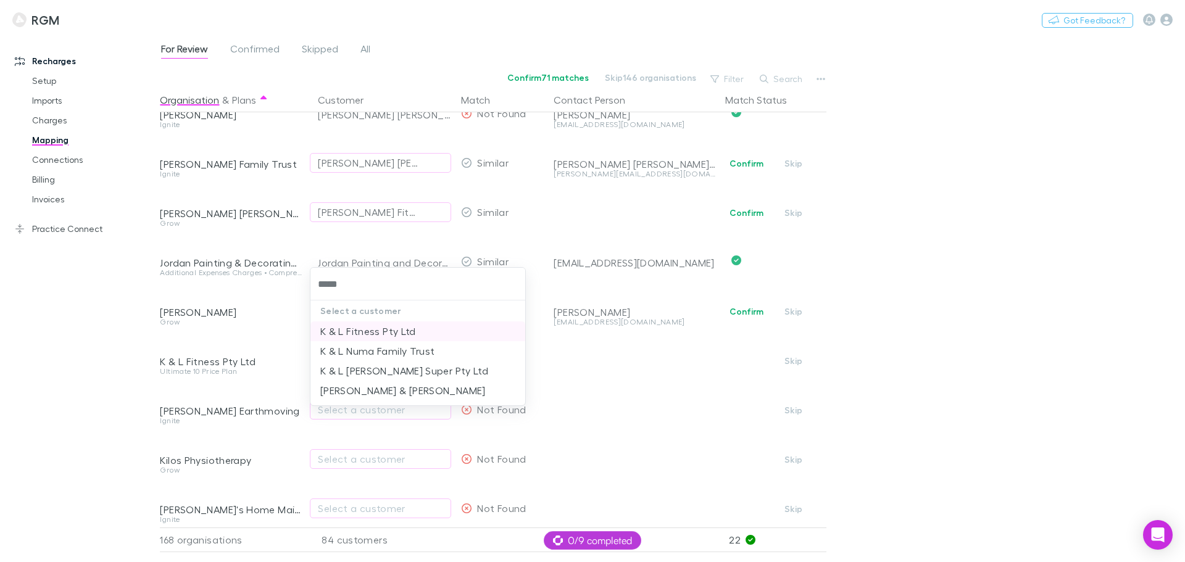
click at [384, 333] on li "K & L Fitness Pty Ltd" at bounding box center [417, 331] width 215 height 20
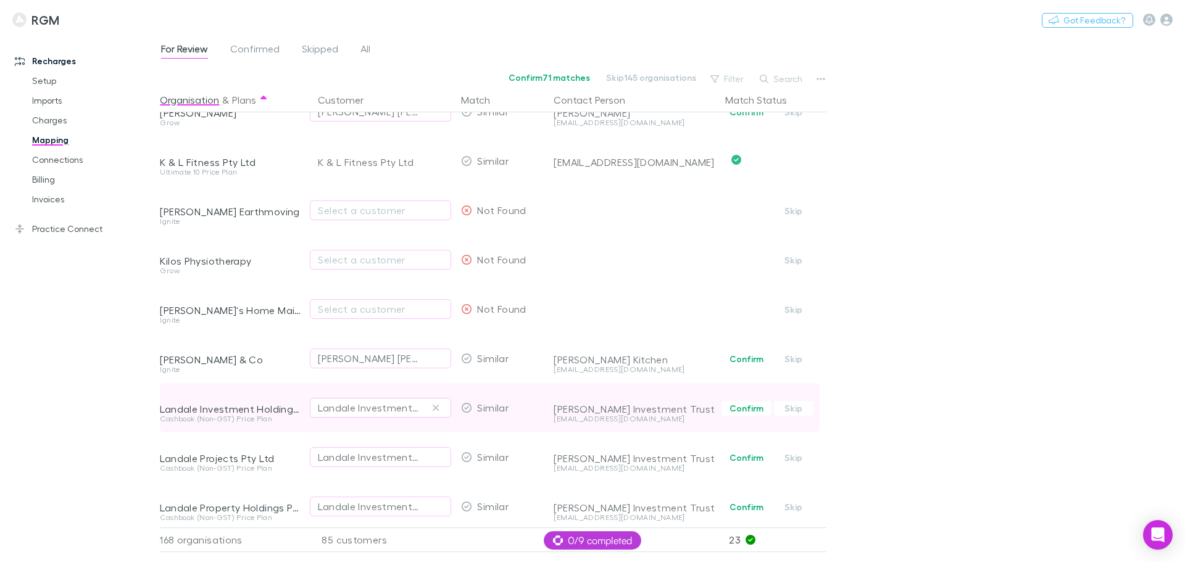
scroll to position [3728, 0]
click at [740, 410] on button "Confirm" at bounding box center [746, 407] width 50 height 15
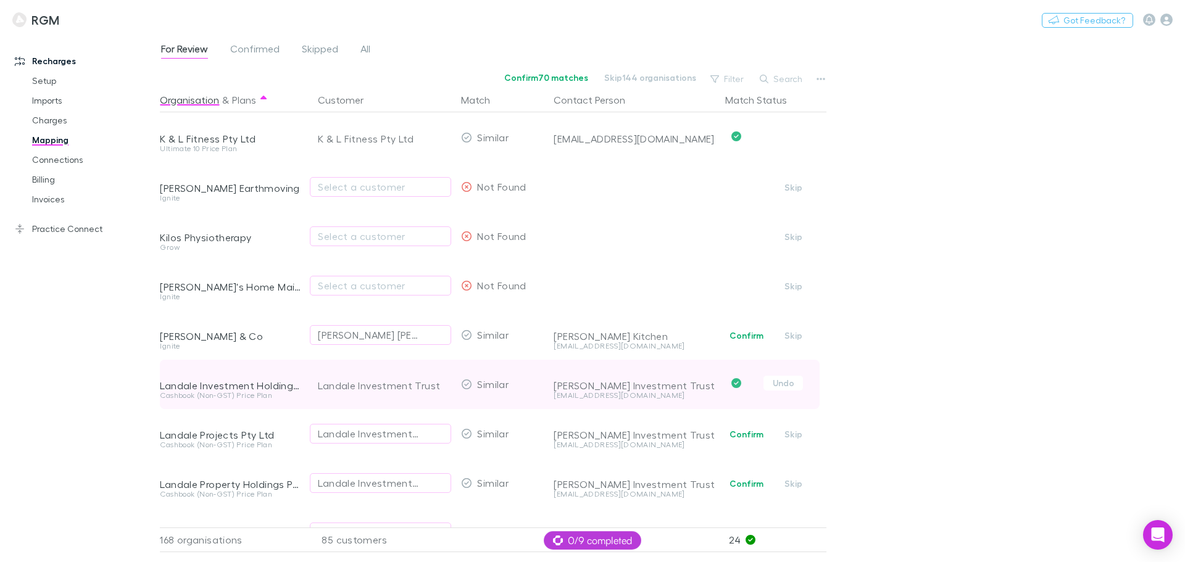
scroll to position [3805, 0]
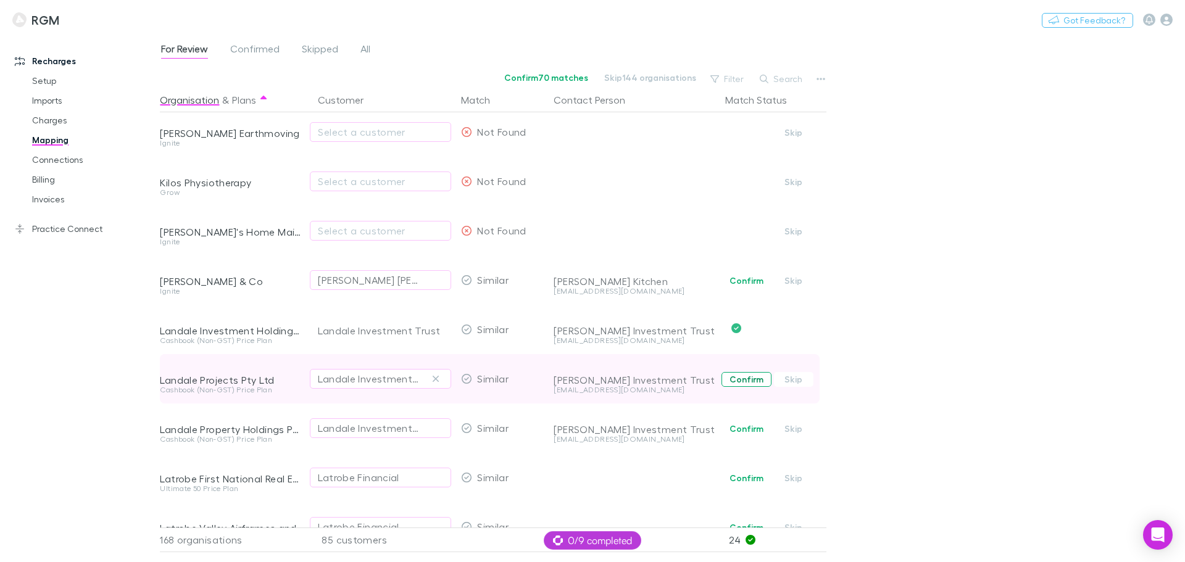
click at [732, 379] on button "Confirm" at bounding box center [746, 379] width 50 height 15
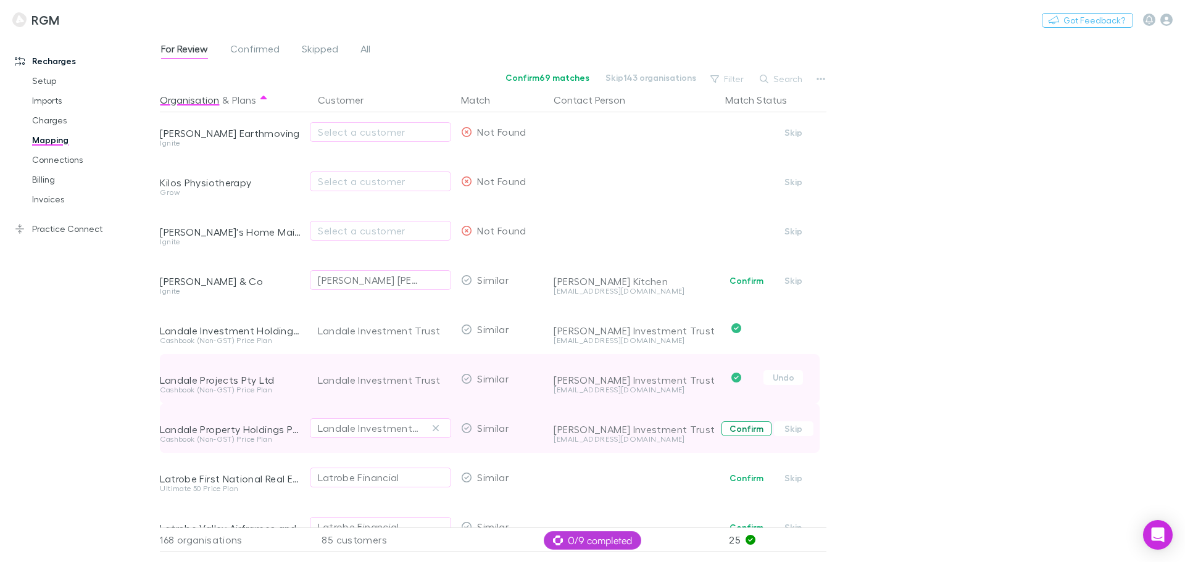
click at [741, 424] on button "Confirm" at bounding box center [746, 428] width 50 height 15
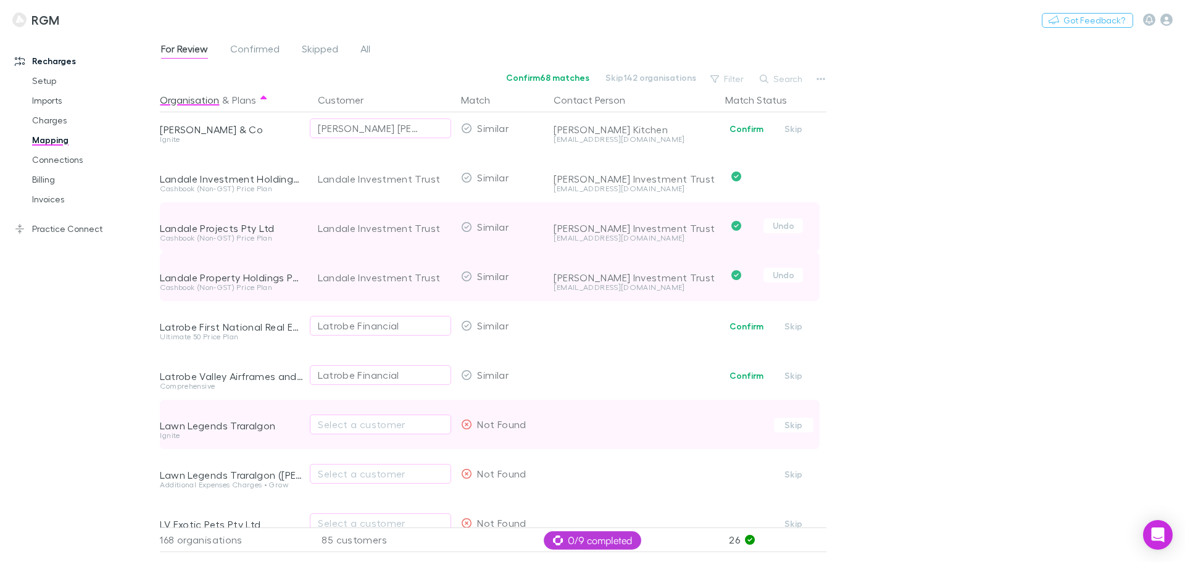
scroll to position [3960, 0]
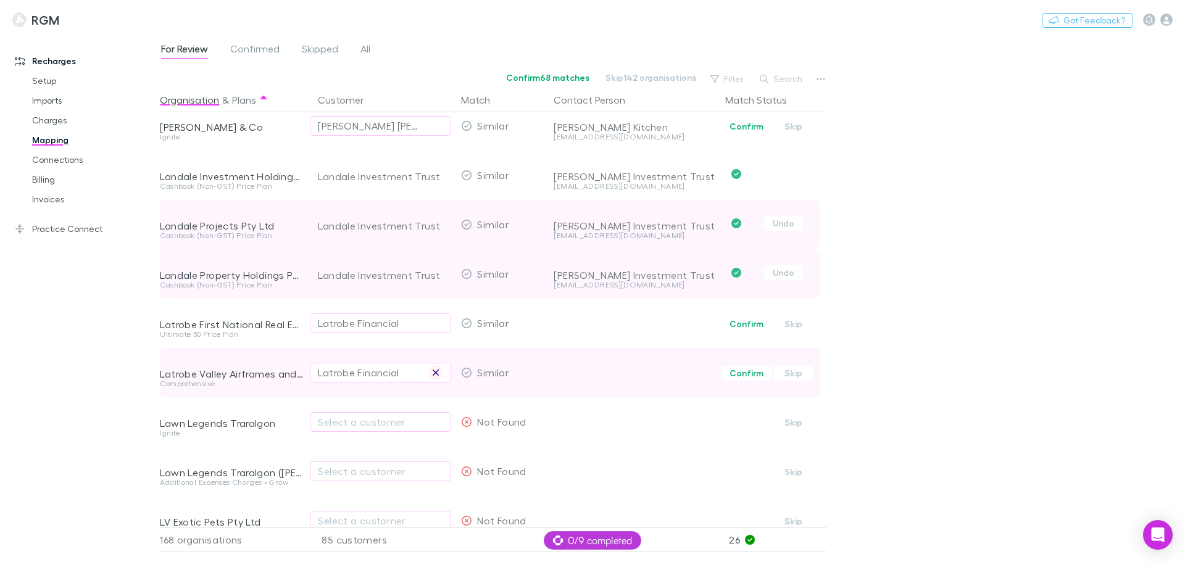
click at [430, 370] on button "button" at bounding box center [435, 372] width 15 height 15
click at [356, 374] on div "Select a customer" at bounding box center [380, 372] width 125 height 15
type input "******"
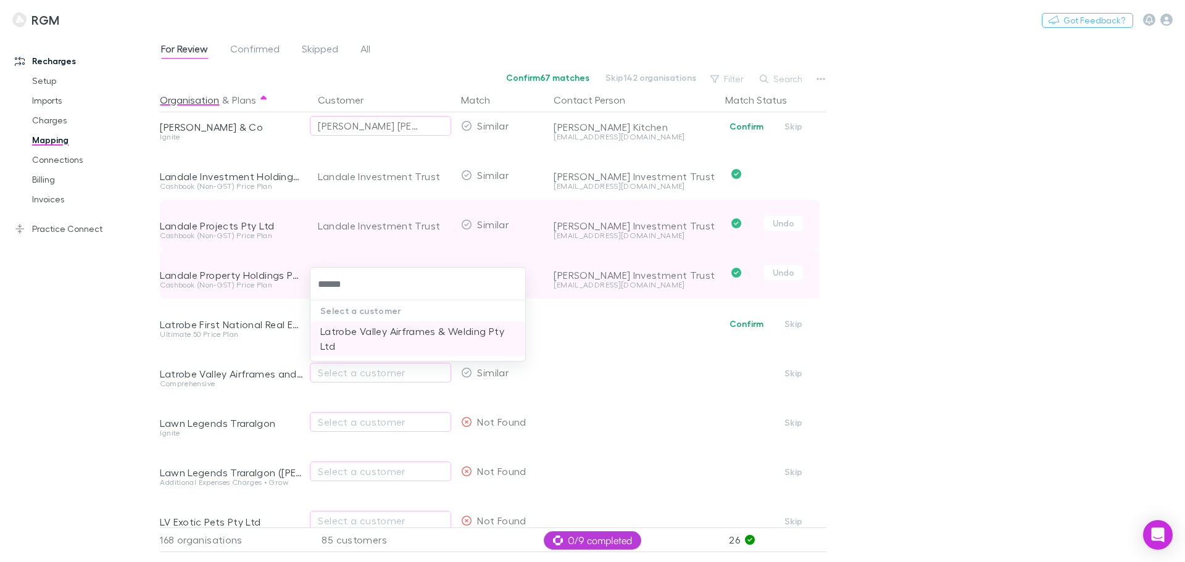
click at [336, 332] on li "Latrobe Valley Airframes & Welding Pty Ltd" at bounding box center [417, 338] width 215 height 35
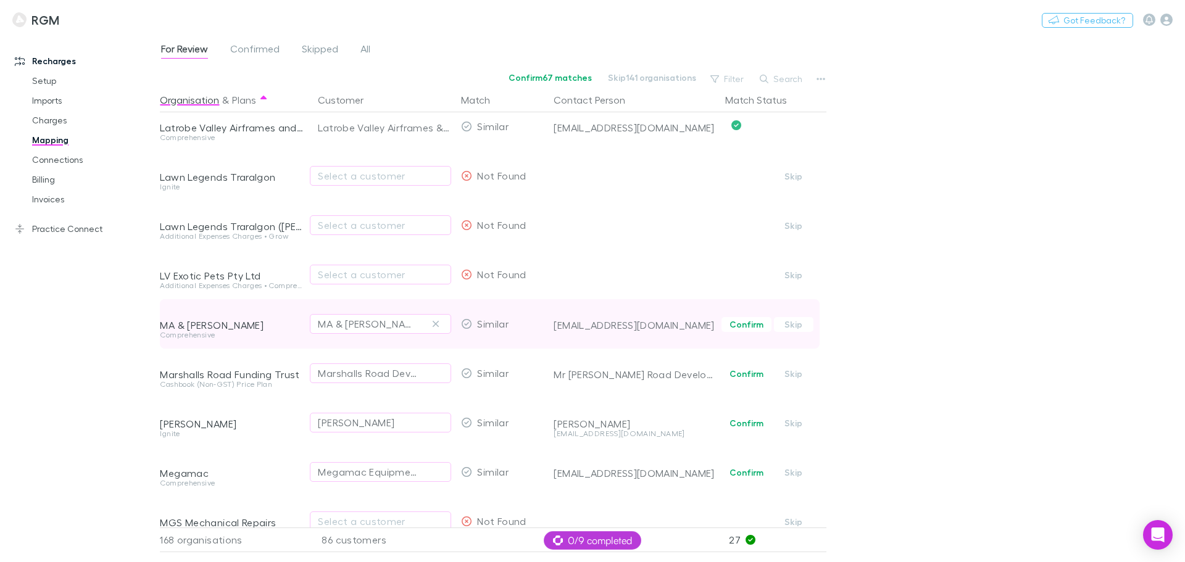
scroll to position [4206, 0]
drag, startPoint x: 432, startPoint y: 318, endPoint x: 384, endPoint y: 323, distance: 49.0
click at [431, 319] on button "button" at bounding box center [435, 323] width 15 height 15
click at [377, 325] on div "Select a customer" at bounding box center [380, 323] width 125 height 15
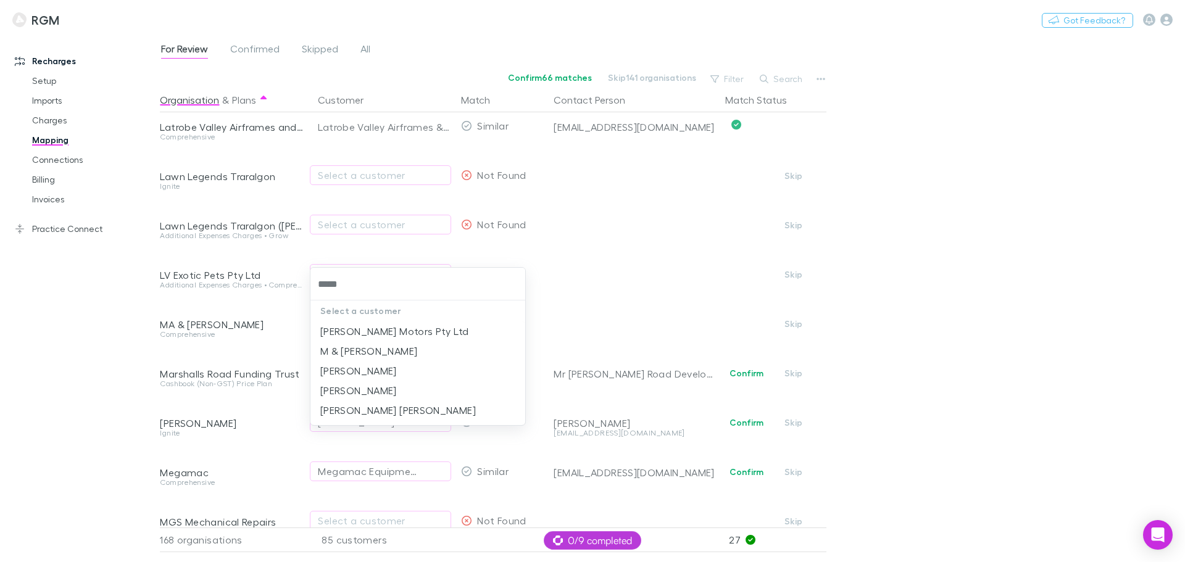
type input "******"
click at [374, 326] on li "Baxter Motors Pty Ltd" at bounding box center [417, 331] width 215 height 20
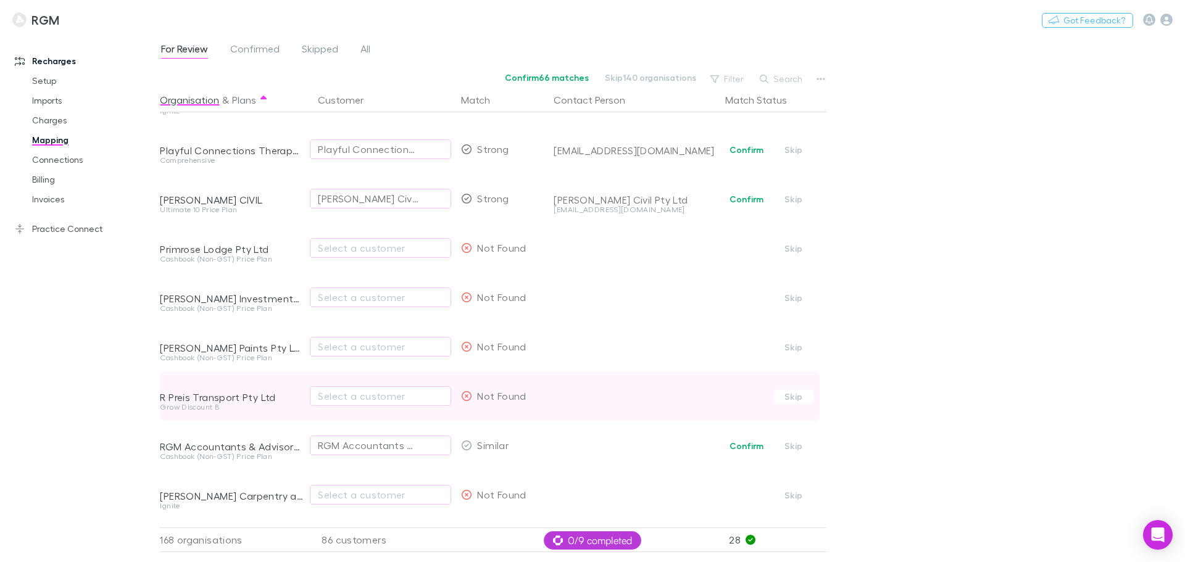
scroll to position [5517, 0]
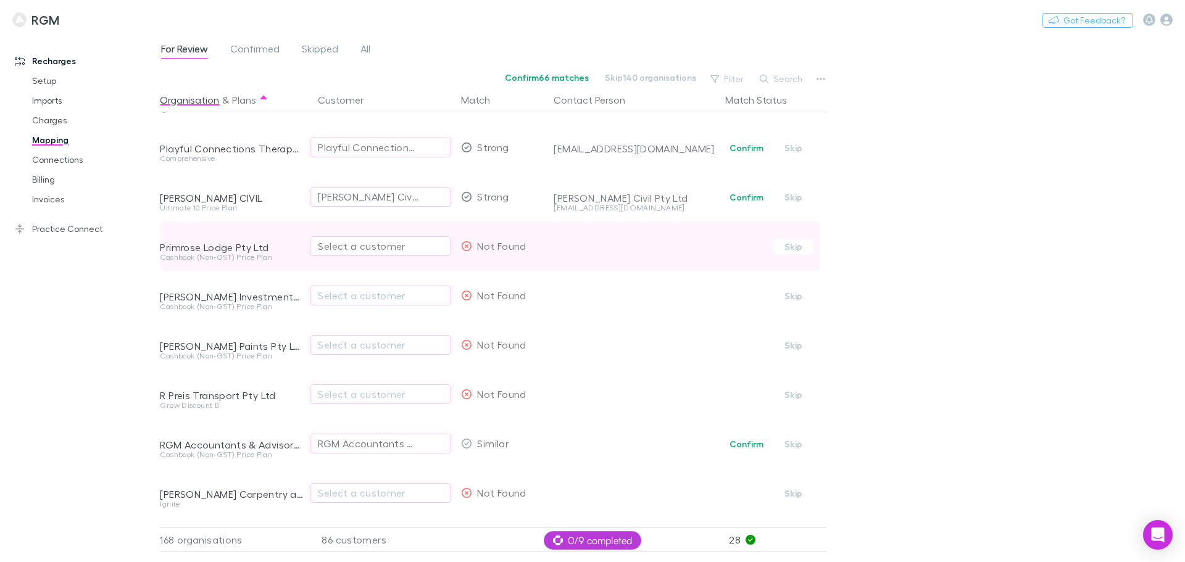
click at [358, 241] on div "Select a customer" at bounding box center [380, 246] width 125 height 15
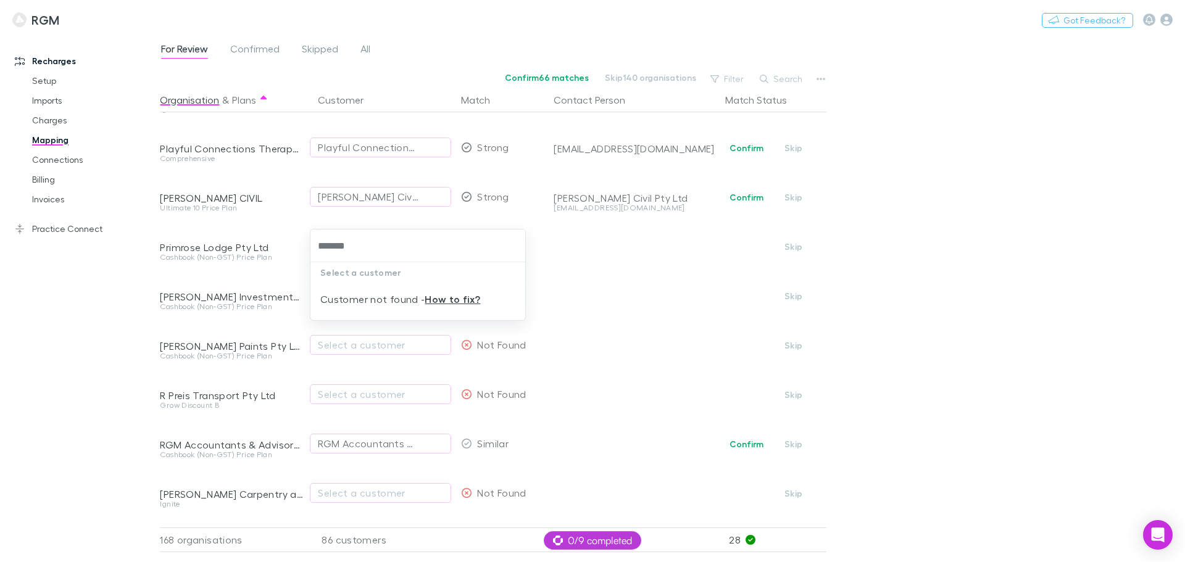
click at [334, 244] on input "*******" at bounding box center [417, 245] width 205 height 23
click at [336, 246] on input "*******" at bounding box center [417, 245] width 205 height 23
type input "********"
click at [367, 297] on li "Wonderland Investments Vic Pty Ltd" at bounding box center [417, 293] width 215 height 20
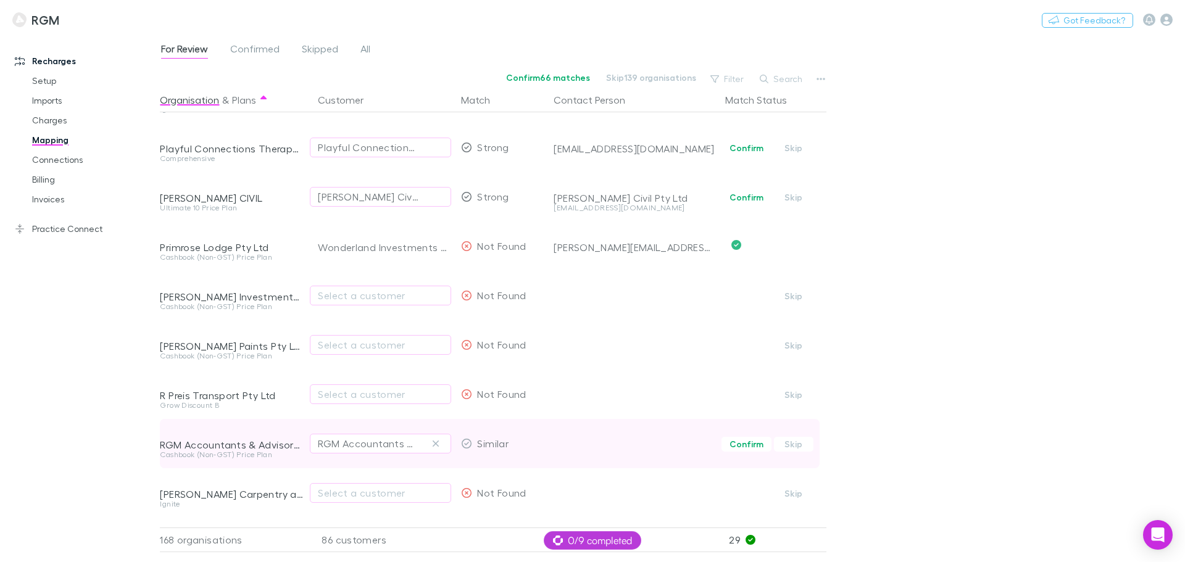
drag, startPoint x: 432, startPoint y: 444, endPoint x: 264, endPoint y: 447, distance: 168.5
click at [431, 444] on button "button" at bounding box center [435, 443] width 15 height 15
click at [352, 442] on div "Select a customer" at bounding box center [380, 443] width 125 height 15
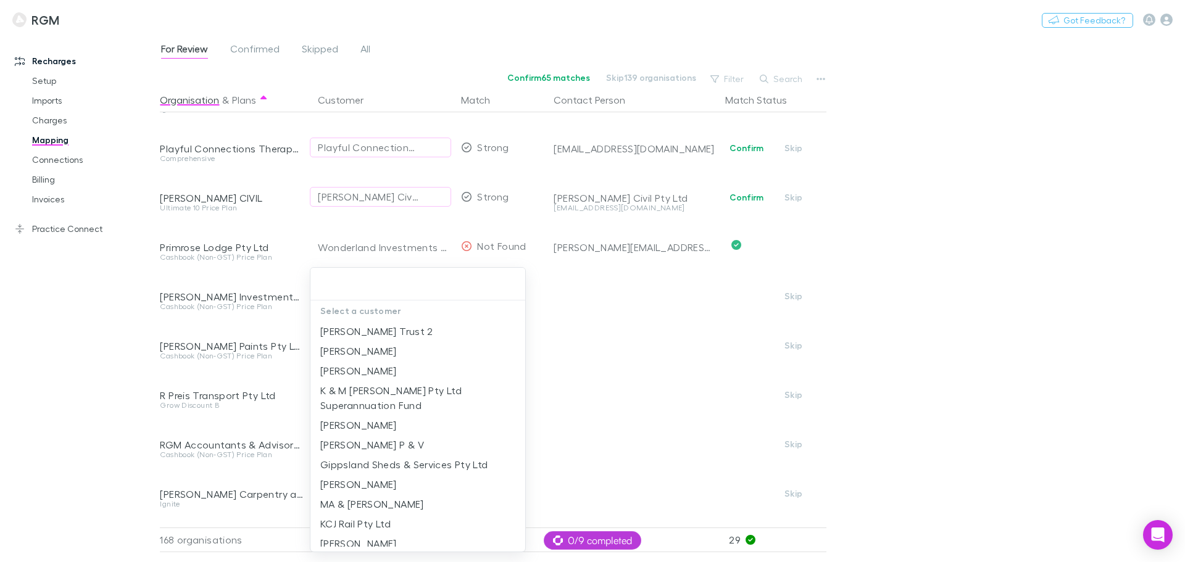
click at [115, 444] on div at bounding box center [592, 281] width 1185 height 562
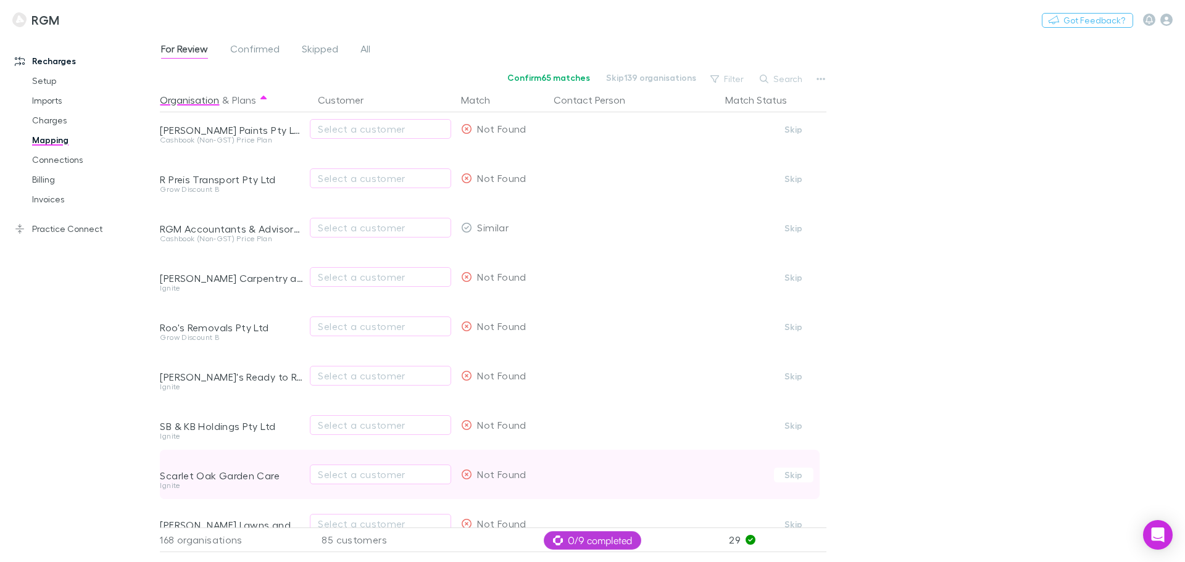
scroll to position [5795, 0]
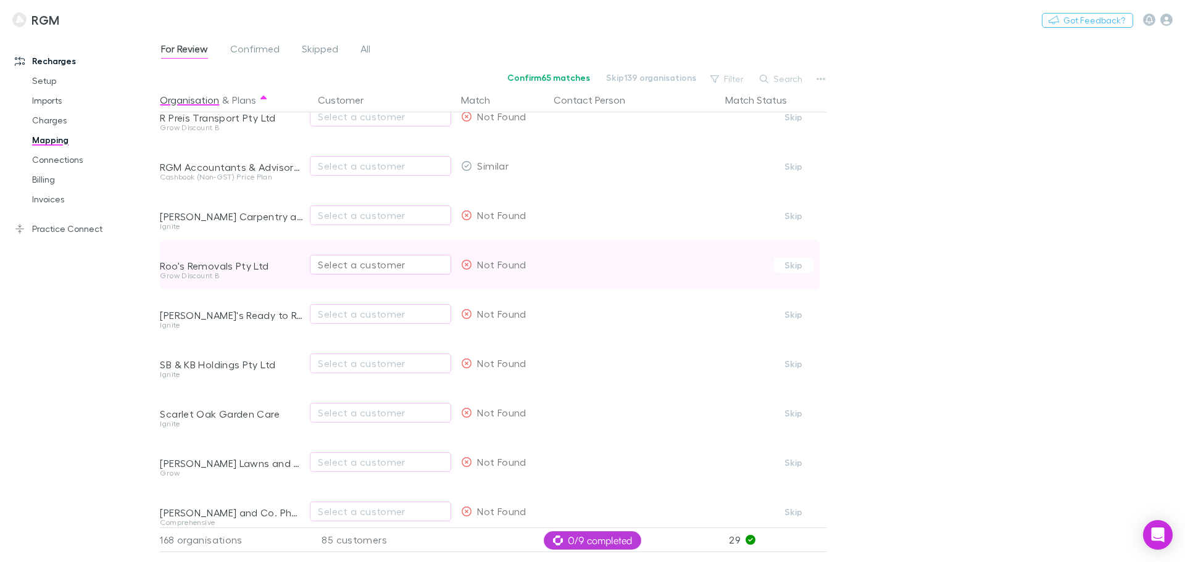
click at [329, 262] on div "Select a customer" at bounding box center [380, 264] width 125 height 15
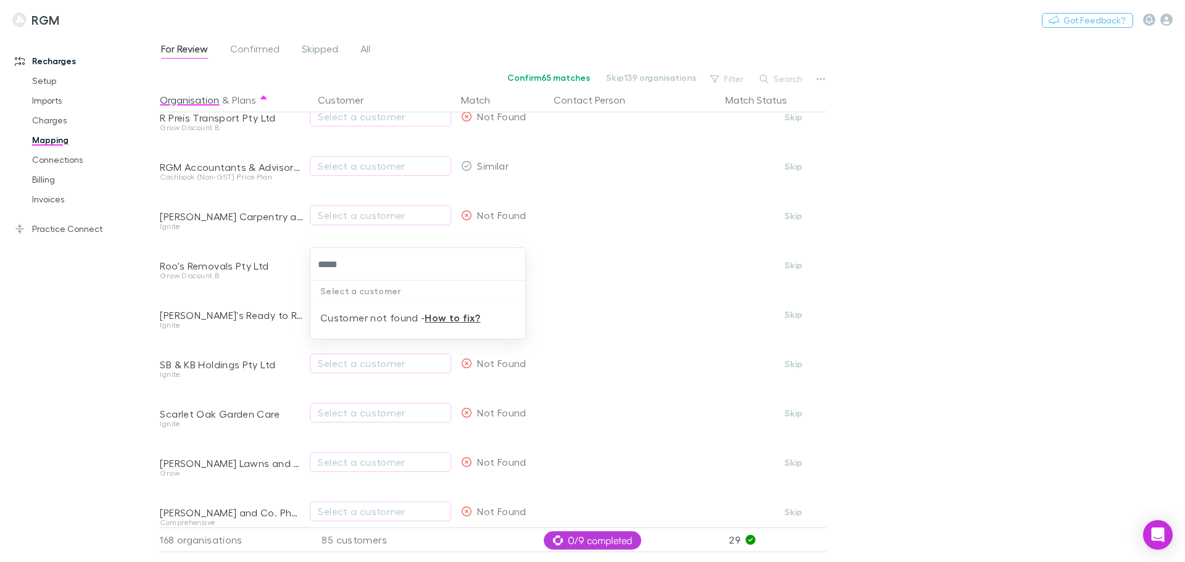
drag, startPoint x: 361, startPoint y: 262, endPoint x: 303, endPoint y: 262, distance: 58.0
click at [303, 262] on div "***** Select a customer Customer not found - How to fix?" at bounding box center [592, 281] width 1185 height 562
type input "*"
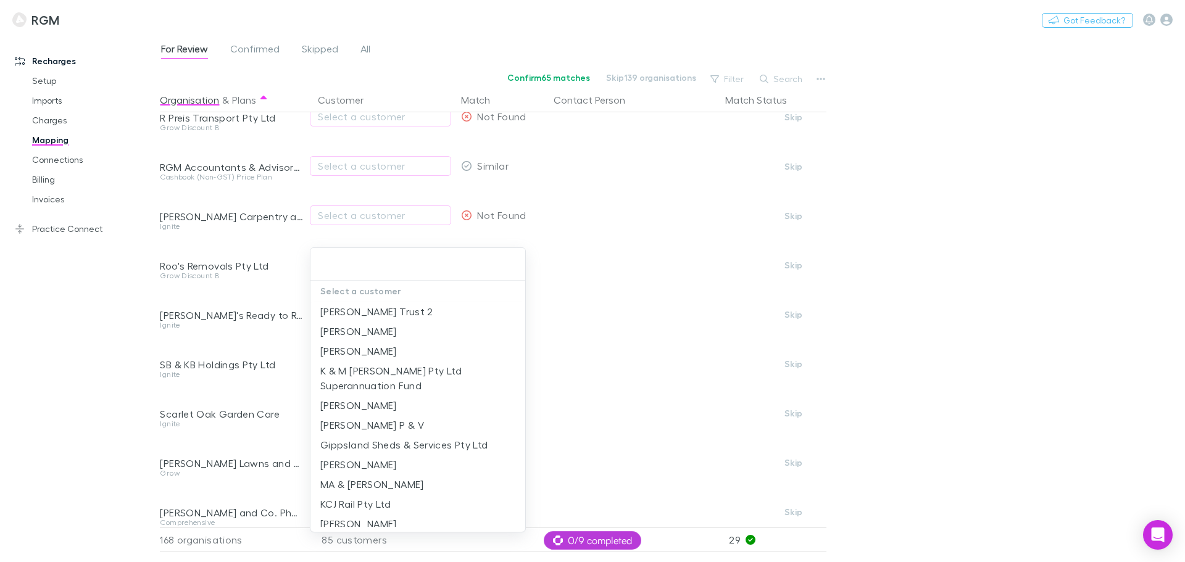
click at [85, 400] on div at bounding box center [592, 281] width 1185 height 562
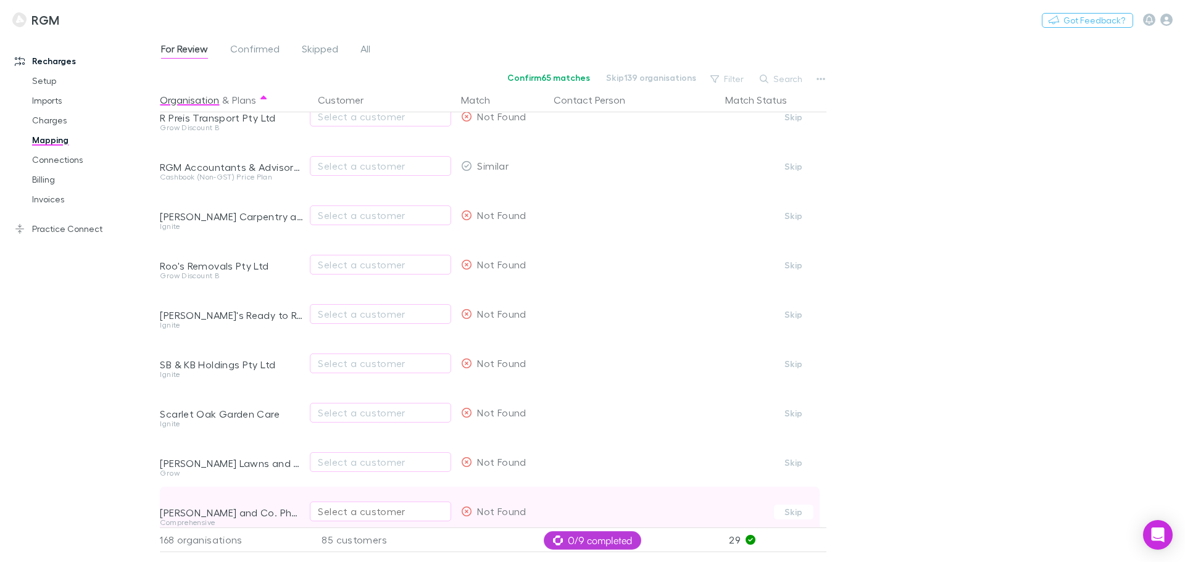
click at [360, 513] on div "Select a customer" at bounding box center [380, 511] width 125 height 15
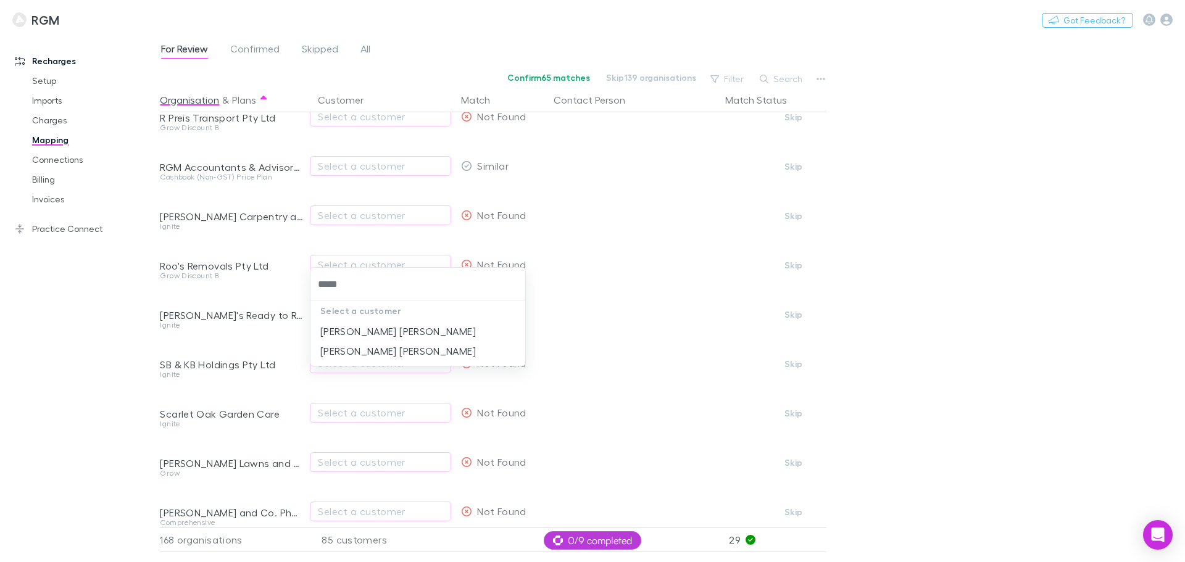
type input "*****"
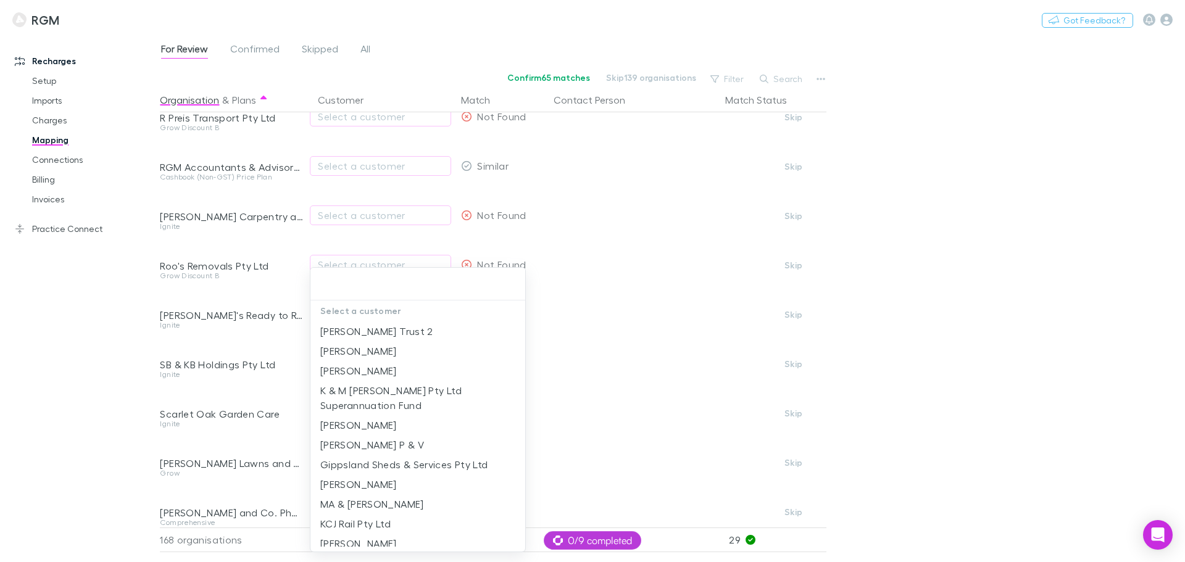
click at [102, 424] on div at bounding box center [592, 281] width 1185 height 562
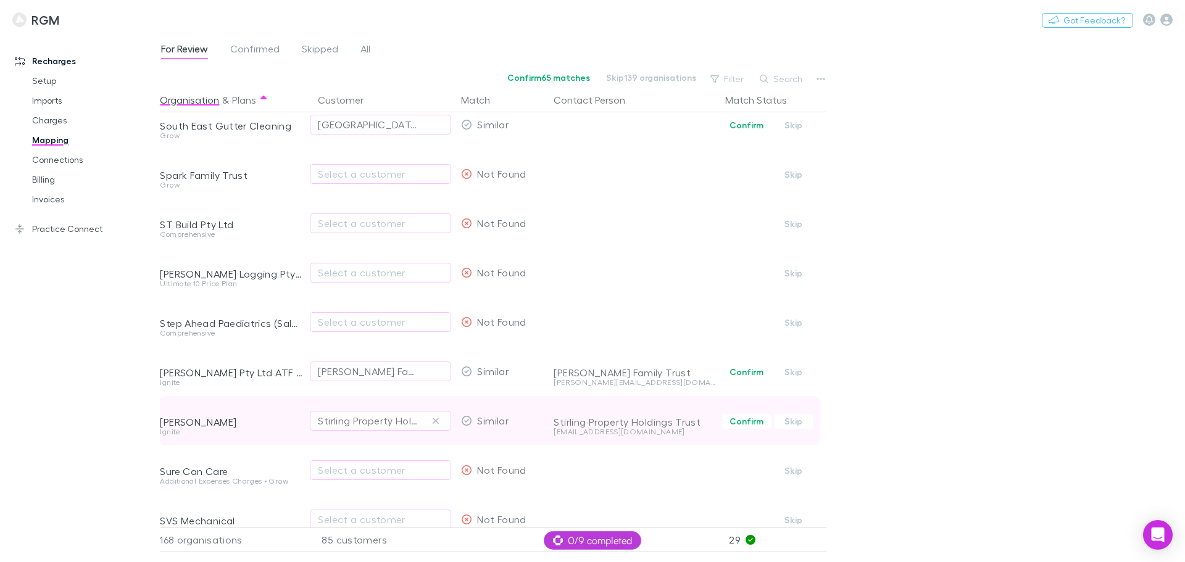
scroll to position [6350, 0]
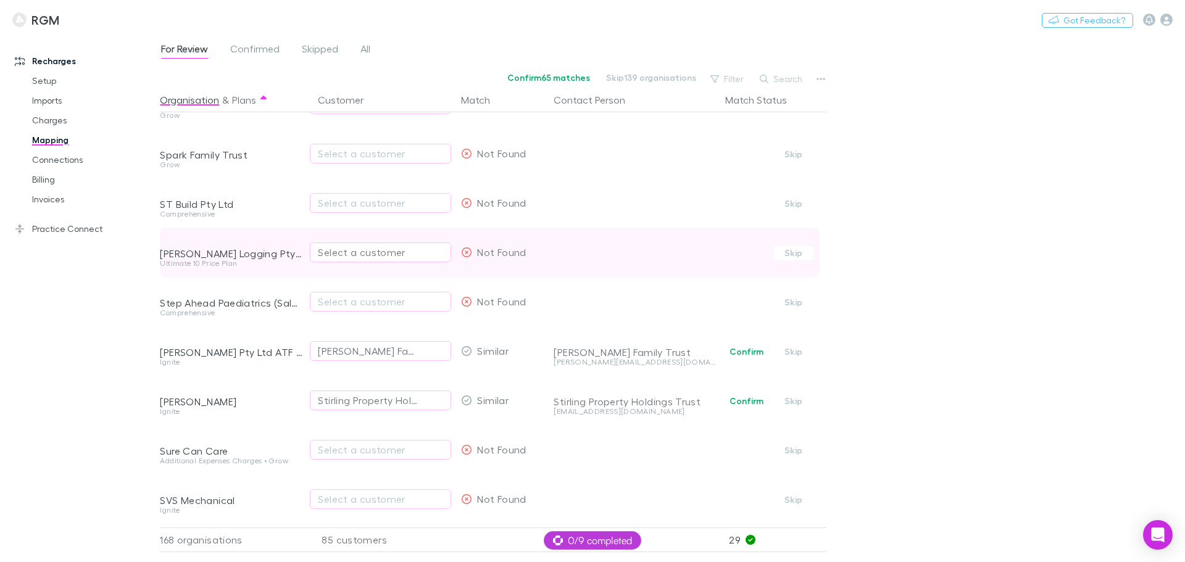
click at [359, 250] on div "Select a customer" at bounding box center [380, 252] width 125 height 15
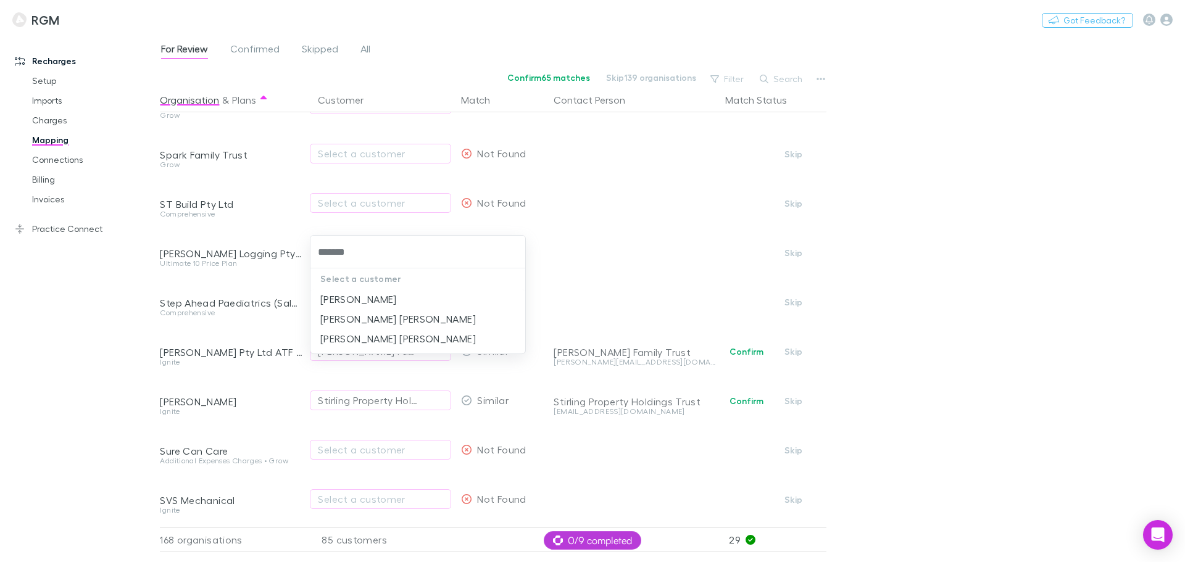
type input "*******"
click at [70, 357] on div at bounding box center [592, 281] width 1185 height 562
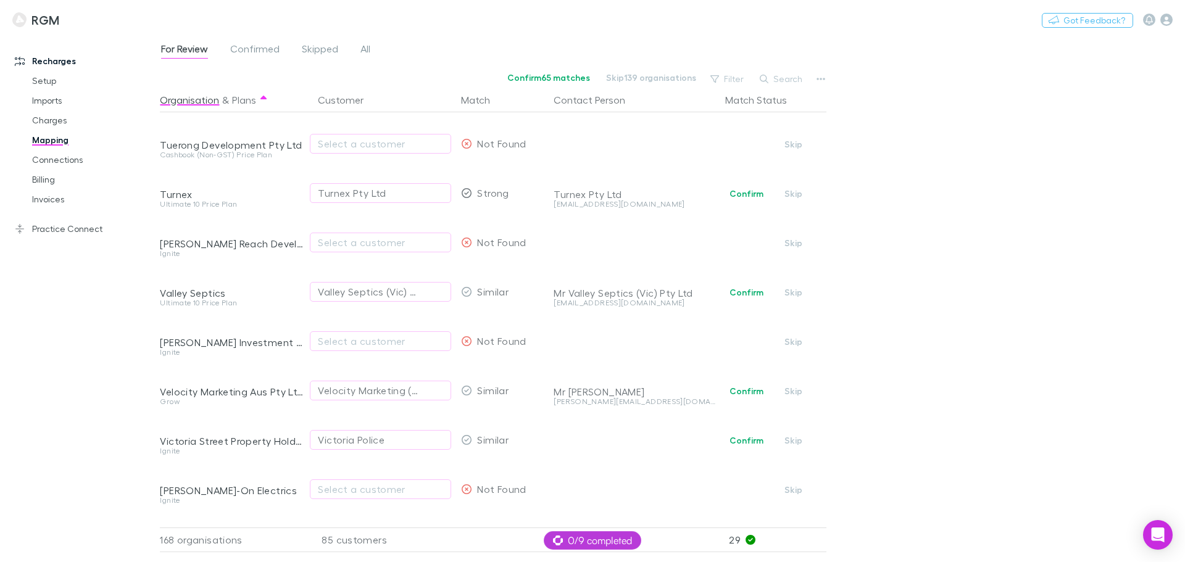
scroll to position [7399, 0]
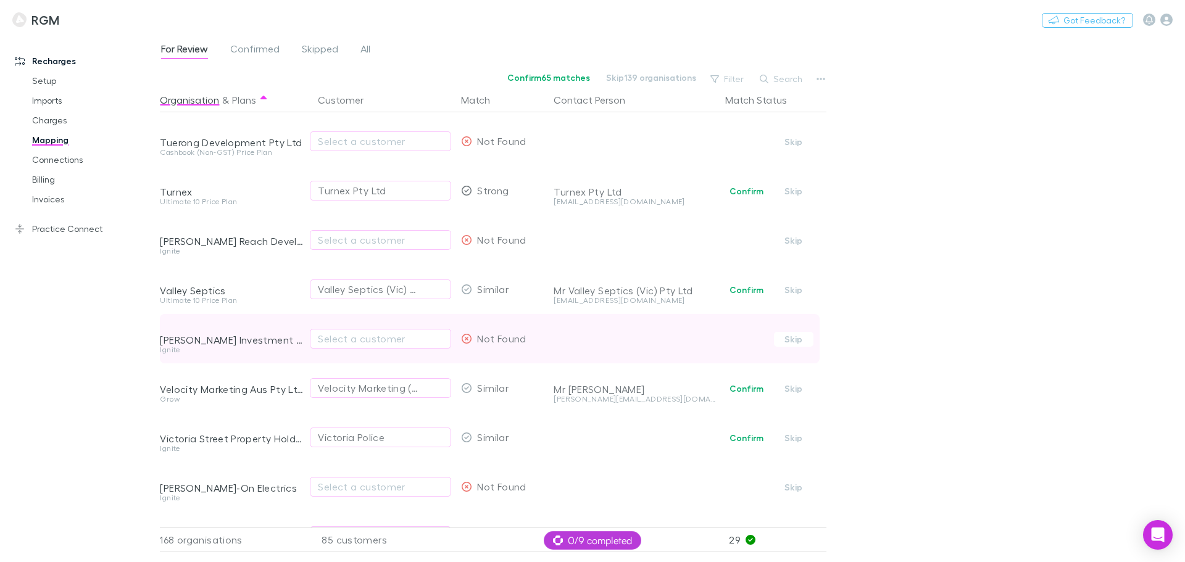
drag, startPoint x: 748, startPoint y: 287, endPoint x: 647, endPoint y: 317, distance: 106.2
click at [748, 287] on button "Confirm" at bounding box center [746, 290] width 50 height 15
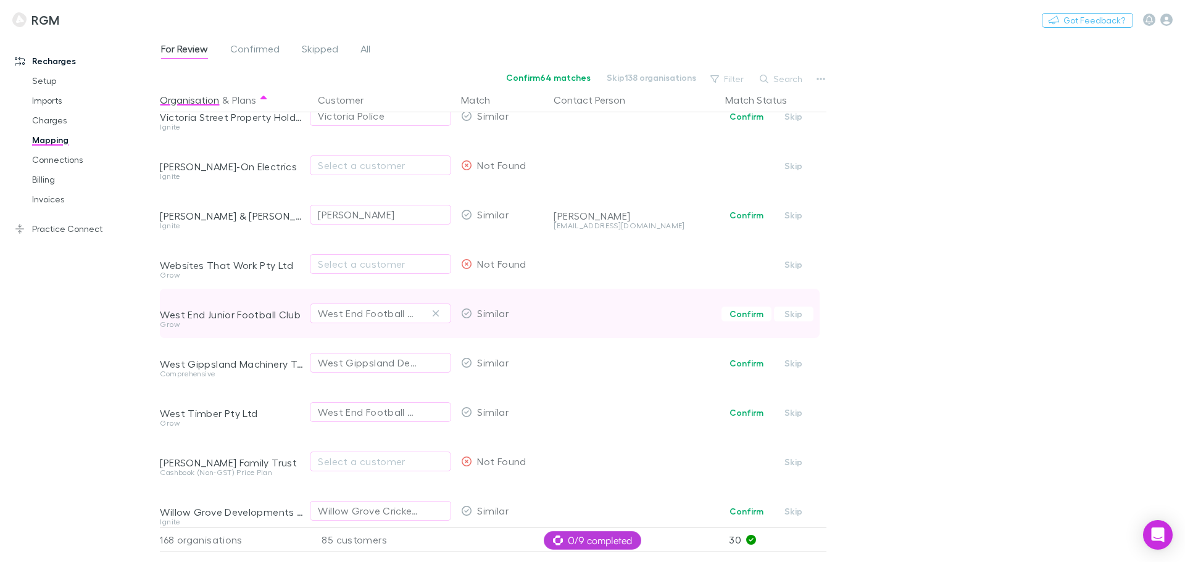
scroll to position [7738, 0]
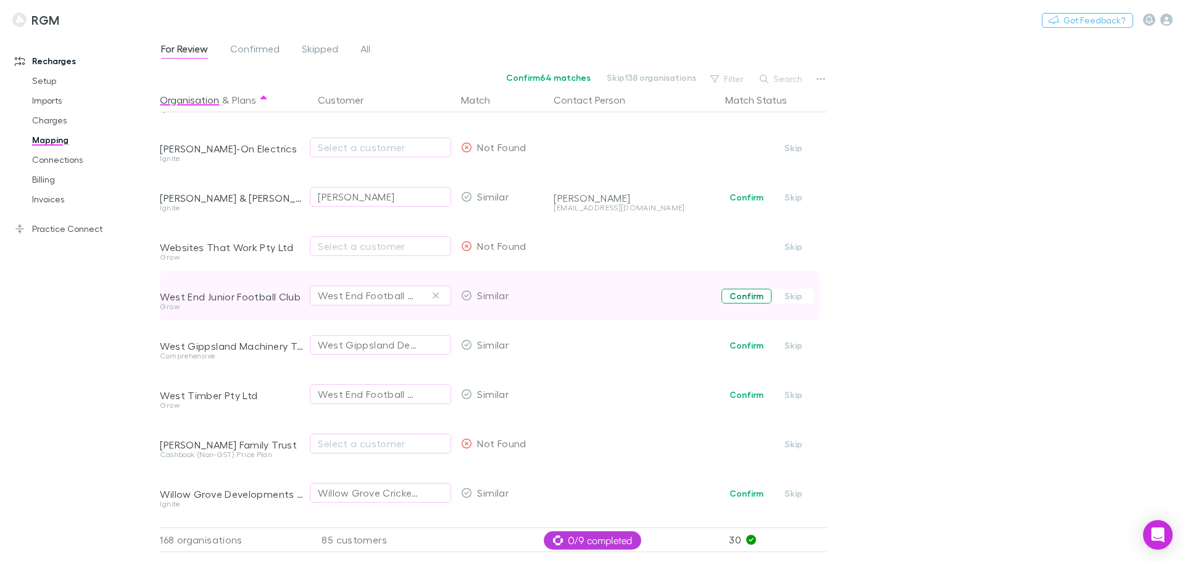
click at [743, 297] on button "Confirm" at bounding box center [746, 296] width 50 height 15
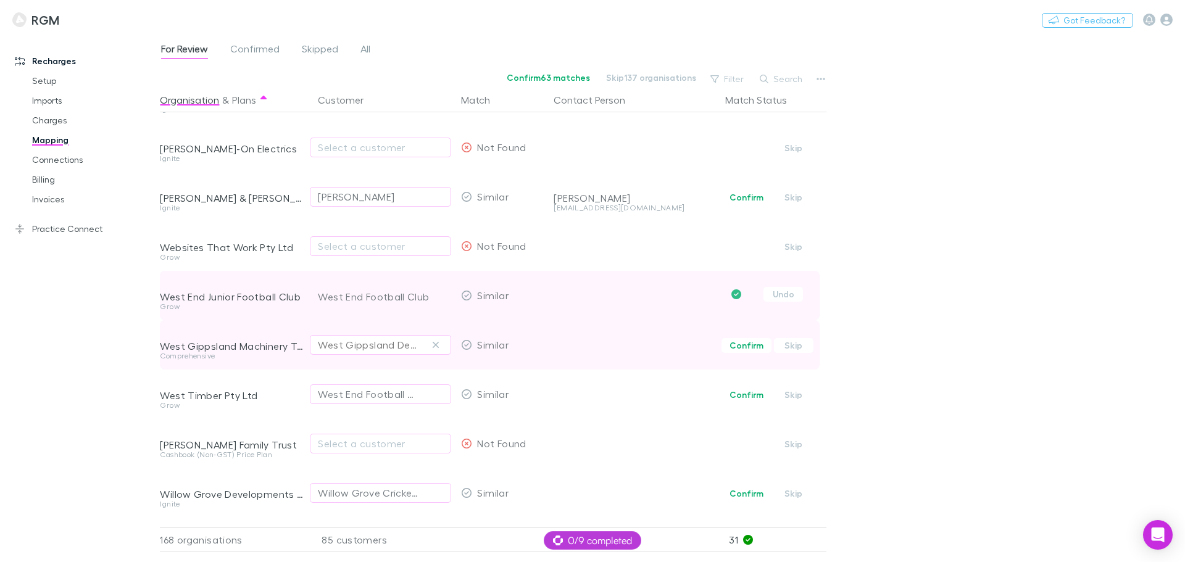
scroll to position [7831, 0]
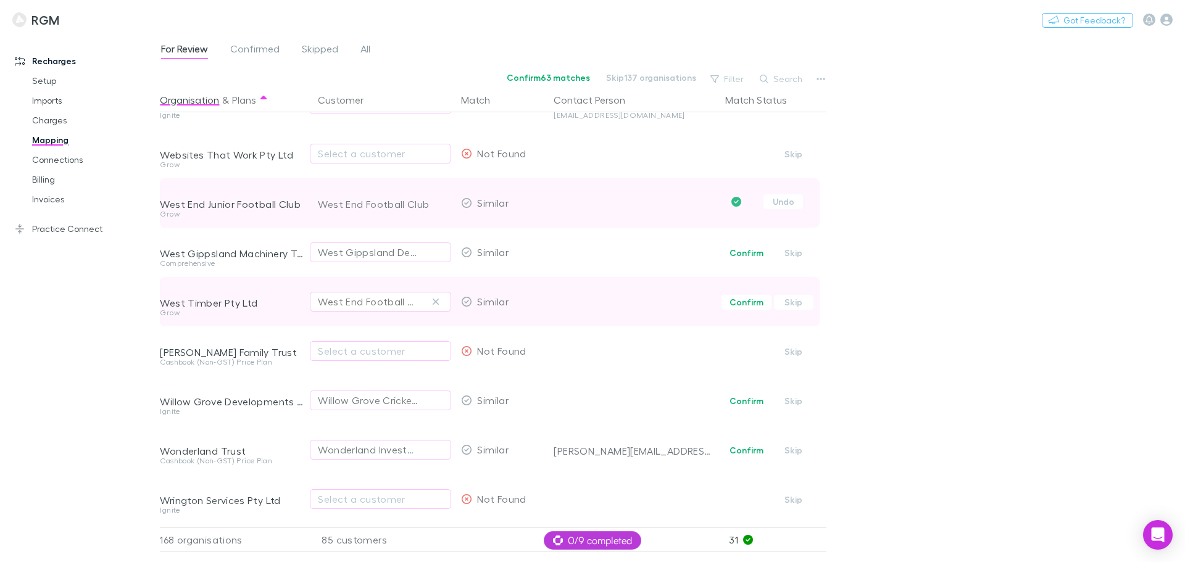
click at [437, 300] on icon "button" at bounding box center [435, 302] width 7 height 10
click at [355, 304] on div "Select a customer" at bounding box center [380, 301] width 125 height 15
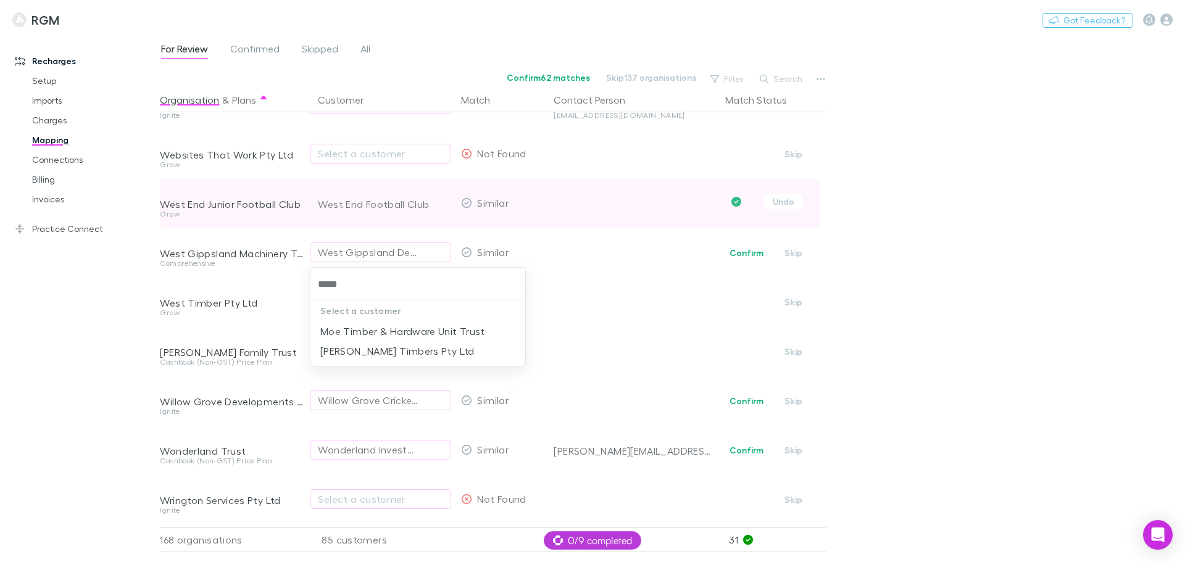
type input "******"
click at [350, 346] on li "A.G. Brown Timbers Pty Ltd" at bounding box center [417, 351] width 215 height 20
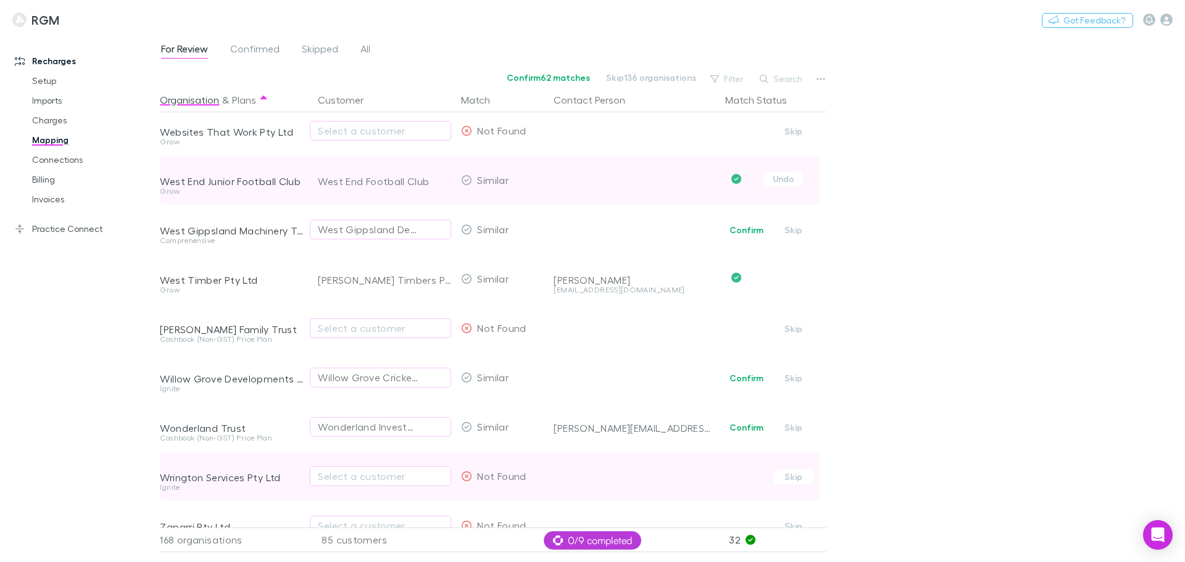
scroll to position [7886, 0]
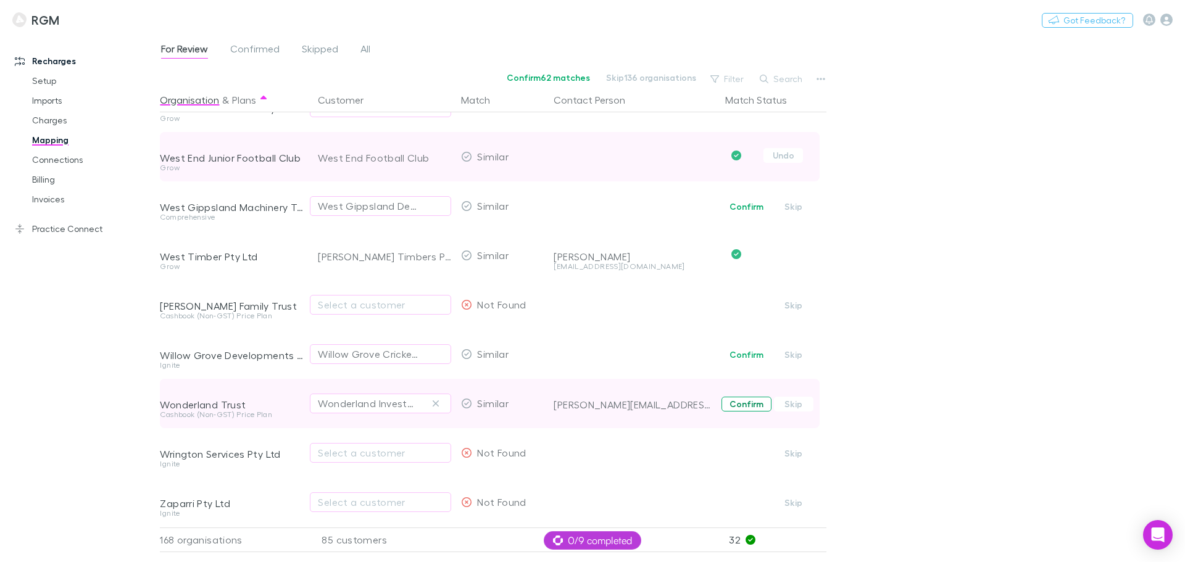
click at [747, 397] on button "Confirm" at bounding box center [746, 404] width 50 height 15
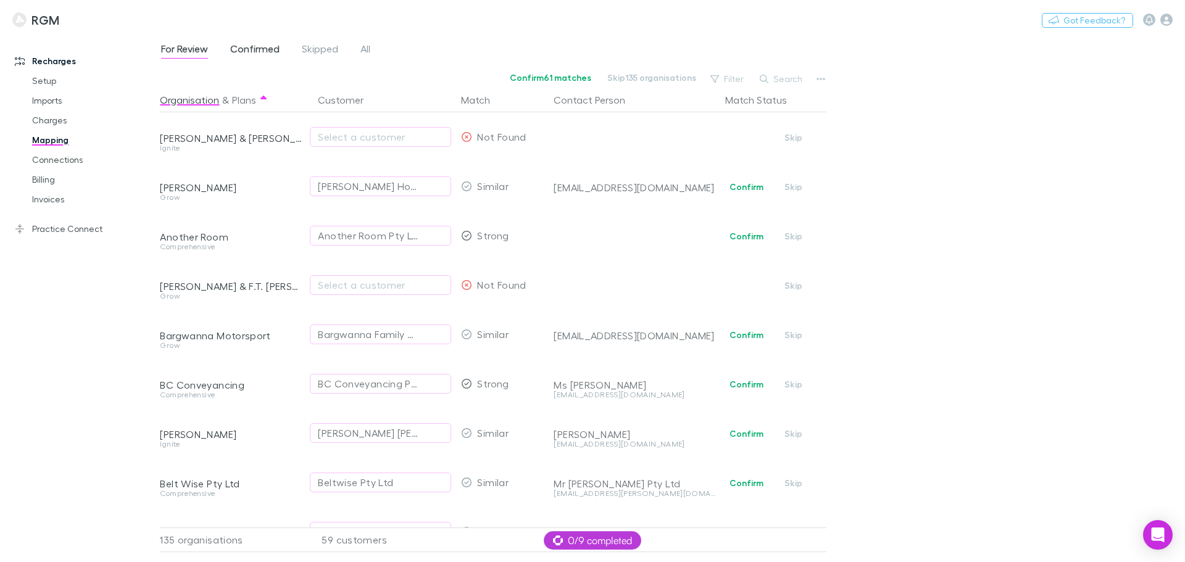
click at [248, 49] on span "Confirmed" at bounding box center [254, 51] width 49 height 16
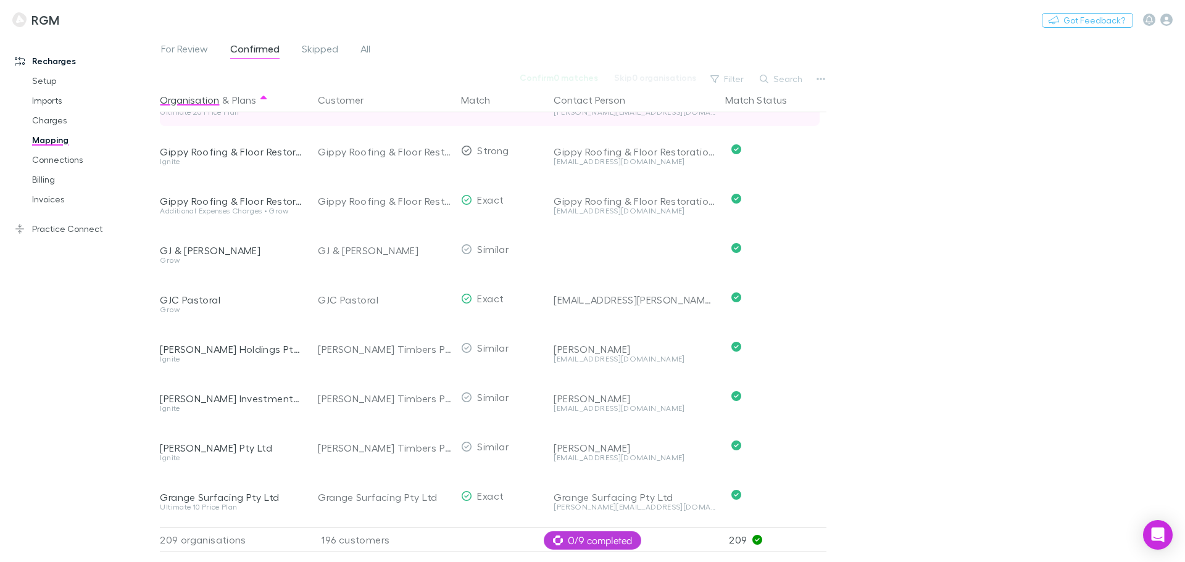
scroll to position [3867, 0]
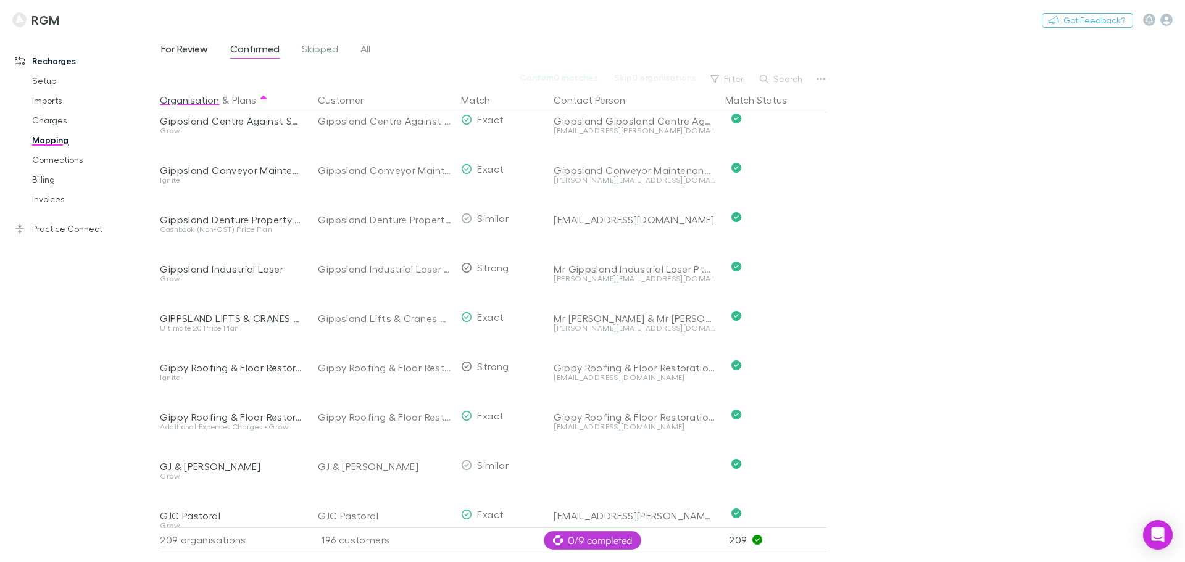
click at [183, 43] on span "For Review" at bounding box center [184, 51] width 47 height 16
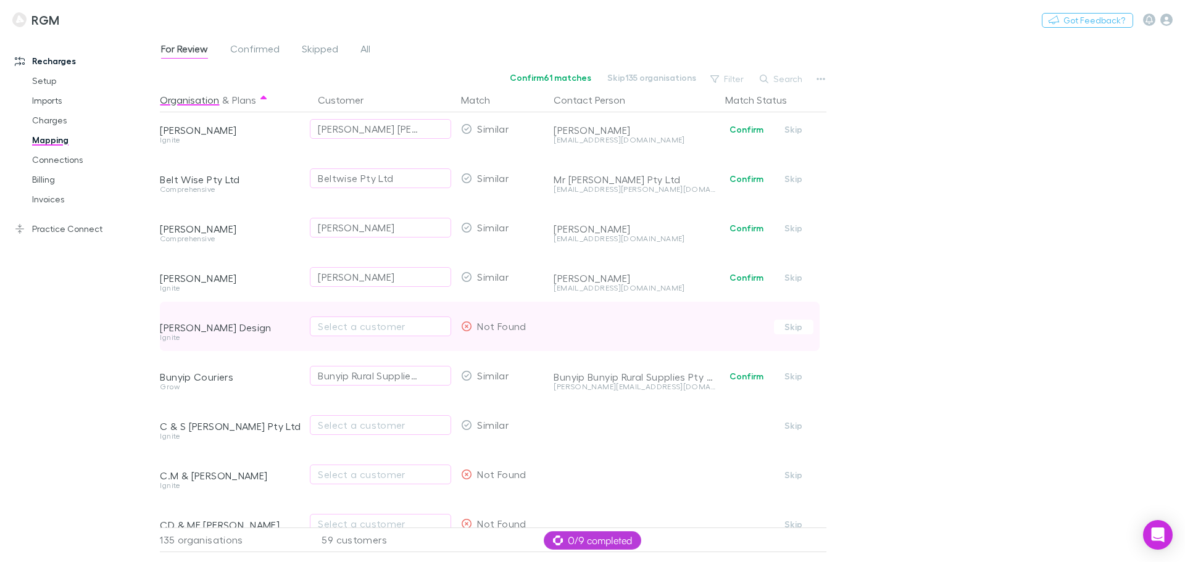
scroll to position [339, 0]
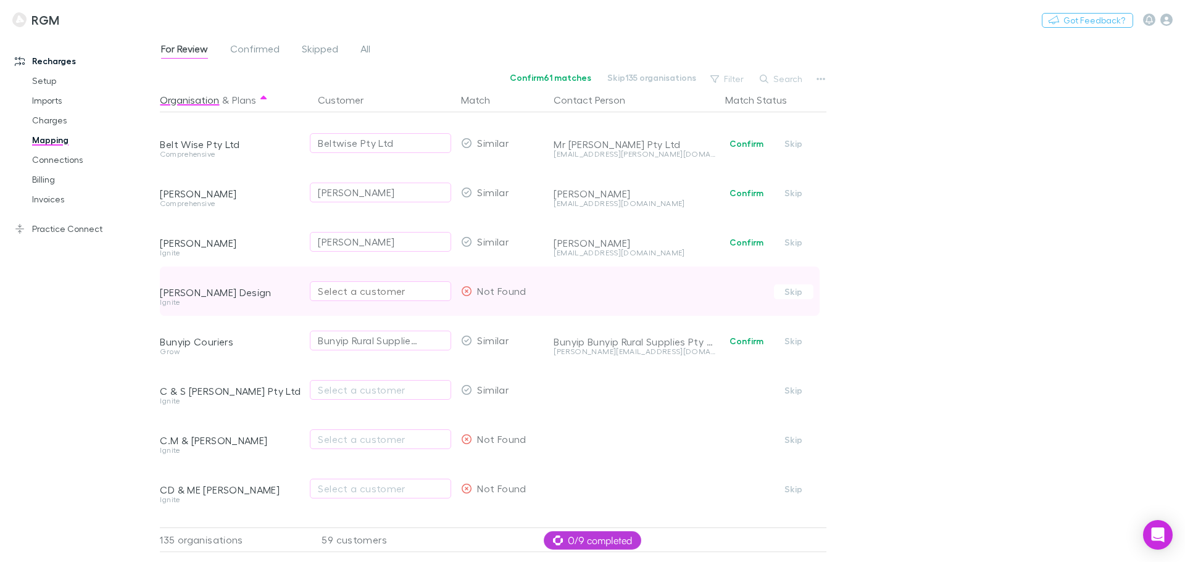
click at [387, 283] on button "Select a customer" at bounding box center [380, 291] width 141 height 20
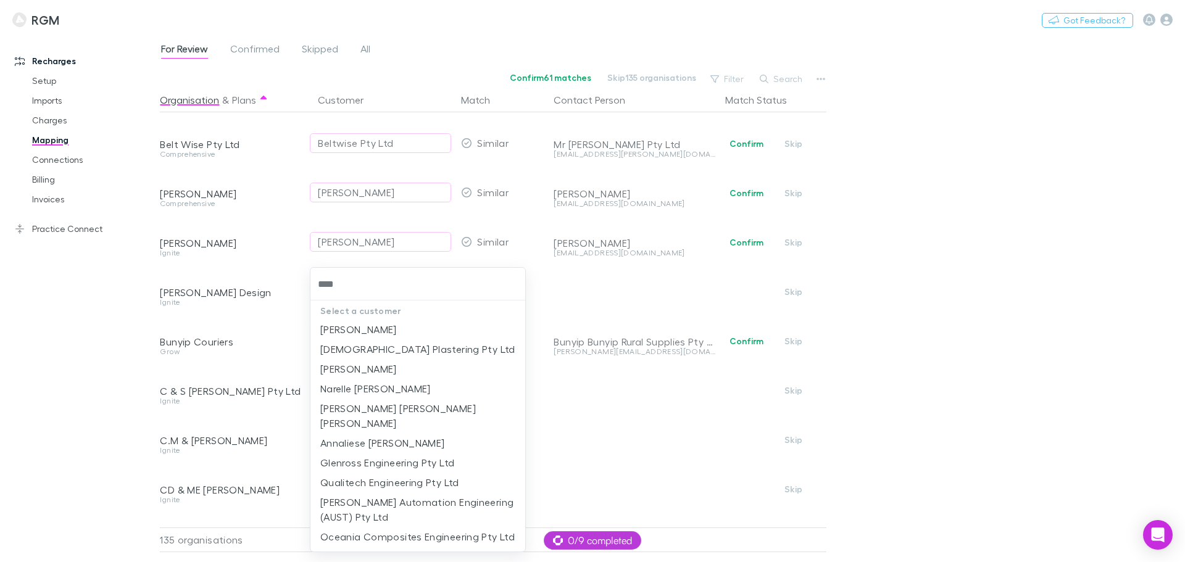
scroll to position [0, 0]
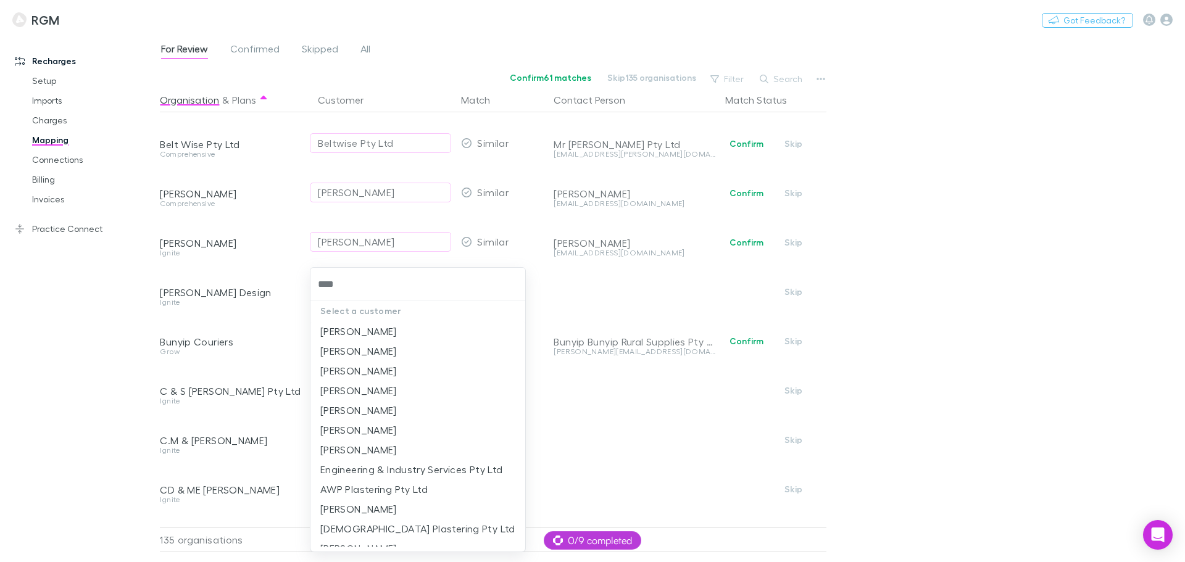
type input "****"
click at [1025, 172] on div at bounding box center [592, 281] width 1185 height 562
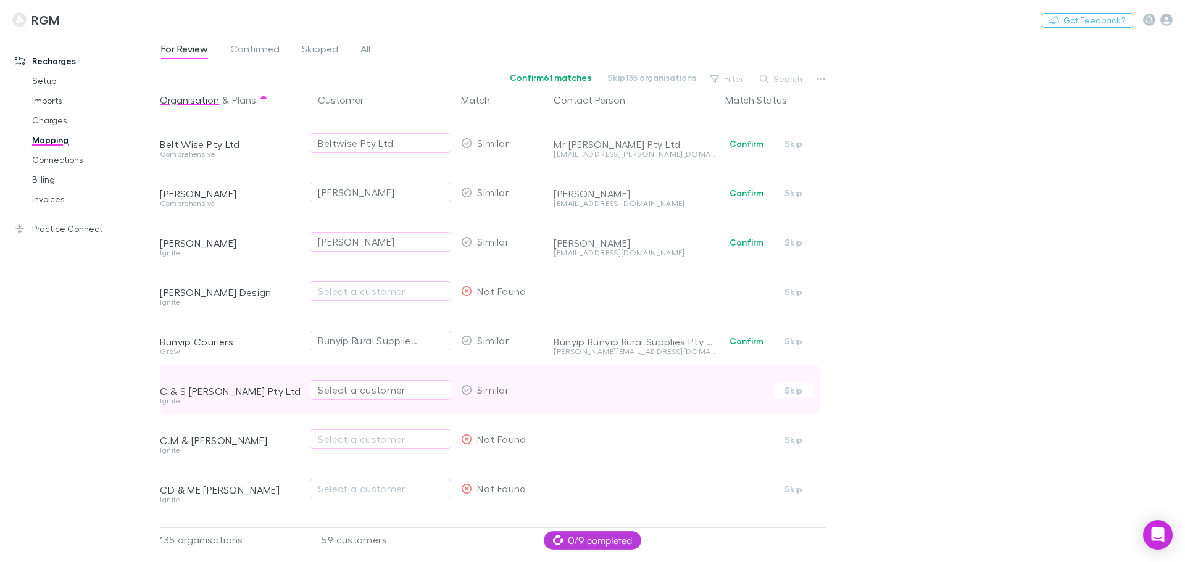
click at [351, 390] on div "Select a customer" at bounding box center [380, 390] width 125 height 15
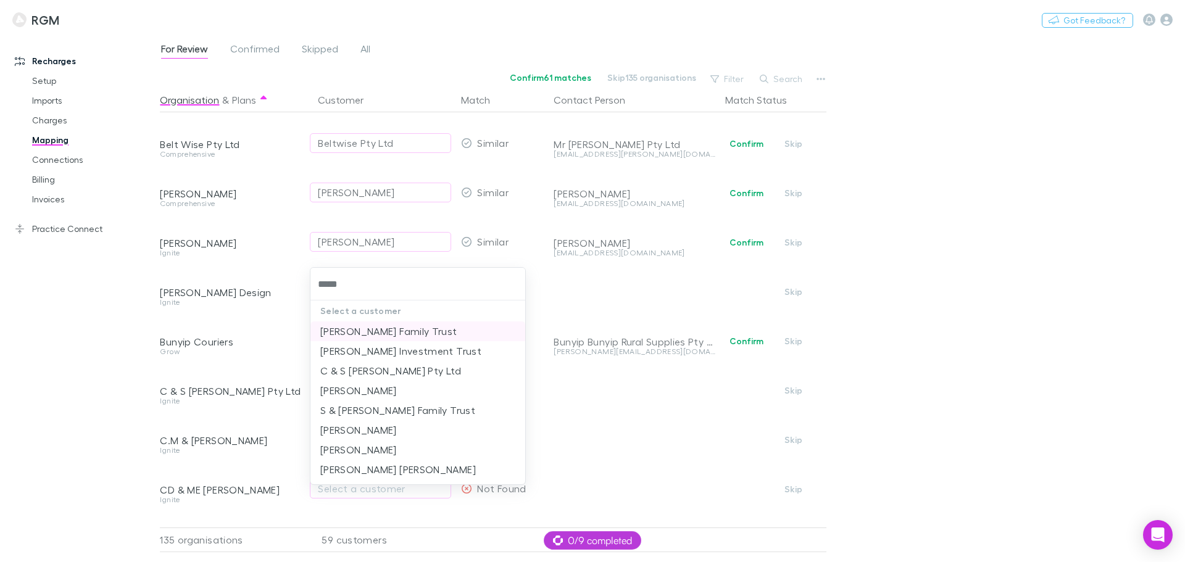
click at [376, 329] on li "[PERSON_NAME] Family Trust" at bounding box center [417, 331] width 215 height 20
type input "*****"
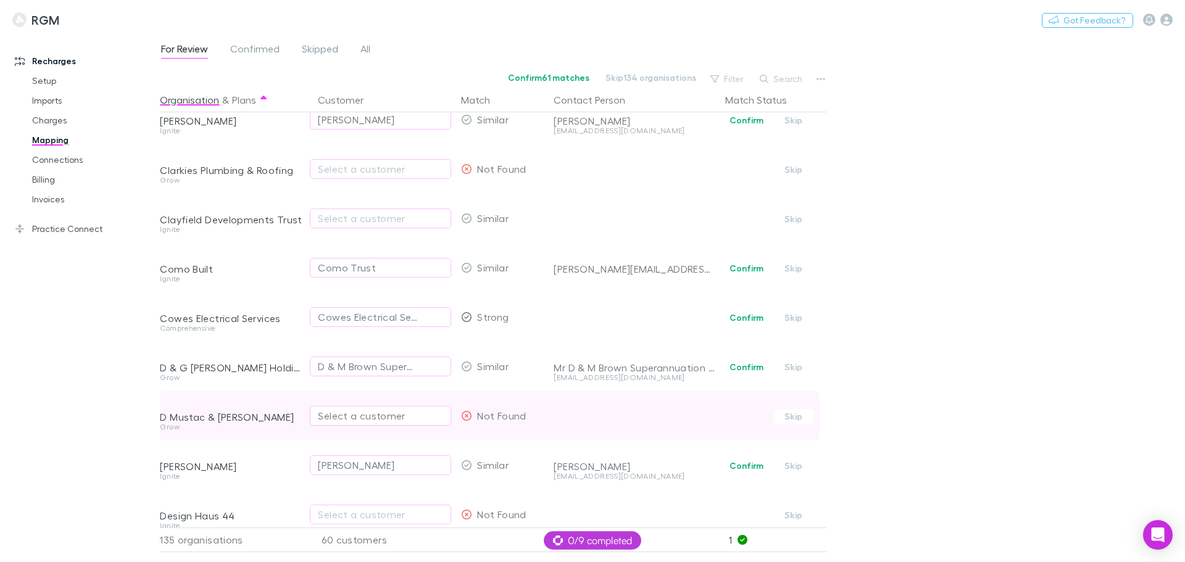
scroll to position [771, 0]
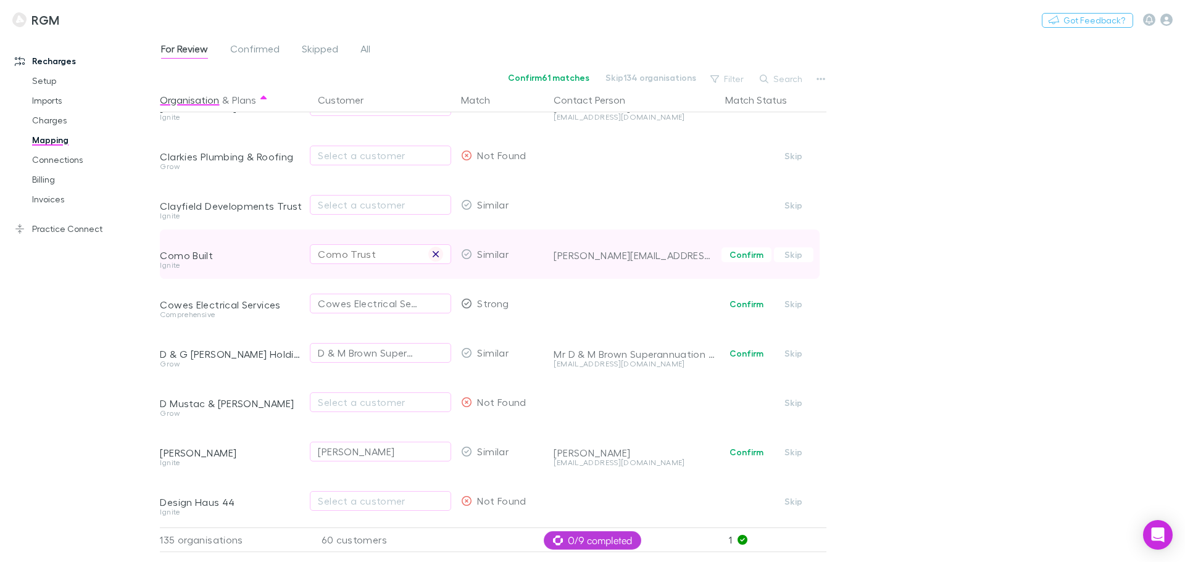
click at [434, 253] on icon "button" at bounding box center [435, 254] width 7 height 10
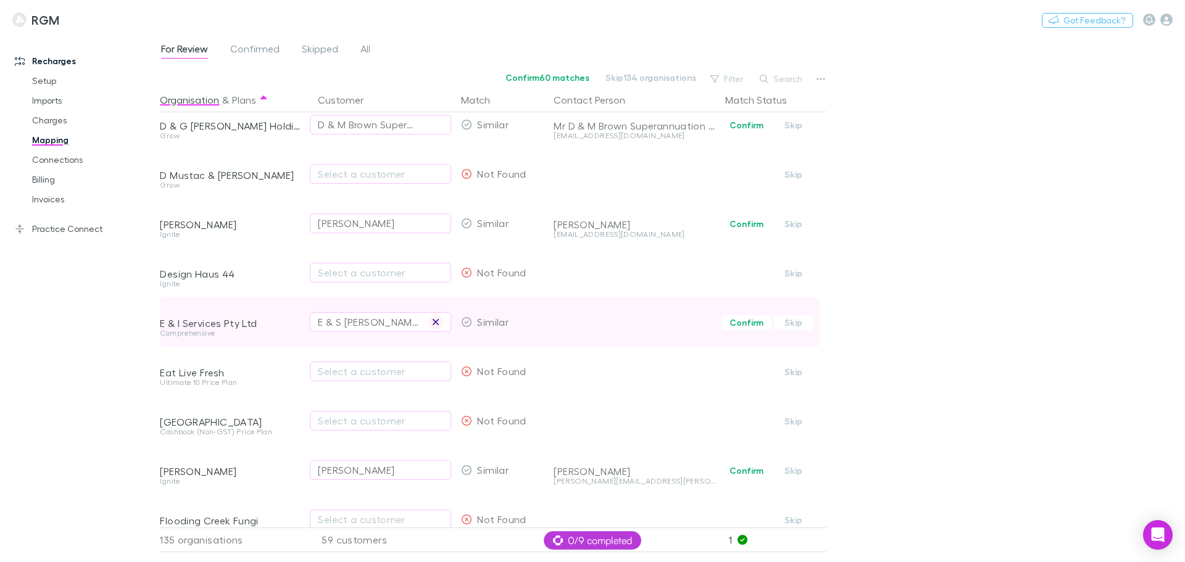
scroll to position [1018, 0]
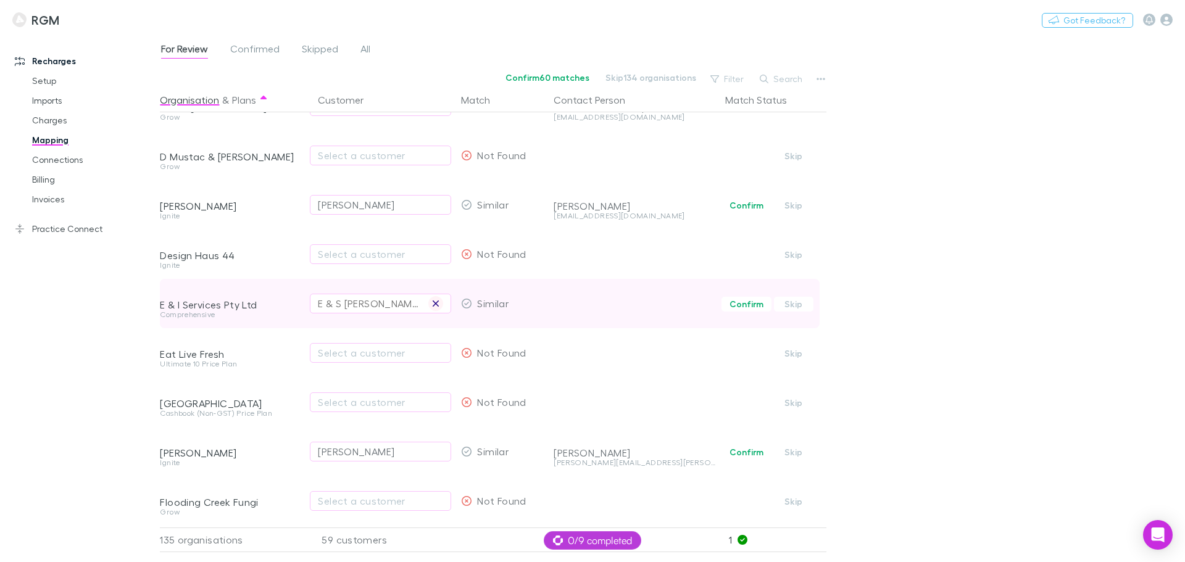
click at [439, 301] on icon "button" at bounding box center [435, 303] width 6 height 6
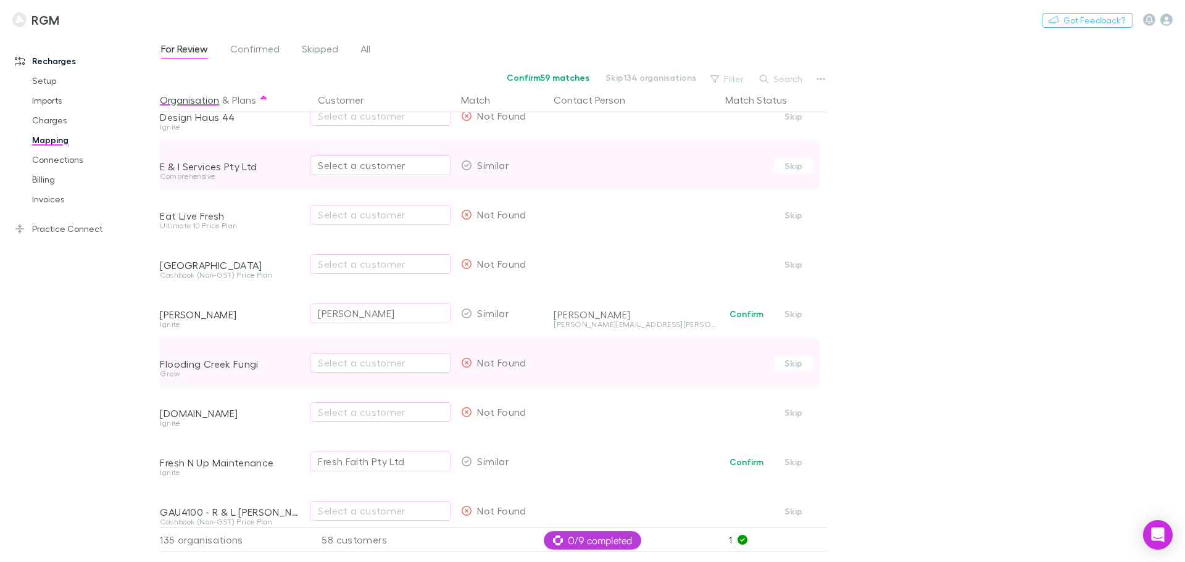
scroll to position [1157, 0]
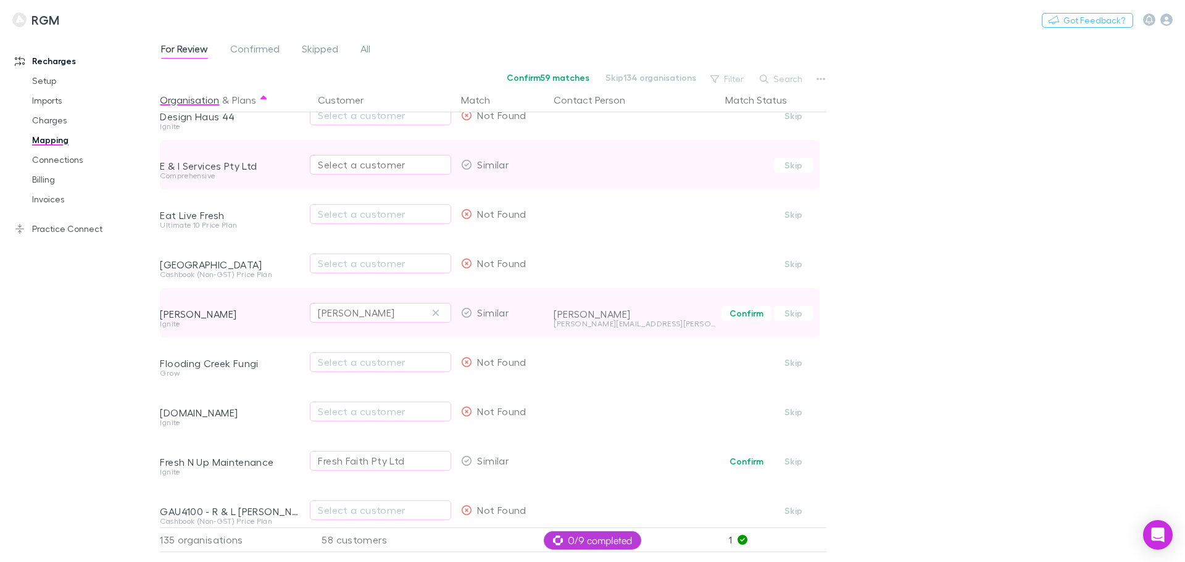
click at [382, 313] on div "[PERSON_NAME]" at bounding box center [380, 312] width 125 height 15
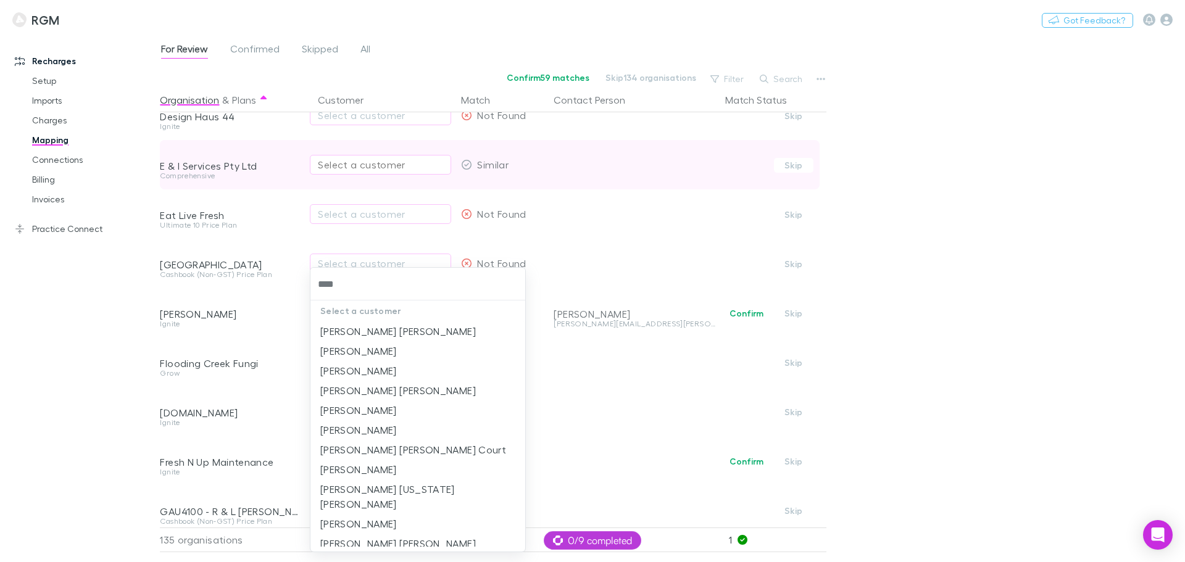
type input "*****"
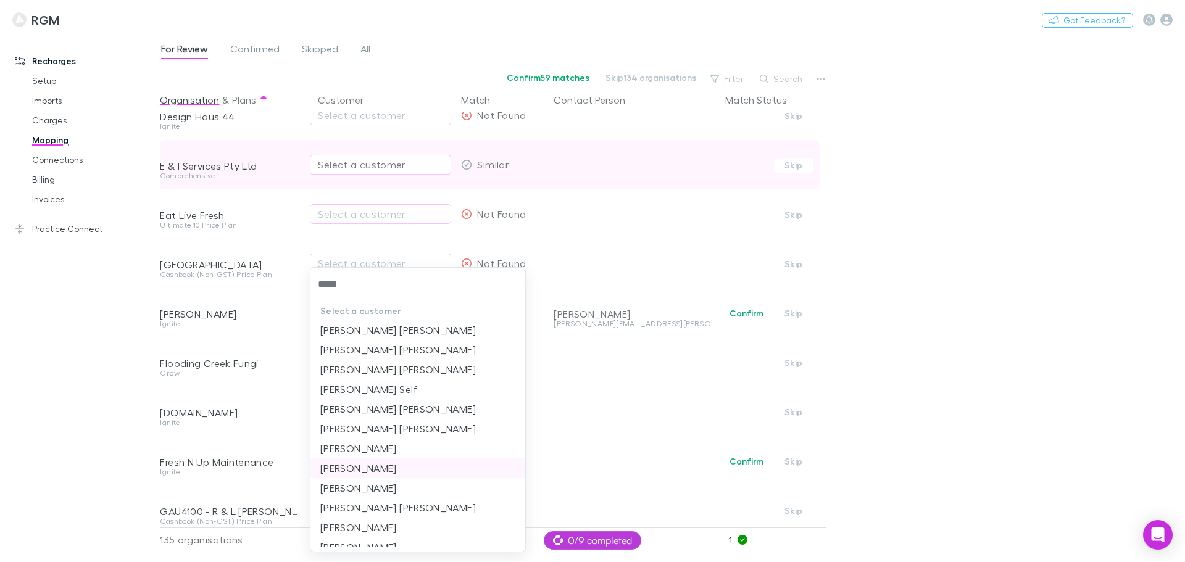
scroll to position [216, 0]
click at [383, 456] on li "[PERSON_NAME]" at bounding box center [417, 466] width 215 height 20
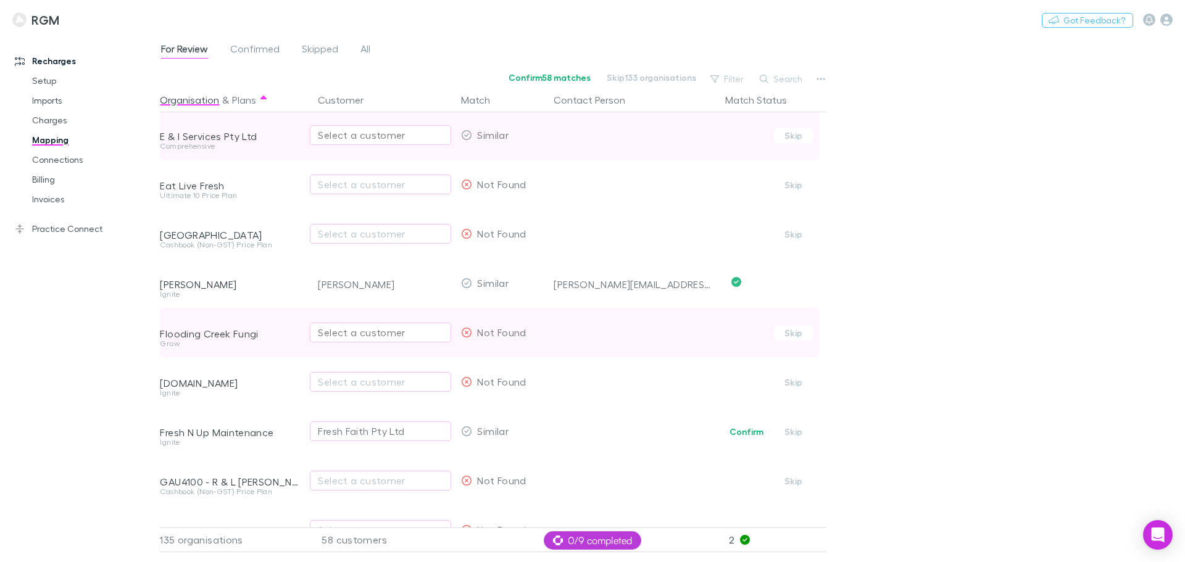
scroll to position [1188, 0]
click at [350, 333] on div "Select a customer" at bounding box center [380, 331] width 125 height 15
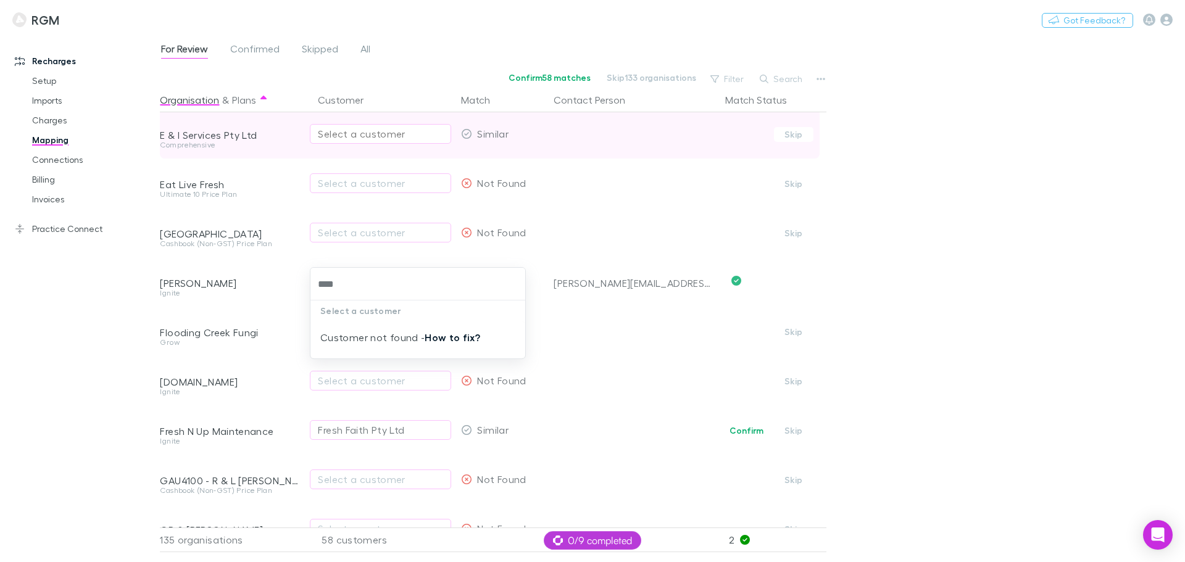
click at [437, 338] on link "How to fix?" at bounding box center [452, 337] width 56 height 12
type input "****"
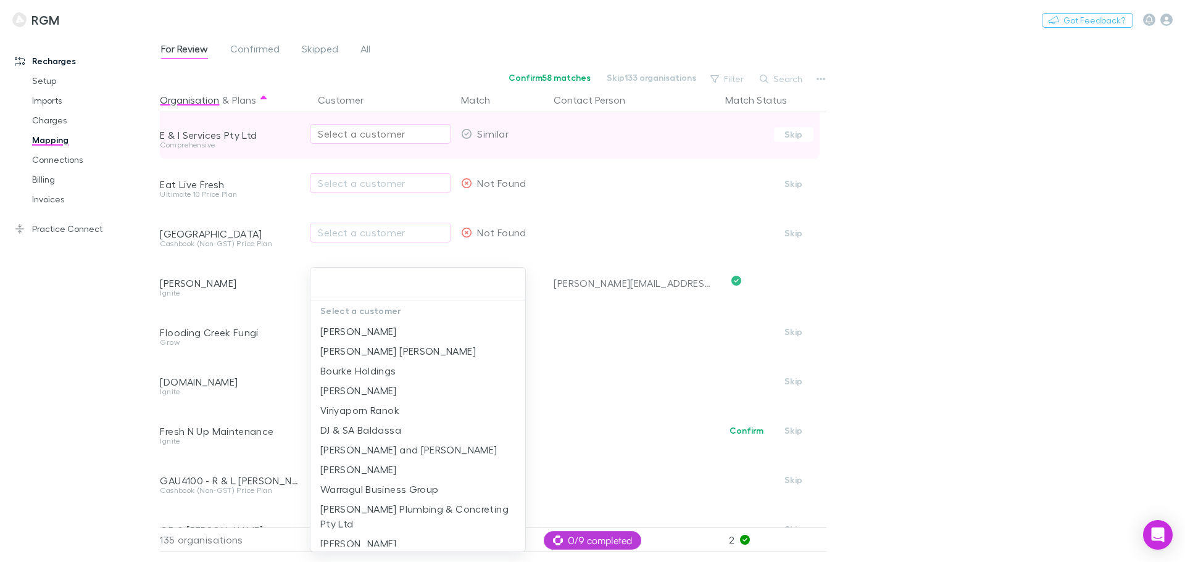
click at [69, 391] on div at bounding box center [592, 281] width 1185 height 562
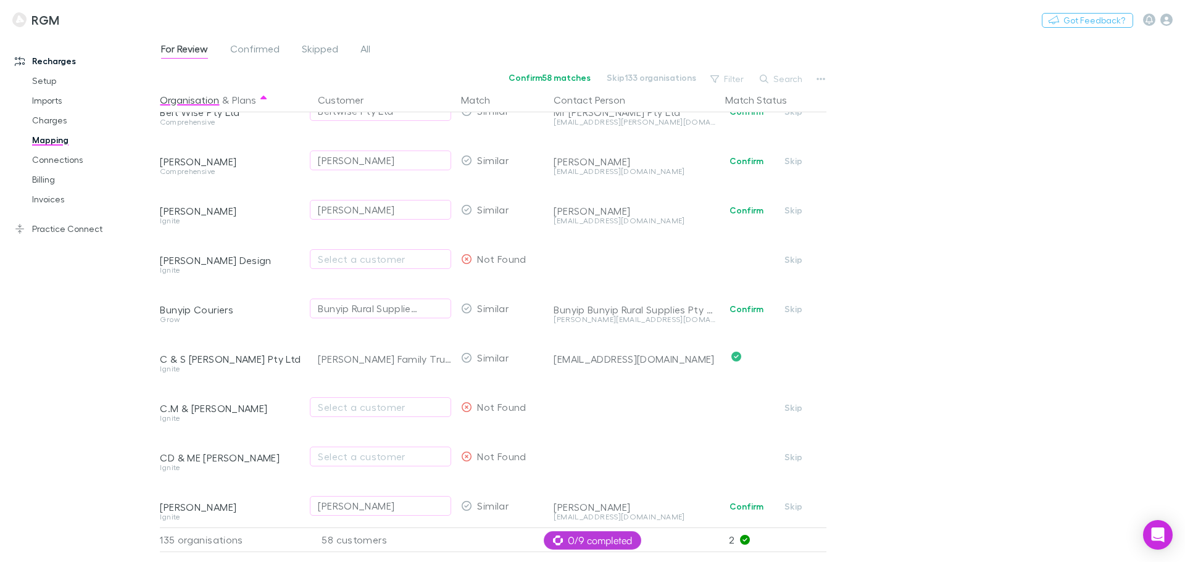
scroll to position [370, 0]
